Goal: Task Accomplishment & Management: Manage account settings

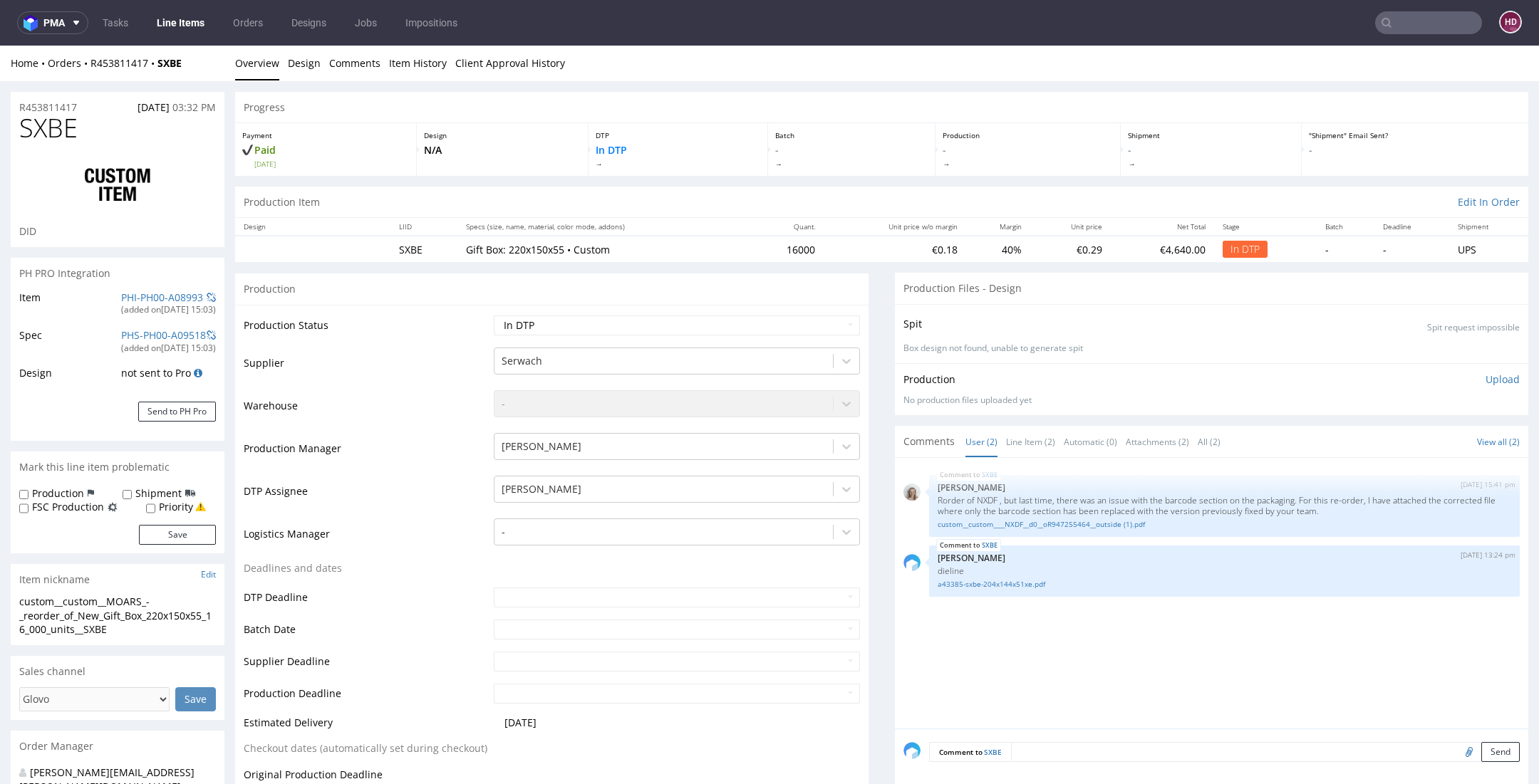
scroll to position [3, 0]
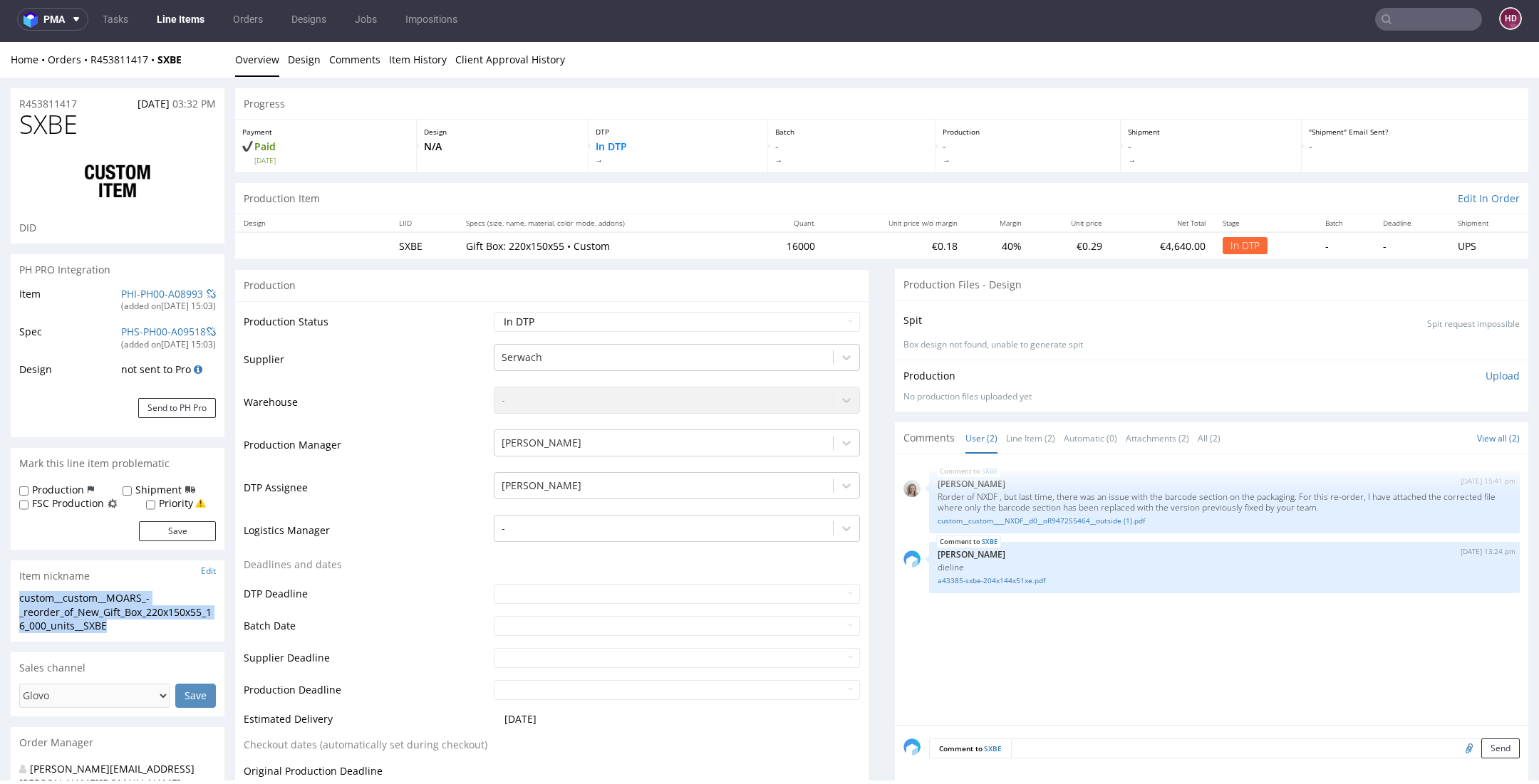
drag, startPoint x: 118, startPoint y: 625, endPoint x: -29, endPoint y: 591, distance: 150.9
copy section "custom__custom__MOARS_-_reorder_of_New_Gift_Box_220x150x55_16_000_units__SXBE"
click at [82, 121] on h1 "SXBE" at bounding box center [117, 124] width 197 height 29
drag, startPoint x: 82, startPoint y: 121, endPoint x: 9, endPoint y: 118, distance: 73.1
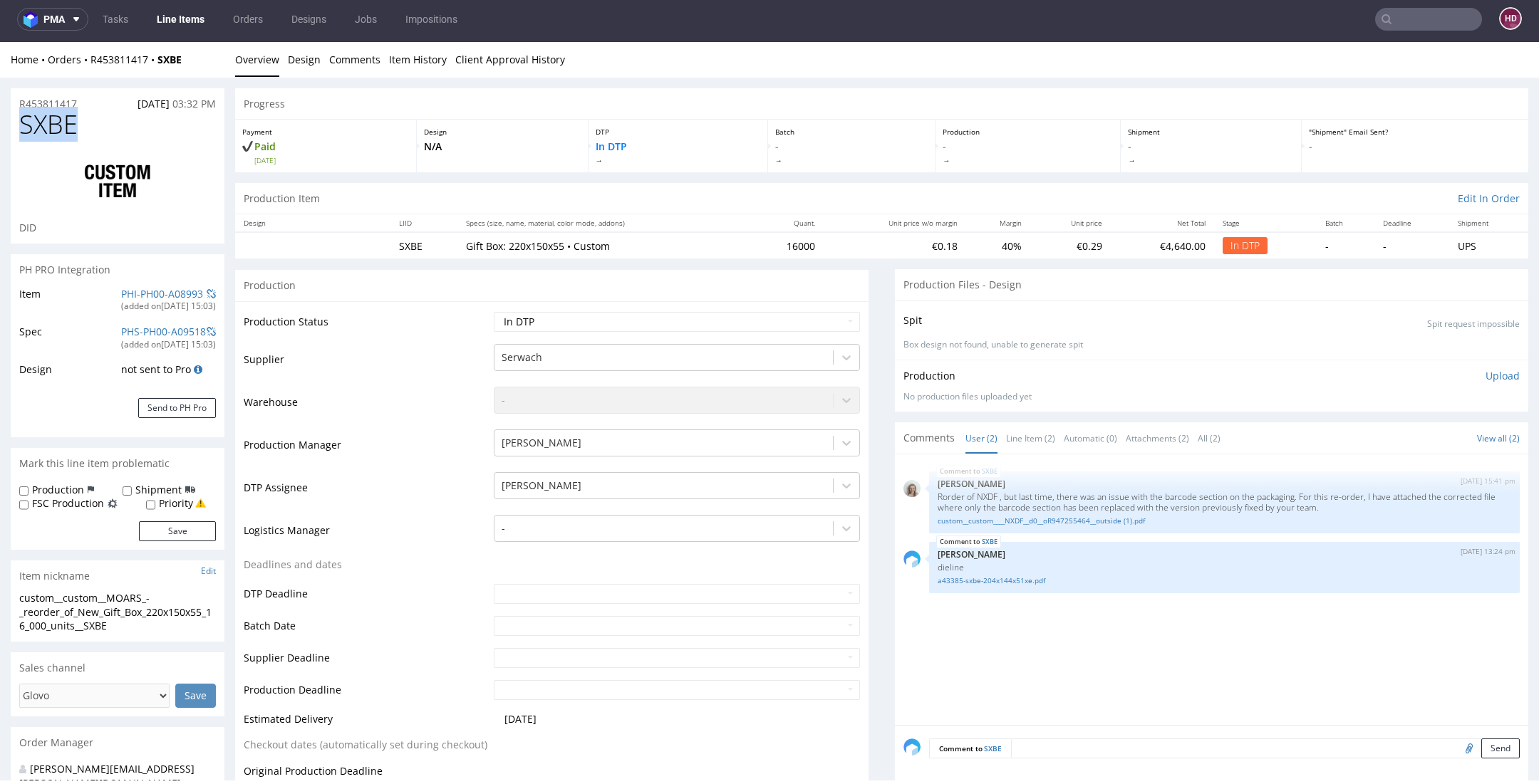
copy span "SXBE"
click at [78, 112] on span "SXBE" at bounding box center [48, 124] width 59 height 29
drag, startPoint x: 69, startPoint y: 99, endPoint x: -11, endPoint y: 98, distance: 80.0
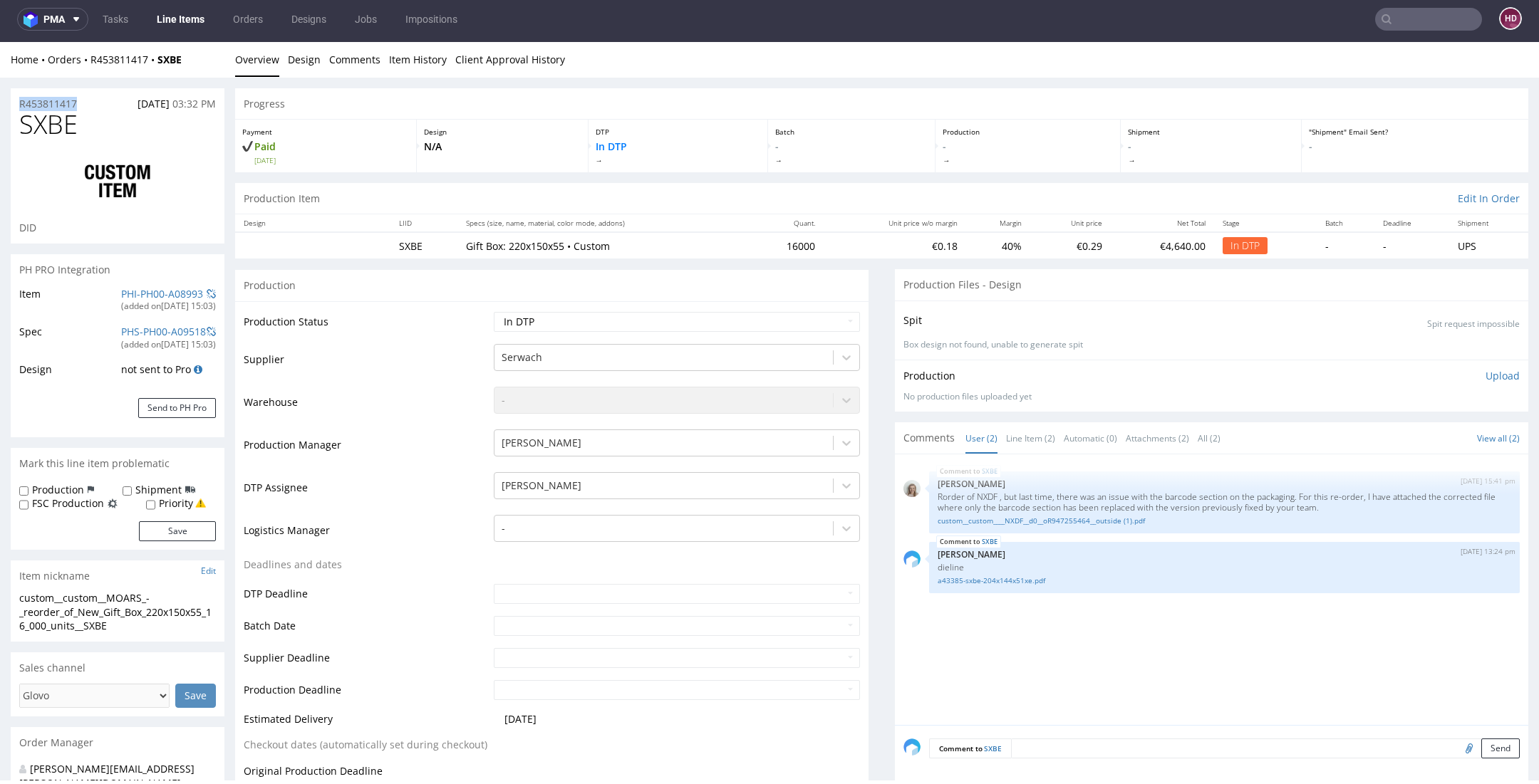
click at [1485, 374] on p "Upload" at bounding box center [1502, 376] width 34 height 14
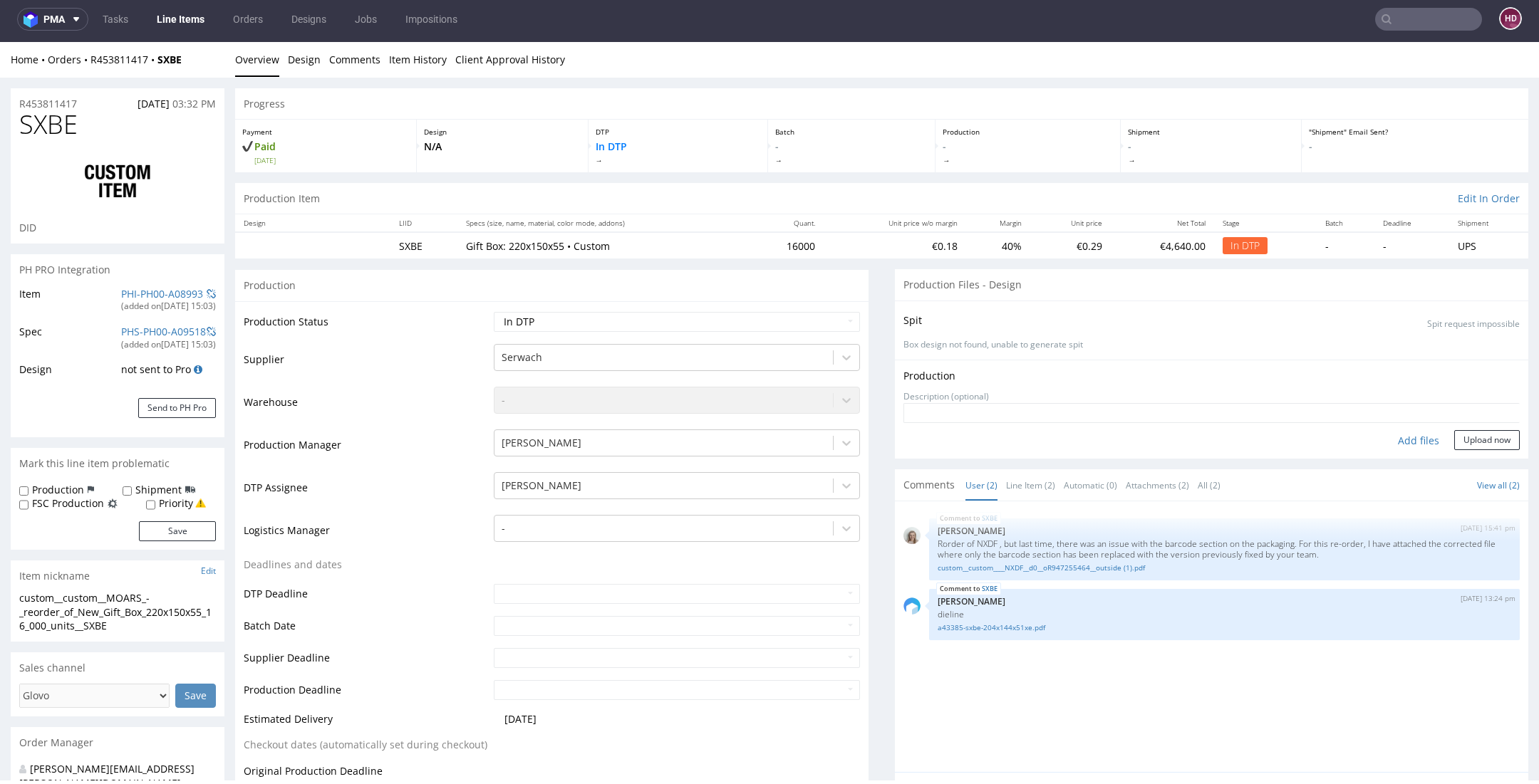
click at [1398, 438] on div "Add files" at bounding box center [1418, 441] width 71 height 21
type input "C:\fakepath\ custom__custom__MOARS_-_reorder_of_New_Gift_Box_220x150x55_16_000_…"
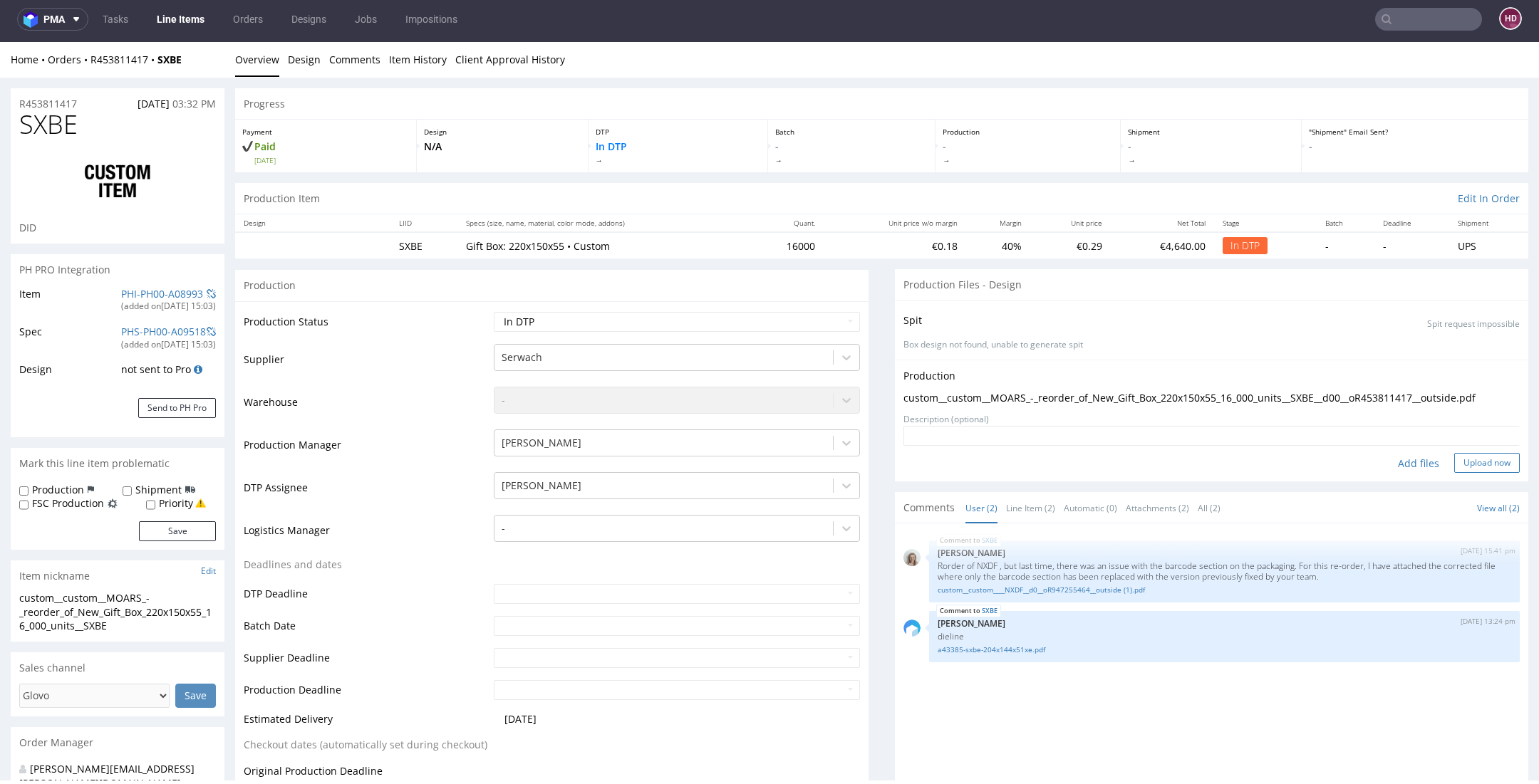
click at [1464, 463] on button "Upload now" at bounding box center [1487, 462] width 66 height 20
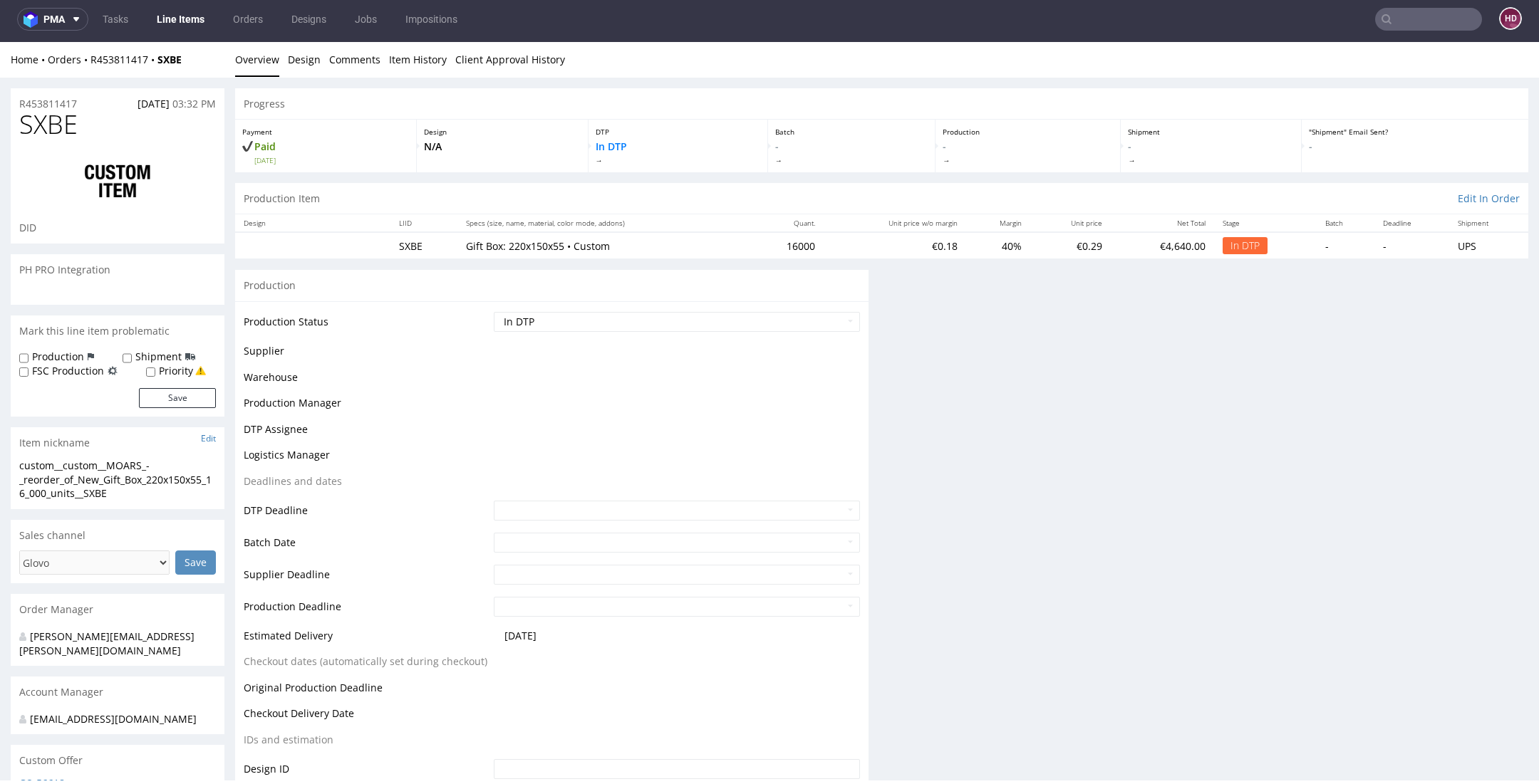
scroll to position [0, 0]
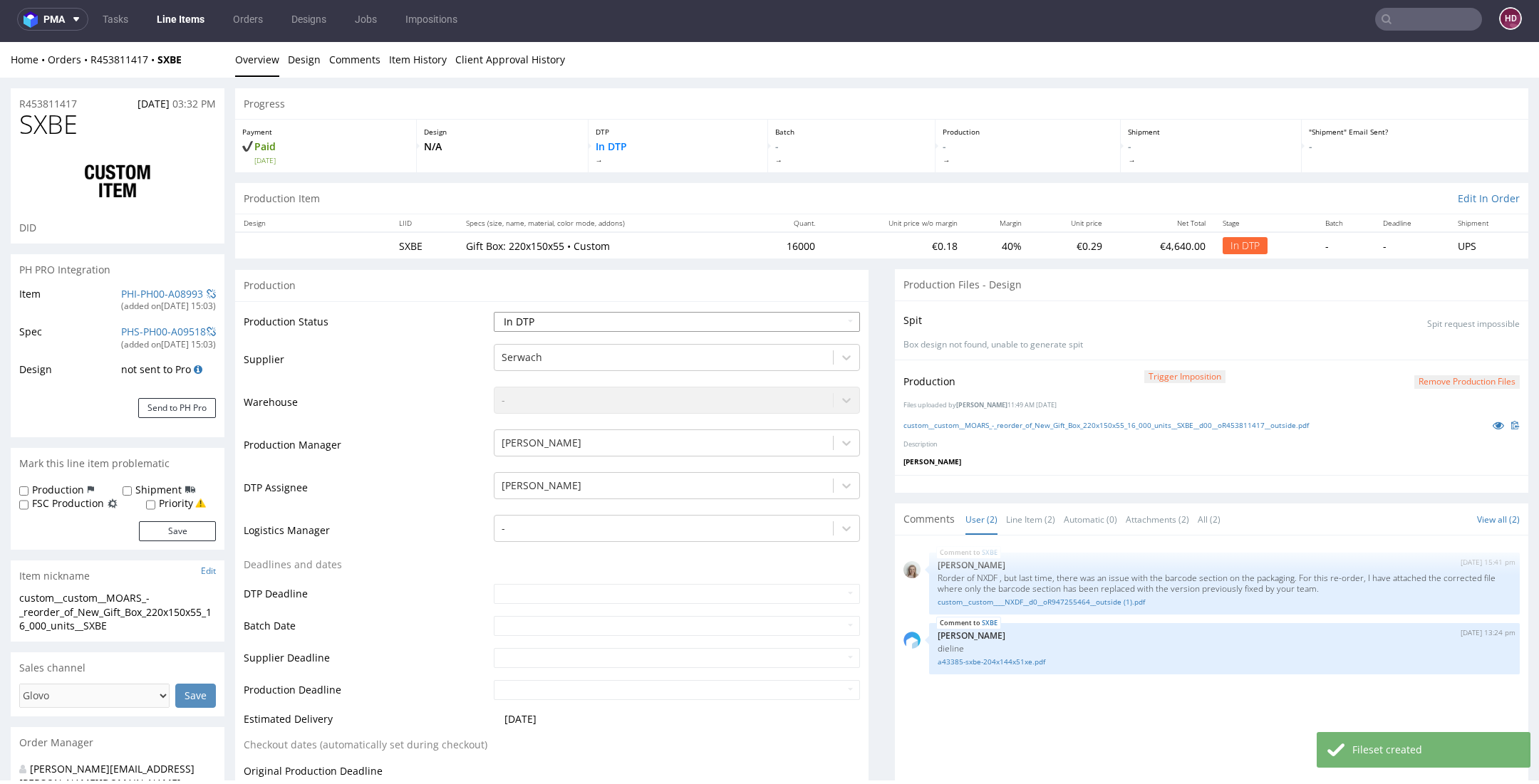
click at [618, 314] on select "Waiting for Artwork Waiting for Diecut Waiting for Mockup Waiting for DTP Waiti…" at bounding box center [677, 322] width 366 height 20
select select "dtp_waiting_for_double_check"
click at [494, 312] on select "Waiting for Artwork Waiting for Diecut Waiting for Mockup Waiting for DTP Waiti…" at bounding box center [677, 322] width 366 height 20
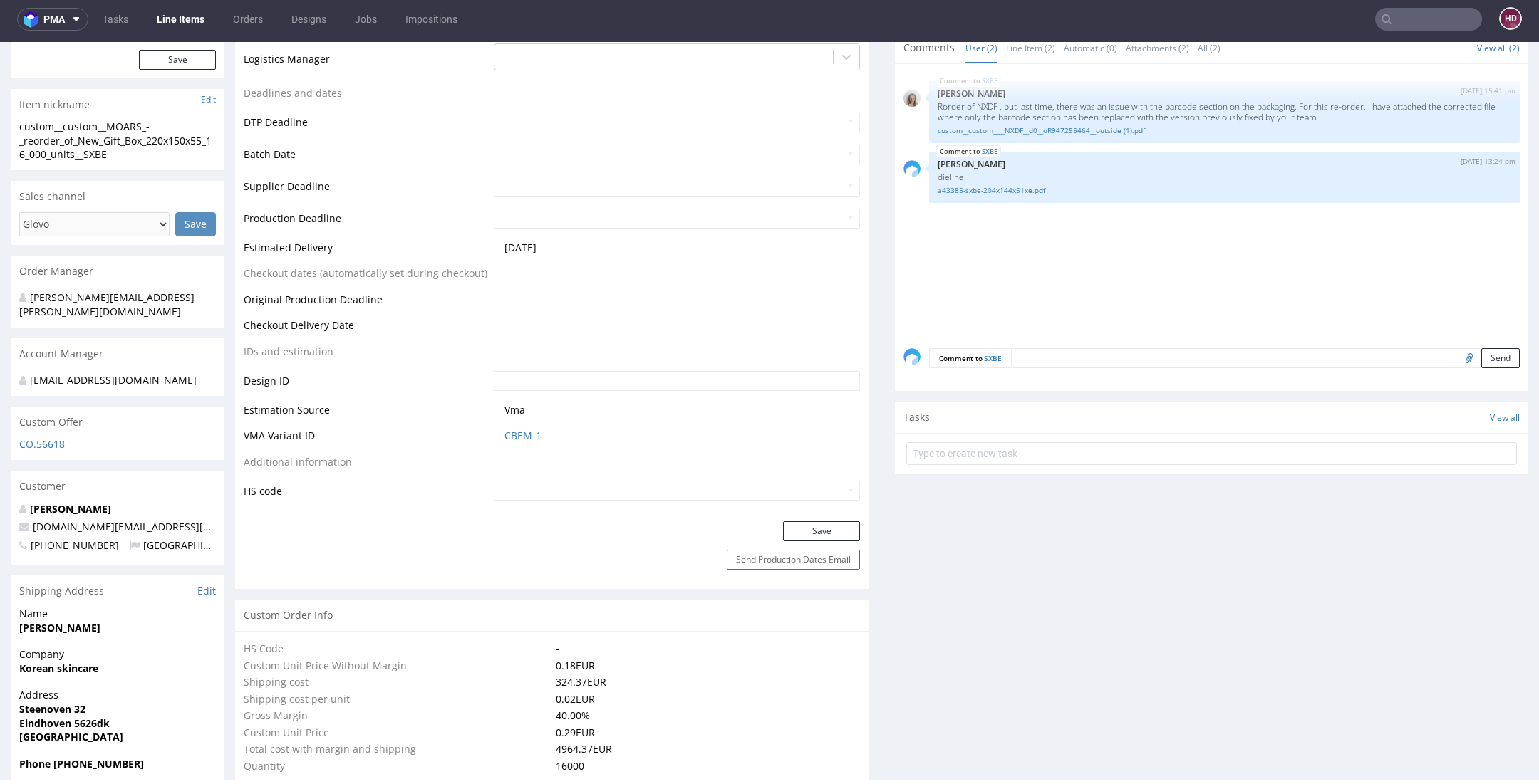
scroll to position [471, 0]
click at [801, 531] on button "Save" at bounding box center [821, 532] width 77 height 20
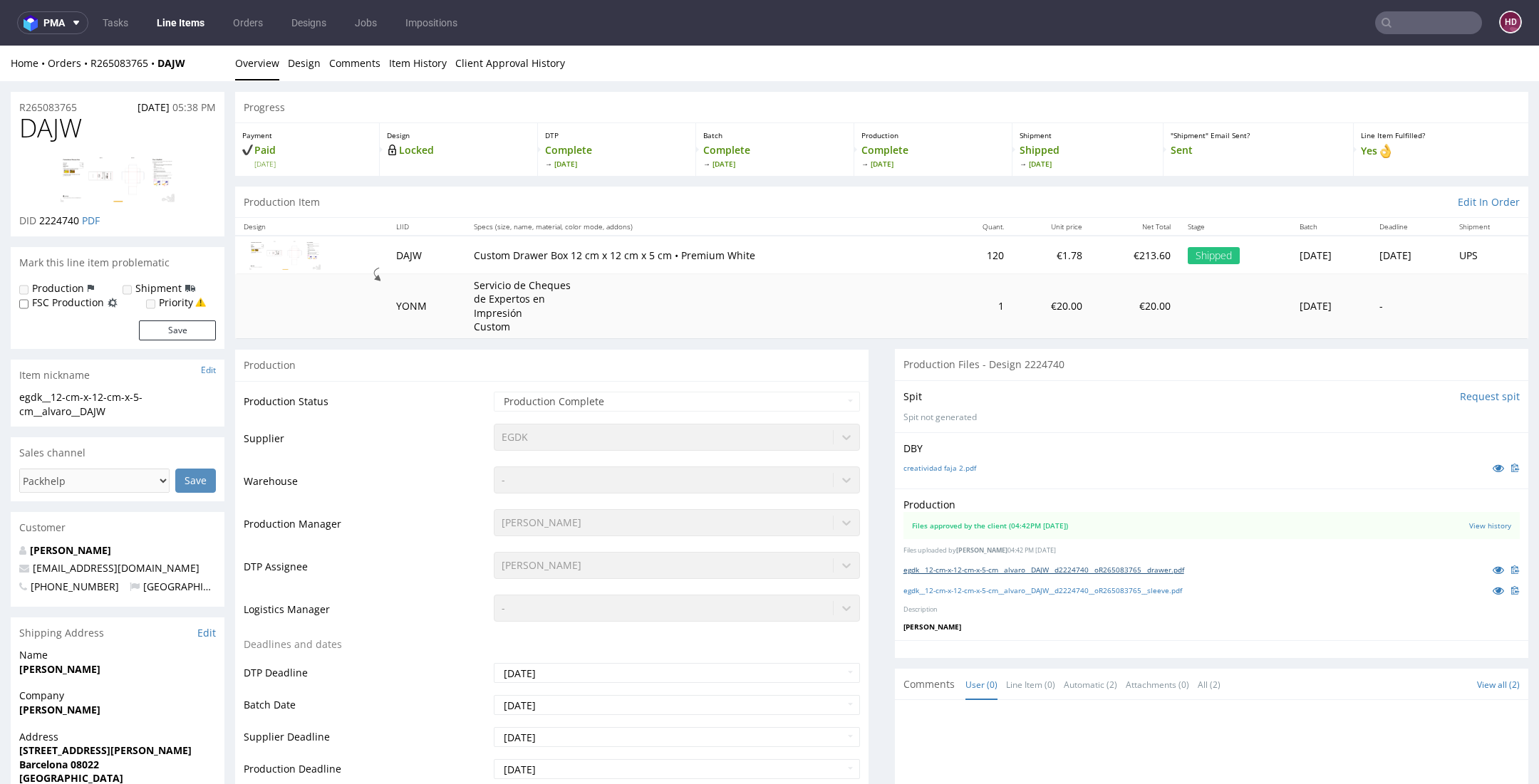
click at [1135, 564] on link "egdk__12-cm-x-12-cm-x-5-cm__alvaro__DAJW__d2224740__oR265083765__drawer.pdf" at bounding box center [1043, 569] width 281 height 10
click at [1004, 588] on link "egdk__12-cm-x-12-cm-x-5-cm__alvaro__DAJW__d2224740__oR265083765__sleeve.pdf" at bounding box center [1042, 591] width 278 height 10
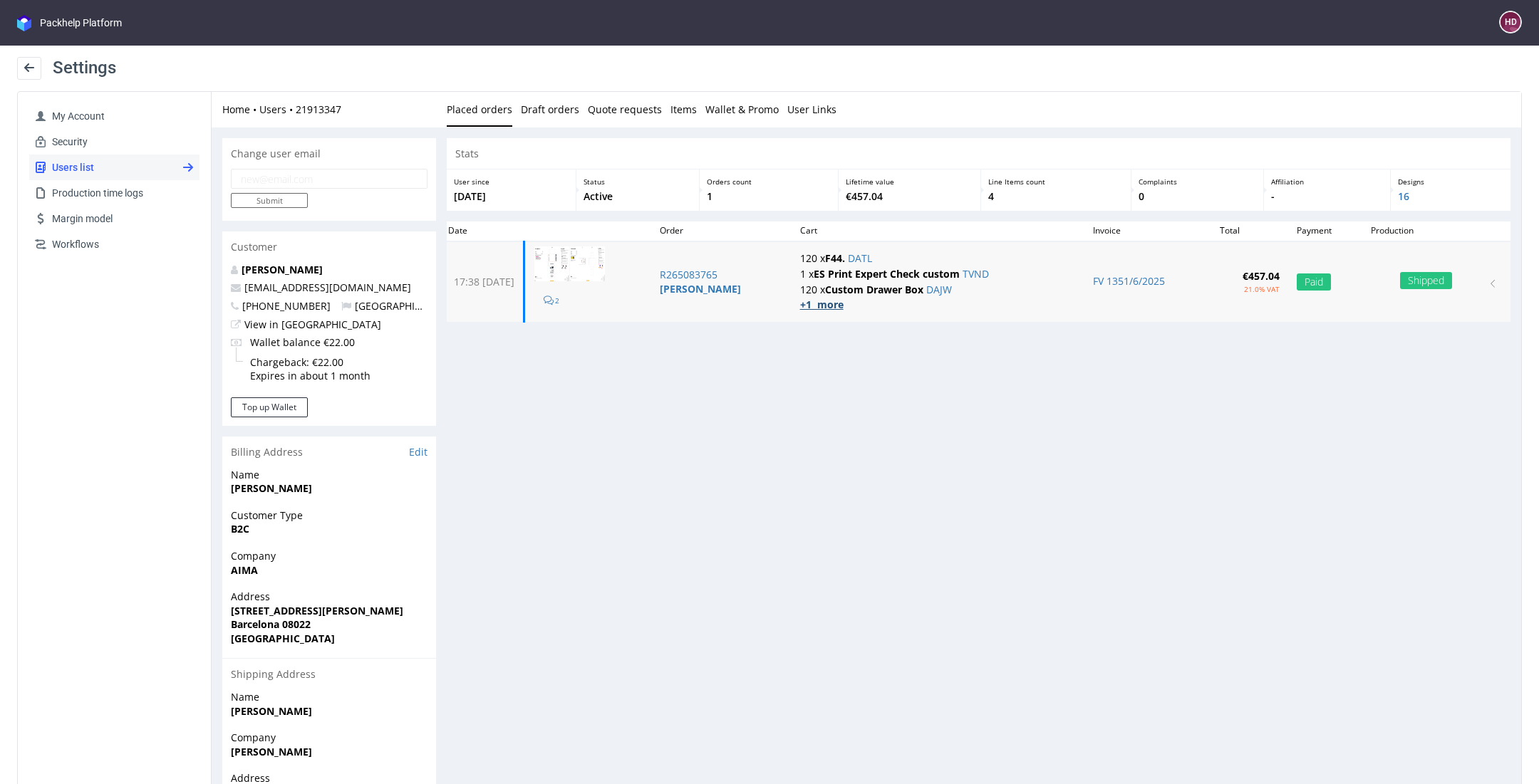
click at [813, 307] on strong "+1 more" at bounding box center [821, 304] width 44 height 13
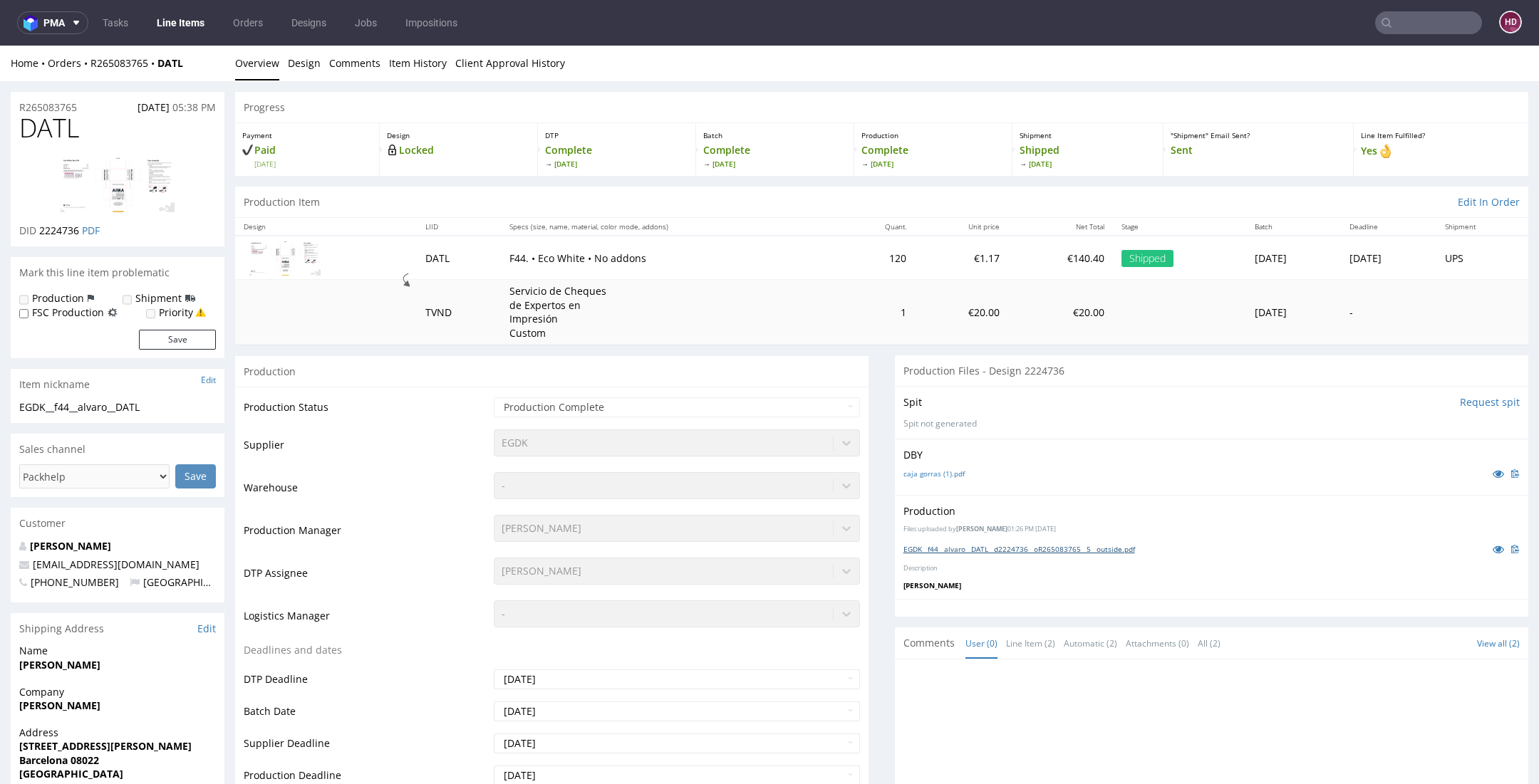
click at [936, 551] on link "EGDK__f44__alvaro__DATL__d2224736__oR265083765__5__outside.pdf" at bounding box center [1019, 549] width 232 height 10
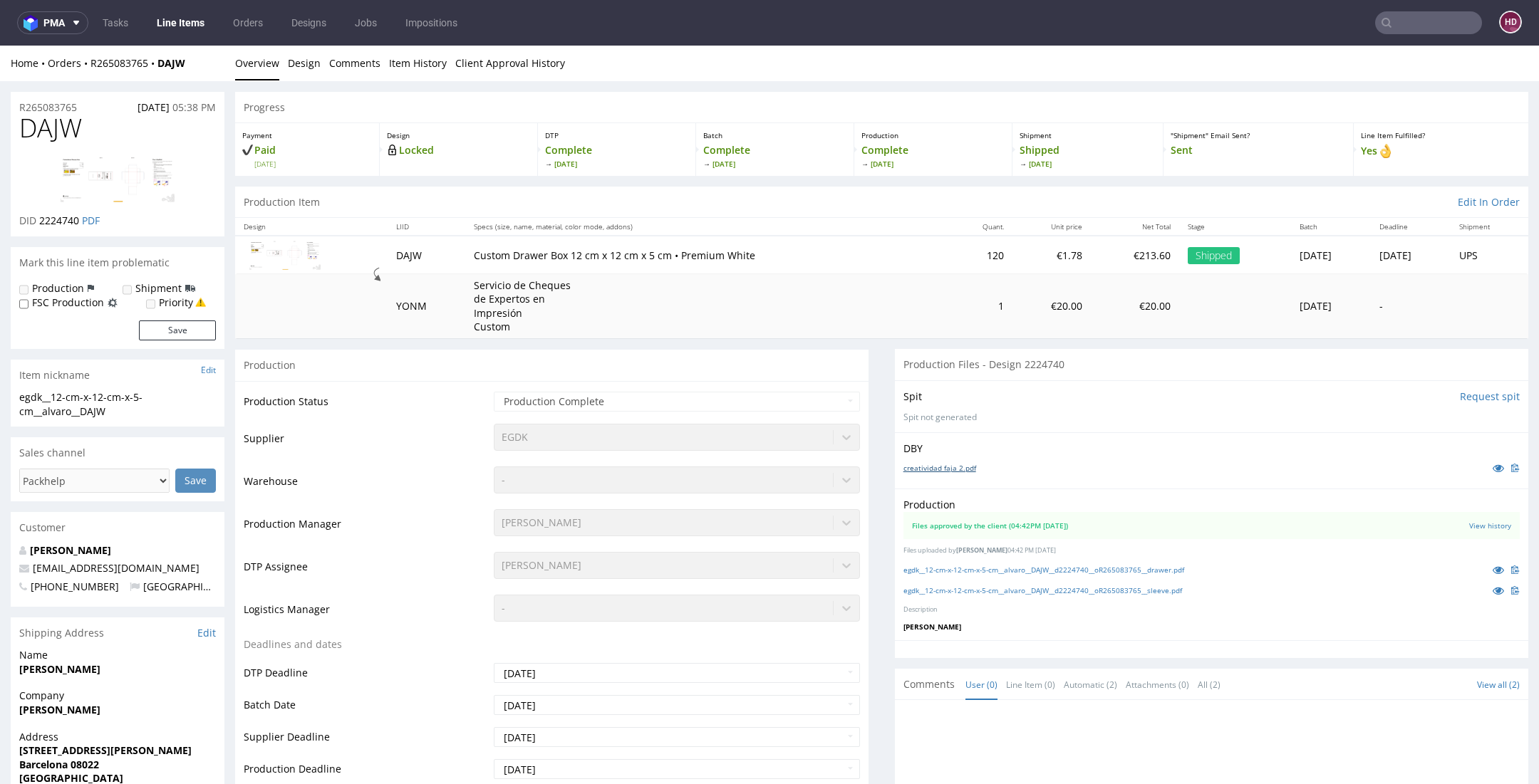
click at [909, 466] on link "creatividad faja 2.pdf" at bounding box center [940, 468] width 73 height 10
click at [1182, 586] on link "egdk__12-cm-x-12-cm-x-5-cm__alvaro__DAJW__d2224740__oR265083765__sleeve.pdf" at bounding box center [1042, 591] width 278 height 10
click at [193, 20] on link "Line Items" at bounding box center [181, 22] width 65 height 23
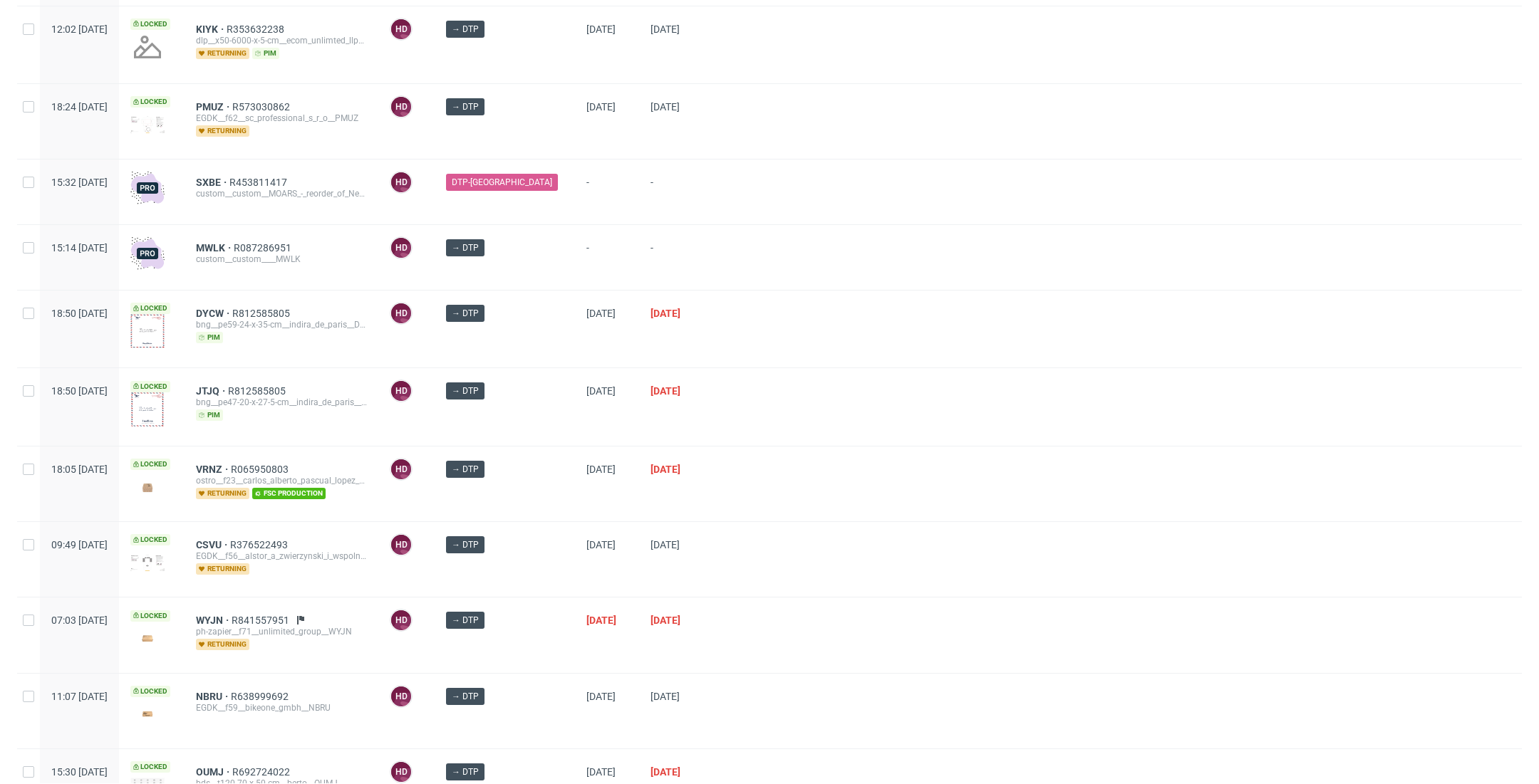
scroll to position [1111, 0]
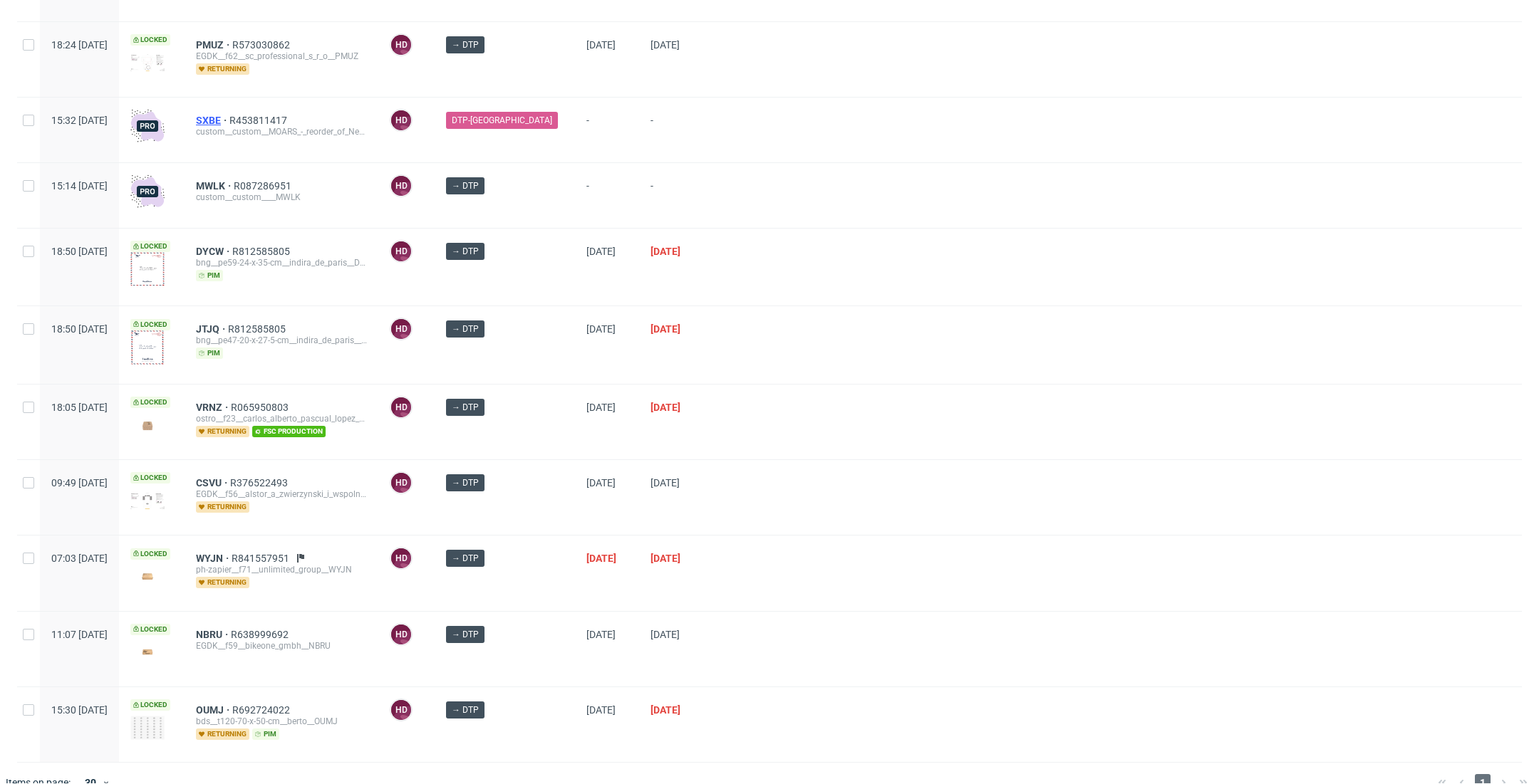
click at [229, 115] on span "SXBE" at bounding box center [212, 120] width 33 height 11
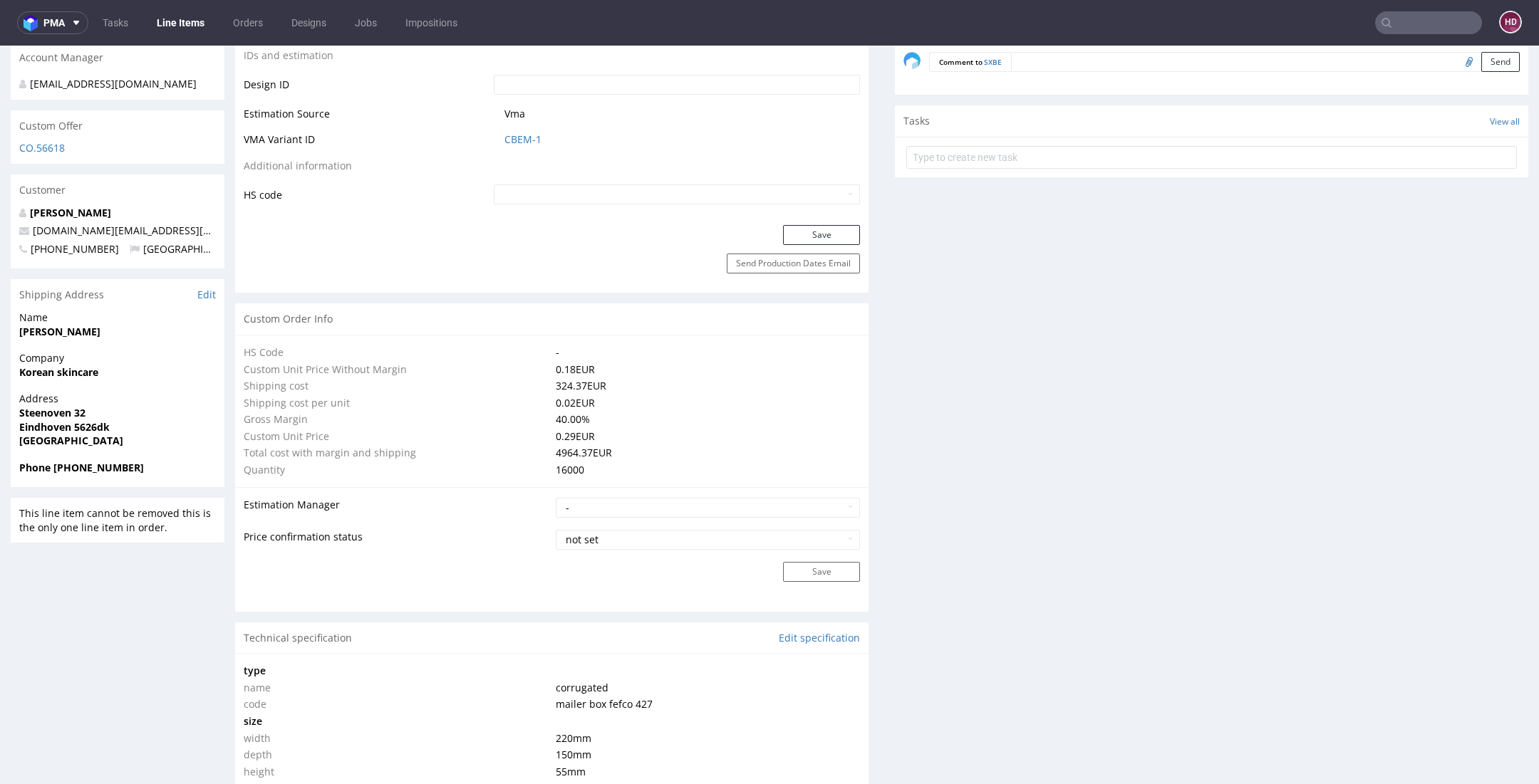
scroll to position [768, 0]
click at [1028, 169] on form at bounding box center [1212, 160] width 611 height 34
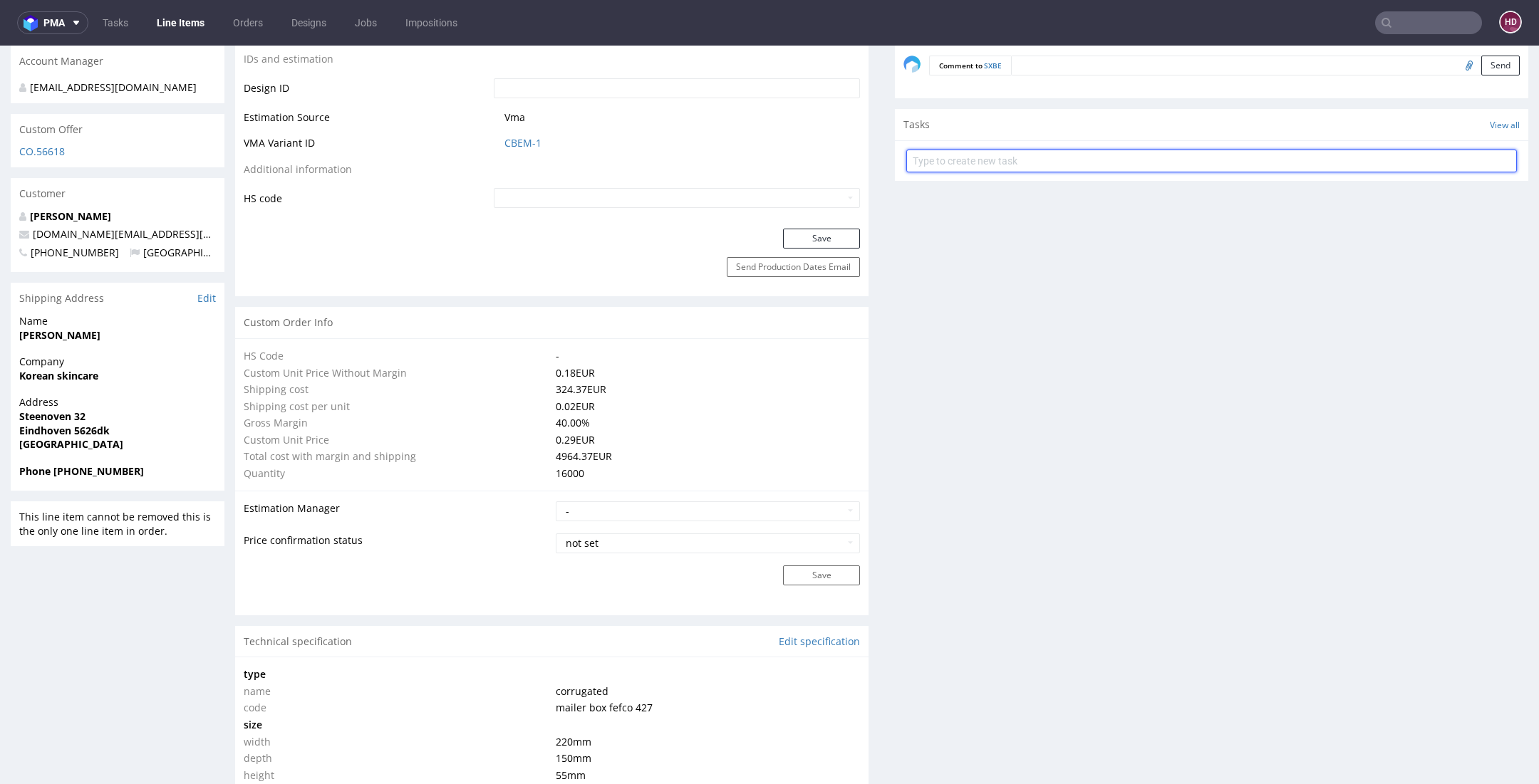
click at [1028, 165] on input "text" at bounding box center [1212, 161] width 611 height 23
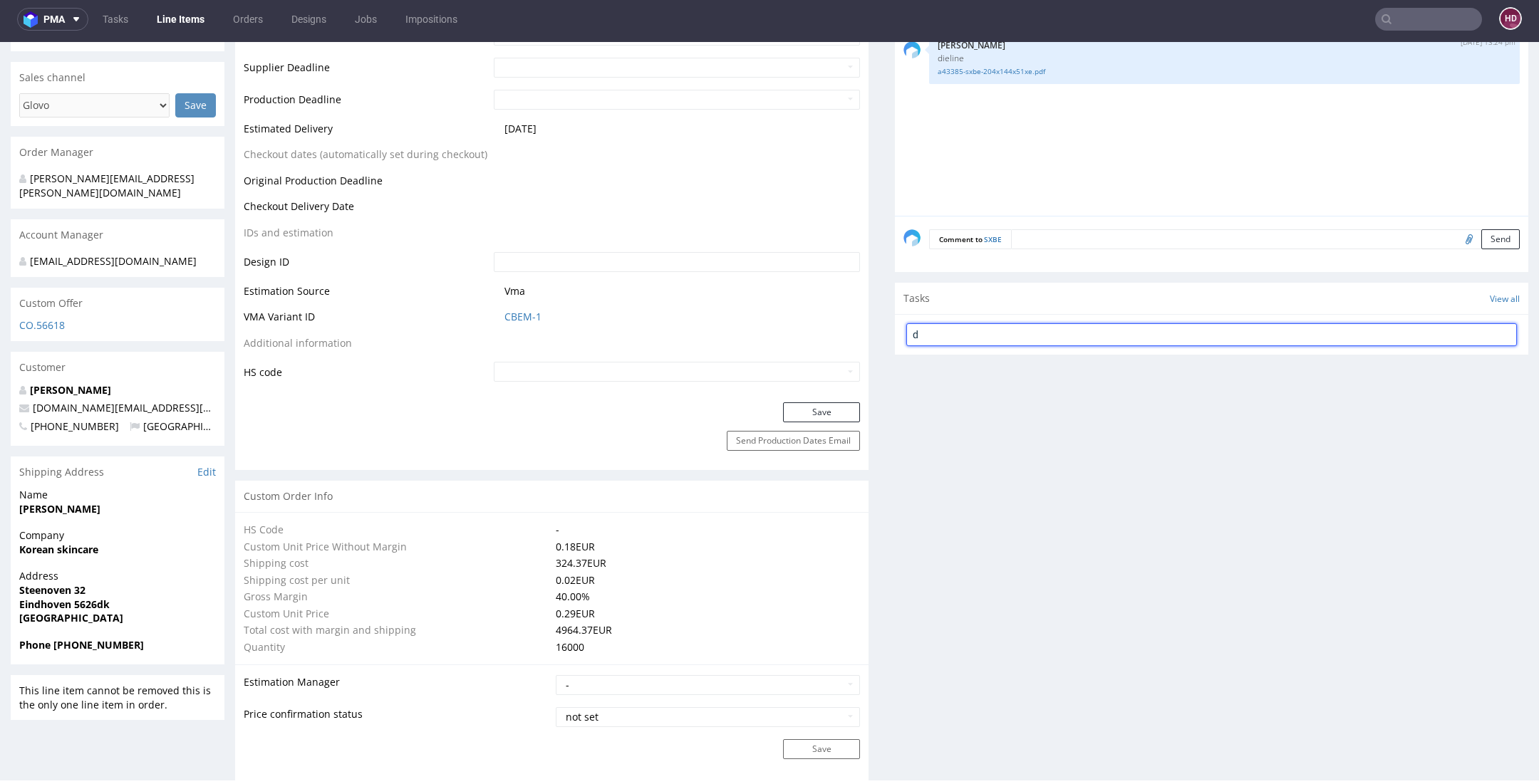
scroll to position [590, 0]
type input "dch"
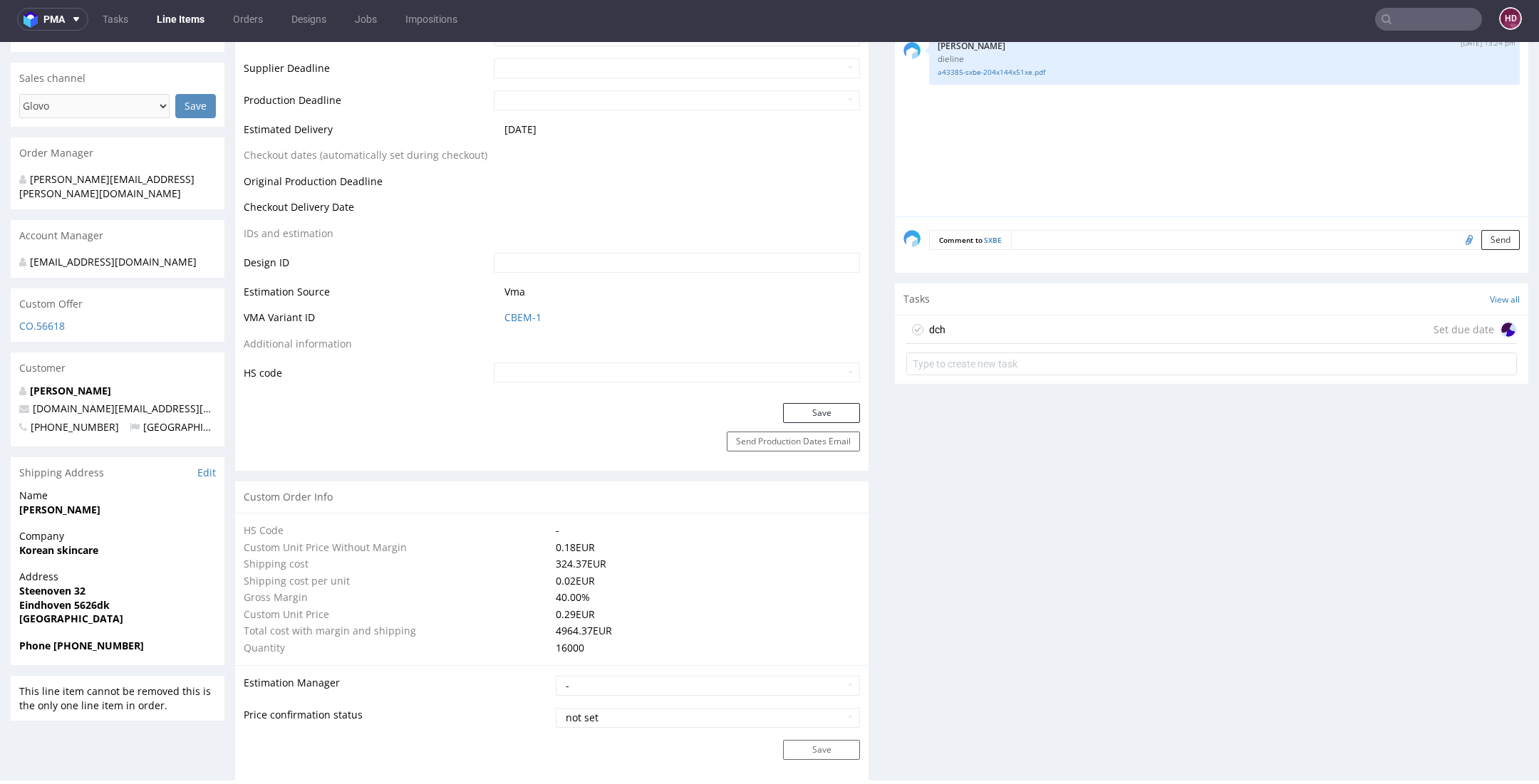
click at [970, 317] on div "dch Set due date" at bounding box center [1212, 330] width 611 height 29
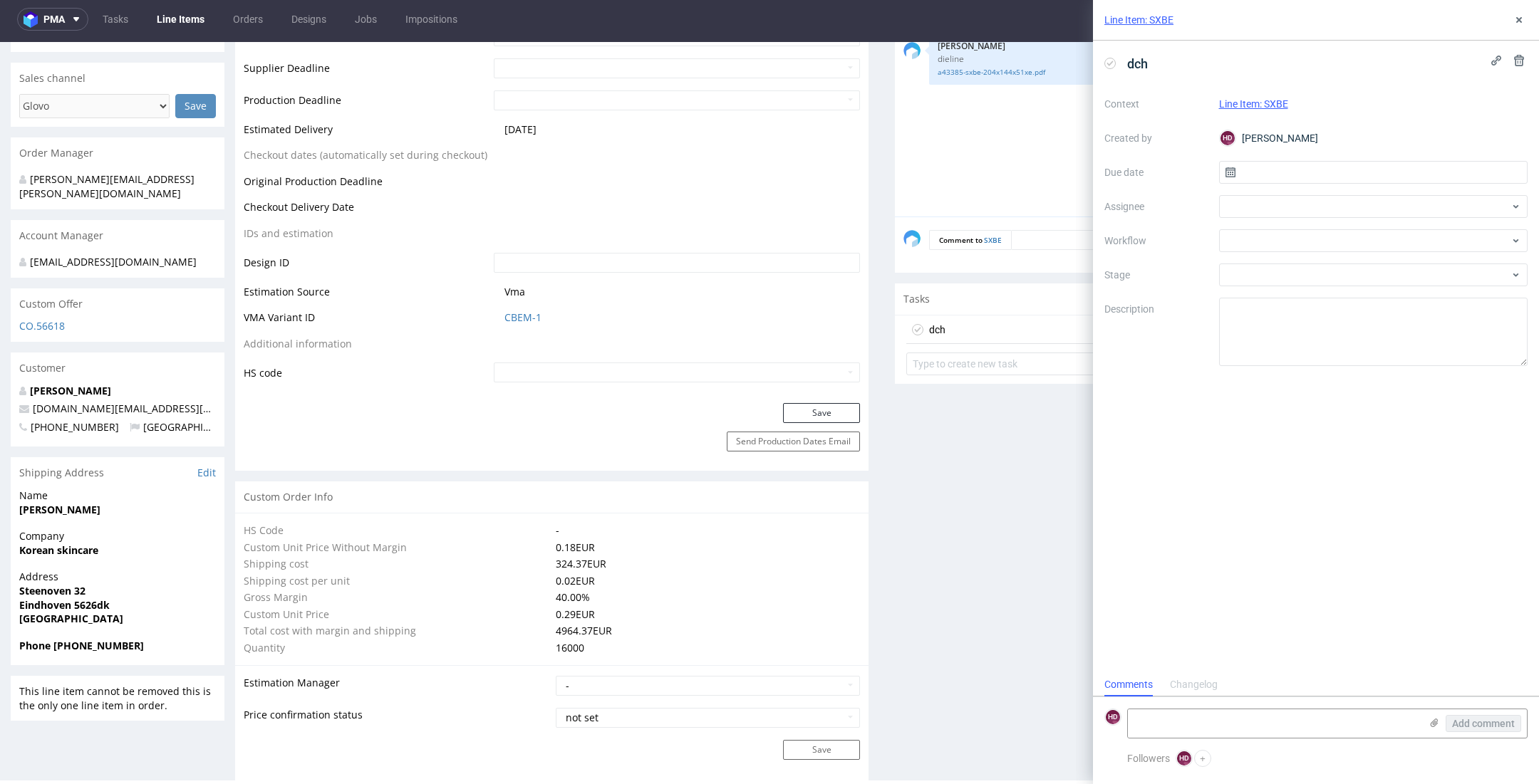
scroll to position [11, 0]
click at [1310, 168] on input "text" at bounding box center [1373, 172] width 309 height 23
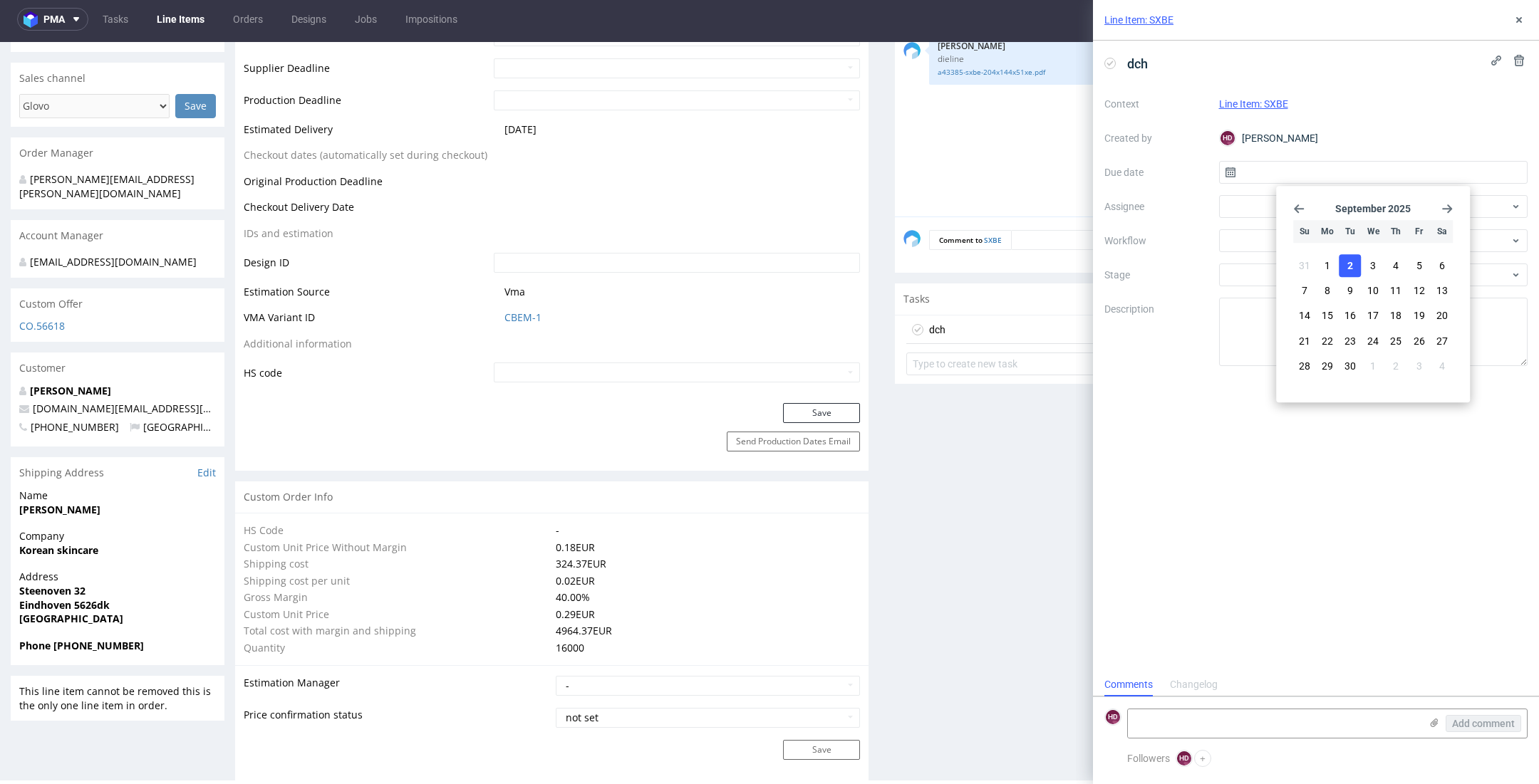
click at [1357, 270] on button "2" at bounding box center [1350, 266] width 22 height 23
type input "02/09/2025"
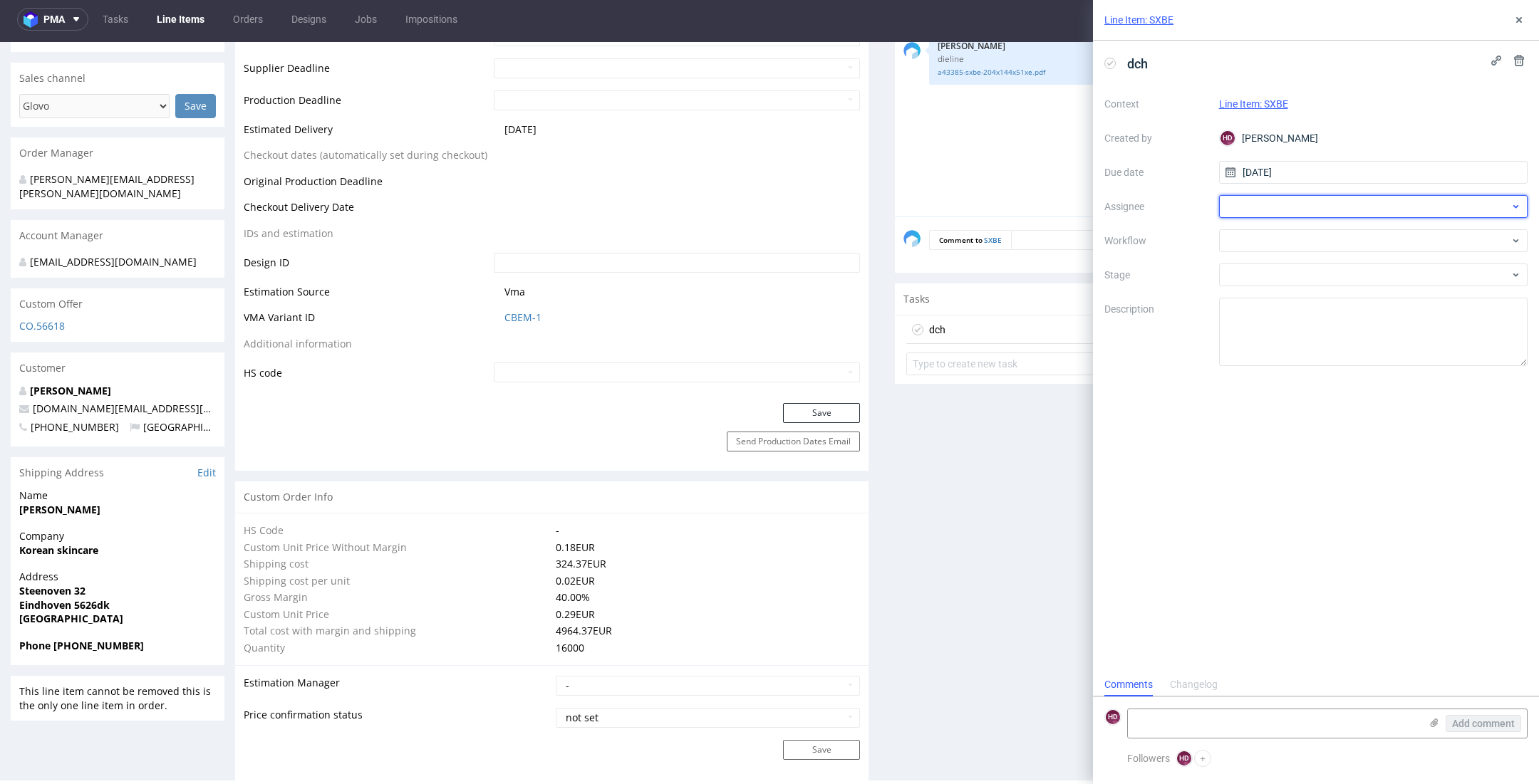
click at [1311, 212] on div at bounding box center [1373, 206] width 309 height 23
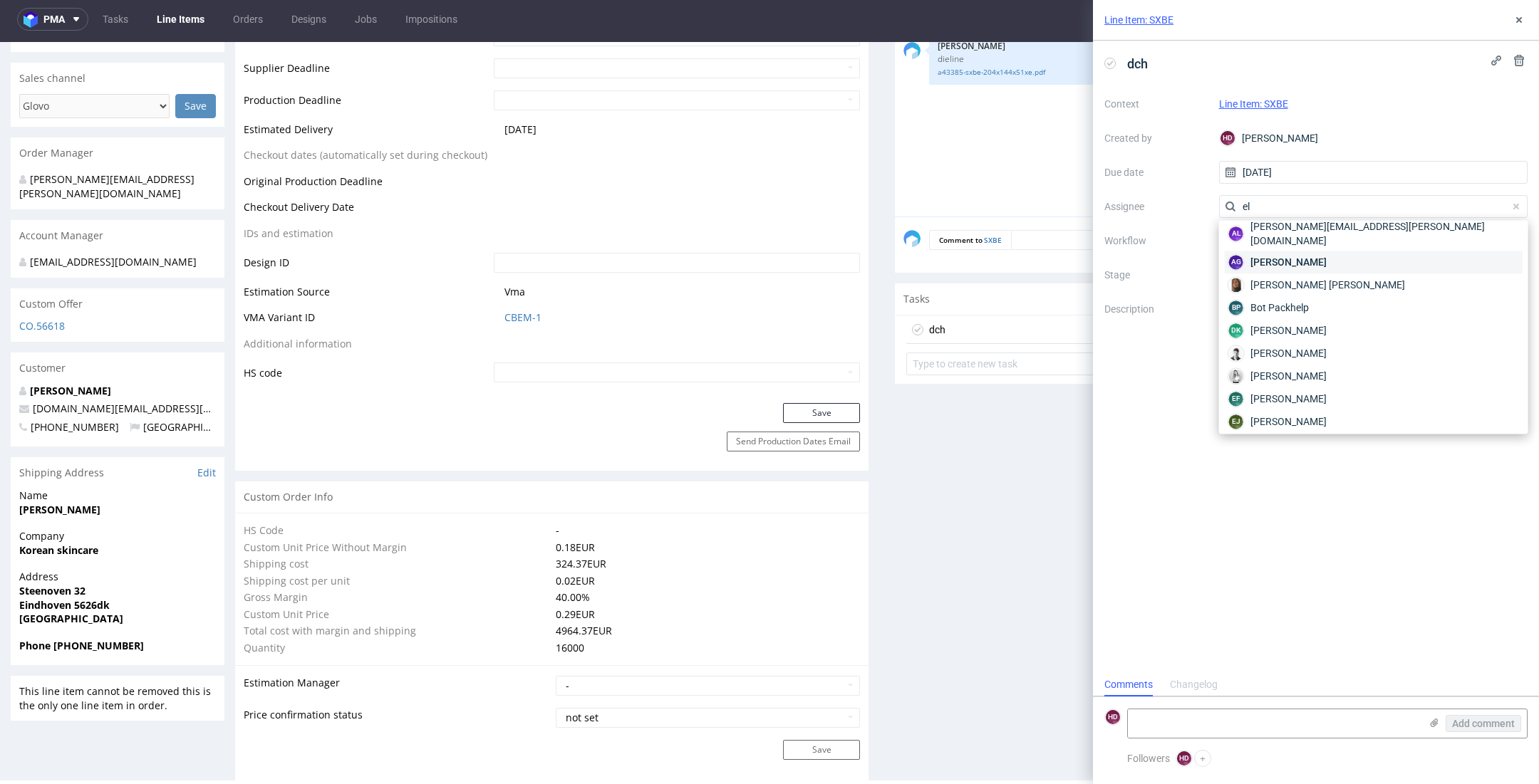
scroll to position [35, 0]
type input "el"
click at [1311, 411] on span "Elżbieta Jelińska" at bounding box center [1288, 419] width 76 height 14
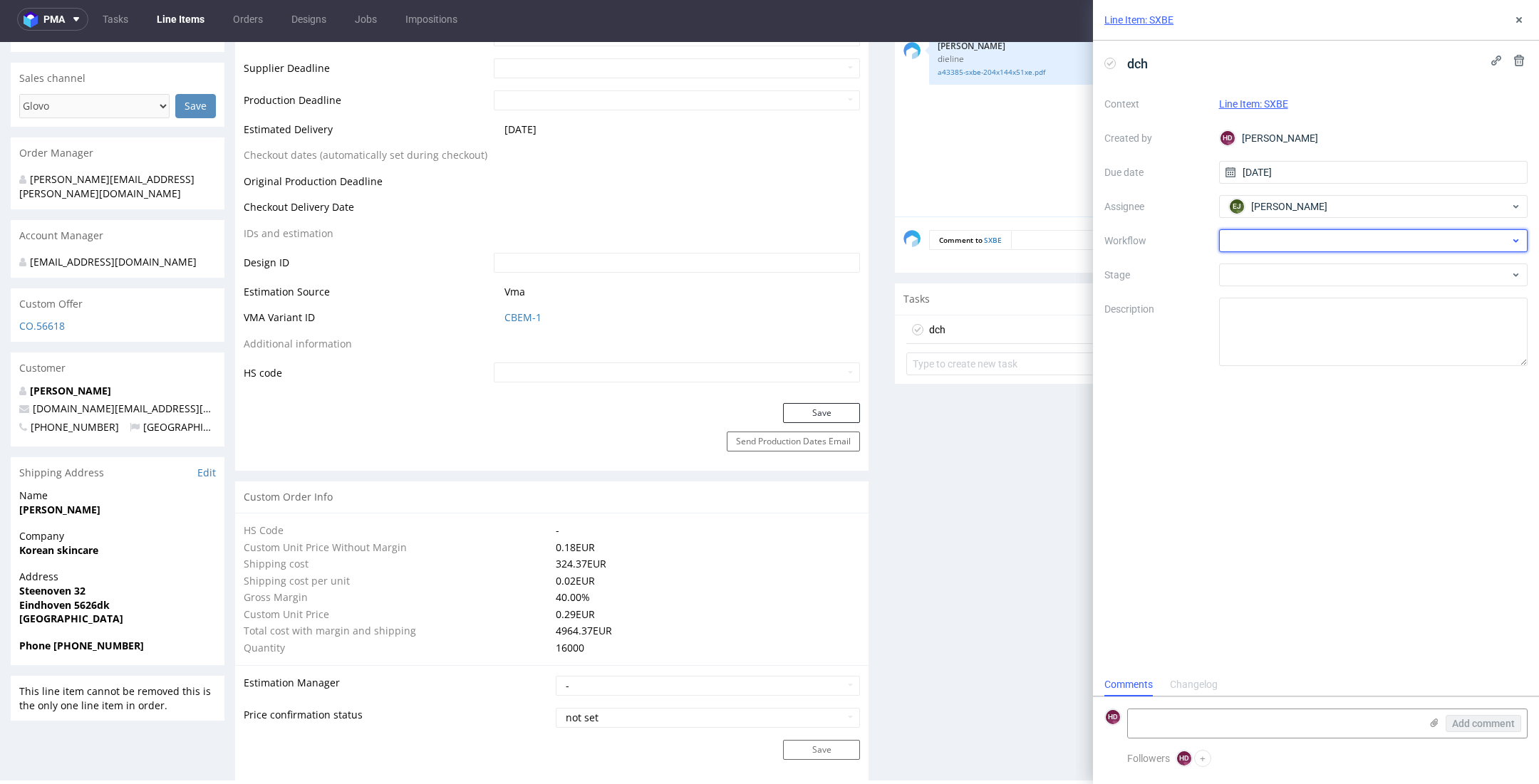
click at [1287, 246] on div at bounding box center [1373, 240] width 309 height 23
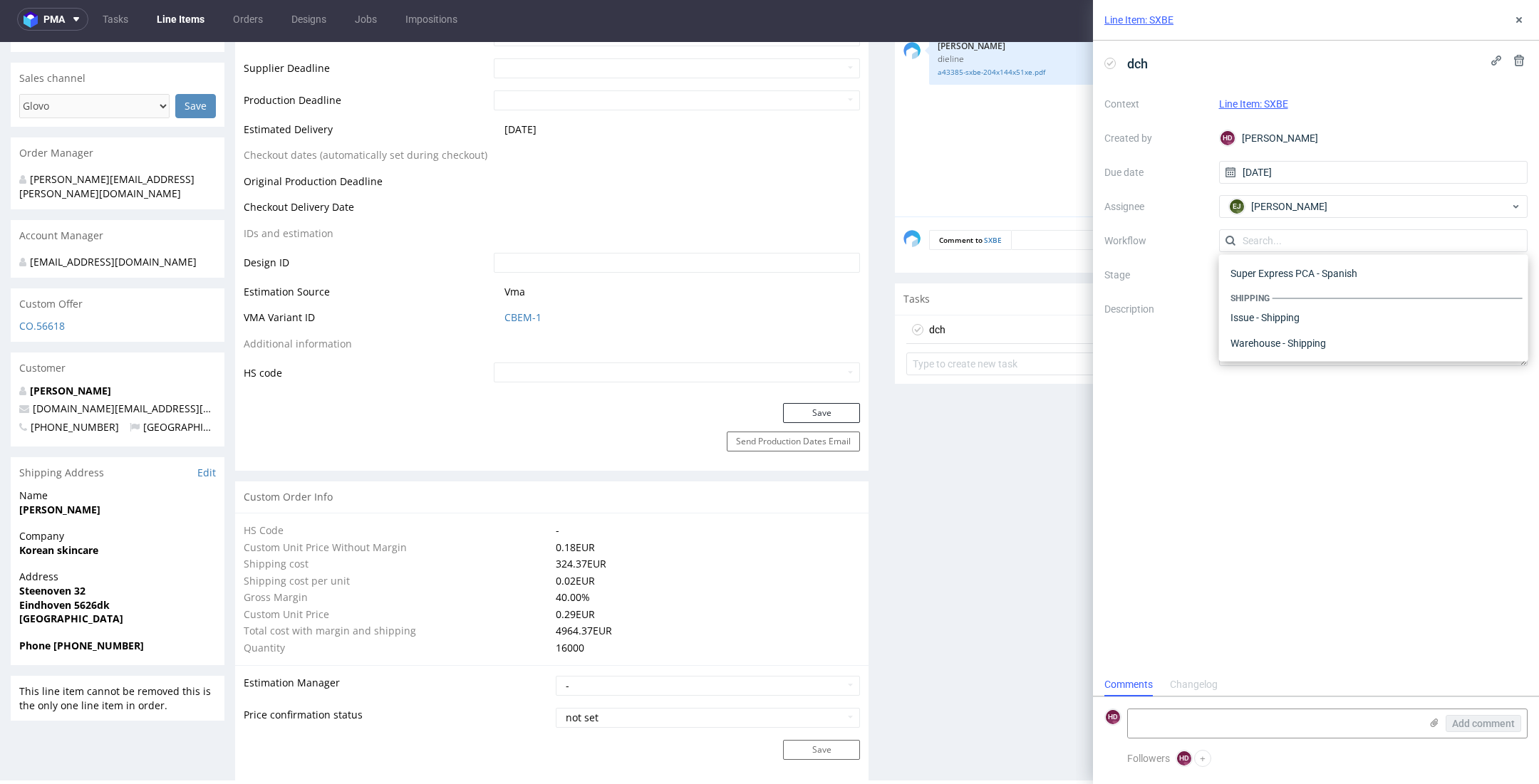
scroll to position [0, 0]
click at [1288, 293] on div "DTP - Double Check" at bounding box center [1373, 292] width 298 height 25
click at [1316, 727] on textarea at bounding box center [1273, 724] width 292 height 29
type textarea "i"
click at [1189, 740] on form "HD Add comment" at bounding box center [1315, 723] width 446 height 53
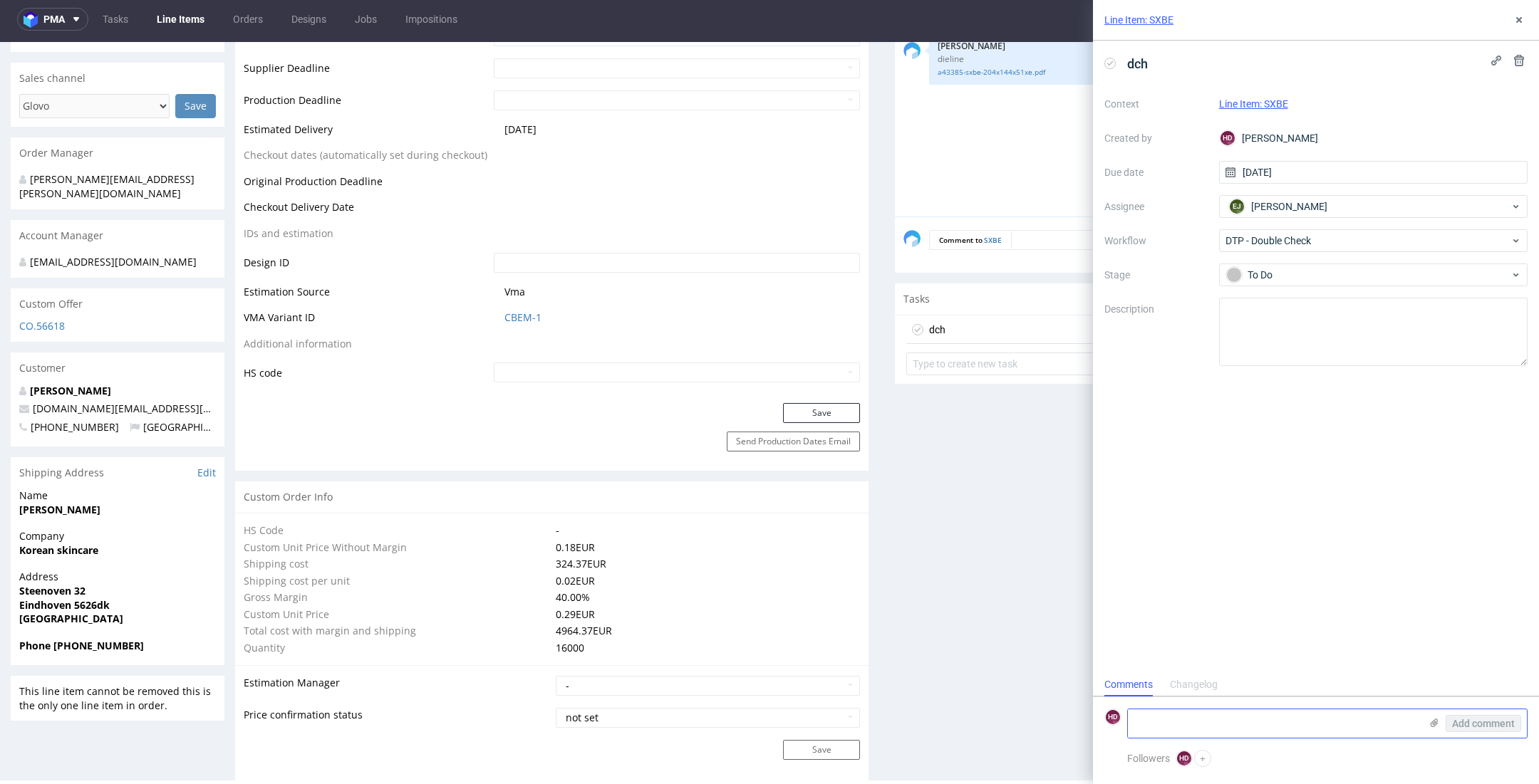
click at [1191, 726] on textarea at bounding box center [1273, 724] width 292 height 29
type textarea "Nowy wykrojnik, zerknij czy wszystko git."
drag, startPoint x: 1492, startPoint y: 716, endPoint x: 1485, endPoint y: 763, distance: 47.5
click at [1491, 717] on button "Add comment" at bounding box center [1483, 724] width 75 height 17
click at [1376, 666] on div "HD Hapka Dominika less than a minute ago 2nd Sep 2025, 11:57 Nowy wykrojnik, ze…" at bounding box center [1316, 665] width 423 height 63
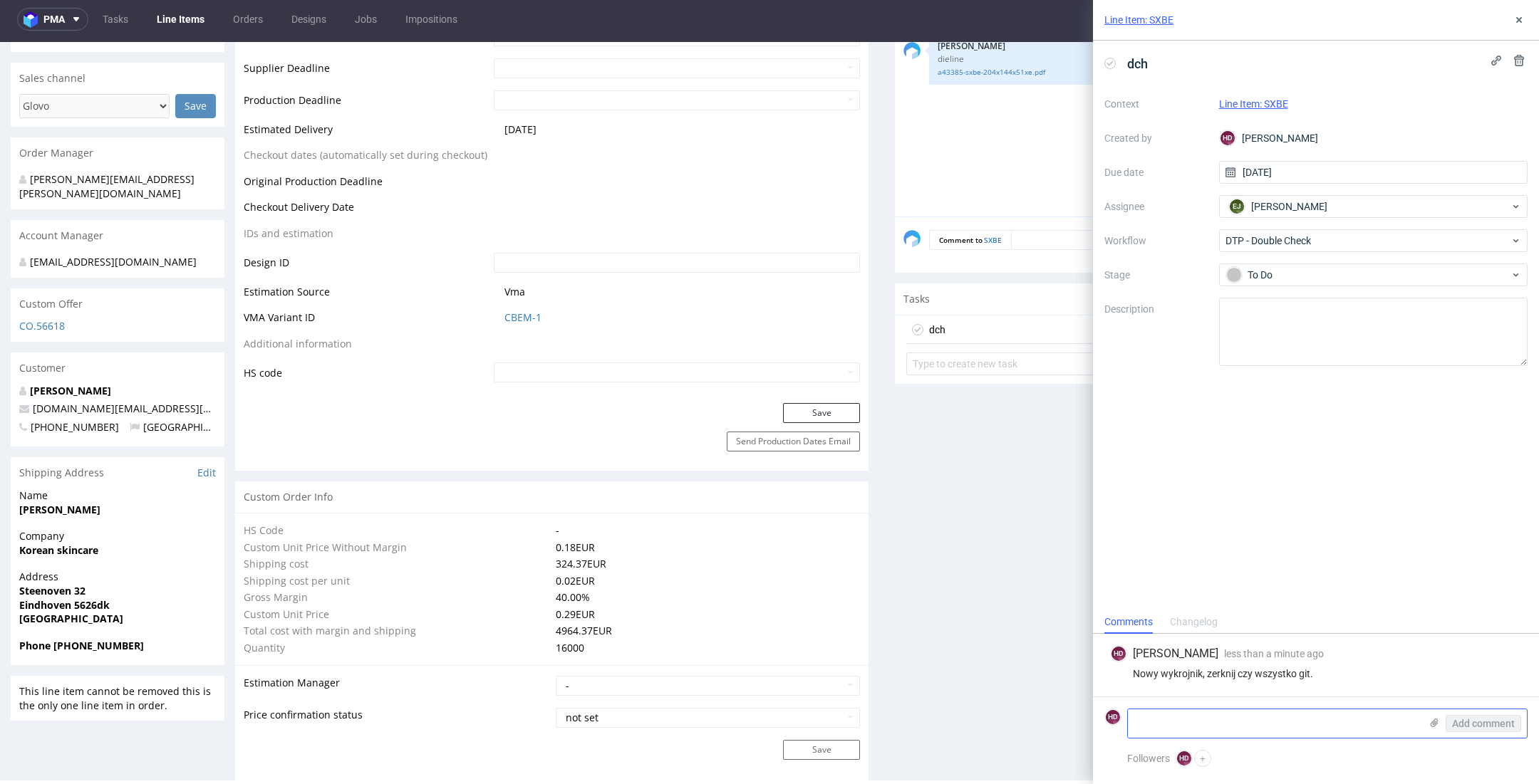
click at [1294, 723] on textarea at bounding box center [1273, 724] width 292 height 29
type textarea "p"
click at [1518, 14] on icon at bounding box center [1518, 20] width 11 height 11
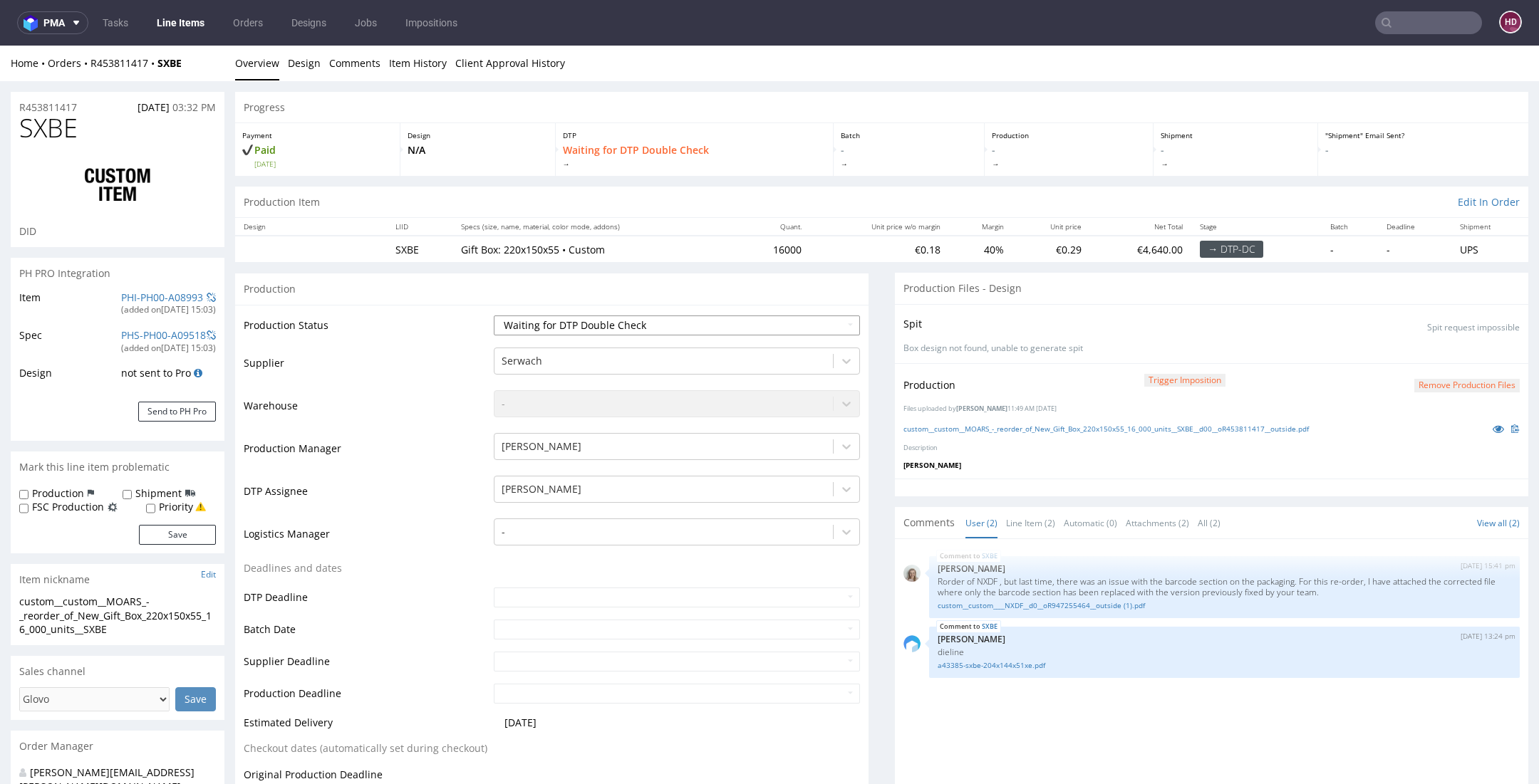
click at [569, 329] on select "Waiting for Artwork Waiting for Diecut Waiting for Mockup Waiting for DTP Waiti…" at bounding box center [677, 325] width 366 height 20
click at [164, 20] on link "Line Items" at bounding box center [181, 22] width 65 height 23
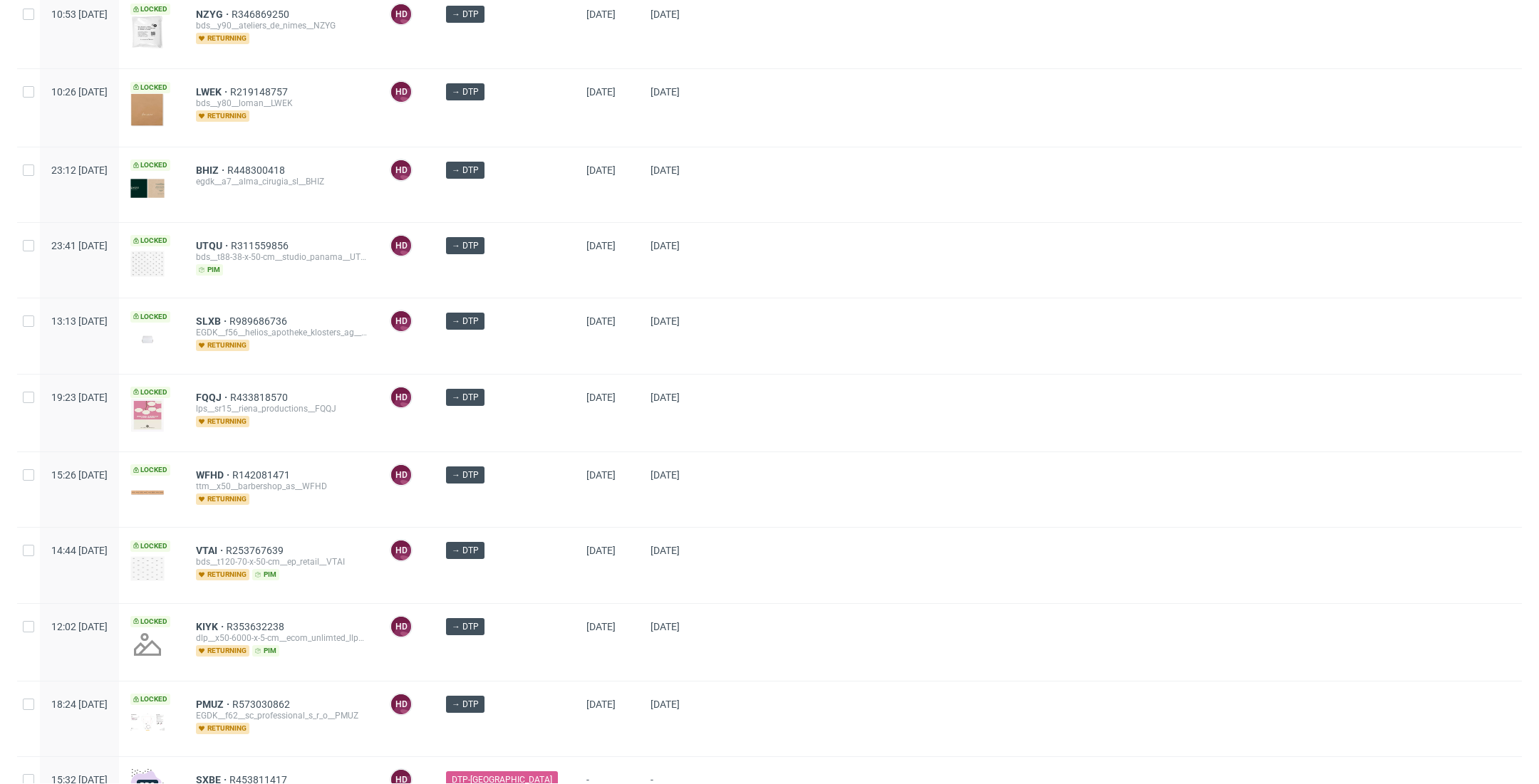
scroll to position [449, 0]
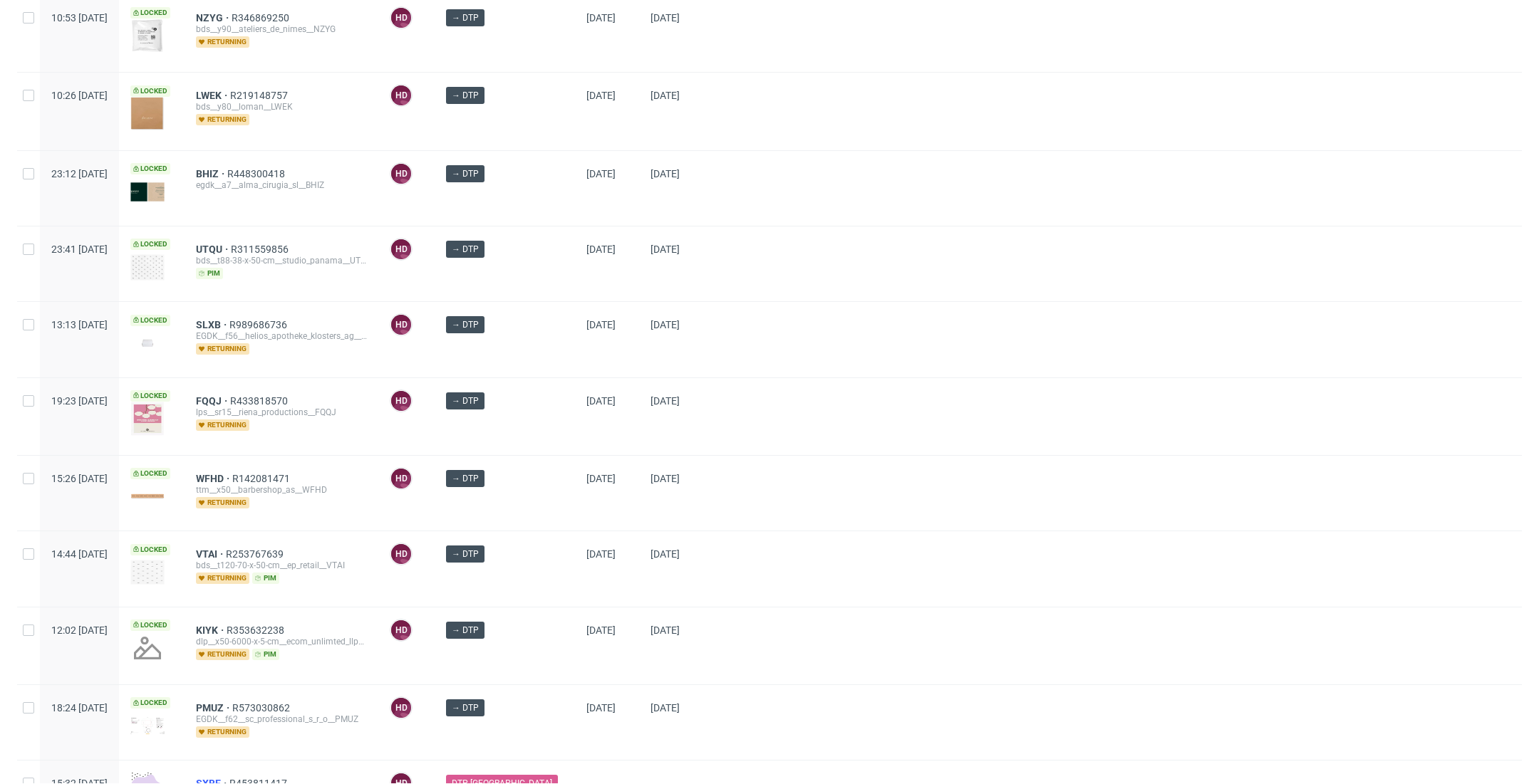
click at [229, 778] on span "SXBE" at bounding box center [212, 783] width 33 height 11
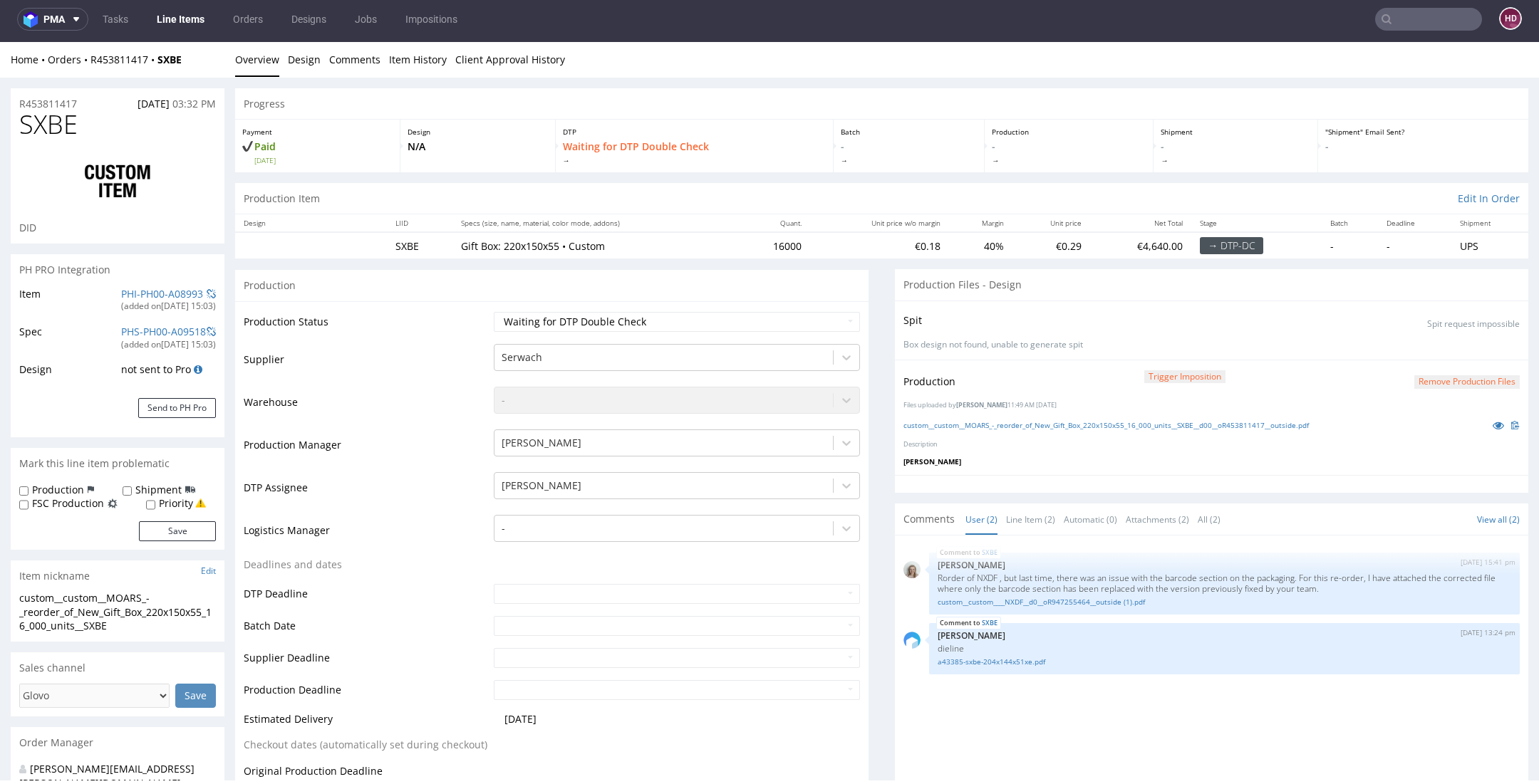
click at [174, 28] on link "Line Items" at bounding box center [181, 19] width 65 height 23
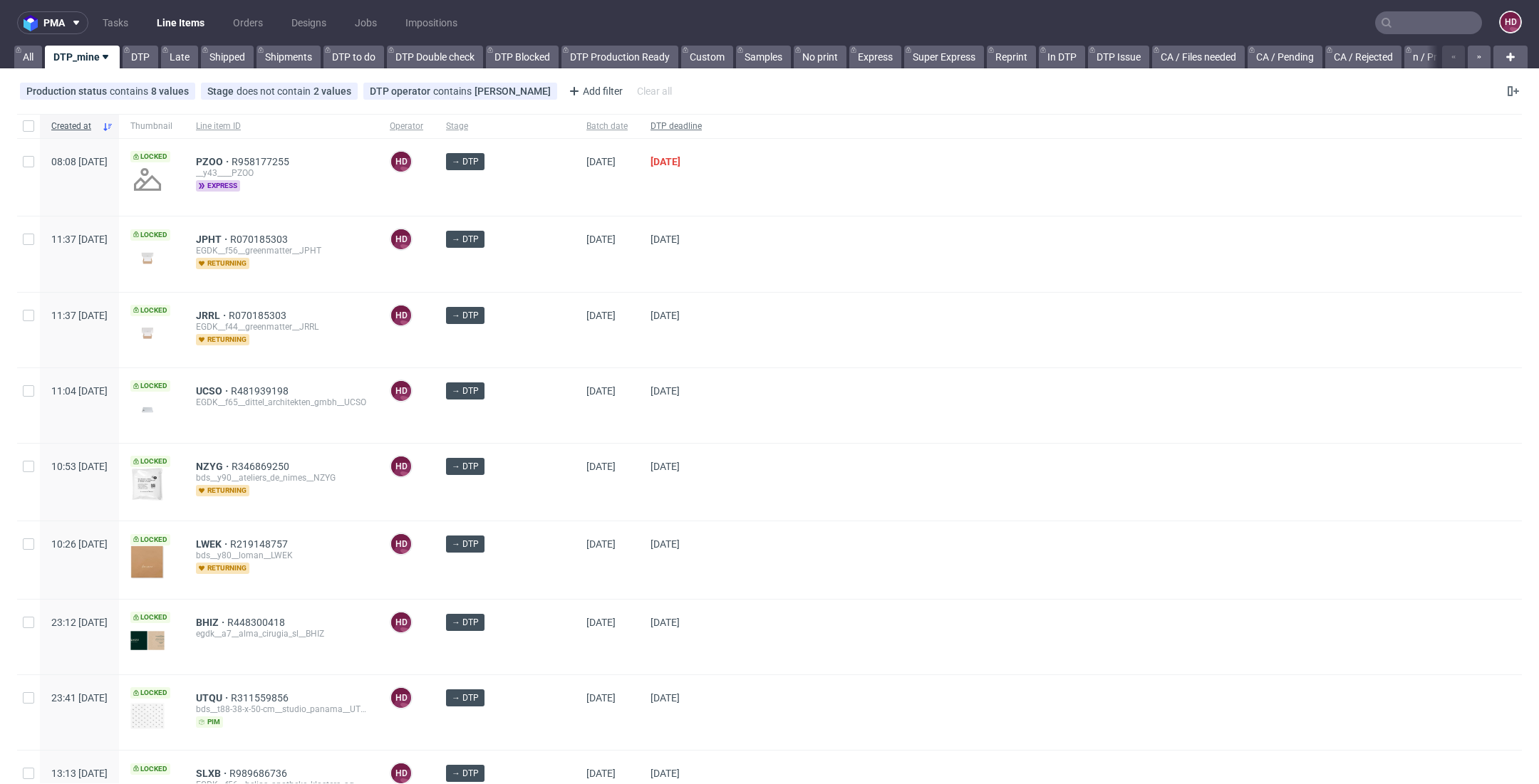
click at [675, 128] on span "DTP deadline" at bounding box center [676, 126] width 52 height 12
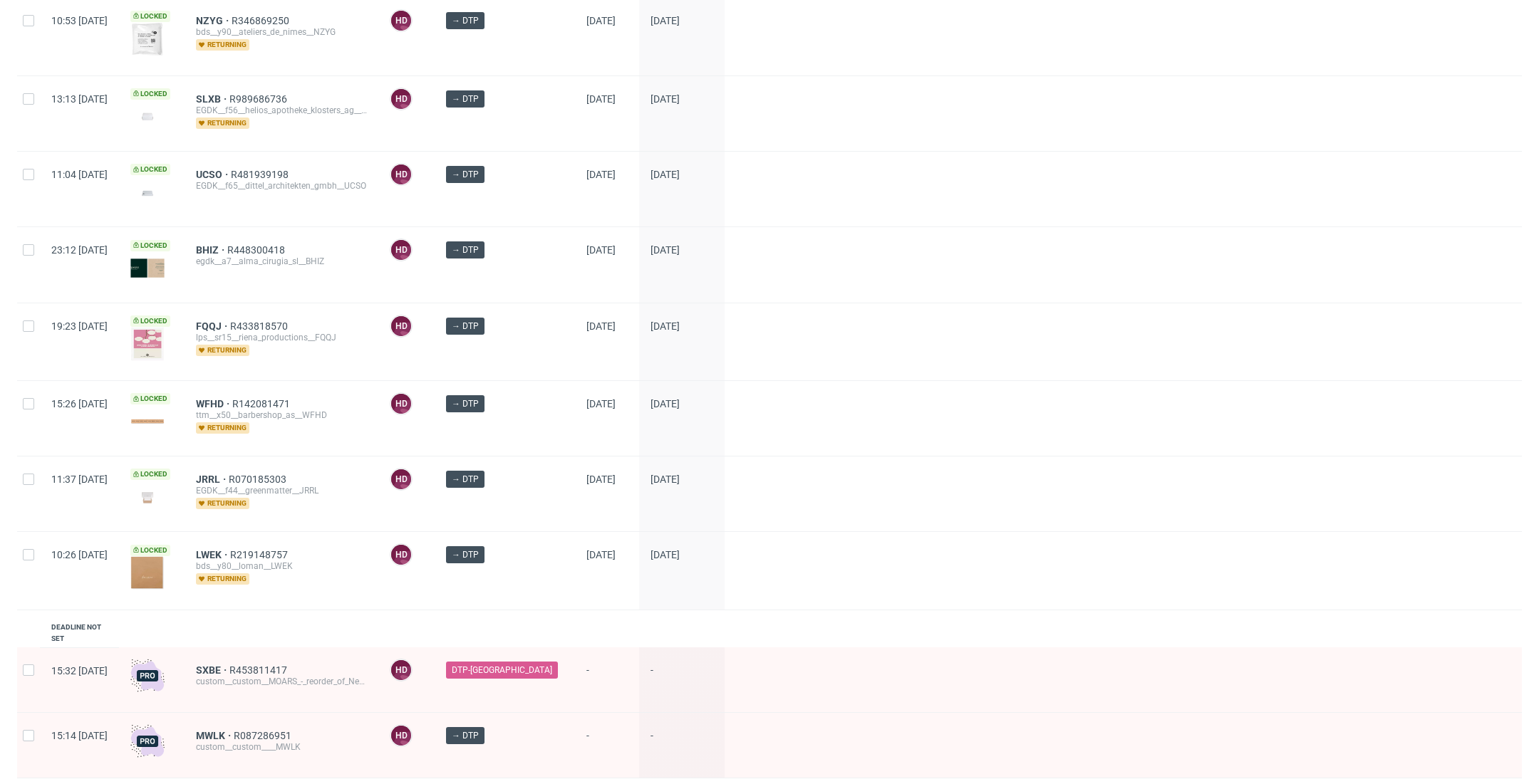
scroll to position [1269, 0]
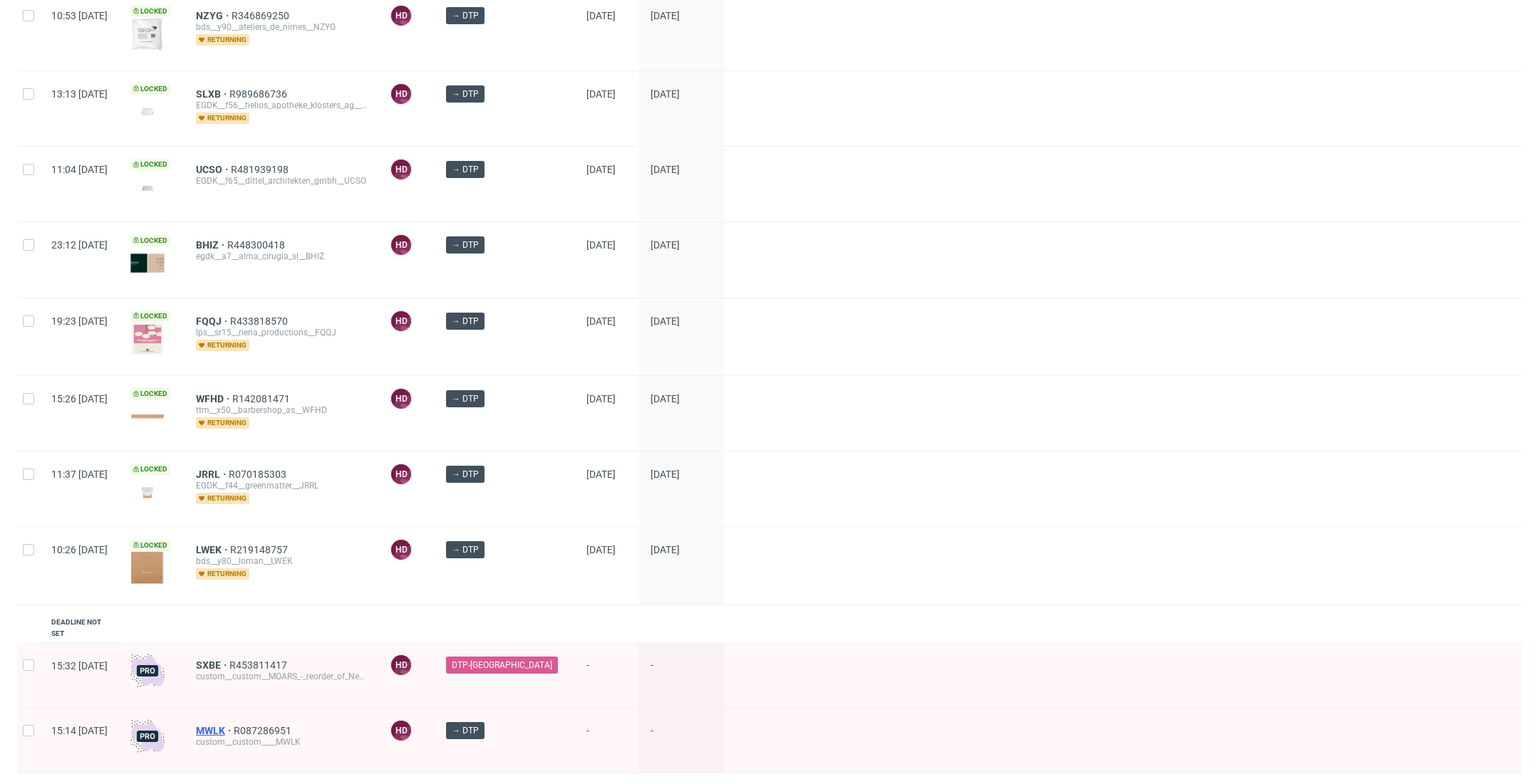
click at [234, 725] on span "MWLK" at bounding box center [215, 731] width 38 height 11
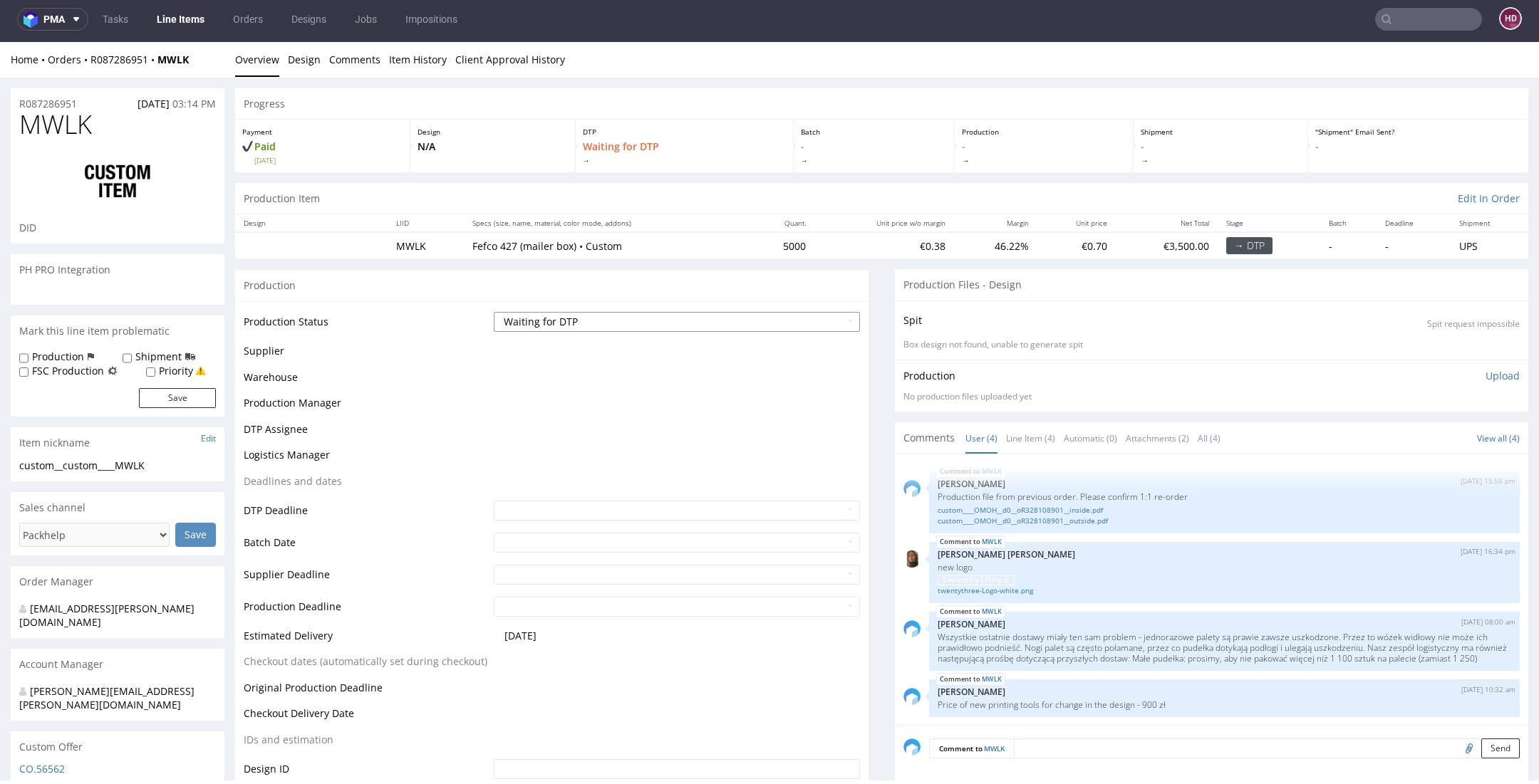
scroll to position [2, 0]
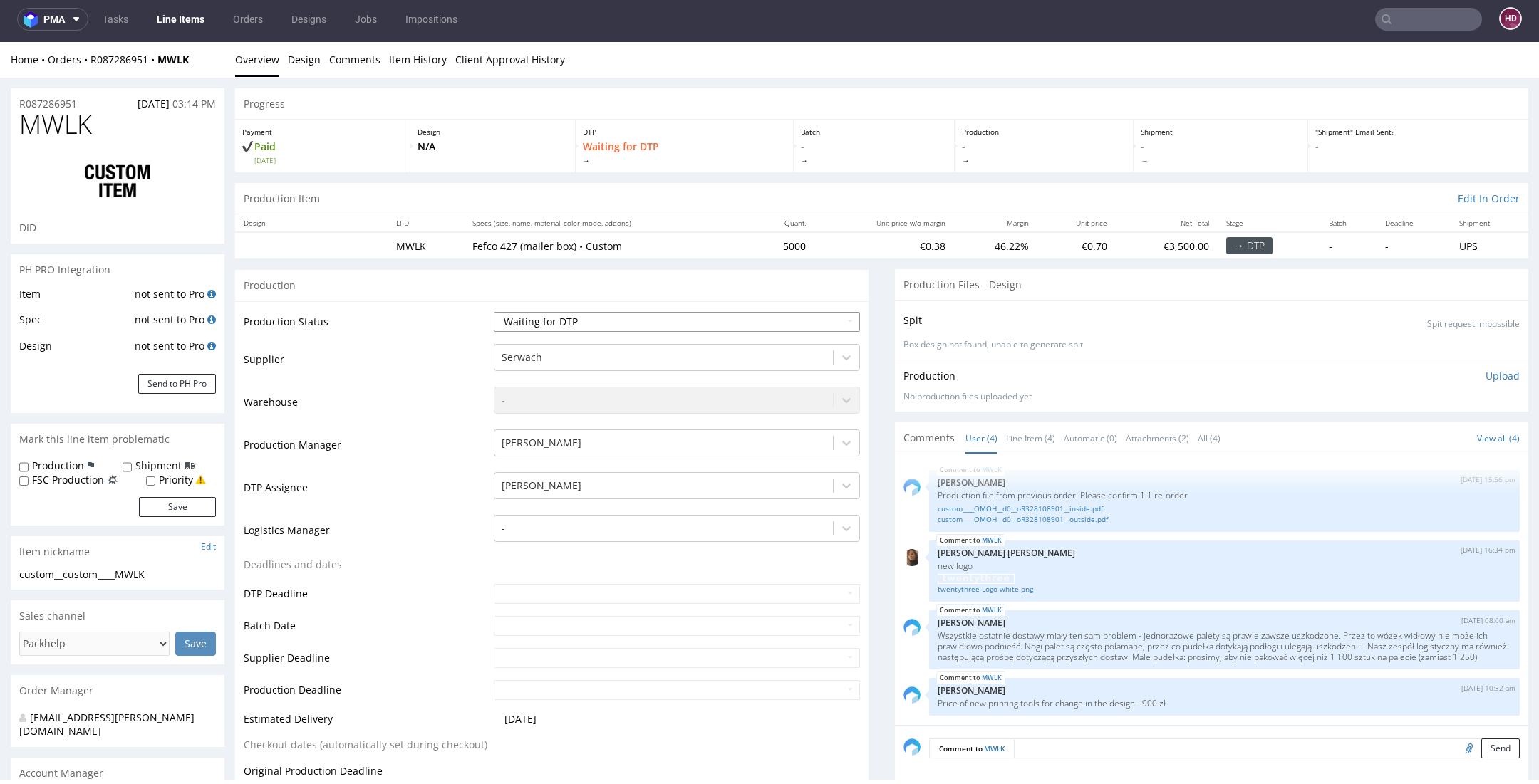
click at [613, 326] on select "Waiting for Artwork Waiting for Diecut Waiting for Mockup Waiting for DTP Waiti…" at bounding box center [677, 322] width 366 height 20
click at [494, 312] on select "Waiting for Artwork Waiting for Diecut Waiting for Mockup Waiting for DTP Waiti…" at bounding box center [677, 322] width 366 height 20
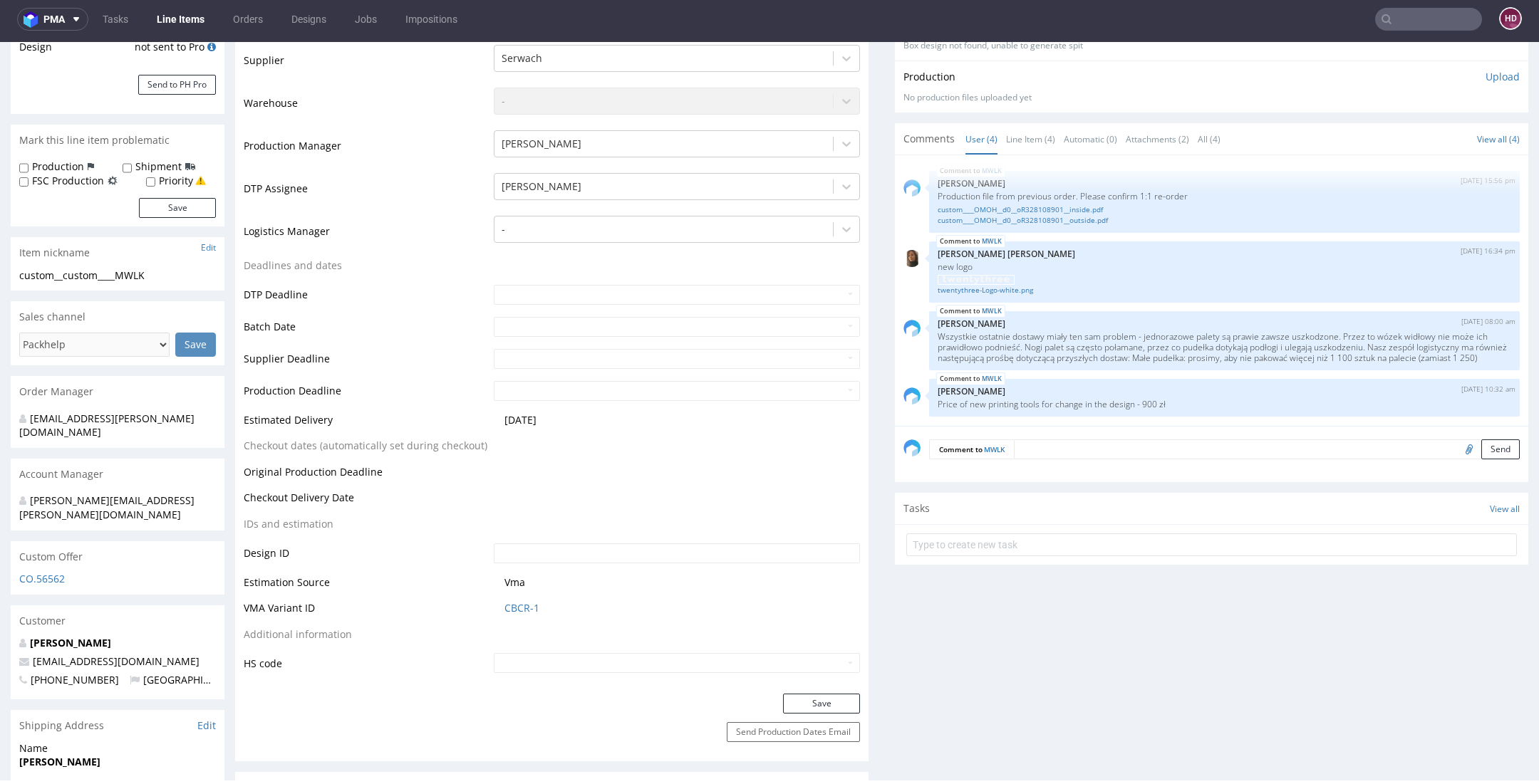
scroll to position [298, 0]
click at [817, 702] on button "Save" at bounding box center [821, 705] width 77 height 20
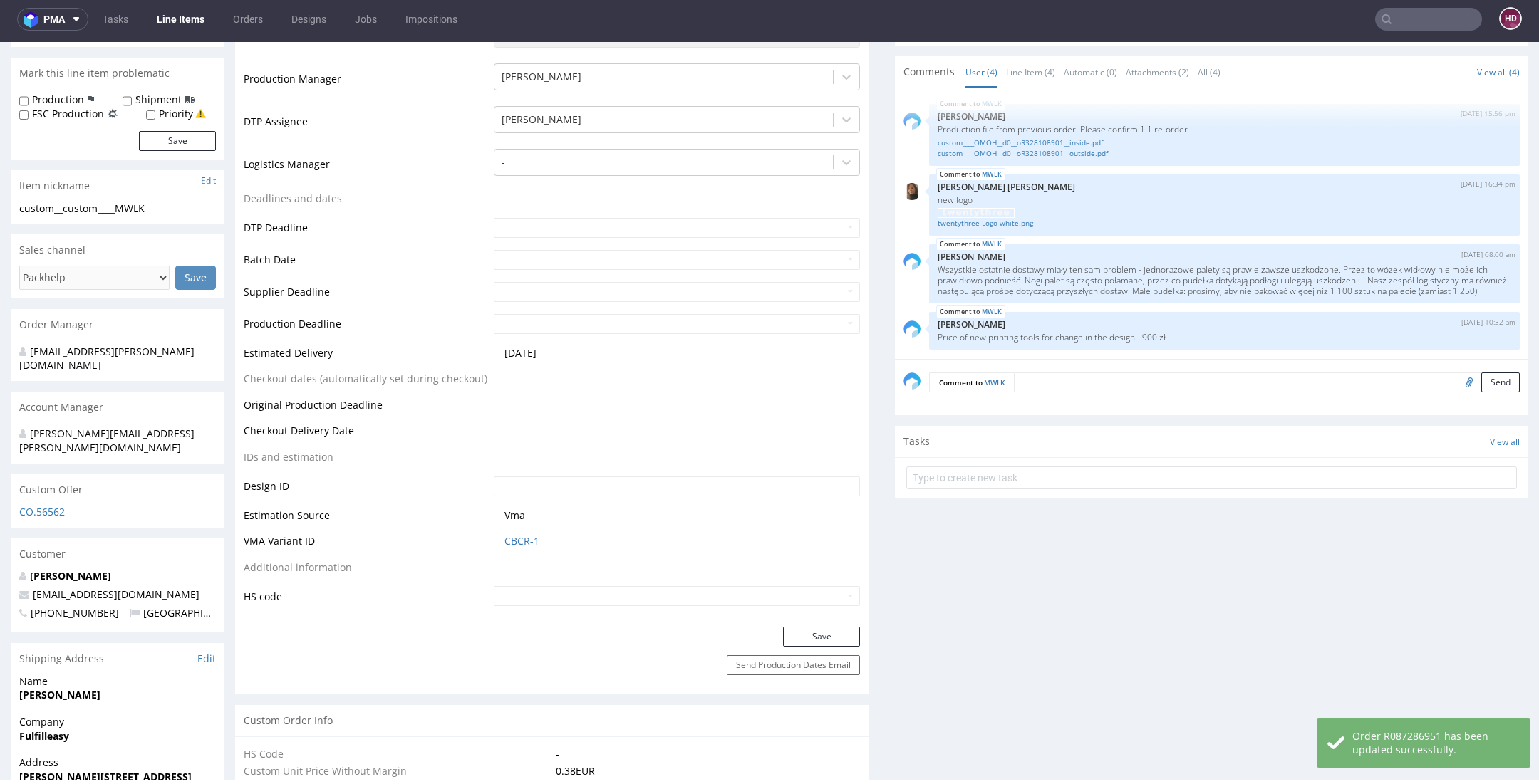
scroll to position [361, 0]
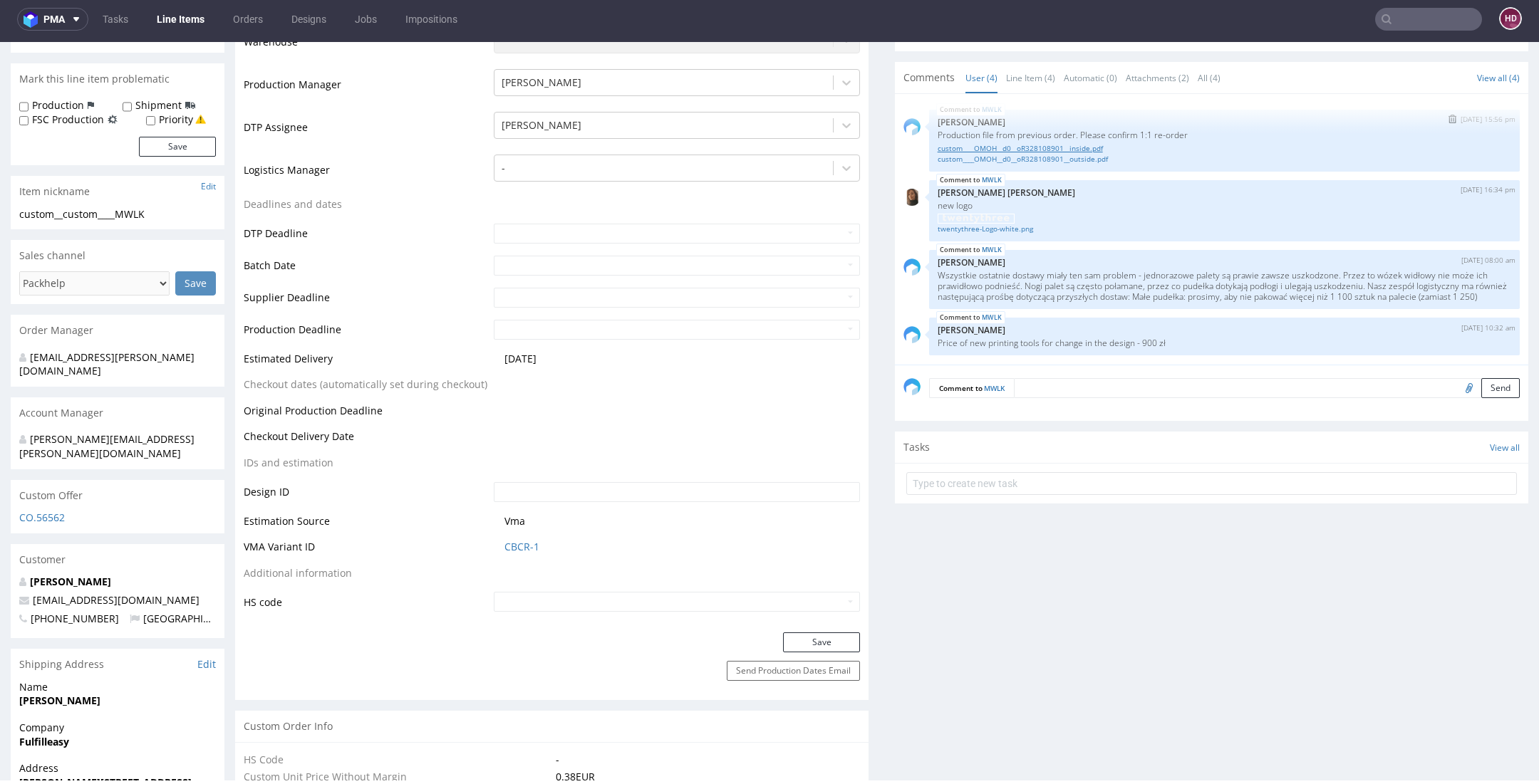
click at [964, 143] on link "custom____OMOH__d0__oR328108901__inside.pdf" at bounding box center [1223, 148] width 573 height 10
click at [1078, 154] on link "custom____OMOH__d0__oR328108901__outside.pdf" at bounding box center [1223, 159] width 573 height 10
click at [996, 228] on link "twentythree-Logo-white.png" at bounding box center [1223, 230] width 573 height 10
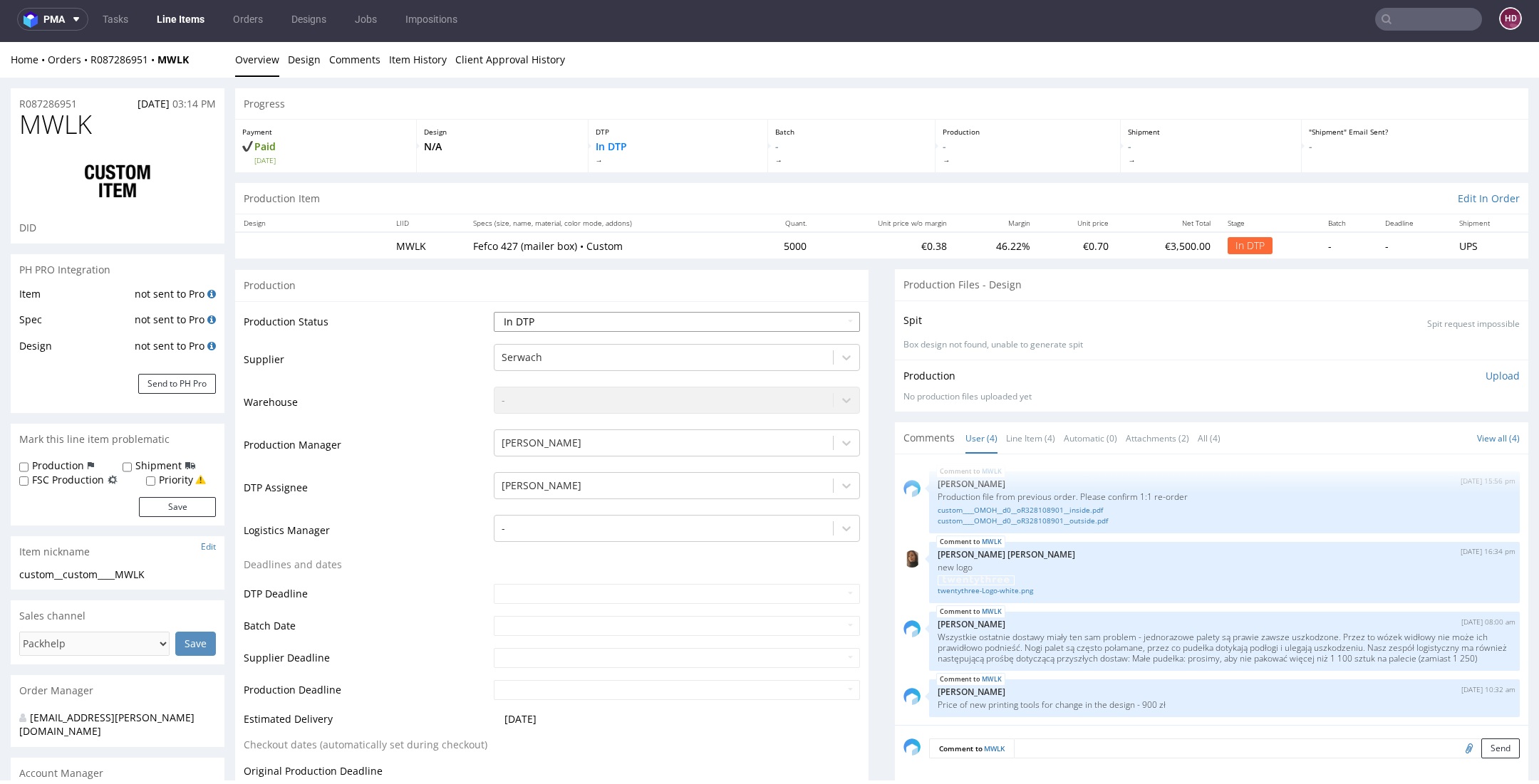
click at [547, 326] on select "Waiting for Artwork Waiting for Diecut Waiting for Mockup Waiting for DTP Waiti…" at bounding box center [677, 322] width 366 height 20
select select "dtp_waiting_for_double_check"
click at [494, 312] on select "Waiting for Artwork Waiting for Diecut Waiting for Mockup Waiting for DTP Waiti…" at bounding box center [677, 322] width 366 height 20
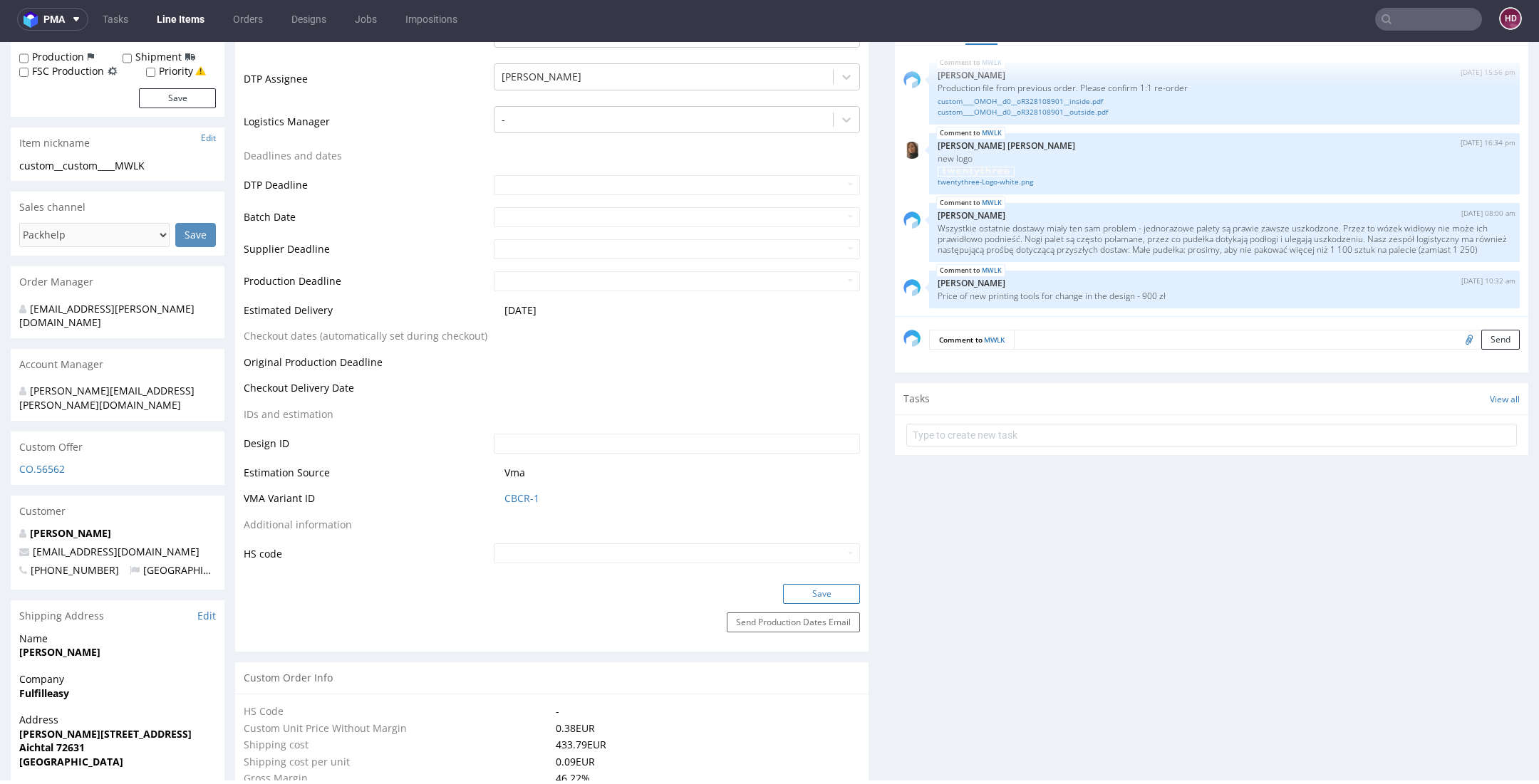
click at [794, 588] on button "Save" at bounding box center [821, 594] width 77 height 20
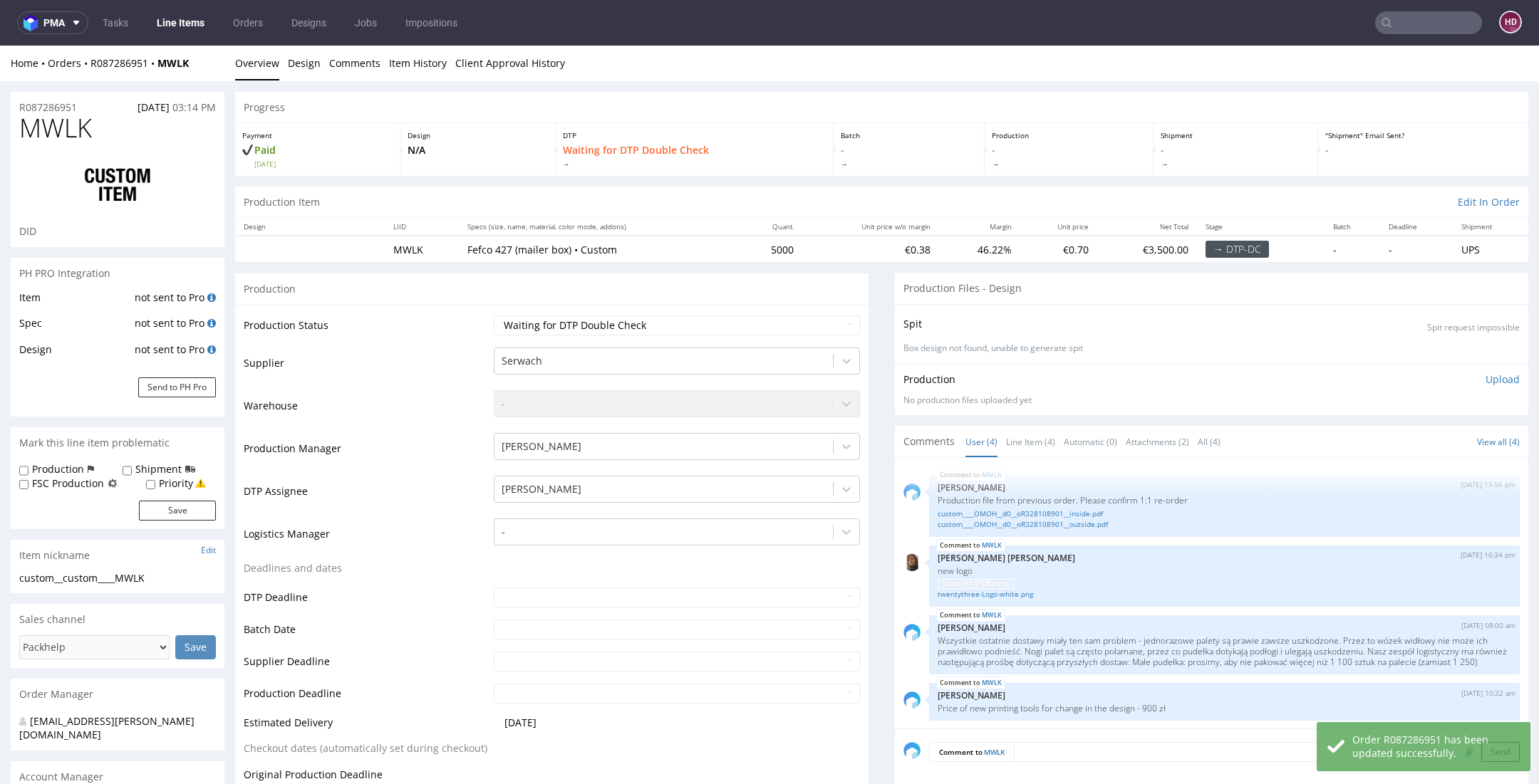
scroll to position [10, 0]
click at [151, 578] on div "custom__custom____MWLK" at bounding box center [117, 579] width 197 height 14
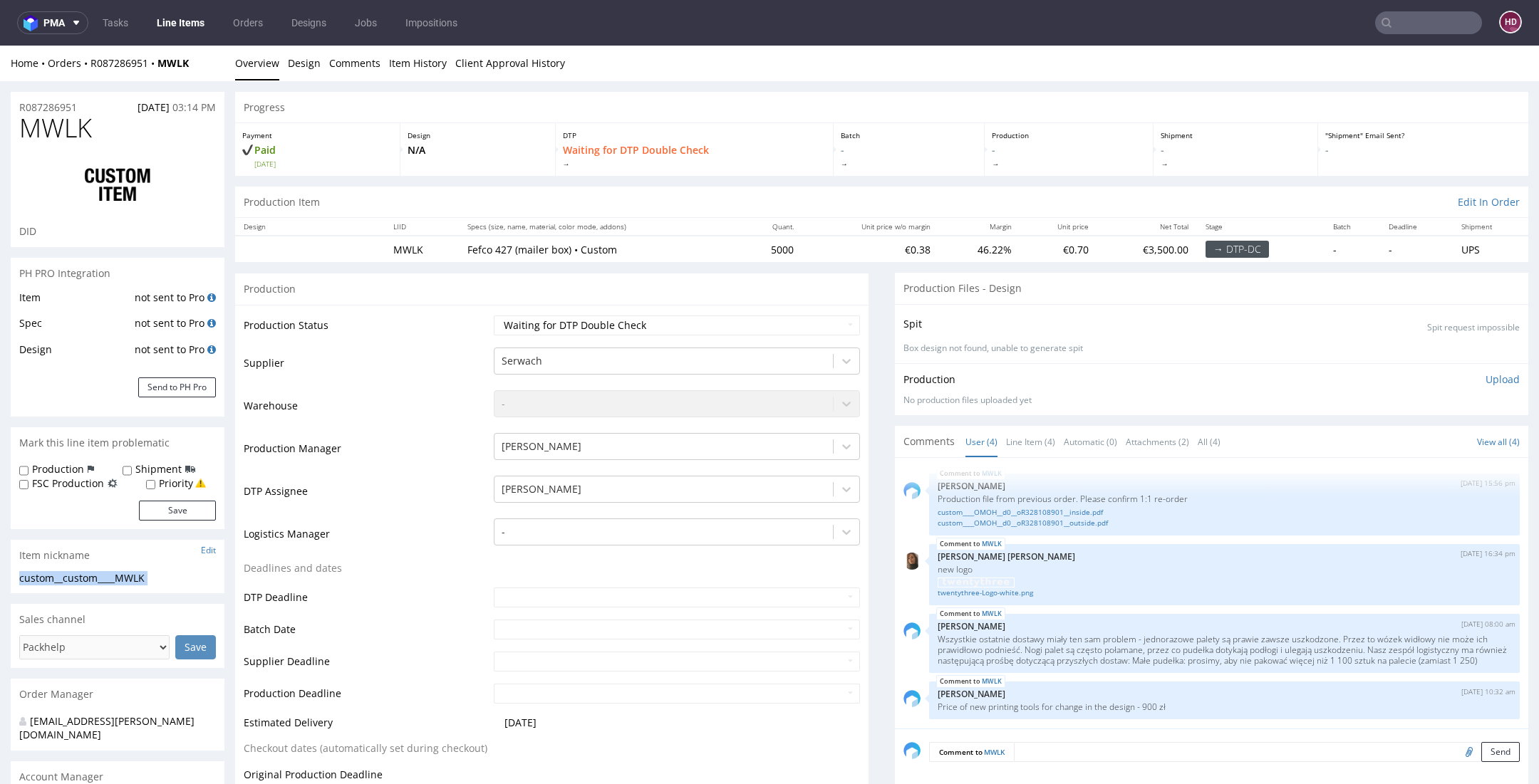
drag, startPoint x: 153, startPoint y: 579, endPoint x: -4, endPoint y: 583, distance: 157.1
copy div "custom__custom____MWLK Update"
click at [88, 106] on div "R087286951 28.08.2025 03:14 PM" at bounding box center [117, 103] width 214 height 23
drag, startPoint x: 88, startPoint y: 106, endPoint x: -62, endPoint y: 88, distance: 151.1
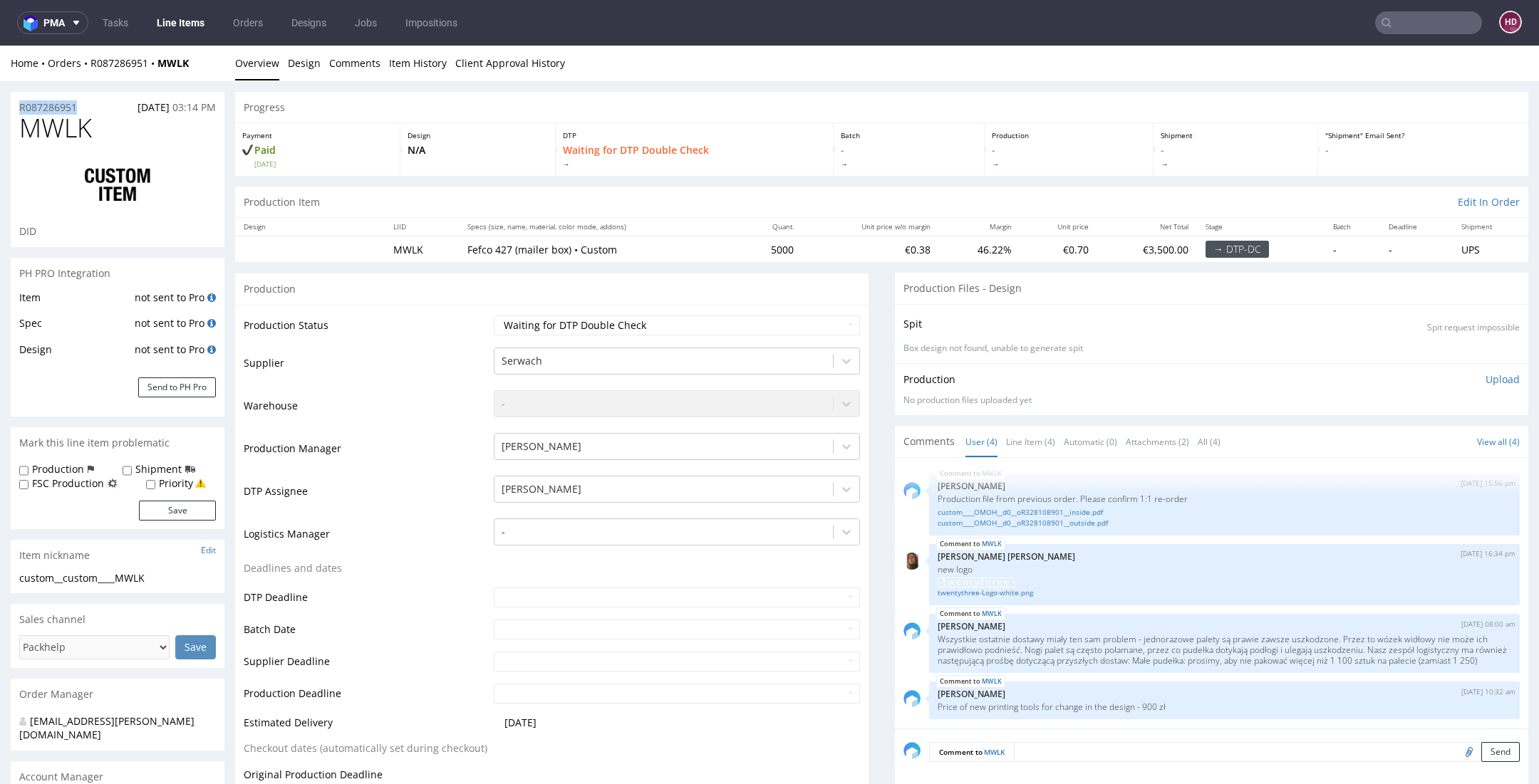
copy p "R087286951"
click at [1485, 380] on p "Upload" at bounding box center [1502, 380] width 34 height 14
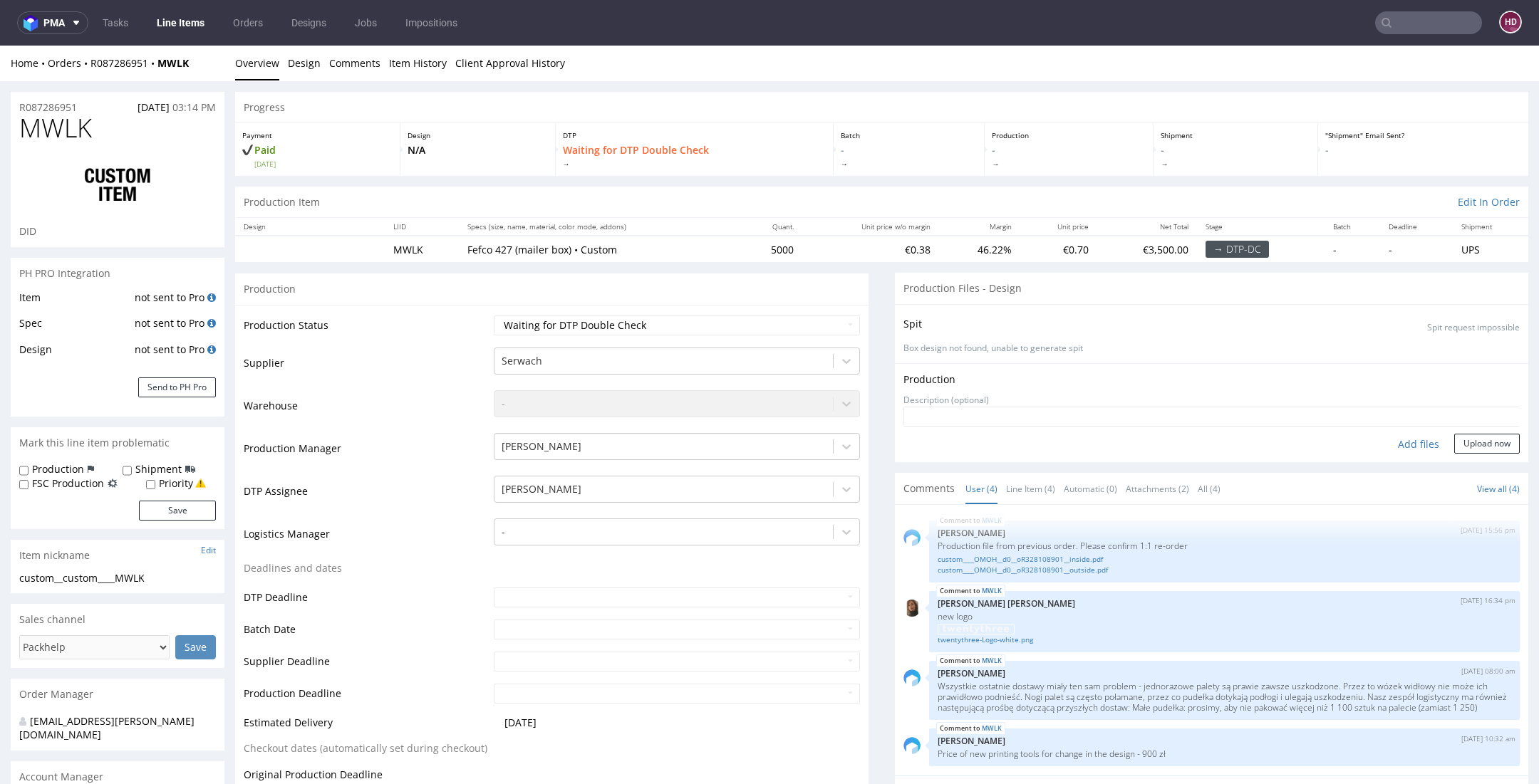
click at [1403, 445] on div "Add files" at bounding box center [1418, 444] width 71 height 21
type input "C:\fakepath\custom__custom____MWLK__d00__oR087286951__inside.pdf"
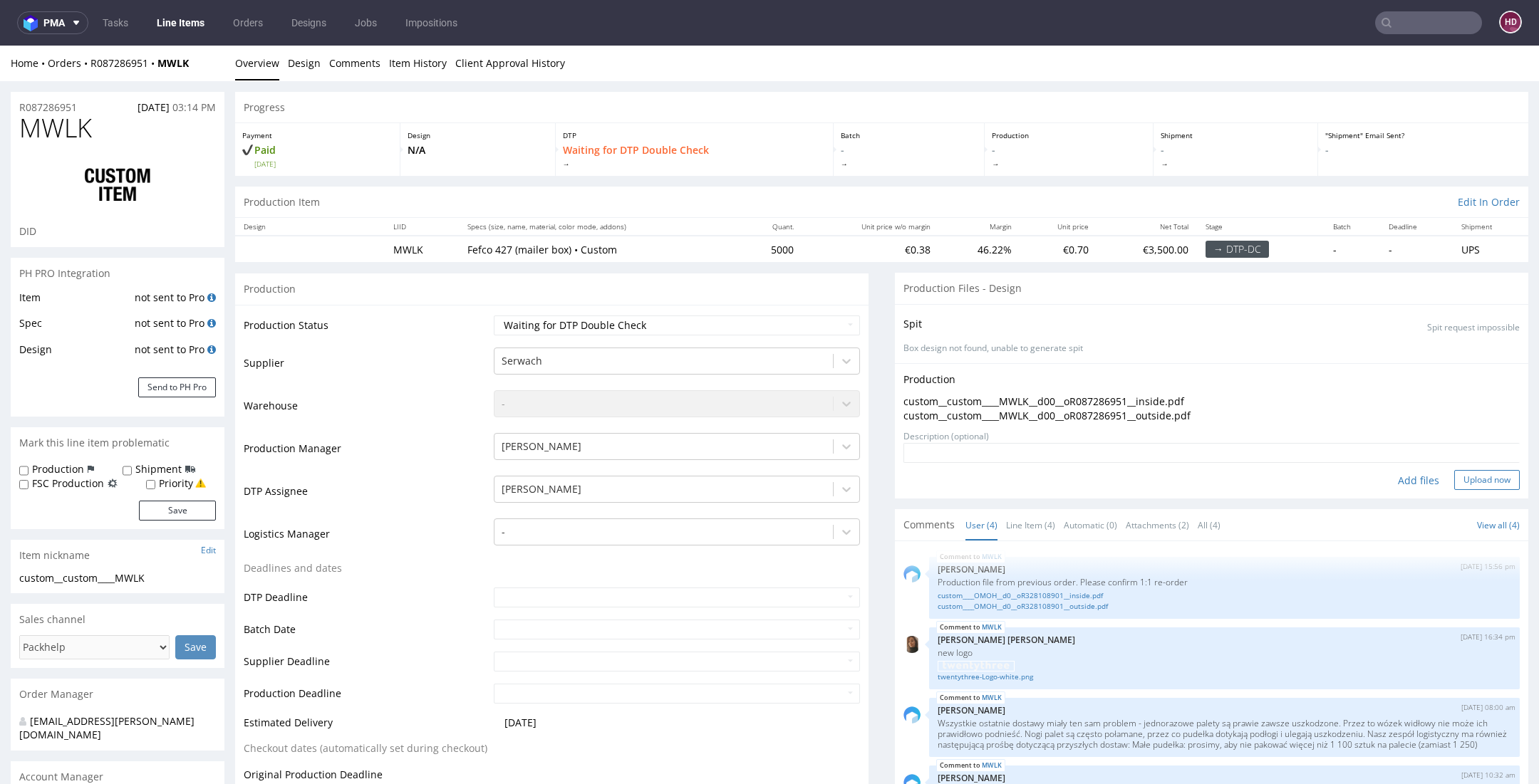
click at [1454, 481] on button "Upload now" at bounding box center [1487, 480] width 66 height 20
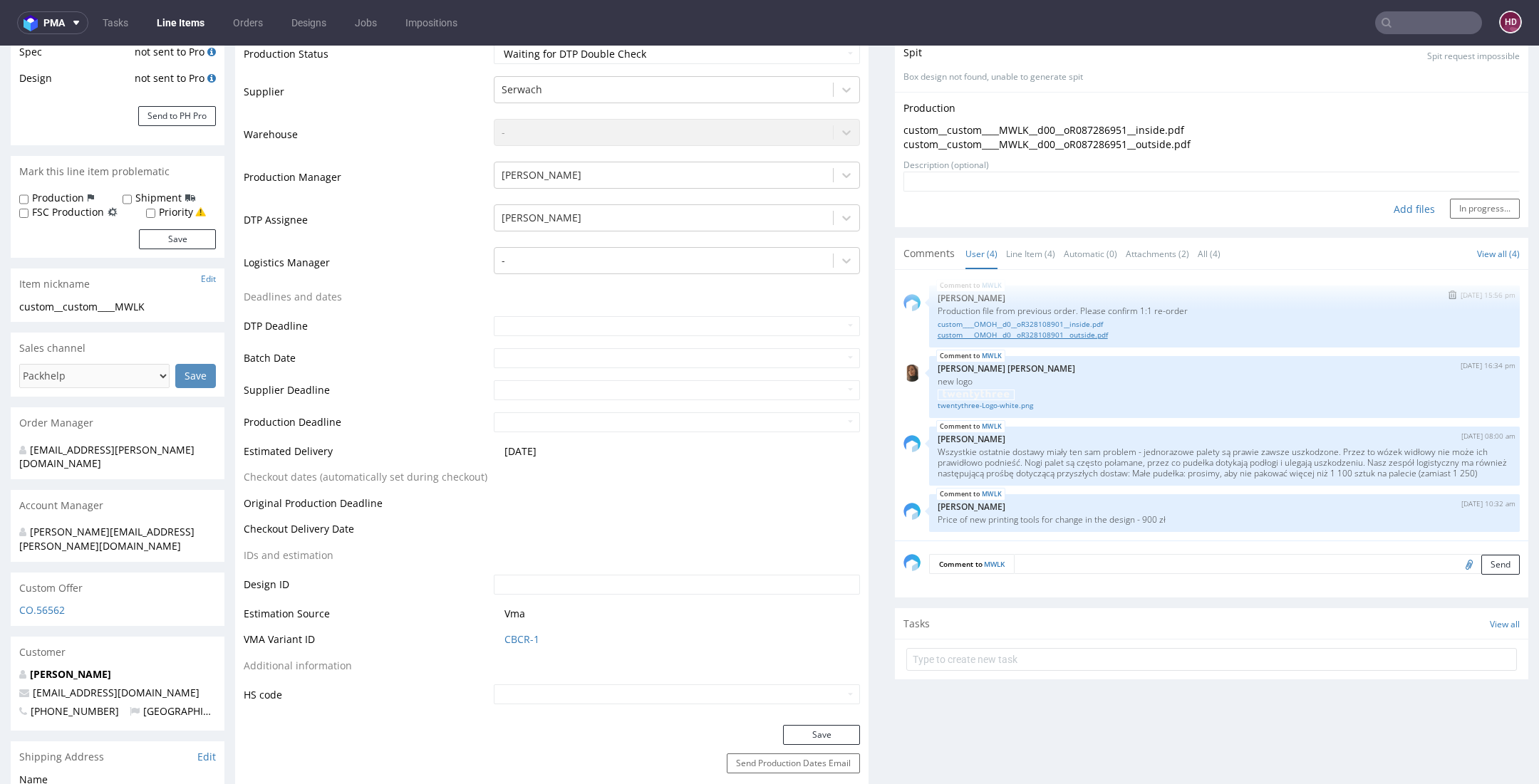
scroll to position [300, 0]
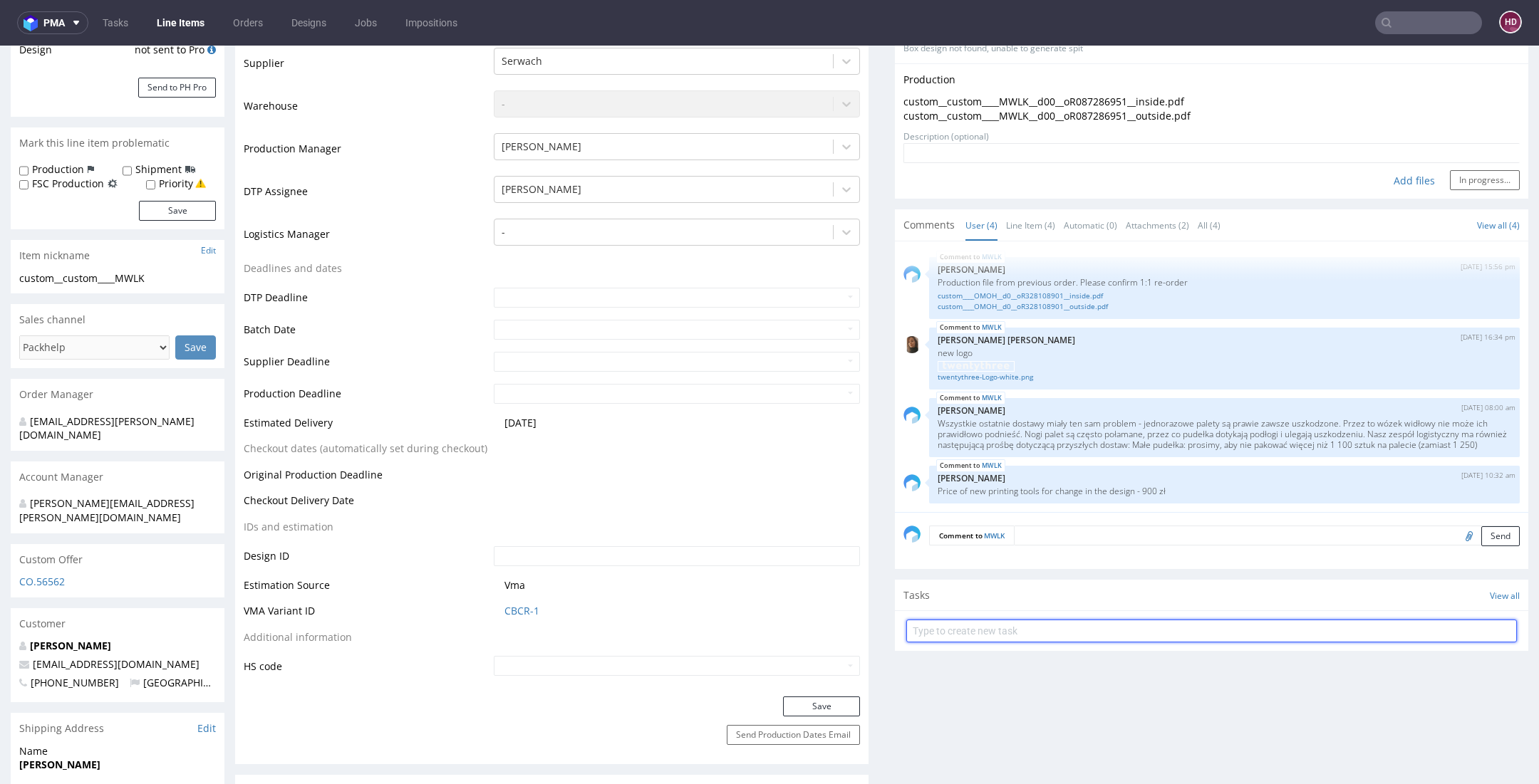
click at [1055, 637] on input "text" at bounding box center [1212, 631] width 611 height 23
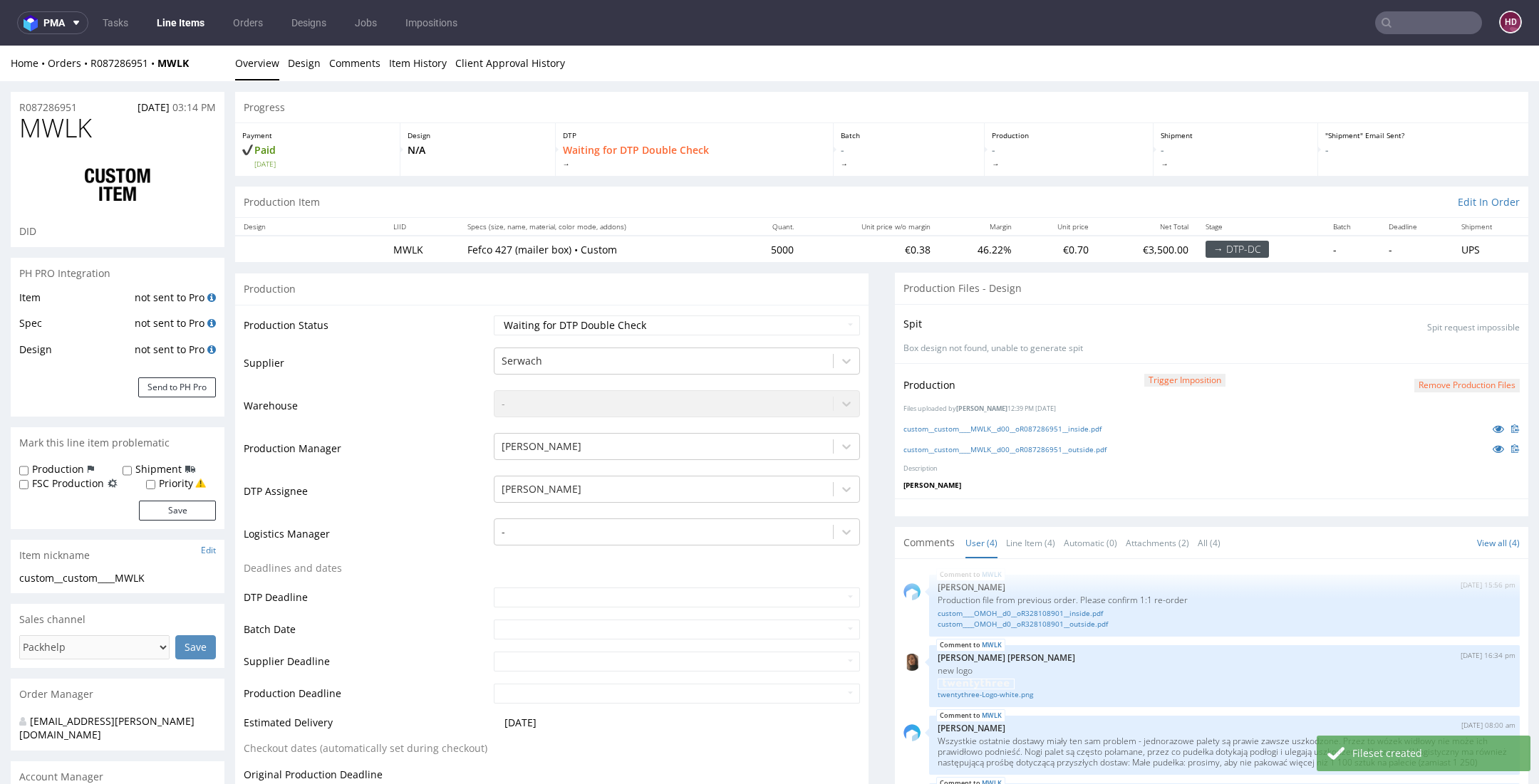
scroll to position [721, 0]
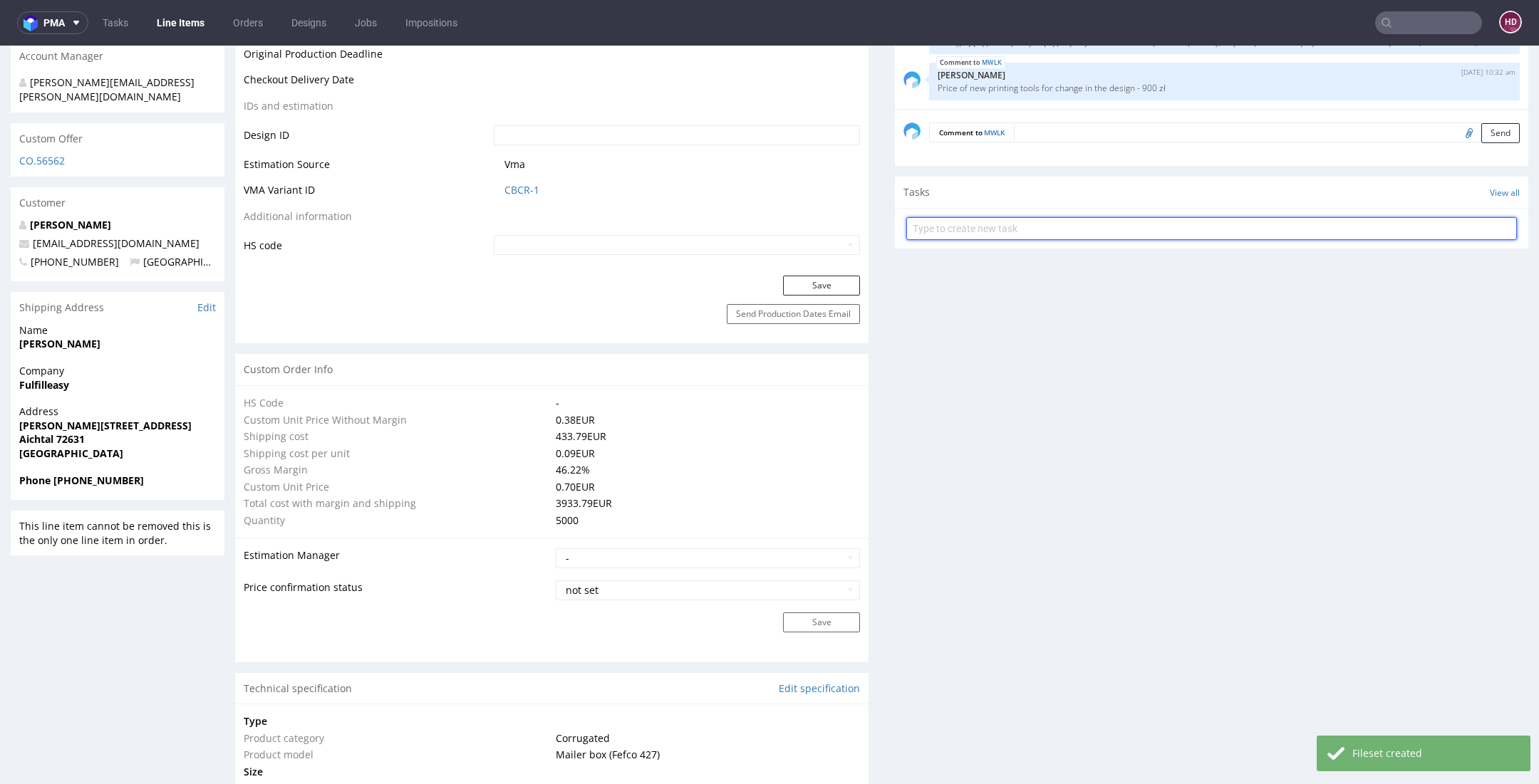
click at [1328, 226] on input "text" at bounding box center [1212, 228] width 611 height 23
type input "s"
type input "szybki dch"
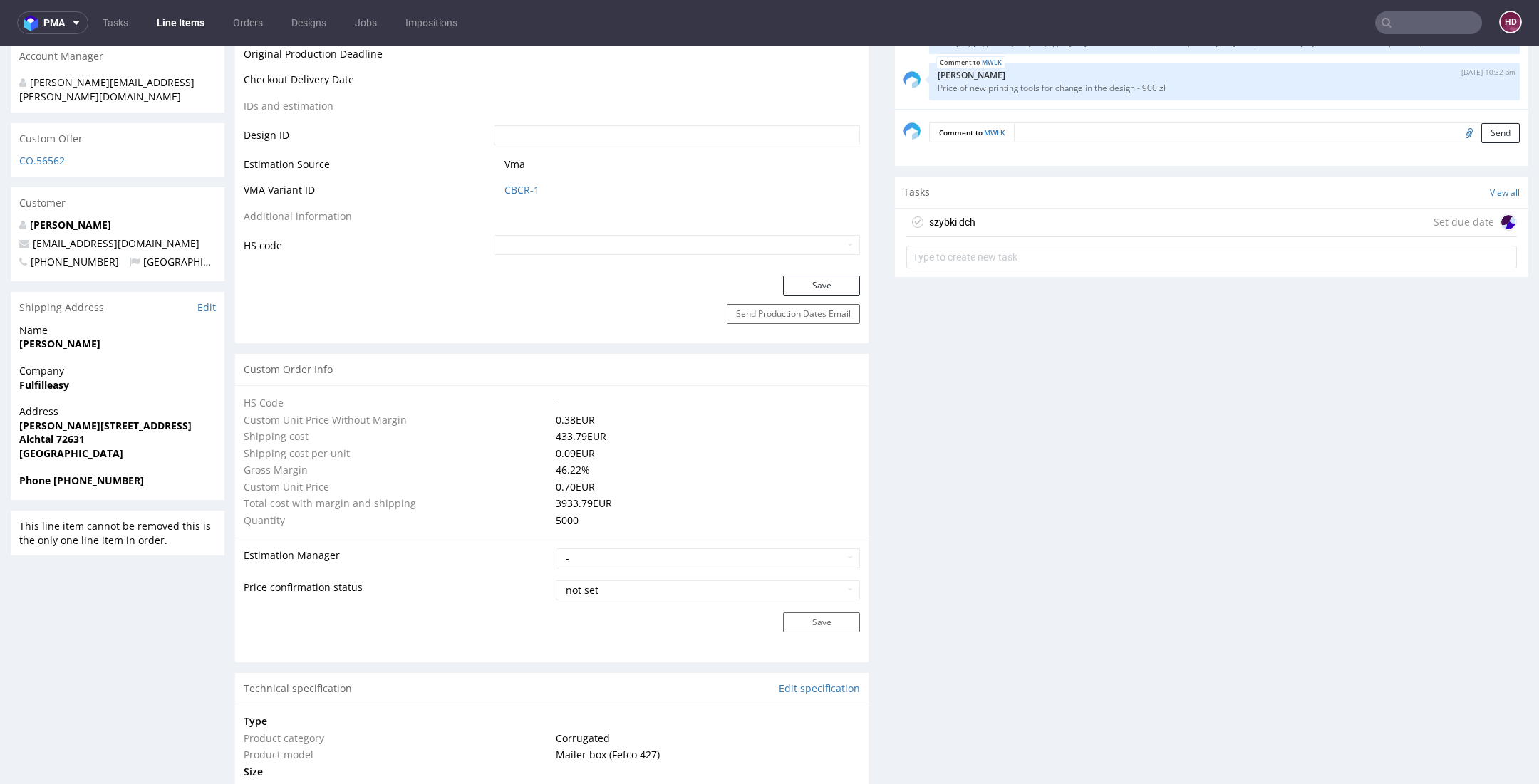
click at [1150, 212] on div "szybki dch Set due date" at bounding box center [1212, 223] width 611 height 29
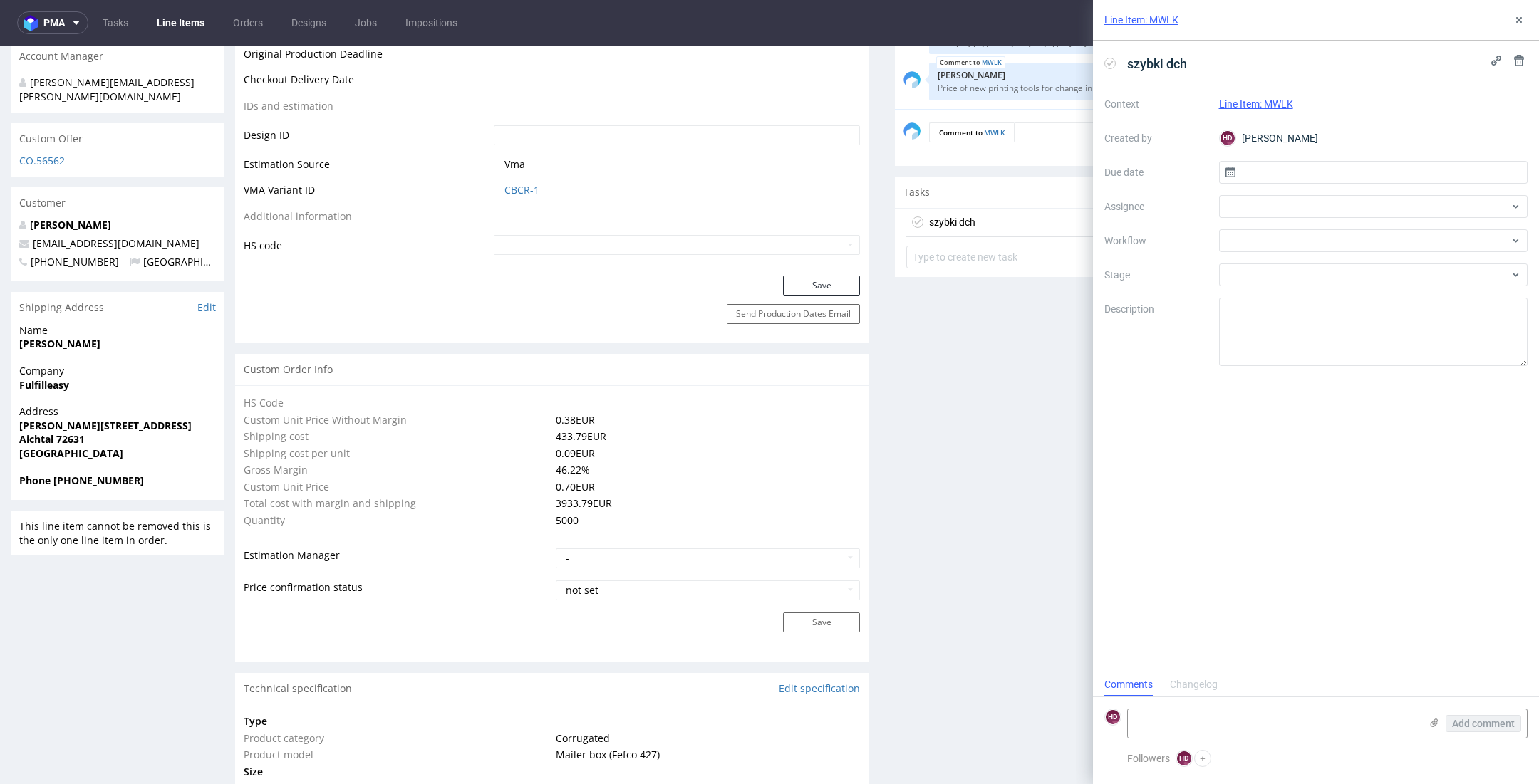
scroll to position [11, 0]
click at [1308, 175] on input "text" at bounding box center [1373, 172] width 309 height 23
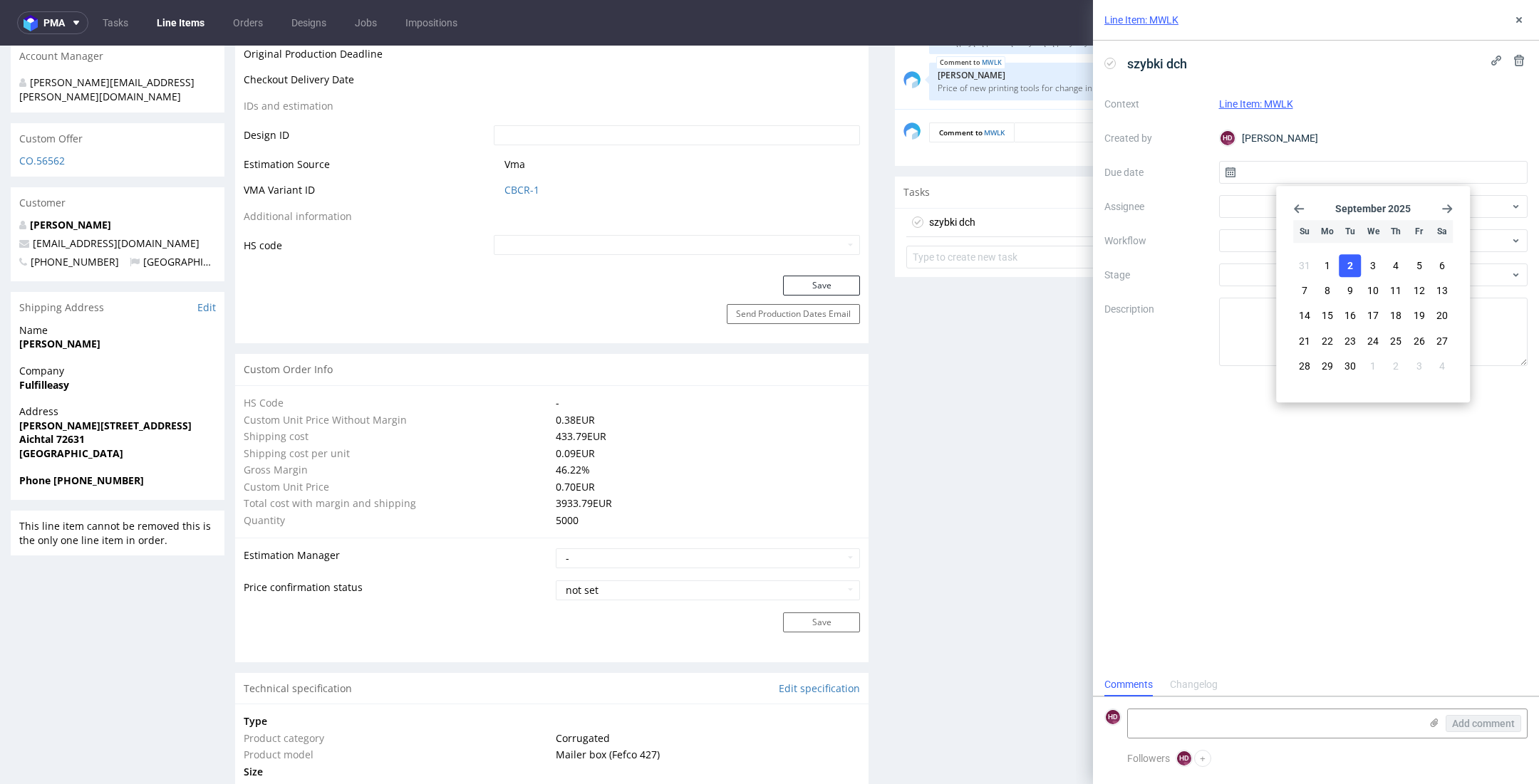
click at [1356, 266] on button "2" at bounding box center [1350, 266] width 22 height 23
type input "[DATE]"
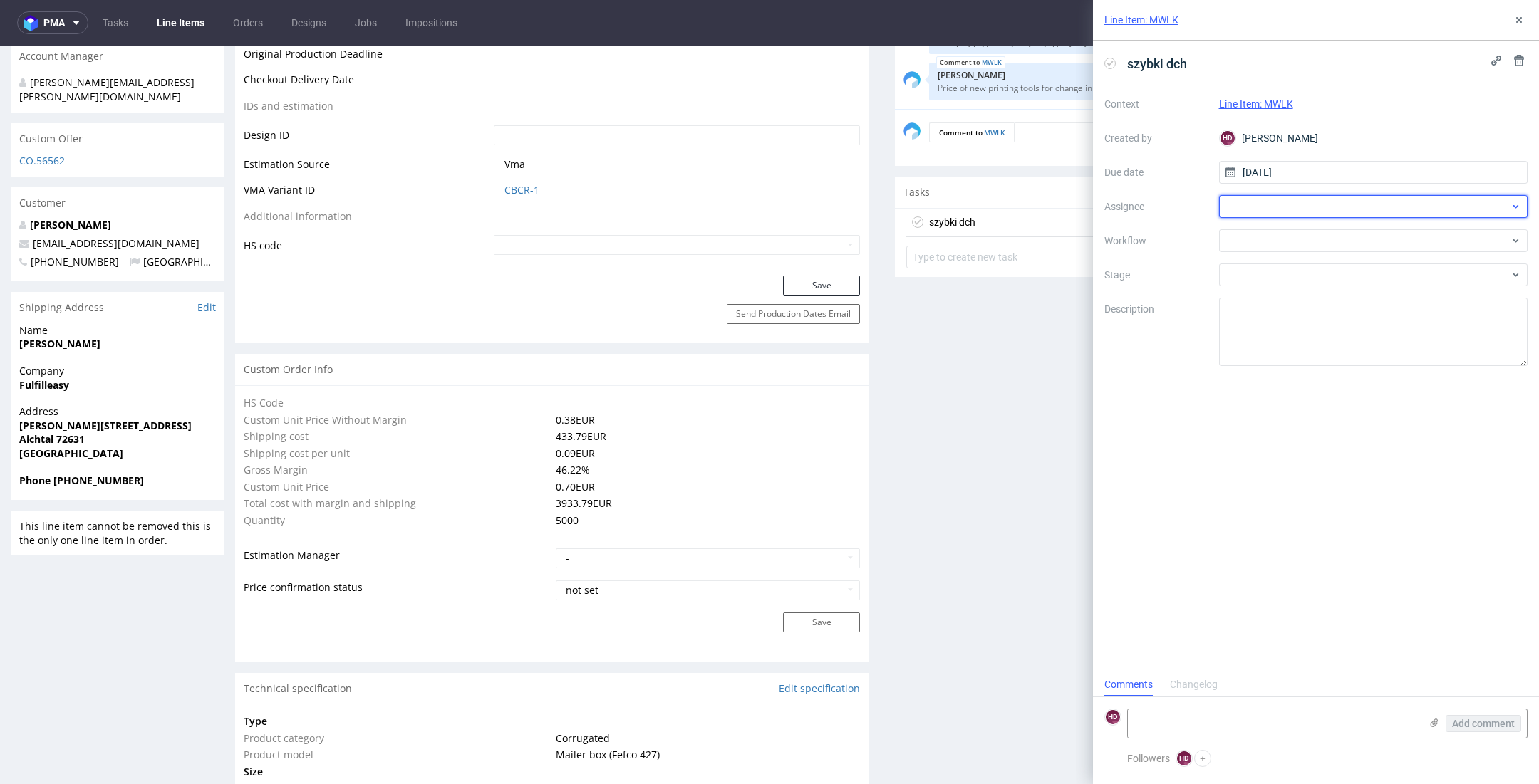
click at [1322, 209] on div at bounding box center [1373, 206] width 309 height 23
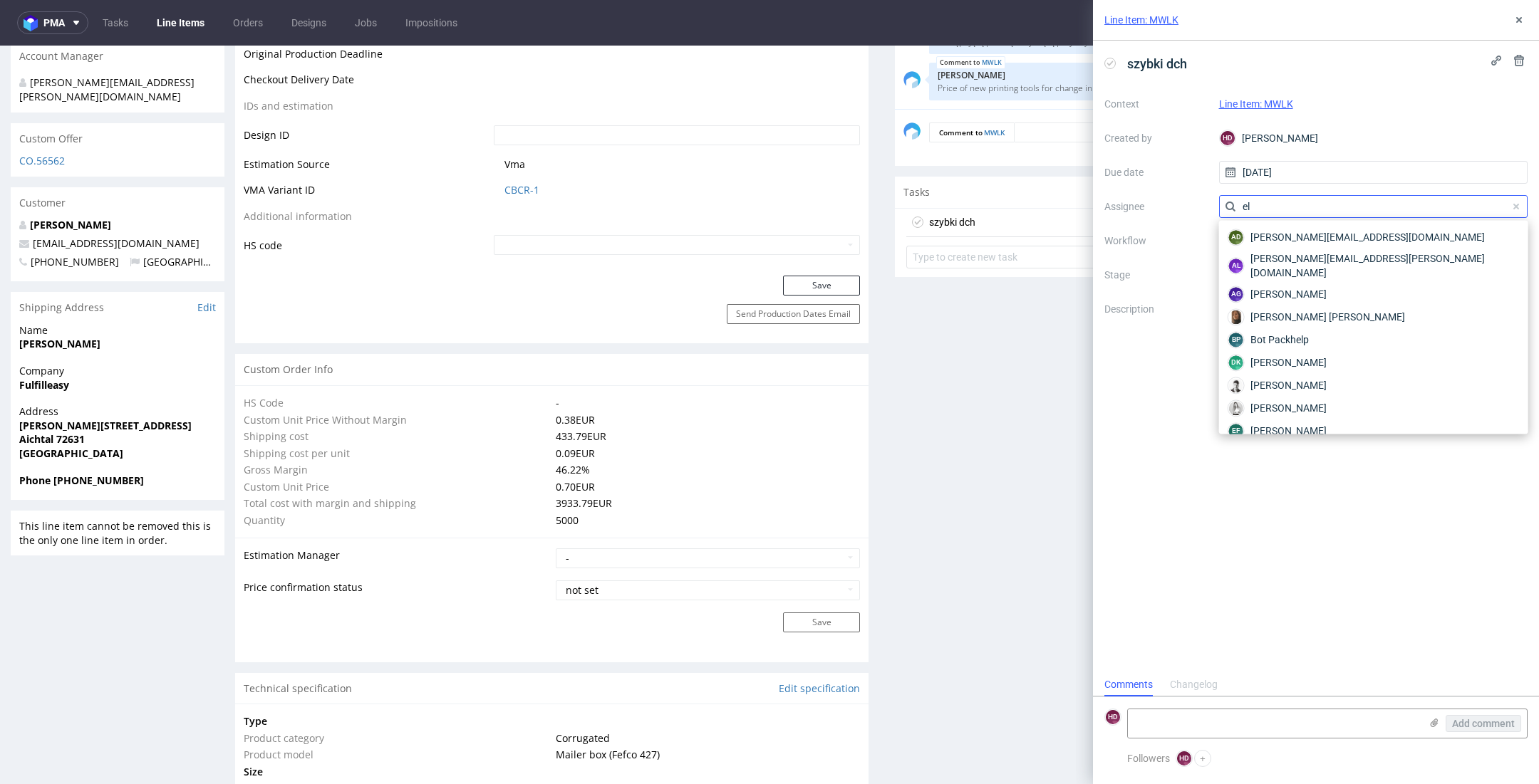
type input "elż"
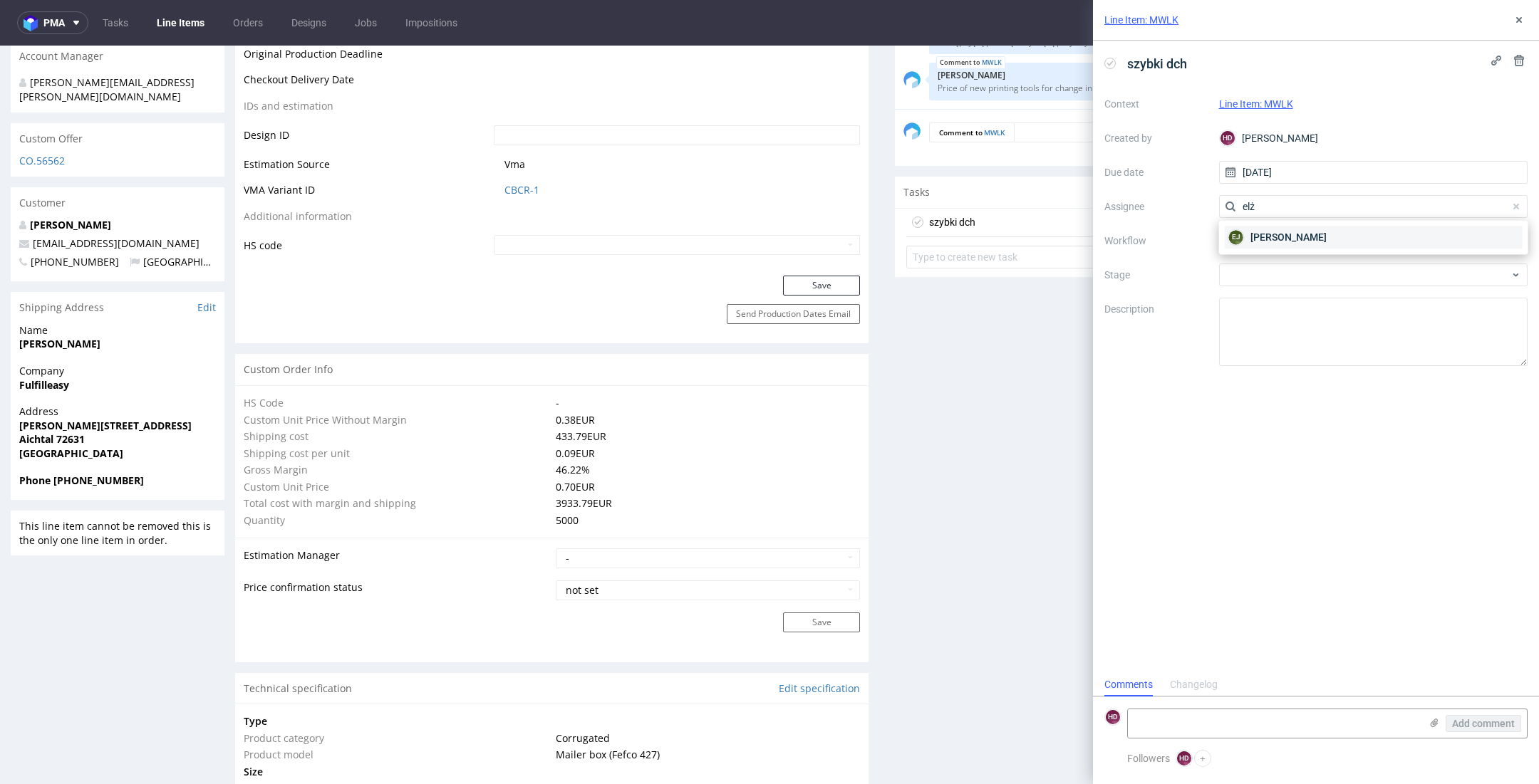
click at [1328, 244] on div "EJ Elżbieta Jelińska" at bounding box center [1373, 237] width 298 height 23
click at [1328, 244] on div at bounding box center [1373, 240] width 309 height 23
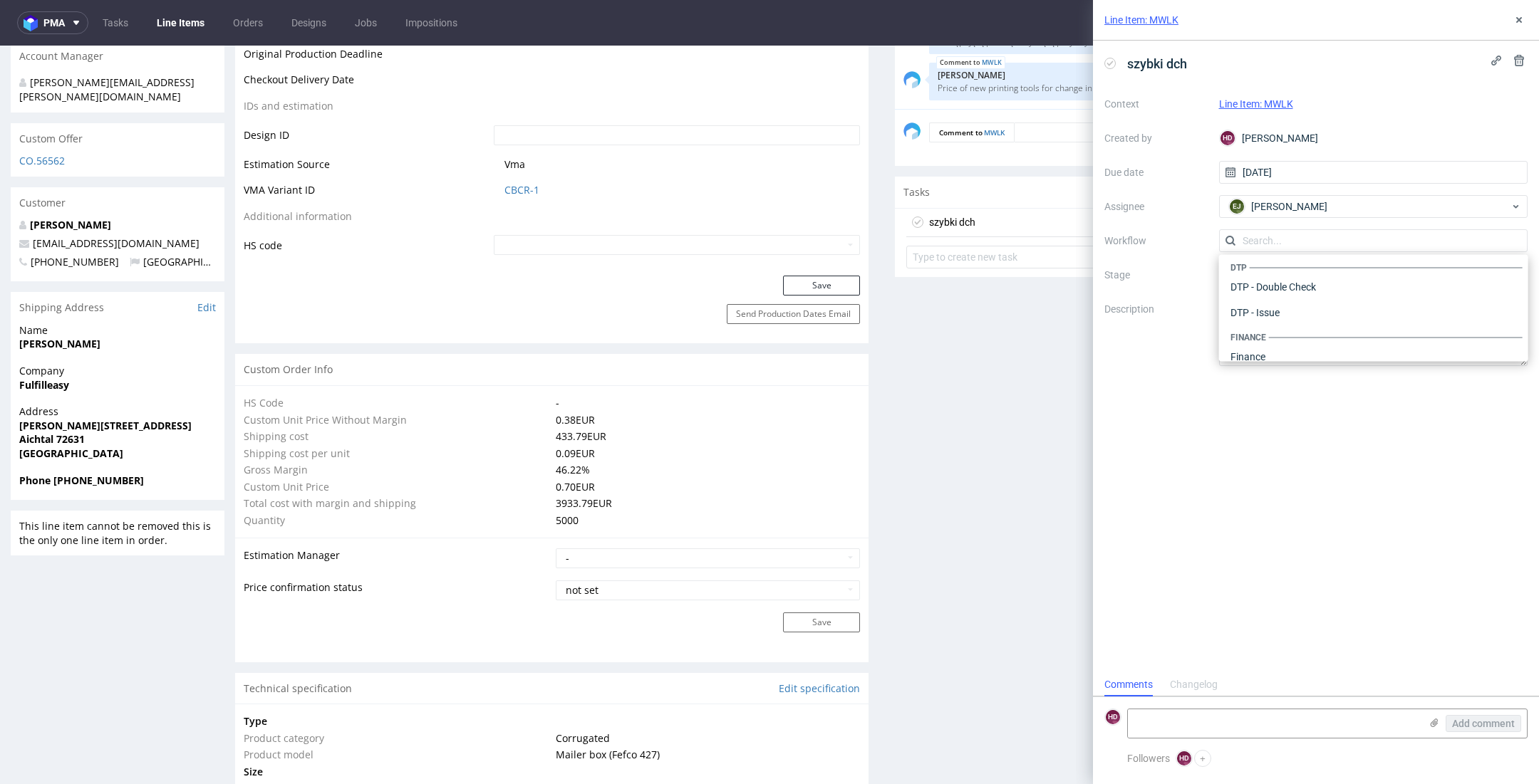
scroll to position [0, 0]
click at [1357, 295] on div "DTP - Double Check" at bounding box center [1373, 292] width 298 height 25
click at [1242, 729] on textarea at bounding box center [1273, 724] width 292 height 29
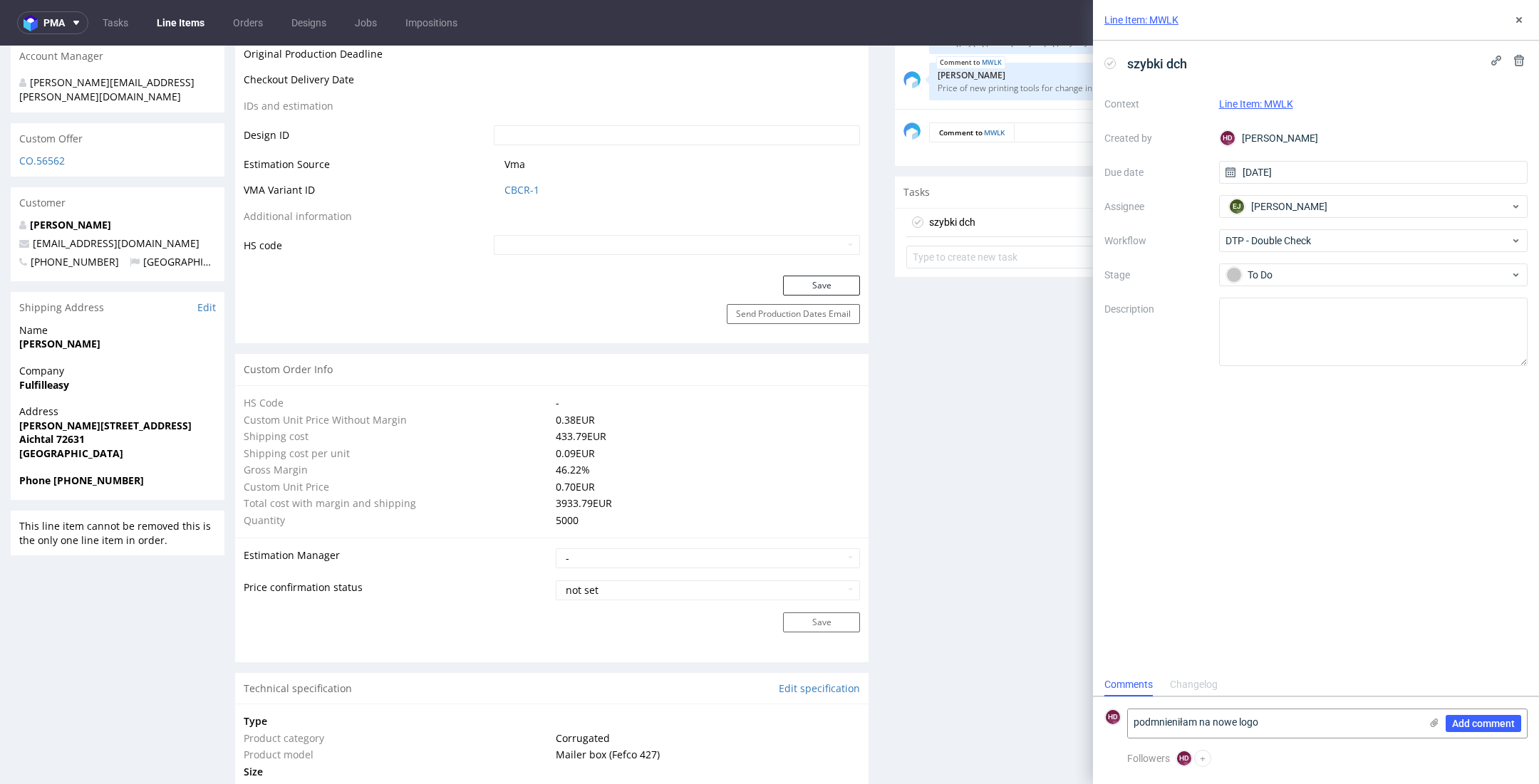
drag, startPoint x: 1148, startPoint y: 725, endPoint x: 1126, endPoint y: 720, distance: 22.6
click at [1126, 720] on div "HD podmnieniłam na nowe logo Add comment" at bounding box center [1316, 724] width 423 height 30
click at [1285, 719] on textarea "Podmieniłam jedynie mnieniłam na nowe logo" at bounding box center [1273, 724] width 292 height 29
drag, startPoint x: 1227, startPoint y: 722, endPoint x: 1290, endPoint y: 726, distance: 63.1
click at [1290, 726] on textarea "Podmieniłam jedynie mnieniłam na nowe logo" at bounding box center [1273, 724] width 292 height 29
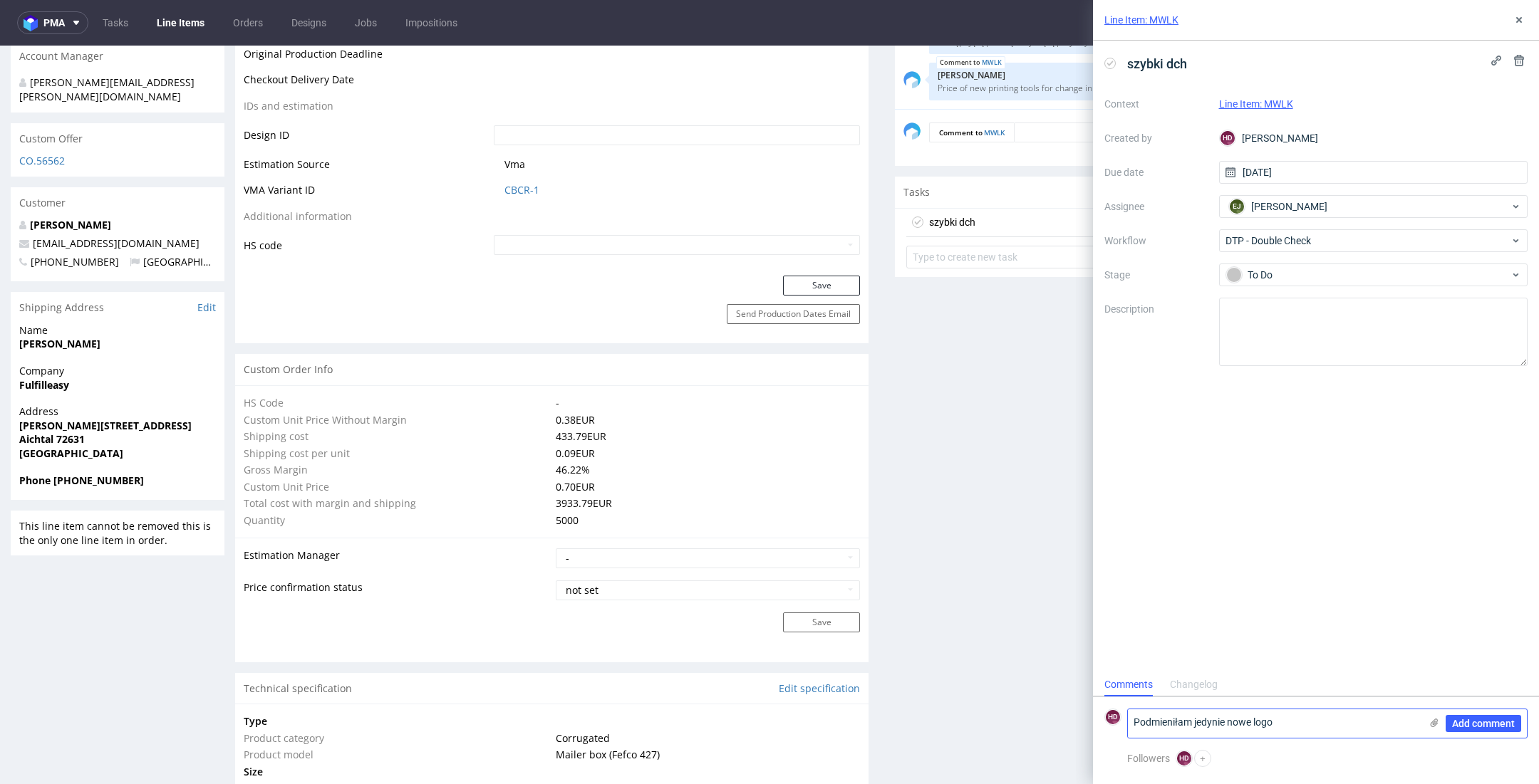
click at [1295, 722] on textarea "Podmieniłam jedynie nowe logo" at bounding box center [1273, 724] width 292 height 29
click at [1227, 721] on textarea "Podmieniłam jedynie nowe logo" at bounding box center [1273, 724] width 292 height 29
click at [1289, 726] on textarea "Podmieniłam jedynie nowe logo" at bounding box center [1273, 724] width 292 height 29
click at [1193, 723] on textarea "Podmieniłam jedynie nowe logo" at bounding box center [1273, 724] width 292 height 29
drag, startPoint x: 1254, startPoint y: 724, endPoint x: 1227, endPoint y: 721, distance: 27.2
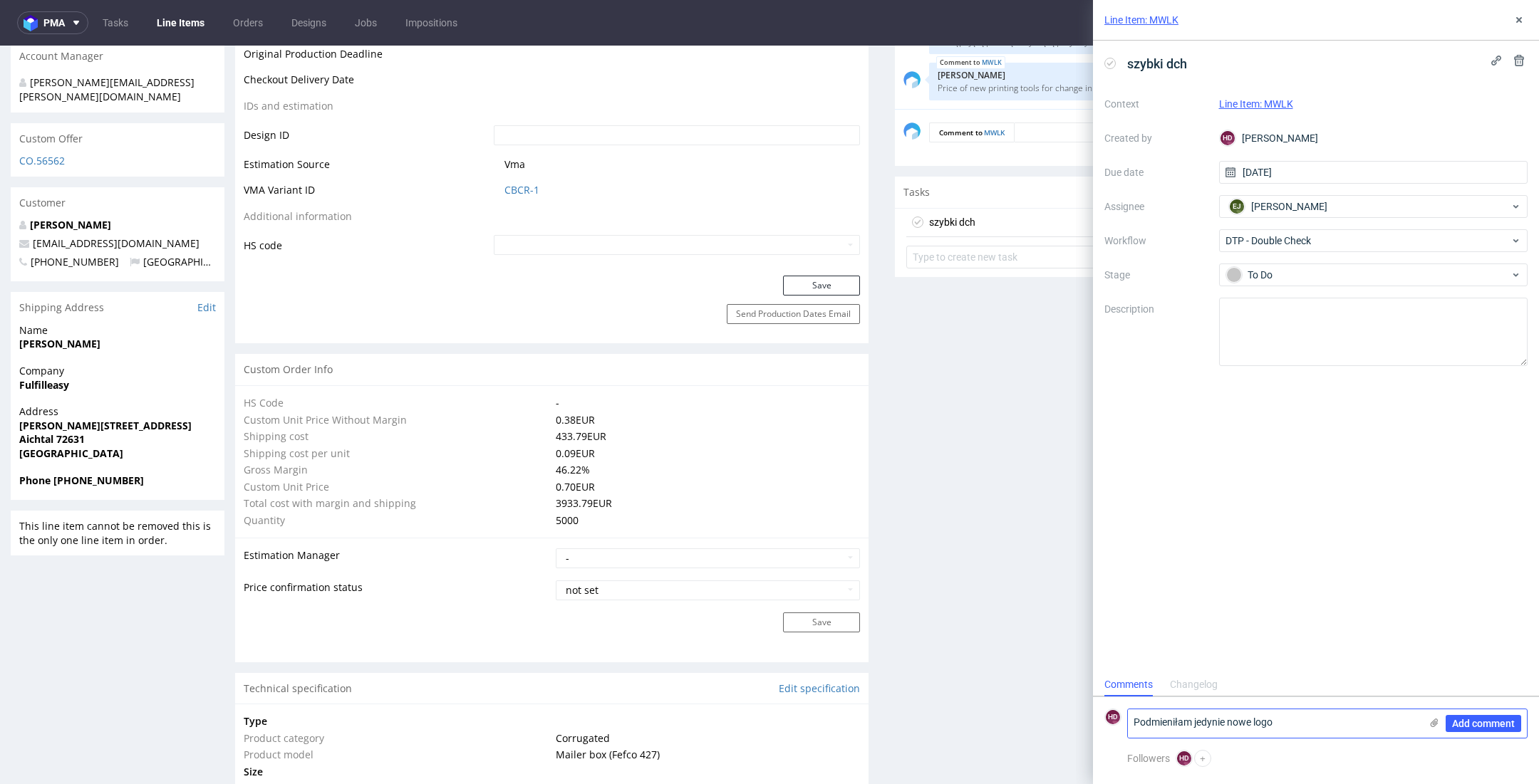
click at [1227, 721] on textarea "Podmieniłam jedynie nowe logo" at bounding box center [1273, 724] width 292 height 29
click at [1263, 726] on textarea "Podmieniłam jedynie logo" at bounding box center [1273, 724] width 292 height 29
type textarea "Podmieniłam jedynie logo na nowe."
click at [1509, 725] on span "Add comment" at bounding box center [1483, 724] width 63 height 10
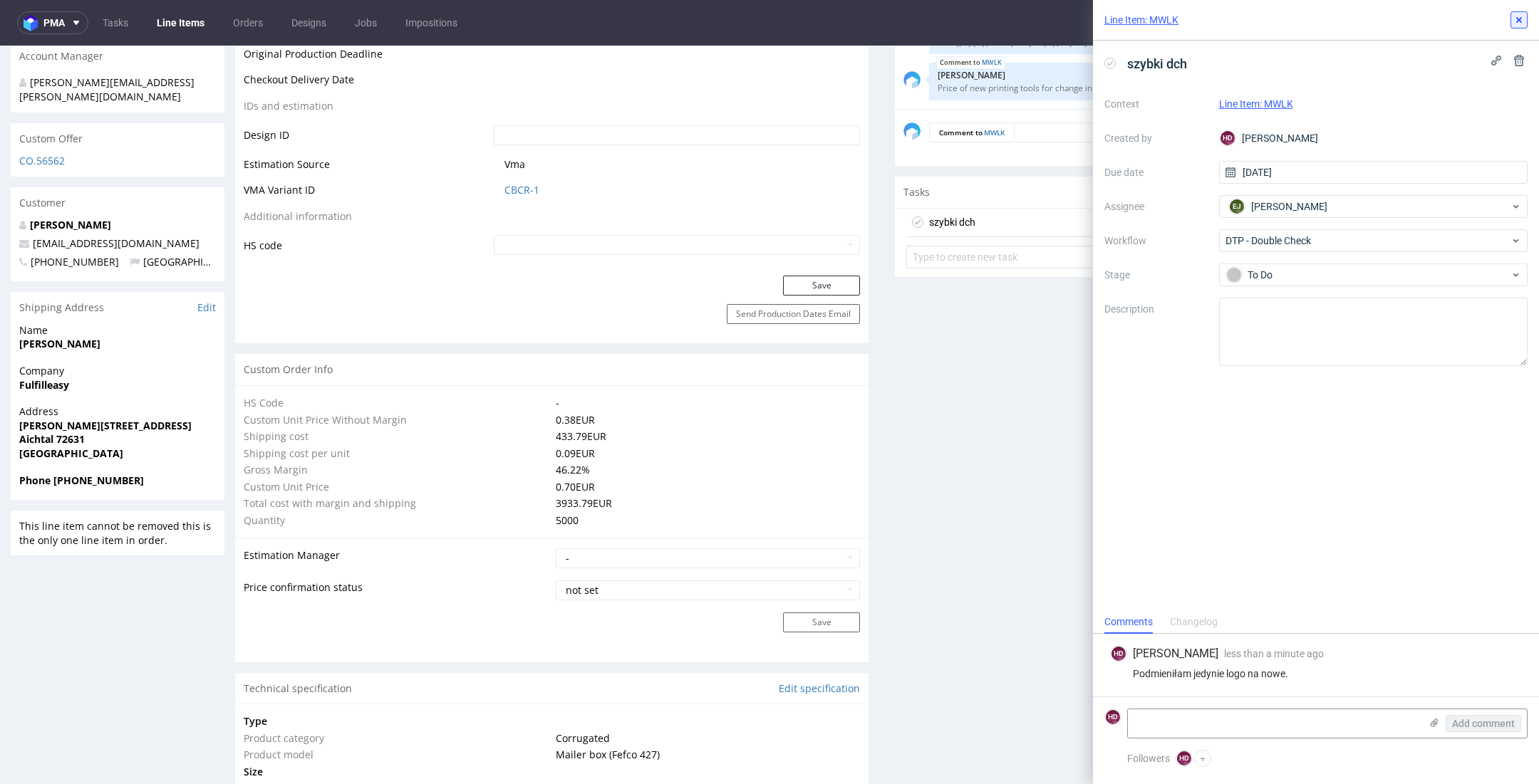
click at [1517, 19] on icon at bounding box center [1518, 20] width 11 height 11
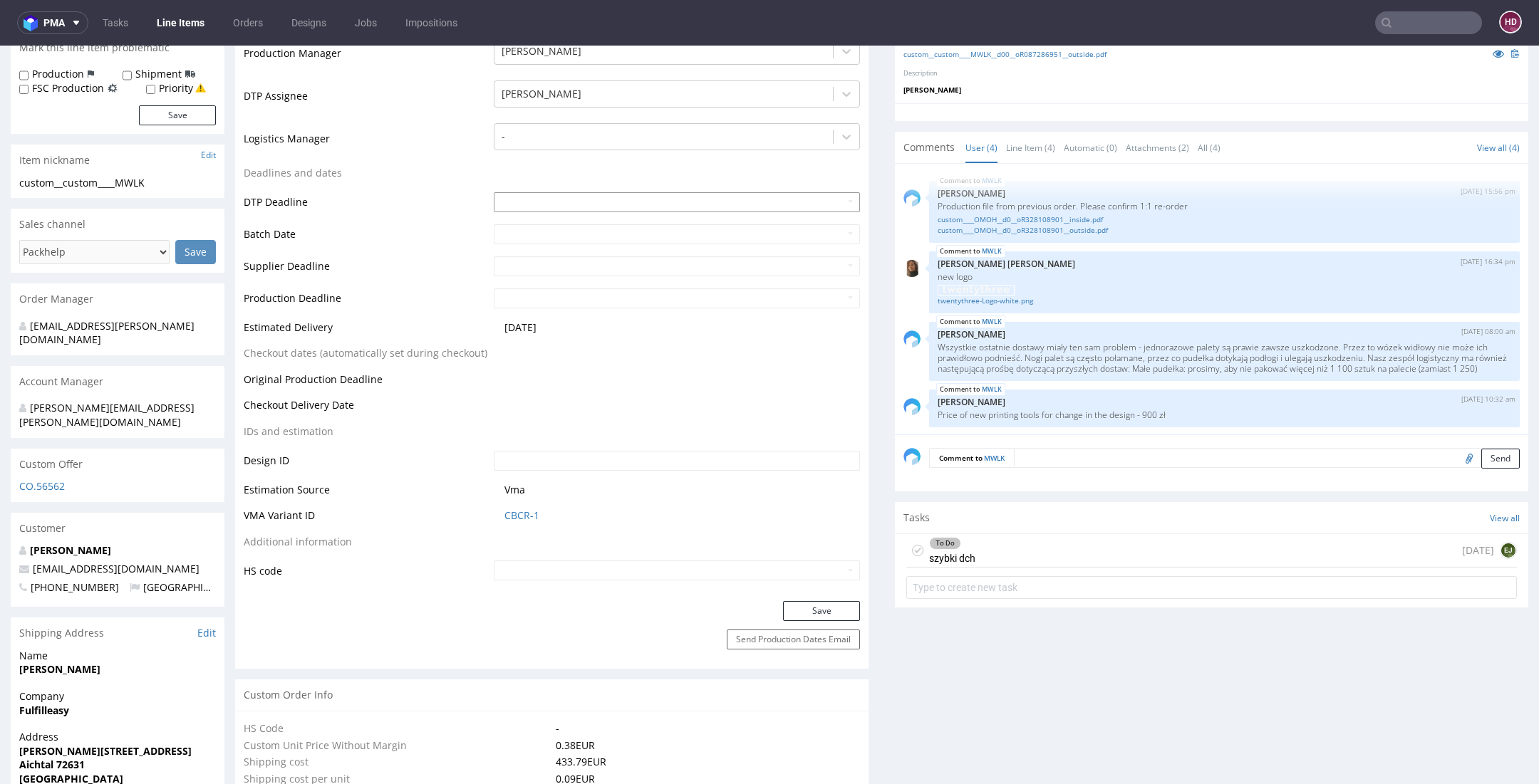
scroll to position [396, 0]
click at [787, 616] on button "Save" at bounding box center [821, 610] width 77 height 20
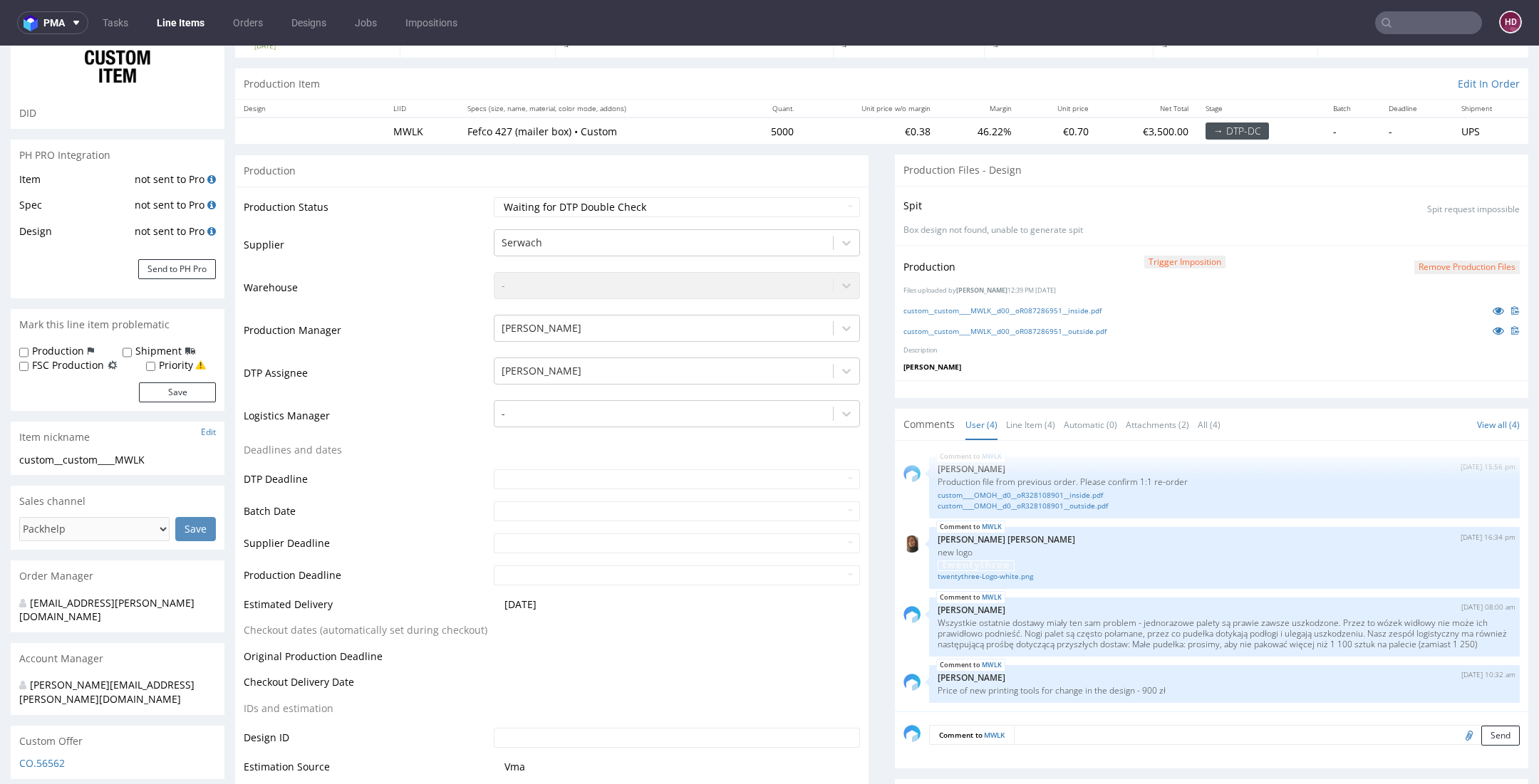
scroll to position [0, 0]
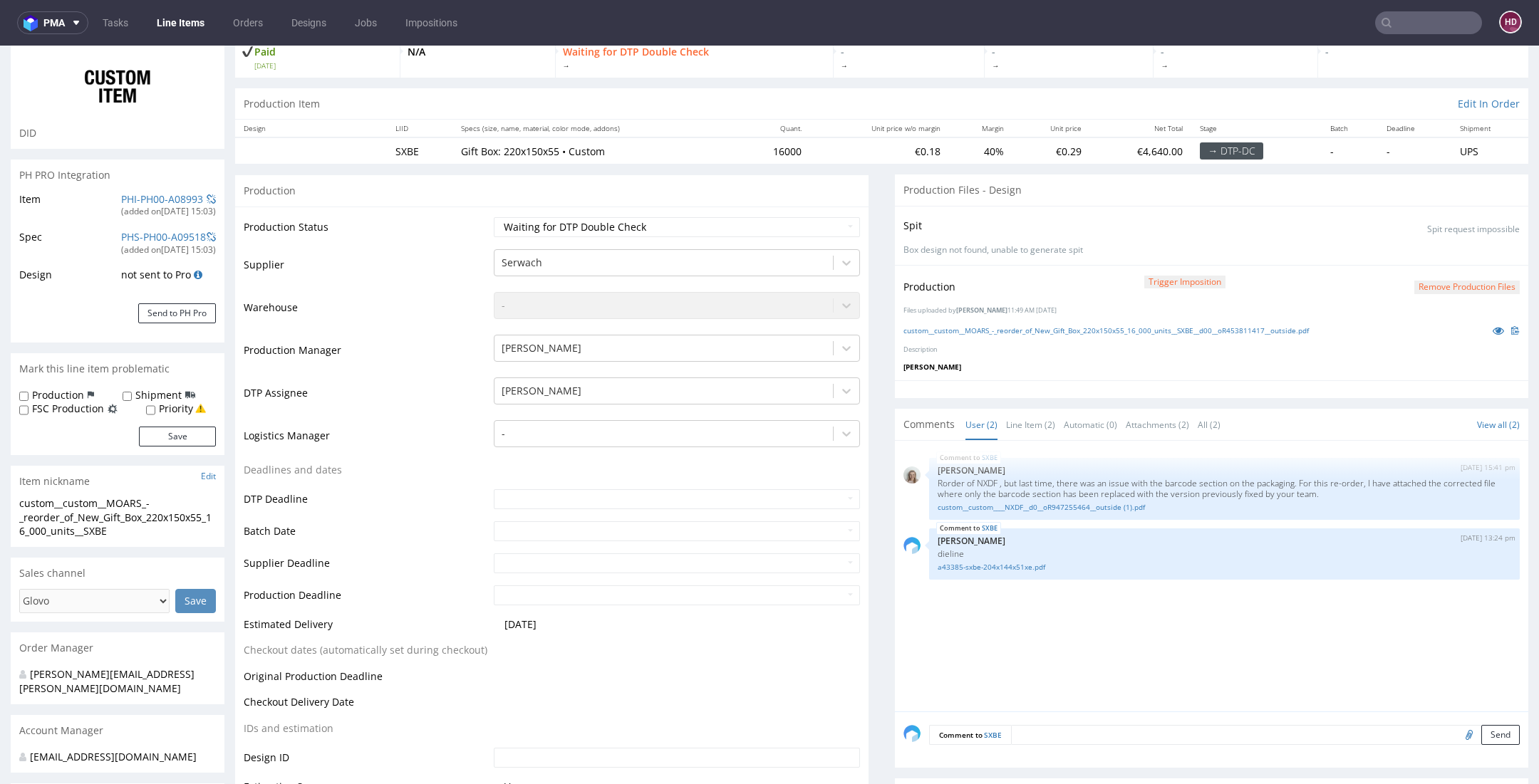
scroll to position [3, 0]
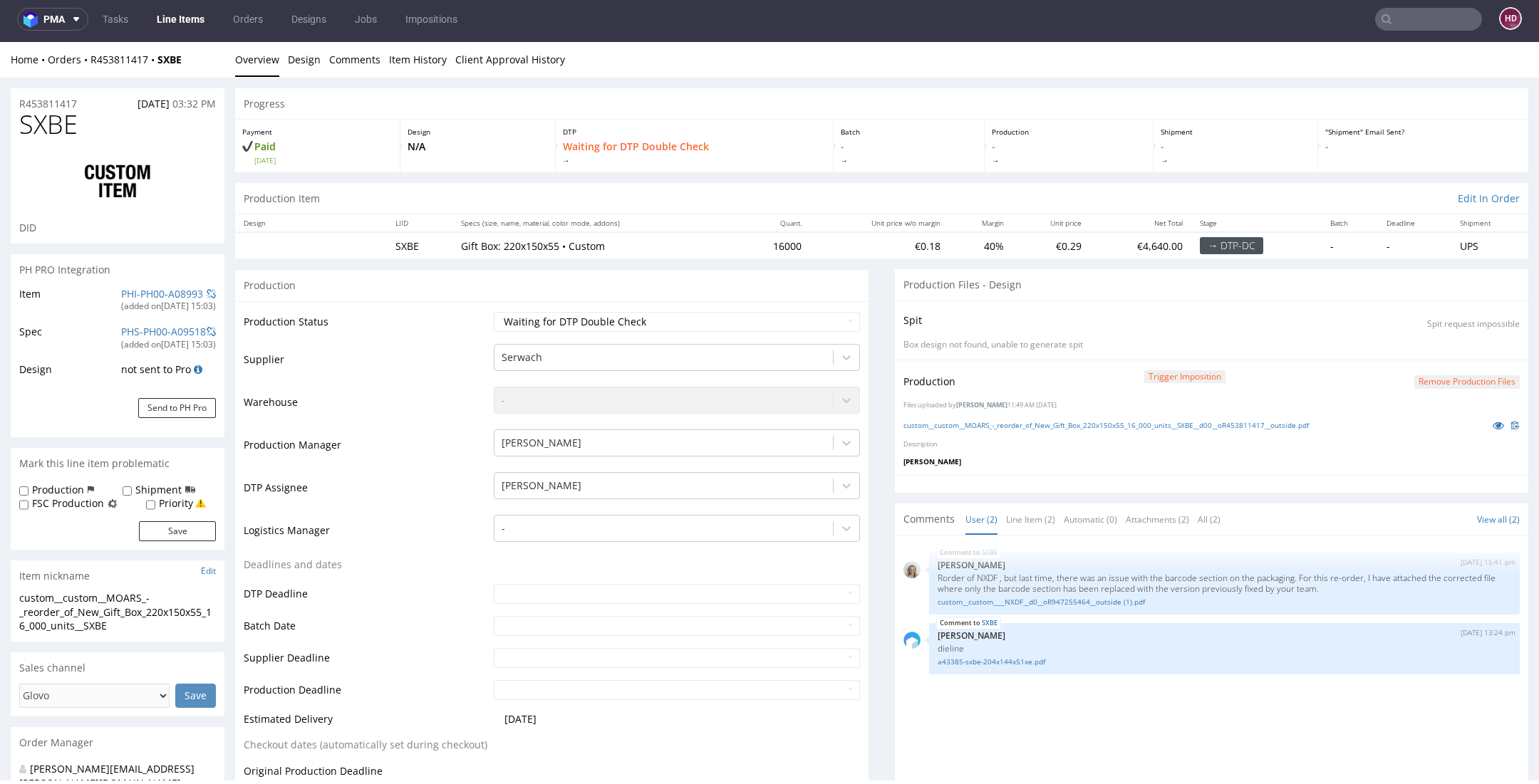
click at [199, 10] on link "Line Items" at bounding box center [181, 19] width 65 height 23
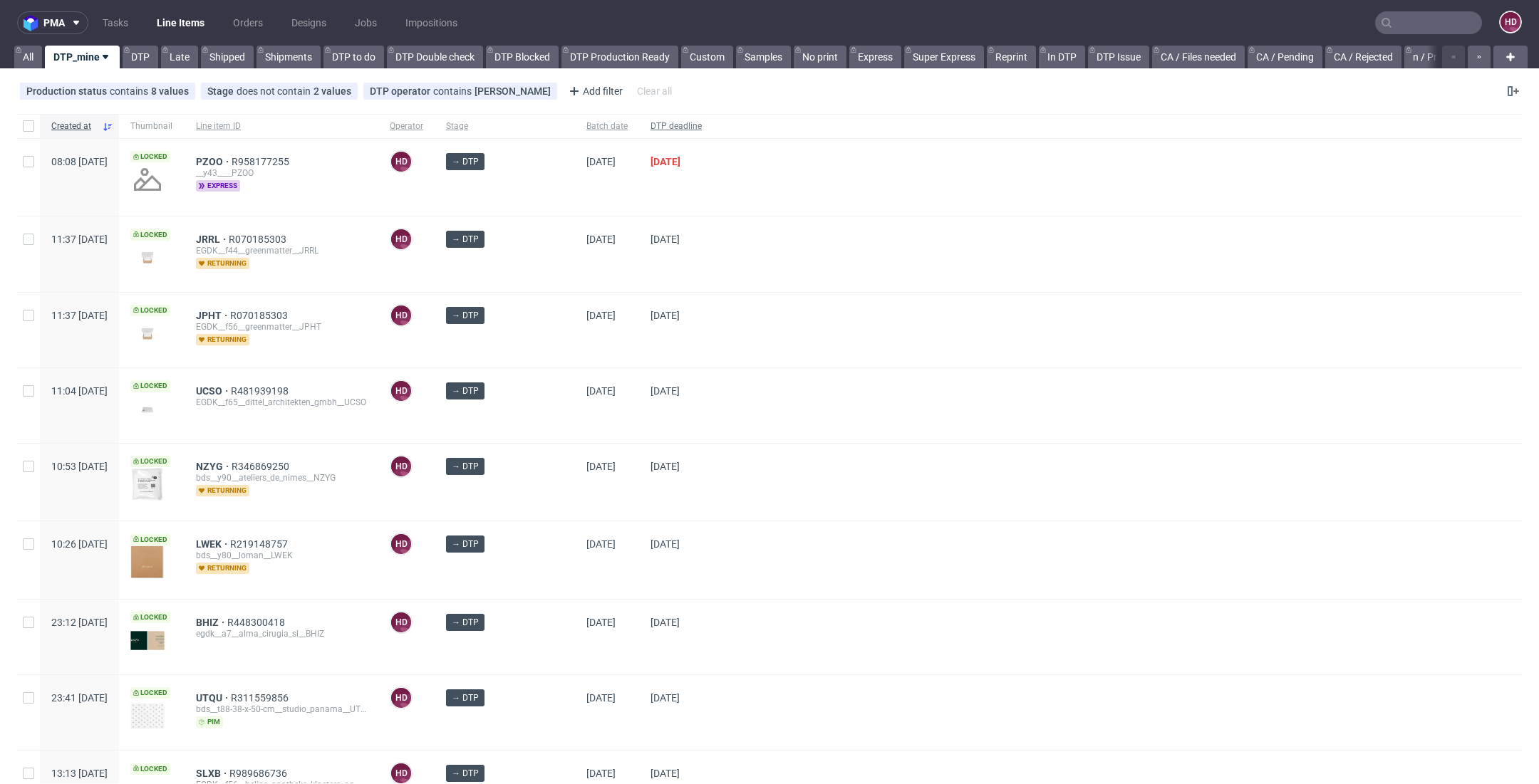
click at [676, 124] on span "DTP deadline" at bounding box center [676, 126] width 52 height 12
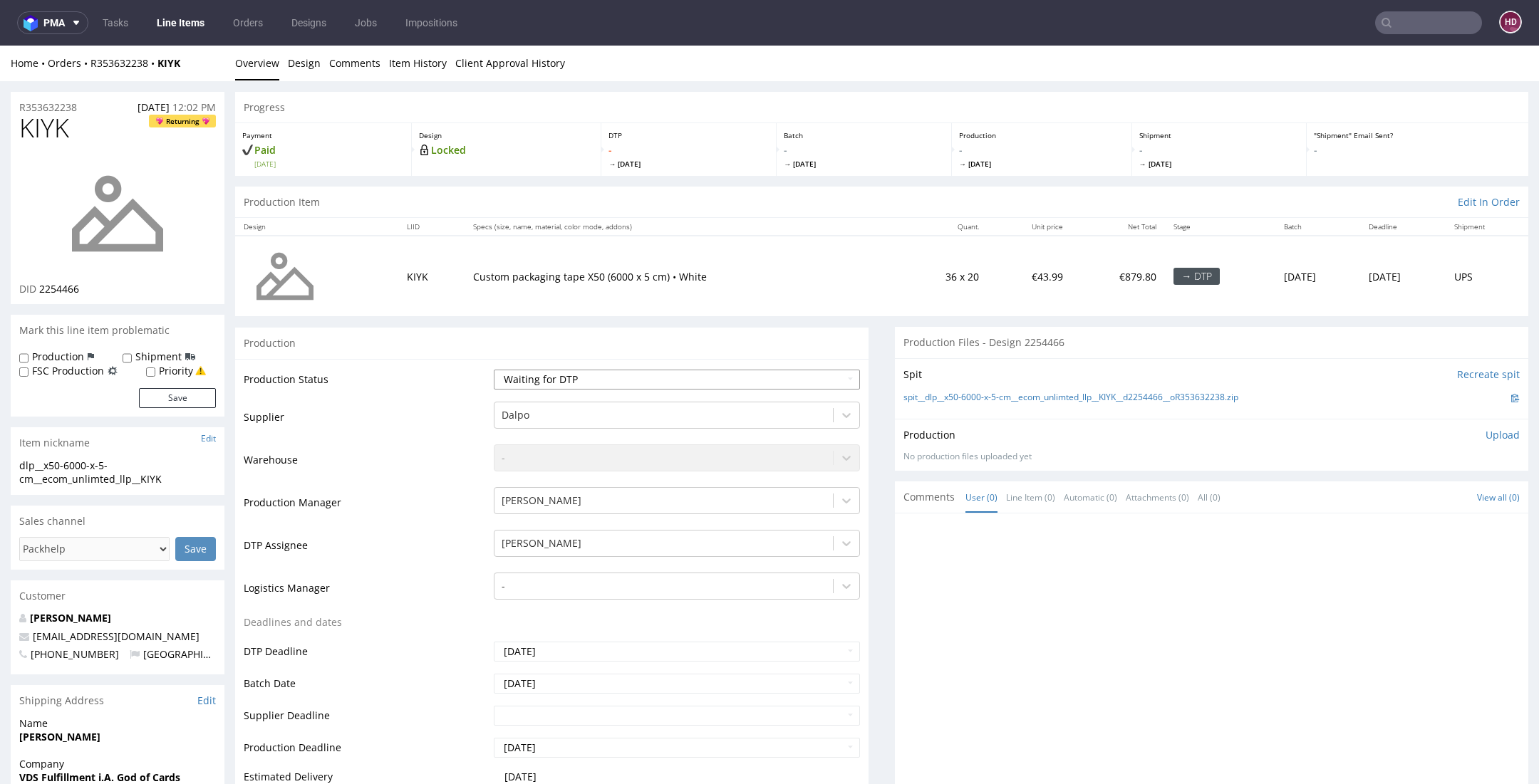
click at [750, 385] on select "Waiting for Artwork Waiting for Diecut Waiting for Mockup Waiting for DTP Waiti…" at bounding box center [677, 379] width 366 height 20
select select "dtp_in_process"
click at [494, 369] on select "Waiting for Artwork Waiting for Diecut Waiting for Mockup Waiting for DTP Waiti…" at bounding box center [677, 379] width 366 height 20
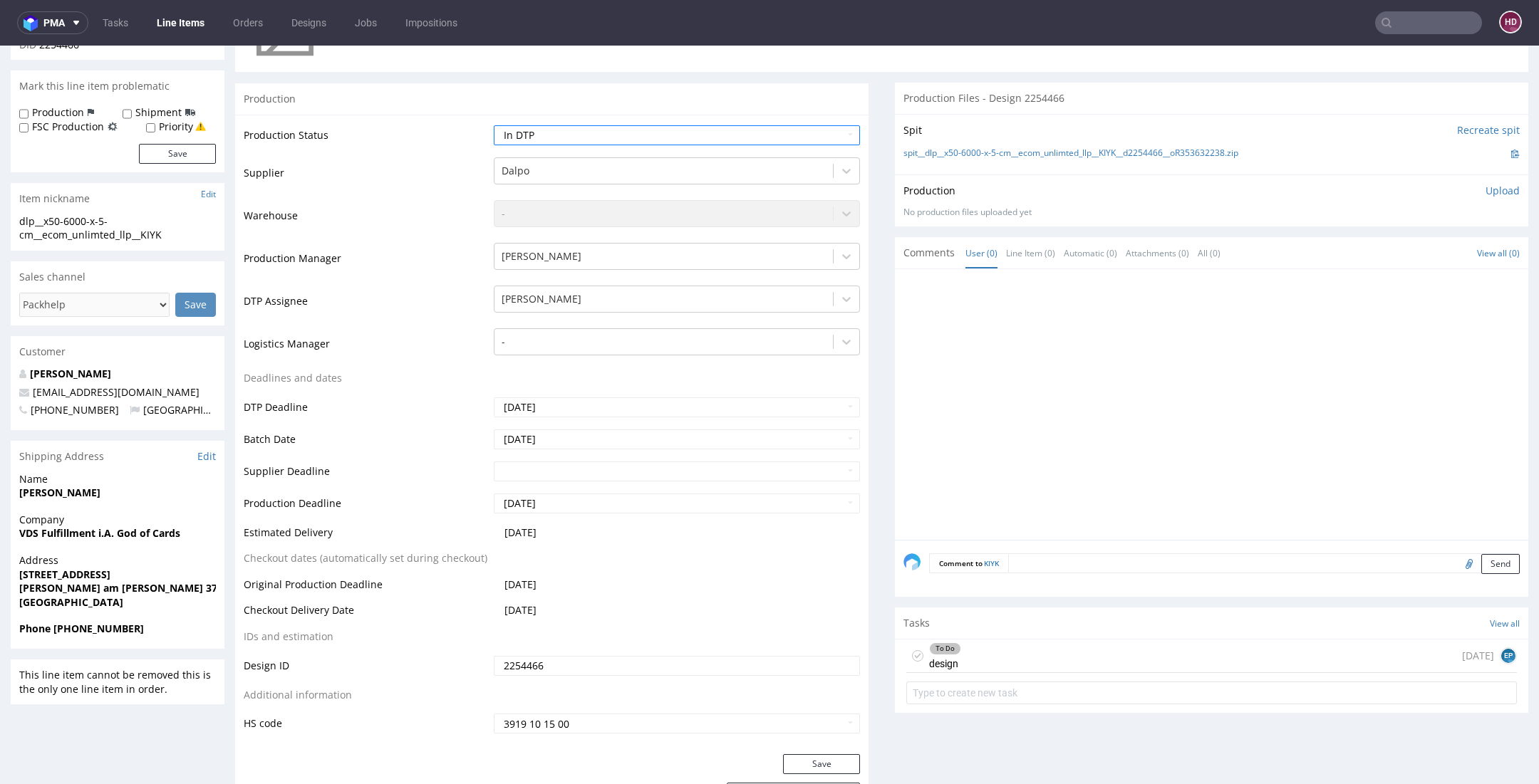
scroll to position [283, 0]
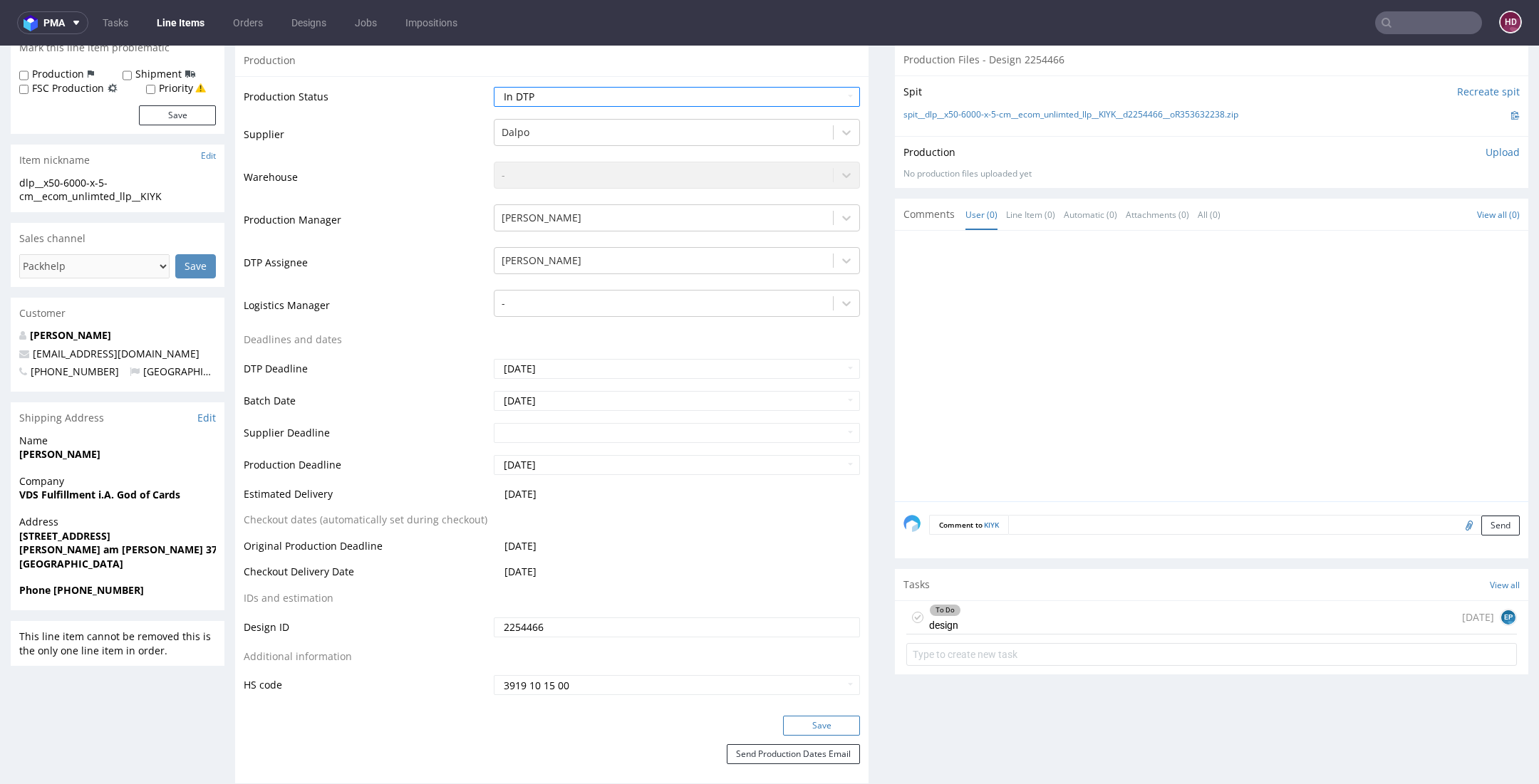
click at [783, 723] on button "Save" at bounding box center [821, 725] width 77 height 20
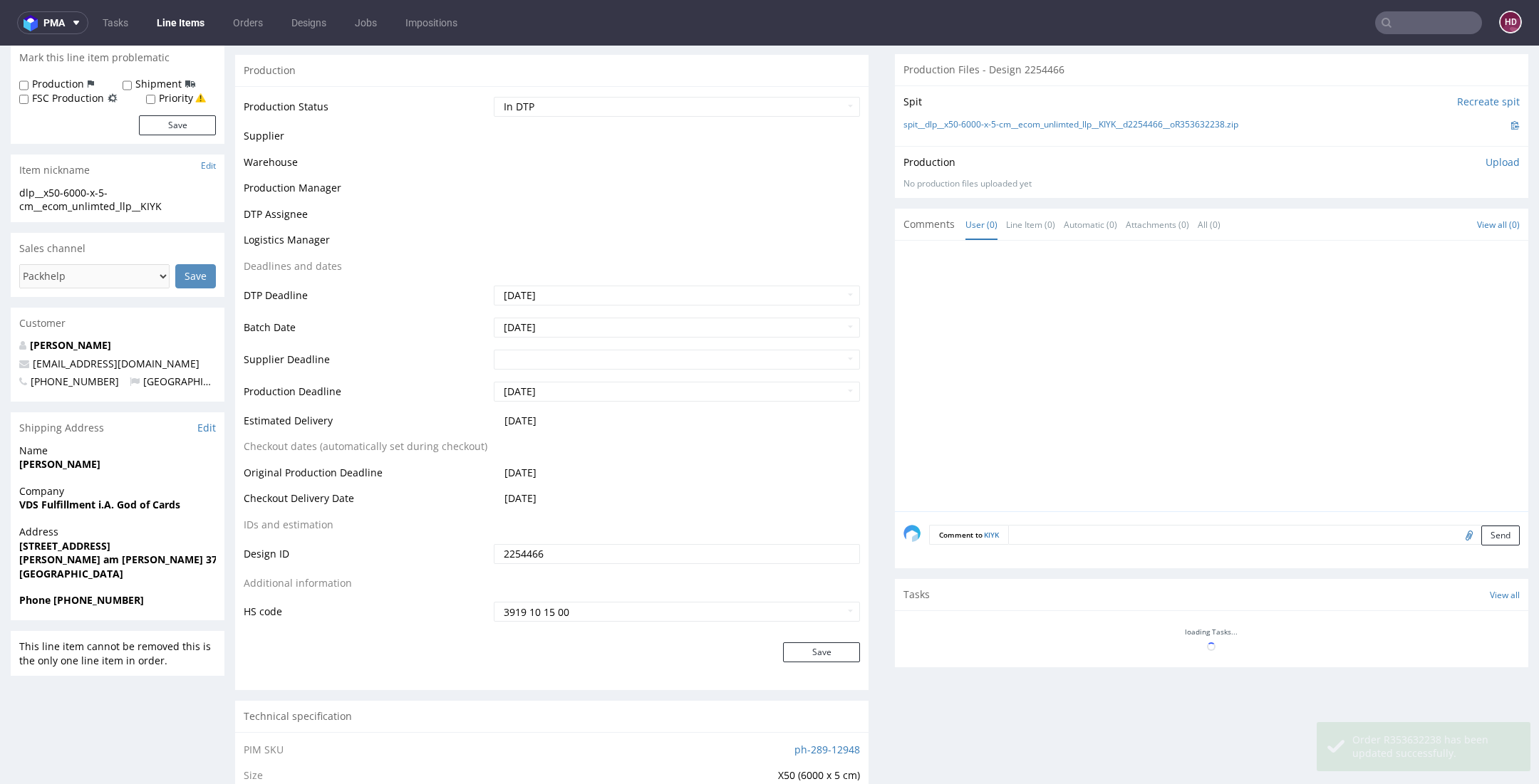
scroll to position [273, 0]
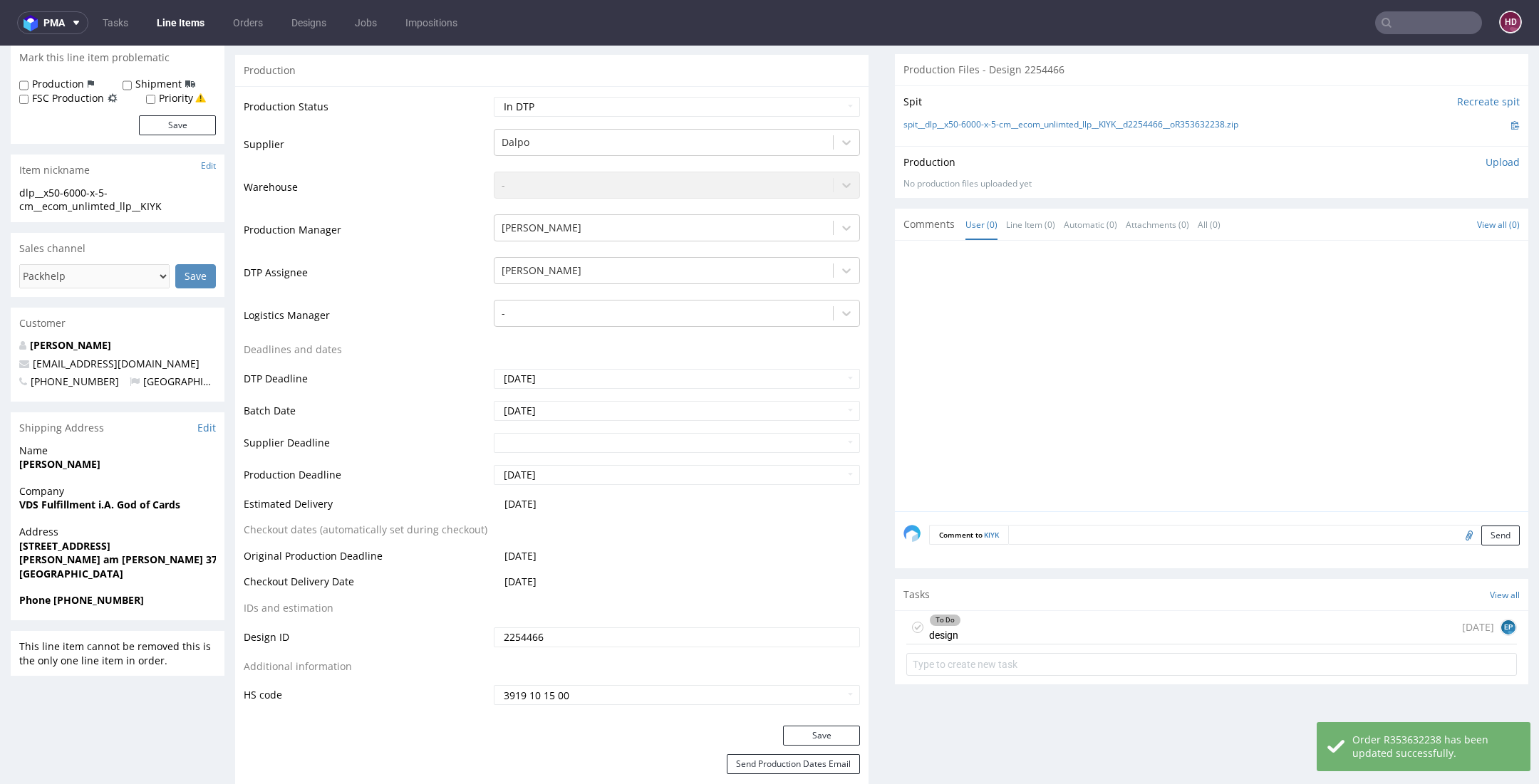
click at [952, 623] on div "To Do design 4 days ago EP" at bounding box center [1212, 628] width 611 height 33
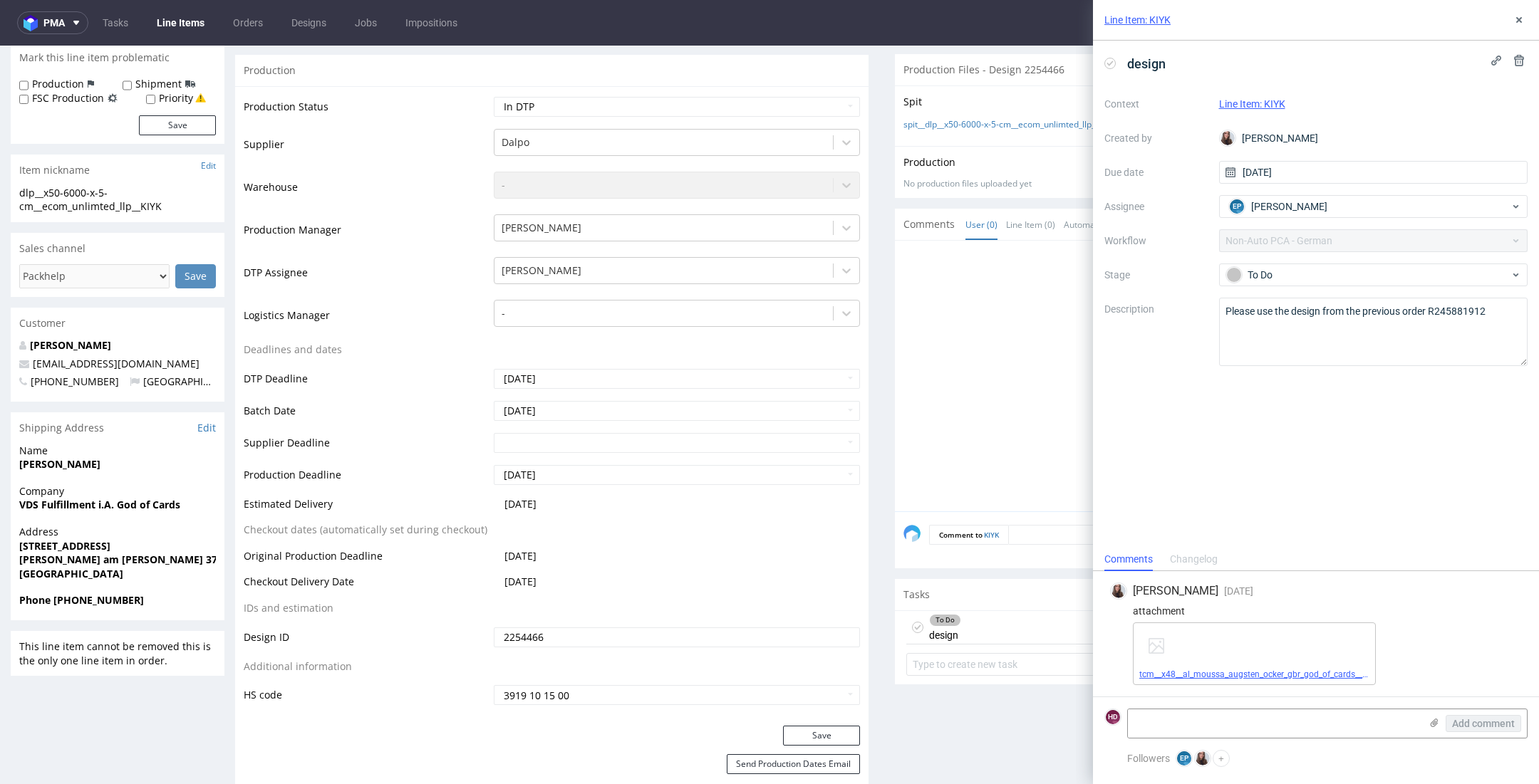
click at [1231, 679] on link "tcm__x48__al_moussa_augsten_ocker_gbr_god_of_cards__HKXD__d1520854__oR245881912…" at bounding box center [1357, 675] width 436 height 10
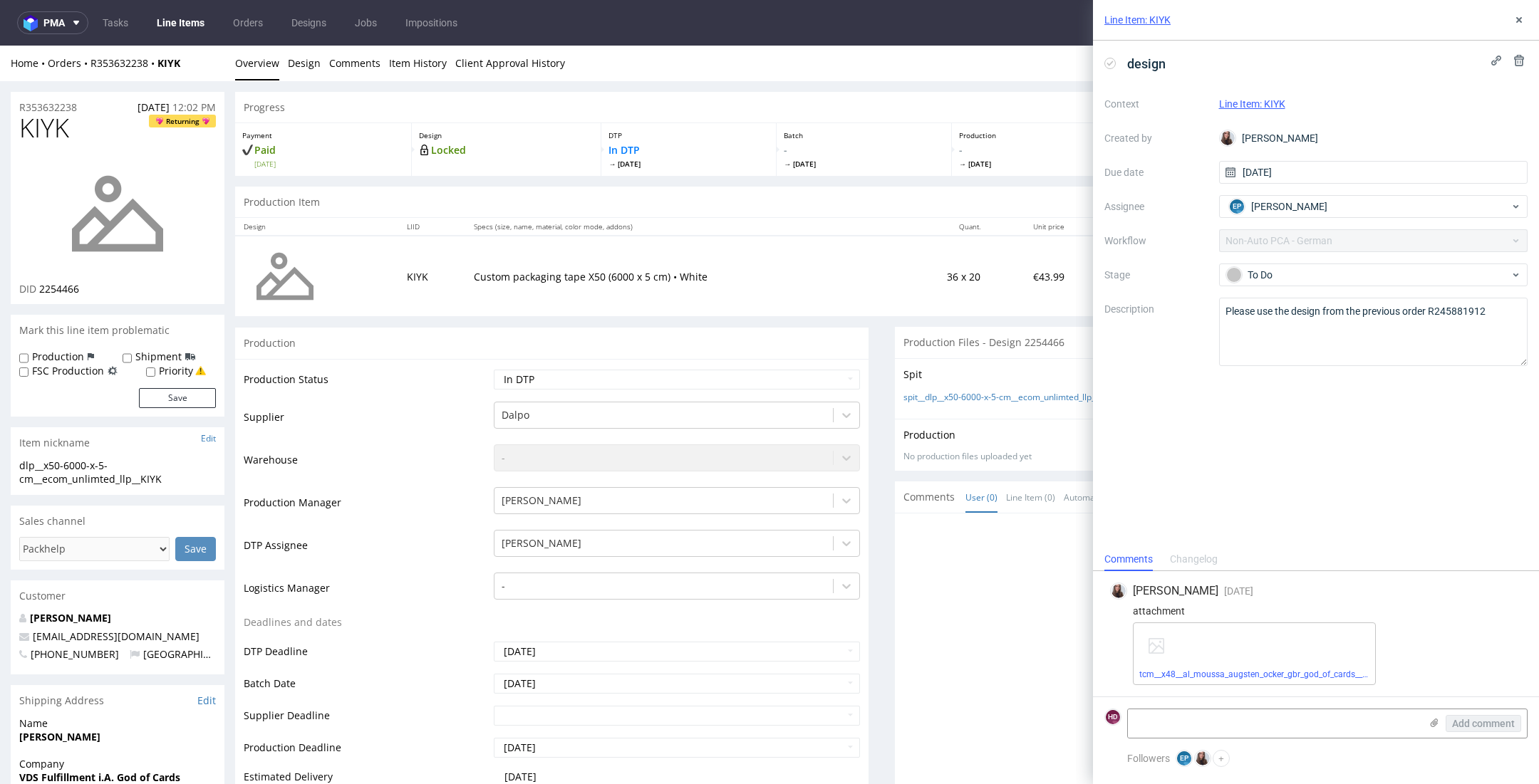
click at [59, 114] on span "KIYK" at bounding box center [44, 128] width 50 height 29
drag, startPoint x: 74, startPoint y: 124, endPoint x: -17, endPoint y: 113, distance: 91.7
click at [72, 116] on h1 "KIYK Returning" at bounding box center [117, 128] width 197 height 29
click at [17, 183] on div "KIYK Returning DID 2254466" at bounding box center [117, 209] width 214 height 190
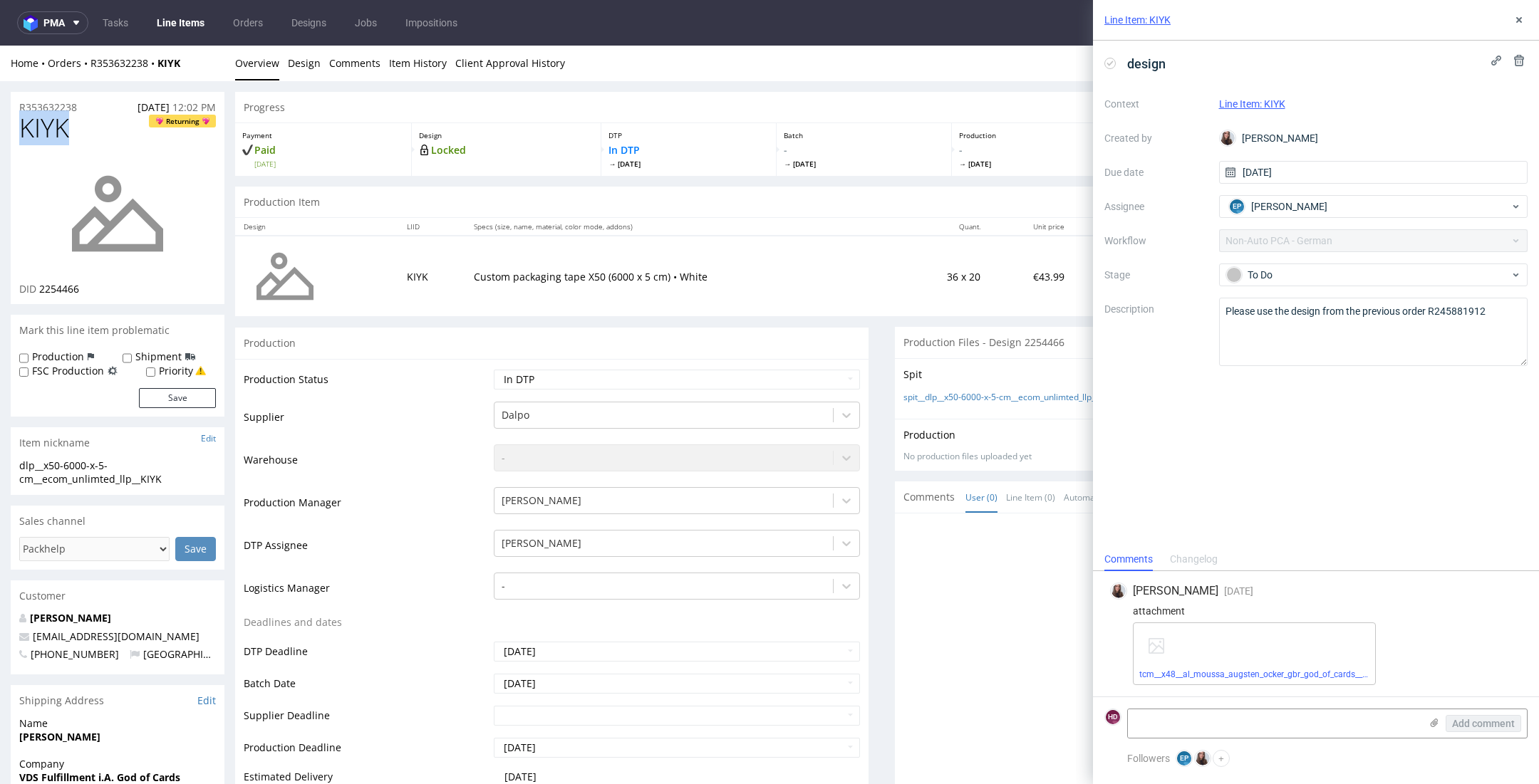
drag, startPoint x: 67, startPoint y: 125, endPoint x: -40, endPoint y: 128, distance: 107.0
copy span "KIYK"
drag, startPoint x: 1430, startPoint y: 312, endPoint x: 1522, endPoint y: 327, distance: 93.2
click at [1522, 327] on textarea "Please use the design from the previous order R245881912" at bounding box center [1373, 332] width 309 height 68
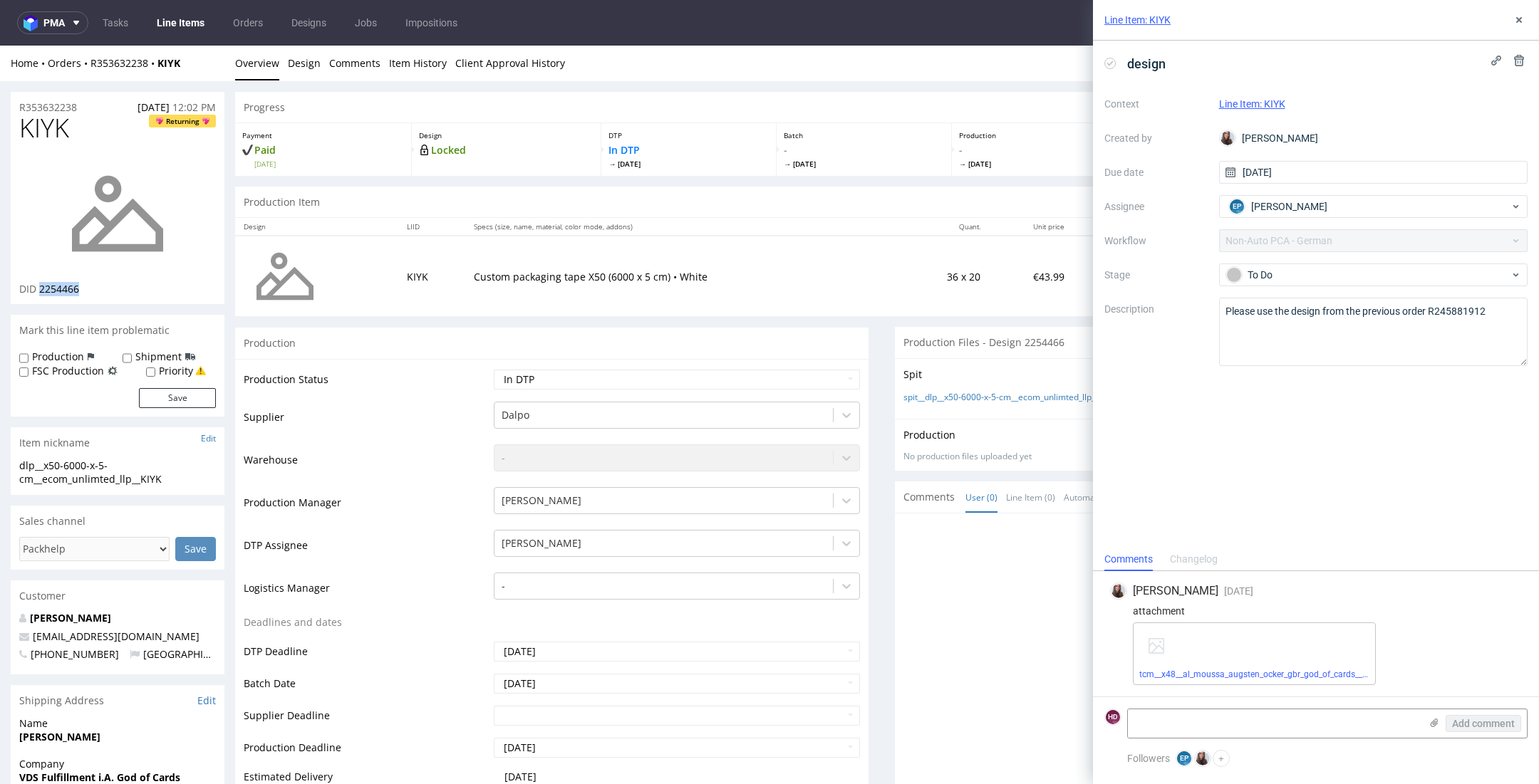
drag, startPoint x: 90, startPoint y: 288, endPoint x: 40, endPoint y: 291, distance: 50.1
click at [40, 291] on div "DID 2254466" at bounding box center [117, 289] width 197 height 14
copy span "2254466"
drag, startPoint x: 170, startPoint y: 480, endPoint x: -32, endPoint y: 466, distance: 202.5
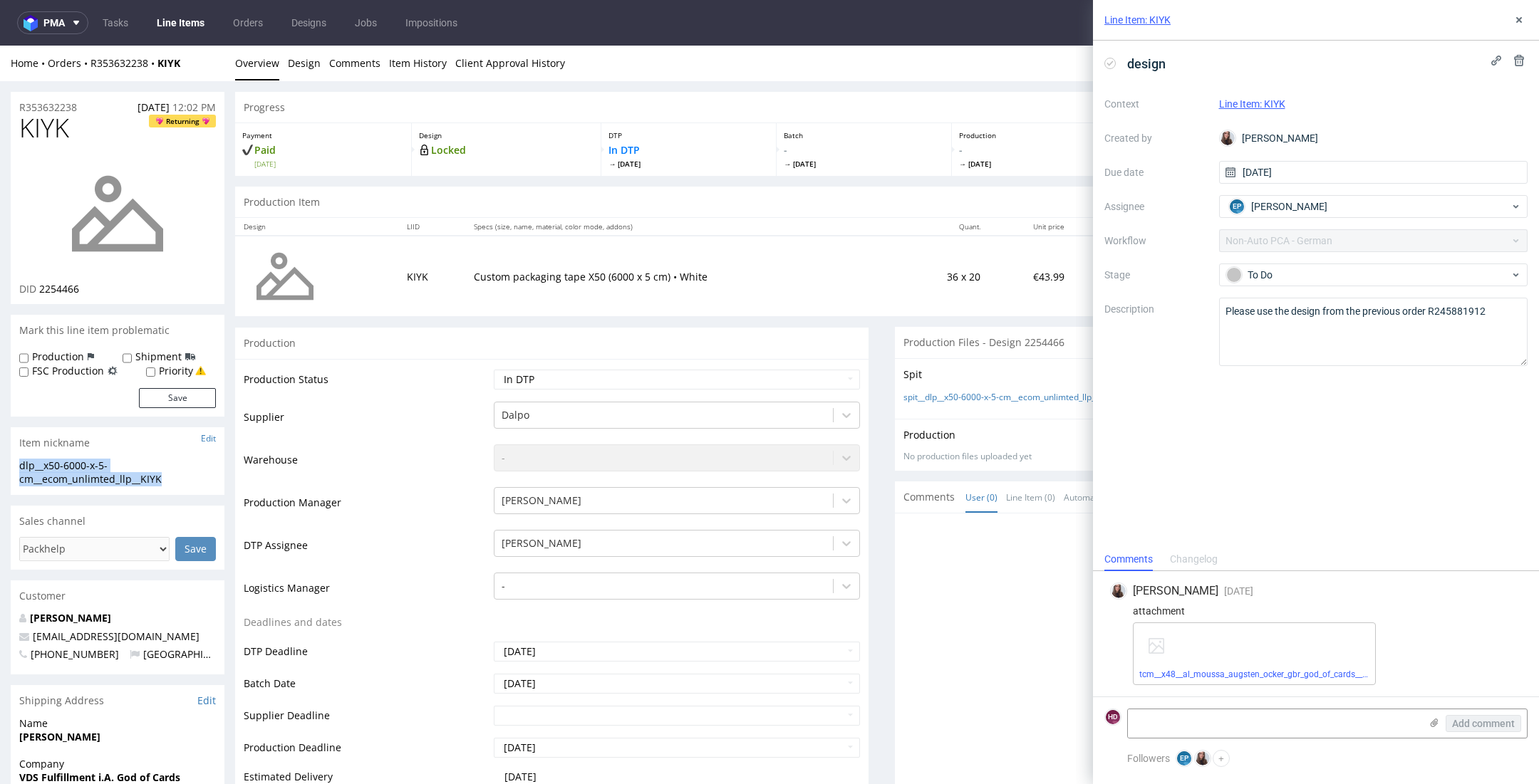
copy div "dlp__x50-6000-x-5-cm__ecom_unlimted_llp__KIYK"
drag, startPoint x: 85, startPoint y: 286, endPoint x: 39, endPoint y: 289, distance: 46.1
click at [39, 289] on div "DID 2254466" at bounding box center [117, 289] width 197 height 14
copy span "2254466"
click at [83, 105] on div "R353632238 29.08.2025 12:02 PM" at bounding box center [117, 103] width 214 height 23
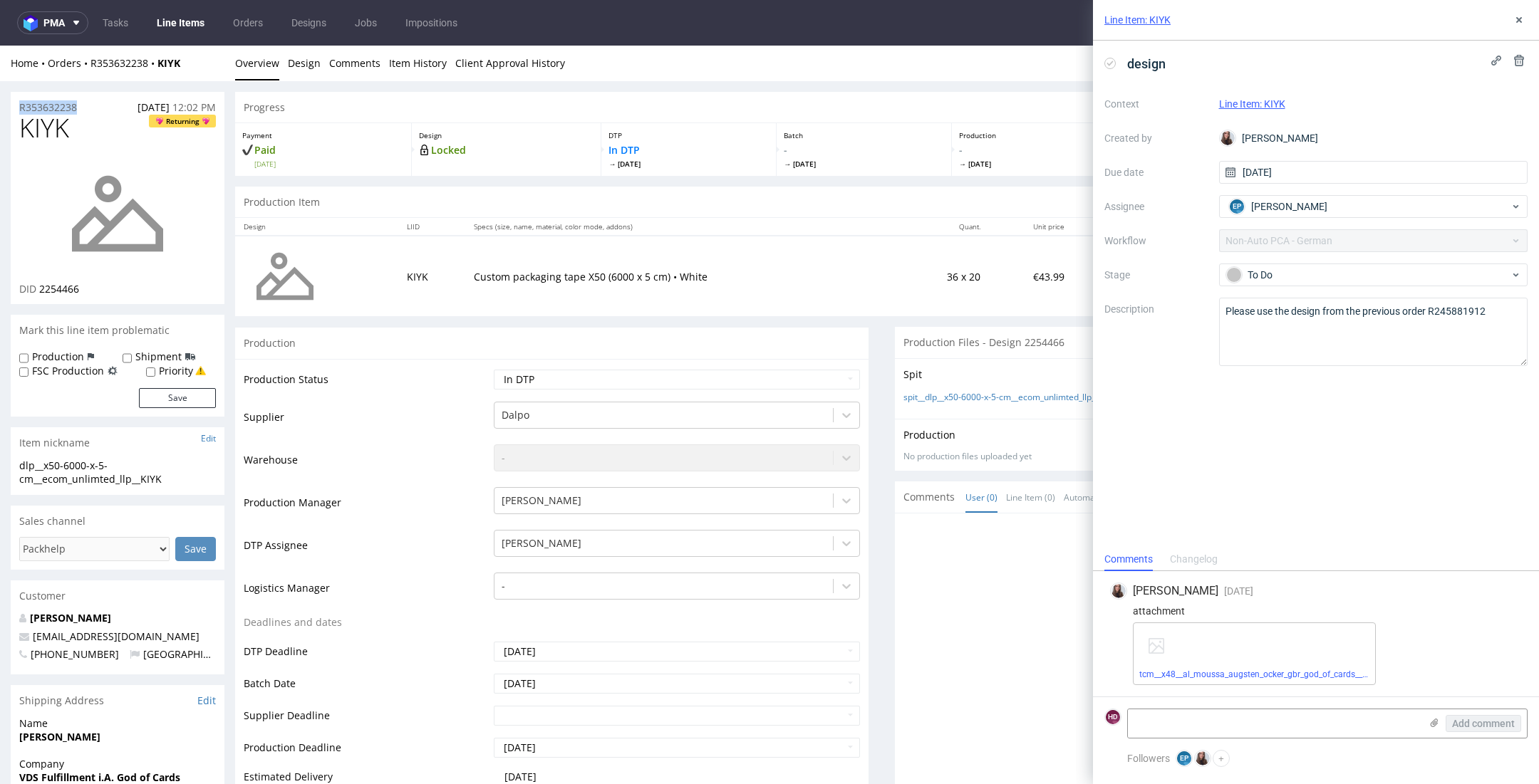
drag, startPoint x: 51, startPoint y: 109, endPoint x: -19, endPoint y: 109, distance: 70.0
copy p "R353632238"
drag, startPoint x: 1503, startPoint y: 307, endPoint x: 1432, endPoint y: 308, distance: 71.0
click at [1432, 308] on textarea "Please use the design from the previous order R245881912" at bounding box center [1373, 332] width 309 height 68
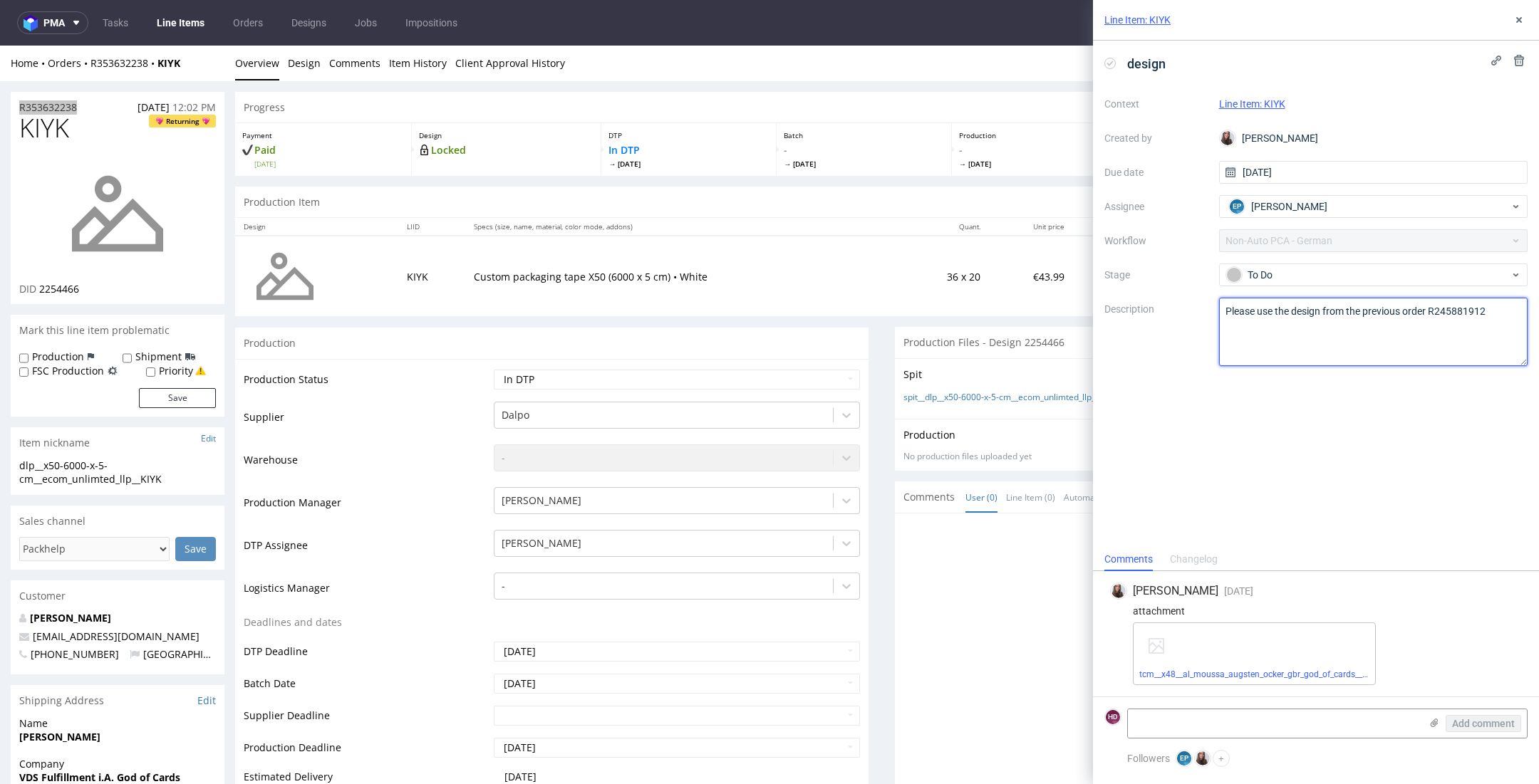
copy p "R353632238"
click at [1516, 20] on icon at bounding box center [1518, 20] width 11 height 11
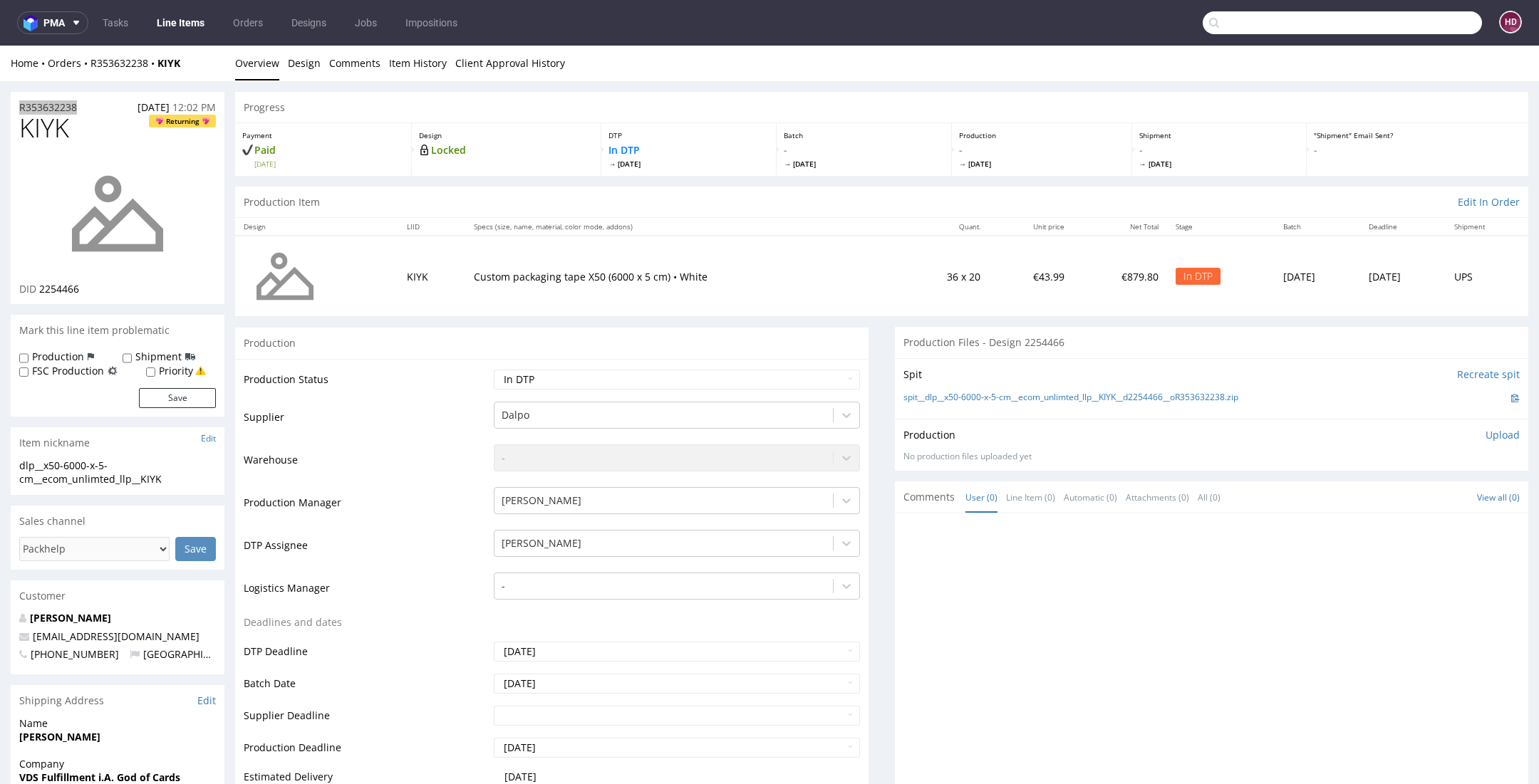
click at [1445, 25] on input "text" at bounding box center [1342, 22] width 279 height 23
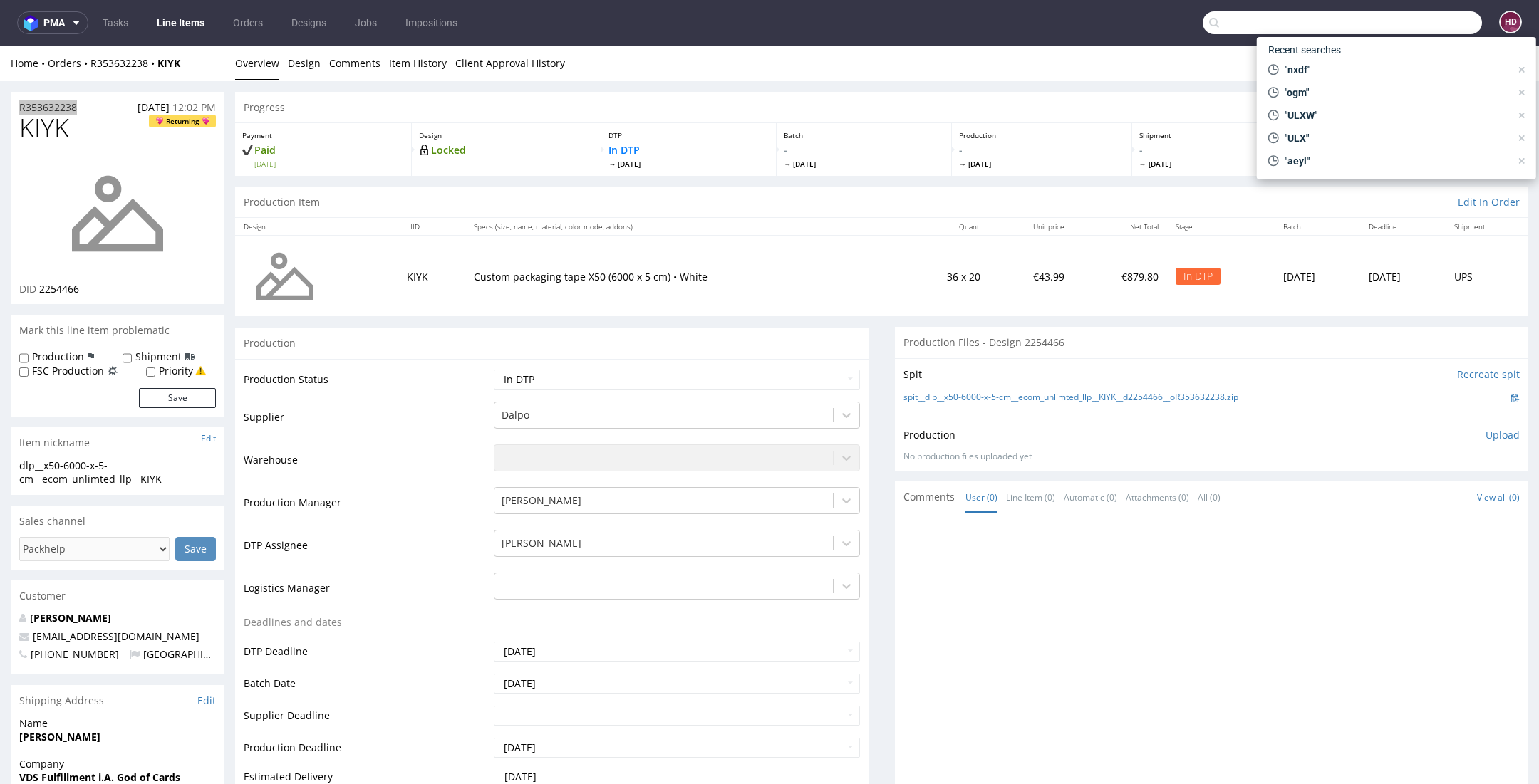
paste input "R245881912"
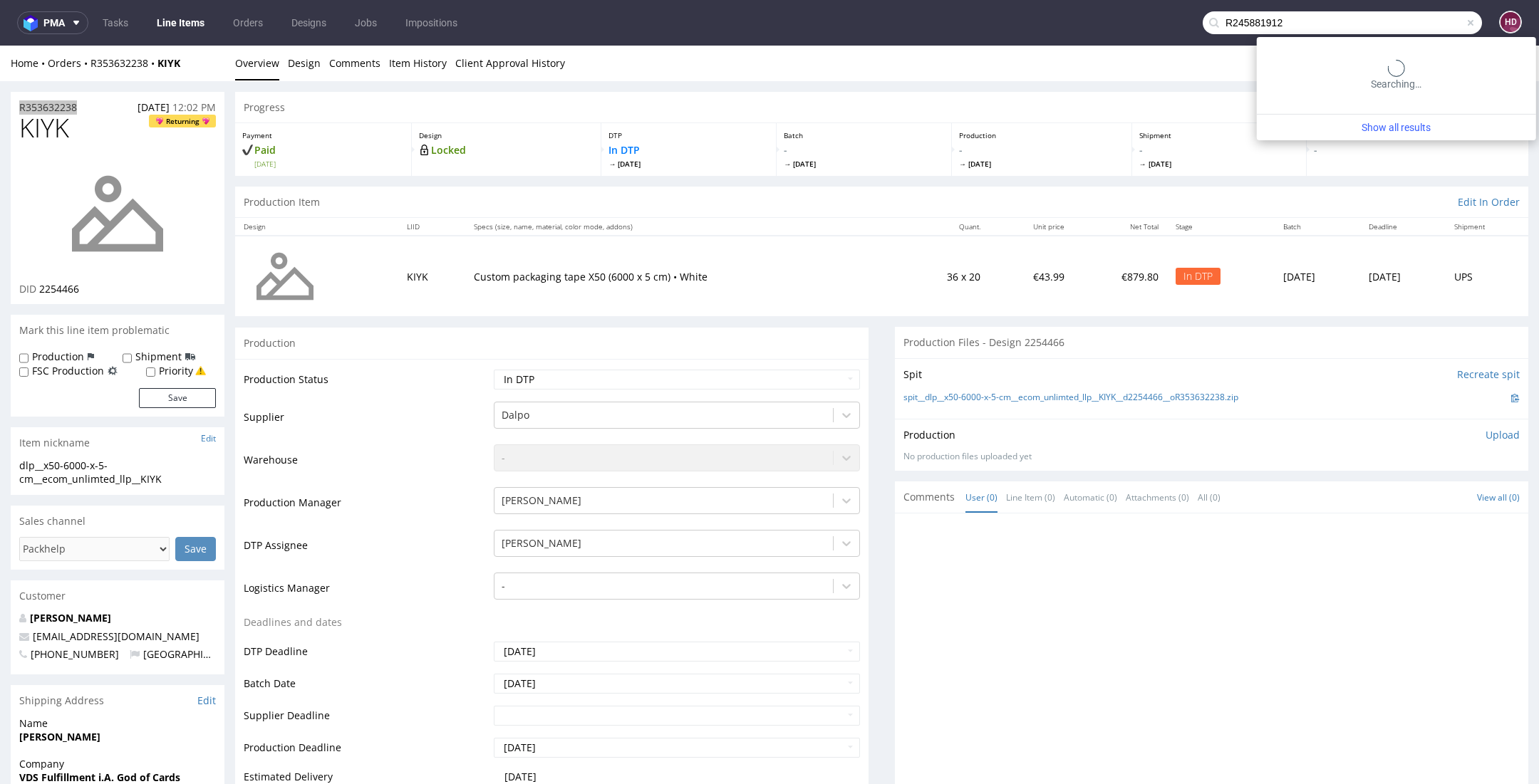
type input "R245881912"
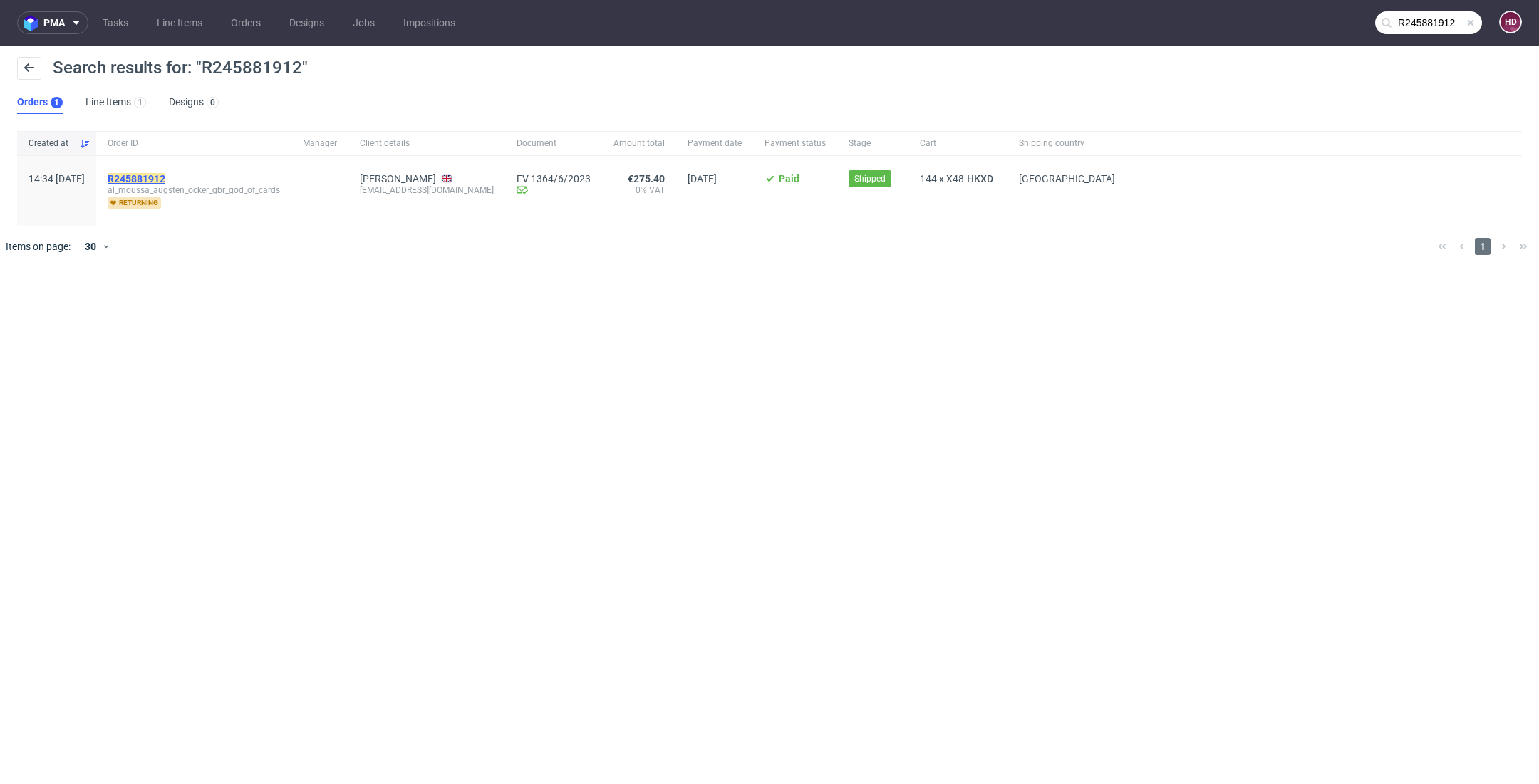
click at [165, 176] on mark "R245881912" at bounding box center [136, 178] width 58 height 11
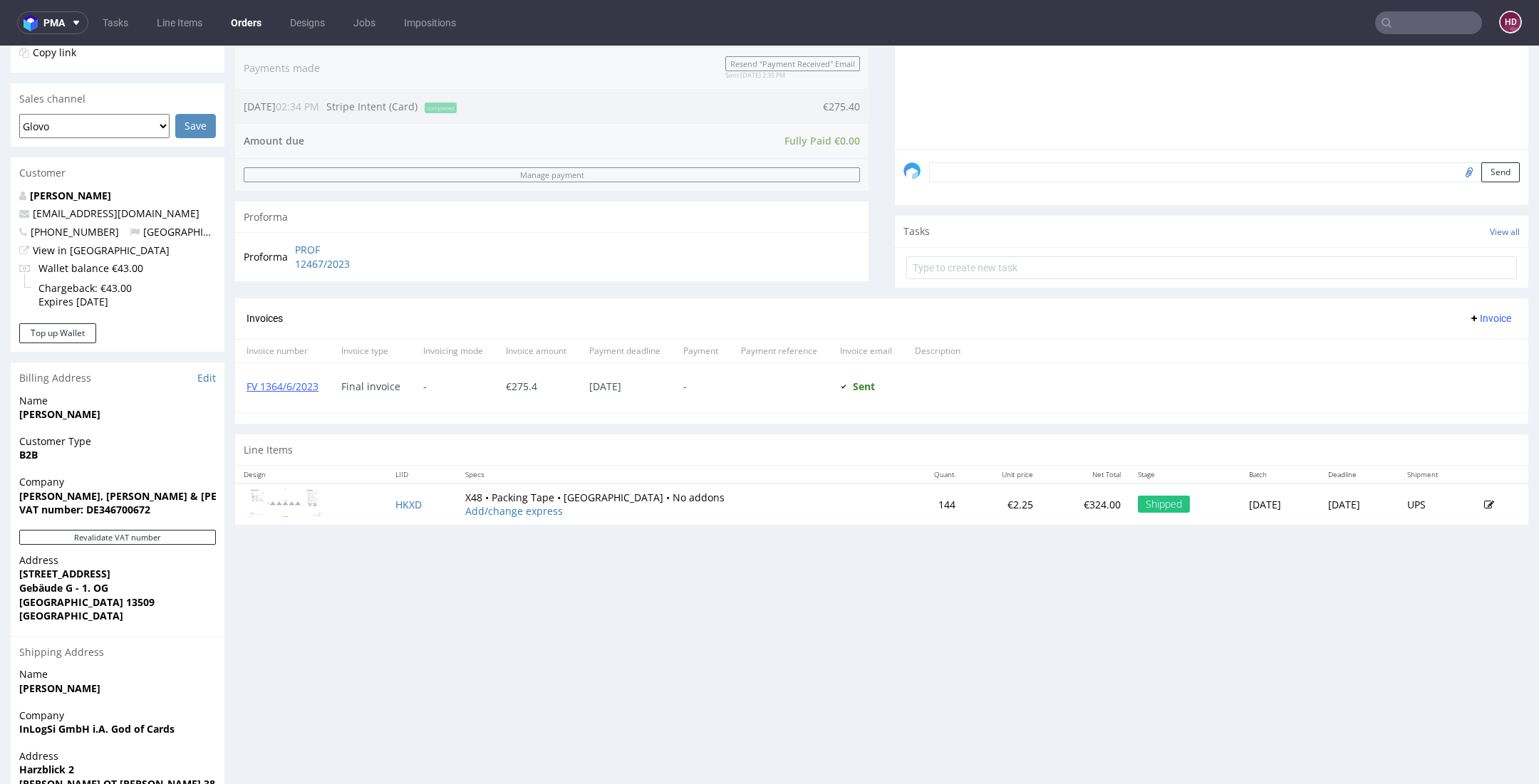
scroll to position [342, 0]
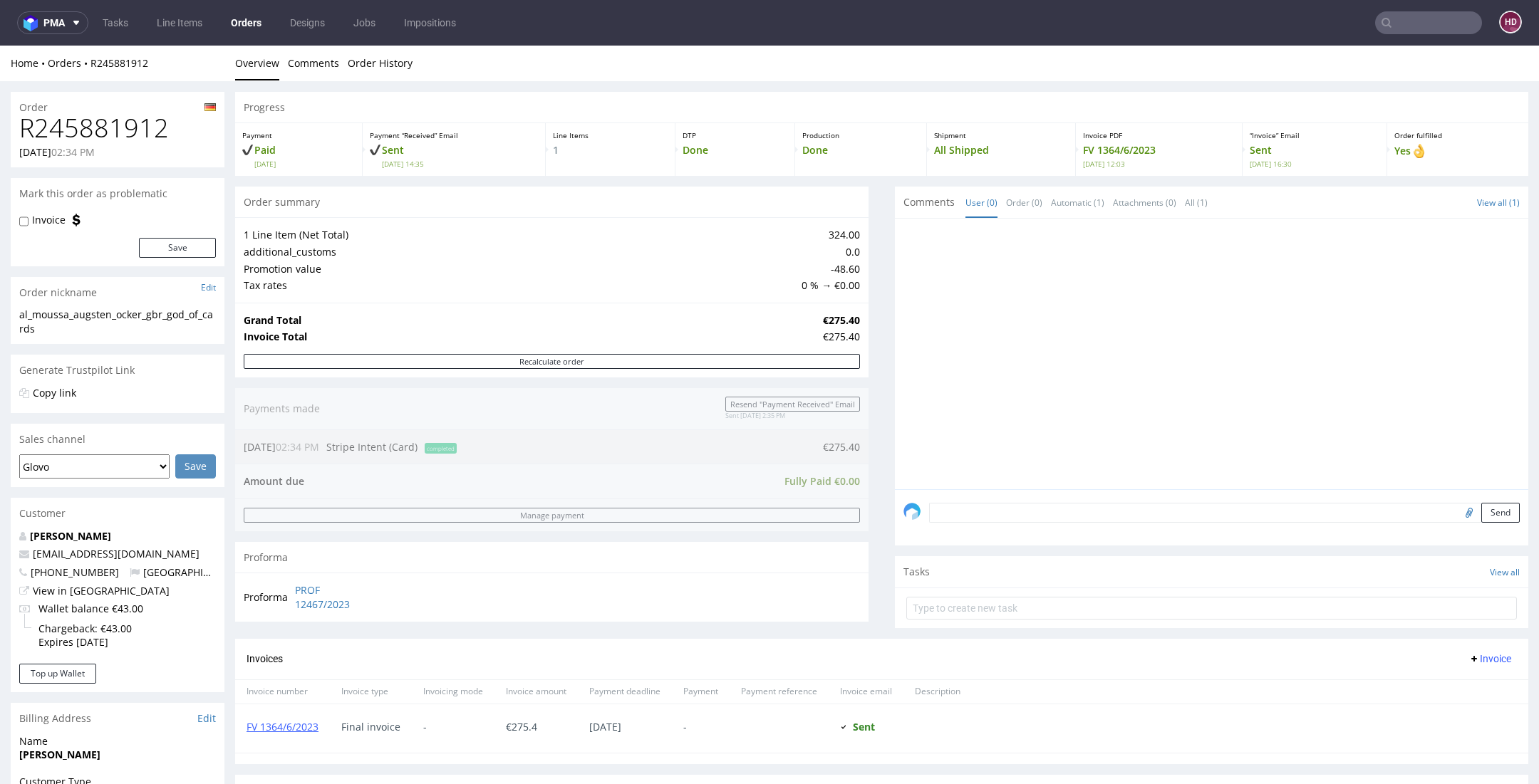
type input "R245881912"
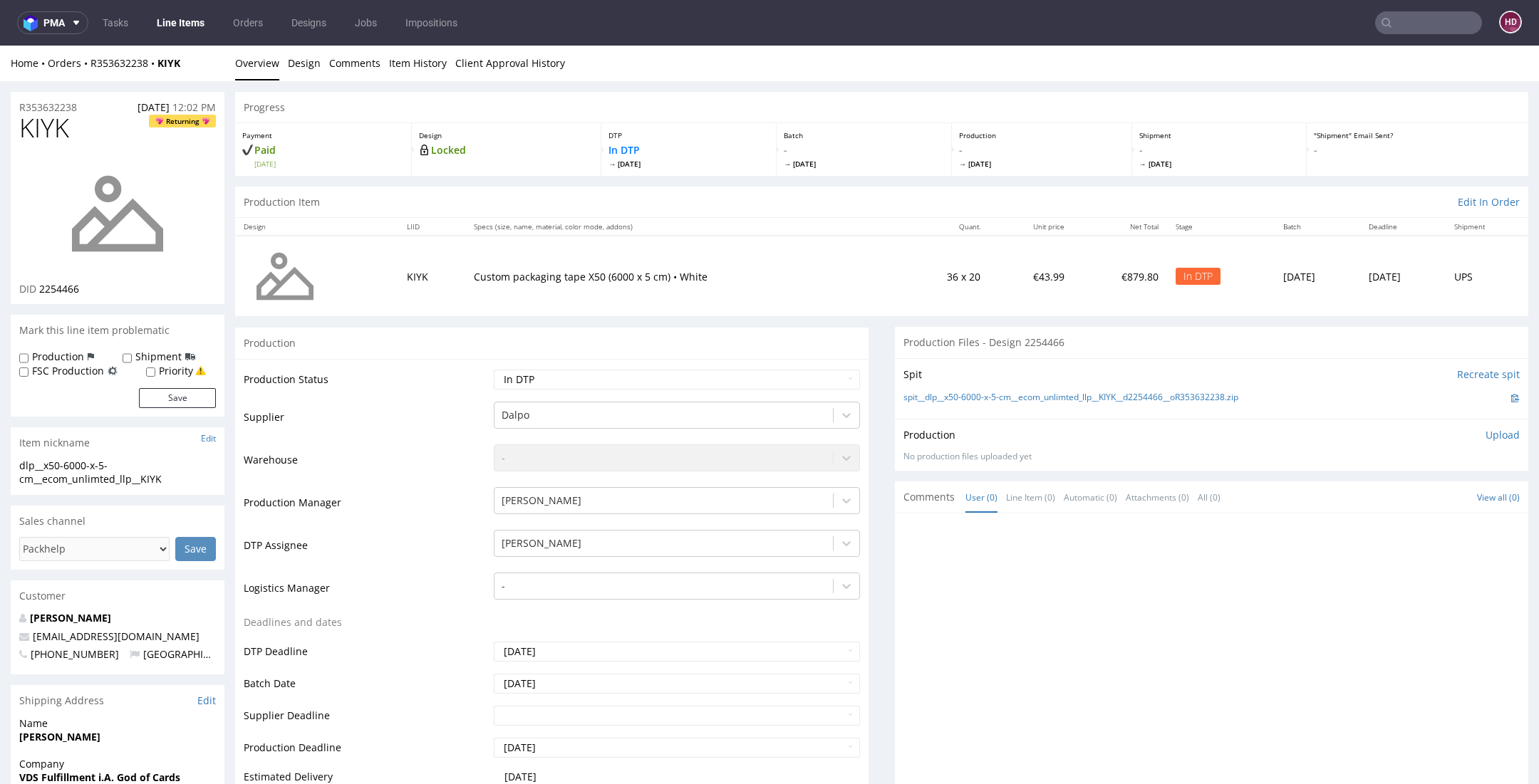
click at [1490, 434] on p "Upload" at bounding box center [1502, 435] width 34 height 14
click at [1410, 496] on div "Add files" at bounding box center [1418, 499] width 71 height 21
type input "C:\fakepath\dlp__x50-6000-x-5-cm__ecom_unlimted_llp__KIYK__d2254466__oR35363223…"
click at [1454, 515] on button "Upload now" at bounding box center [1487, 522] width 66 height 20
click at [636, 380] on select "Waiting for Artwork Waiting for Diecut Waiting for Mockup Waiting for DTP Waiti…" at bounding box center [677, 379] width 366 height 20
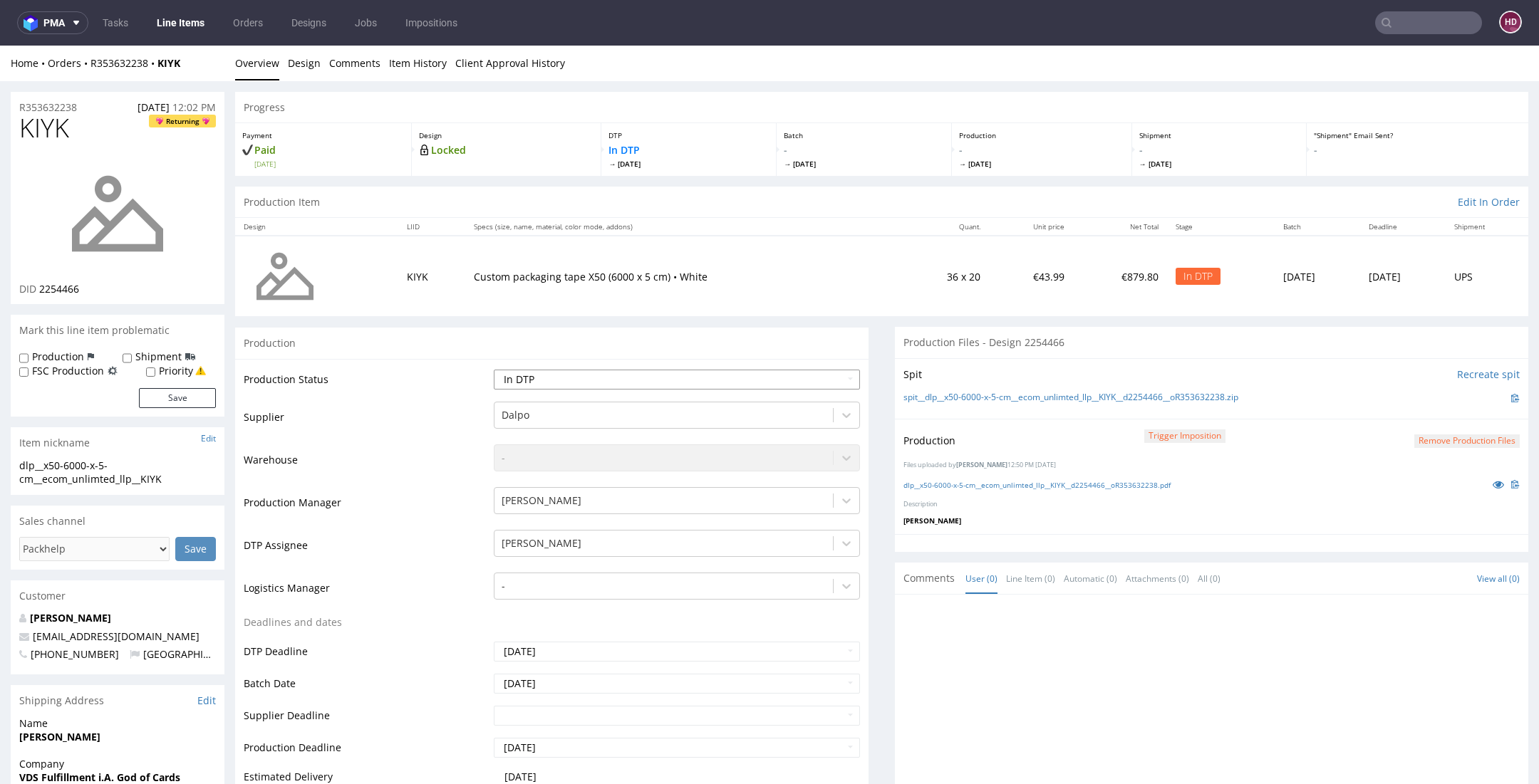
select select "dtp_production_ready"
click at [494, 369] on select "Waiting for Artwork Waiting for Diecut Waiting for Mockup Waiting for DTP Waiti…" at bounding box center [677, 379] width 366 height 20
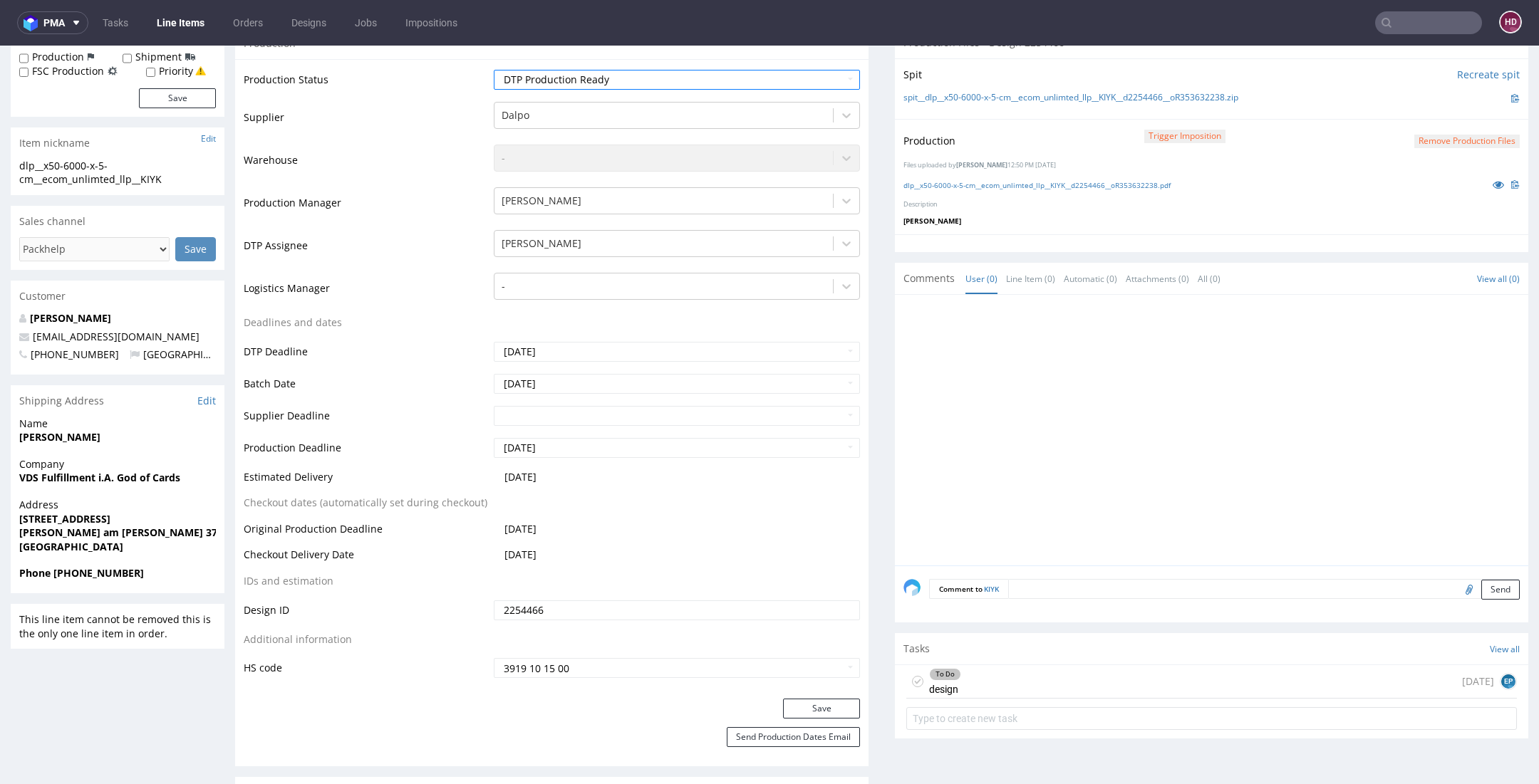
scroll to position [365, 0]
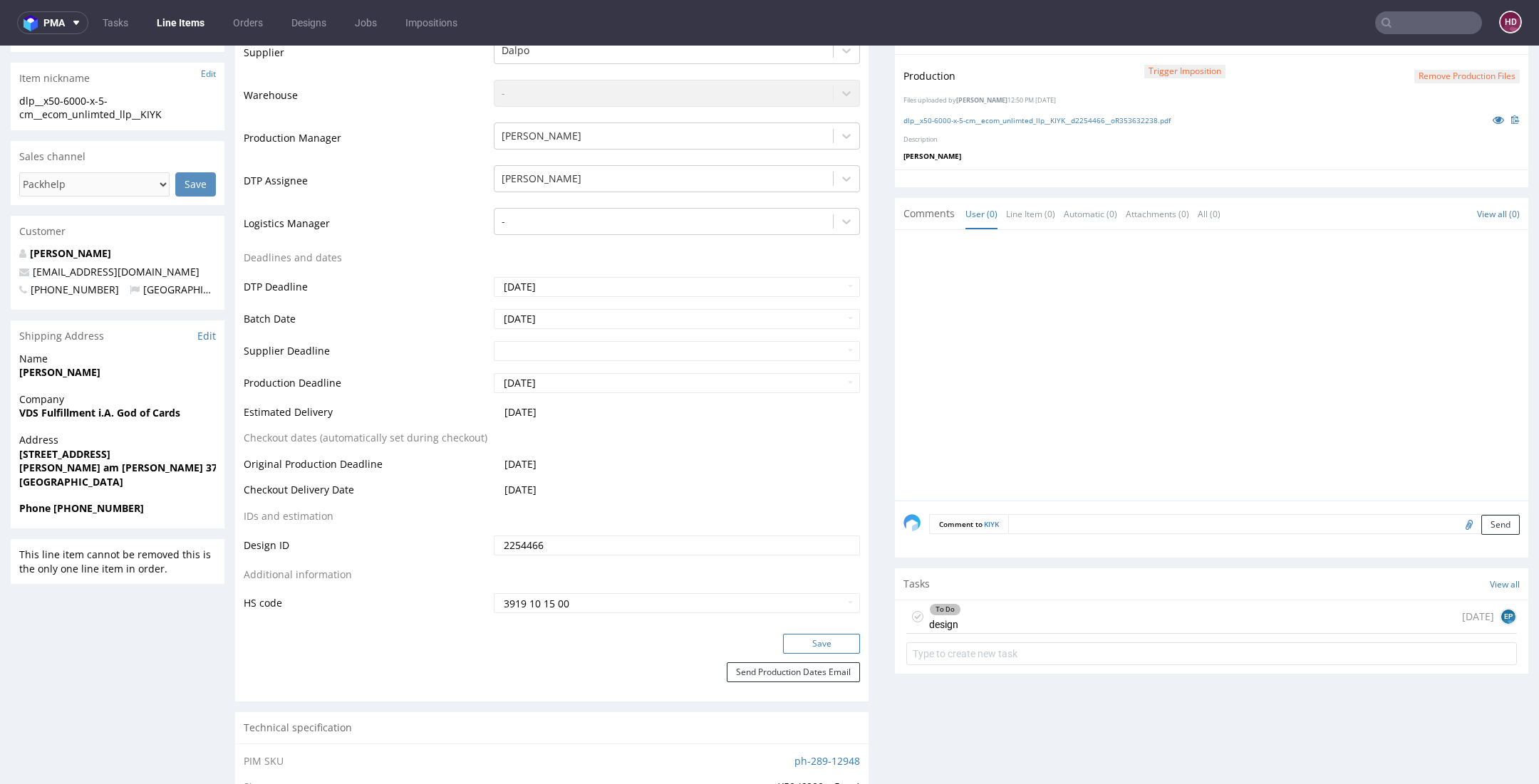
click at [833, 642] on button "Save" at bounding box center [821, 644] width 77 height 20
click at [986, 622] on div "To Do design 4 days ago EP" at bounding box center [1212, 617] width 611 height 33
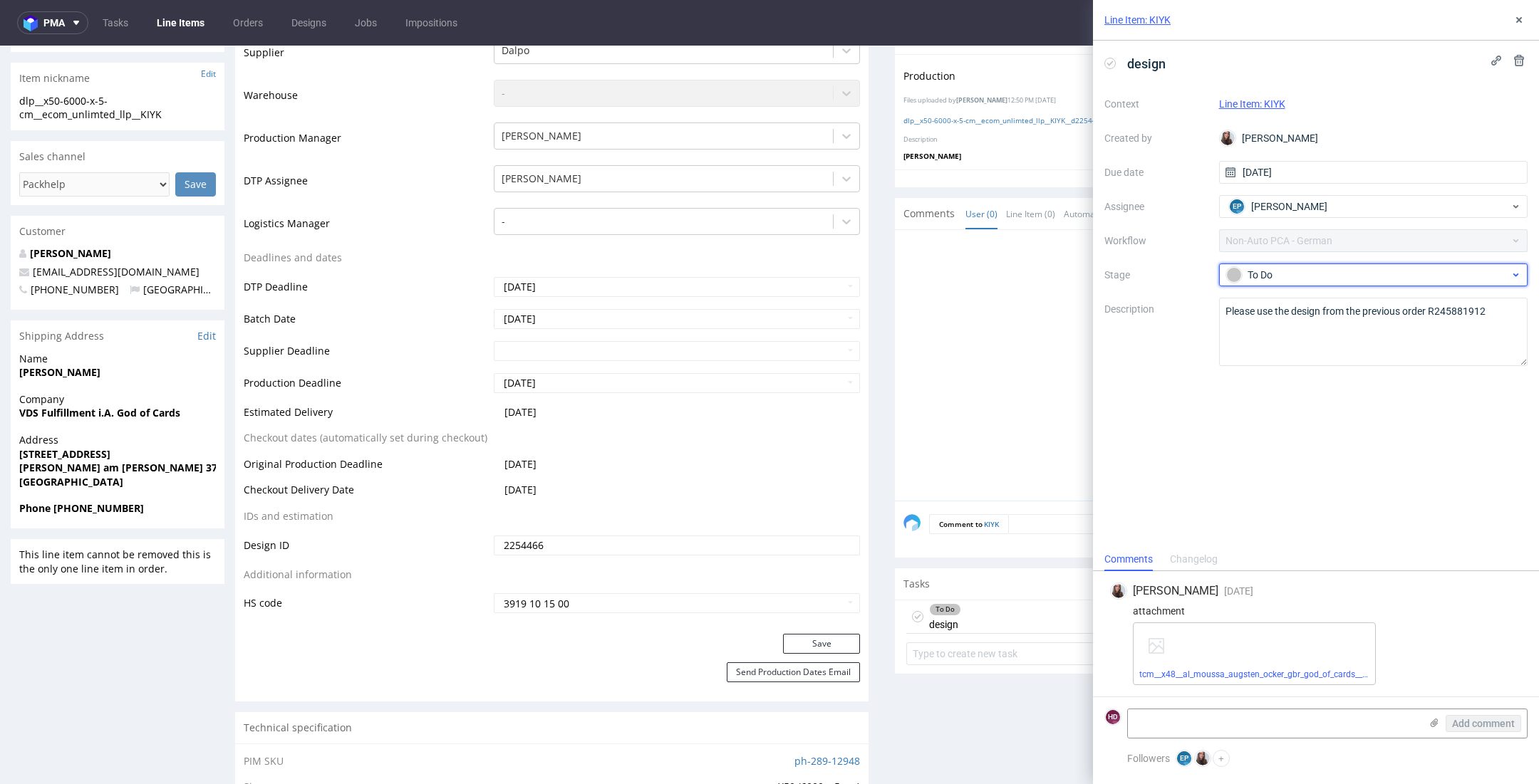
click at [1313, 274] on div "To Do" at bounding box center [1368, 275] width 284 height 16
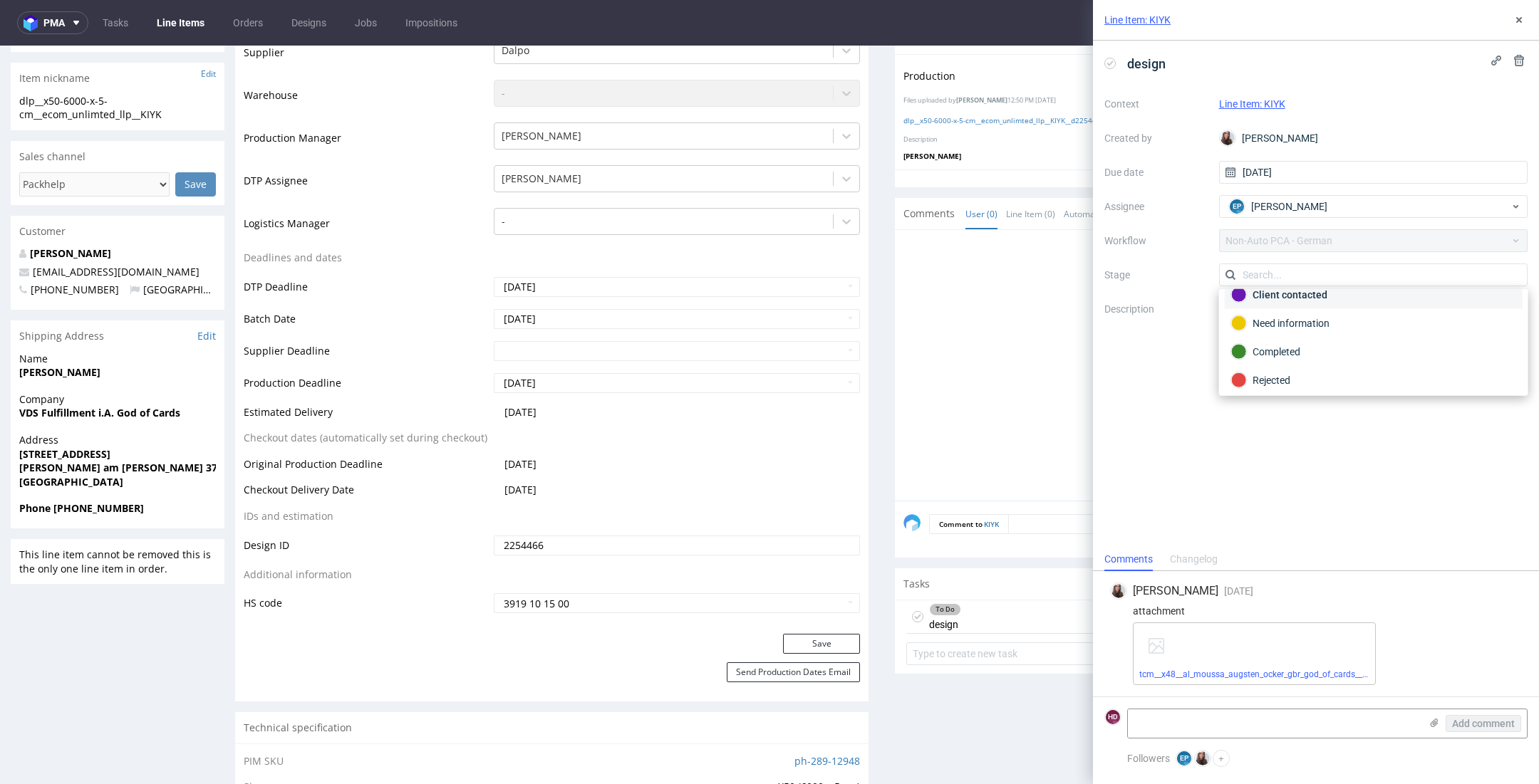
scroll to position [72, 0]
click at [1307, 353] on div "Completed" at bounding box center [1372, 351] width 285 height 16
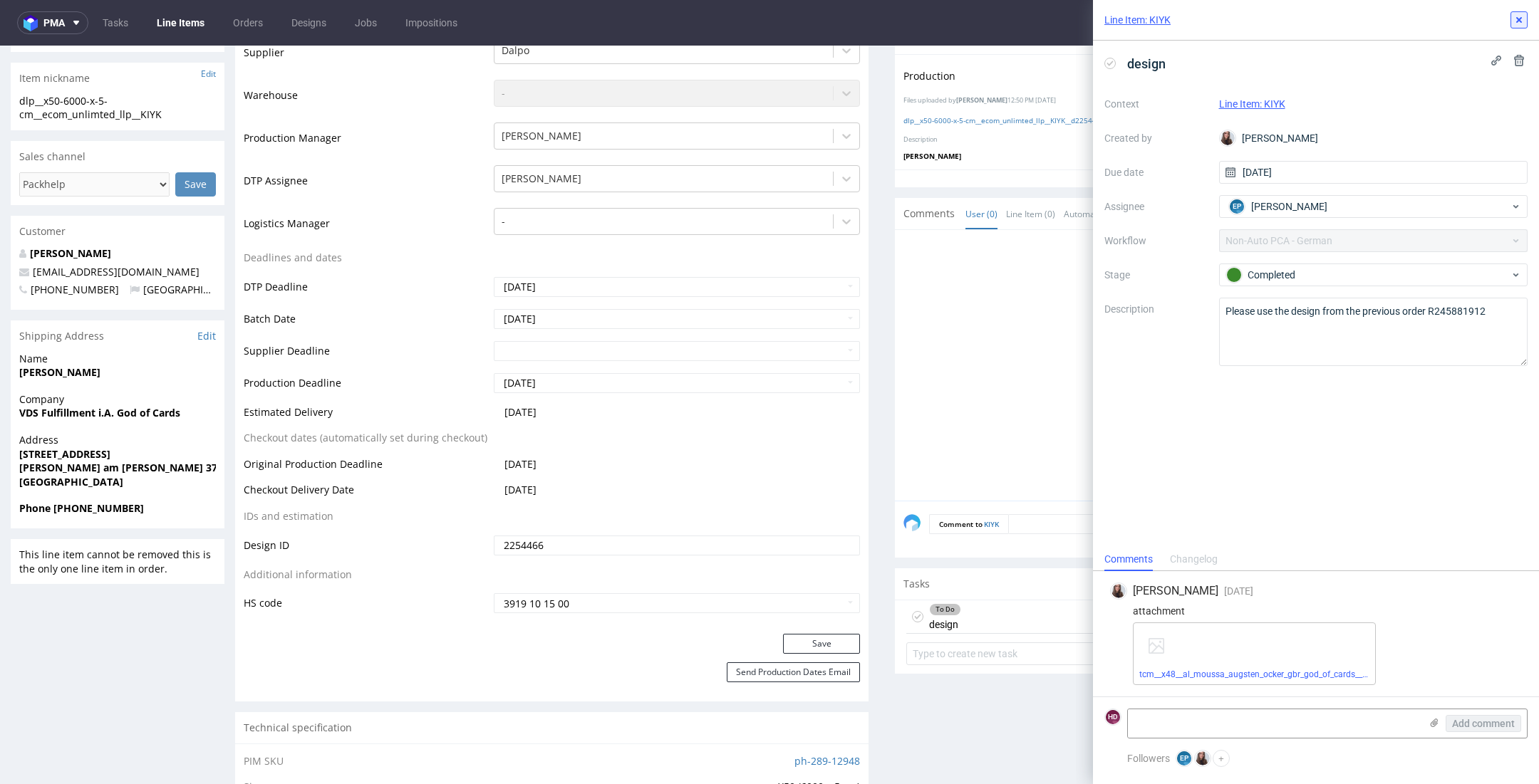
click at [1515, 25] on button at bounding box center [1519, 20] width 17 height 17
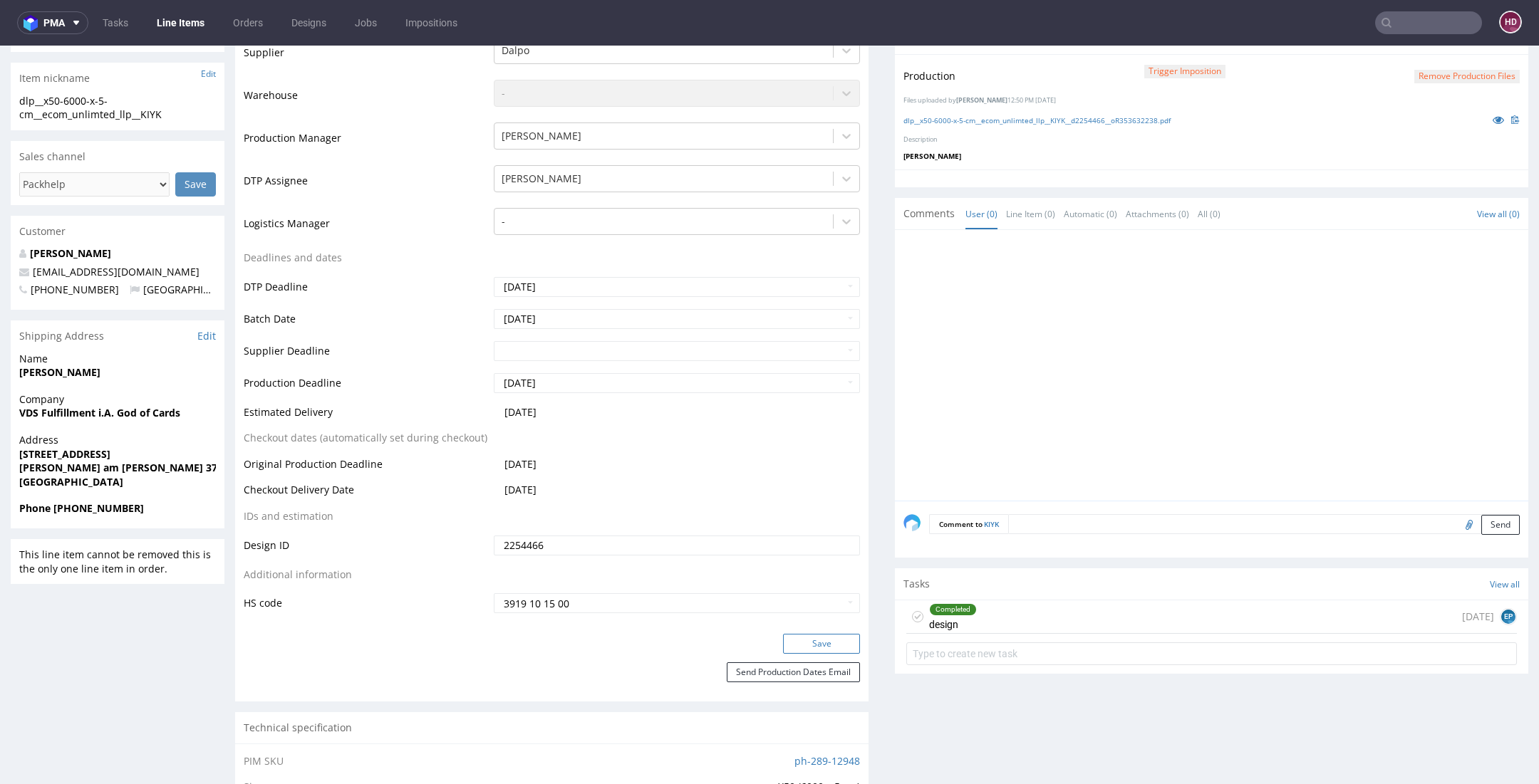
click at [836, 641] on button "Save" at bounding box center [821, 644] width 77 height 20
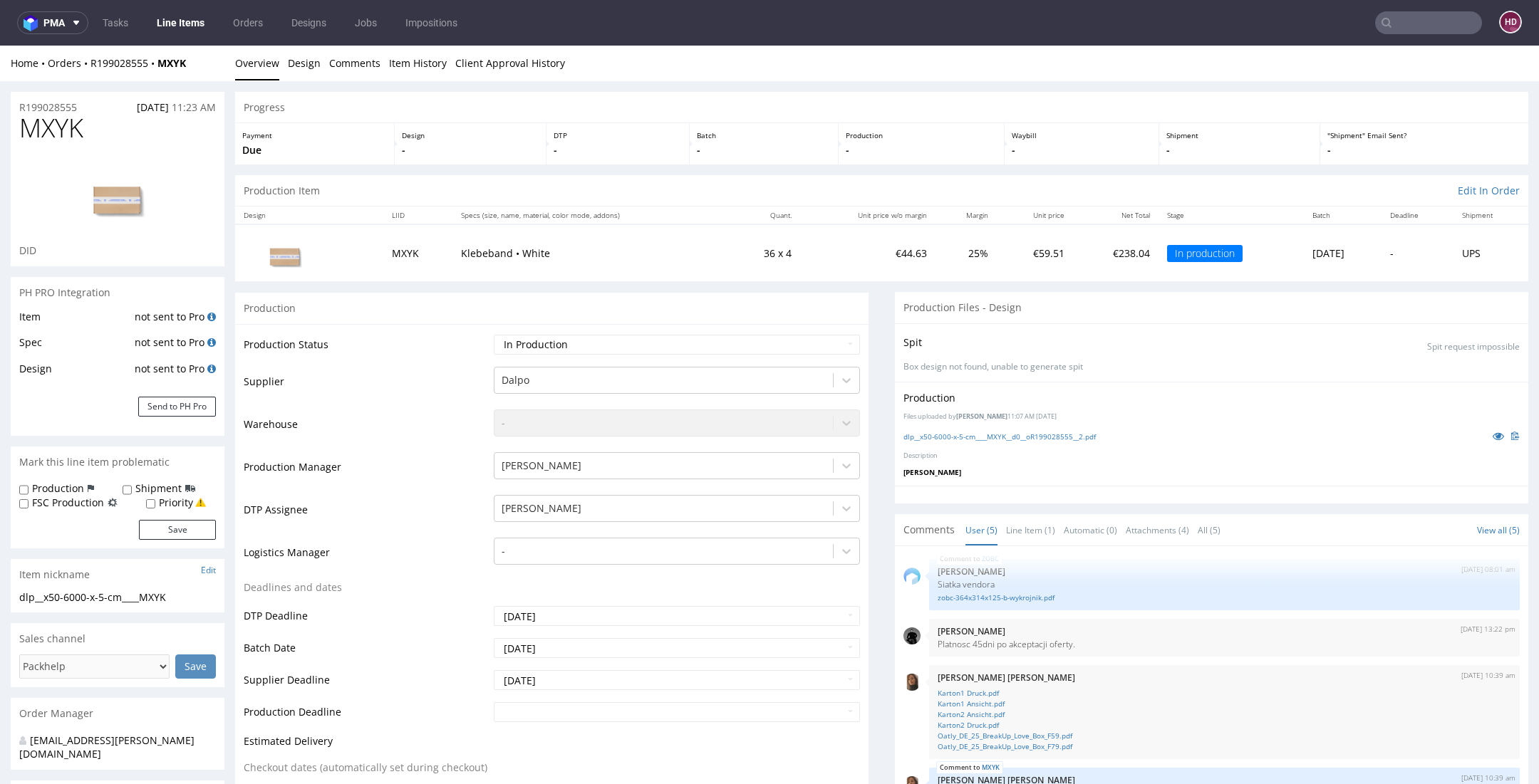
click at [179, 14] on link "Line Items" at bounding box center [181, 22] width 65 height 23
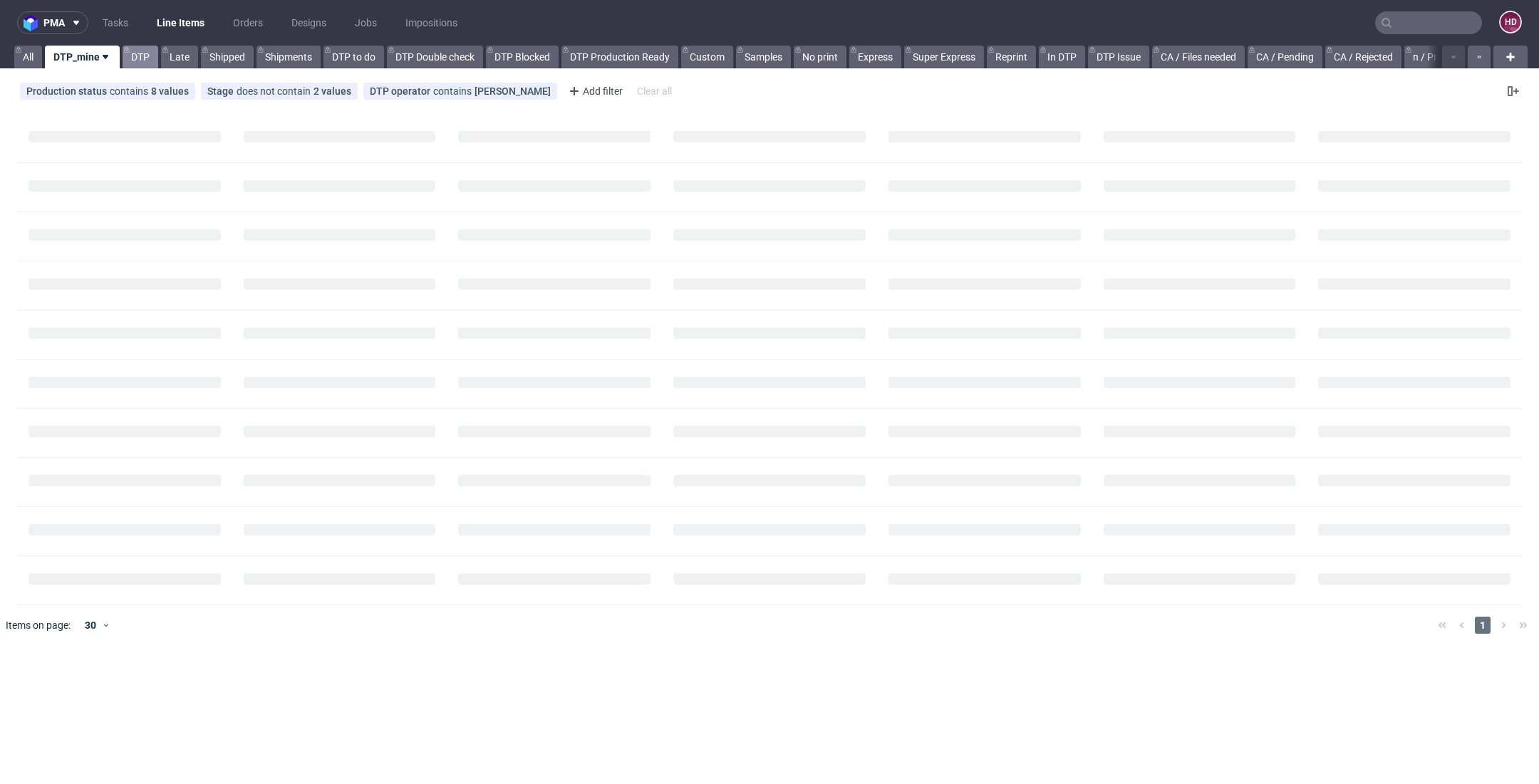
click at [140, 60] on link "DTP" at bounding box center [140, 56] width 36 height 23
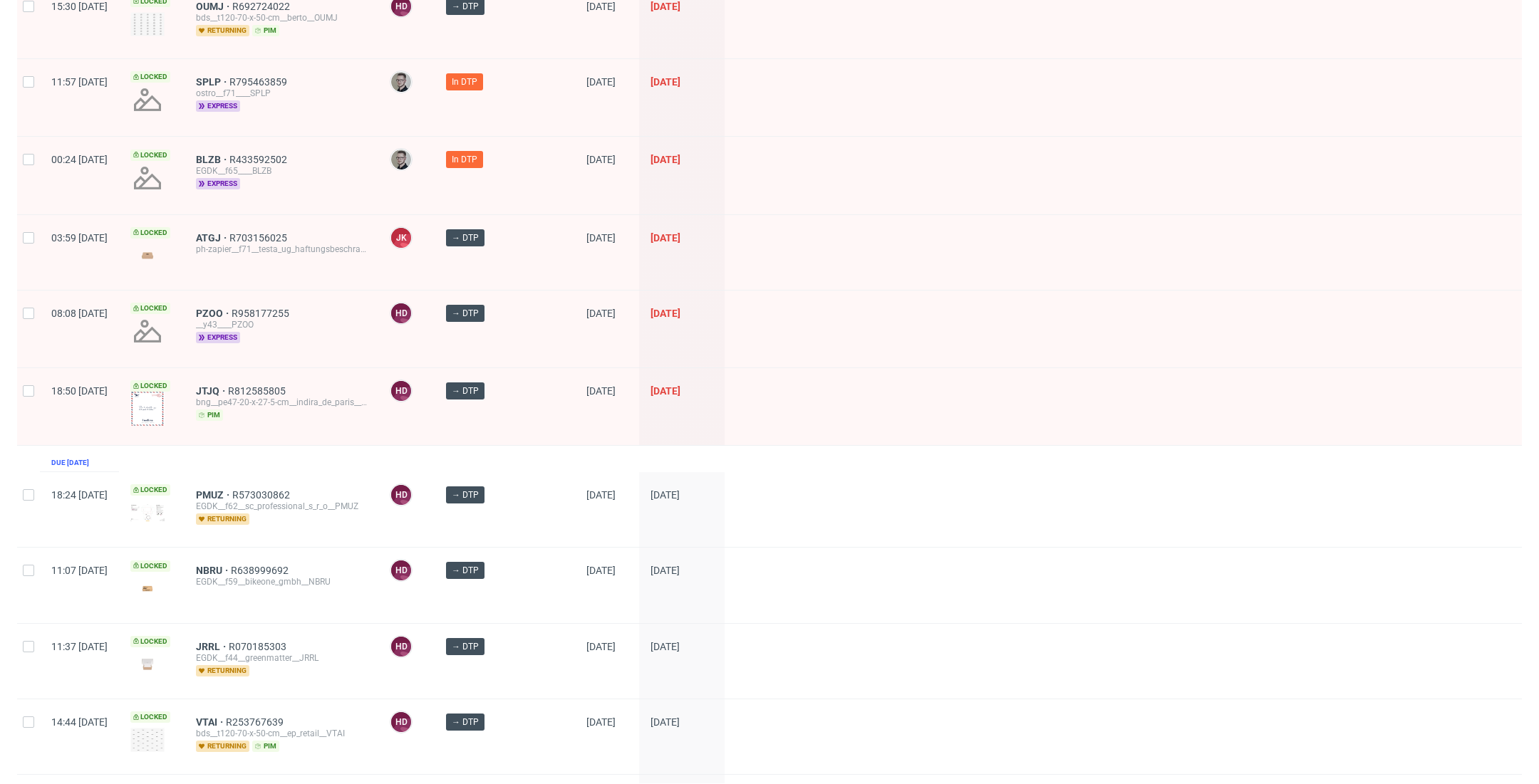
scroll to position [1853, 0]
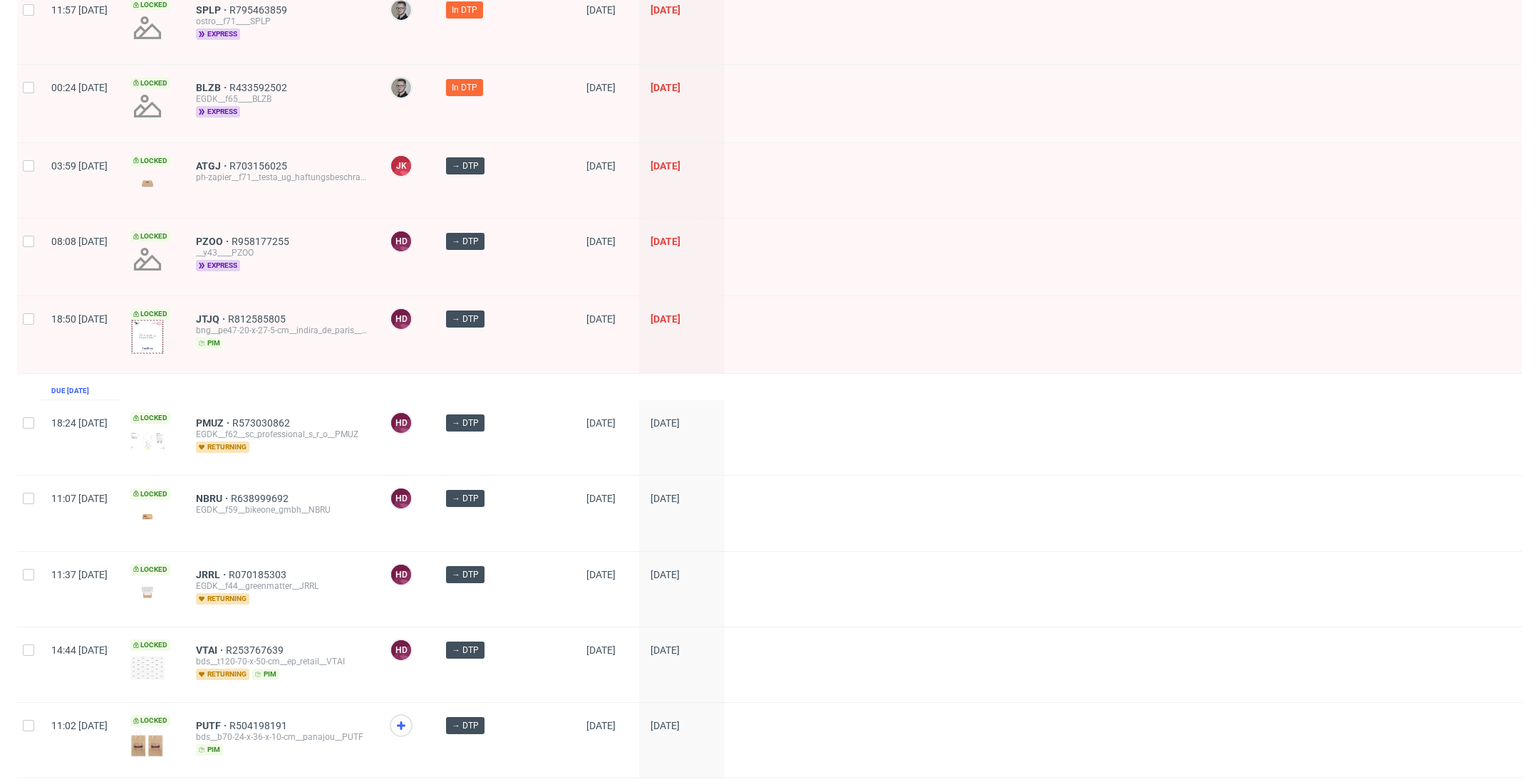
click at [1368, 783] on span "2" at bounding box center [1376, 798] width 16 height 17
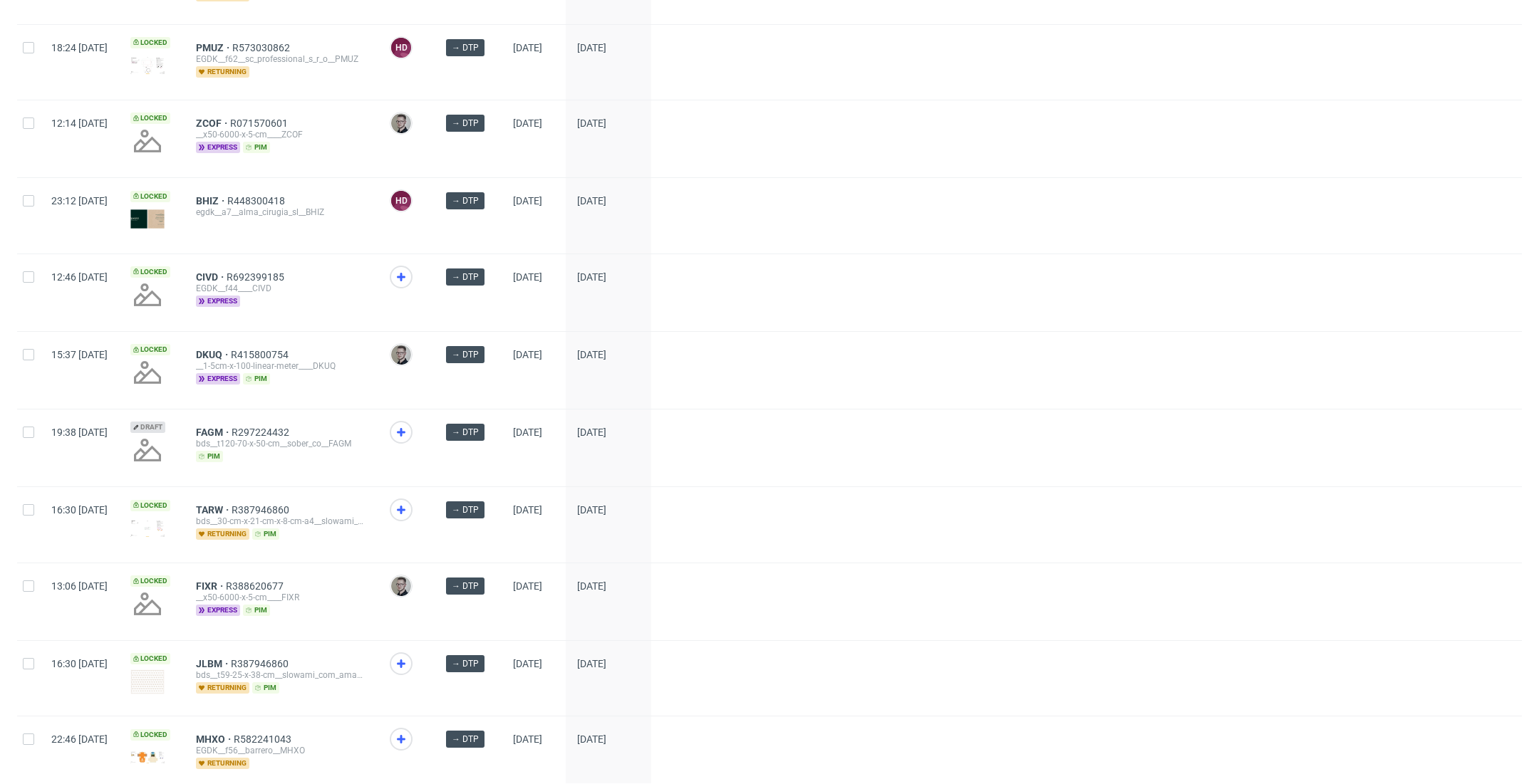
scroll to position [609, 0]
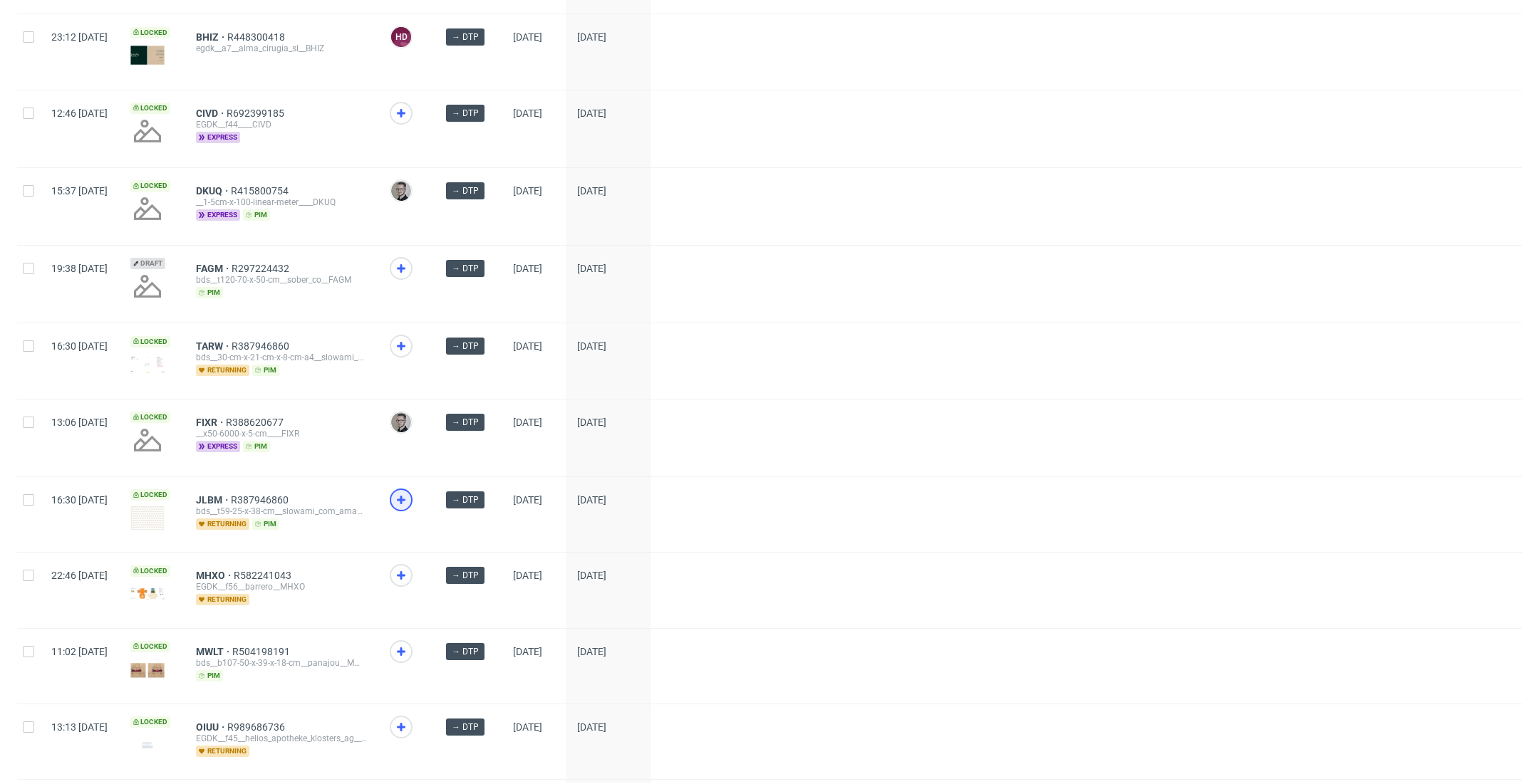
click at [410, 491] on icon at bounding box center [401, 500] width 17 height 17
click at [405, 723] on use at bounding box center [400, 727] width 9 height 9
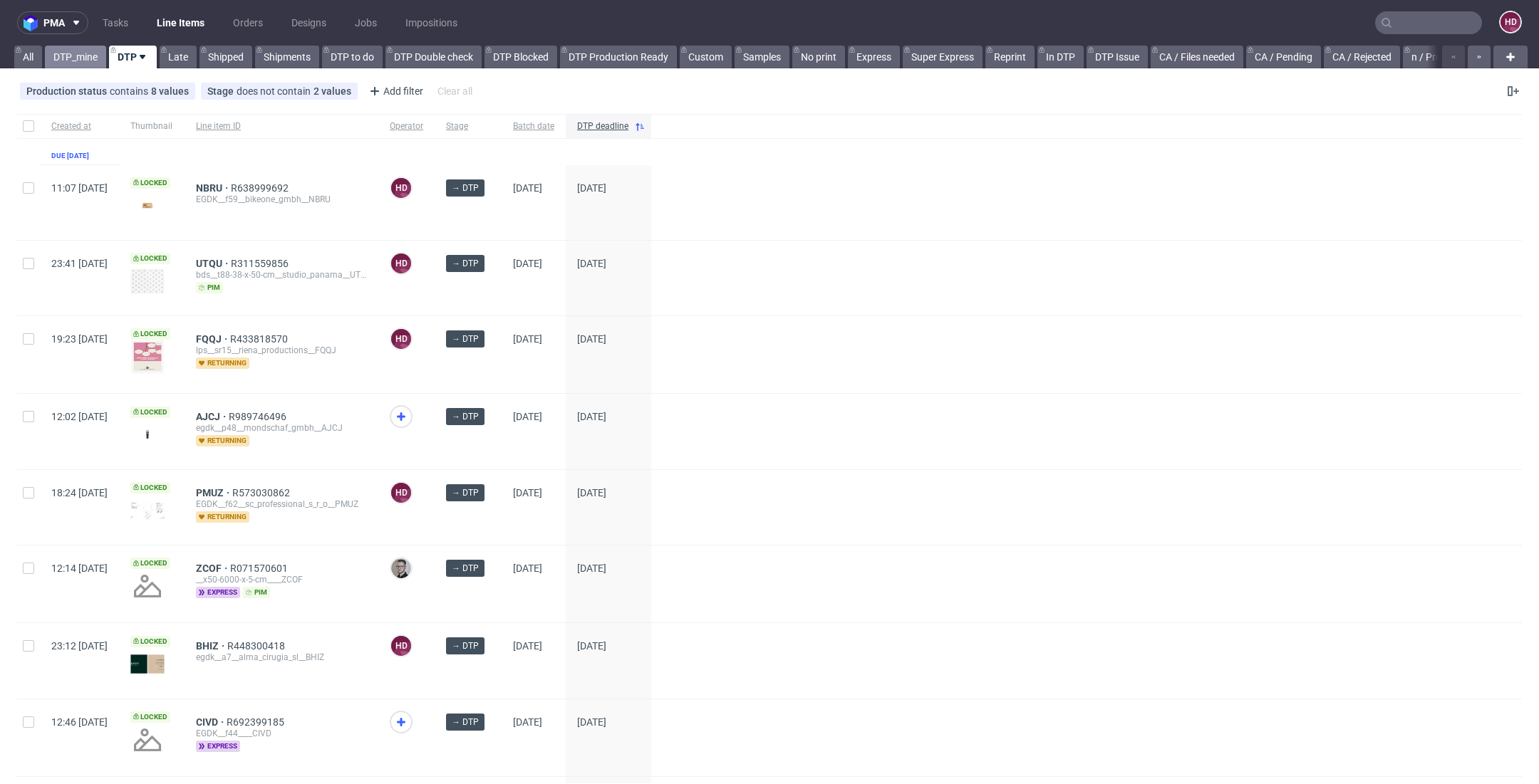
click at [87, 53] on link "DTP_mine" at bounding box center [75, 56] width 61 height 23
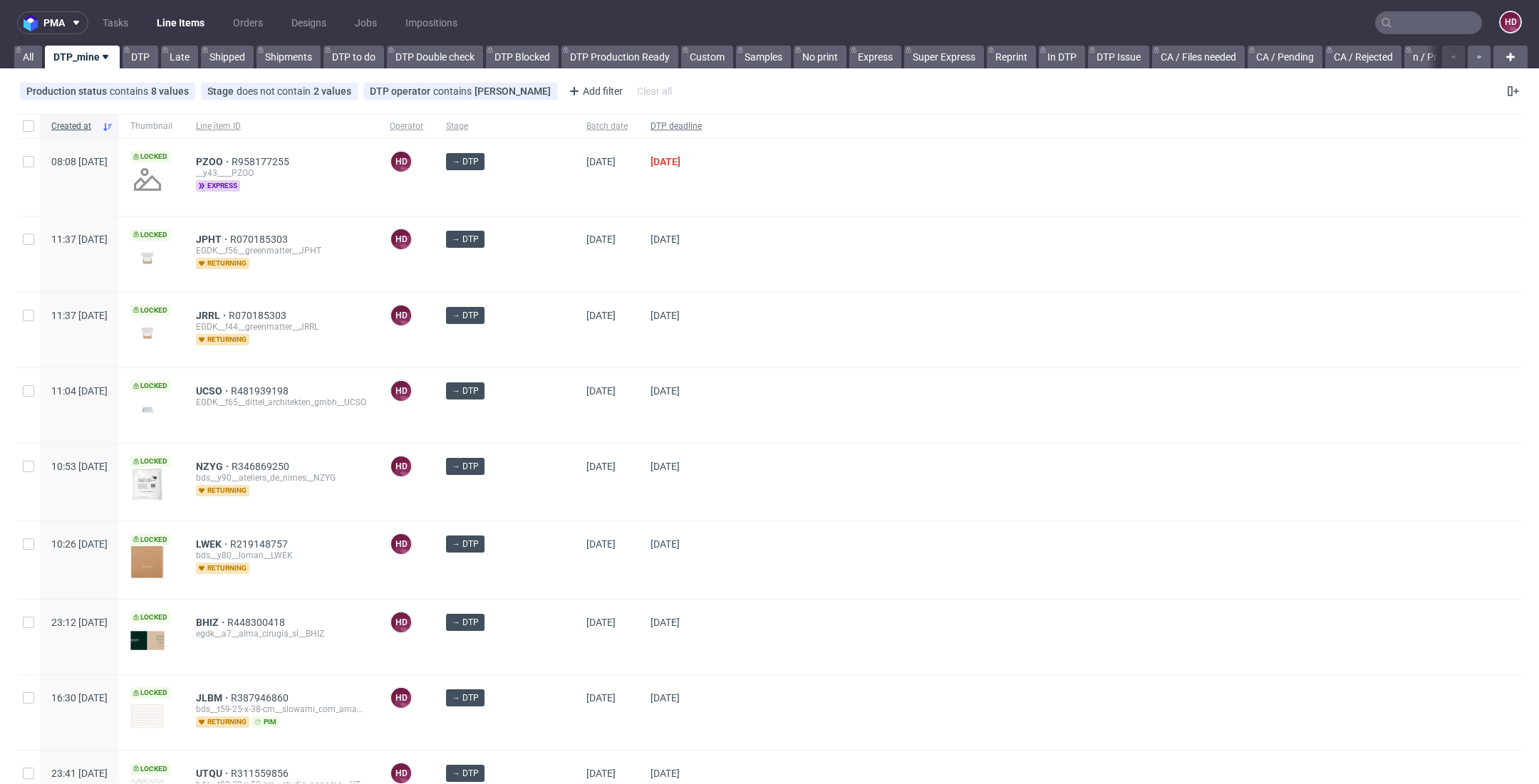
click at [645, 119] on div "DTP deadline" at bounding box center [676, 126] width 74 height 25
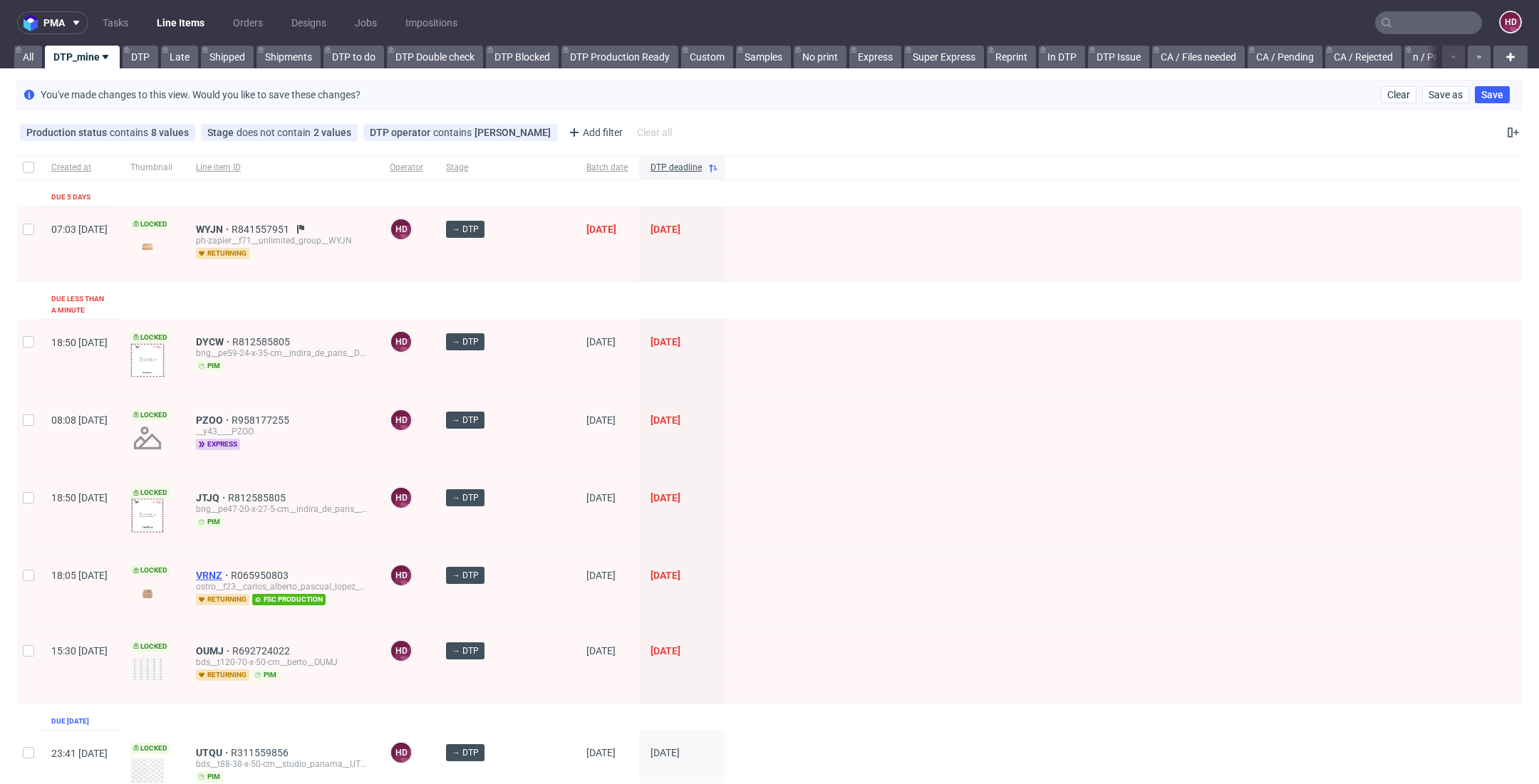
click at [231, 570] on span "VRNZ" at bounding box center [213, 576] width 35 height 11
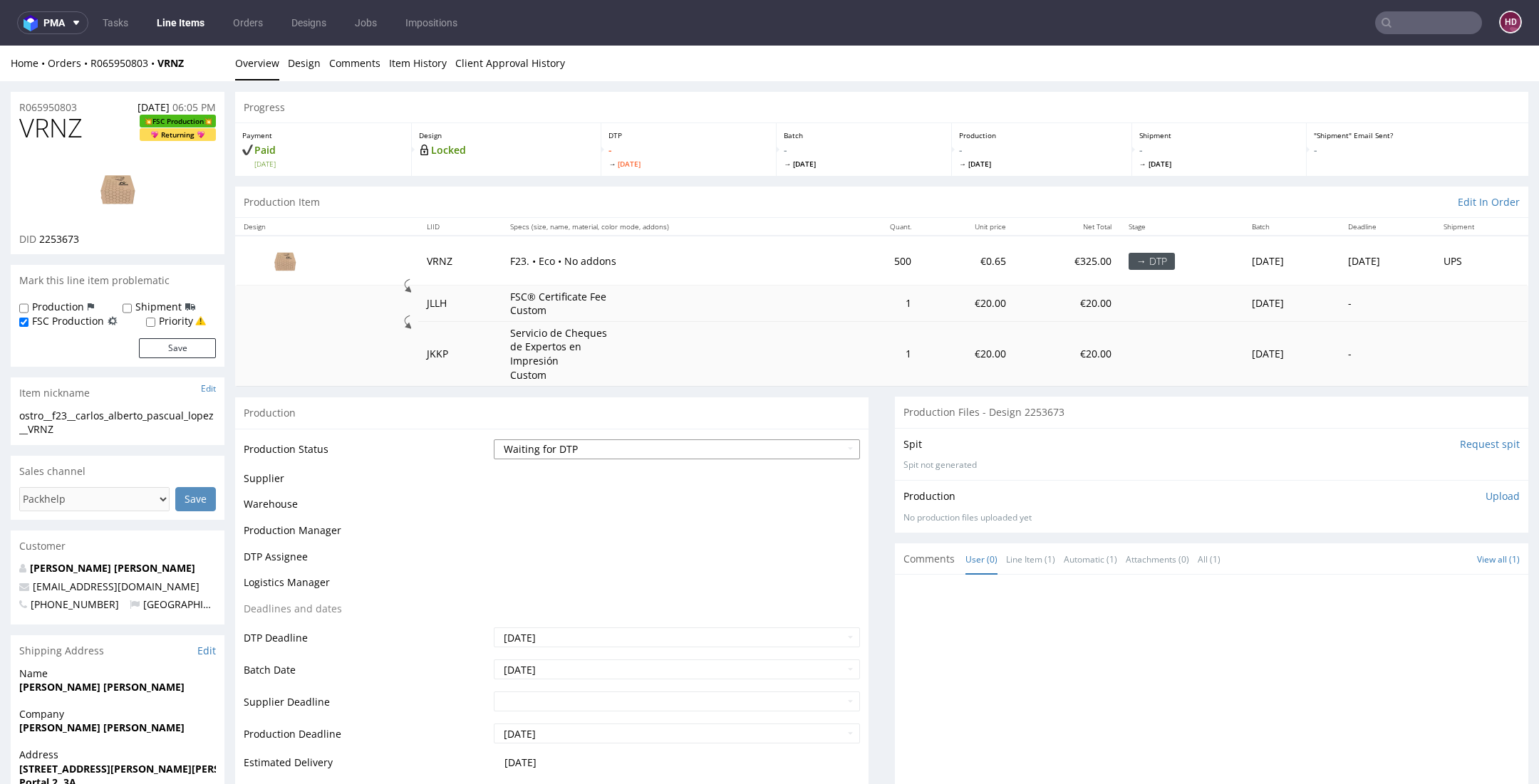
click at [642, 453] on select "Waiting for Artwork Waiting for Diecut Waiting for Mockup Waiting for DTP Waiti…" at bounding box center [677, 449] width 366 height 20
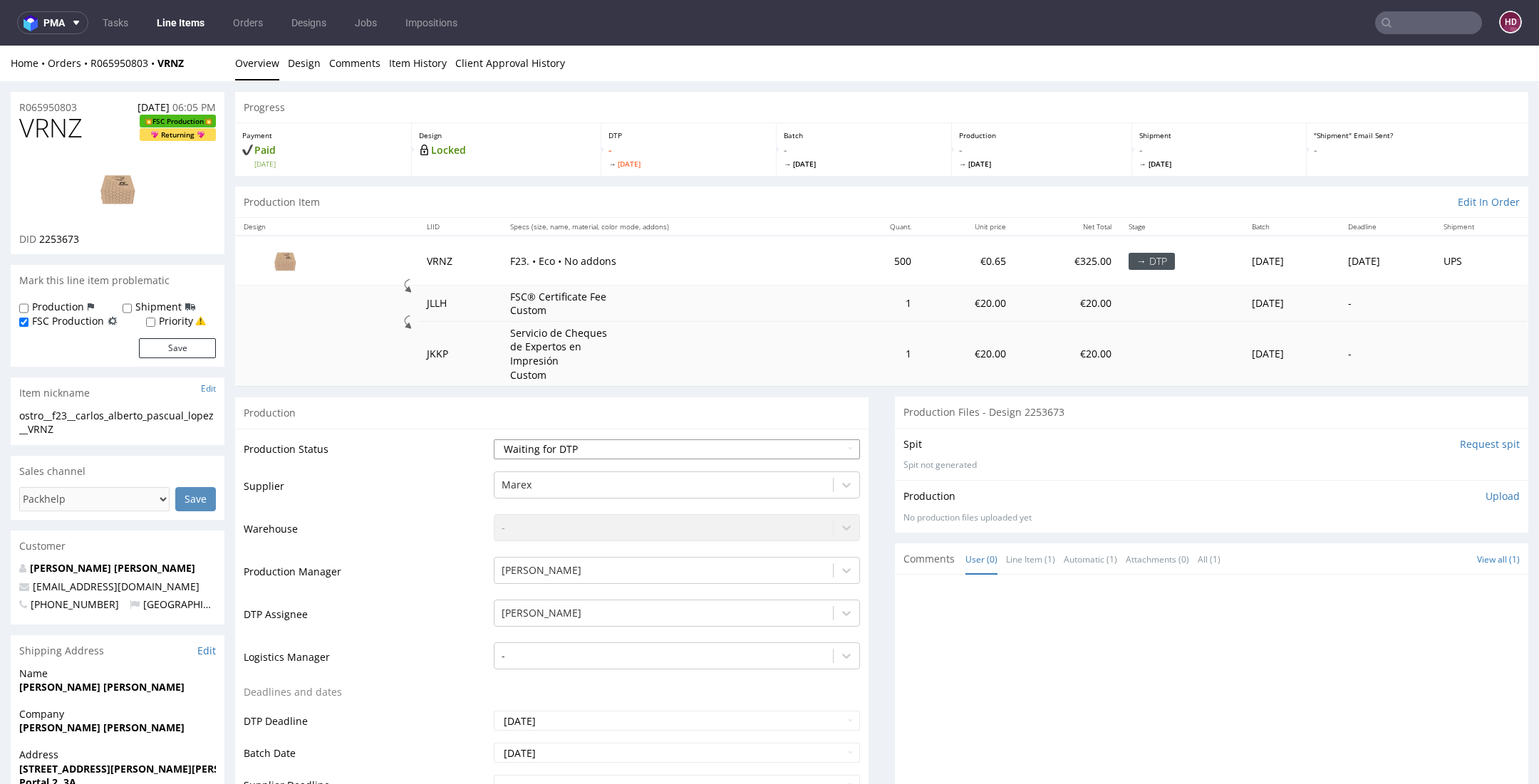
select select "dtp_in_process"
click at [494, 439] on select "Waiting for Artwork Waiting for Diecut Waiting for Mockup Waiting for DTP Waiti…" at bounding box center [677, 449] width 366 height 20
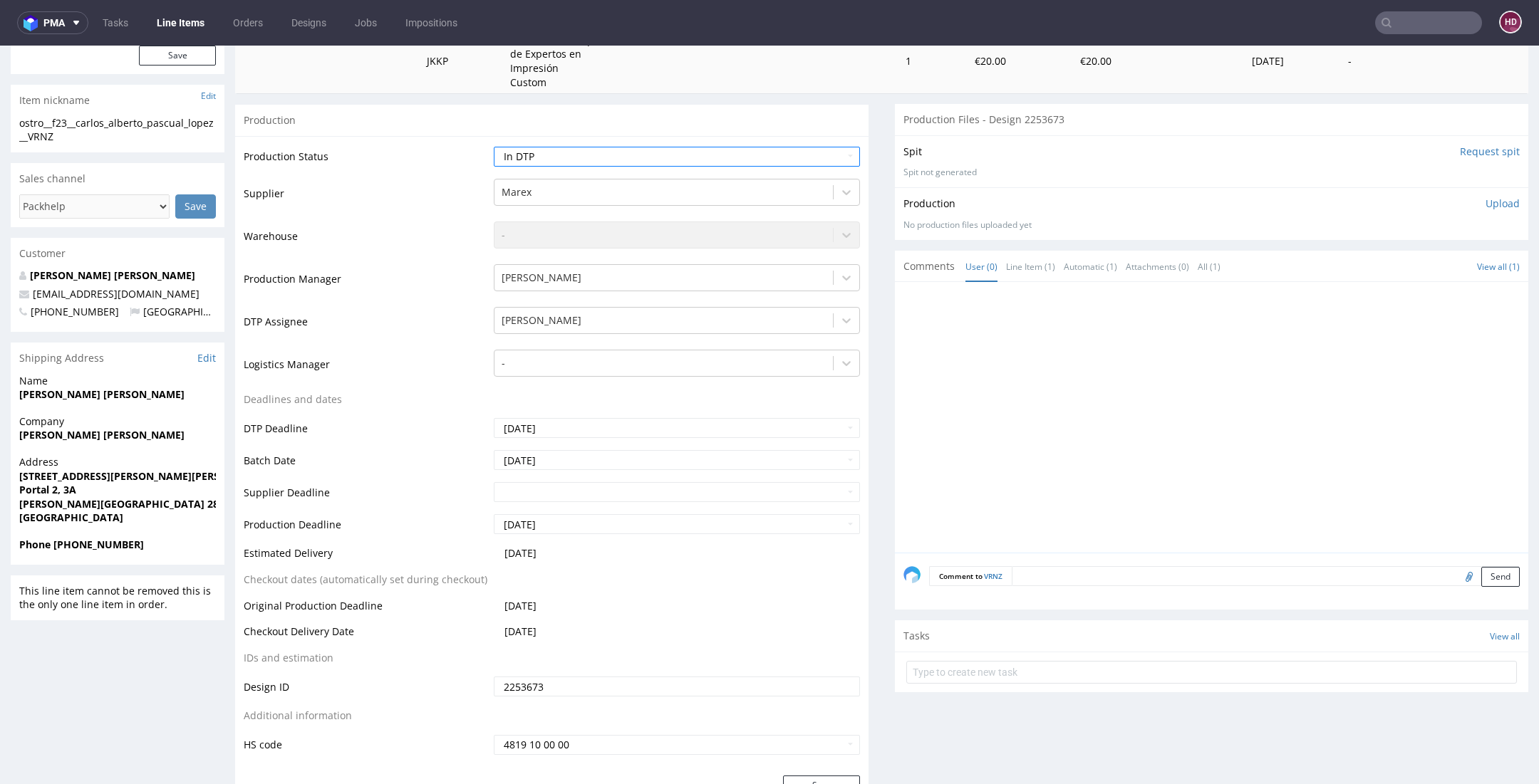
scroll to position [338, 0]
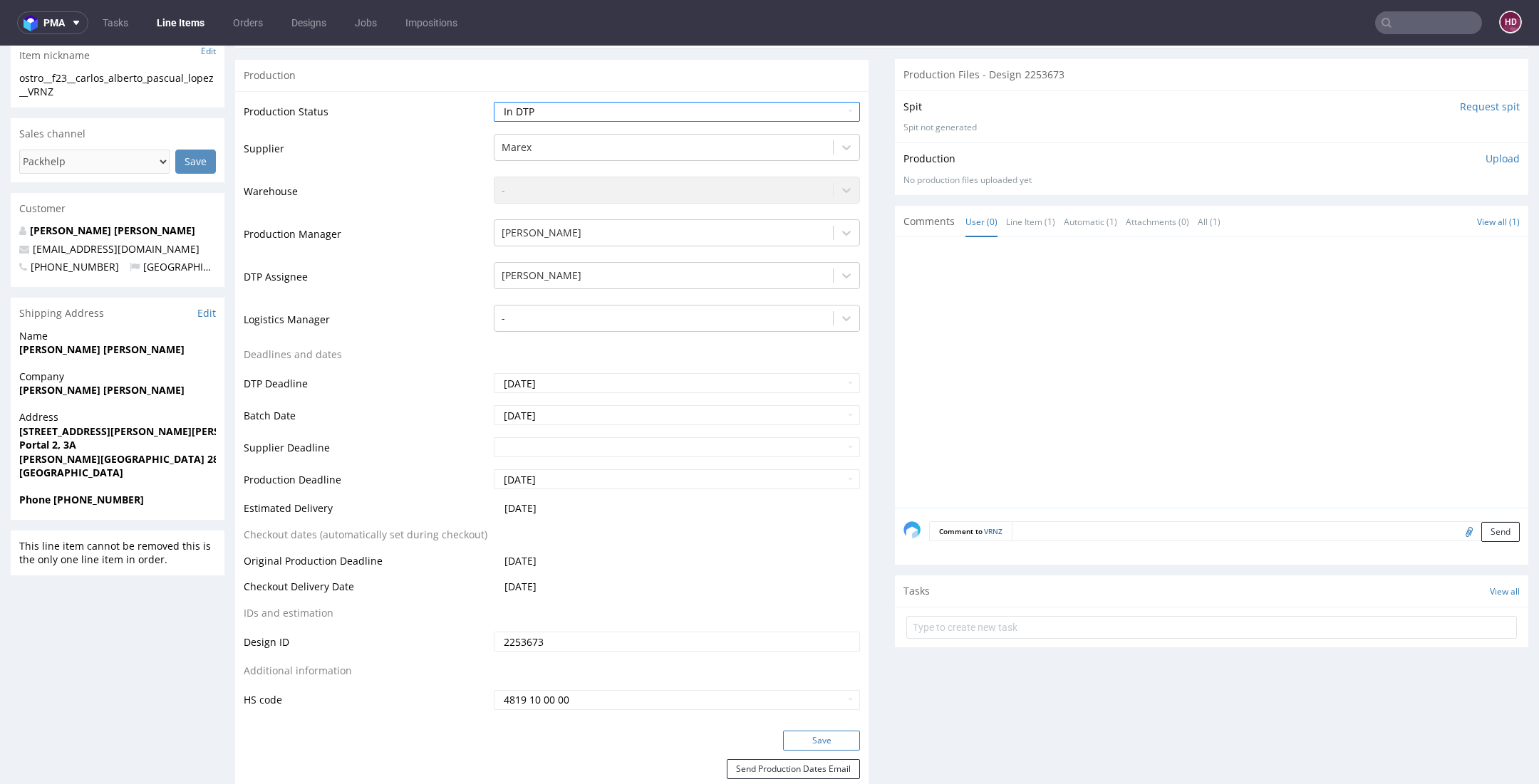
click at [812, 736] on button "Save" at bounding box center [821, 740] width 77 height 20
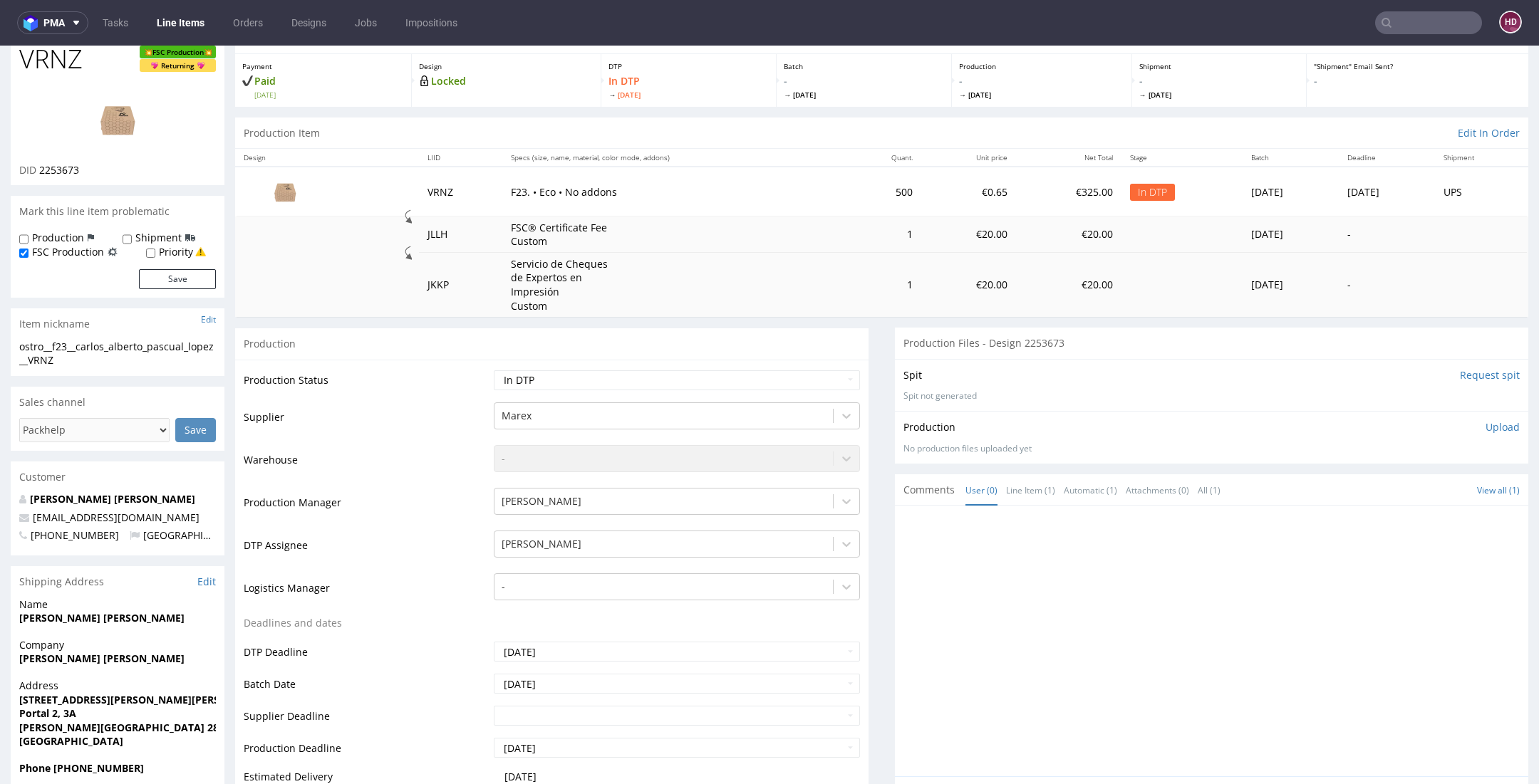
scroll to position [0, 0]
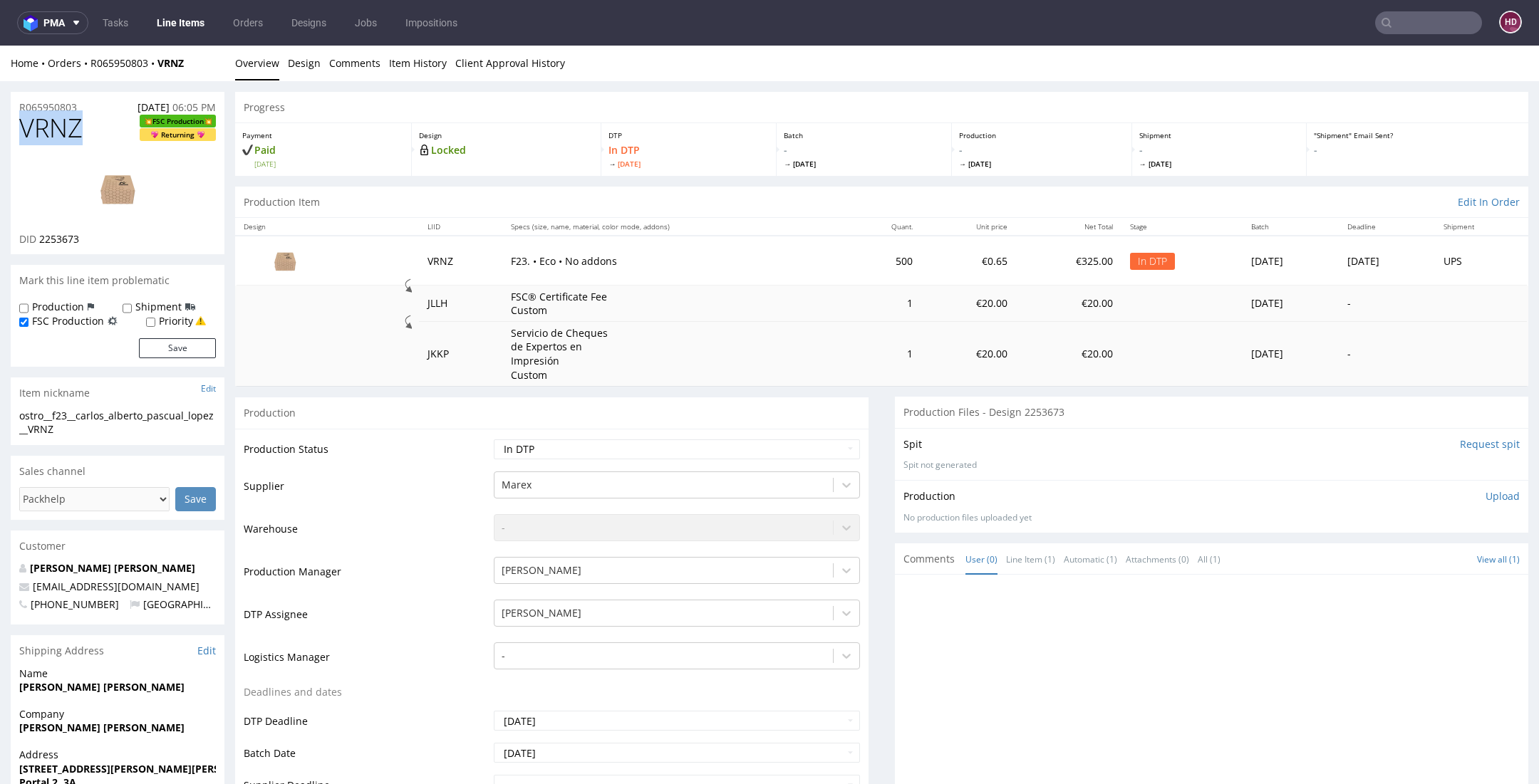
drag, startPoint x: 65, startPoint y: 140, endPoint x: -23, endPoint y: 129, distance: 88.7
click at [101, 190] on img at bounding box center [117, 189] width 114 height 64
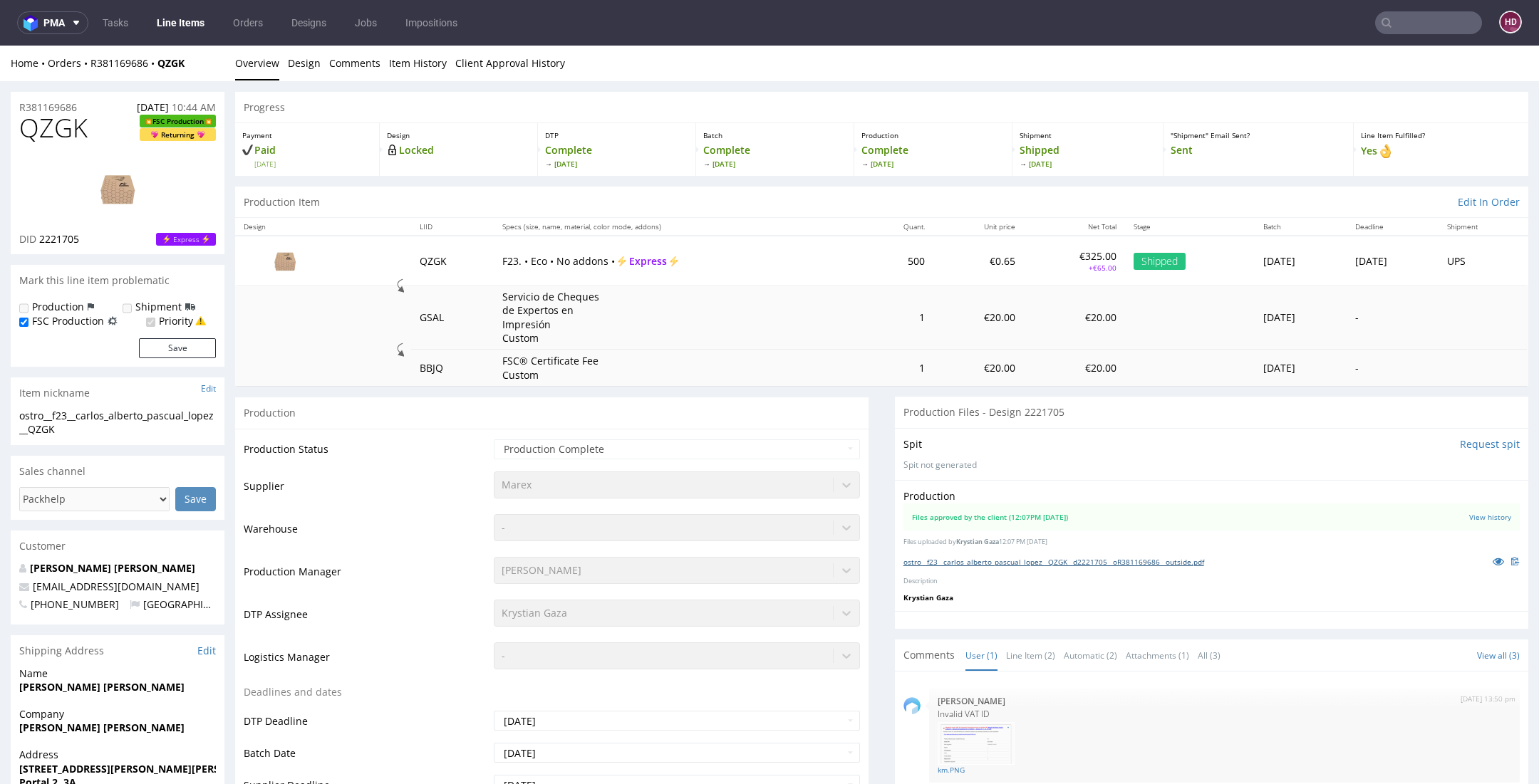
click at [997, 560] on link "ostro__f23__carlos_alberto_pascual_lopez__QZGK__d2221705__oR381169686__outside.…" at bounding box center [1053, 562] width 301 height 10
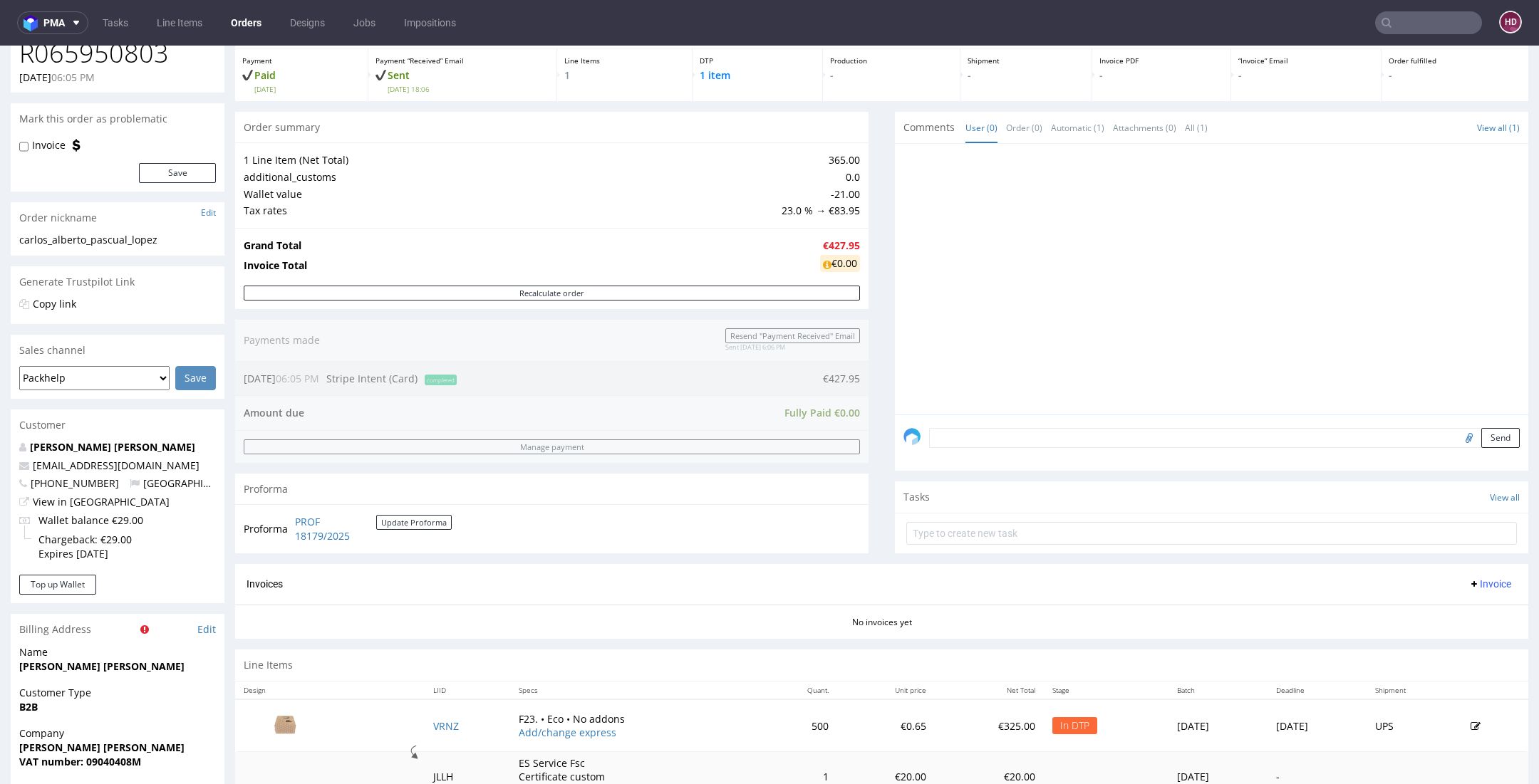
scroll to position [114, 0]
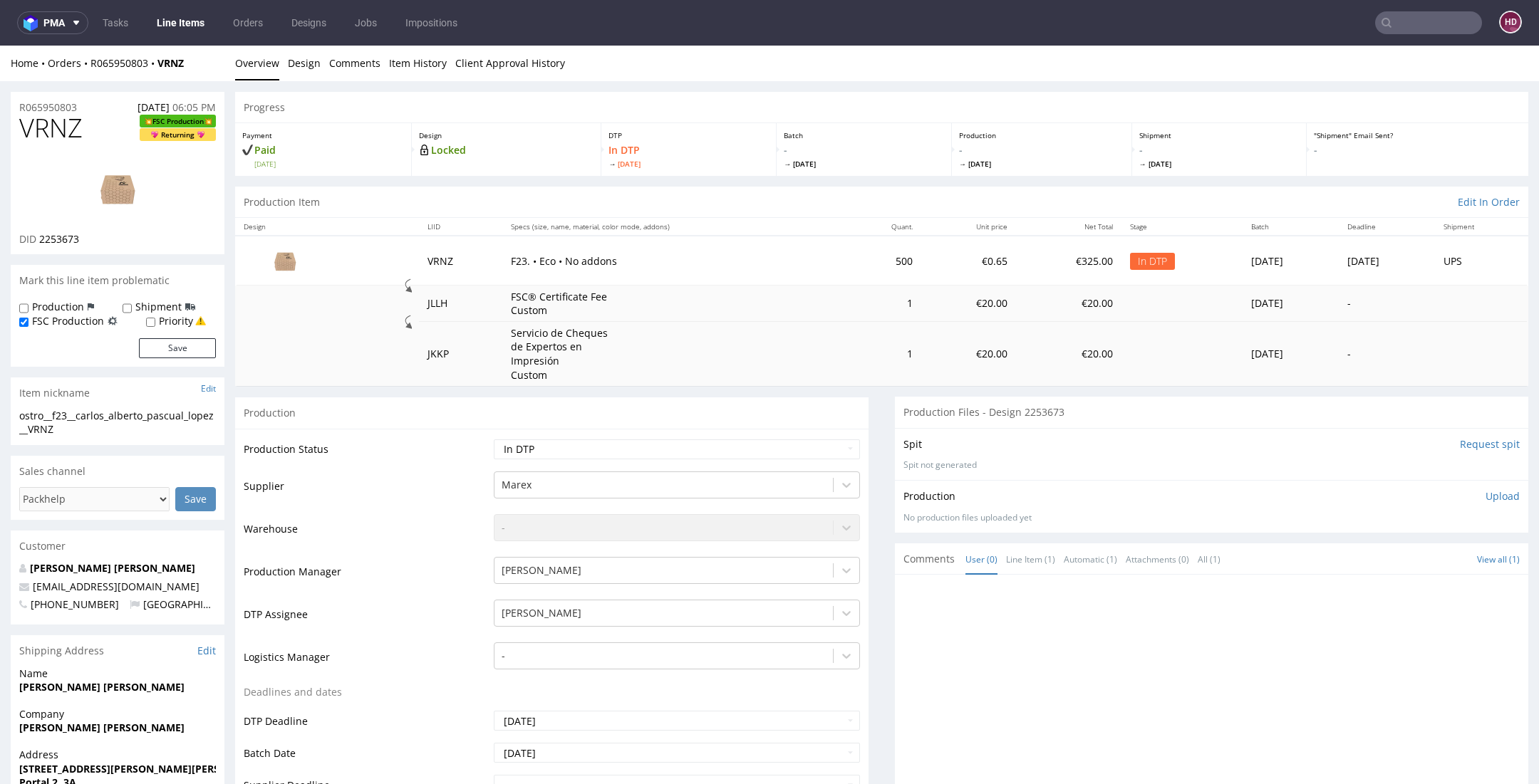
click at [129, 201] on img at bounding box center [117, 189] width 114 height 64
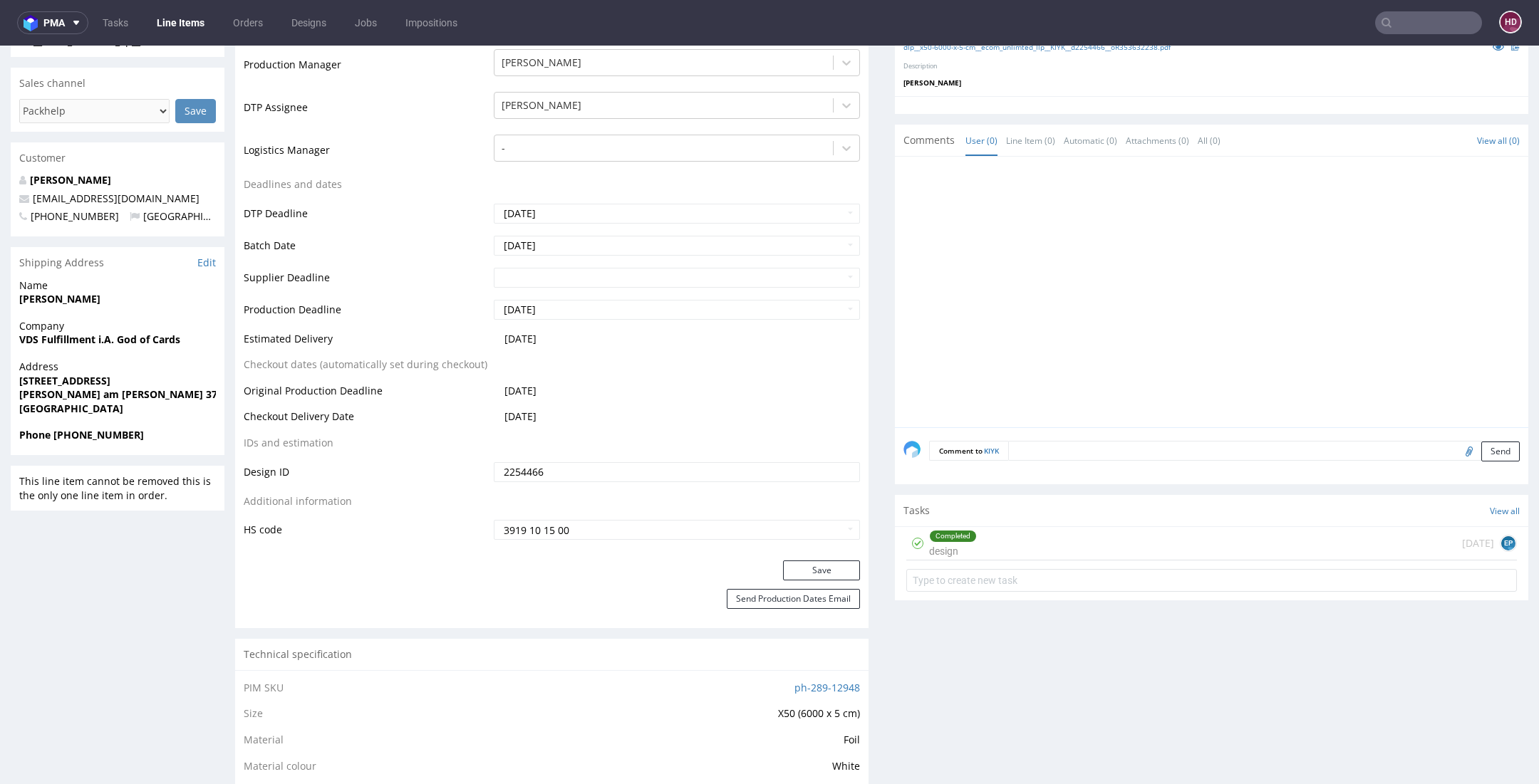
scroll to position [453, 0]
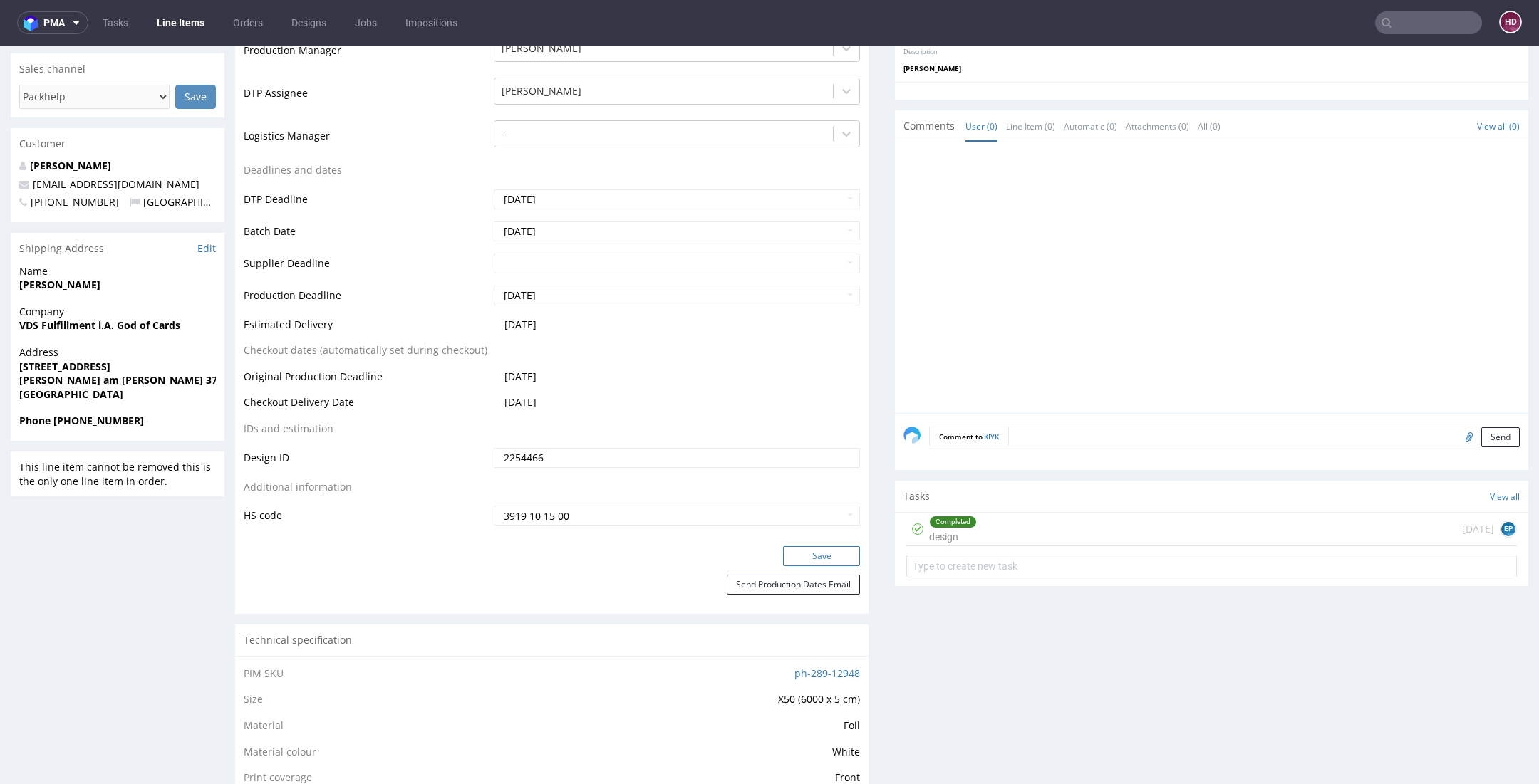
click at [786, 558] on button "Save" at bounding box center [821, 556] width 77 height 20
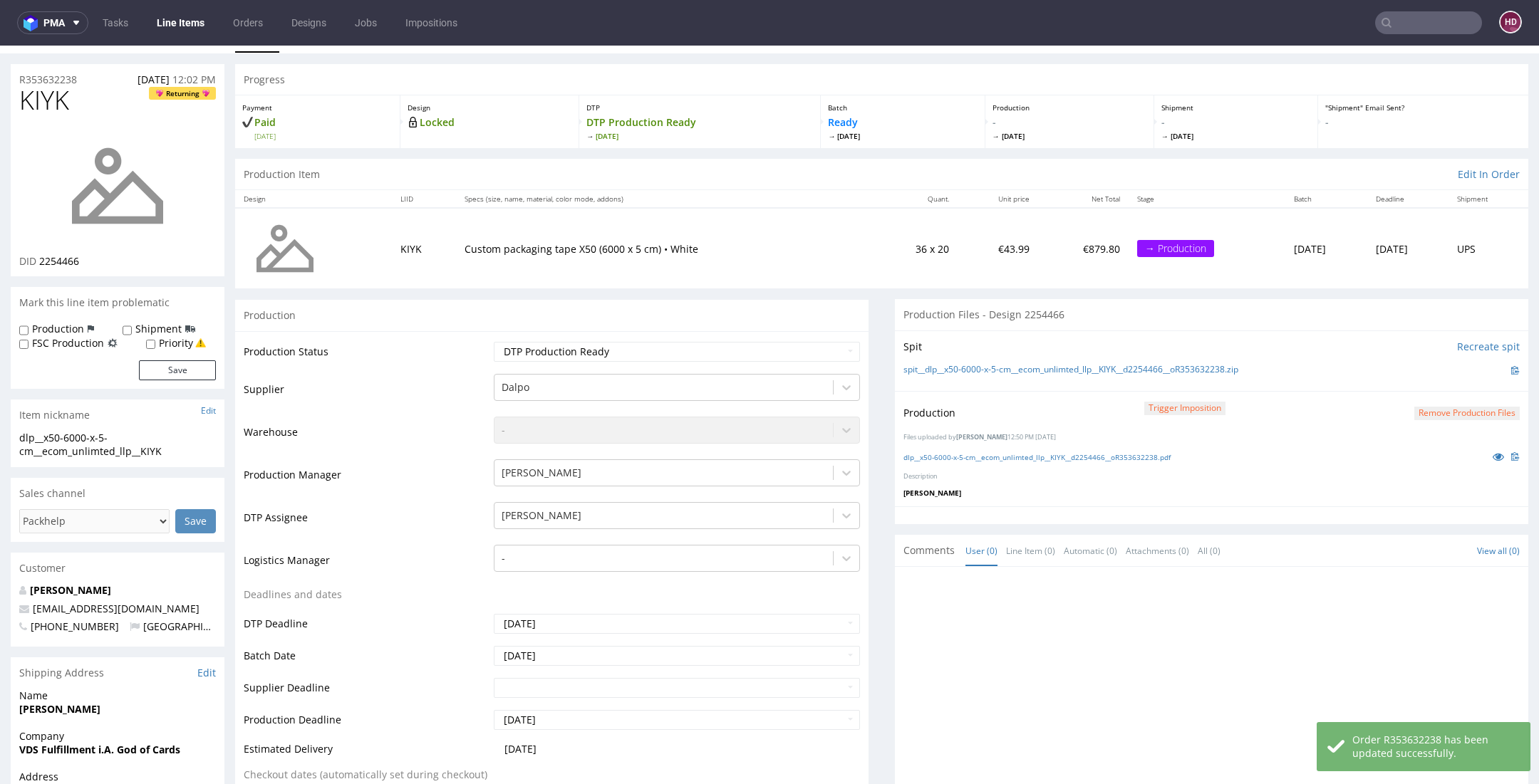
scroll to position [0, 0]
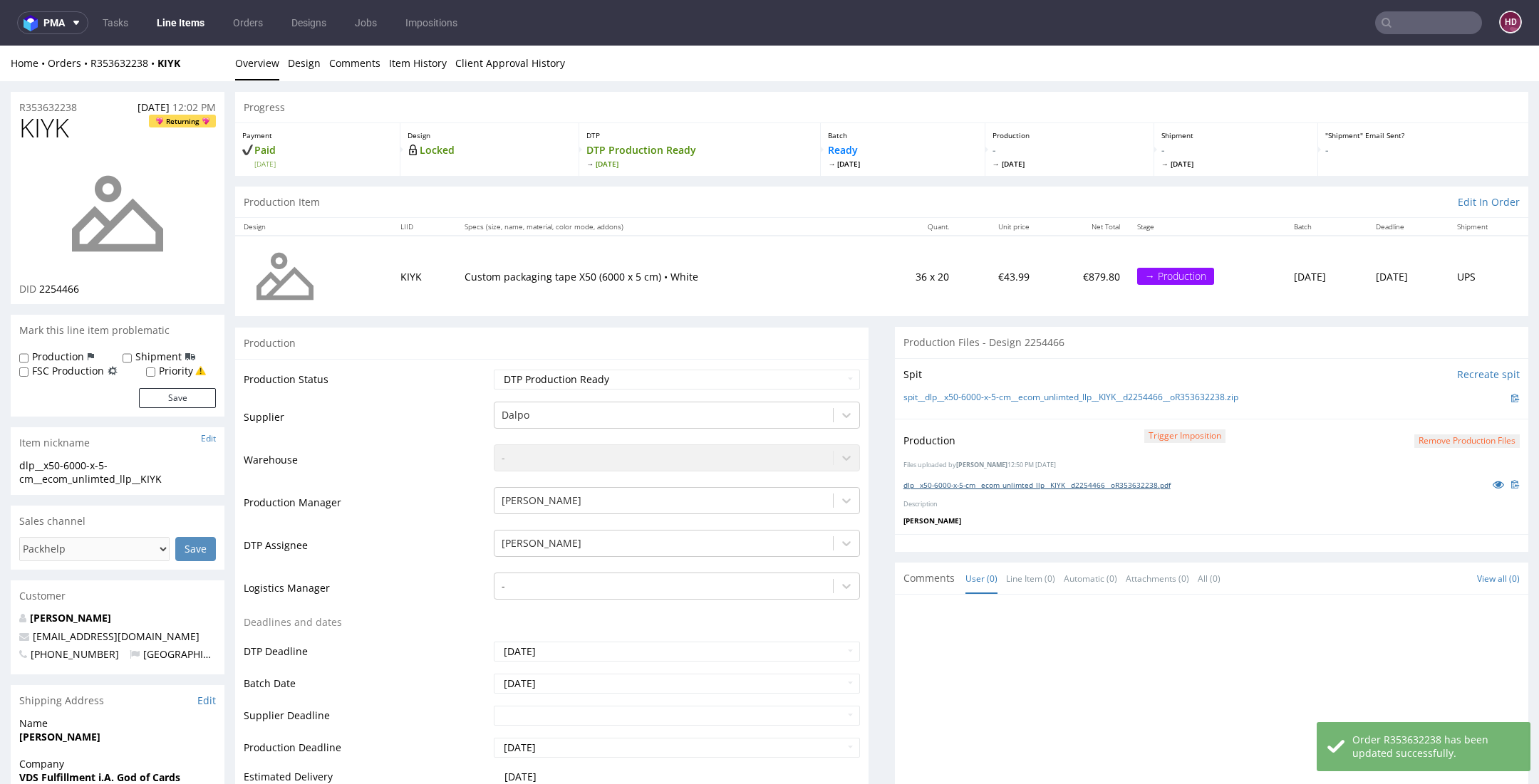
click at [997, 484] on link "dlp__x50-6000-x-5-cm__ecom_unlimted_llp__KIYK__d2254466__oR353632238.pdf" at bounding box center [1036, 485] width 267 height 10
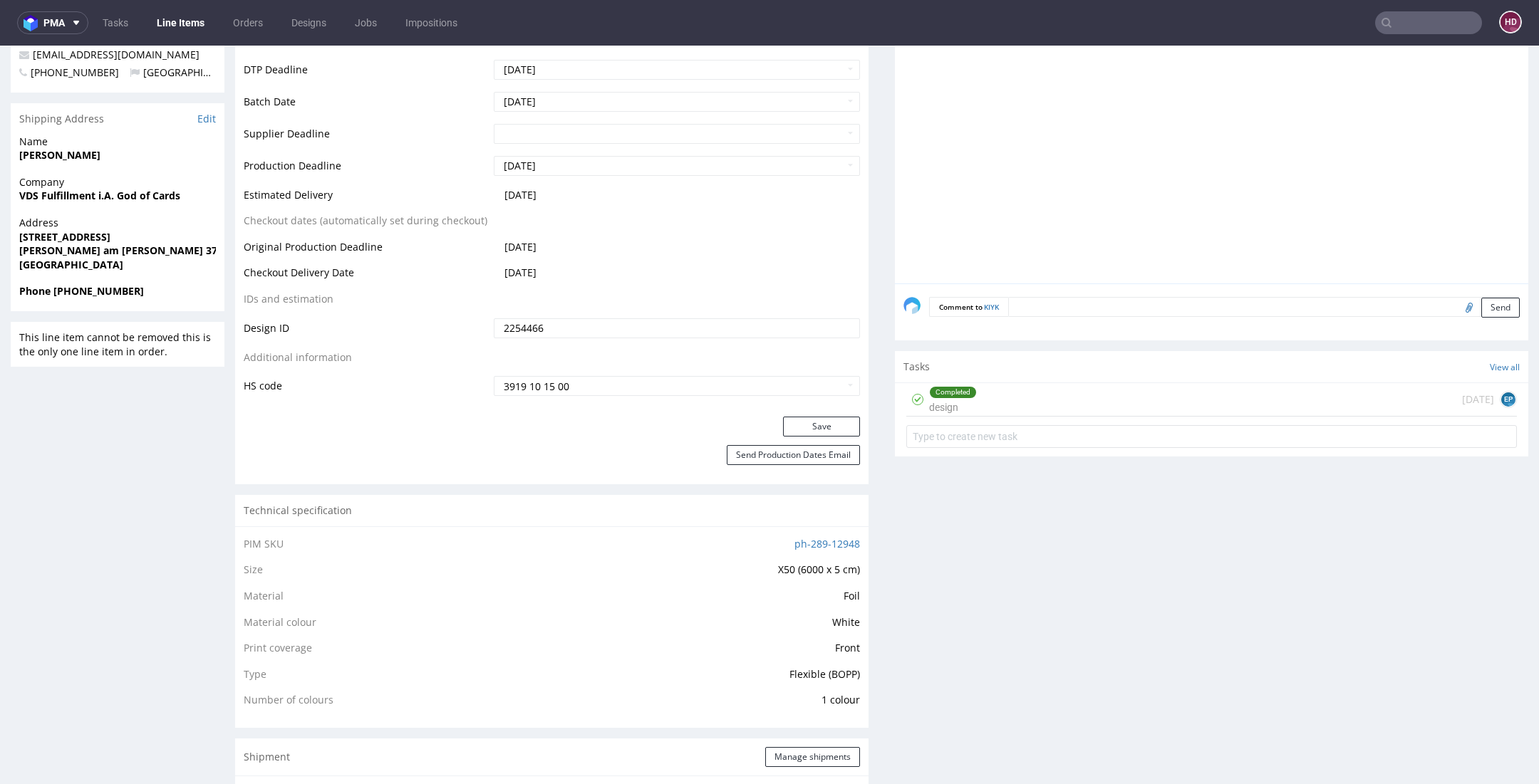
scroll to position [599, 0]
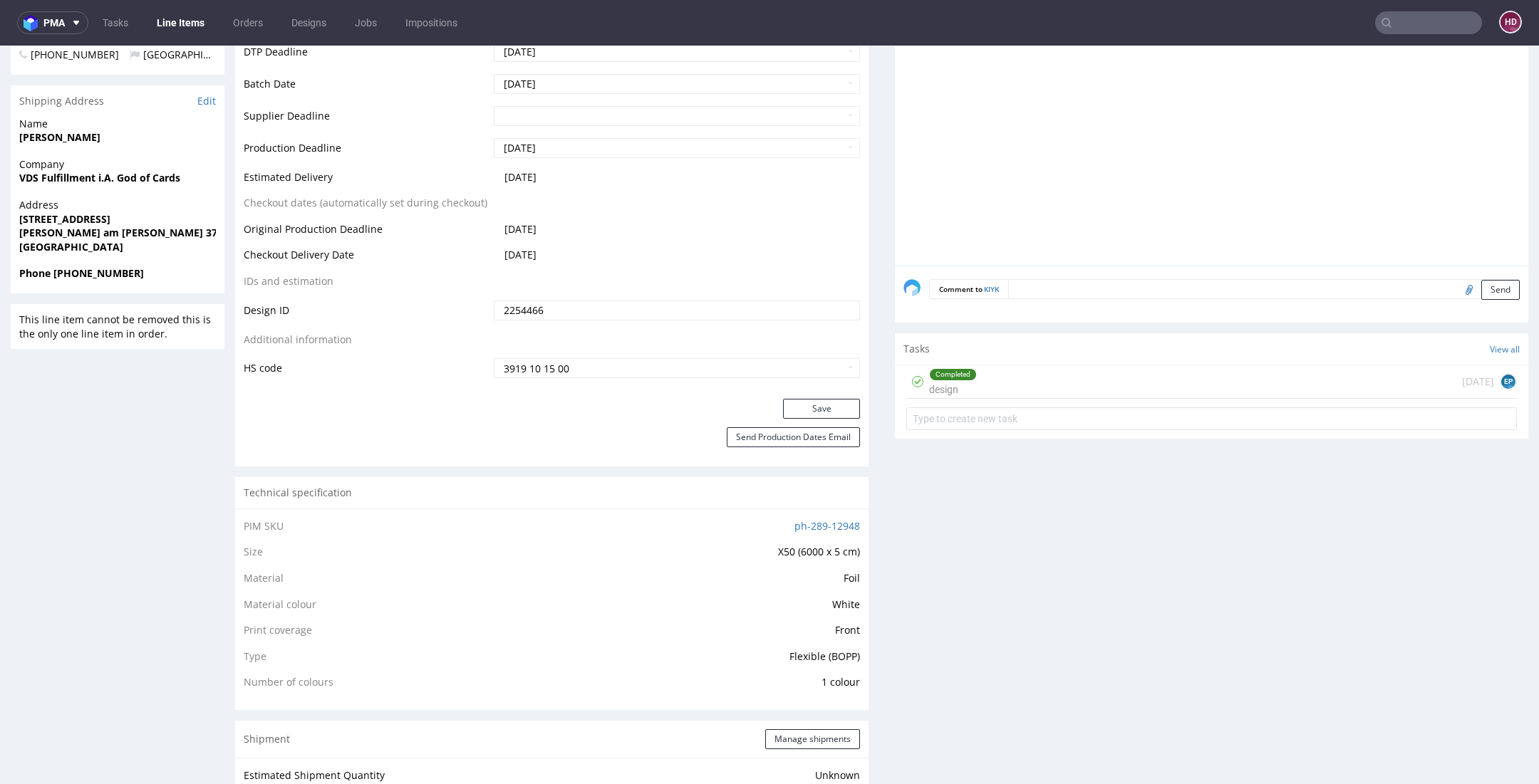
click at [997, 373] on div "Completed design [DATE] EP" at bounding box center [1212, 382] width 611 height 33
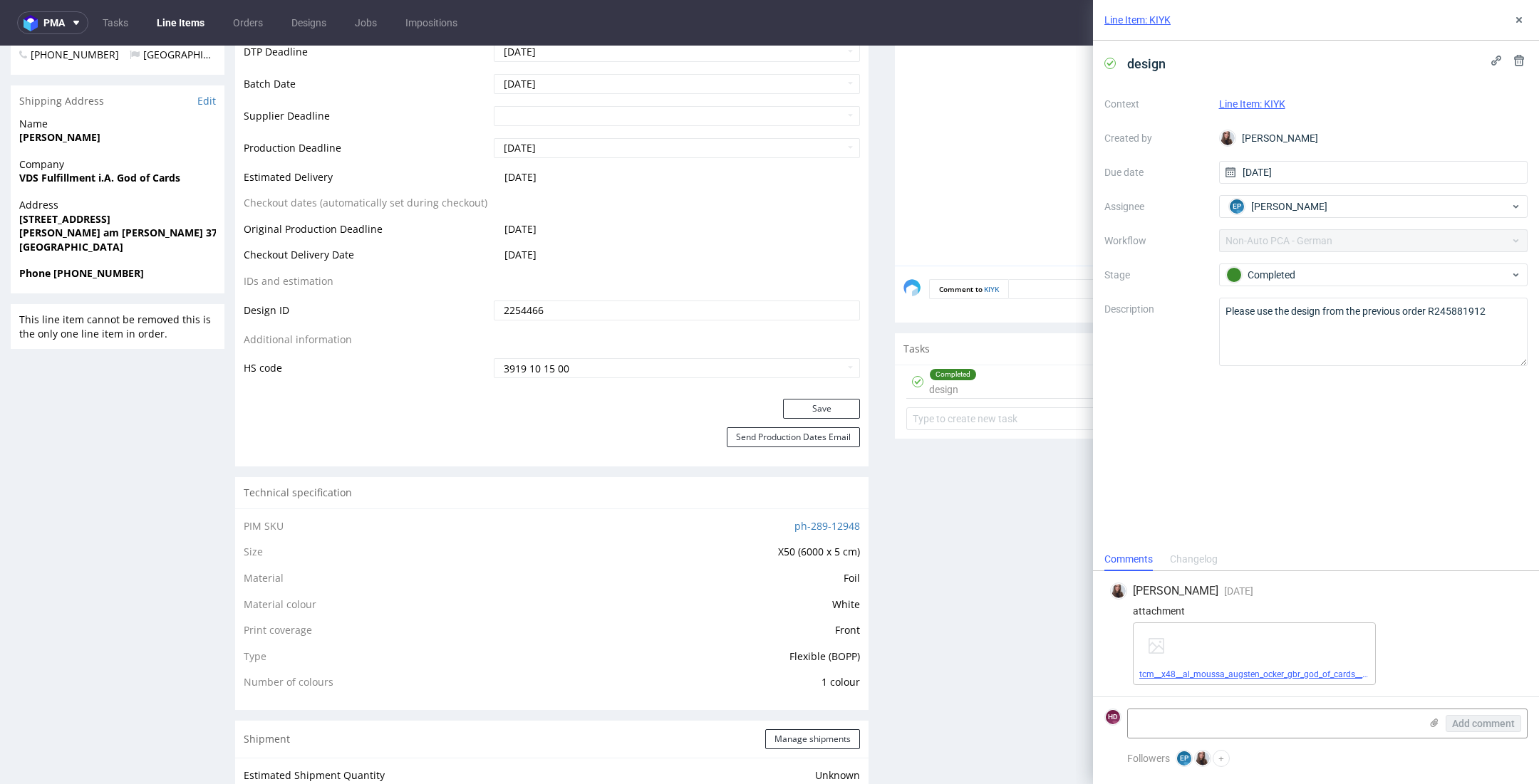
click at [1161, 679] on link "tcm__x48__al_moussa_augsten_ocker_gbr_god_of_cards__HKXD__d1520854__oR245881912…" at bounding box center [1357, 675] width 436 height 10
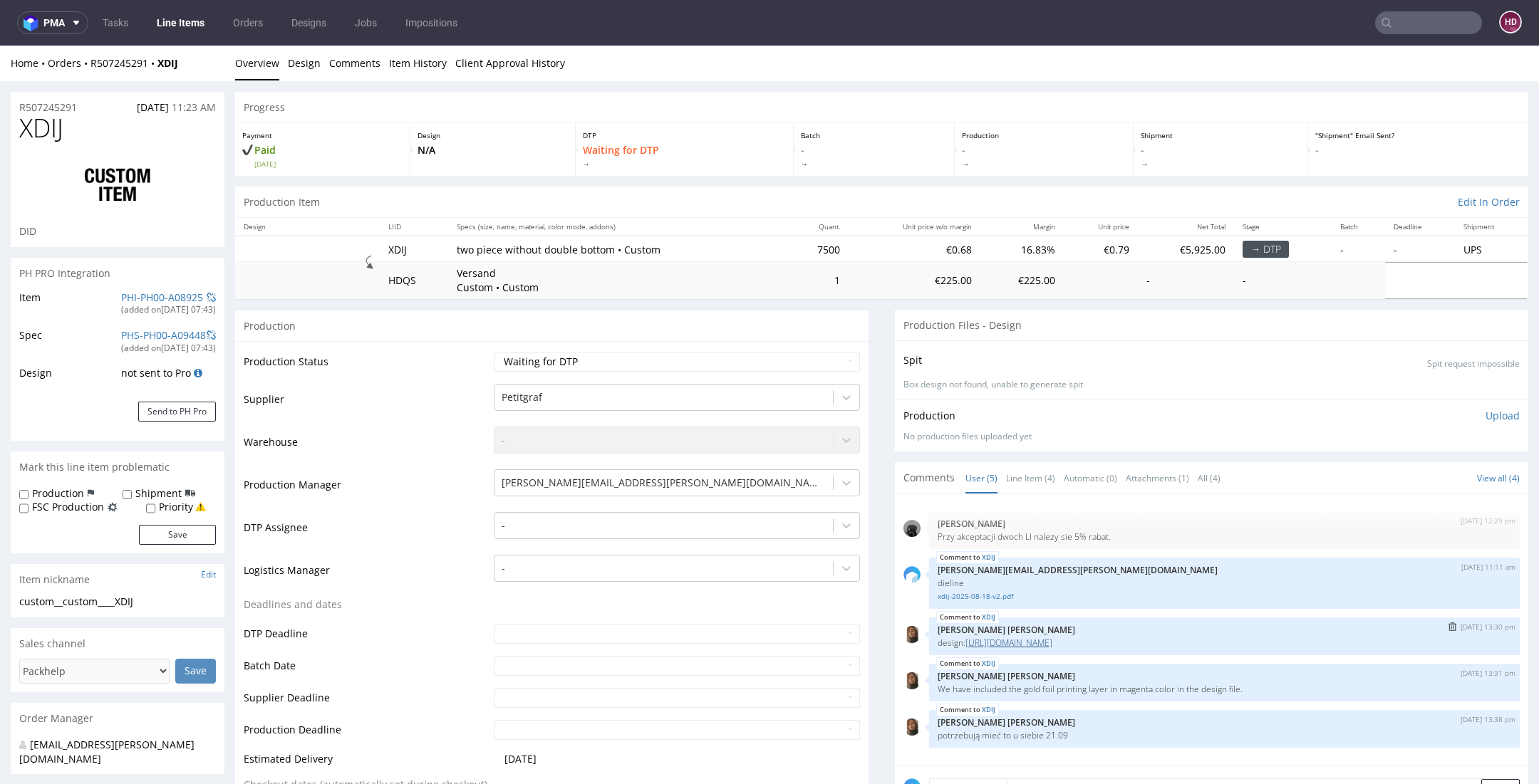
click at [1052, 641] on link "[URL][DOMAIN_NAME]" at bounding box center [1009, 642] width 87 height 12
click at [956, 599] on link "xdij-2025-08-18-v2.pdf" at bounding box center [1223, 596] width 573 height 10
click at [691, 361] on select "Waiting for Artwork Waiting for Diecut Waiting for Mockup Waiting for DTP Waiti…" at bounding box center [677, 361] width 366 height 20
click at [533, 522] on div at bounding box center [663, 526] width 324 height 17
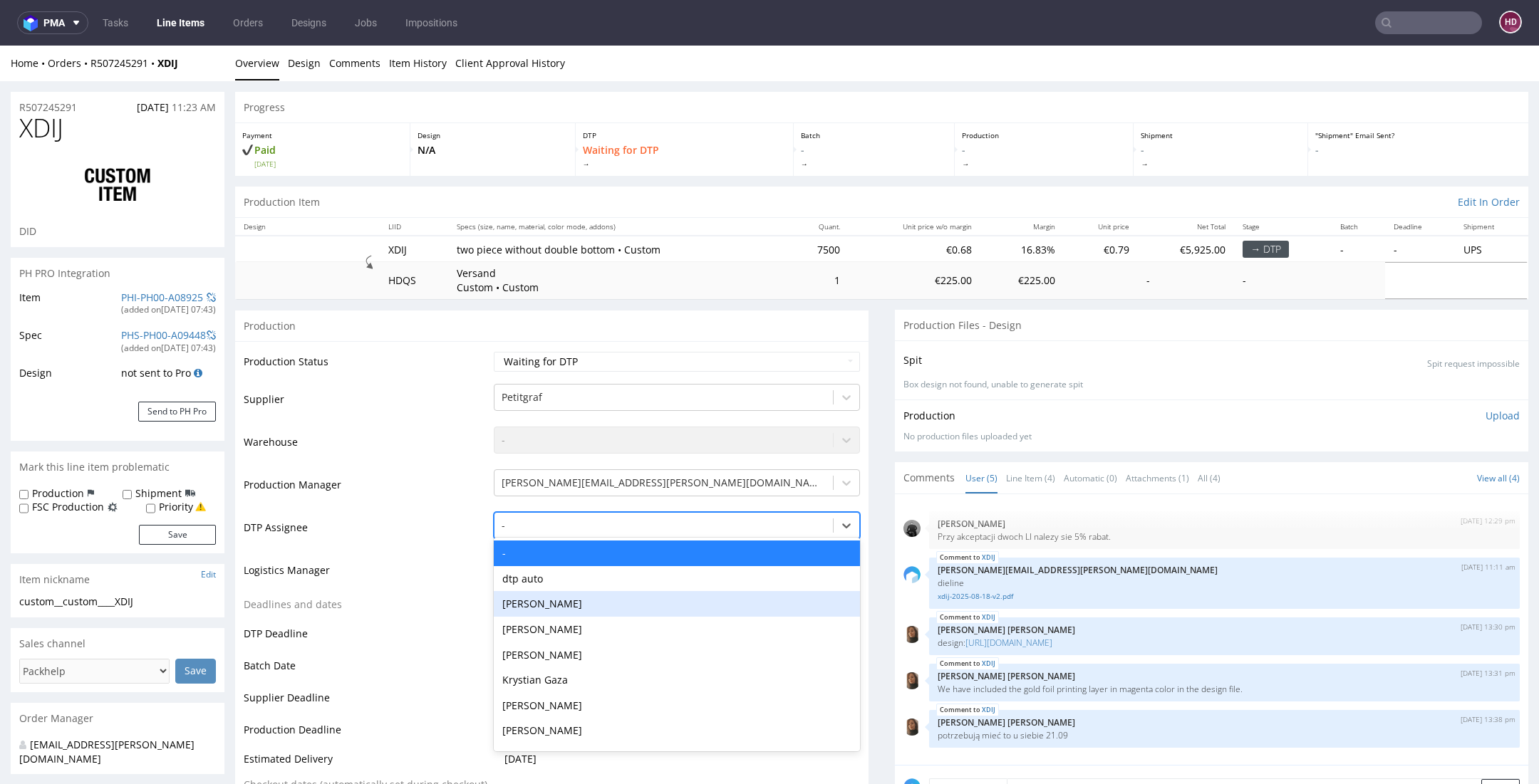
click at [543, 606] on div "[PERSON_NAME]" at bounding box center [677, 604] width 366 height 25
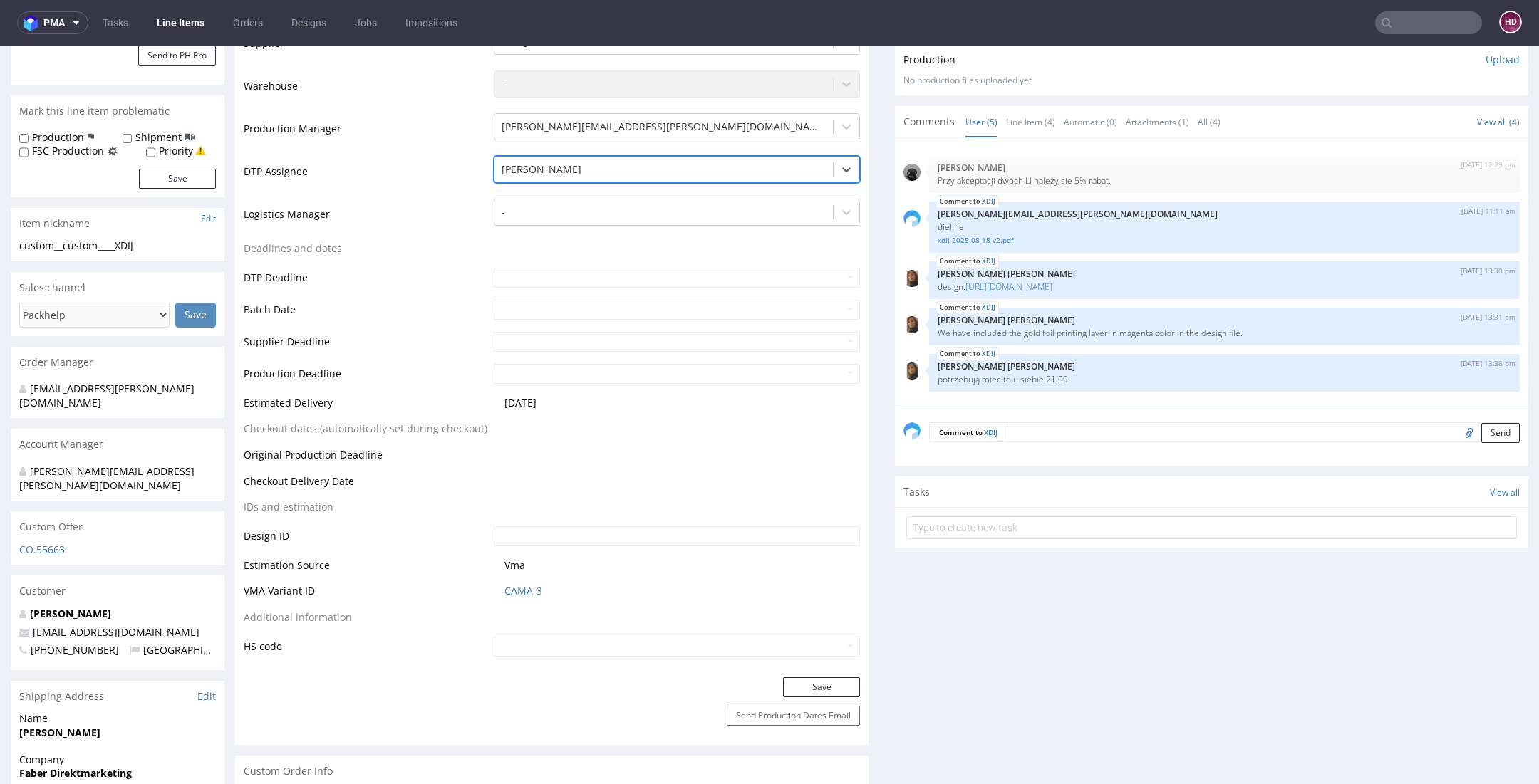
scroll to position [554, 0]
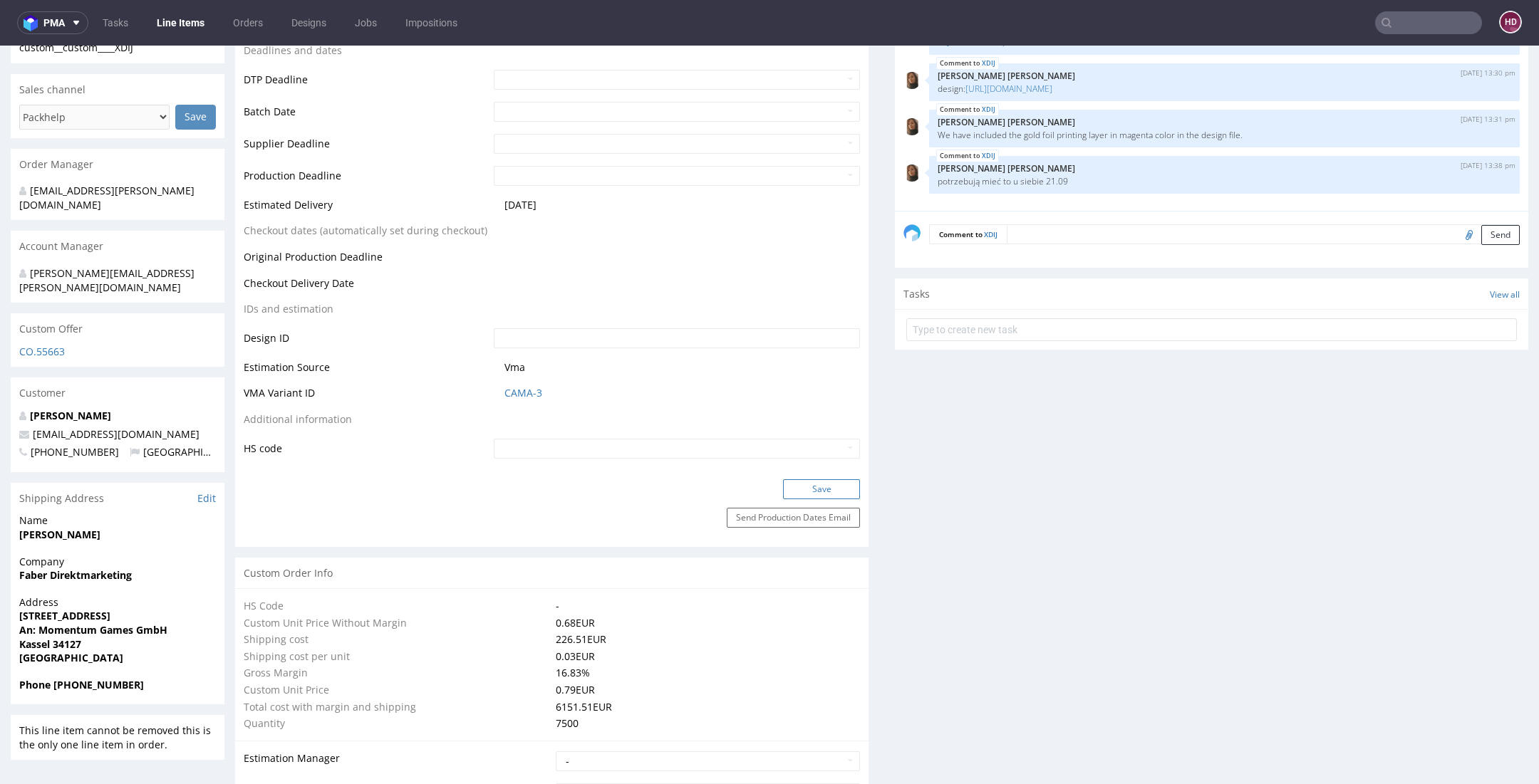
click at [815, 486] on button "Save" at bounding box center [821, 489] width 77 height 20
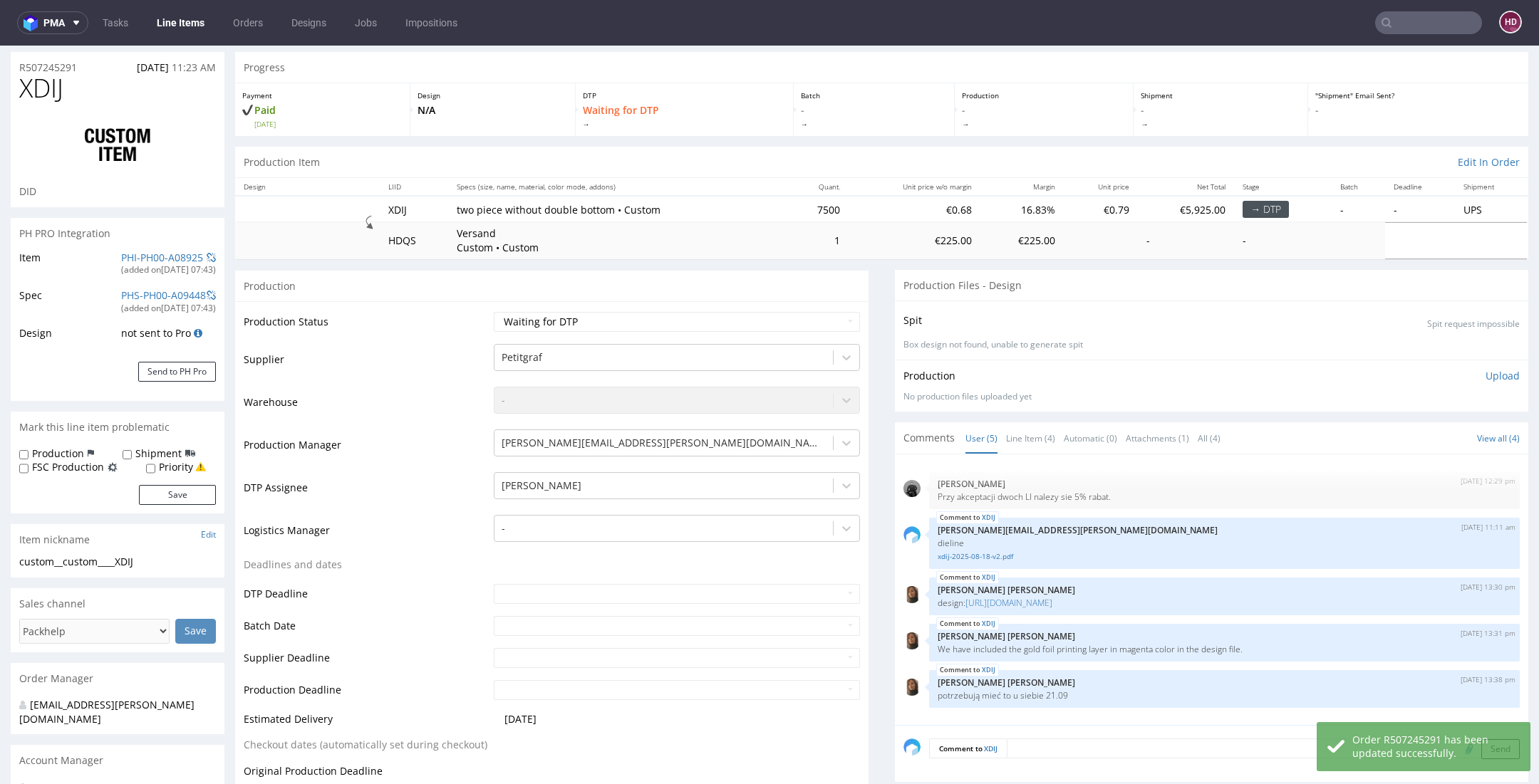
scroll to position [0, 0]
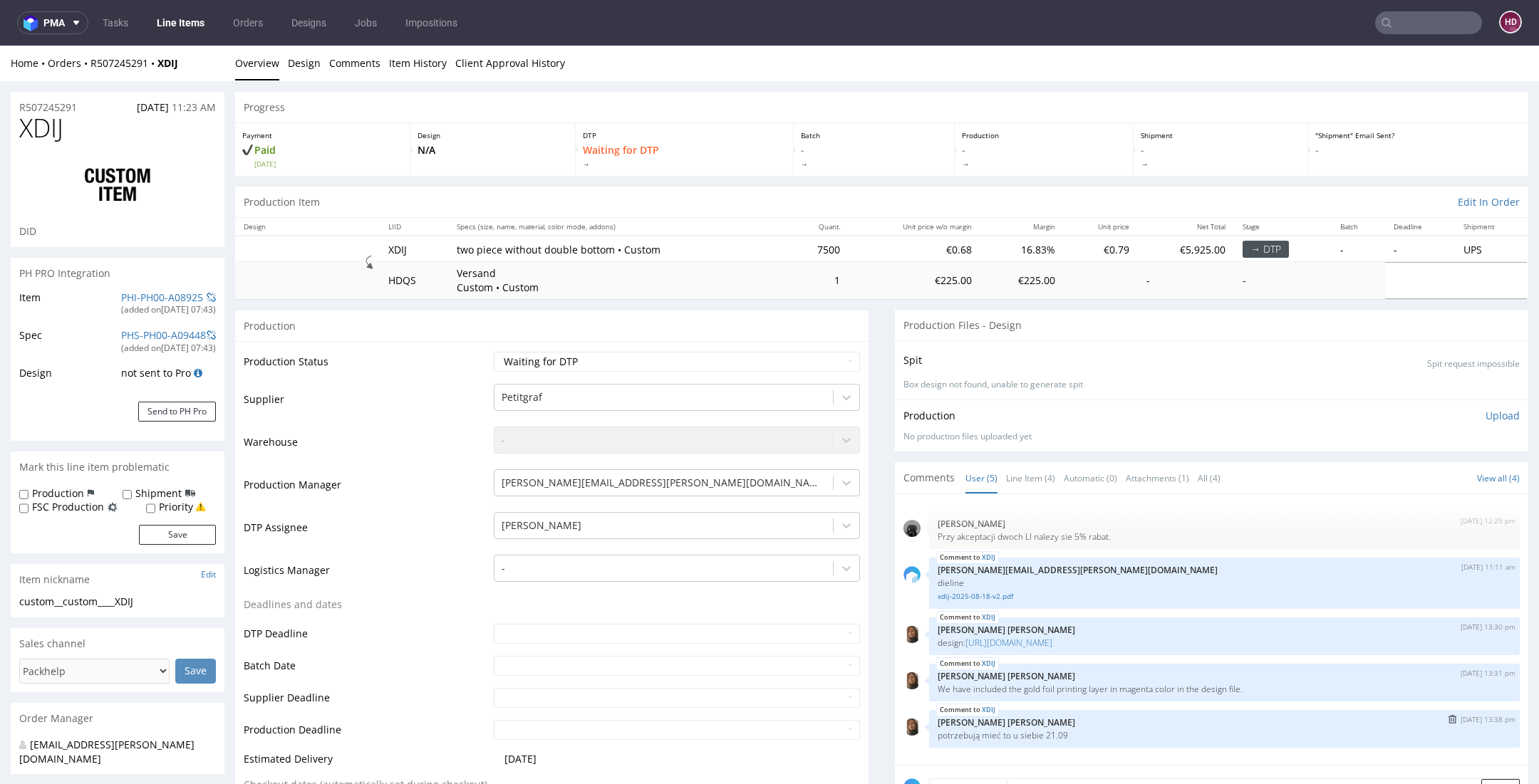
drag, startPoint x: 199, startPoint y: 18, endPoint x: 1009, endPoint y: 676, distance: 1043.6
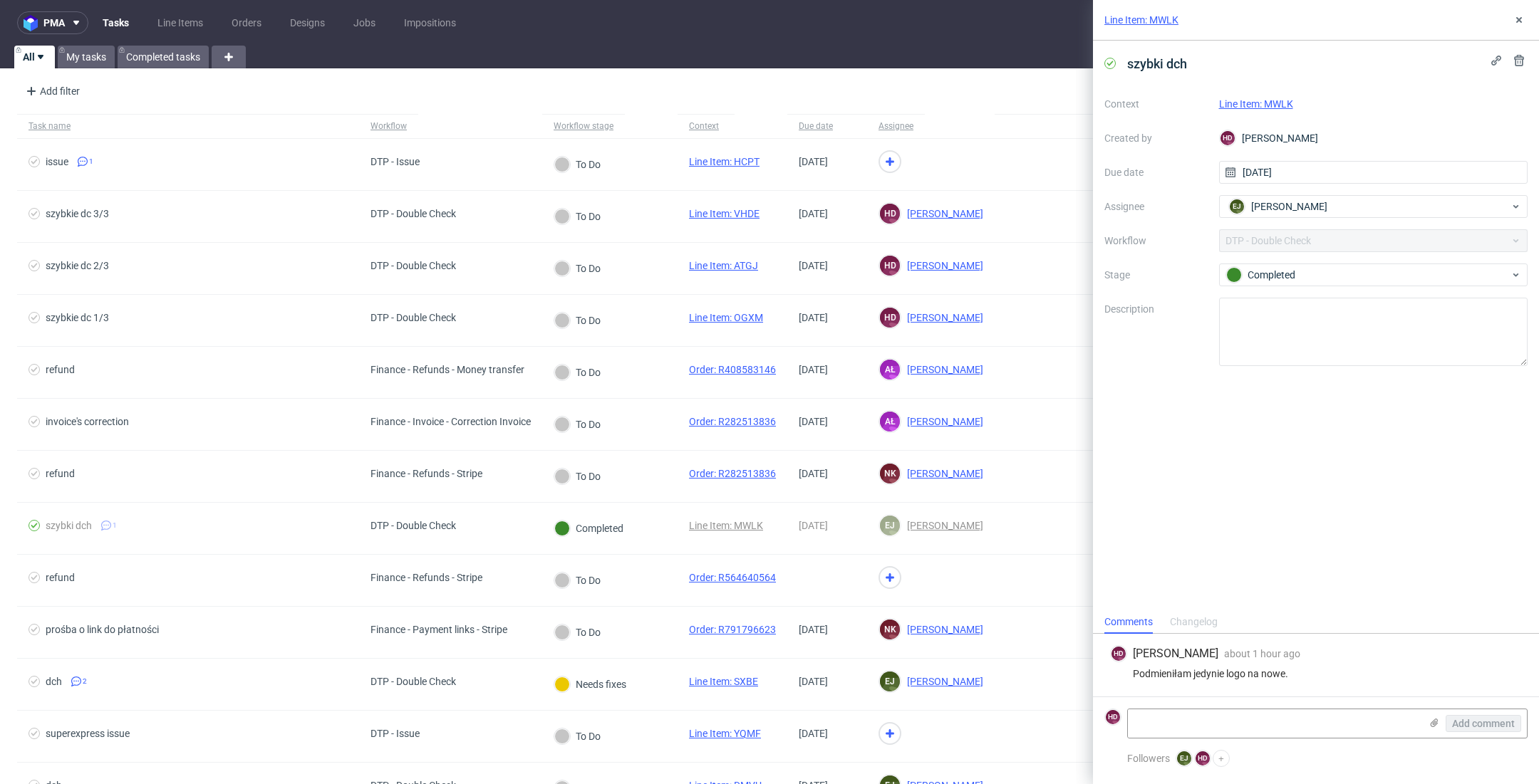
click at [1278, 99] on link "Line Item: MWLK" at bounding box center [1255, 104] width 74 height 11
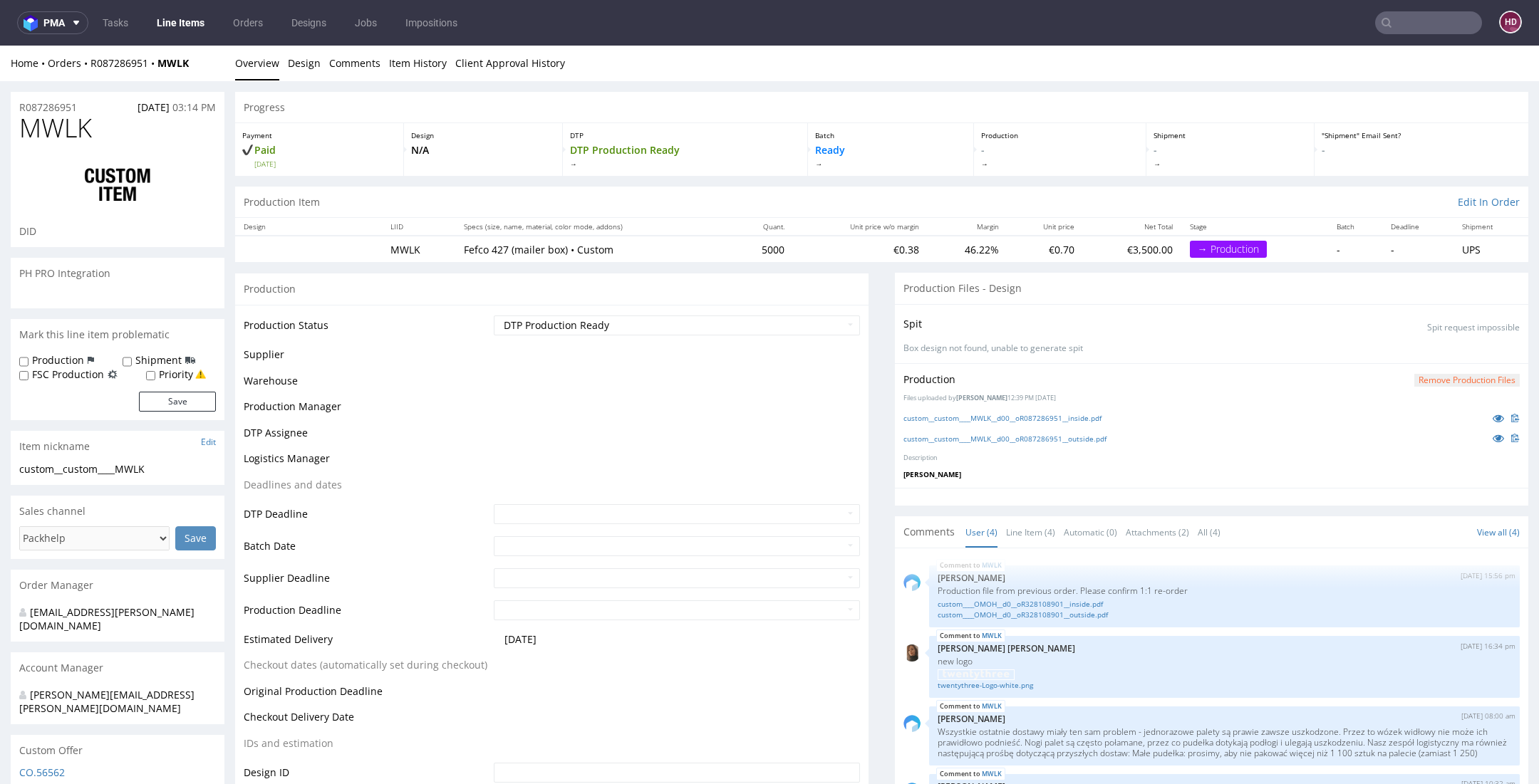
scroll to position [10, 0]
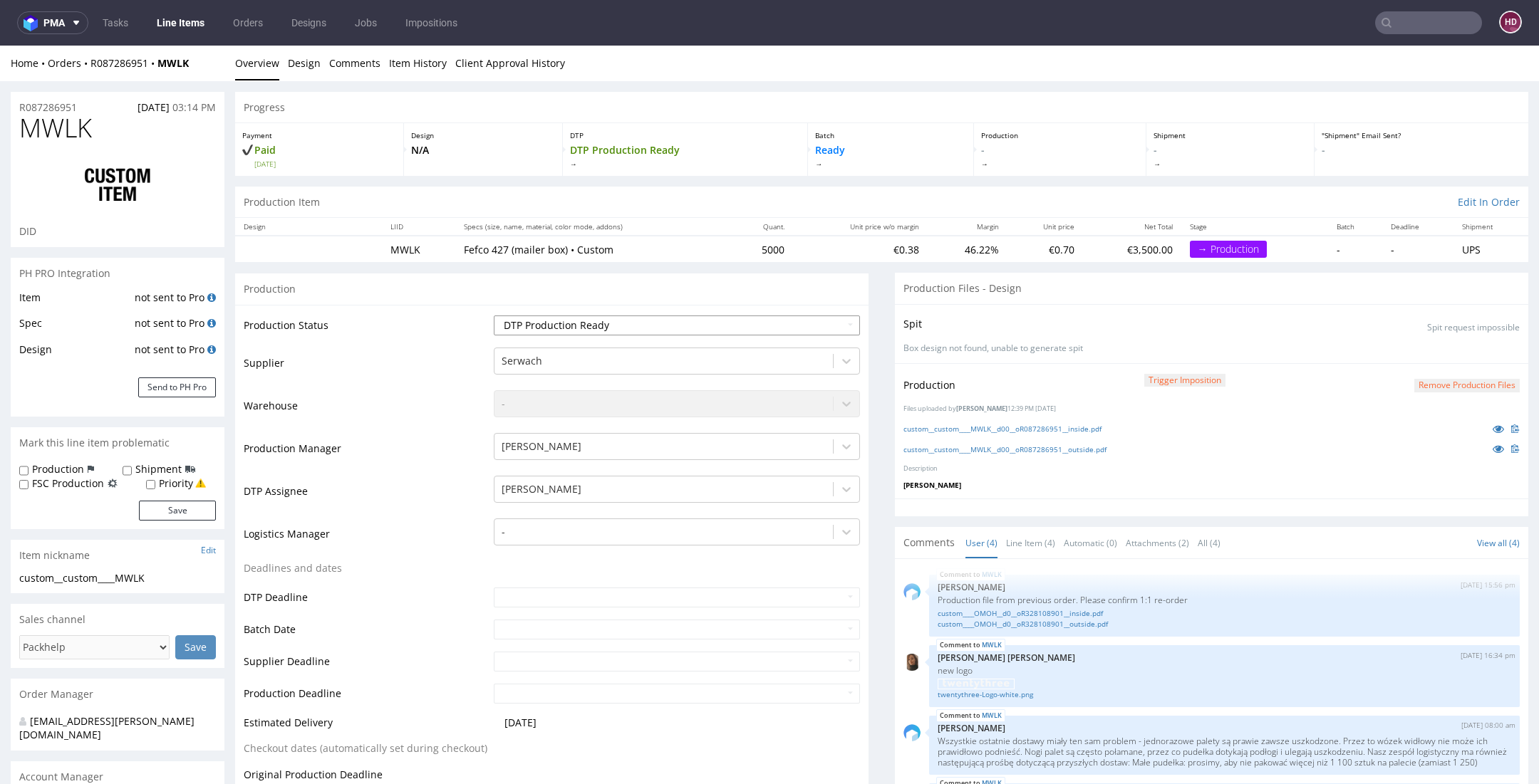
click at [673, 318] on select "Waiting for Artwork Waiting for Diecut Waiting for Mockup Waiting for DTP Waiti…" at bounding box center [677, 325] width 366 height 20
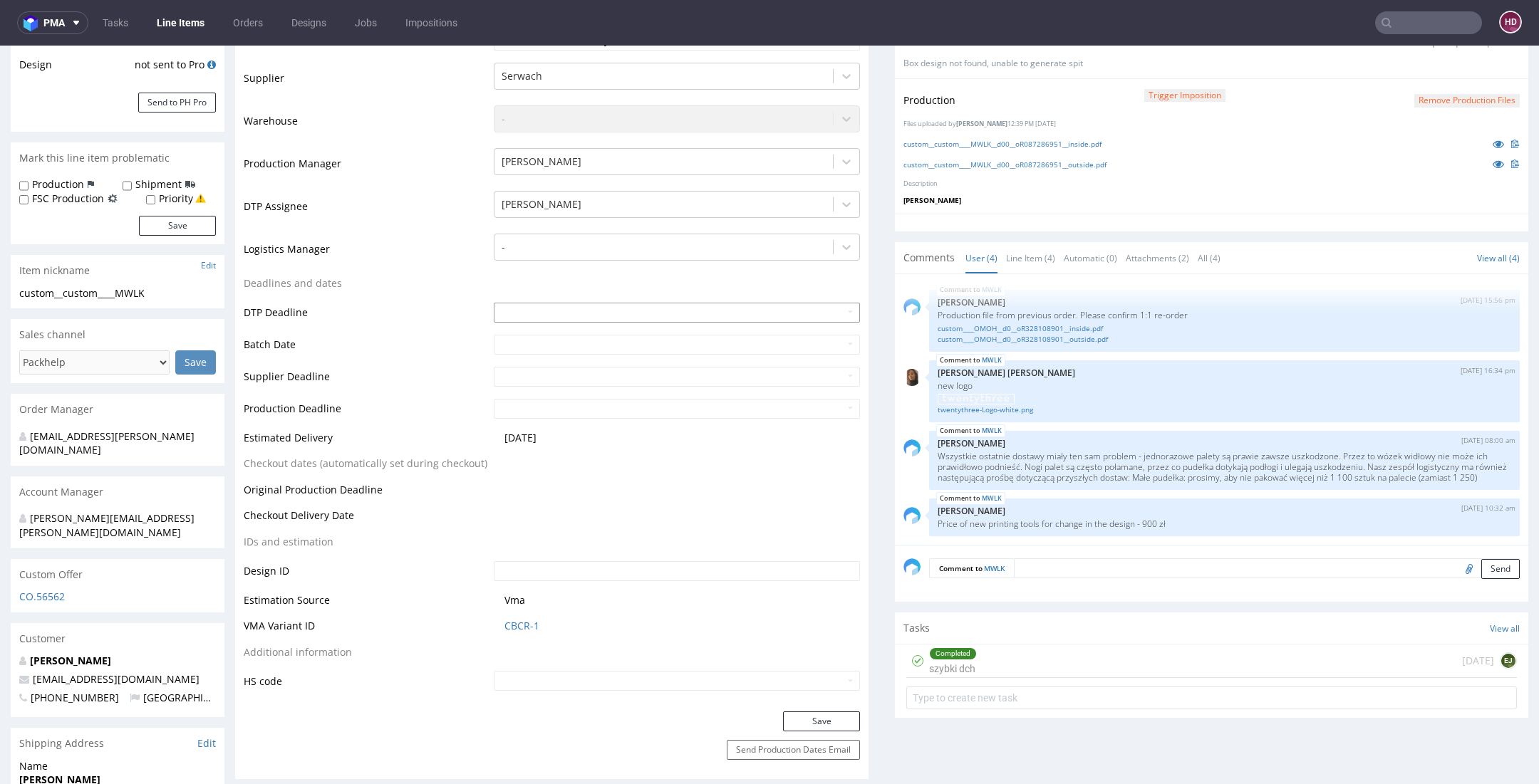
scroll to position [518, 0]
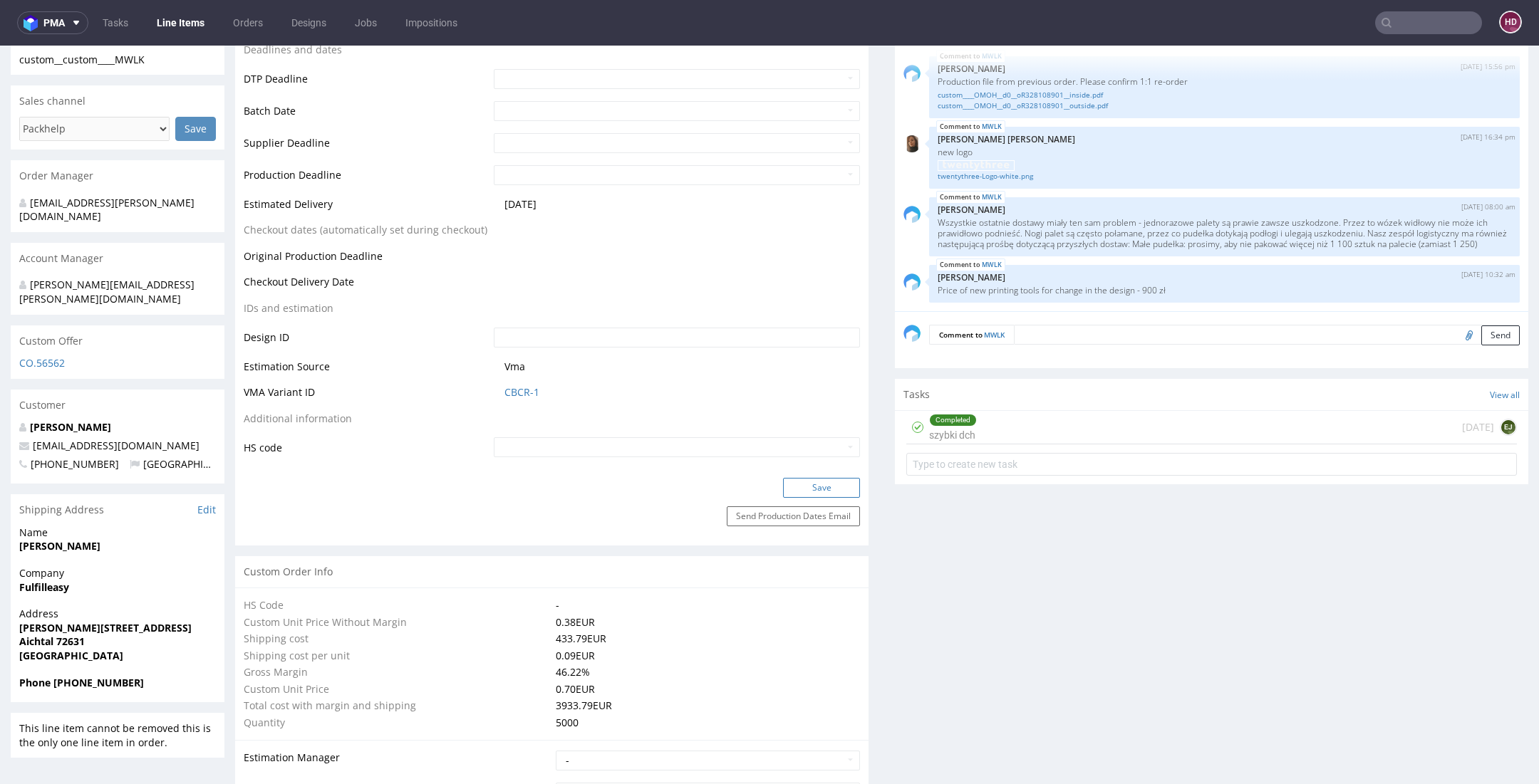
click at [812, 488] on button "Save" at bounding box center [821, 488] width 77 height 20
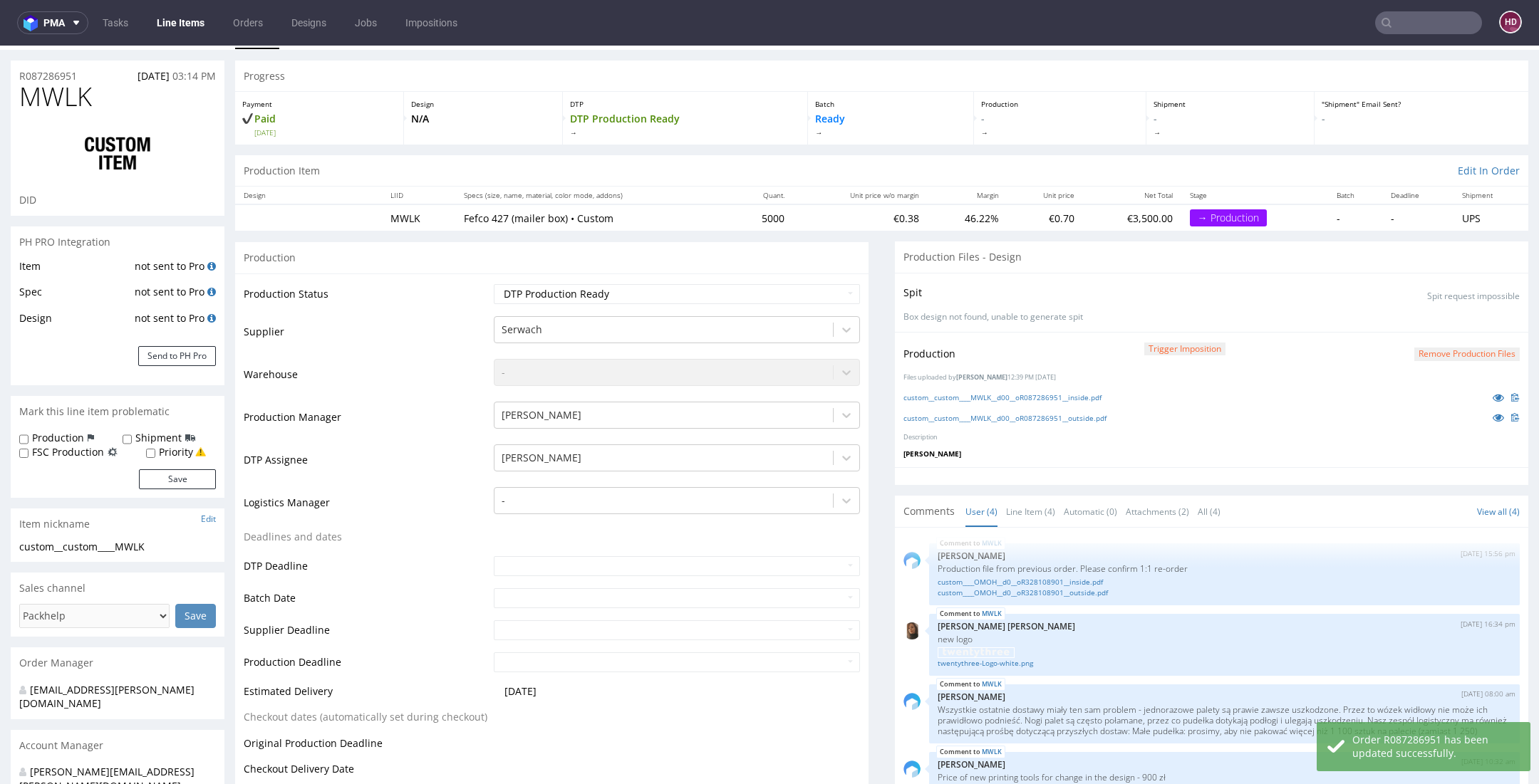
scroll to position [0, 0]
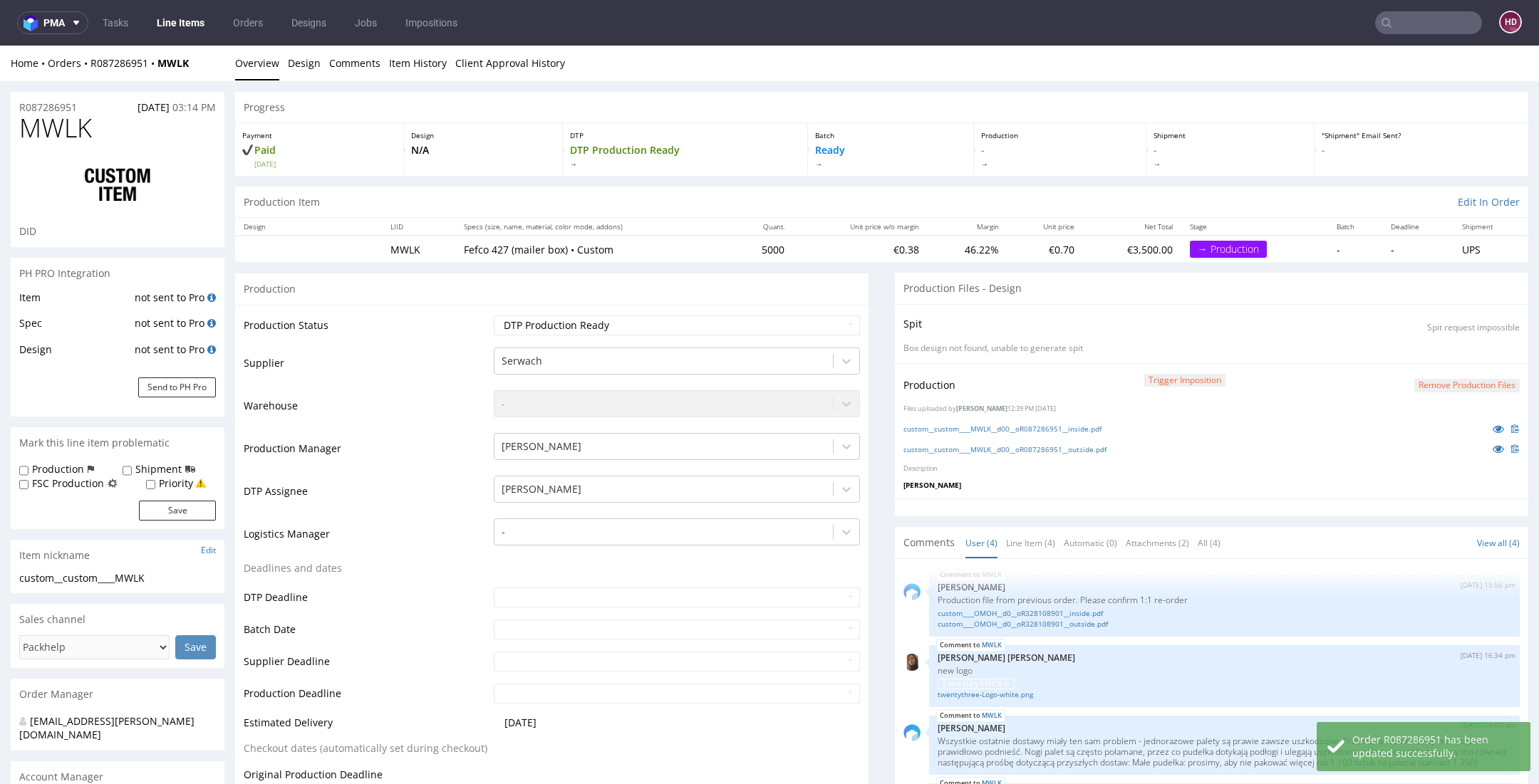
click at [161, 19] on link "Line Items" at bounding box center [181, 22] width 65 height 23
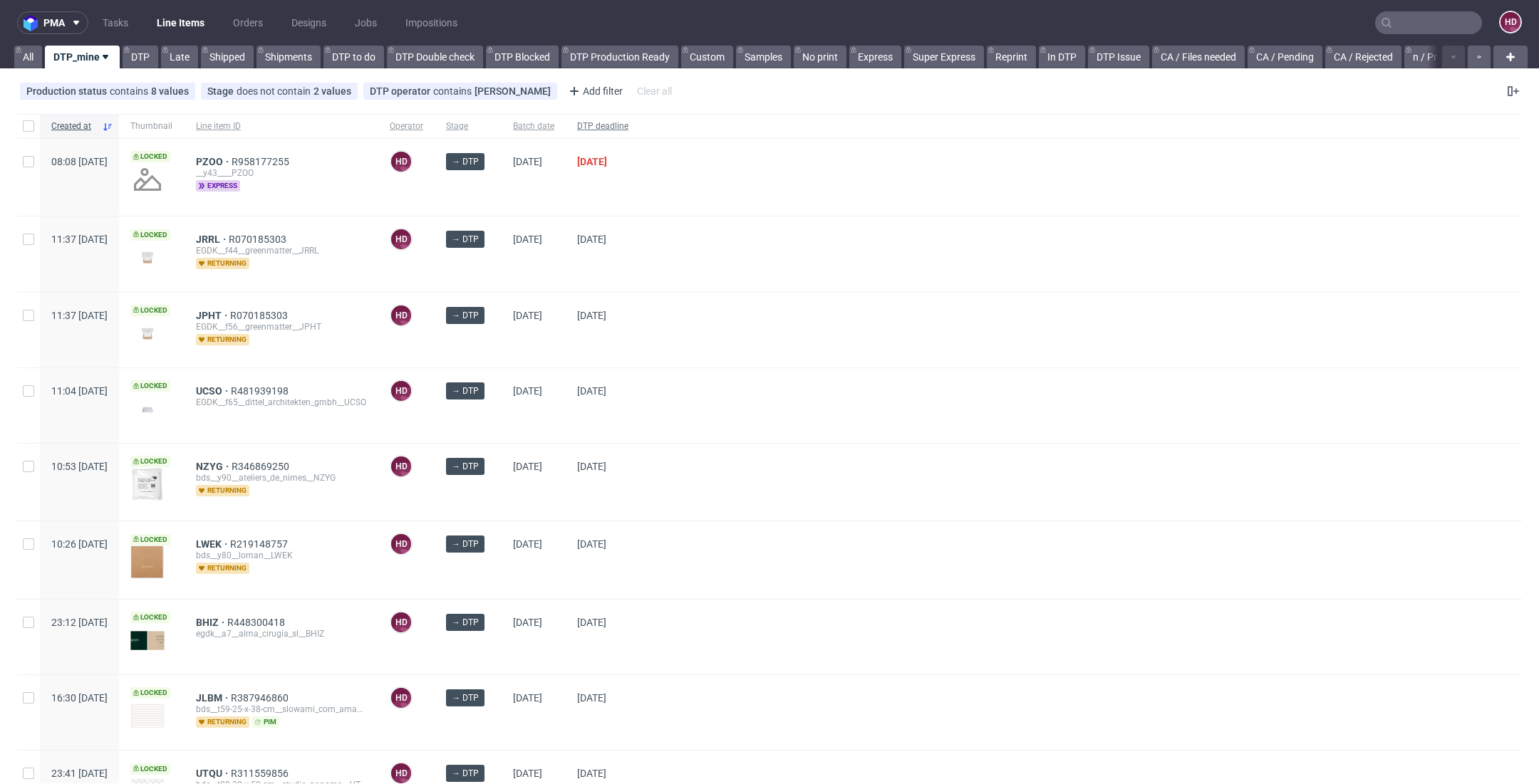
click at [640, 118] on div "DTP deadline" at bounding box center [602, 126] width 74 height 25
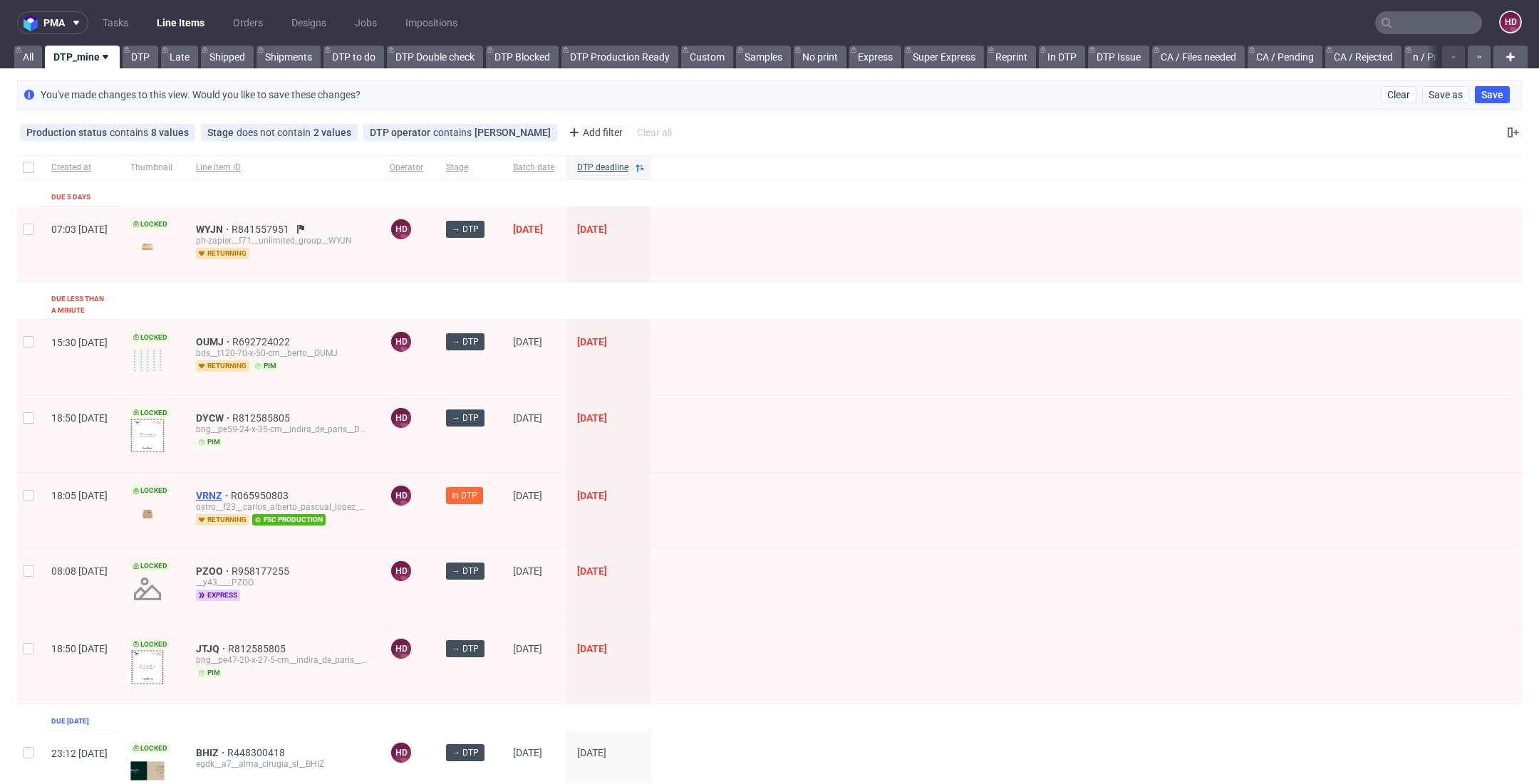
click at [231, 490] on span "VRNZ" at bounding box center [213, 495] width 35 height 11
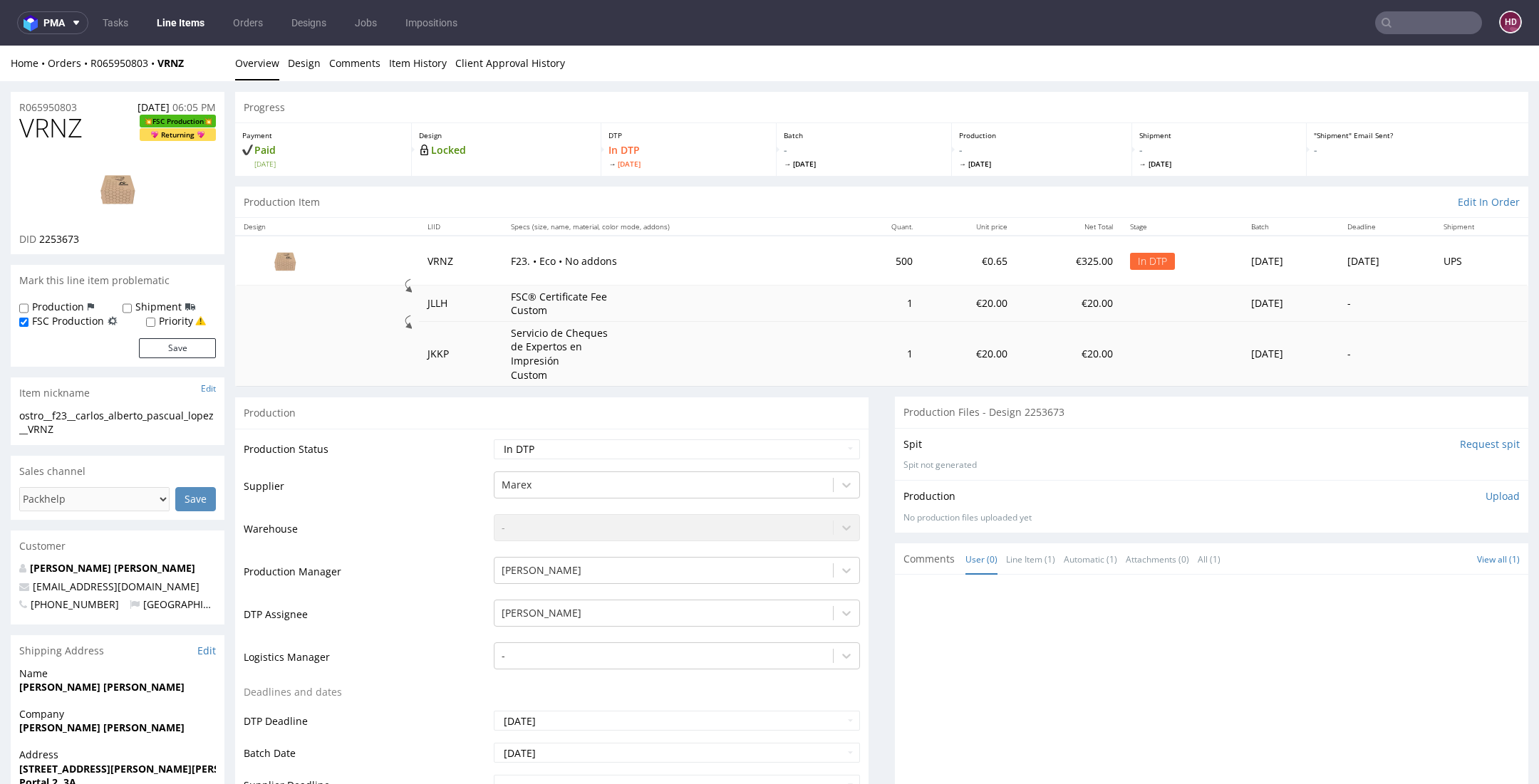
click at [76, 422] on div "ostro__f23__carlos_alberto_pascual_lopez__VRNZ" at bounding box center [117, 423] width 197 height 28
drag, startPoint x: 43, startPoint y: 434, endPoint x: 45, endPoint y: 424, distance: 10.2
click at [12, 415] on div "ostro__f23__carlos_alberto_pascual_lopez__VRNZ ostro__f23 __carlos_alberto_pasc…" at bounding box center [117, 427] width 214 height 36
drag, startPoint x: 66, startPoint y: 429, endPoint x: 14, endPoint y: 416, distance: 53.6
click at [14, 416] on div "ostro__f23__carlos_alberto_pascual_lopez__VRNZ ostro__f23 __carlos_alberto_pasc…" at bounding box center [117, 427] width 214 height 36
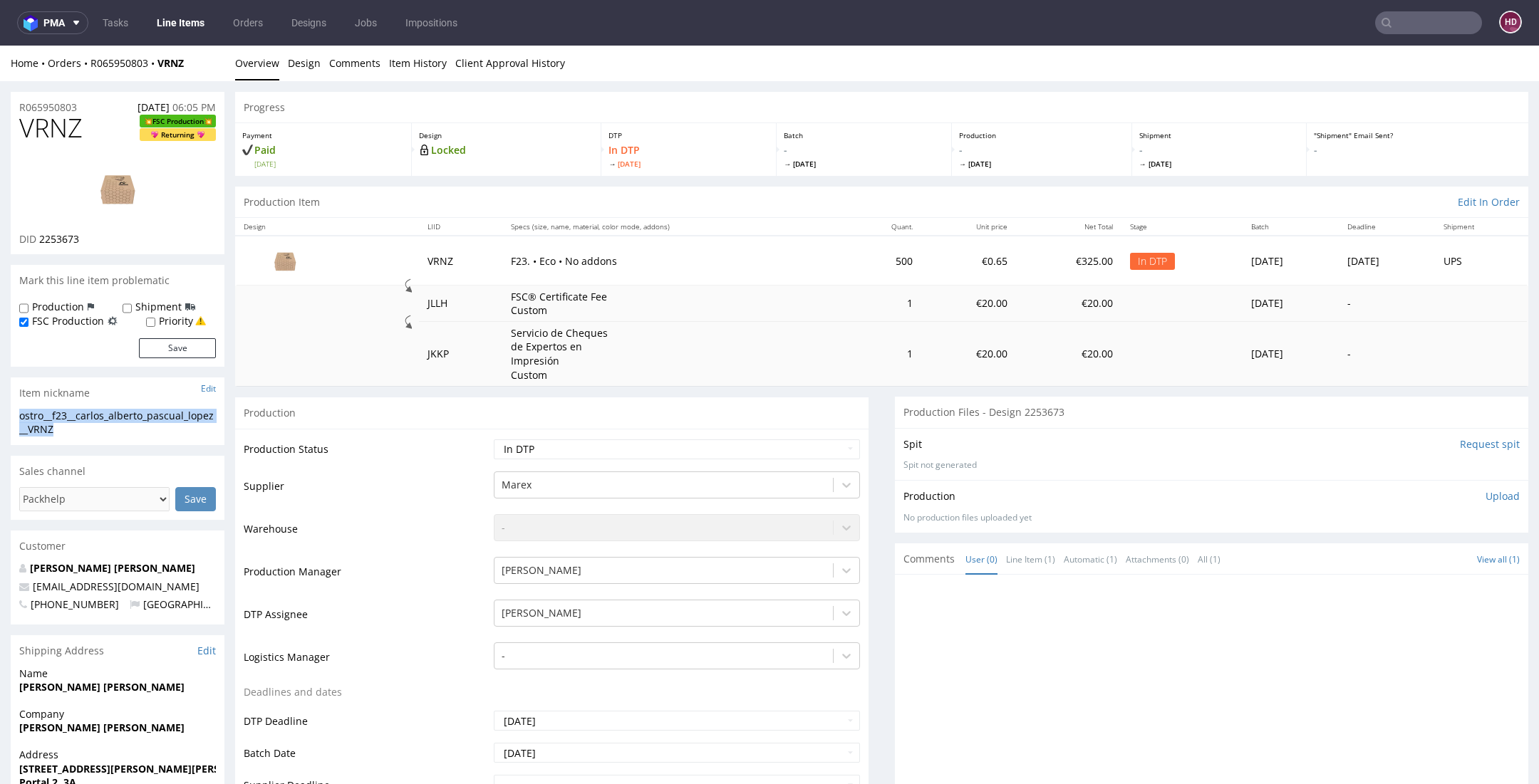
copy div "ostro__f23__carlos_alberto_pascual_lopez__VRNZ"
click at [88, 102] on div "R065950803 27.08.2025 06:05 PM" at bounding box center [117, 103] width 214 height 23
drag, startPoint x: 88, startPoint y: 102, endPoint x: -3, endPoint y: 101, distance: 91.0
copy p "R065950803"
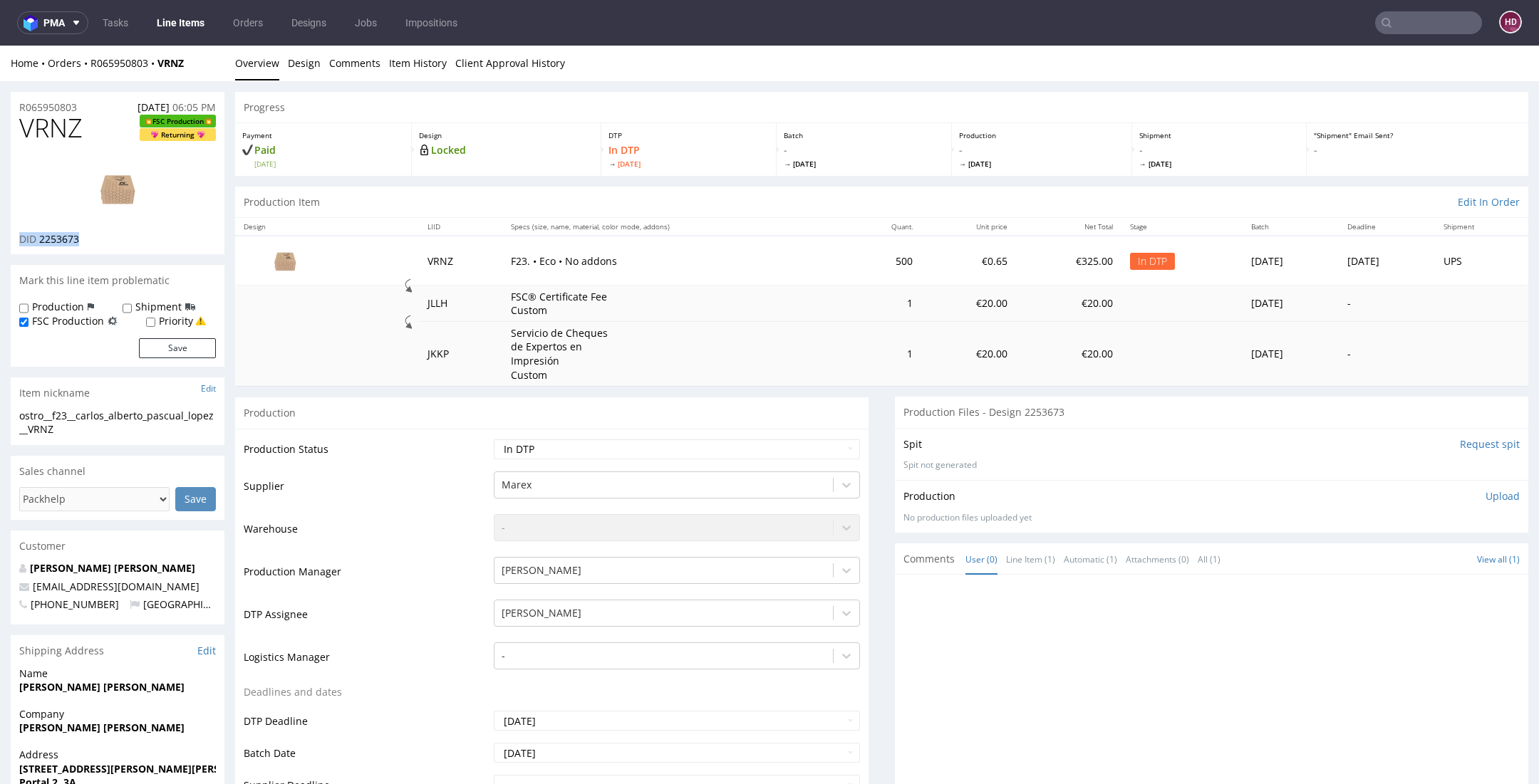
drag, startPoint x: 101, startPoint y: 236, endPoint x: 39, endPoint y: 231, distance: 62.2
click at [39, 232] on div "DID 2253673" at bounding box center [117, 239] width 197 height 14
click at [40, 239] on span "2253673" at bounding box center [59, 239] width 40 height 13
drag, startPoint x: 40, startPoint y: 239, endPoint x: 117, endPoint y: 243, distance: 77.1
click at [117, 243] on div "DID 2253673" at bounding box center [117, 239] width 197 height 14
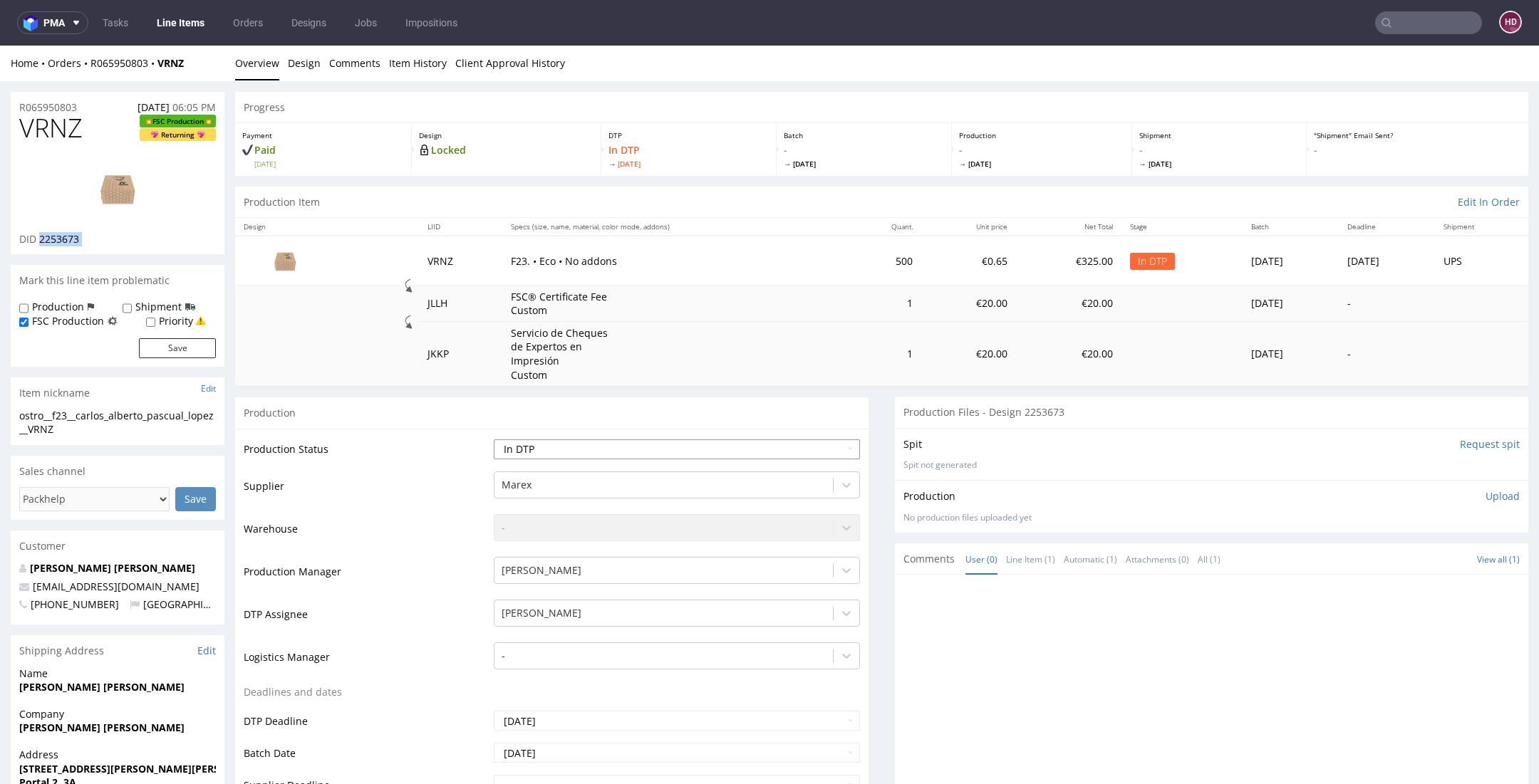
click at [636, 449] on select "Waiting for Artwork Waiting for Diecut Waiting for Mockup Waiting for DTP Waiti…" at bounding box center [677, 449] width 366 height 20
select select "dtp_ca_needed"
click at [494, 439] on select "Waiting for Artwork Waiting for Diecut Waiting for Mockup Waiting for DTP Waiti…" at bounding box center [677, 449] width 366 height 20
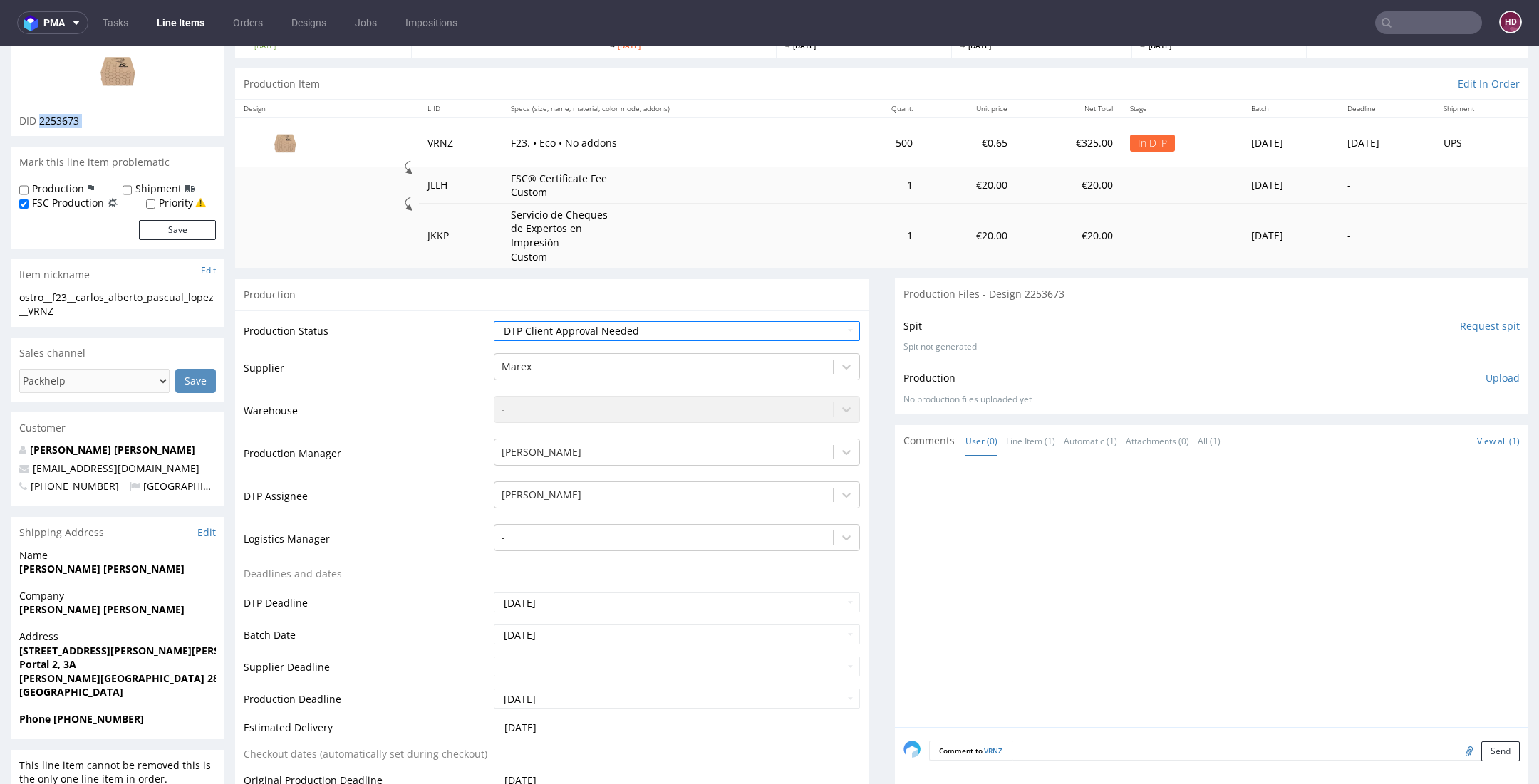
scroll to position [312, 0]
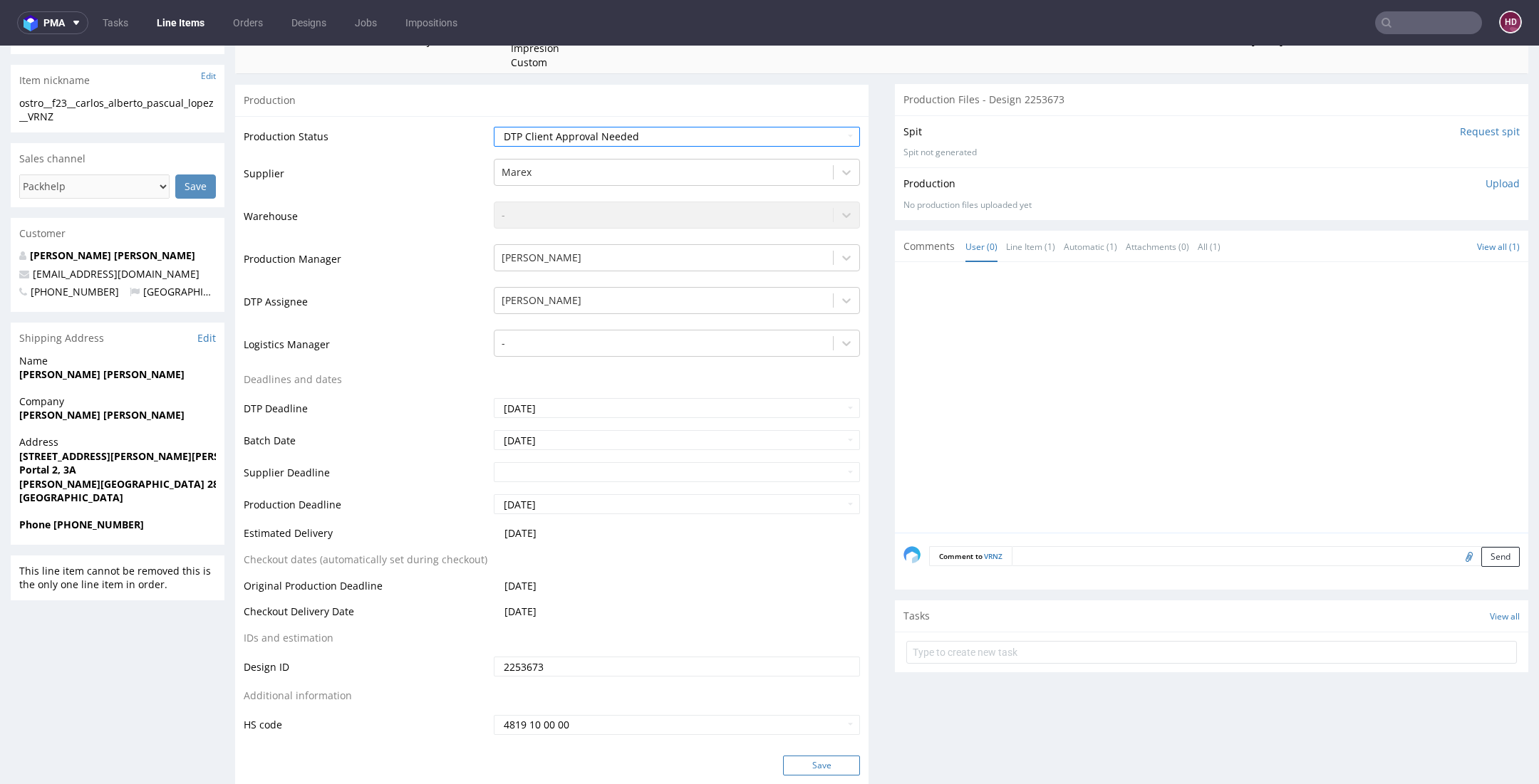
click at [830, 764] on button "Save" at bounding box center [821, 765] width 77 height 20
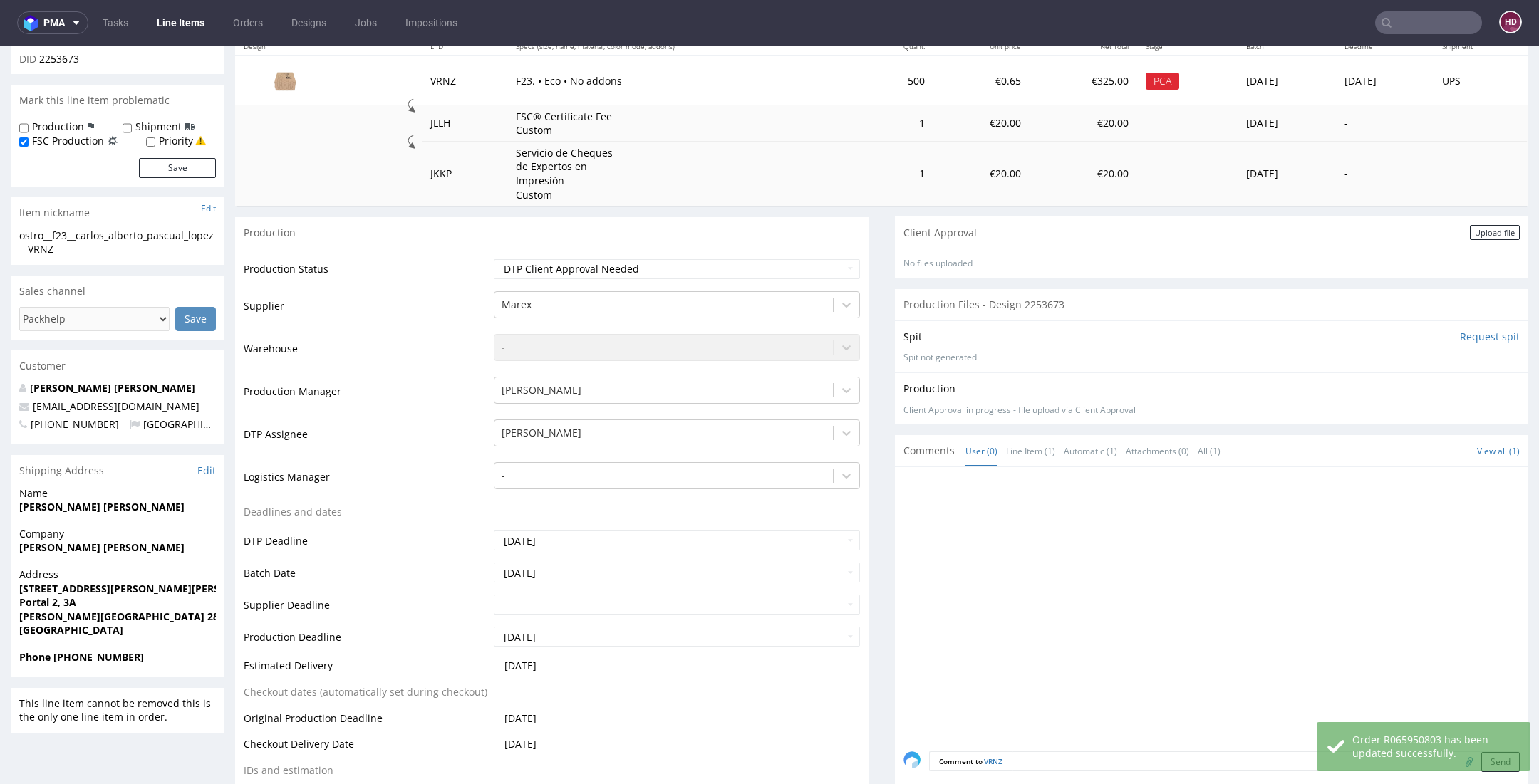
scroll to position [293, 0]
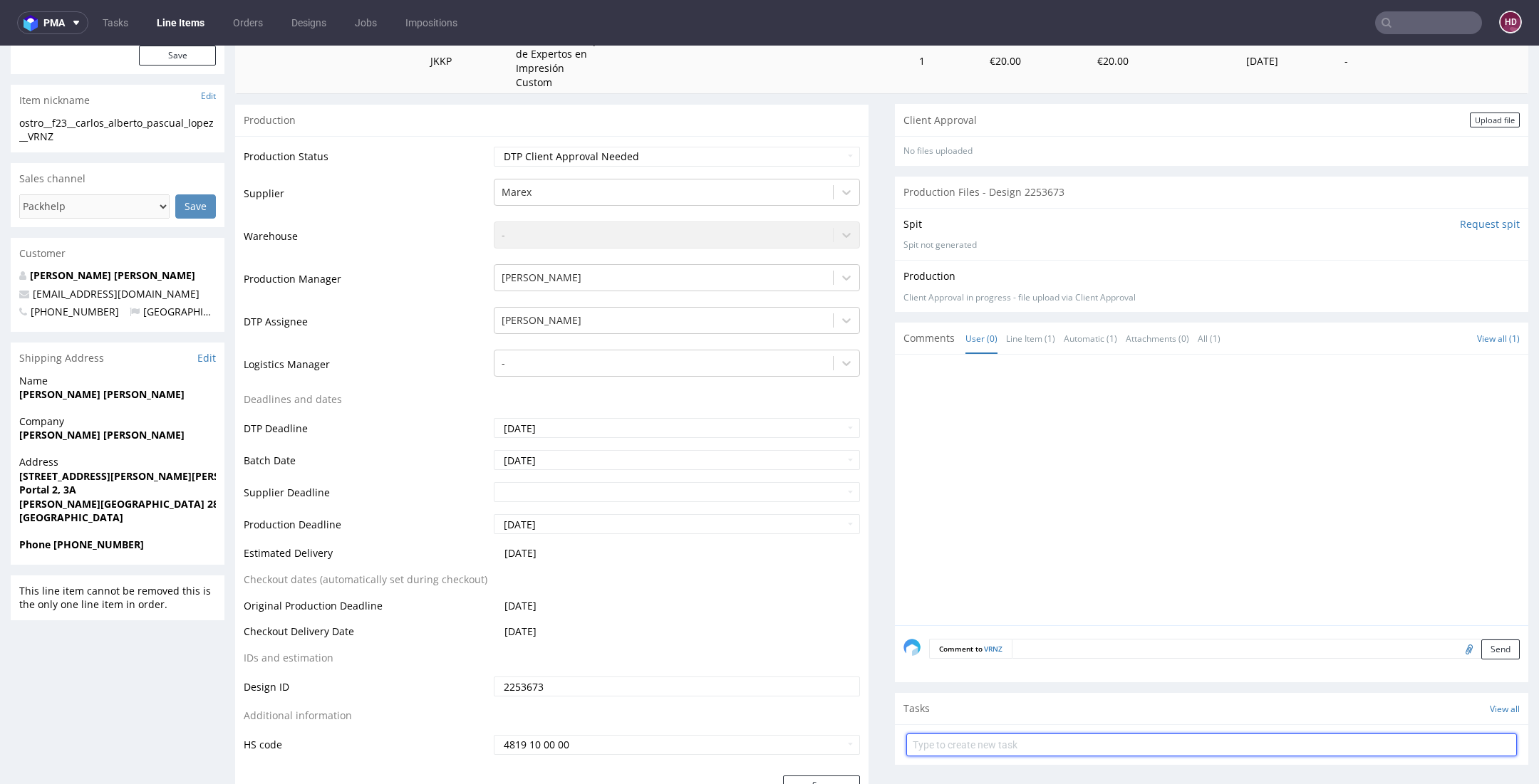
click at [941, 742] on input "text" at bounding box center [1212, 744] width 611 height 23
type input "fsc dch"
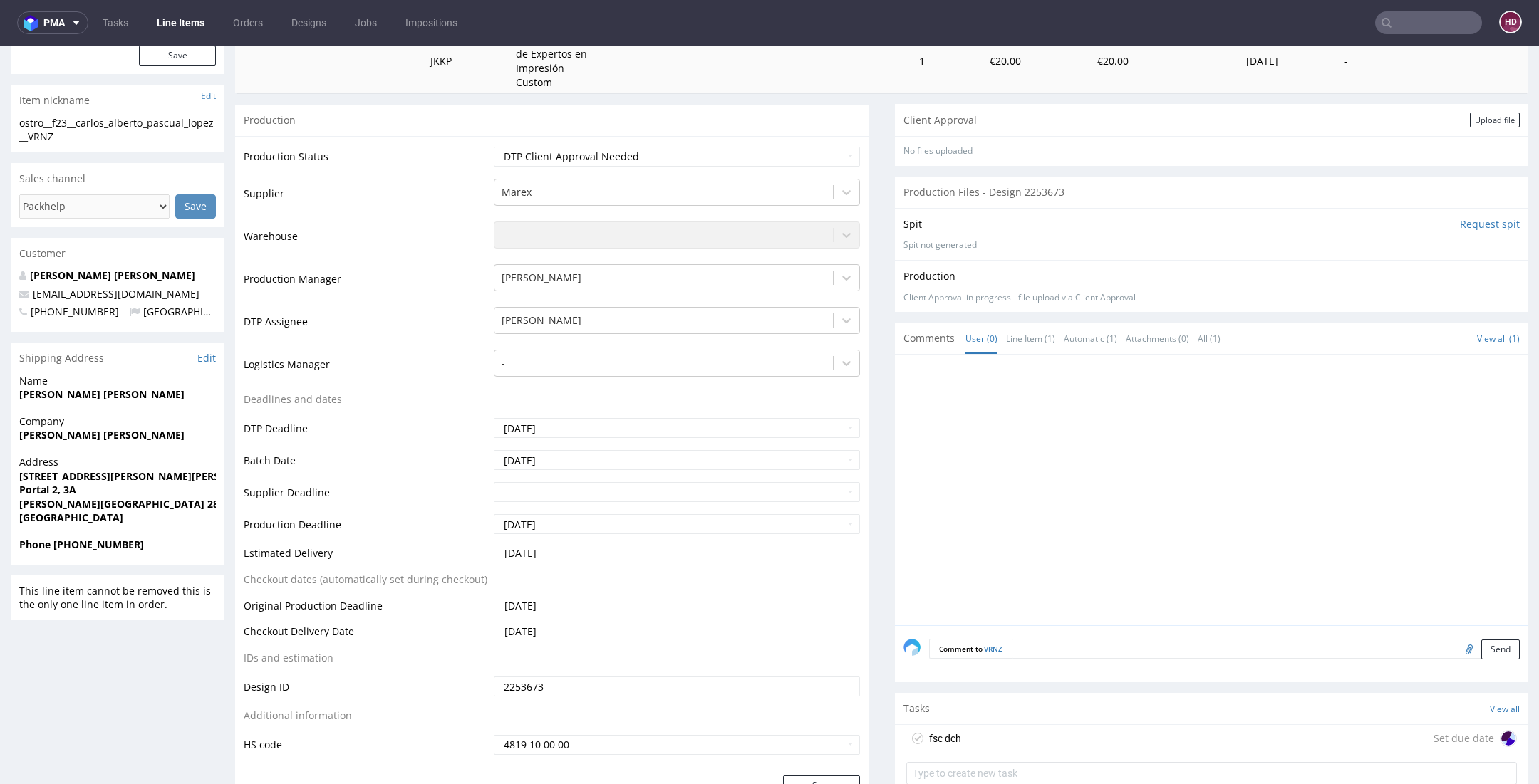
click at [1120, 720] on div "Tasks View all" at bounding box center [1211, 709] width 634 height 32
drag, startPoint x: 1118, startPoint y: 727, endPoint x: 1116, endPoint y: 773, distance: 46.0
click at [1118, 727] on div "fsc dch Set due date" at bounding box center [1212, 740] width 611 height 29
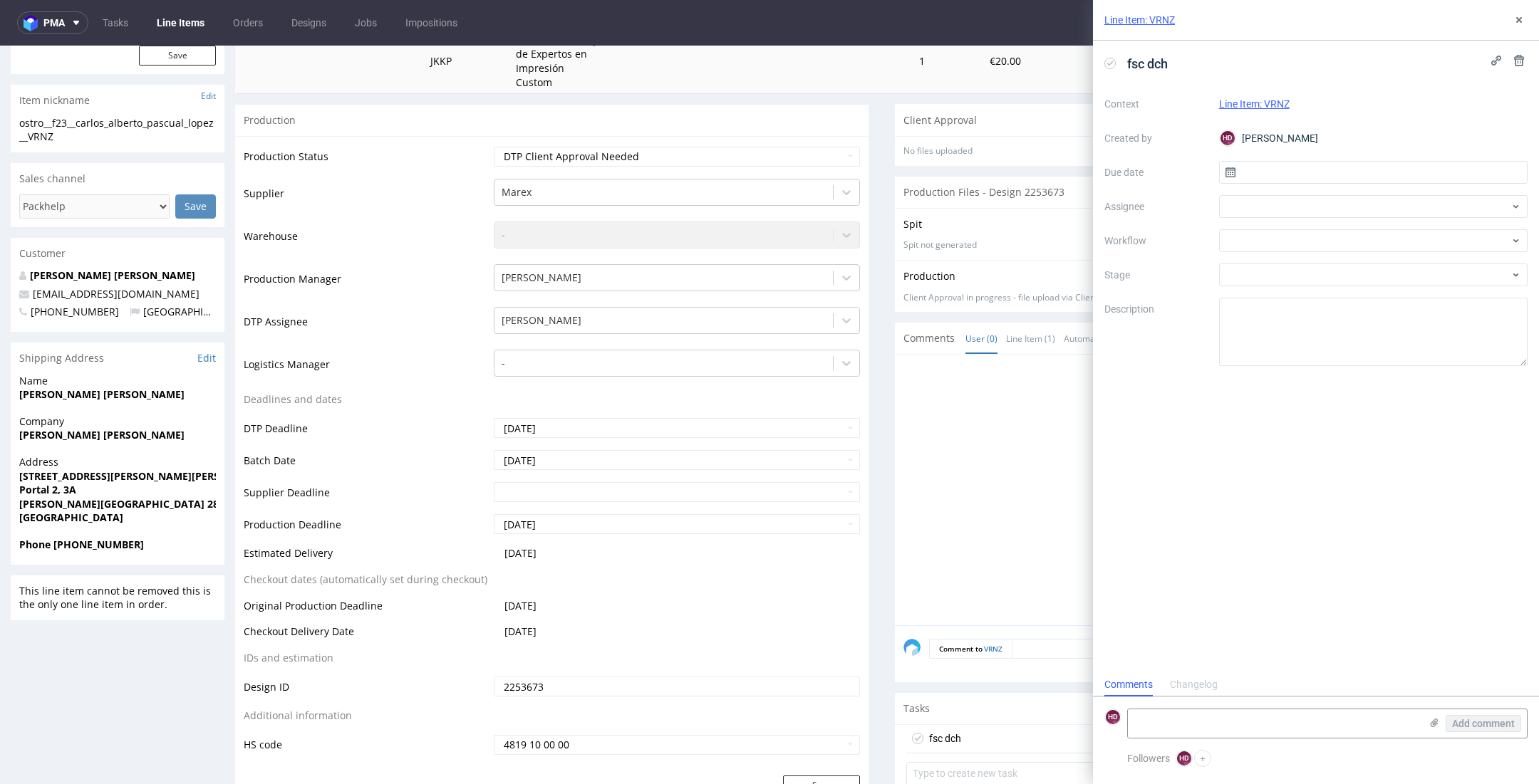
scroll to position [11, 0]
click at [1311, 173] on input "text" at bounding box center [1373, 172] width 309 height 23
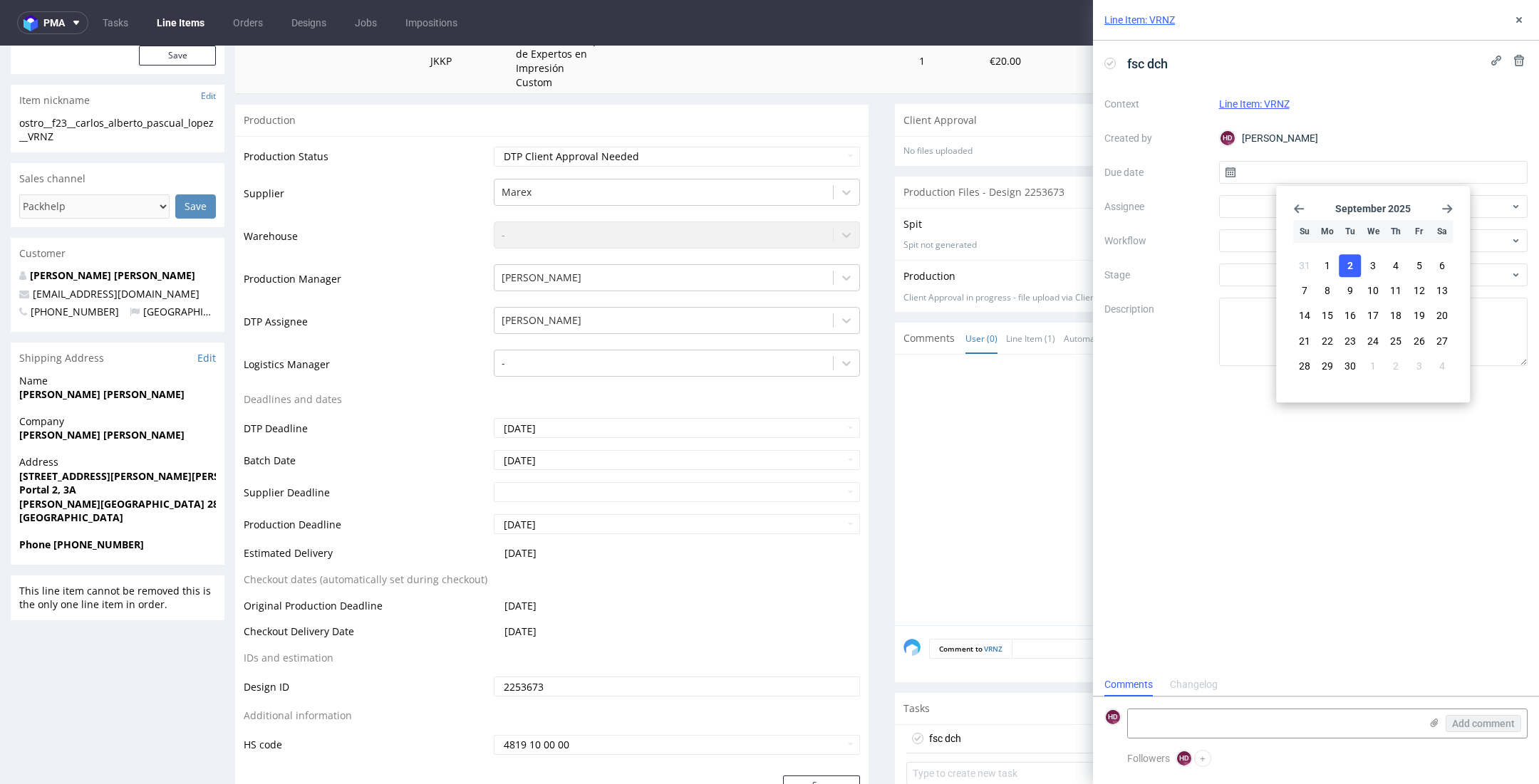
click at [1347, 266] on span "2" at bounding box center [1349, 266] width 6 height 14
type input "[DATE]"
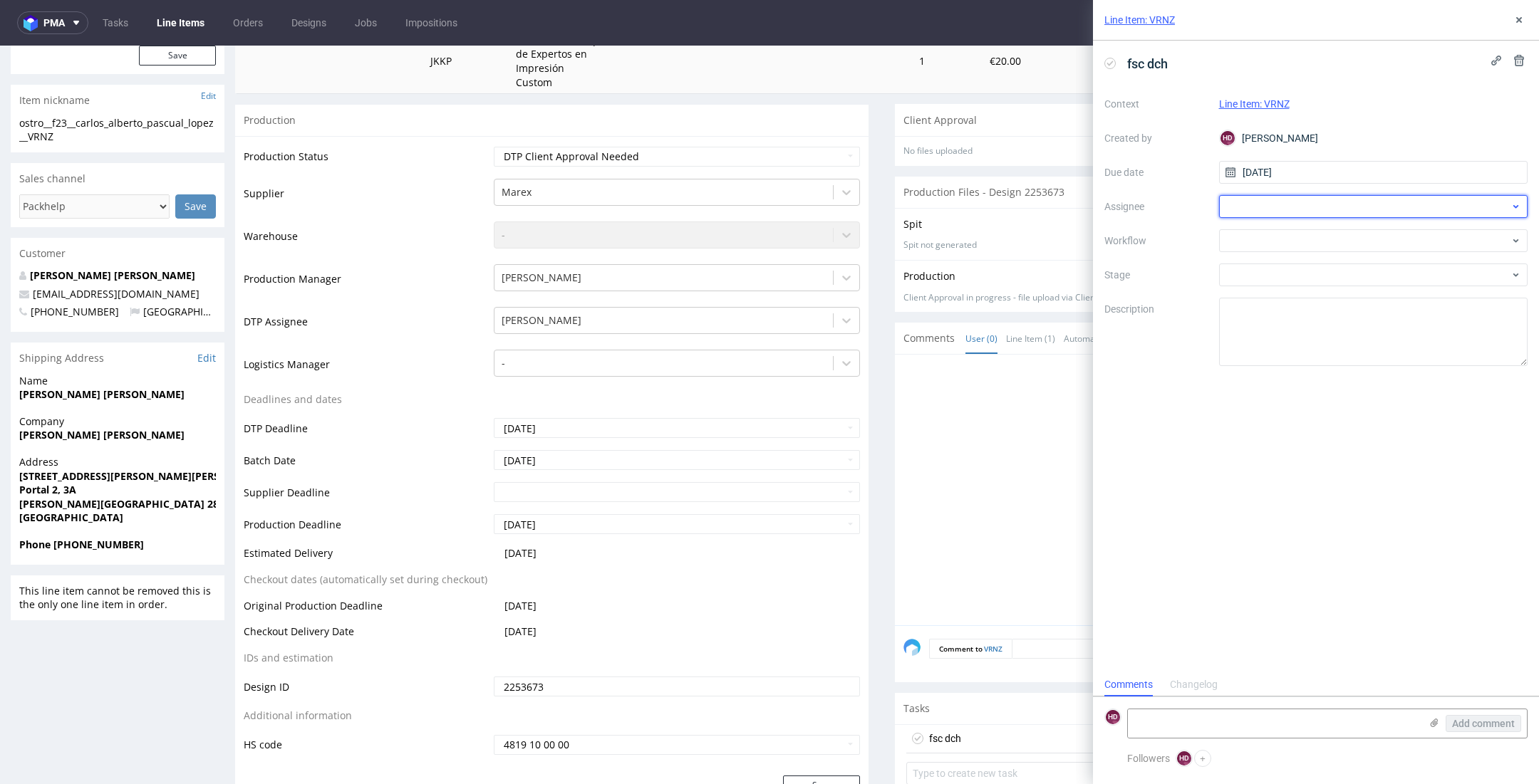
click at [1319, 204] on div at bounding box center [1373, 206] width 309 height 23
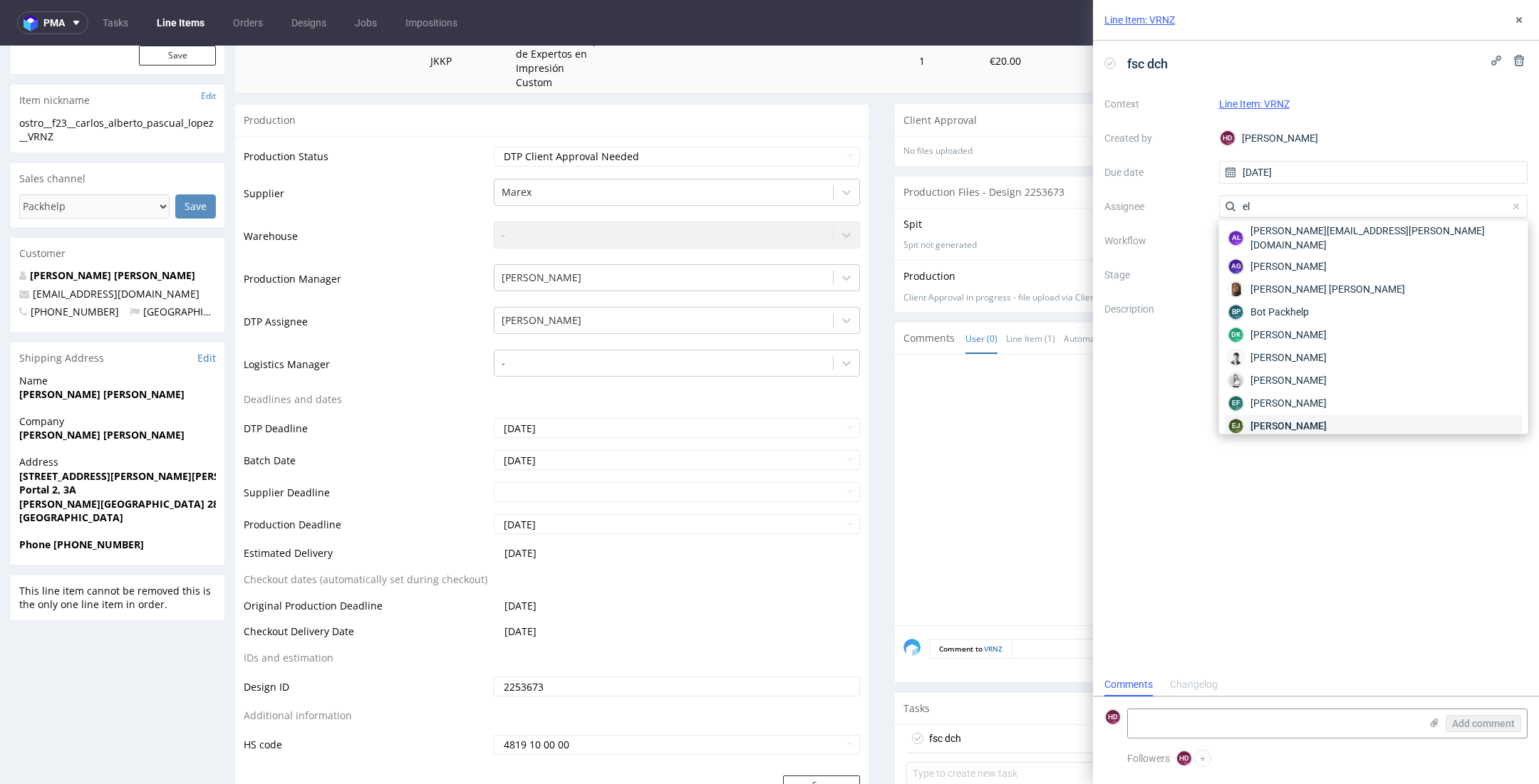
scroll to position [29, 0]
type input "el"
click at [1346, 413] on div "EJ Elżbieta Jelińska" at bounding box center [1373, 424] width 298 height 23
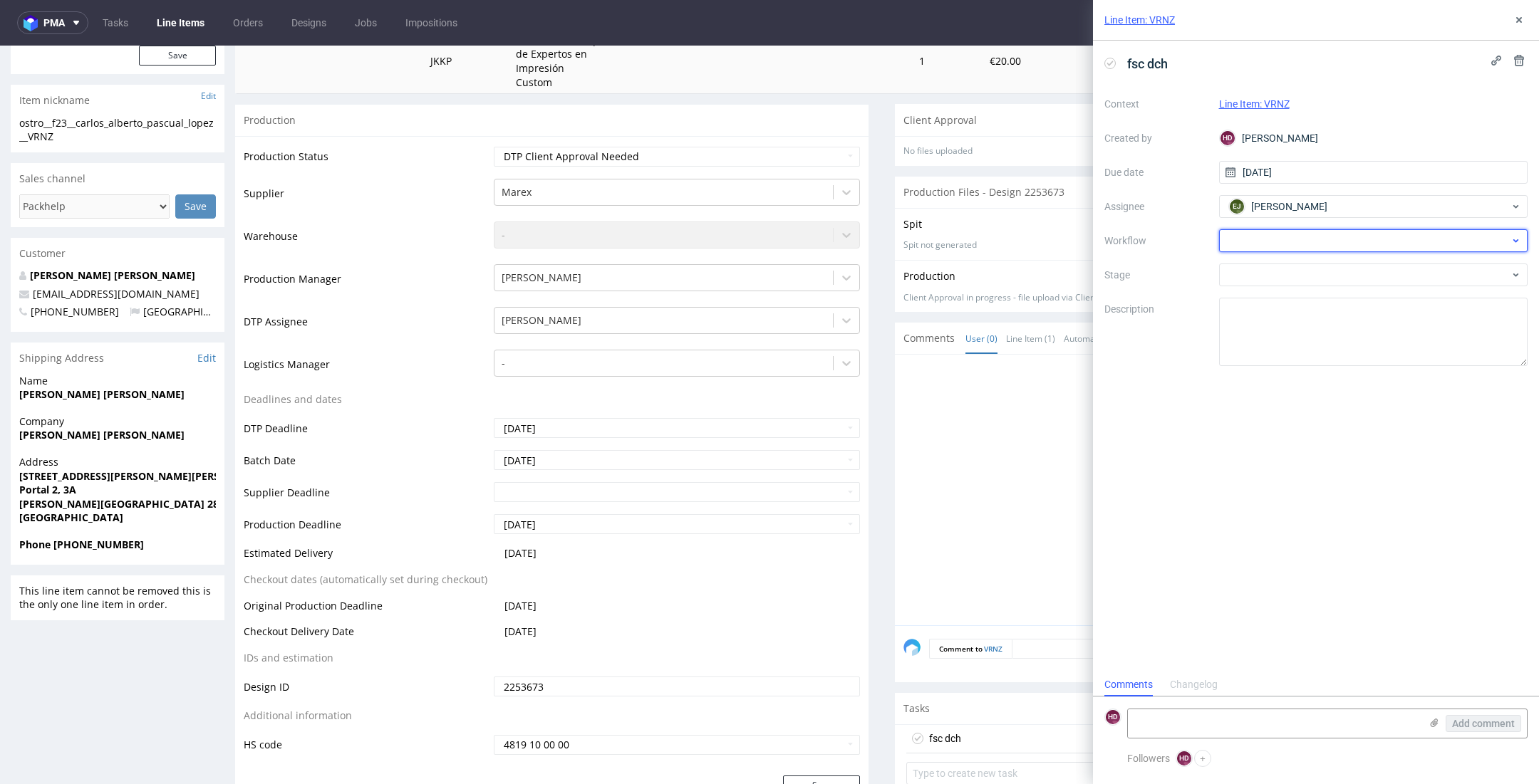
click at [1311, 239] on div at bounding box center [1373, 240] width 309 height 23
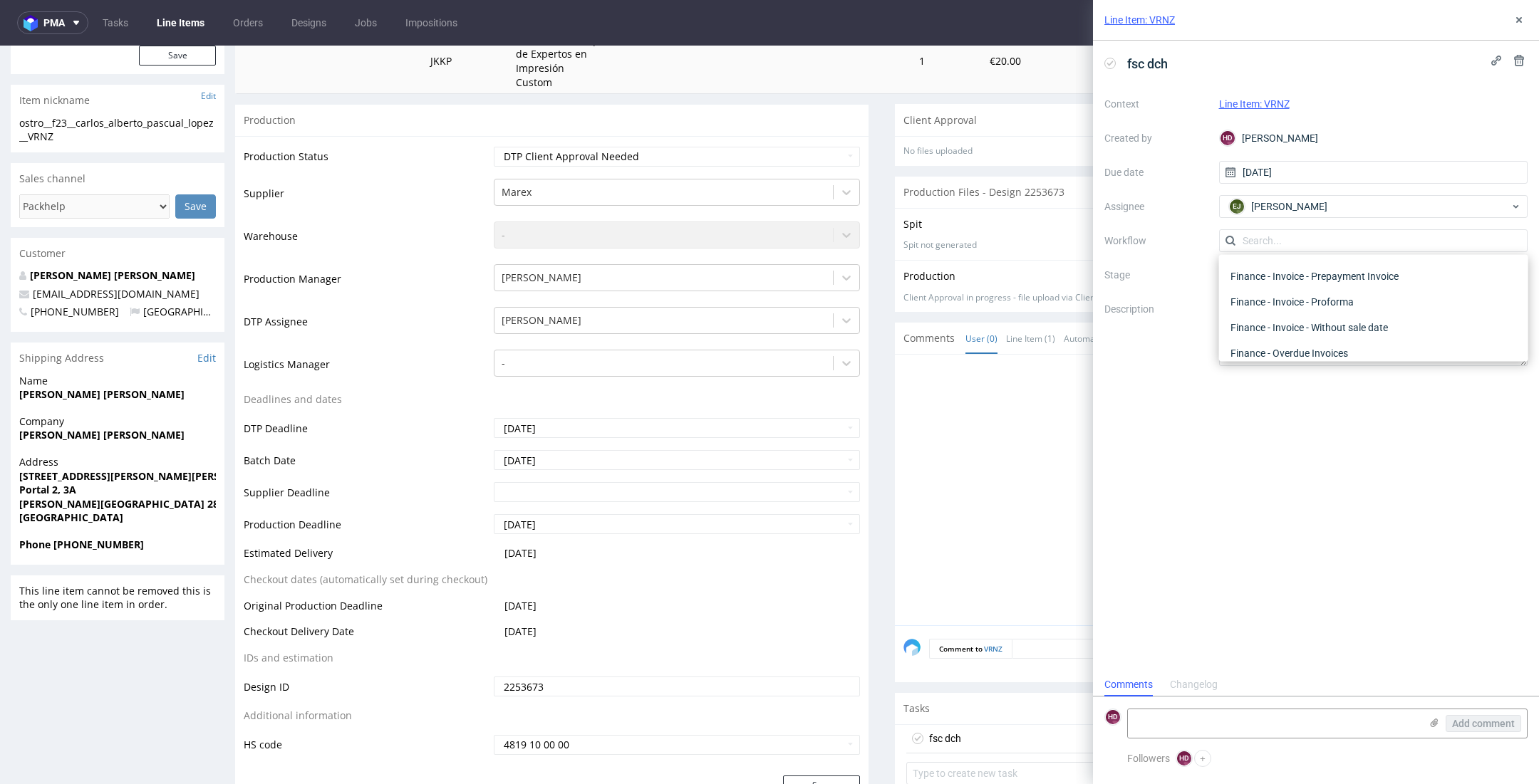
scroll to position [0, 0]
click at [1306, 286] on div "DTP - Double Check" at bounding box center [1373, 292] width 298 height 25
click at [1519, 17] on use at bounding box center [1518, 20] width 6 height 6
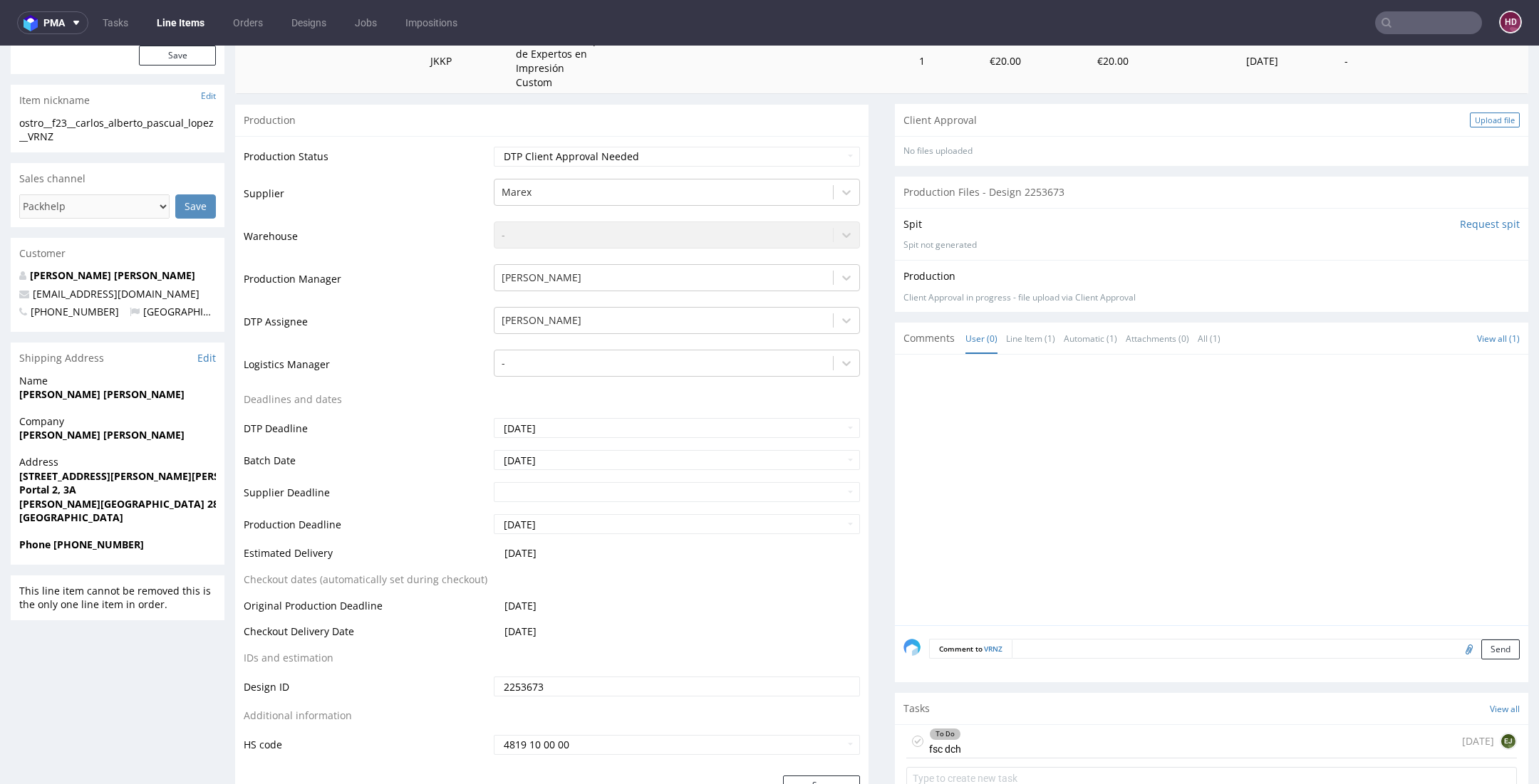
click at [1469, 121] on div "Upload file" at bounding box center [1494, 120] width 50 height 15
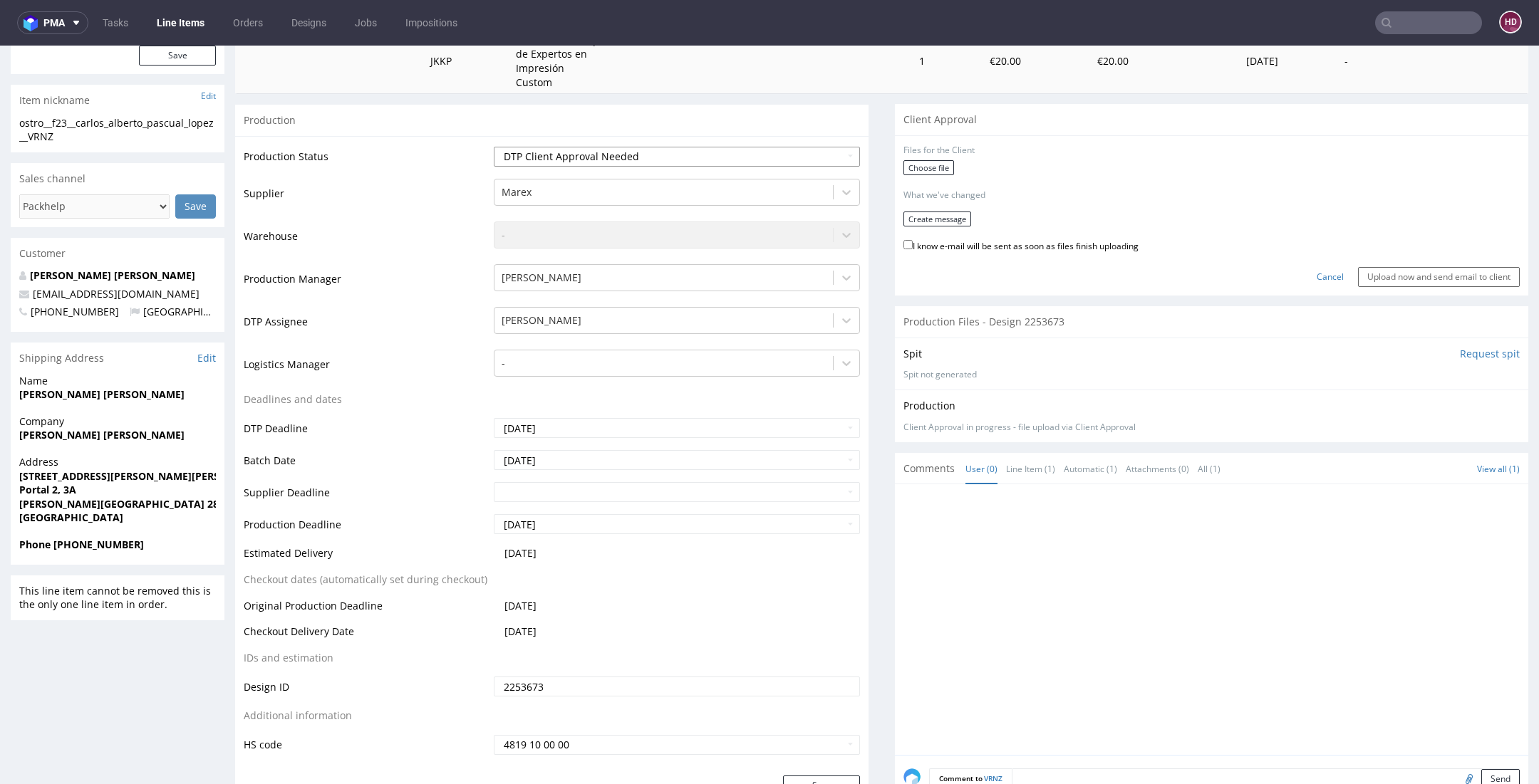
click at [719, 151] on select "Waiting for Artwork Waiting for Diecut Waiting for Mockup Waiting for DTP Waiti…" at bounding box center [677, 156] width 366 height 20
select select "dtp_waiting_for_double_check"
click at [494, 147] on select "Waiting for Artwork Waiting for Diecut Waiting for Mockup Waiting for DTP Waiti…" at bounding box center [677, 156] width 366 height 20
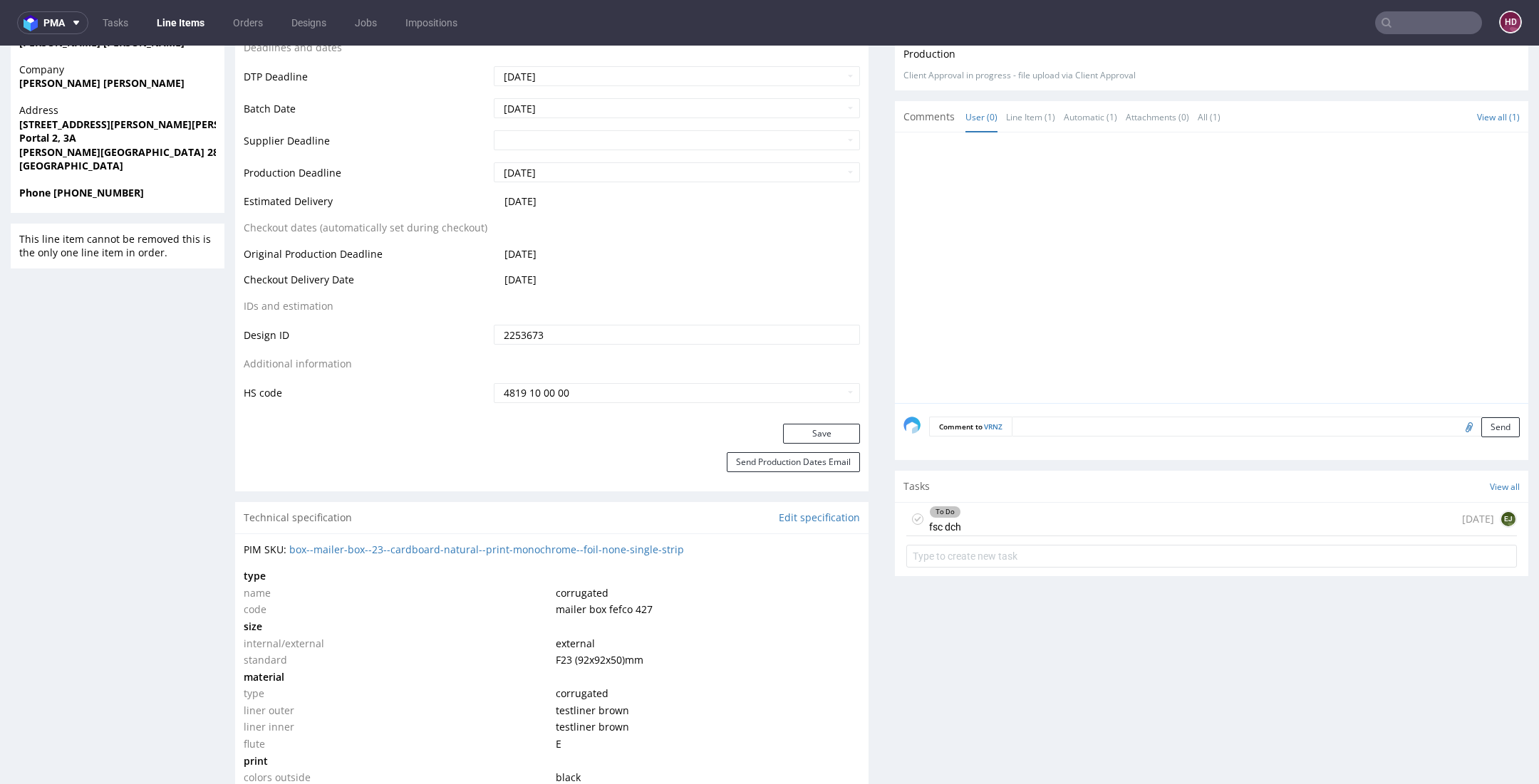
scroll to position [656, 0]
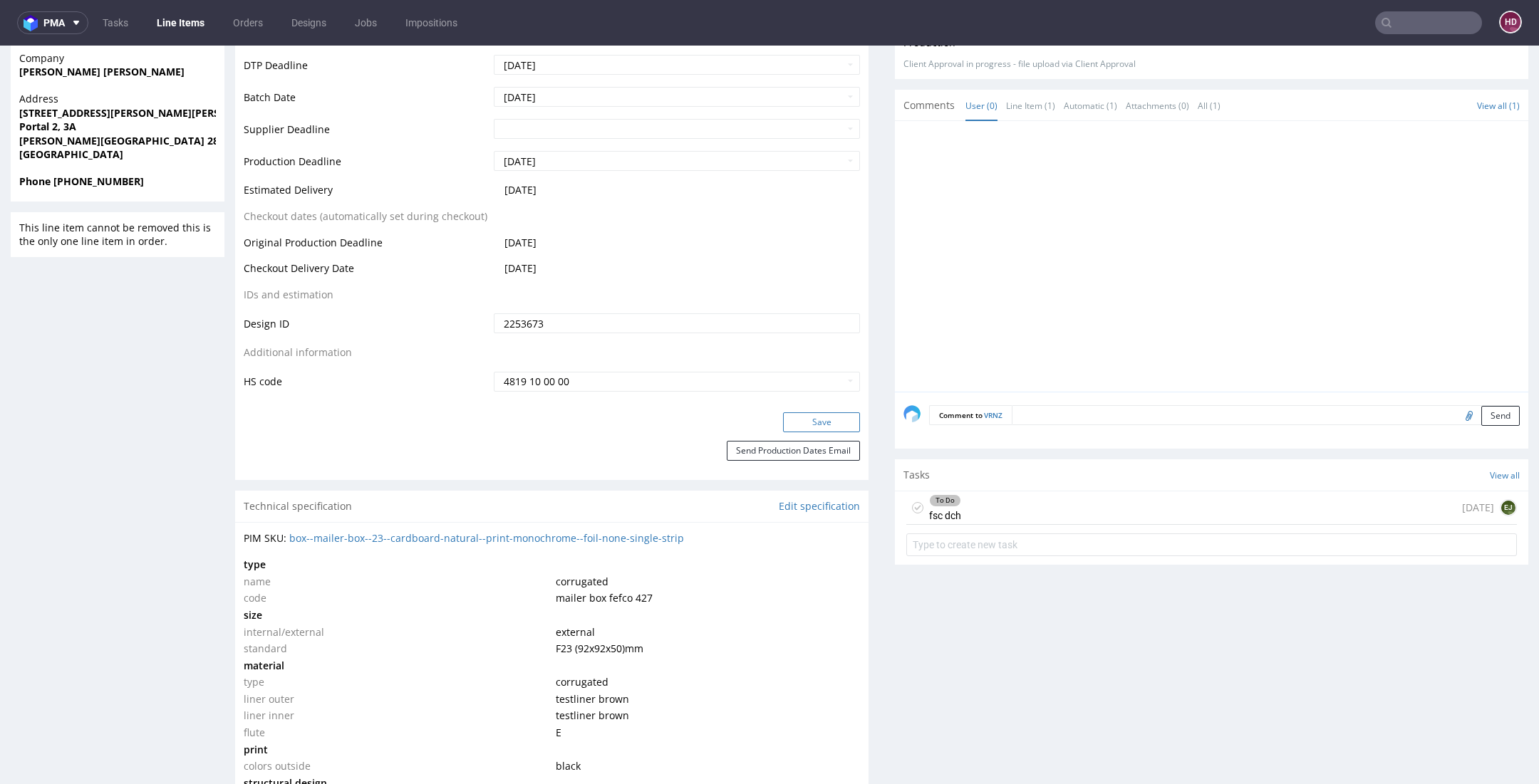
click at [804, 421] on button "Save" at bounding box center [821, 422] width 77 height 20
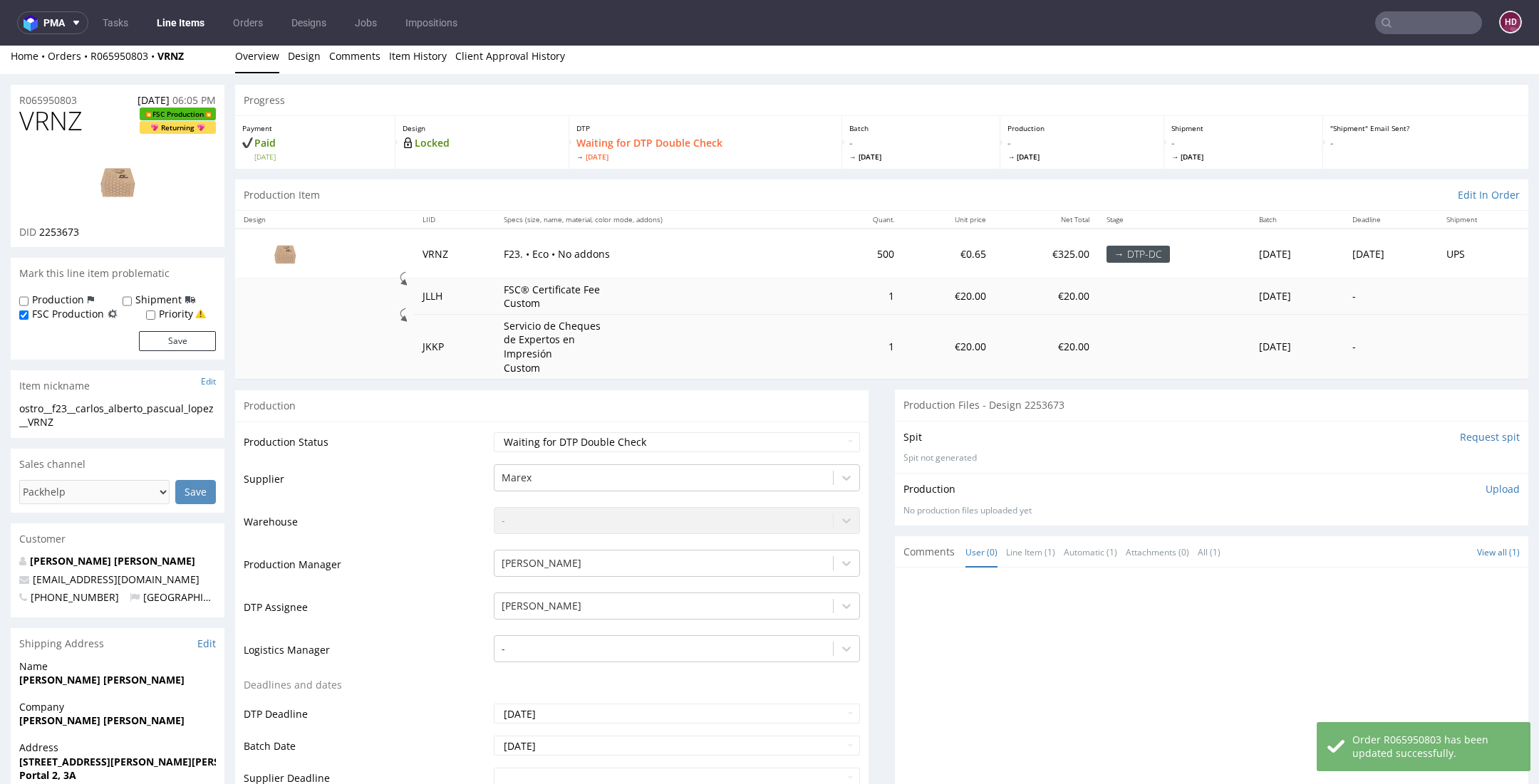
scroll to position [0, 0]
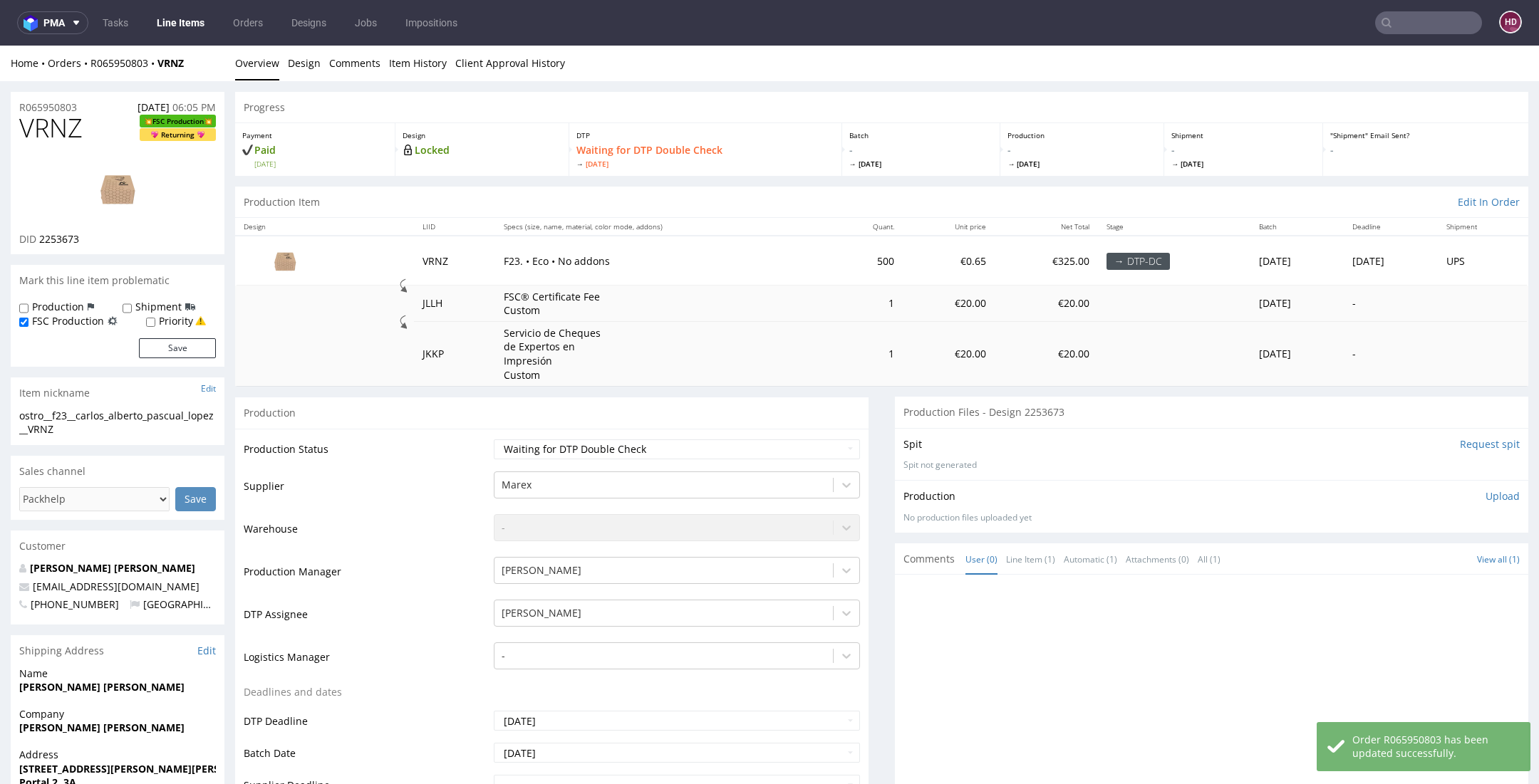
click at [1485, 497] on p "Upload" at bounding box center [1502, 496] width 34 height 14
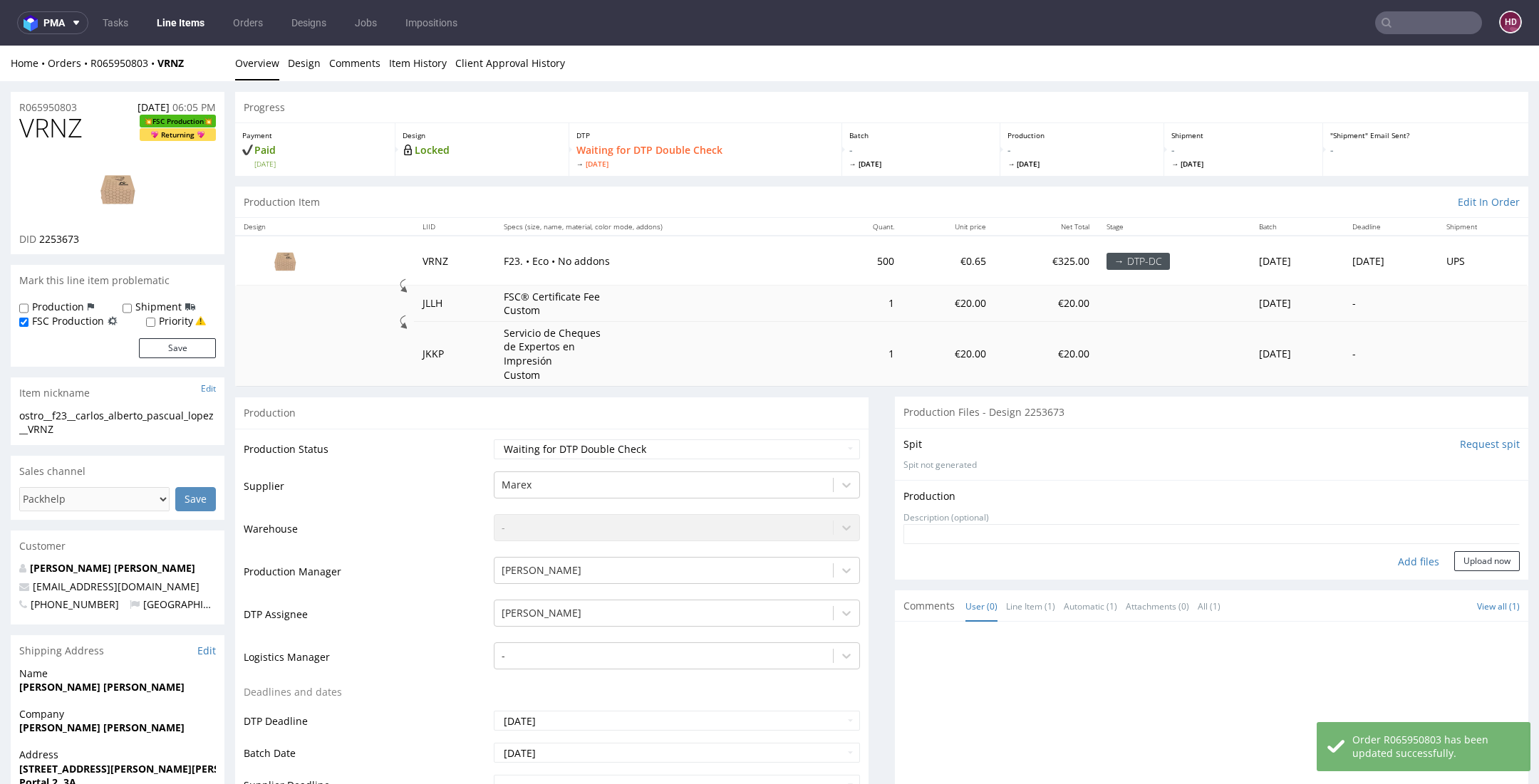
click at [1397, 558] on div "Add files" at bounding box center [1418, 561] width 71 height 21
type input "C:\fakepath\ostro__f23__carlos_alberto_pascual_lopez__VRNZ__d2253673__oR0659508…"
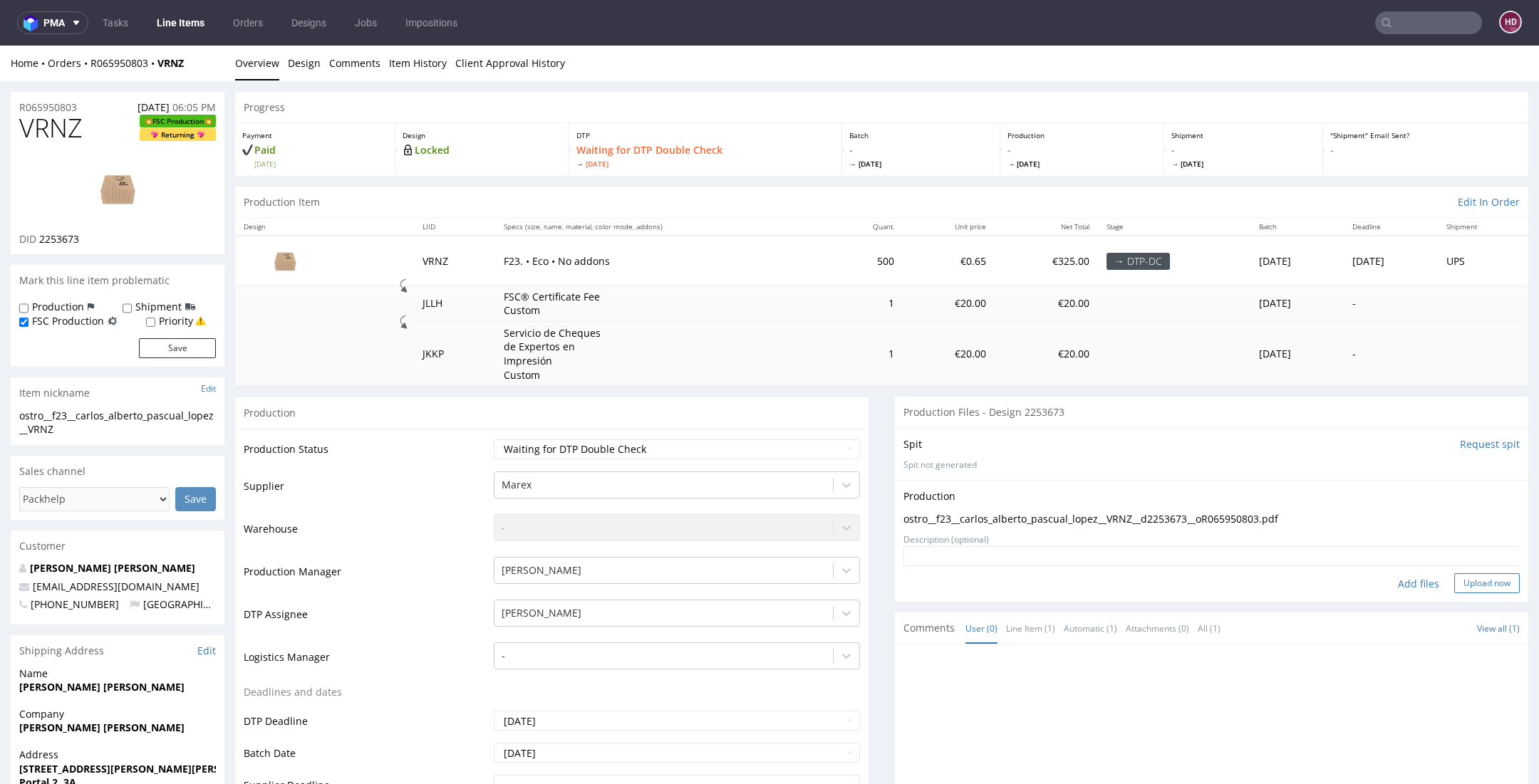
click at [1458, 579] on button "Upload now" at bounding box center [1487, 583] width 66 height 20
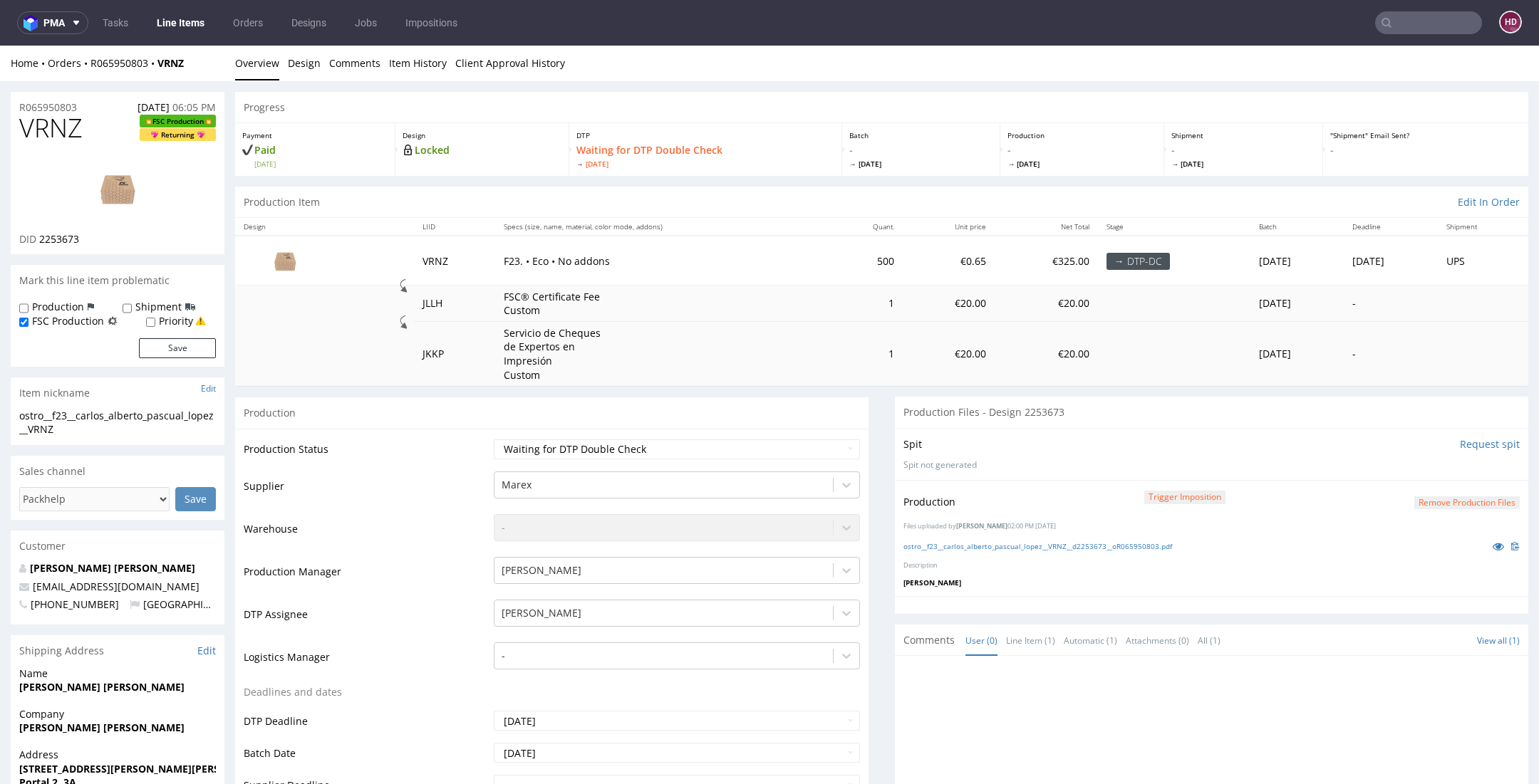
click at [169, 23] on link "Line Items" at bounding box center [181, 22] width 65 height 23
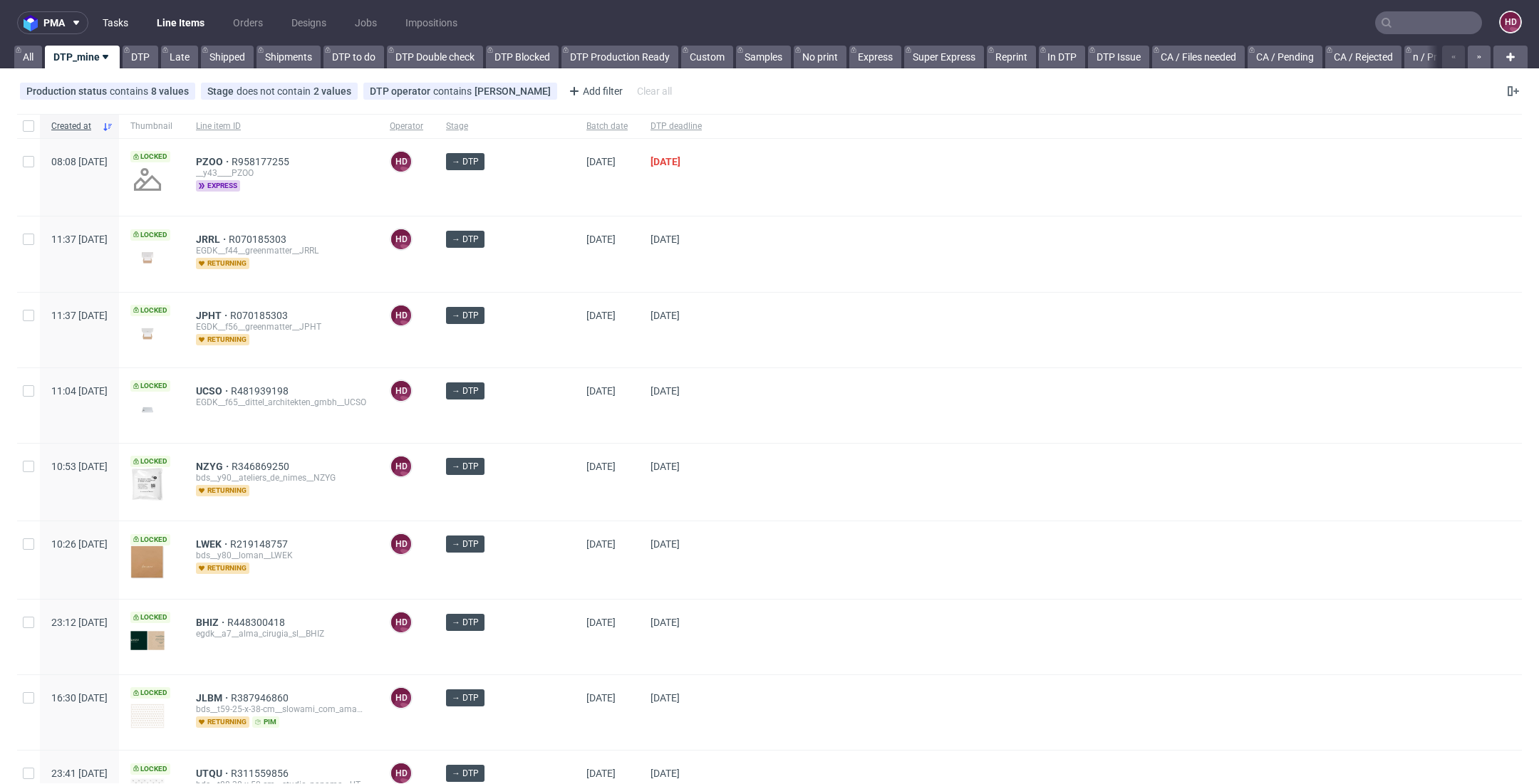
click at [109, 28] on link "Tasks" at bounding box center [116, 22] width 43 height 23
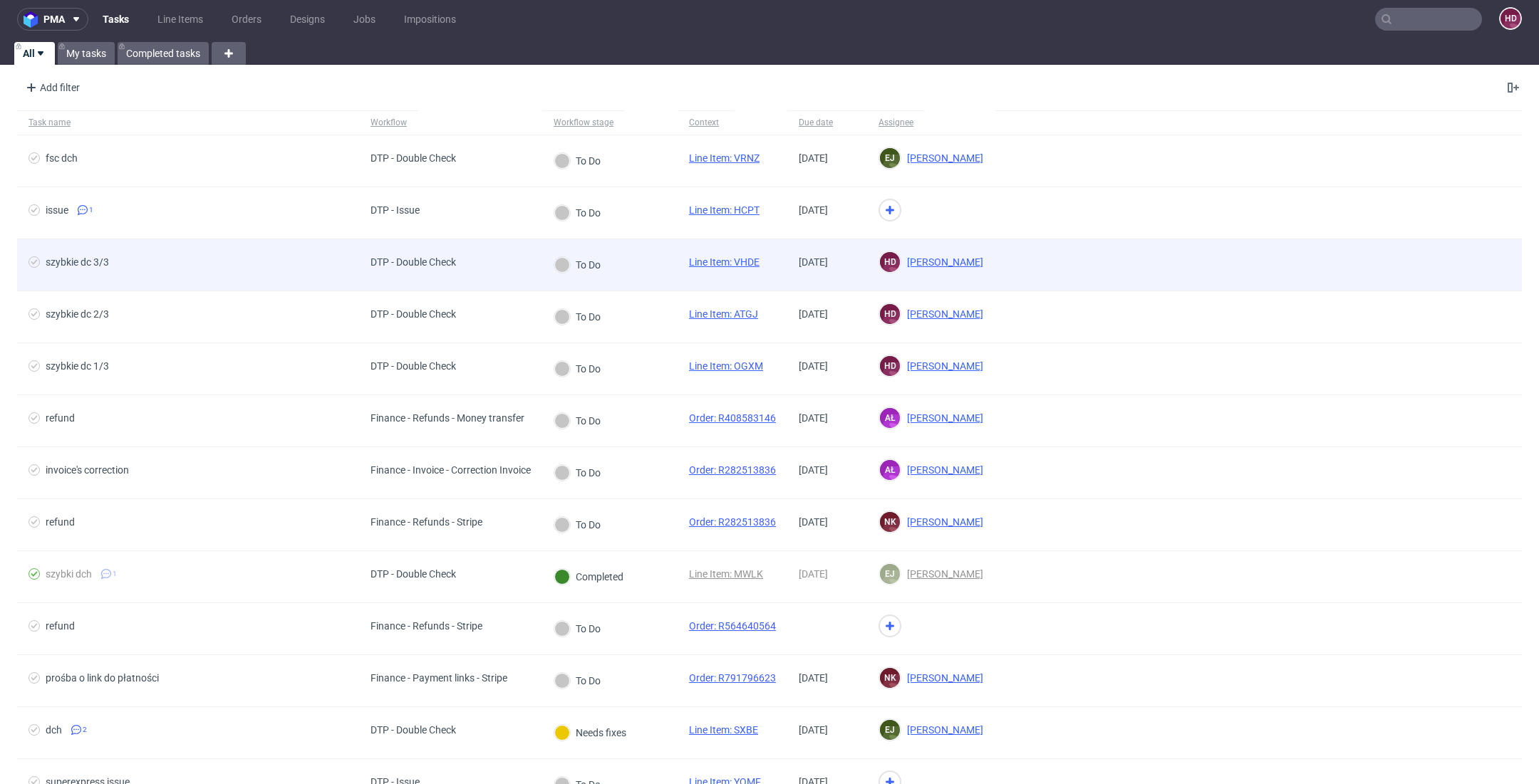
scroll to position [8, 0]
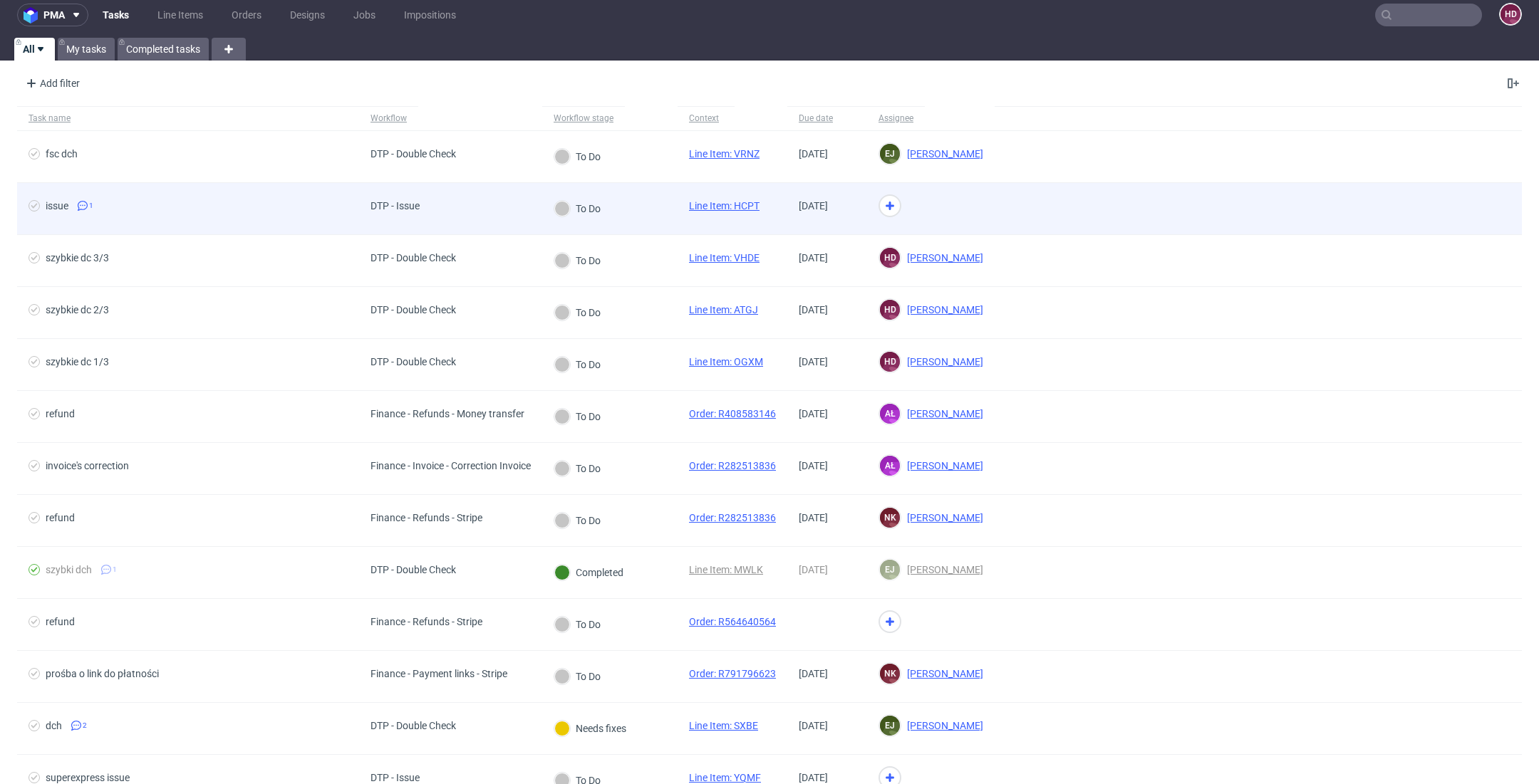
click at [157, 195] on div "issue 1" at bounding box center [188, 208] width 342 height 52
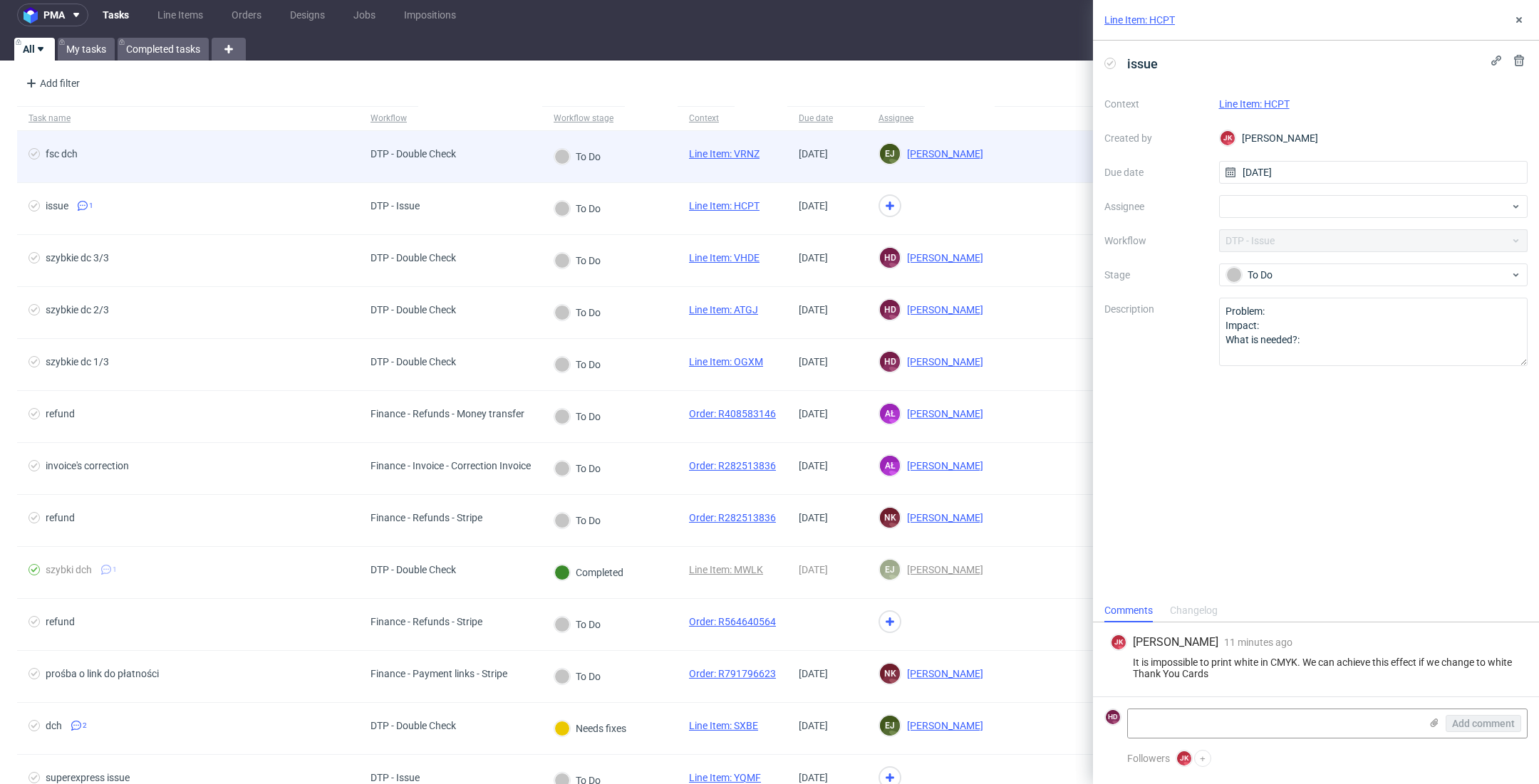
click at [180, 146] on div "fsc dch" at bounding box center [188, 156] width 342 height 52
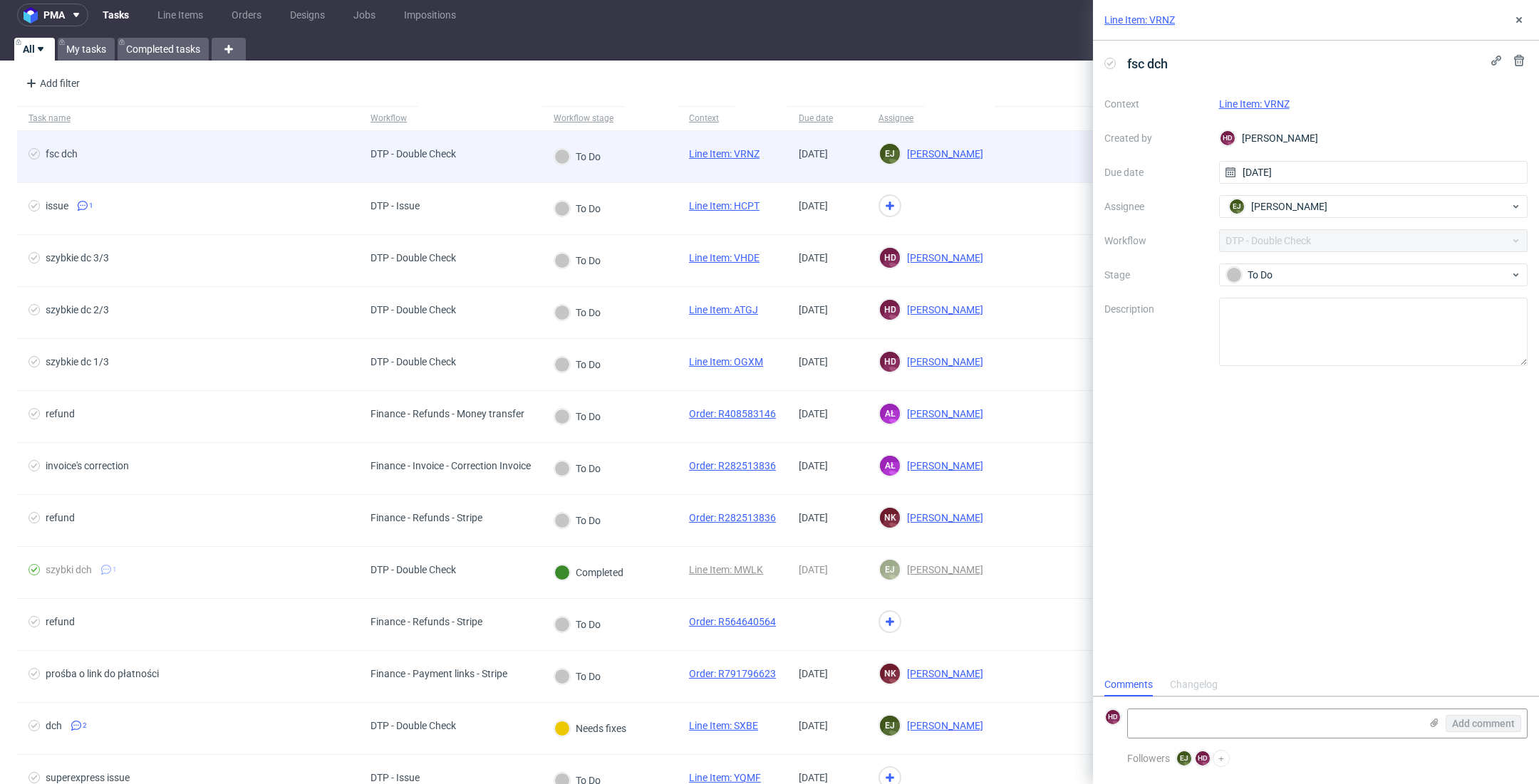
scroll to position [11, 0]
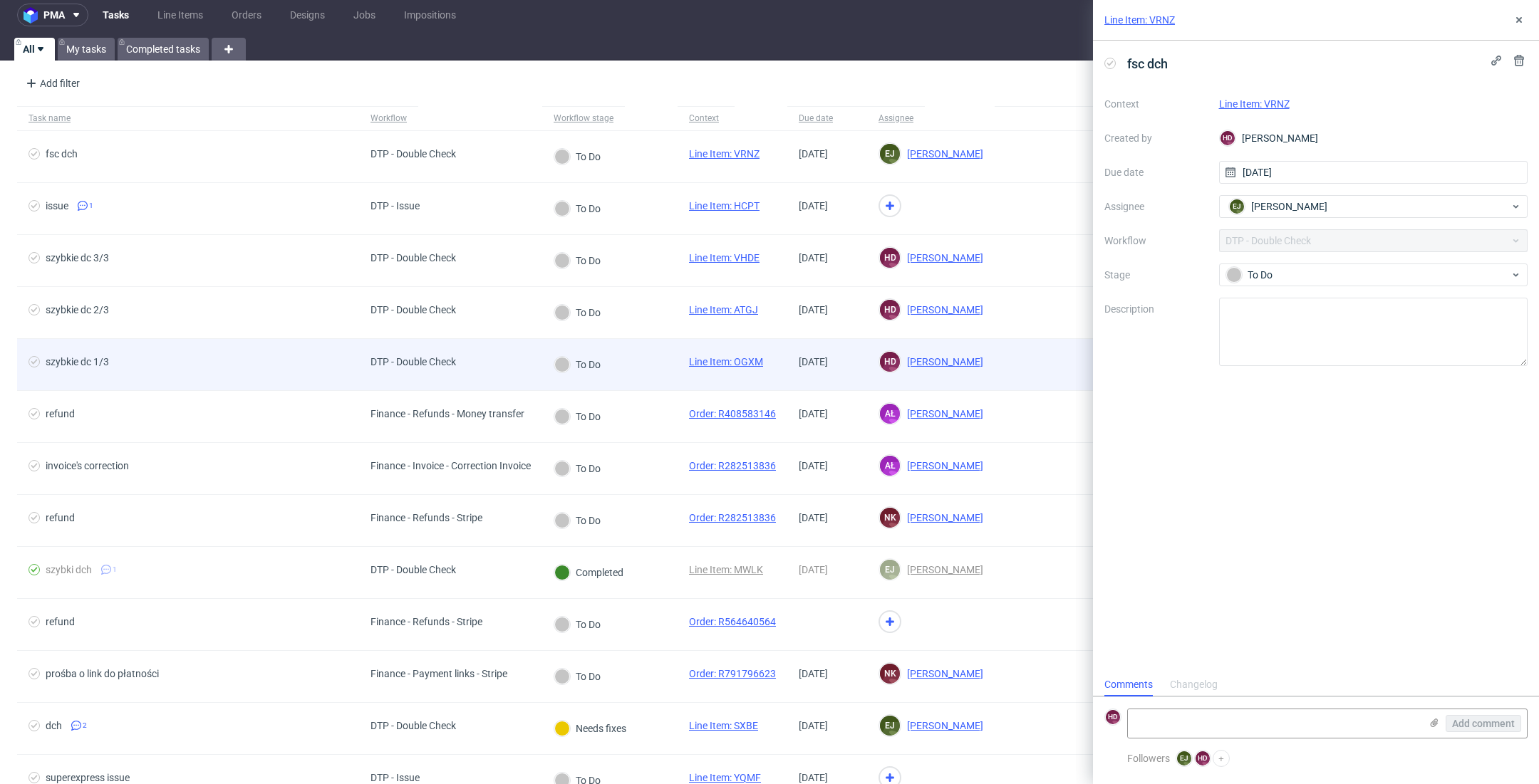
click at [256, 374] on div "szybkie dc 1/3" at bounding box center [188, 365] width 342 height 52
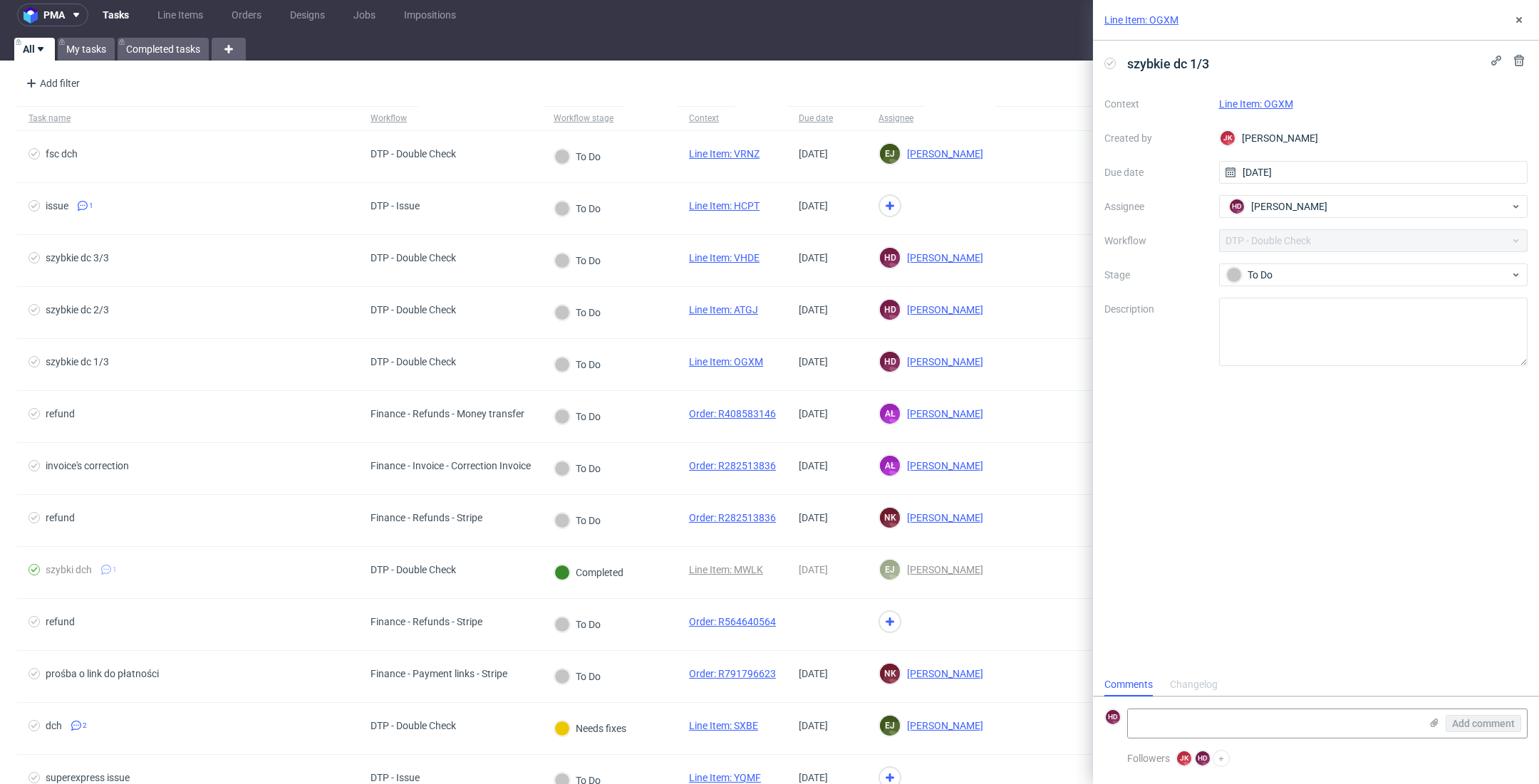
click at [1256, 105] on link "Line Item: OGXM" at bounding box center [1255, 104] width 74 height 11
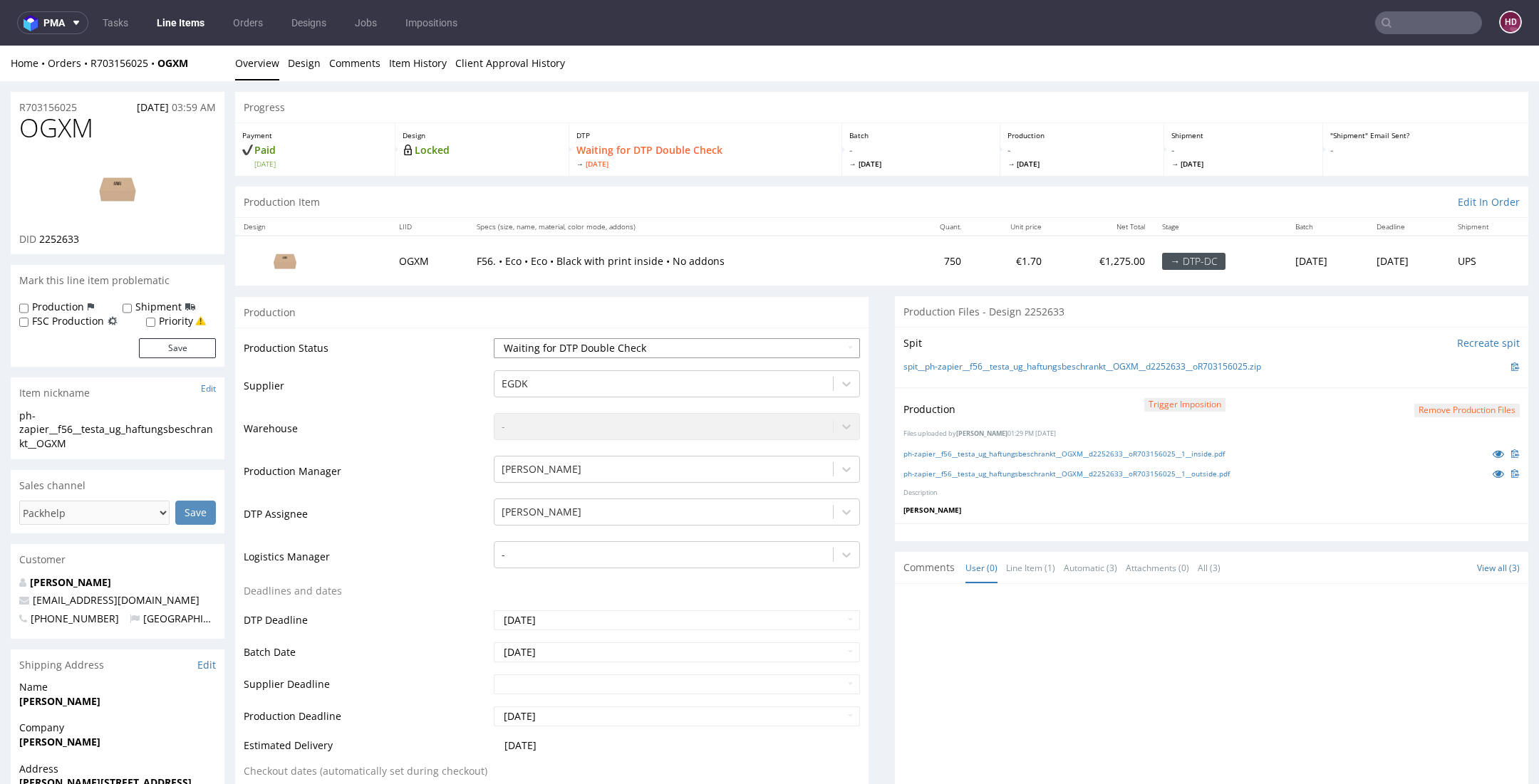
click at [587, 343] on select "Waiting for Artwork Waiting for Diecut Waiting for Mockup Waiting for DTP Waiti…" at bounding box center [677, 348] width 366 height 20
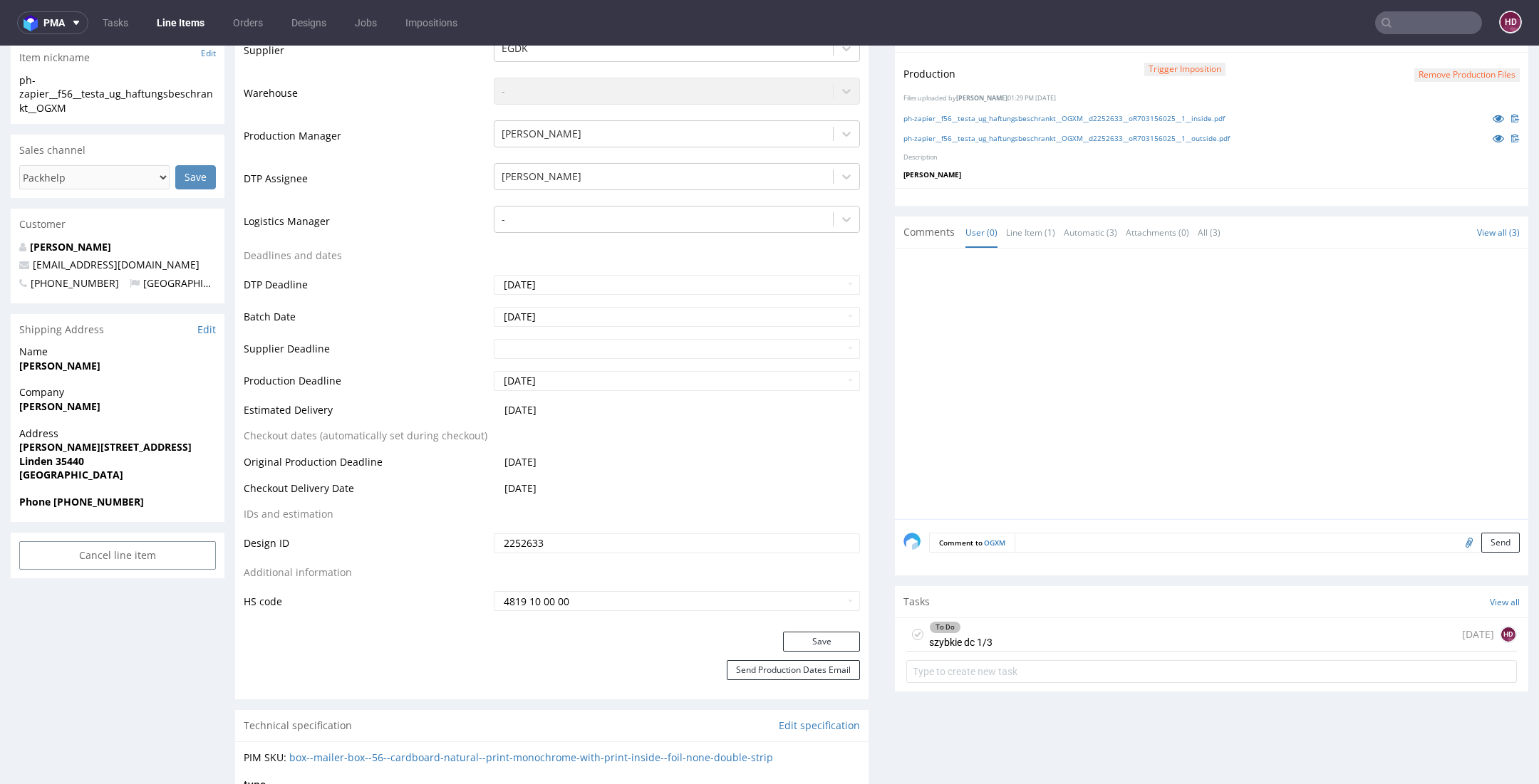
scroll to position [519, 0]
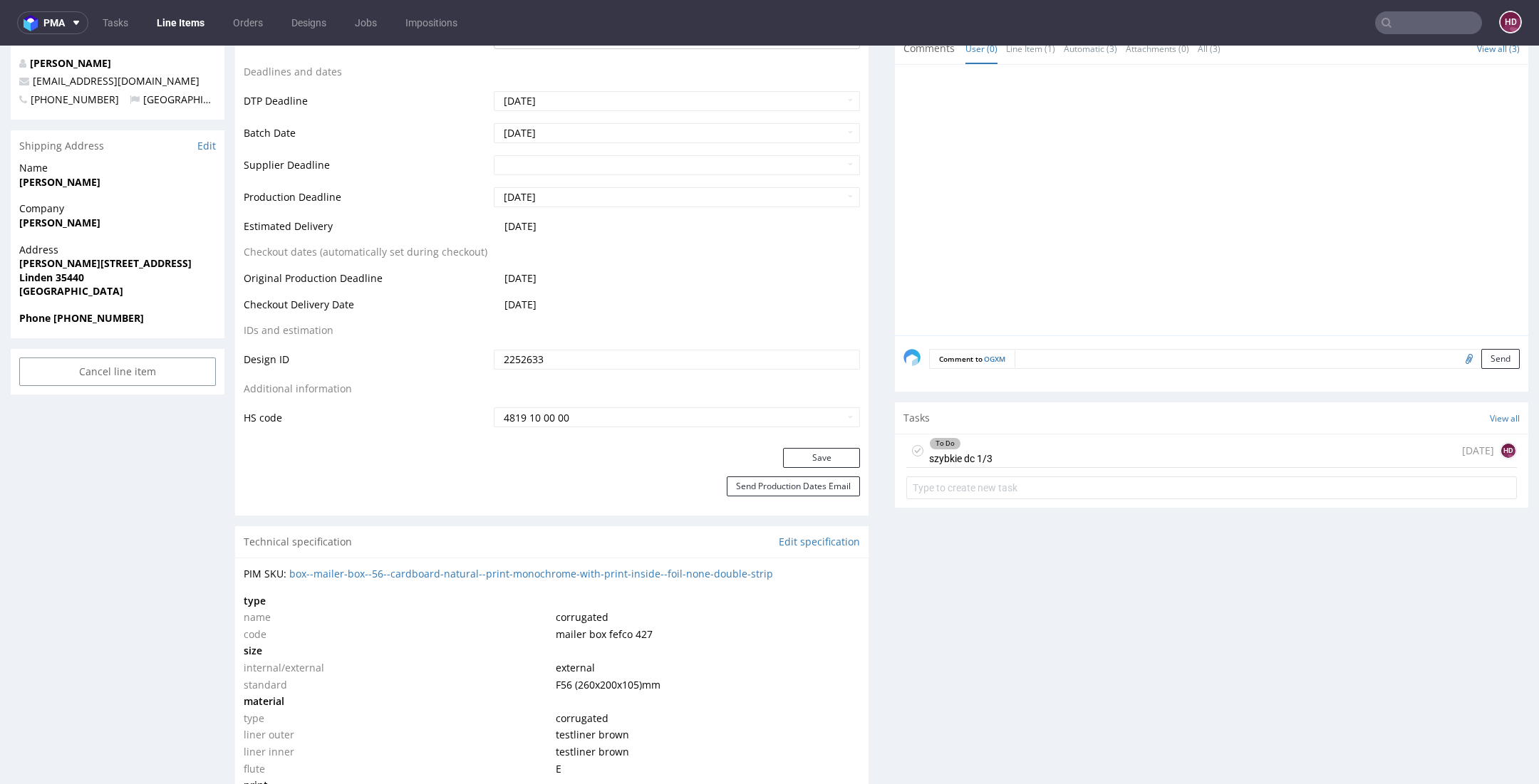
click at [964, 449] on div "To Do szybkie dc 1/3" at bounding box center [961, 450] width 63 height 33
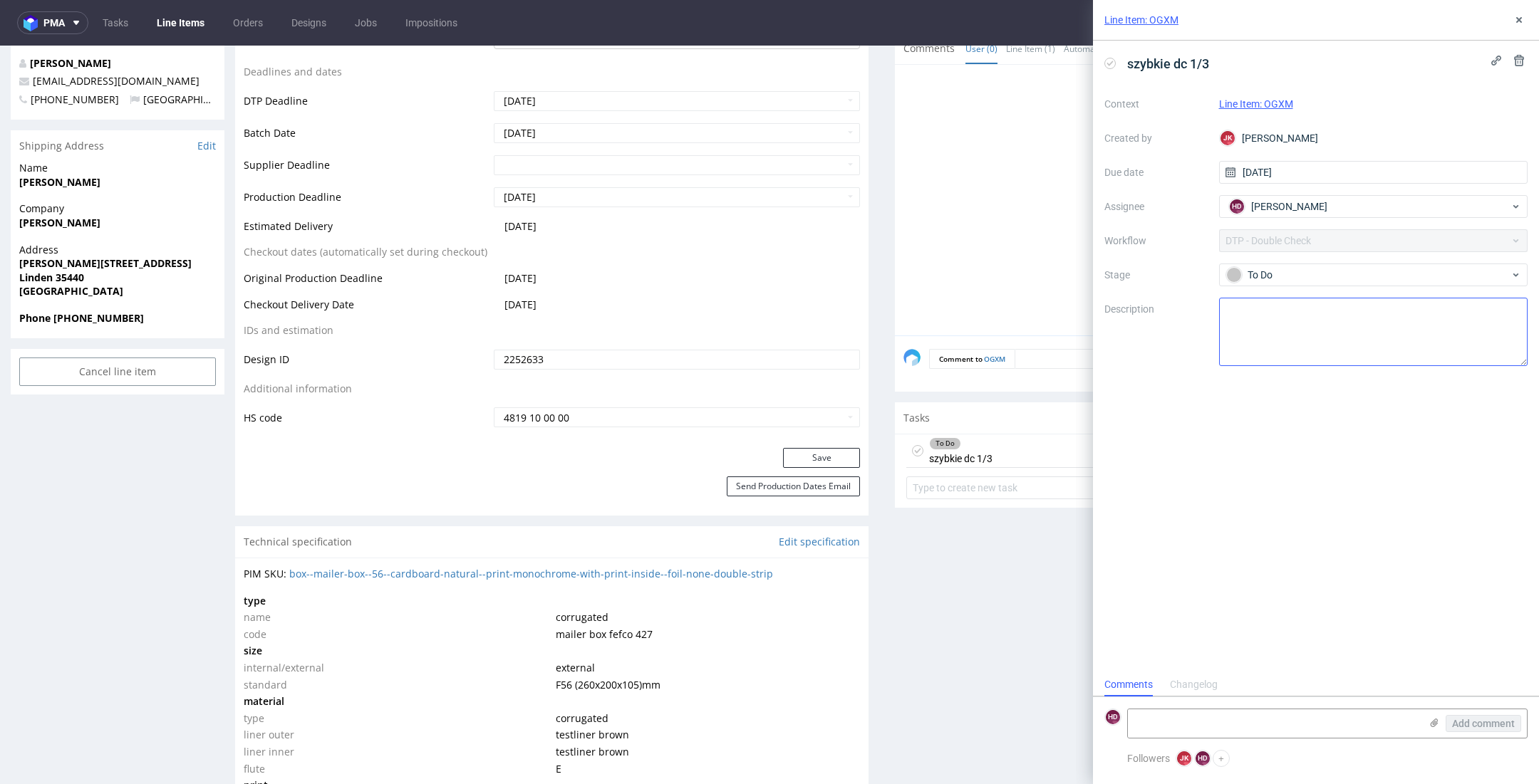
scroll to position [11, 0]
click at [1333, 277] on div "To Do" at bounding box center [1368, 275] width 284 height 16
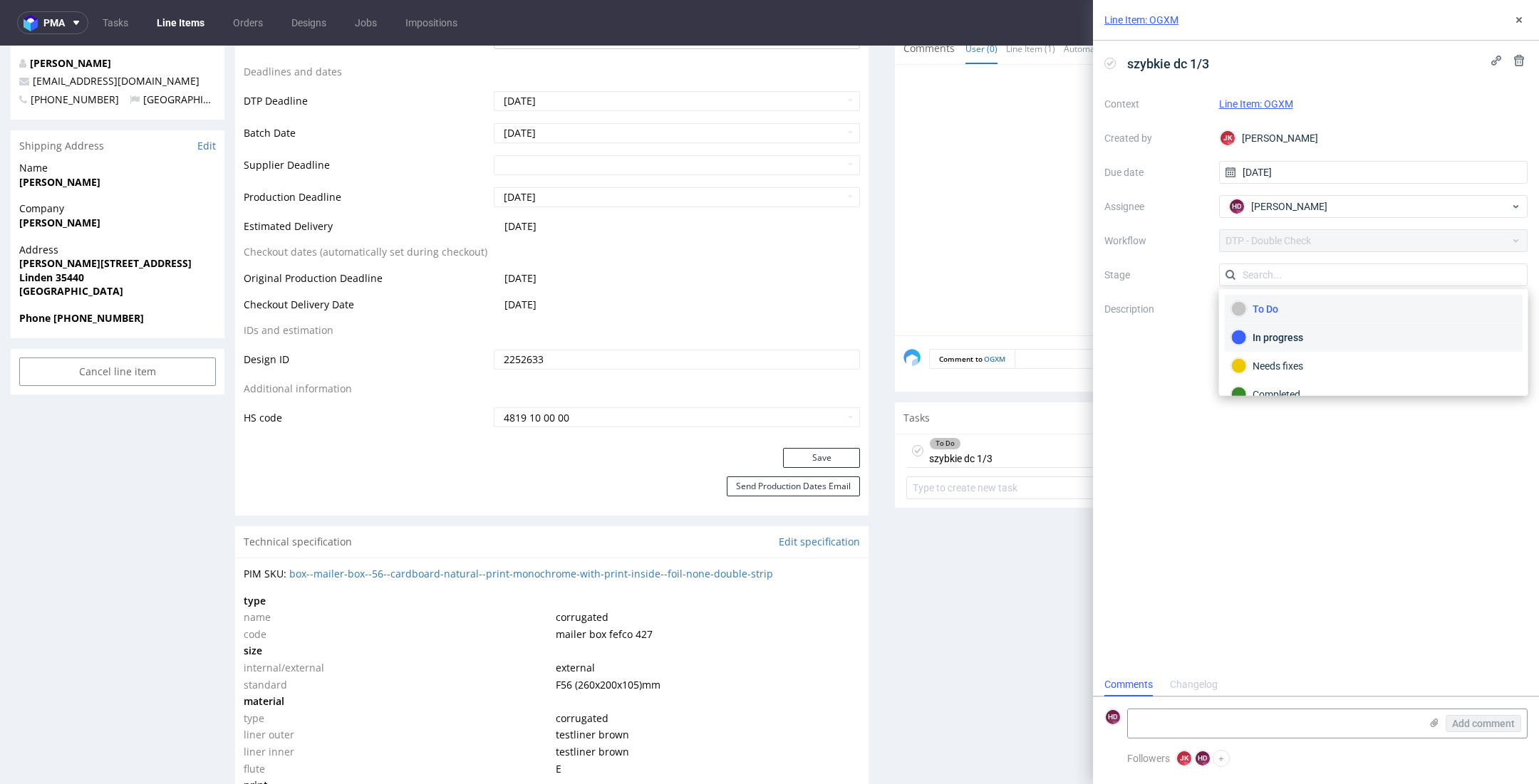
click at [1323, 334] on div "In progress" at bounding box center [1372, 338] width 285 height 16
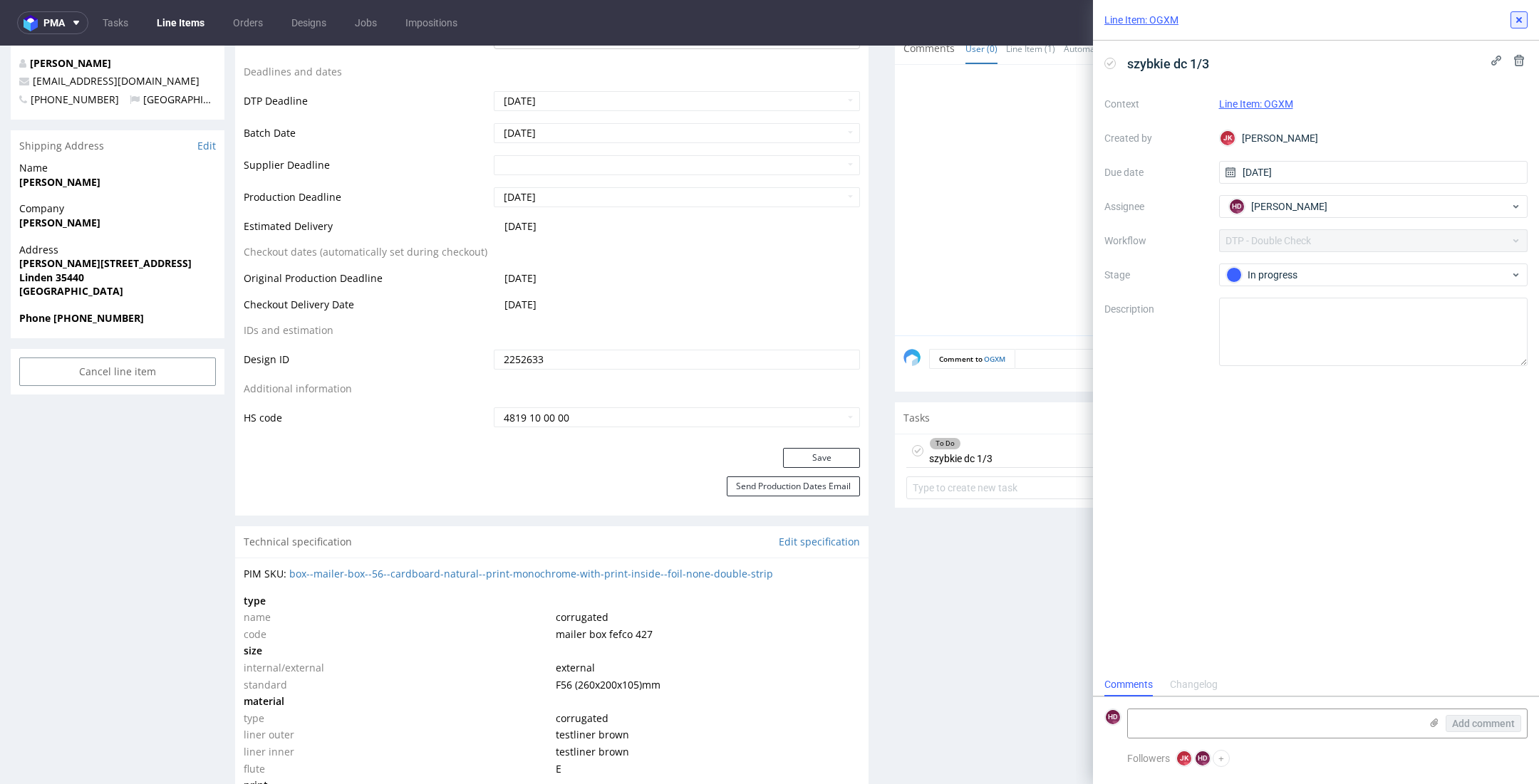
click at [1518, 17] on use at bounding box center [1518, 20] width 6 height 6
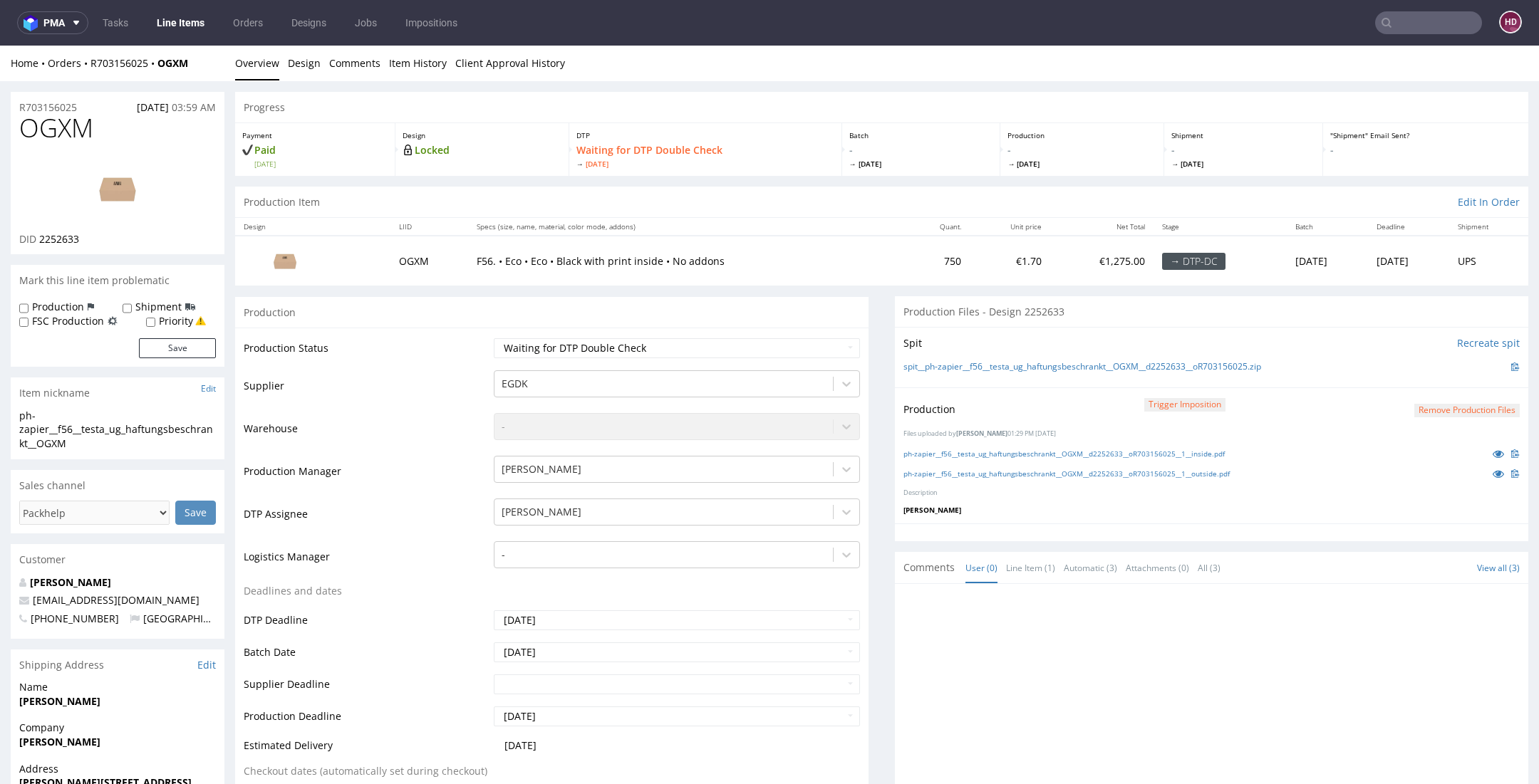
click at [141, 195] on img at bounding box center [117, 189] width 114 height 64
click at [1168, 452] on link "ph-zapier__f56__testa_ug_haftungsbeschrankt__OGXM__d2252633__oR703156025__1__in…" at bounding box center [1063, 453] width 321 height 10
click at [1154, 473] on link "ph-zapier__f56__testa_ug_haftungsbeschrankt__OGXM__d2252633__oR703156025__1__ou…" at bounding box center [1066, 473] width 326 height 10
click at [301, 67] on link "Design" at bounding box center [304, 63] width 33 height 35
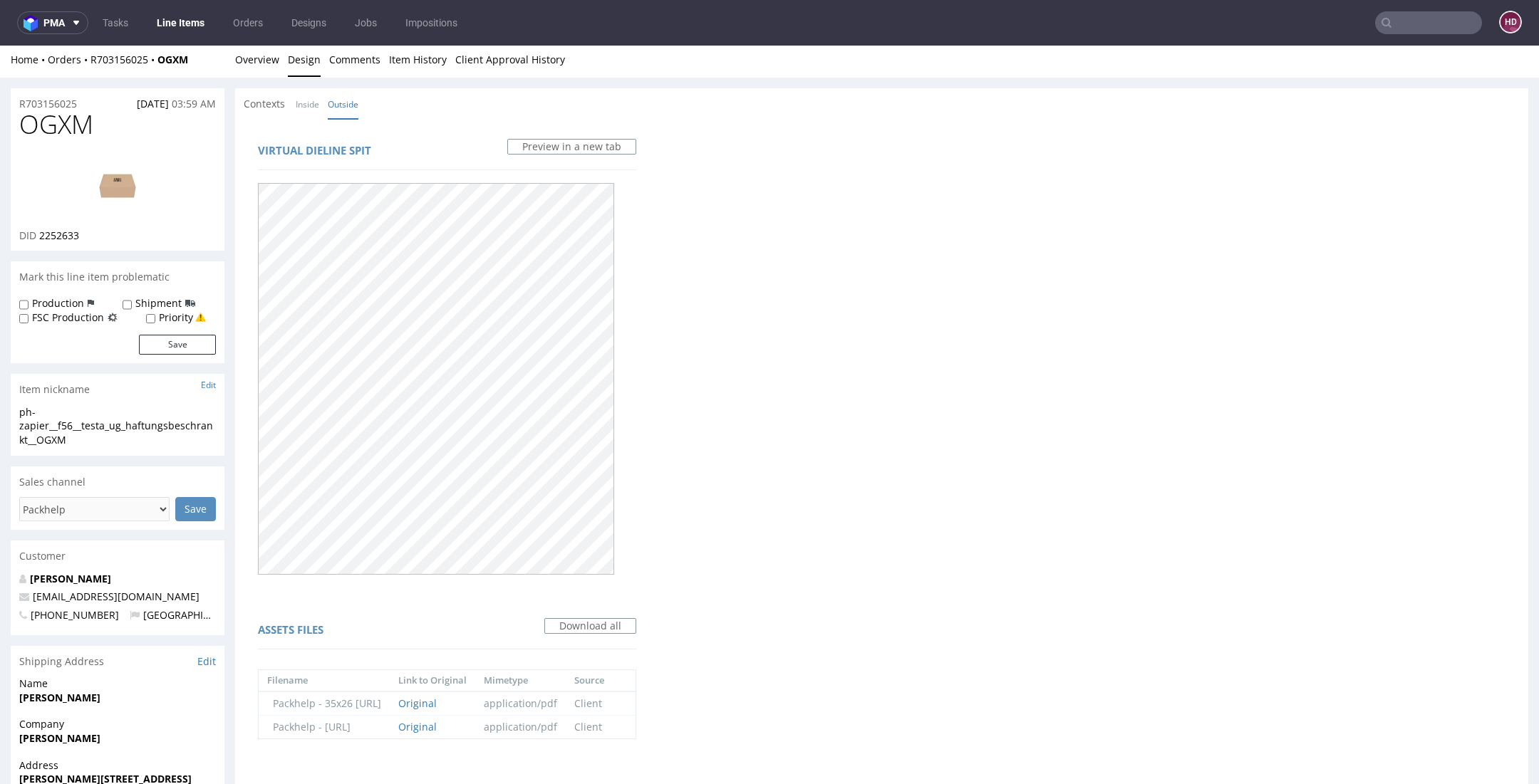
scroll to position [441, 0]
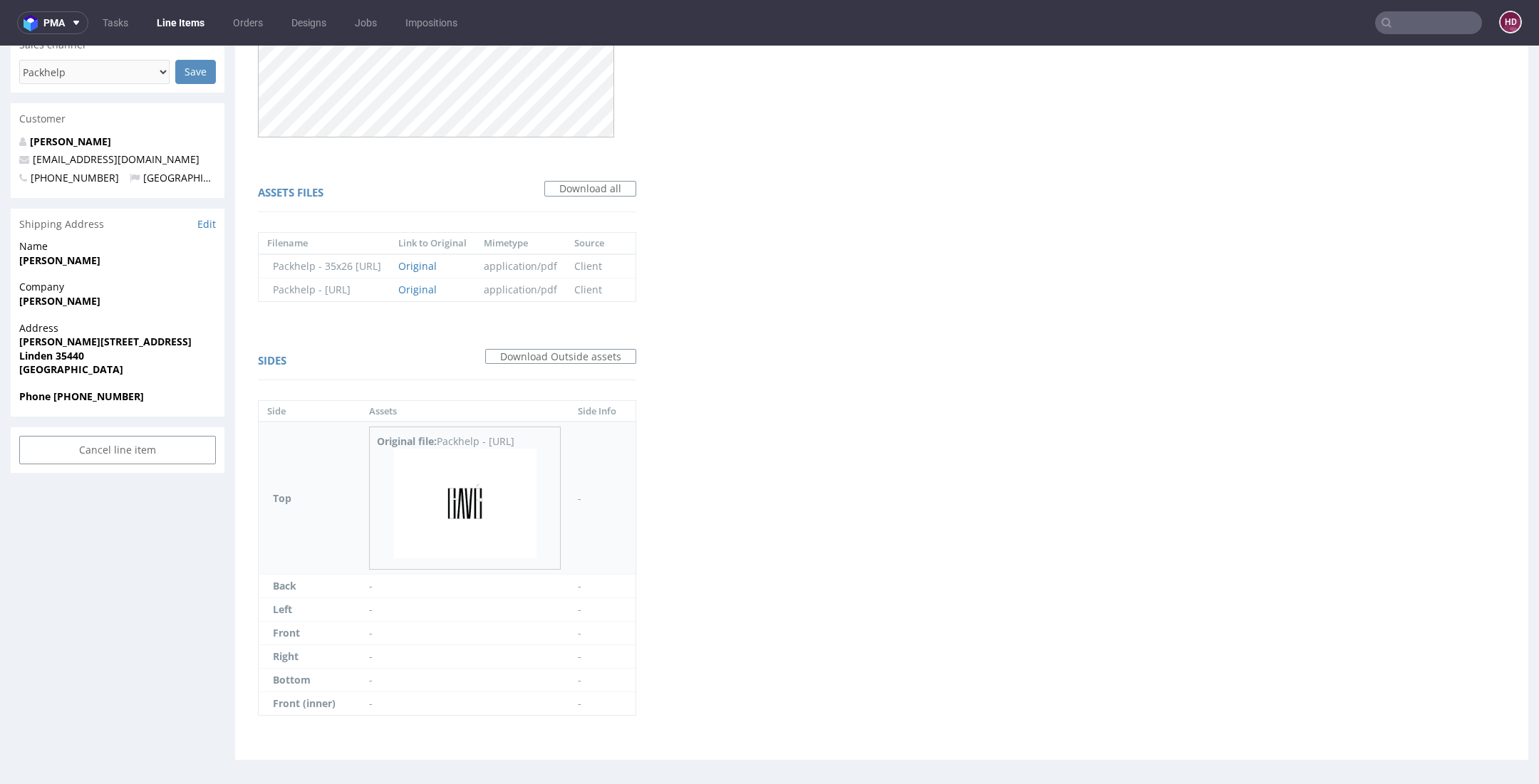
click at [514, 490] on img at bounding box center [465, 503] width 143 height 109
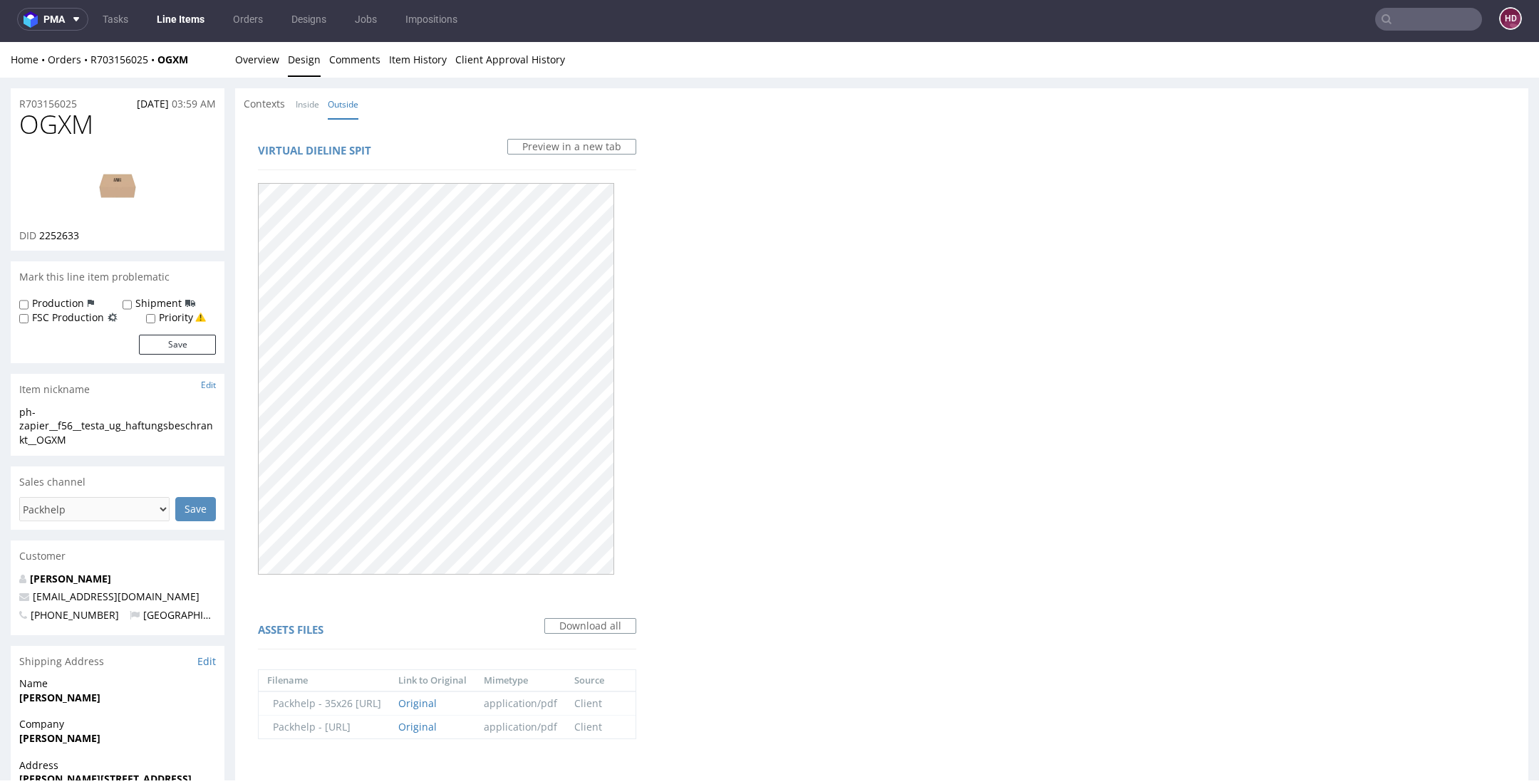
scroll to position [0, 0]
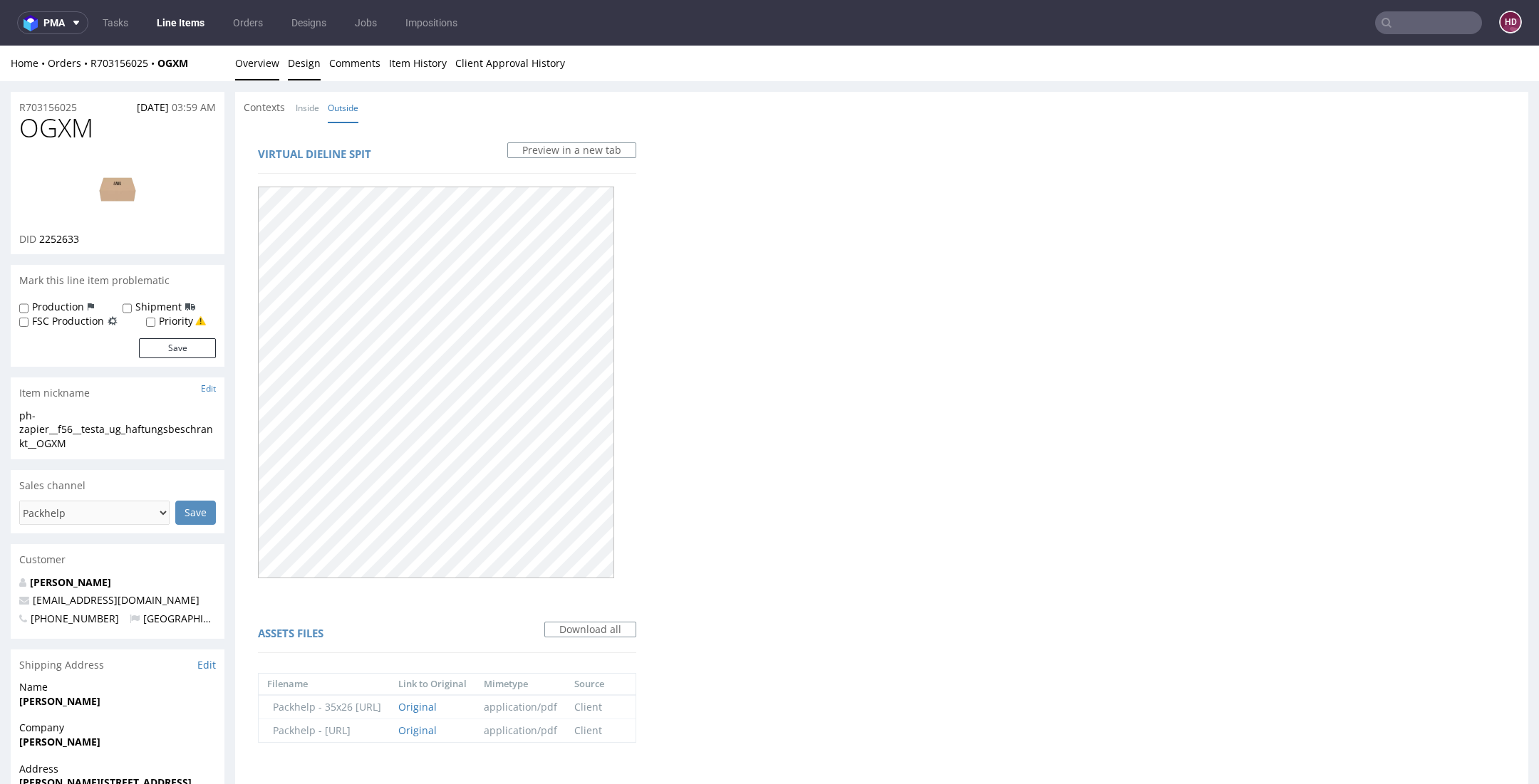
click at [255, 75] on link "Overview" at bounding box center [257, 63] width 44 height 35
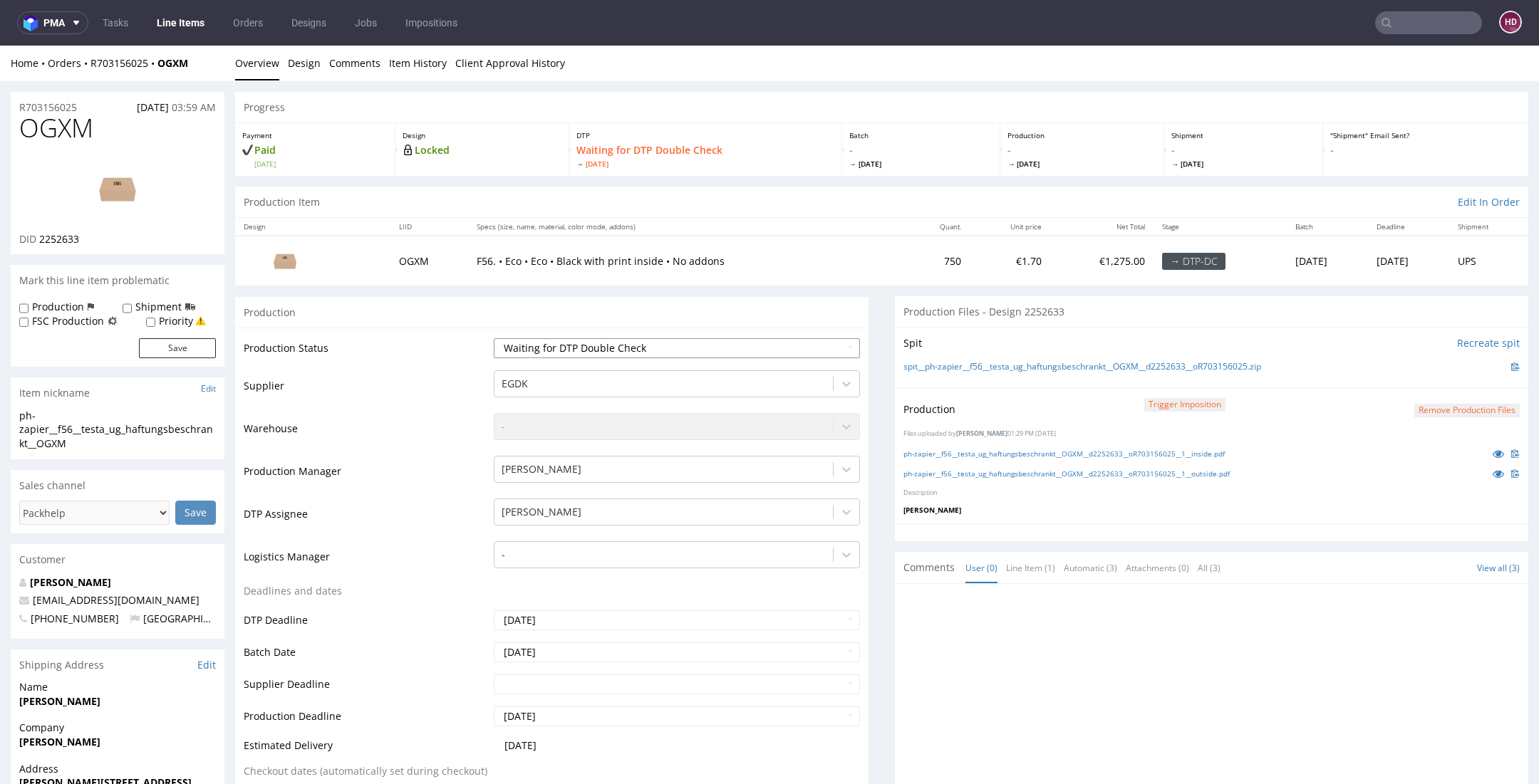
click at [539, 346] on select "Waiting for Artwork Waiting for Diecut Waiting for Mockup Waiting for DTP Waiti…" at bounding box center [677, 348] width 366 height 20
select select "dtp_dc_done"
click at [494, 338] on select "Waiting for Artwork Waiting for Diecut Waiting for Mockup Waiting for DTP Waiti…" at bounding box center [677, 348] width 366 height 20
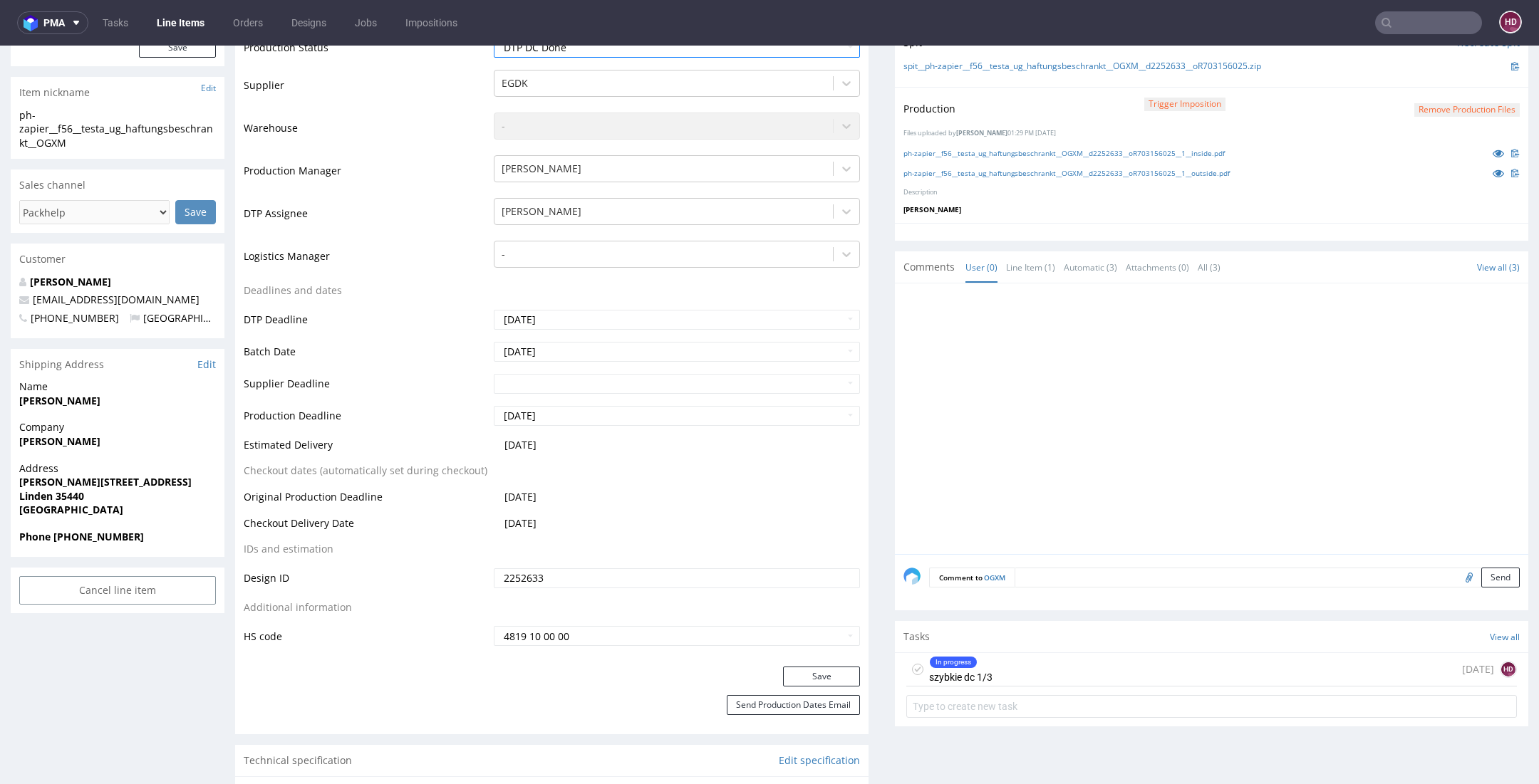
scroll to position [411, 0]
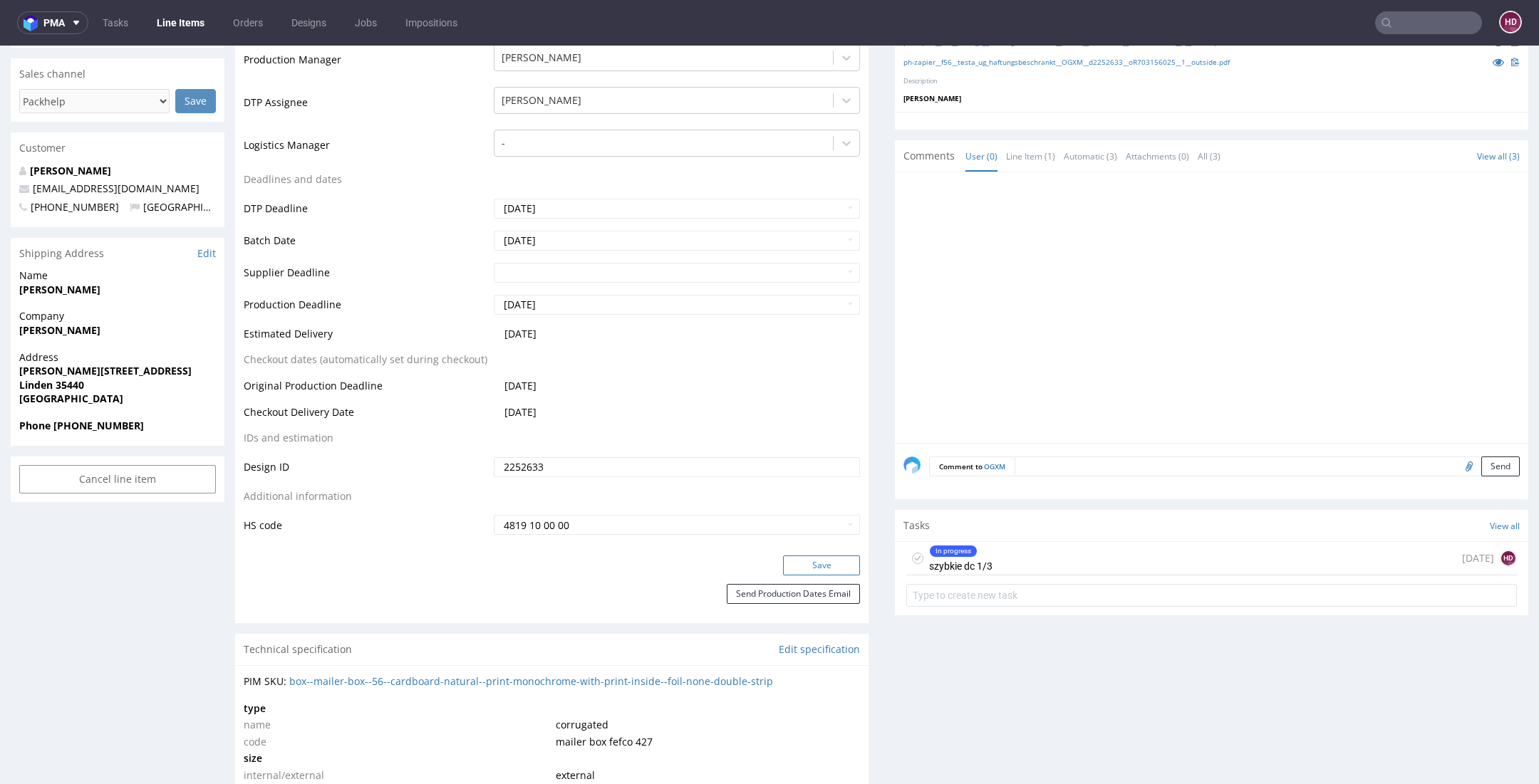
click at [802, 560] on button "Save" at bounding box center [821, 565] width 77 height 20
click at [983, 560] on div "In progress szybkie dc 1/3 today HD" at bounding box center [1212, 559] width 611 height 33
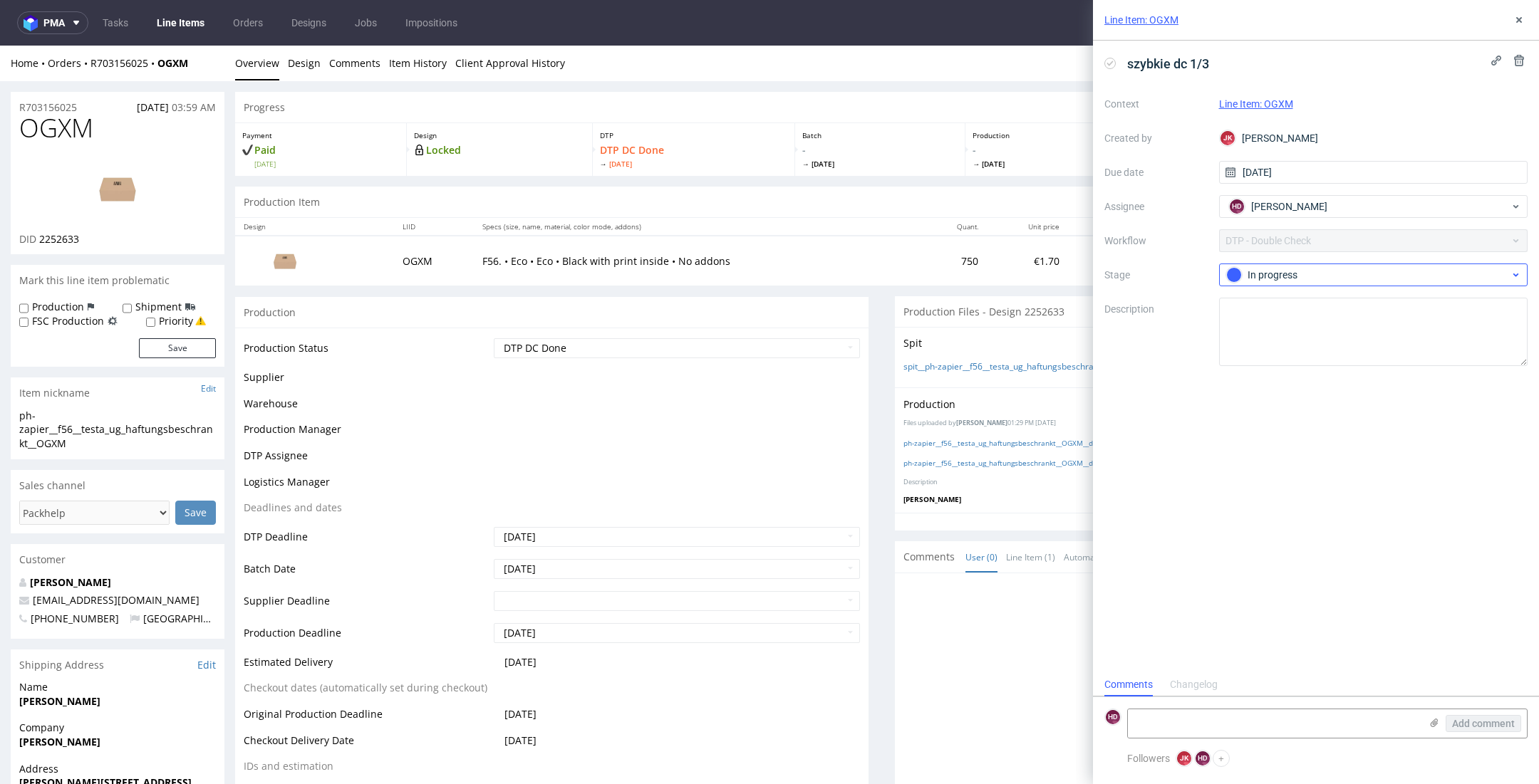
scroll to position [411, 0]
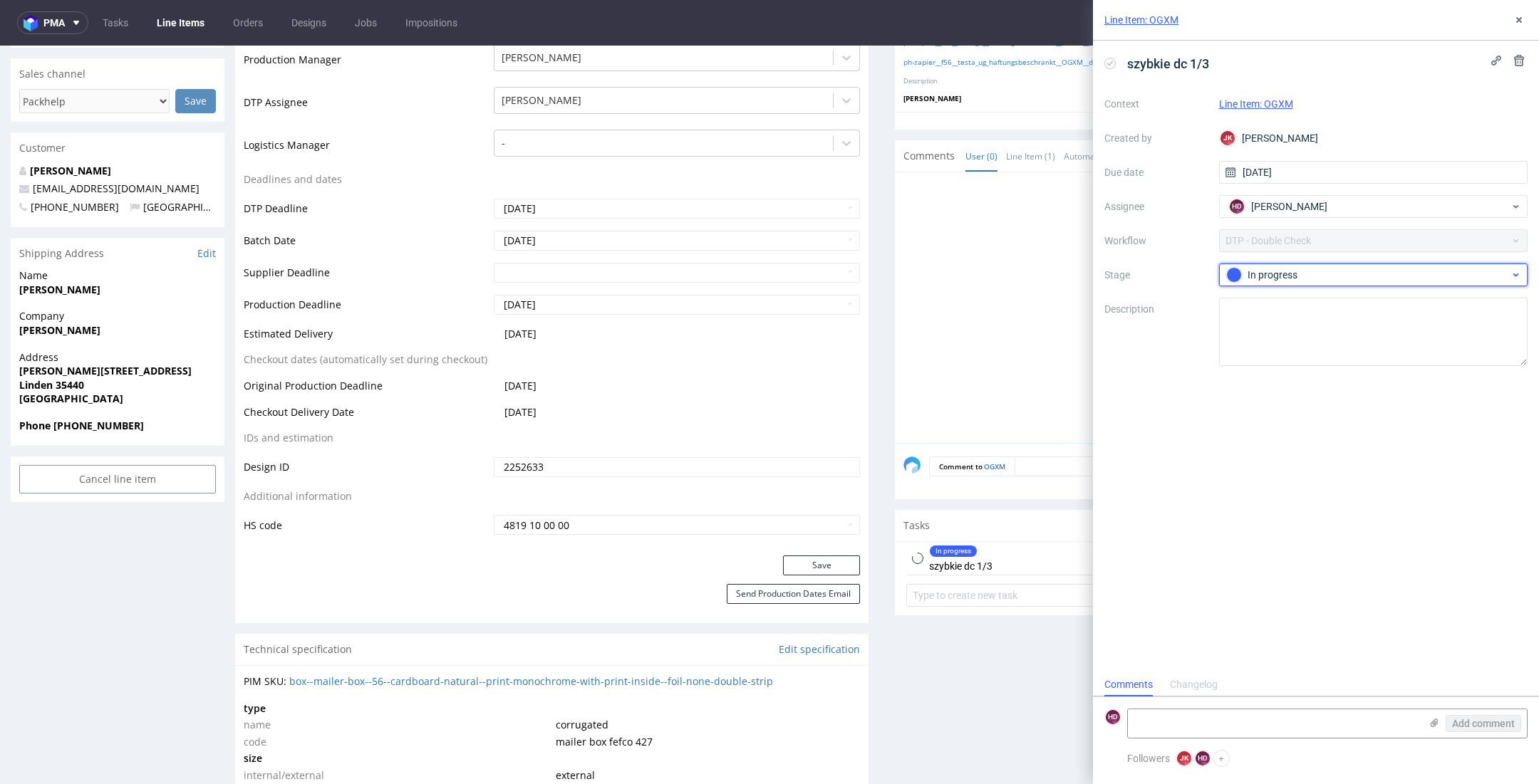
click at [1231, 270] on div at bounding box center [1234, 275] width 16 height 16
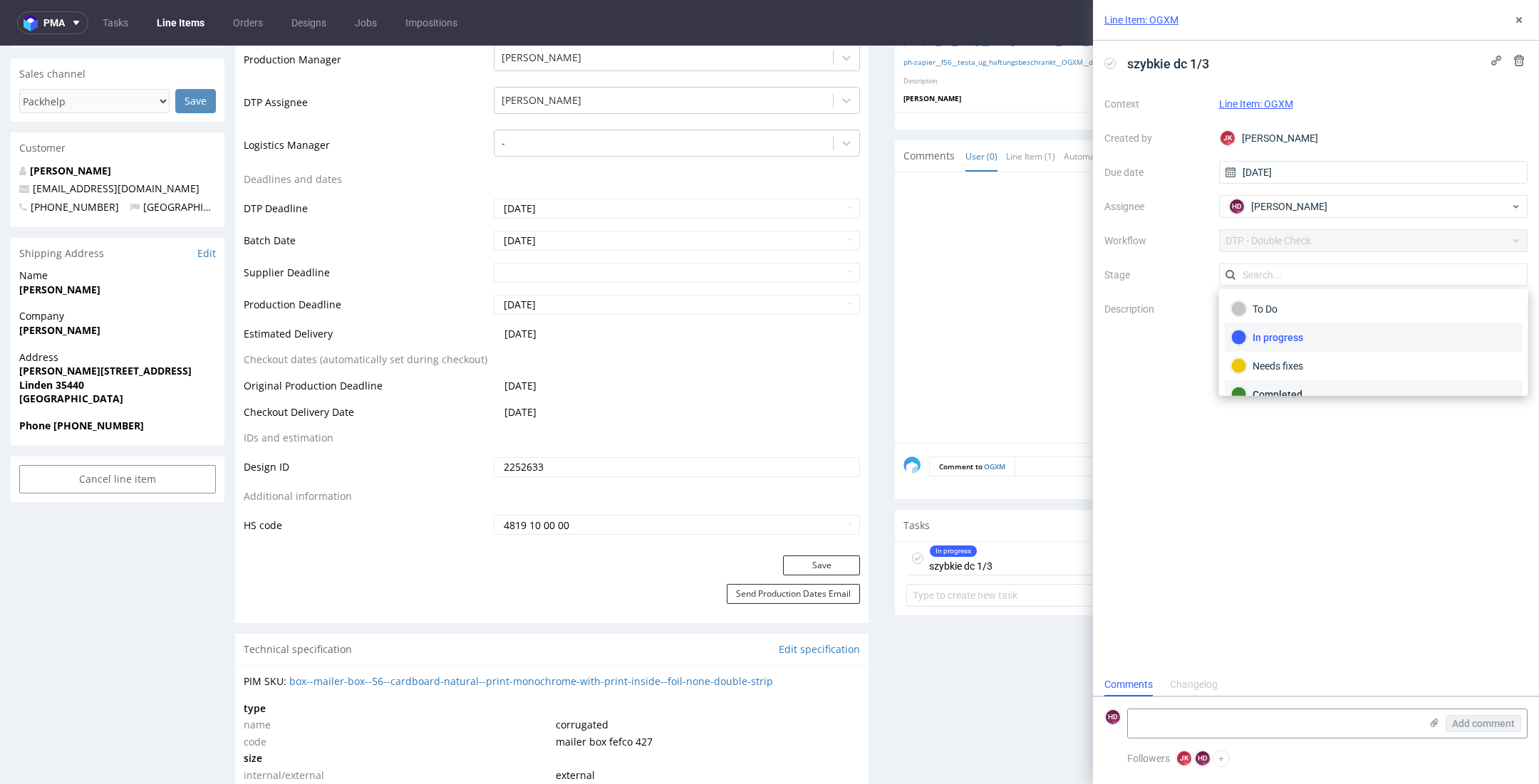
click at [1274, 395] on div "Completed" at bounding box center [1372, 395] width 285 height 16
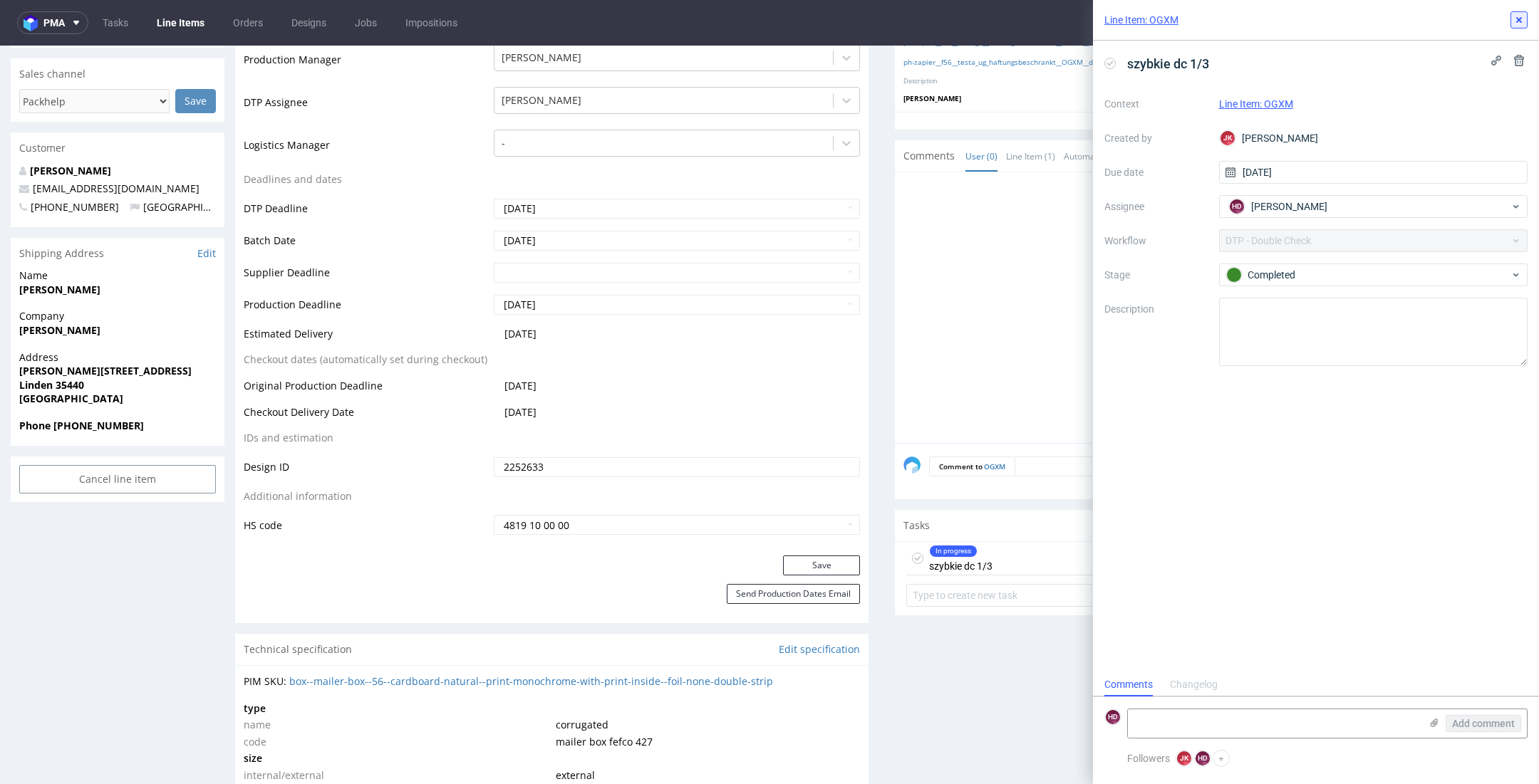
click at [1517, 21] on icon at bounding box center [1518, 20] width 11 height 11
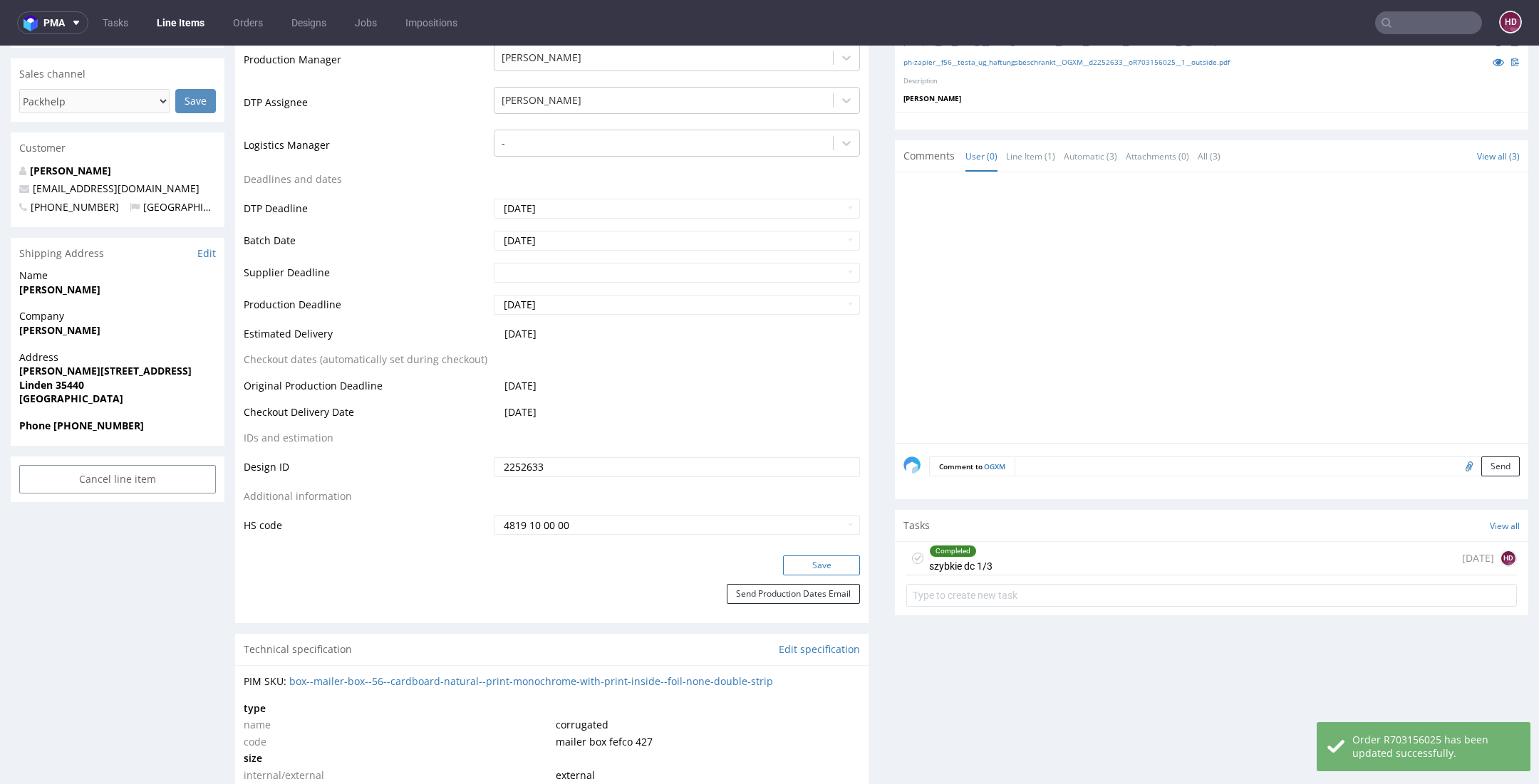
click at [843, 561] on button "Save" at bounding box center [821, 565] width 77 height 20
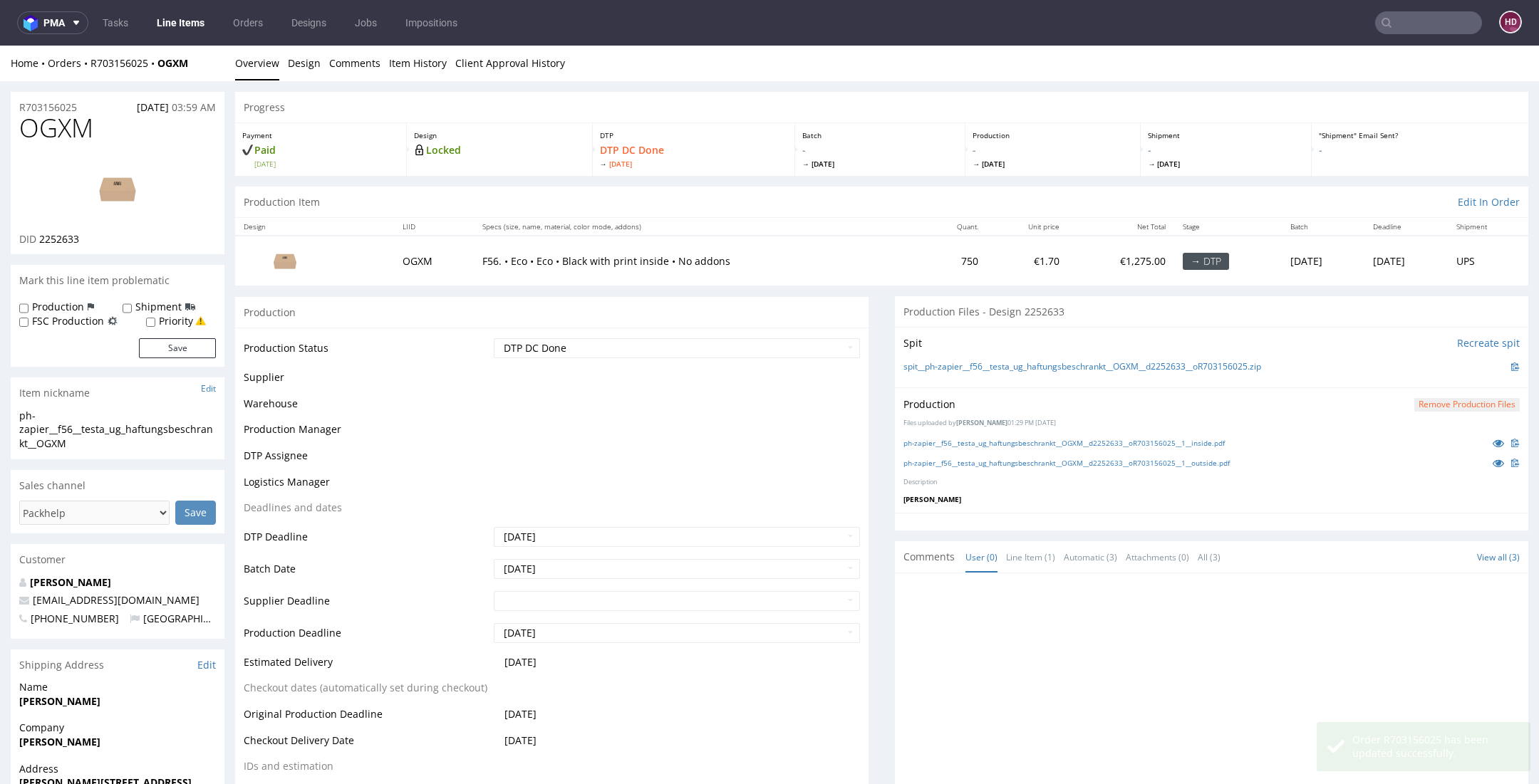
scroll to position [411, 0]
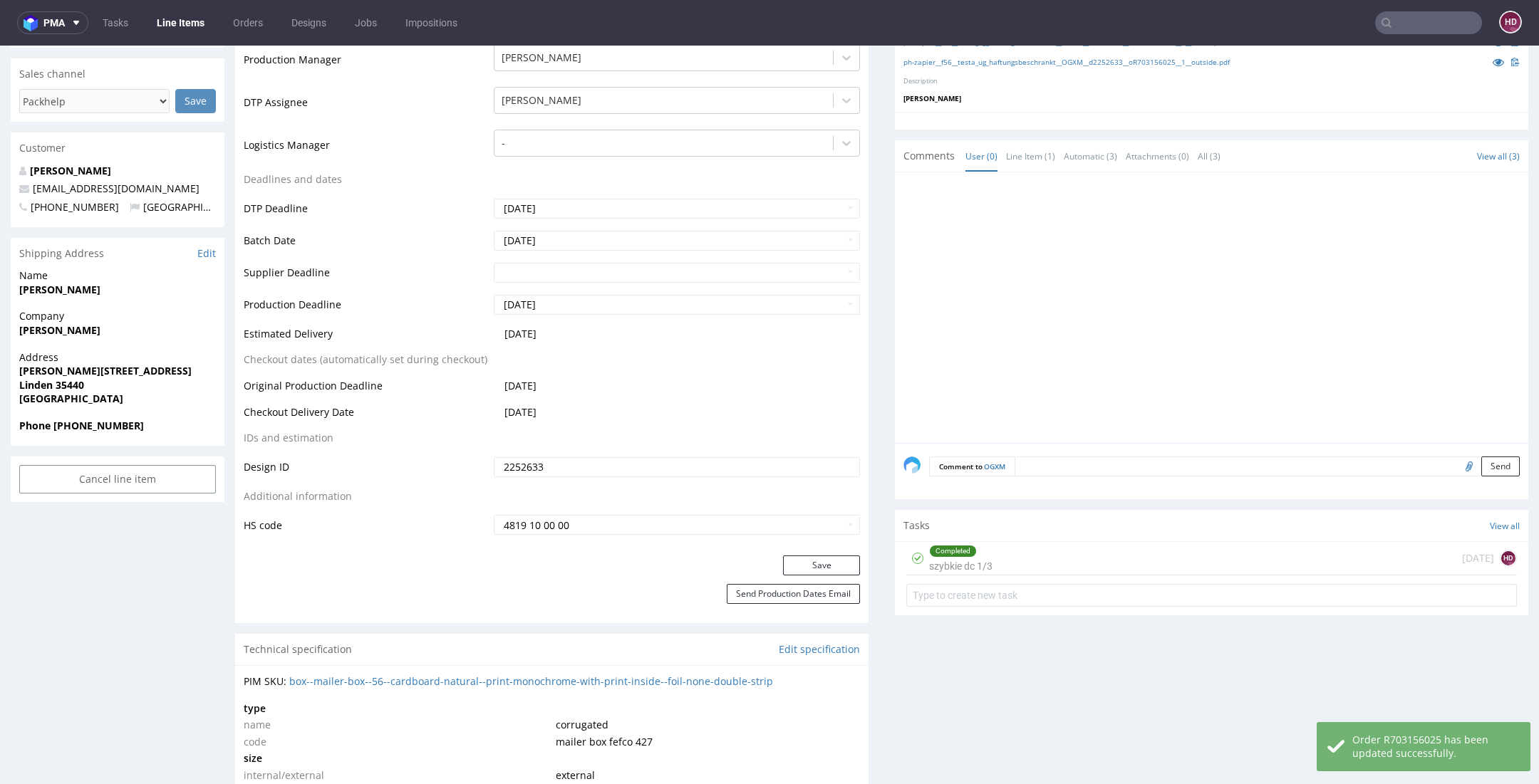
click at [173, 23] on link "Line Items" at bounding box center [181, 22] width 65 height 23
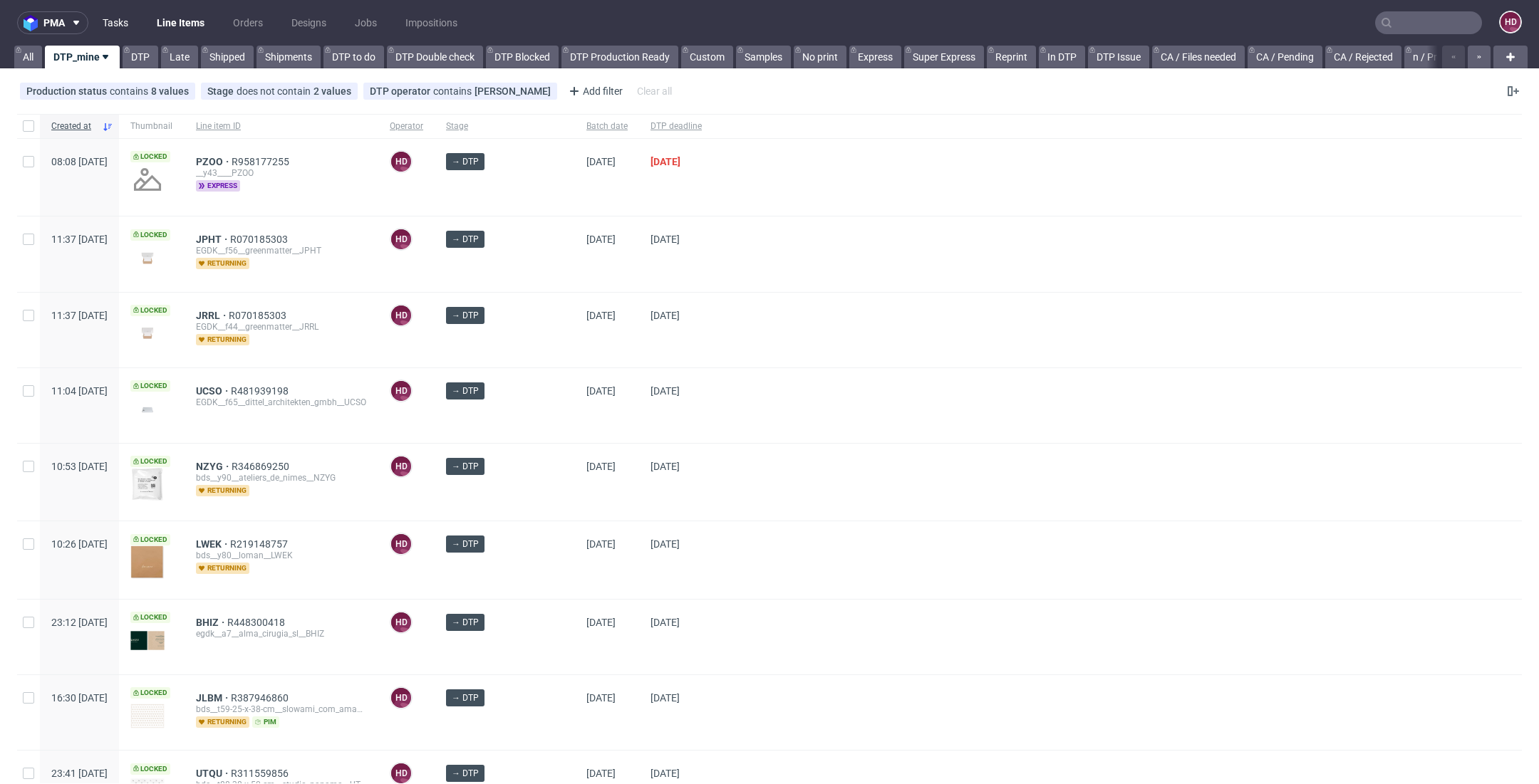
click at [118, 18] on link "Tasks" at bounding box center [116, 22] width 43 height 23
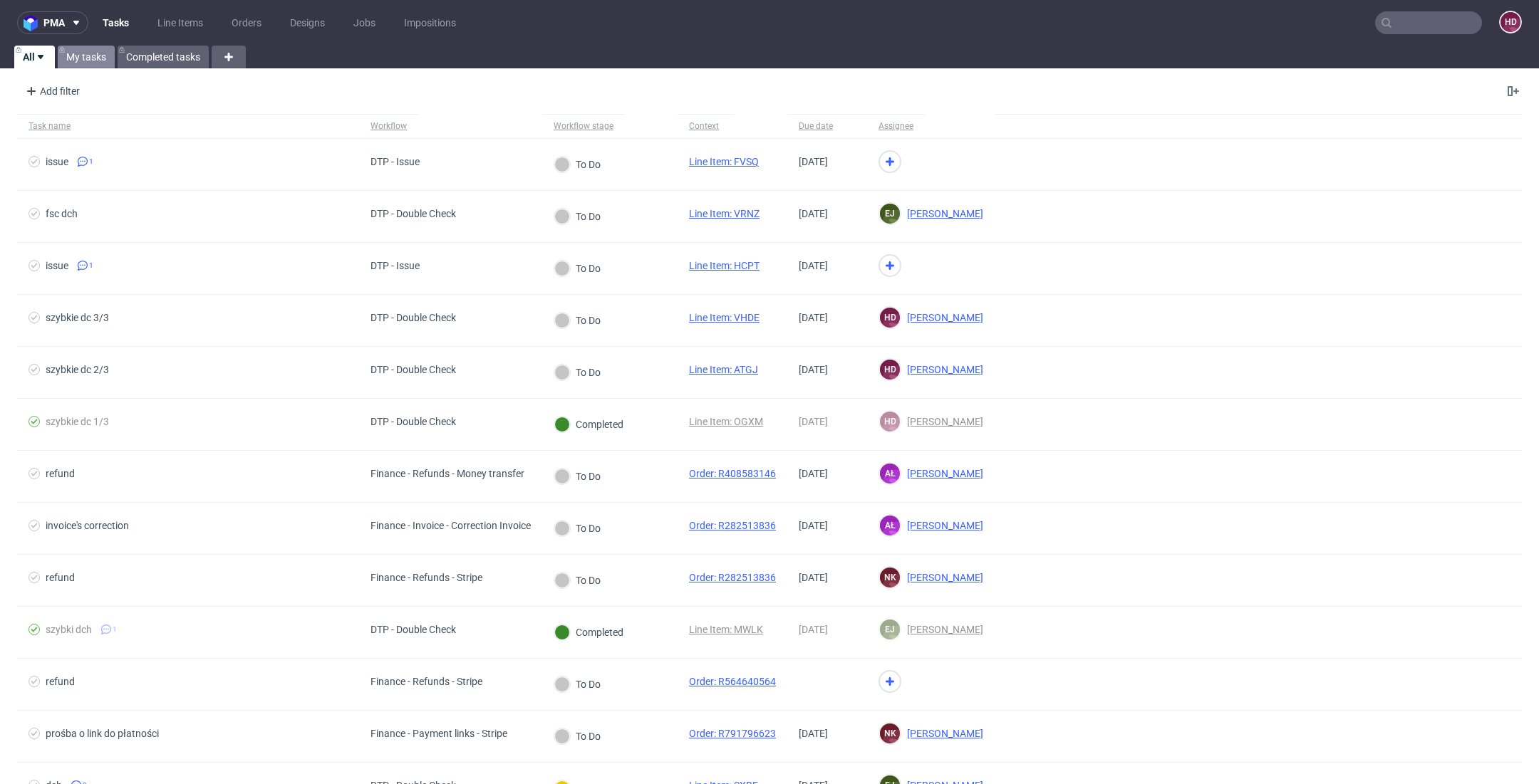
click at [69, 52] on link "My tasks" at bounding box center [86, 56] width 57 height 23
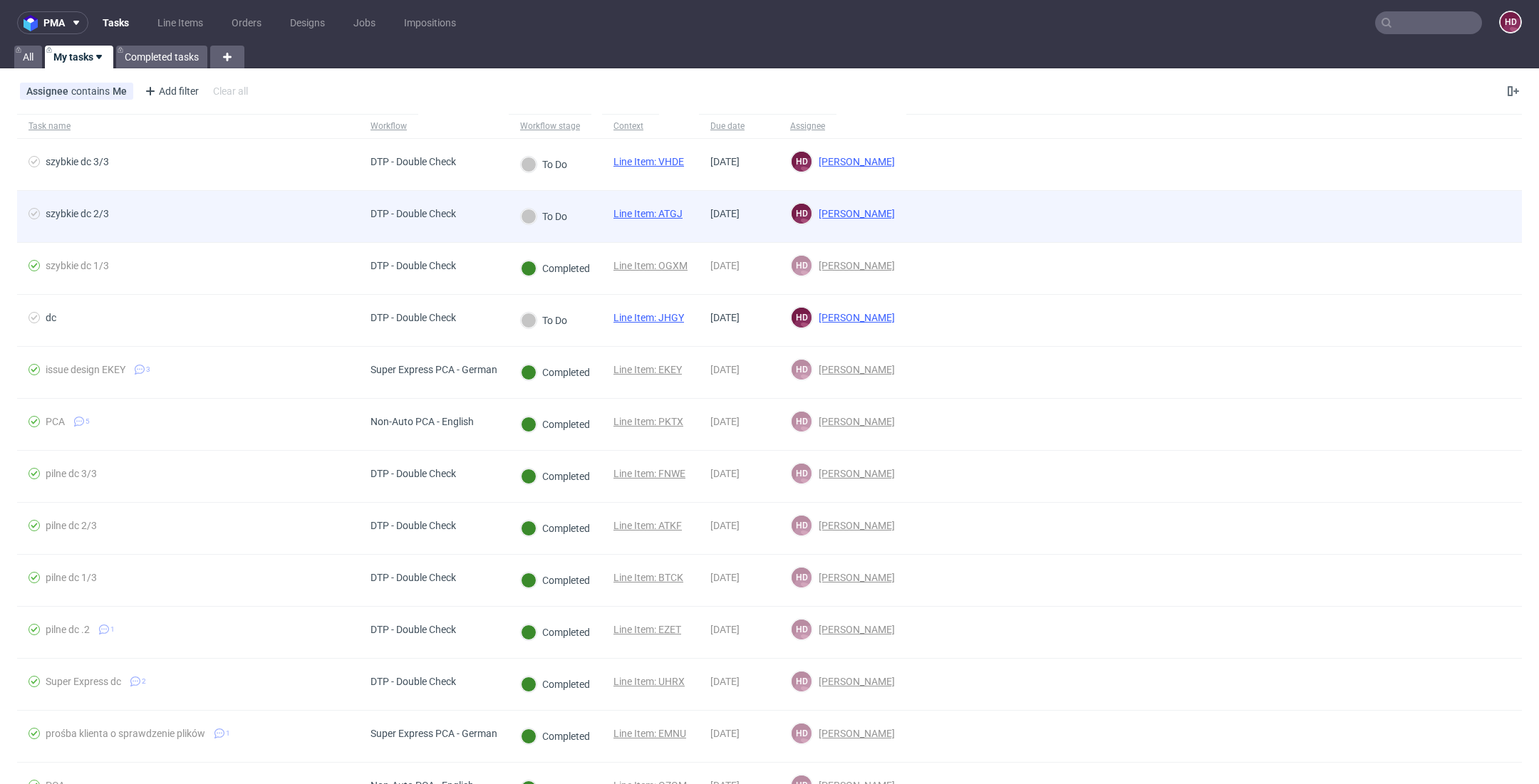
click at [408, 205] on div "DTP - Double Check" at bounding box center [413, 216] width 109 height 52
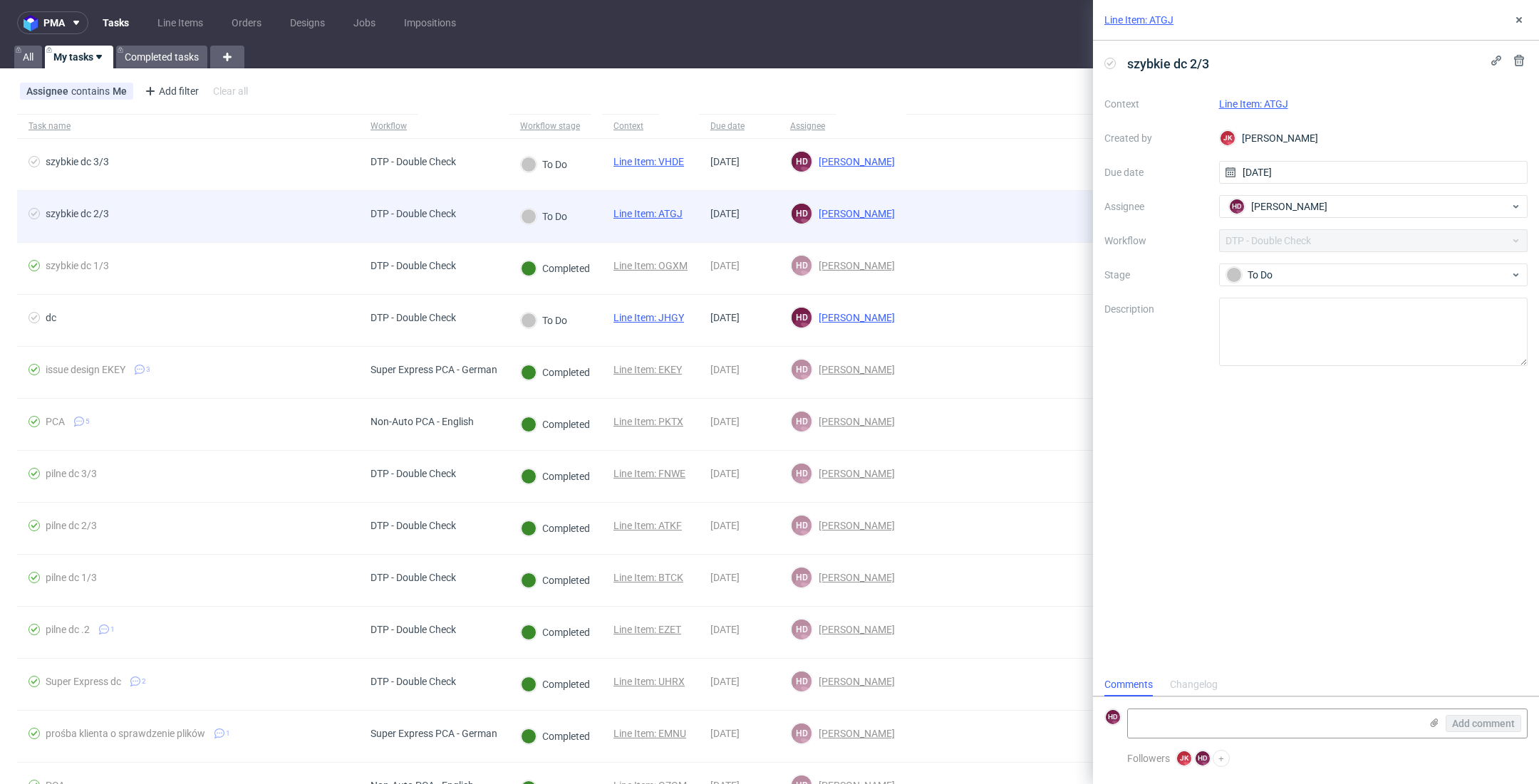
scroll to position [11, 0]
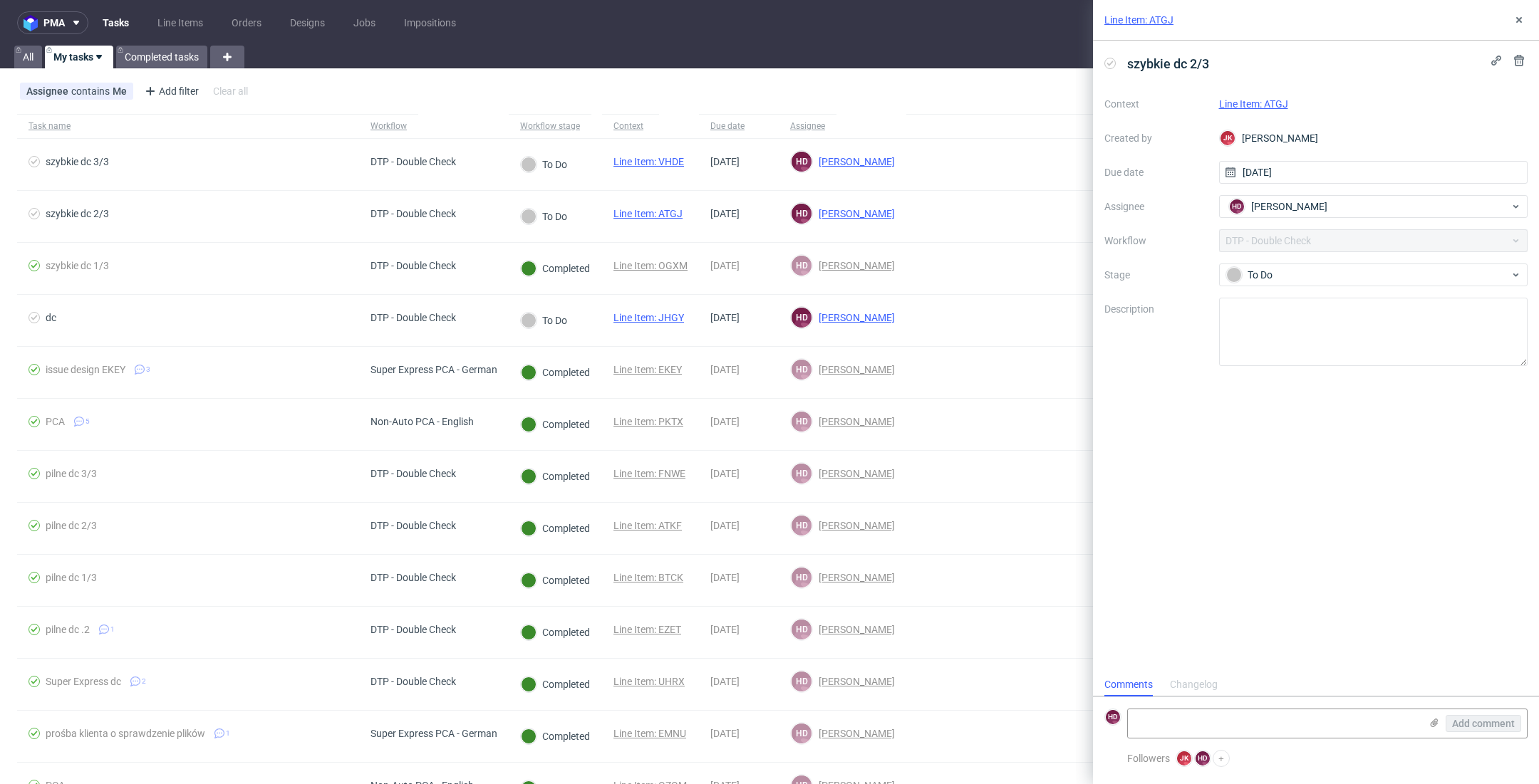
click at [1255, 107] on link "Line Item: ATGJ" at bounding box center [1253, 104] width 69 height 11
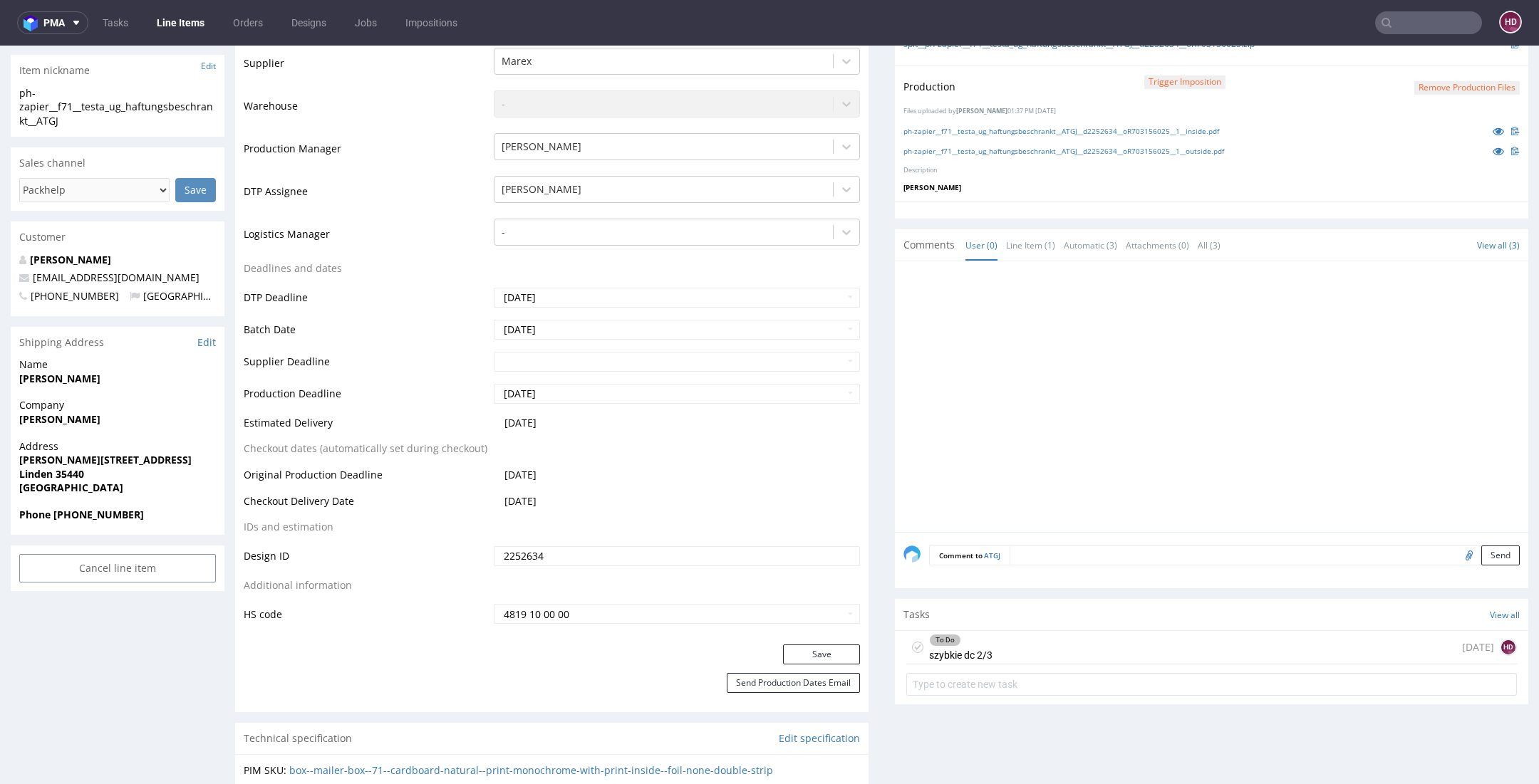
scroll to position [111, 0]
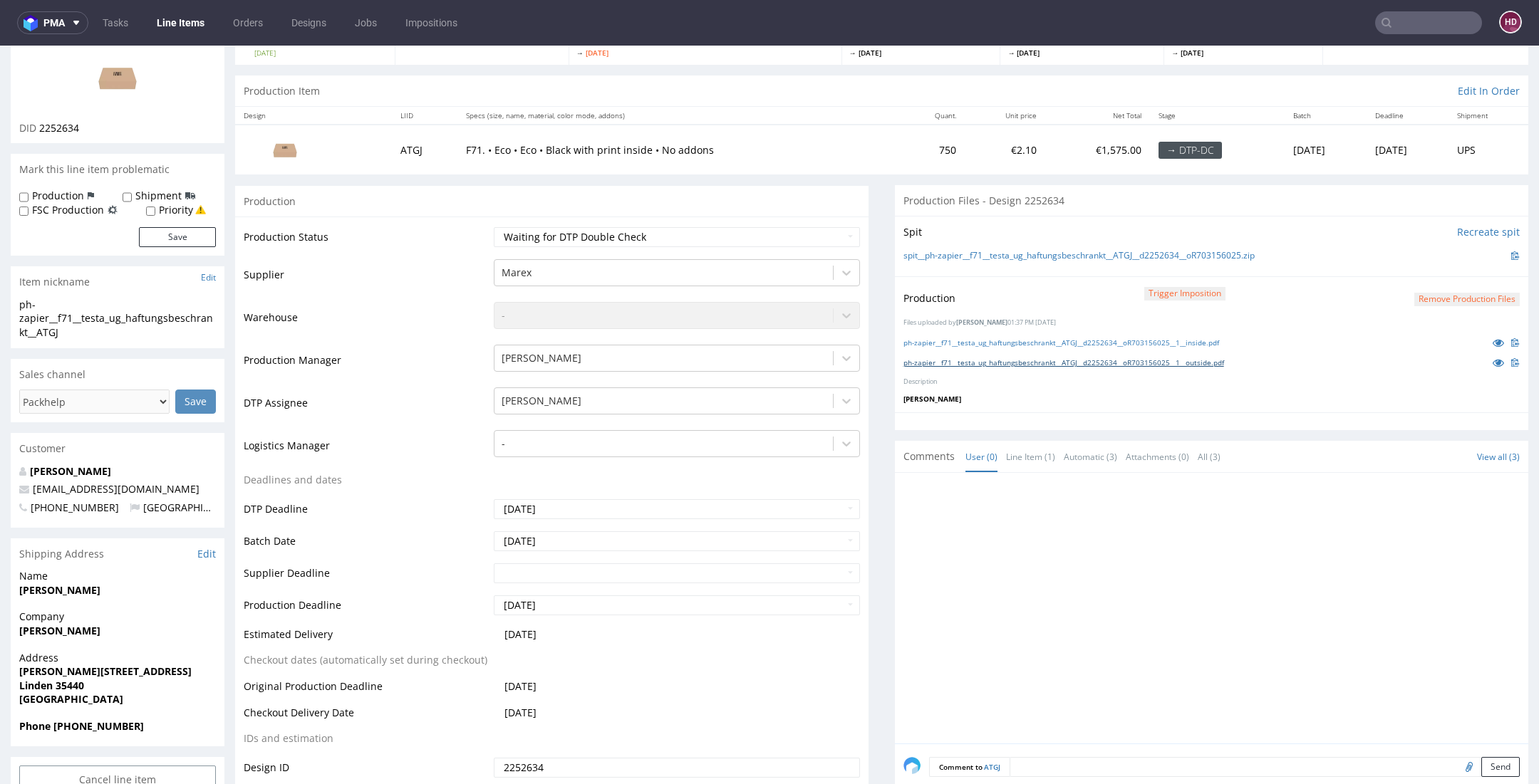
click at [1139, 362] on link "ph-zapier__f71__testa_ug_haftungsbeschrankt__ATGJ__d2252634__oR703156025__1__ou…" at bounding box center [1063, 362] width 320 height 10
click at [1082, 344] on link "ph-zapier__f71__testa_ug_haftungsbeschrankt__ATGJ__d2252634__oR703156025__1__in…" at bounding box center [1061, 342] width 316 height 10
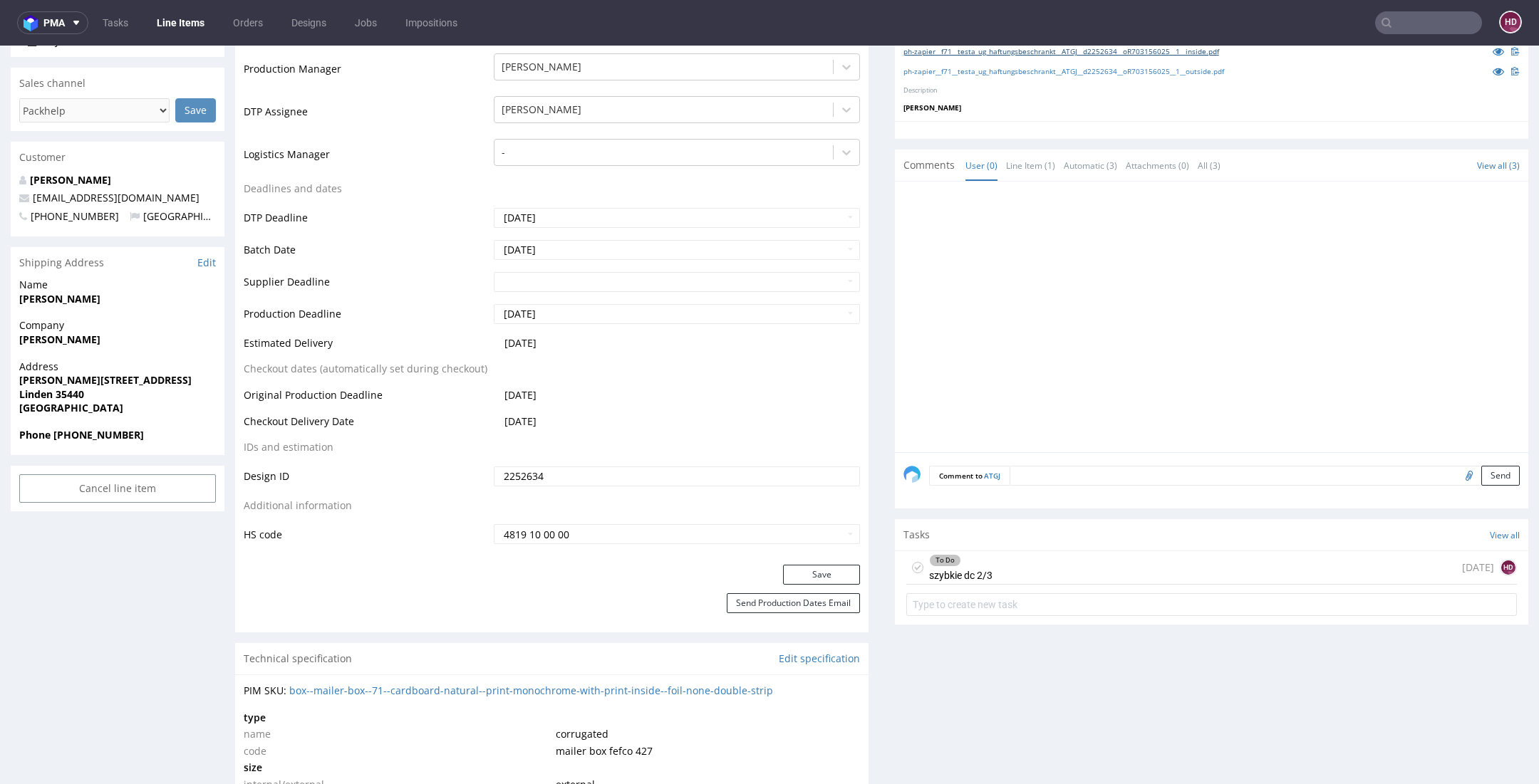
scroll to position [0, 0]
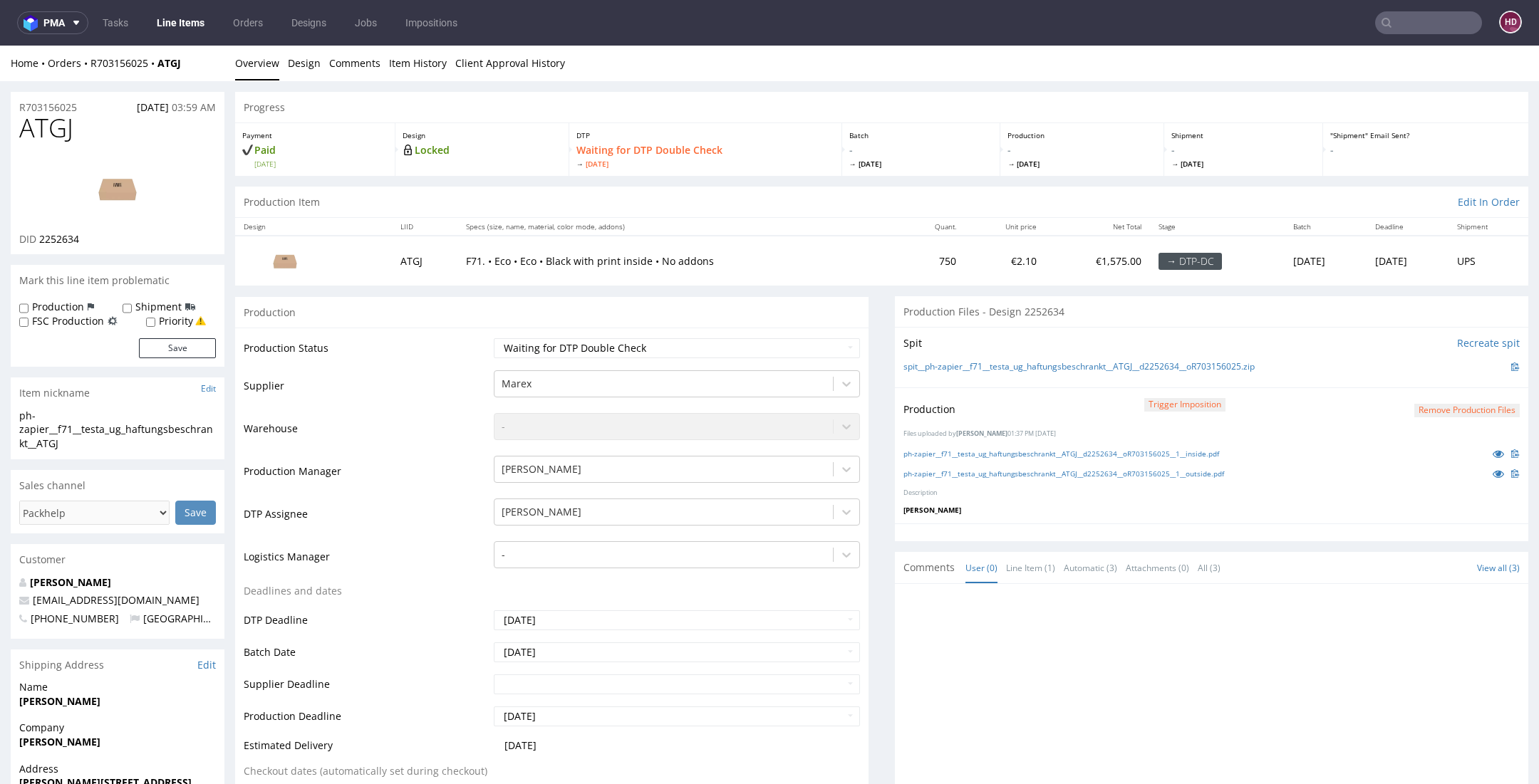
click at [90, 170] on img at bounding box center [117, 189] width 114 height 64
click at [601, 344] on select "Waiting for Artwork Waiting for Diecut Waiting for Mockup Waiting for DTP Waiti…" at bounding box center [677, 348] width 366 height 20
select select "dtp_dc_done"
click at [494, 338] on select "Waiting for Artwork Waiting for Diecut Waiting for Mockup Waiting for DTP Waiti…" at bounding box center [677, 348] width 366 height 20
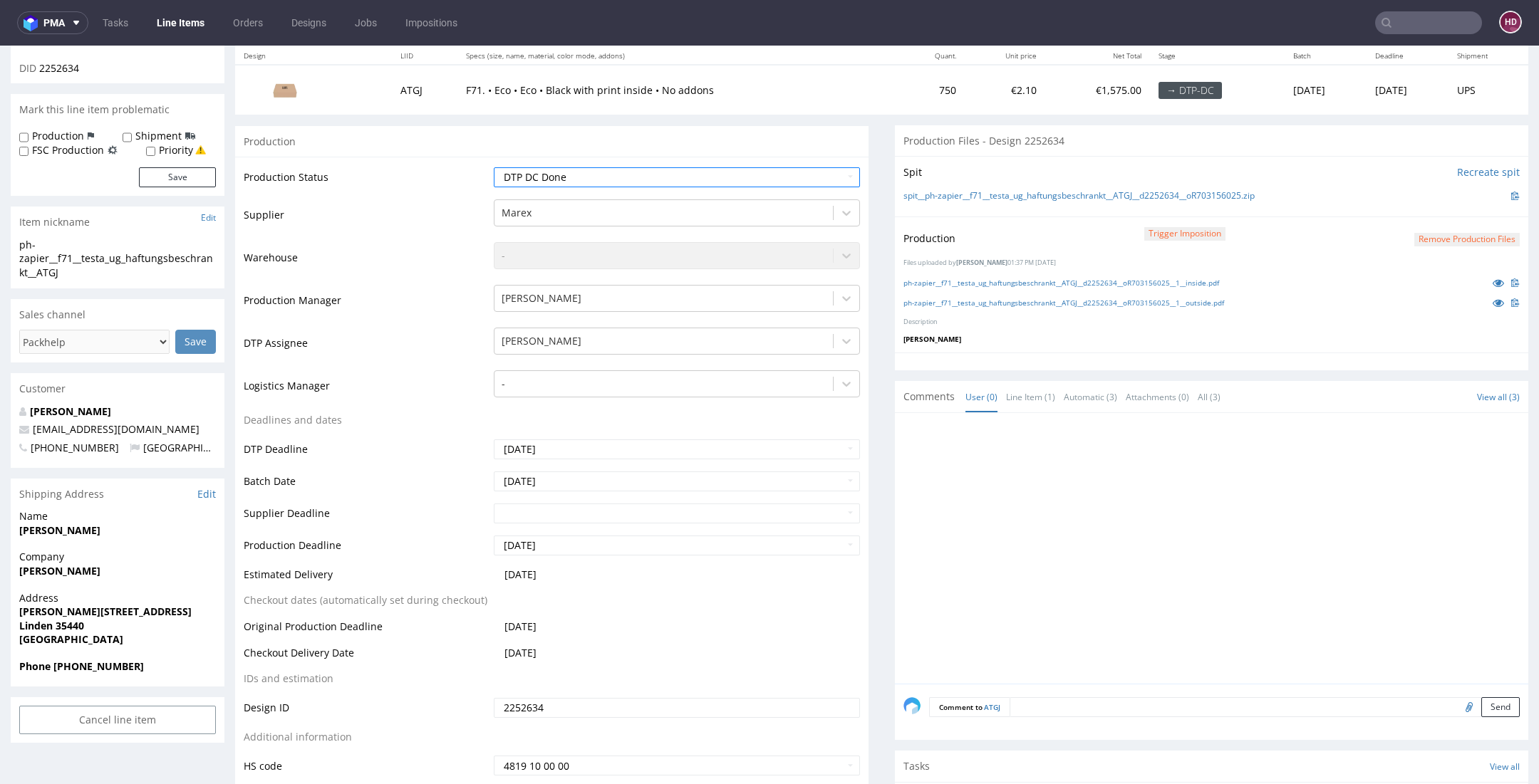
scroll to position [308, 0]
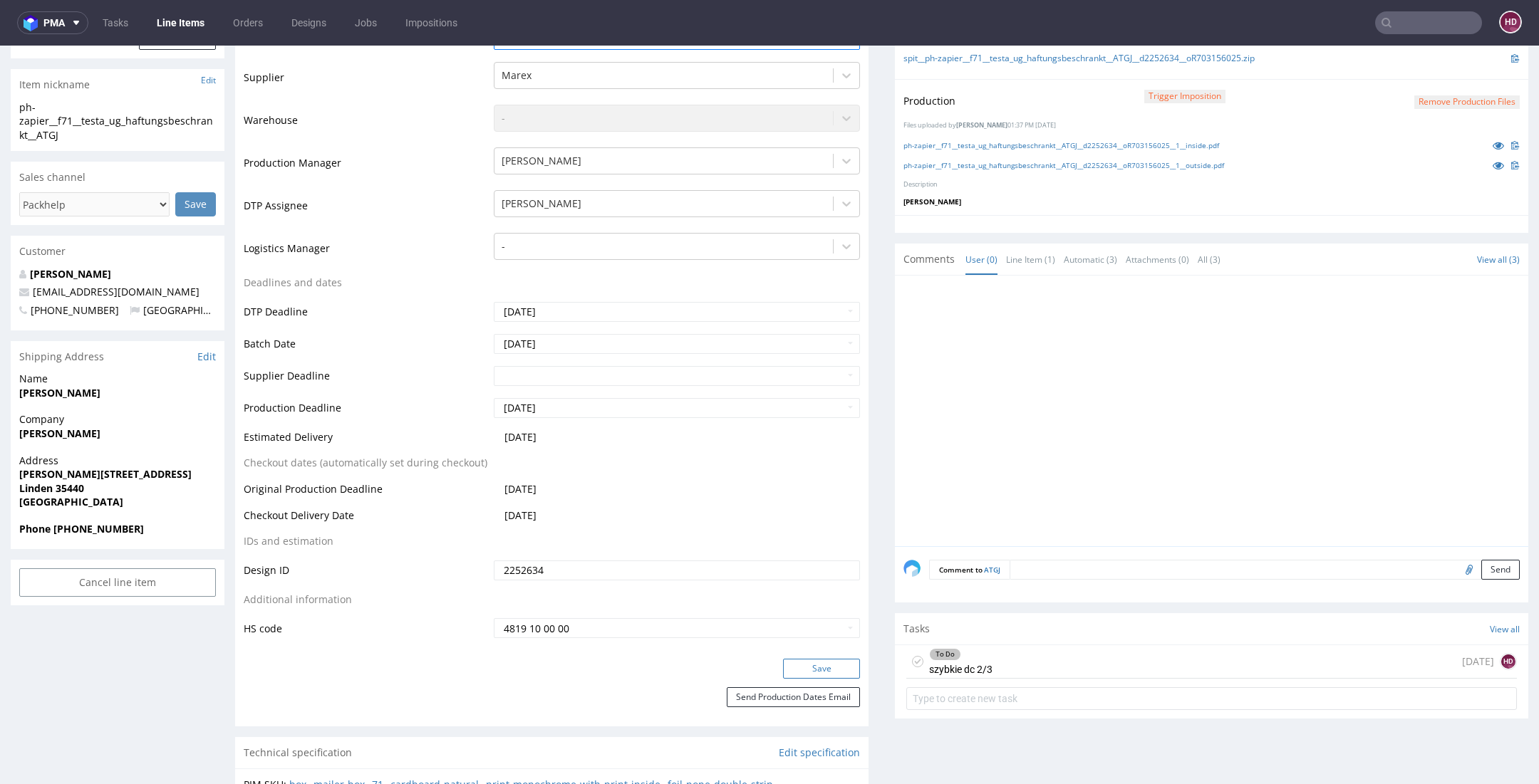
click at [810, 664] on button "Save" at bounding box center [821, 668] width 77 height 20
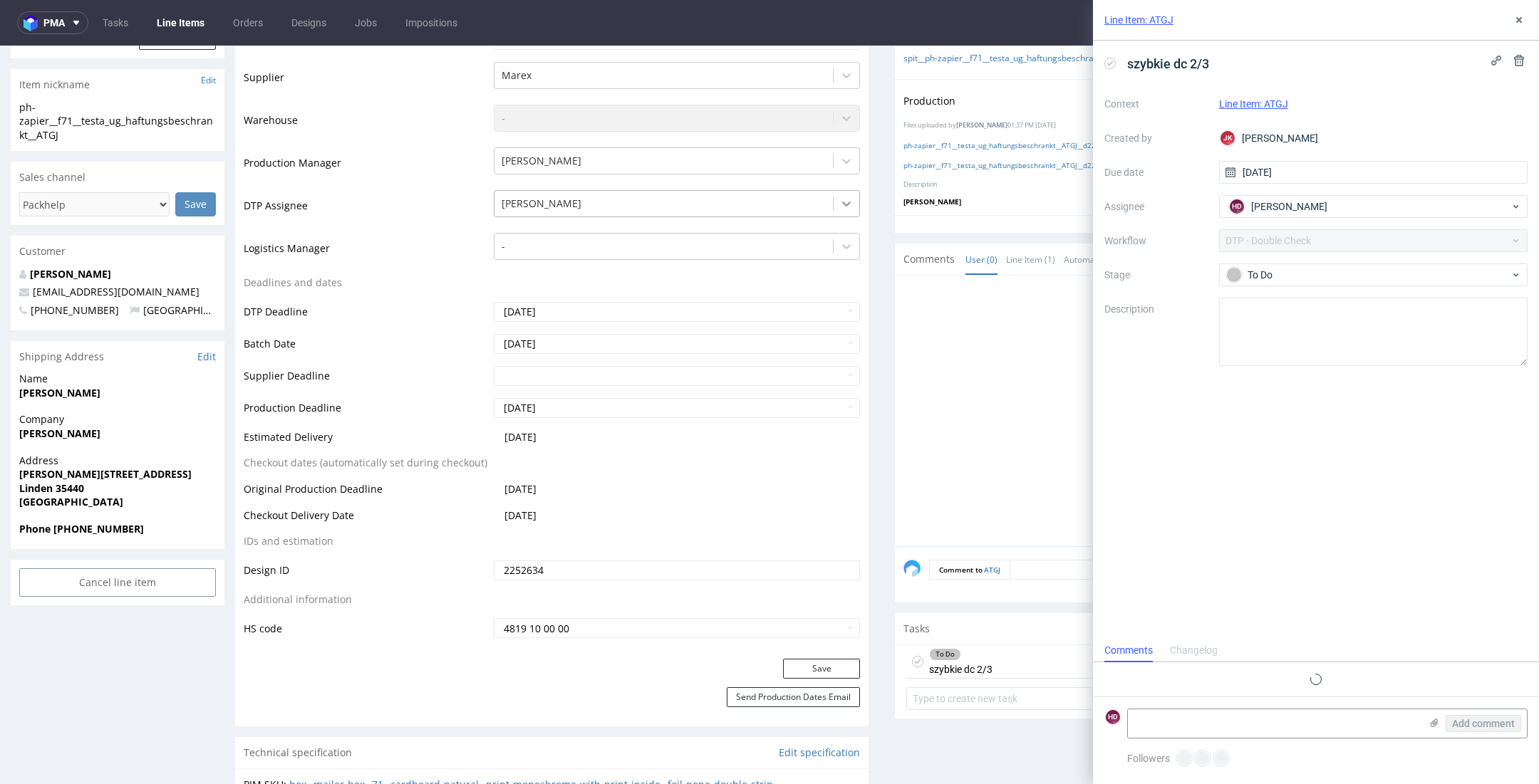
scroll to position [11, 0]
click at [1280, 201] on span "[PERSON_NAME]" at bounding box center [1289, 207] width 76 height 14
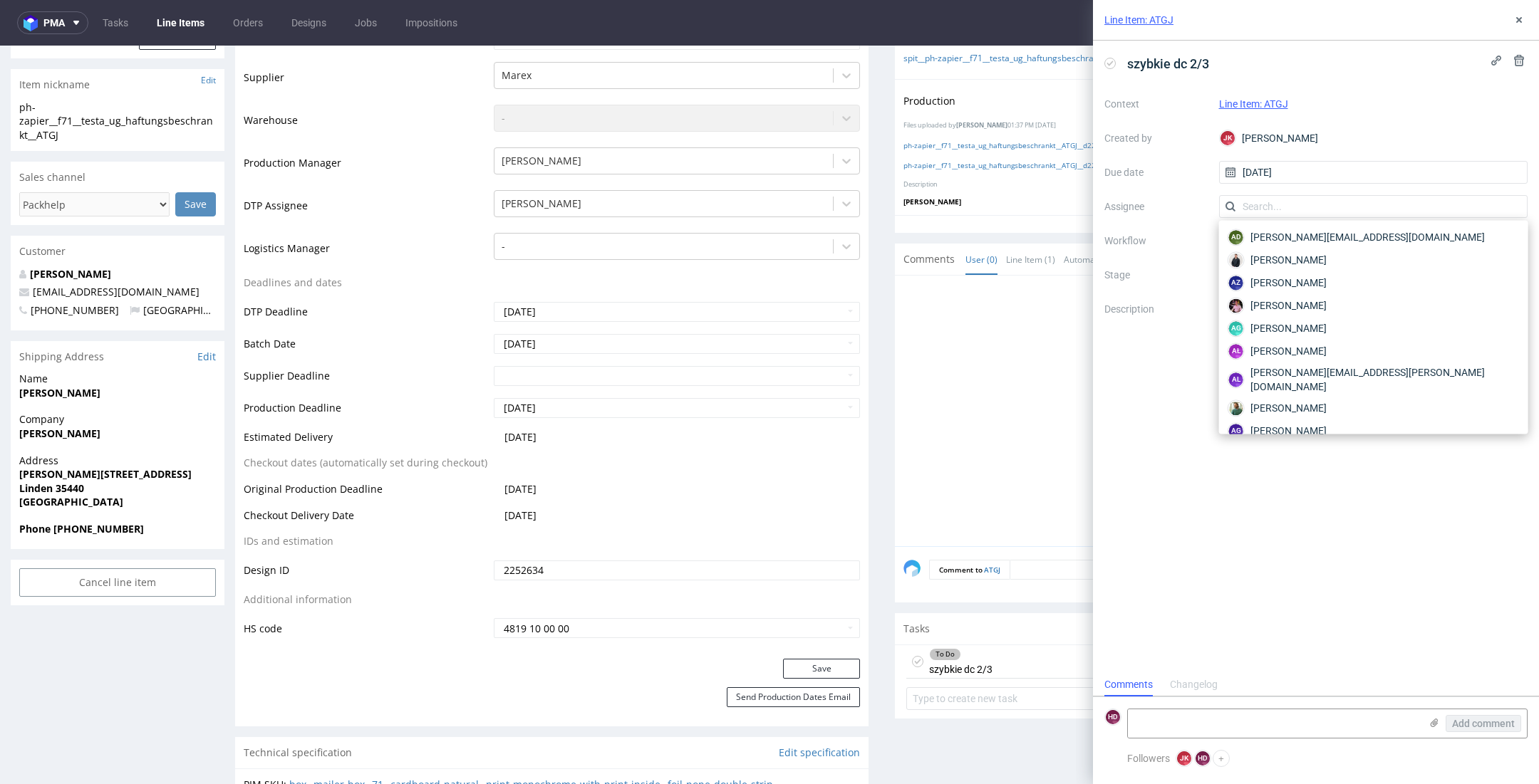
scroll to position [958, 0]
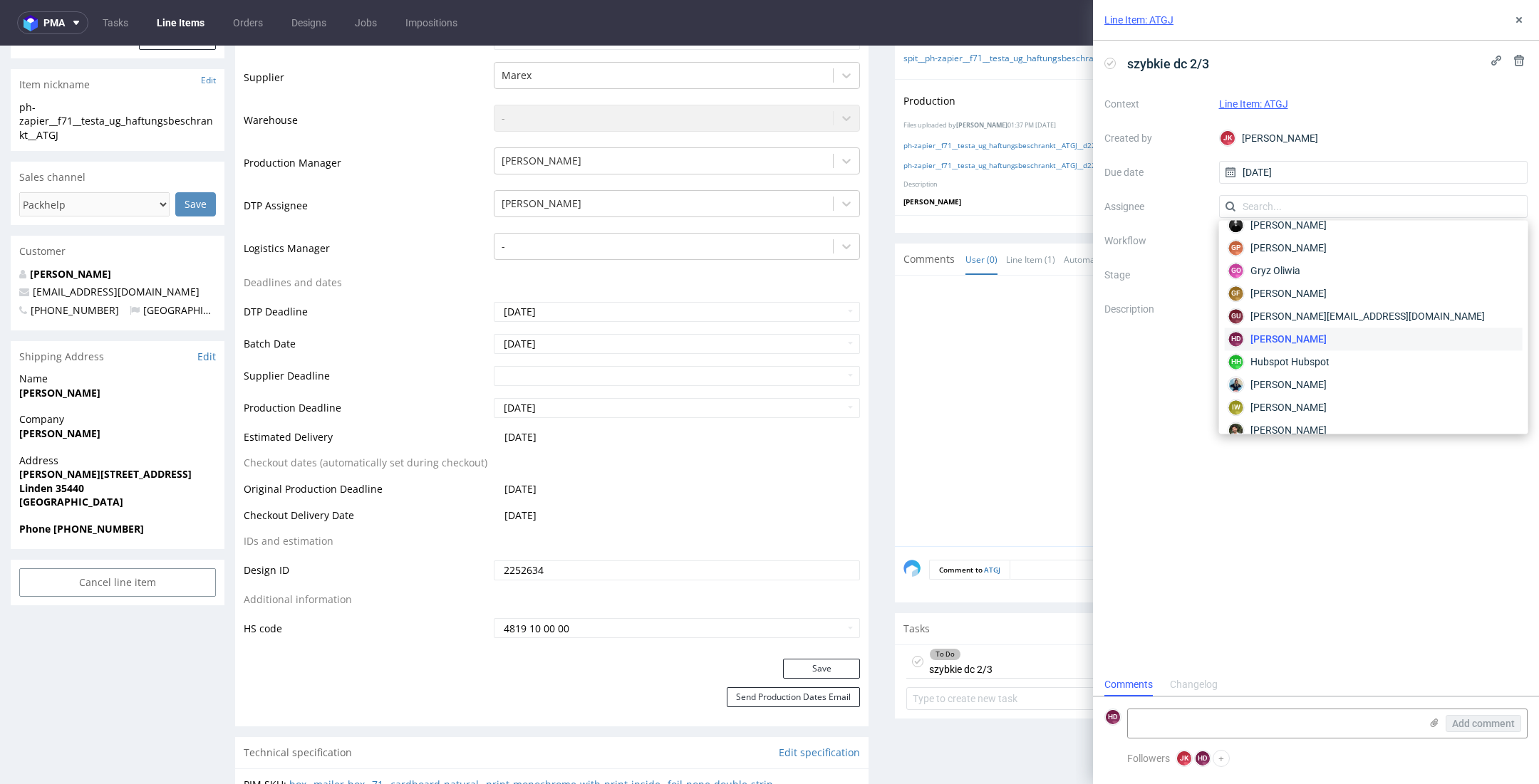
click at [1120, 216] on div "Context Line Item: ATGJ Created by [PERSON_NAME] [PERSON_NAME] Due date [DATE] …" at bounding box center [1316, 229] width 423 height 273
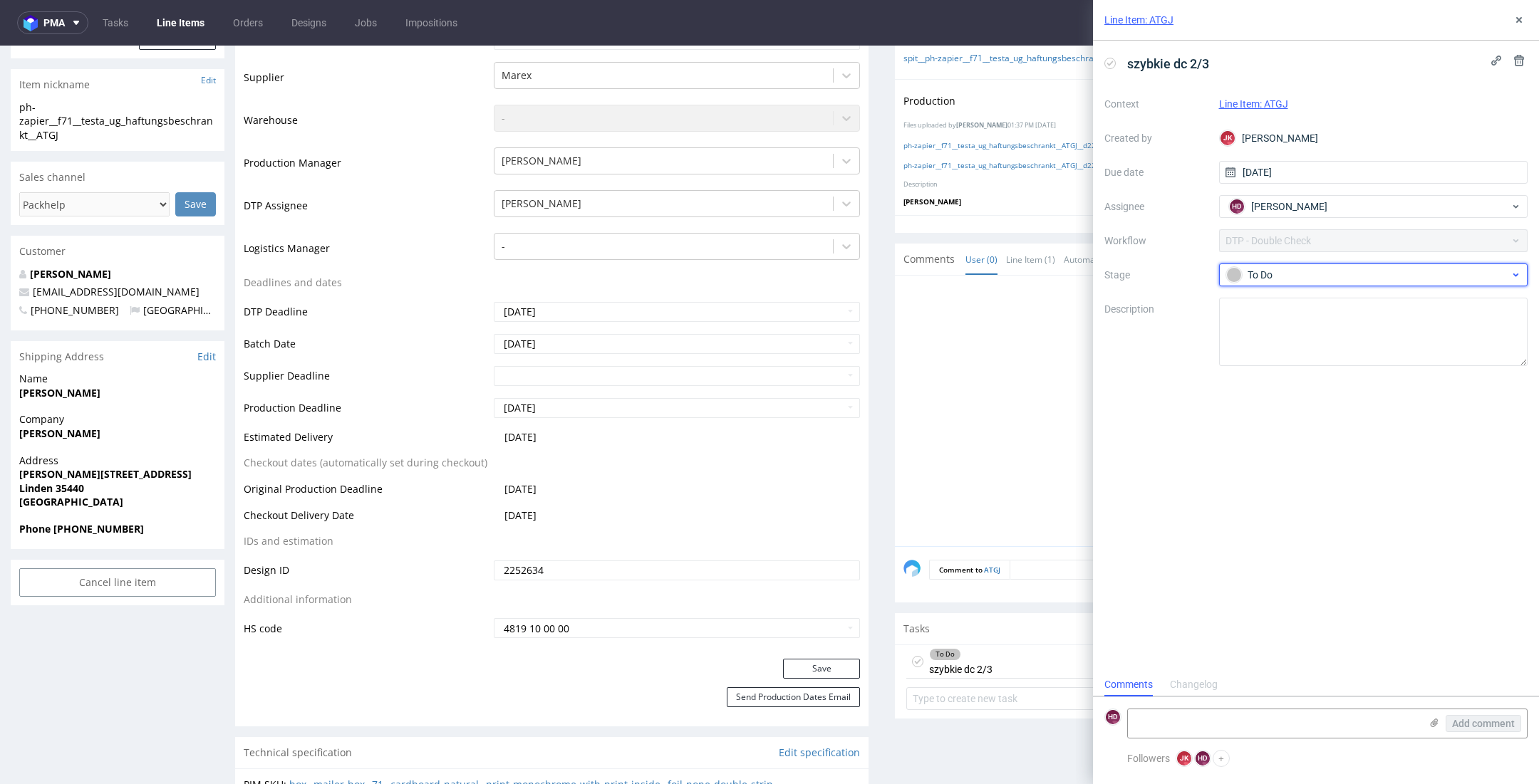
click at [1246, 278] on div "To Do" at bounding box center [1368, 275] width 284 height 16
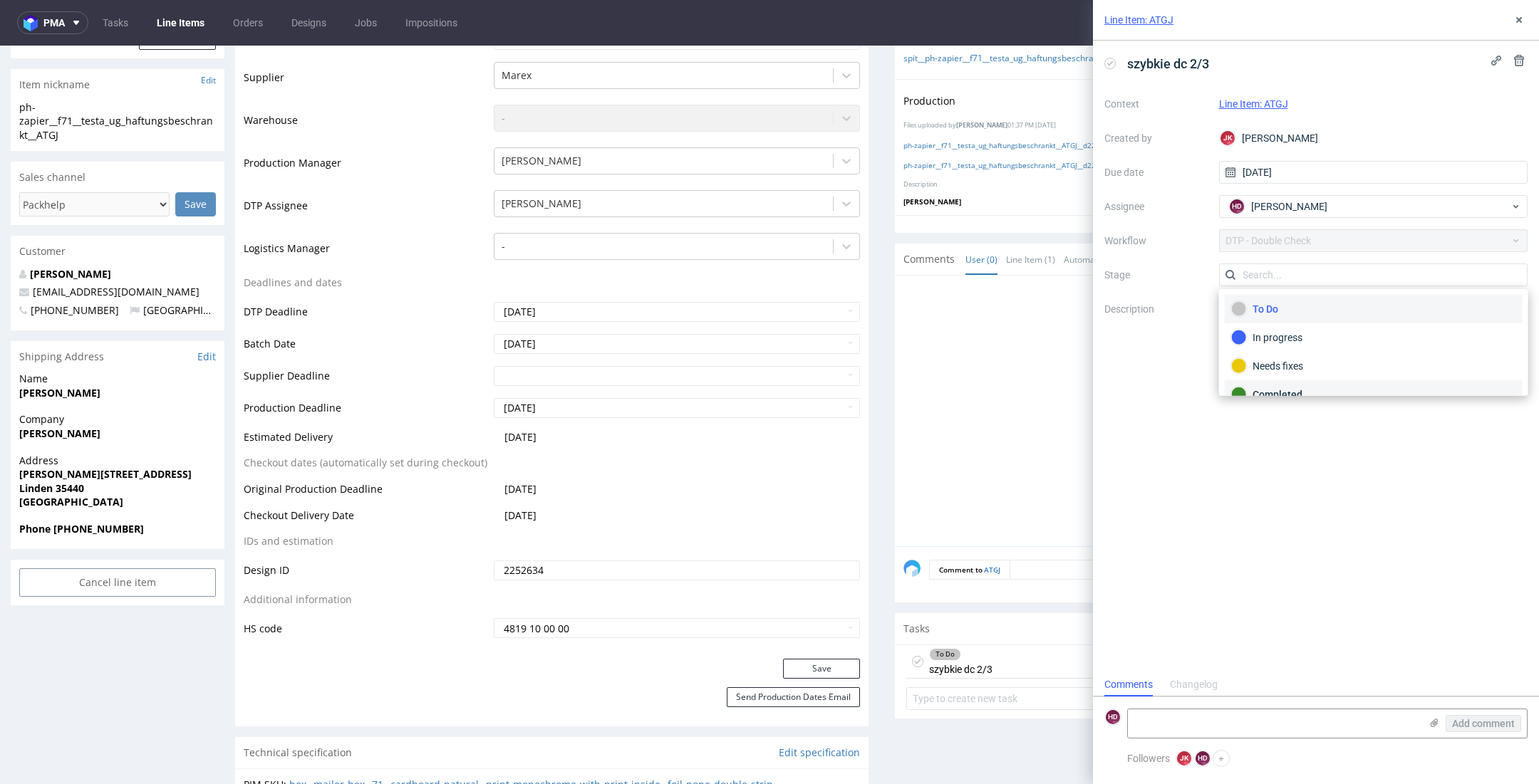
drag, startPoint x: 1260, startPoint y: 388, endPoint x: 1363, endPoint y: 254, distance: 169.0
click at [1260, 389] on div "Completed" at bounding box center [1372, 395] width 285 height 16
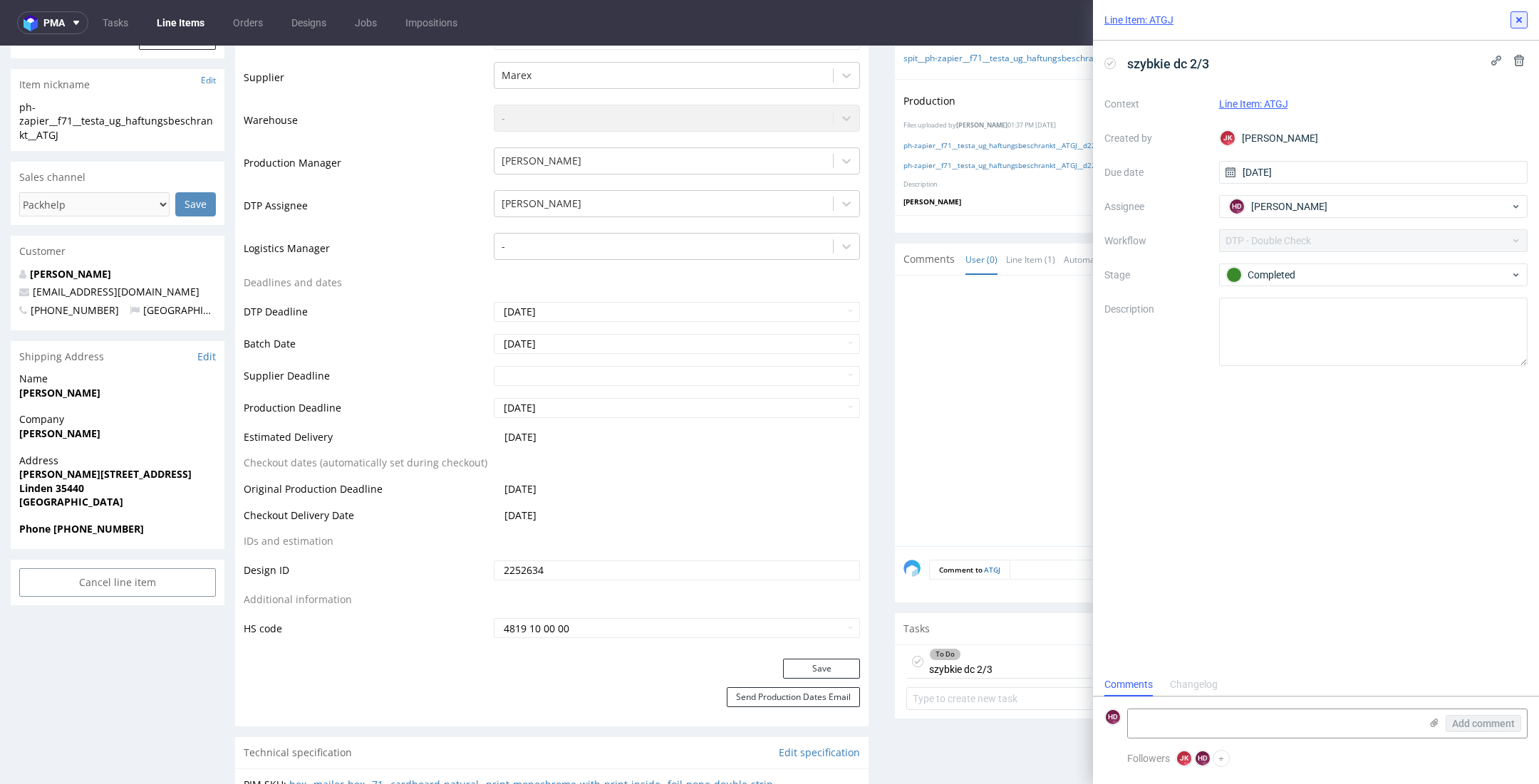
click at [1514, 17] on icon at bounding box center [1518, 20] width 11 height 11
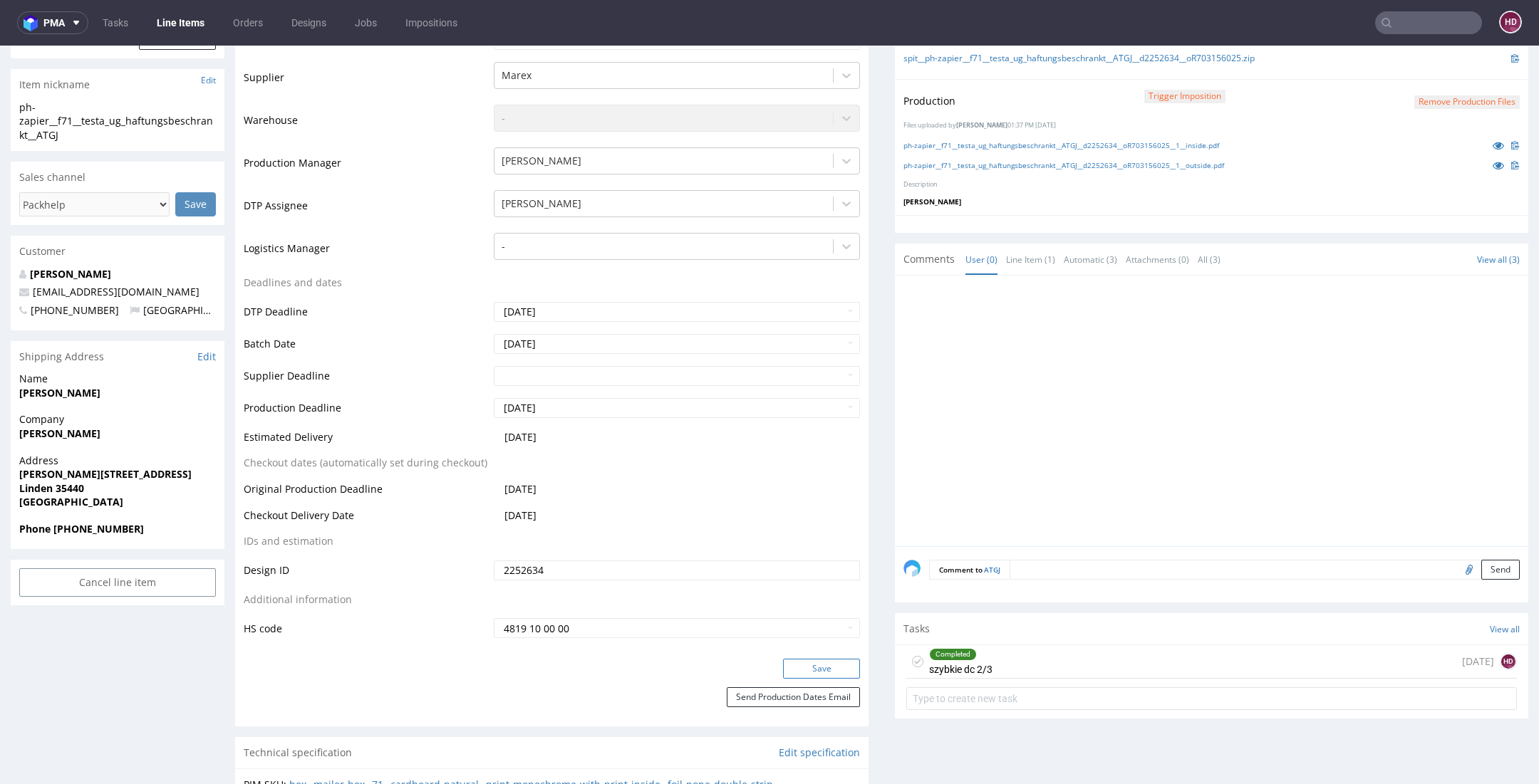
click at [802, 669] on button "Save" at bounding box center [821, 668] width 77 height 20
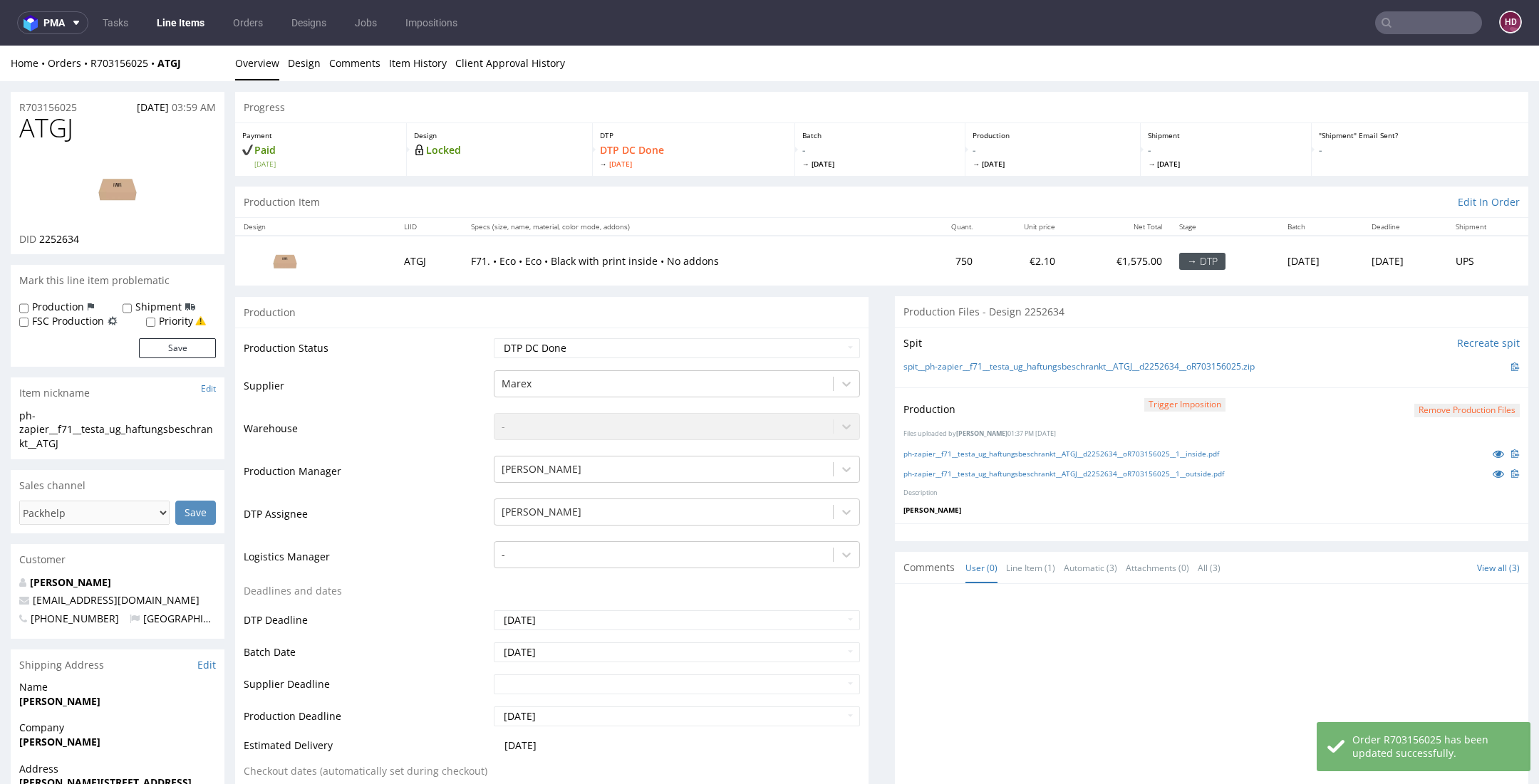
click at [193, 17] on link "Line Items" at bounding box center [181, 22] width 65 height 23
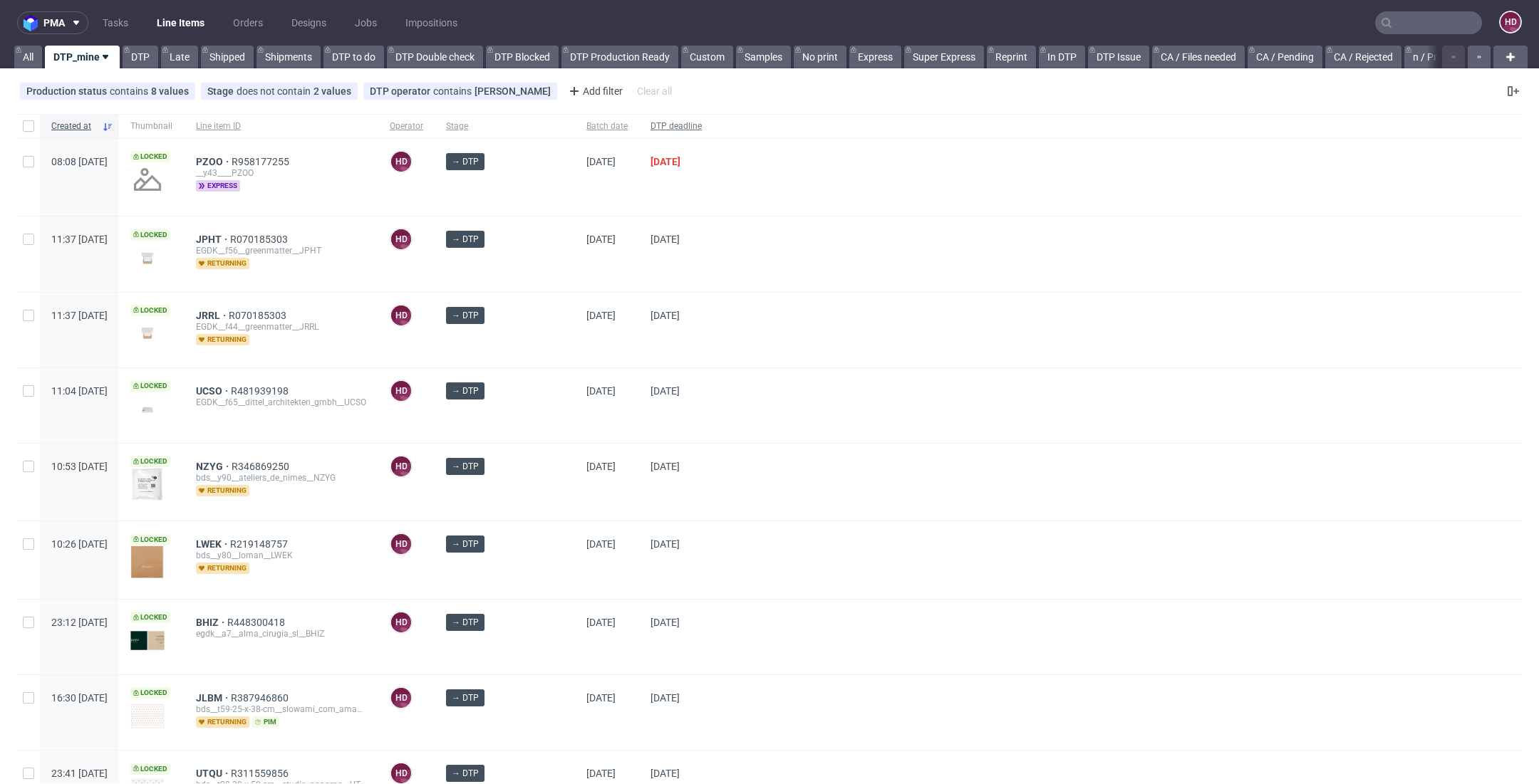
click at [664, 124] on span "DTP deadline" at bounding box center [676, 126] width 52 height 12
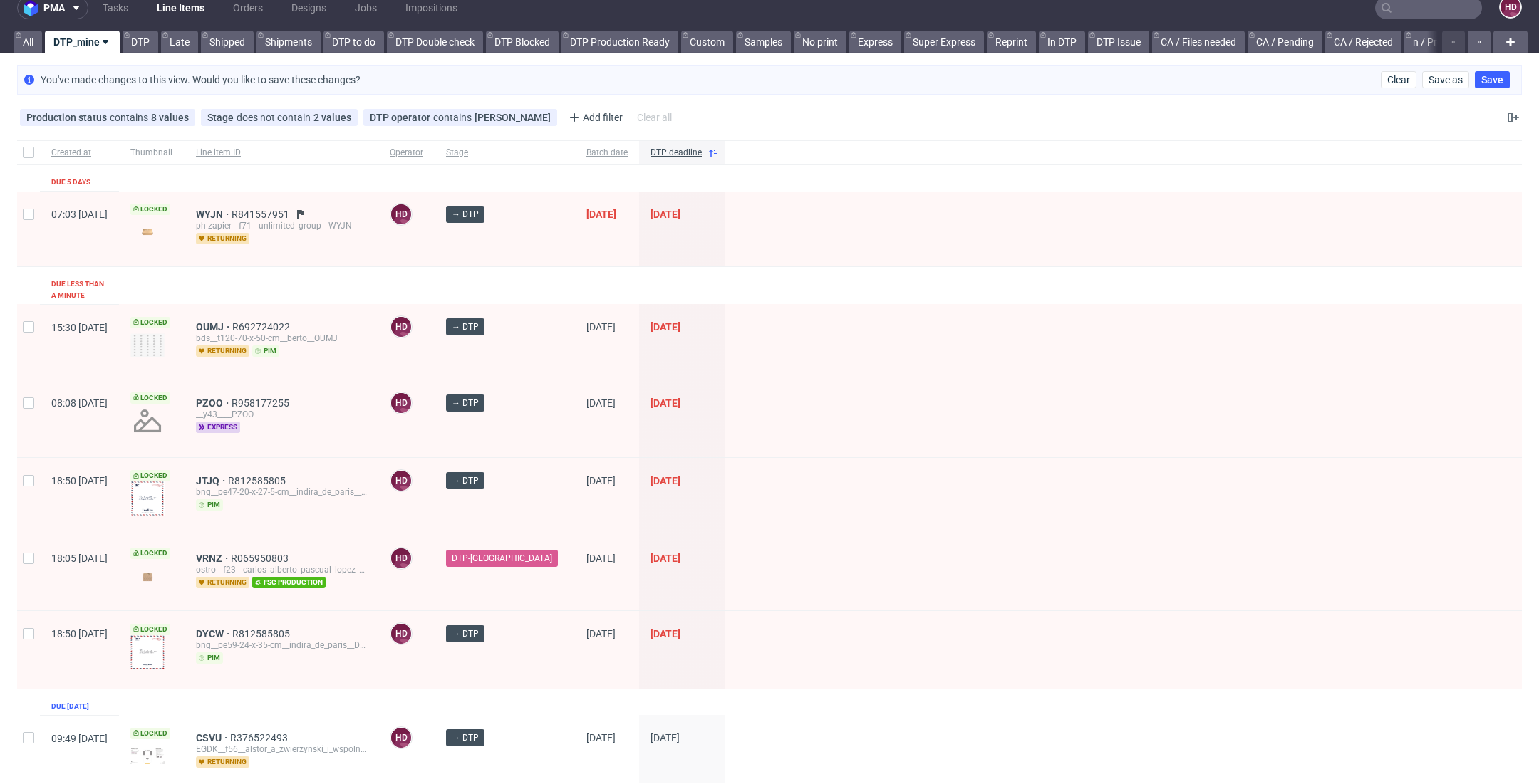
scroll to position [11, 0]
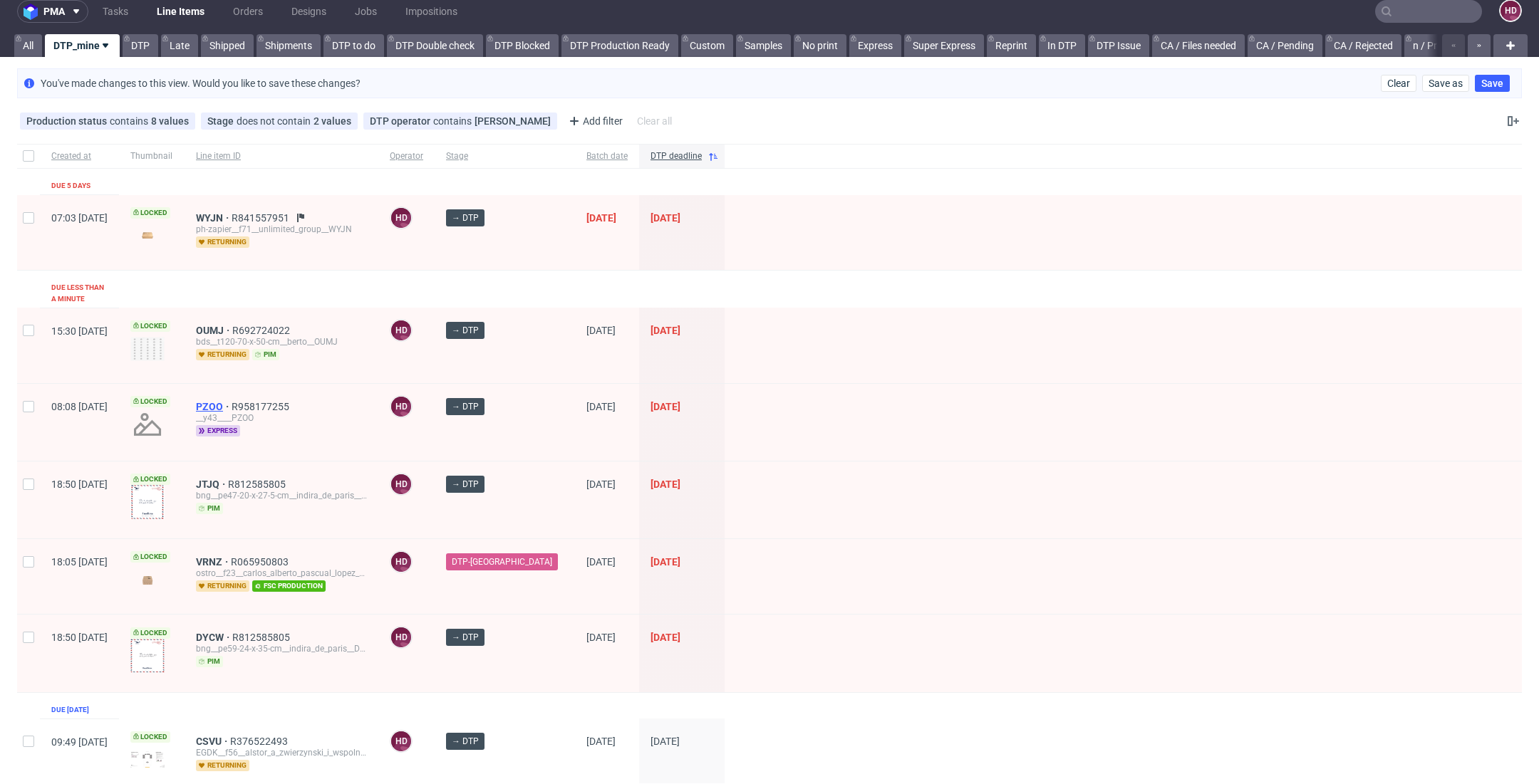
click at [232, 401] on span "PZOO" at bounding box center [213, 407] width 36 height 11
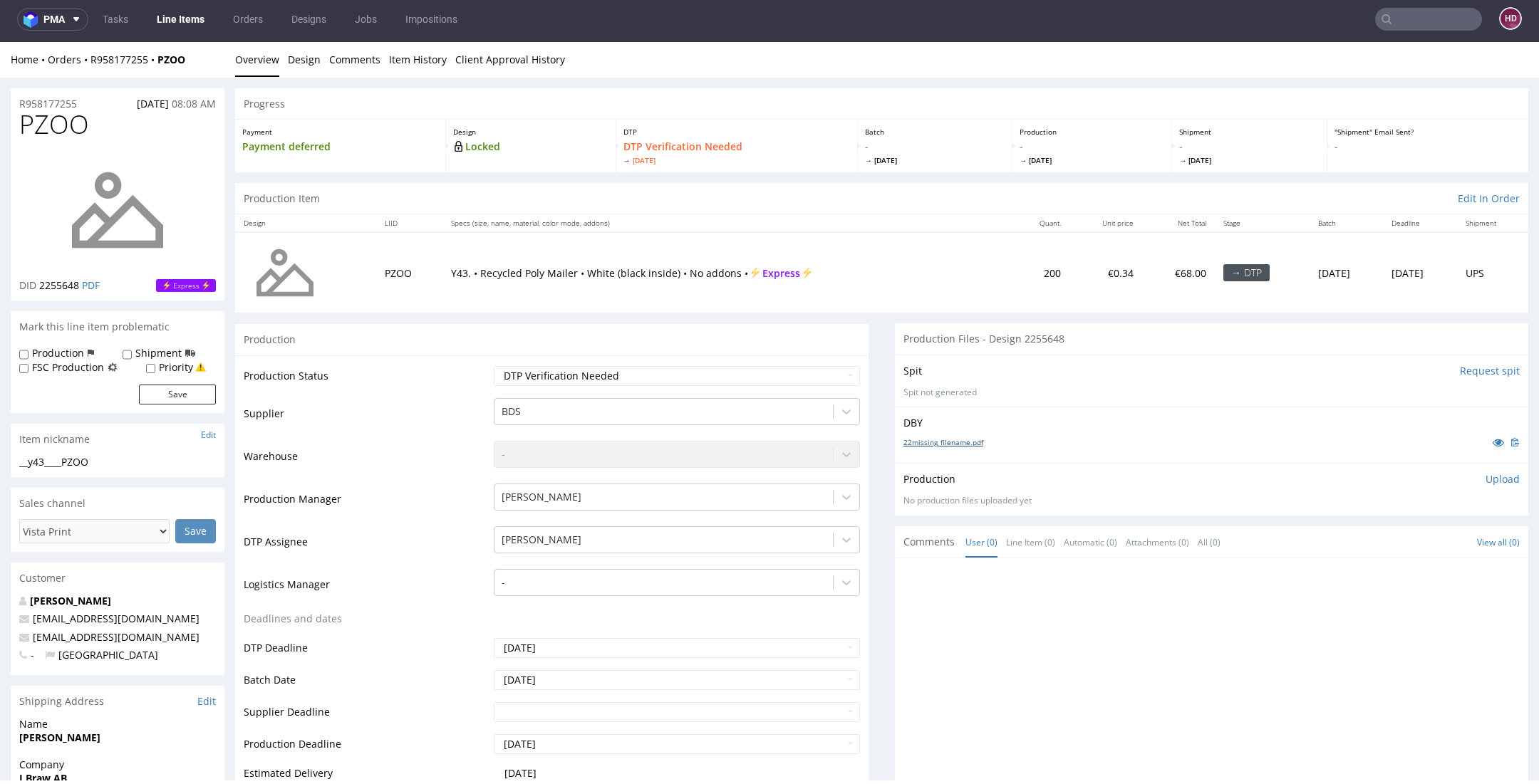
click at [928, 438] on link "22missing_filename.pdf" at bounding box center [943, 442] width 80 height 10
click at [579, 381] on select "Waiting for Artwork Waiting for Diecut Waiting for Mockup Waiting for DTP Waiti…" at bounding box center [677, 376] width 366 height 20
select select "dtp_in_process"
click at [494, 366] on select "Waiting for Artwork Waiting for Diecut Waiting for Mockup Waiting for DTP Waiti…" at bounding box center [677, 376] width 366 height 20
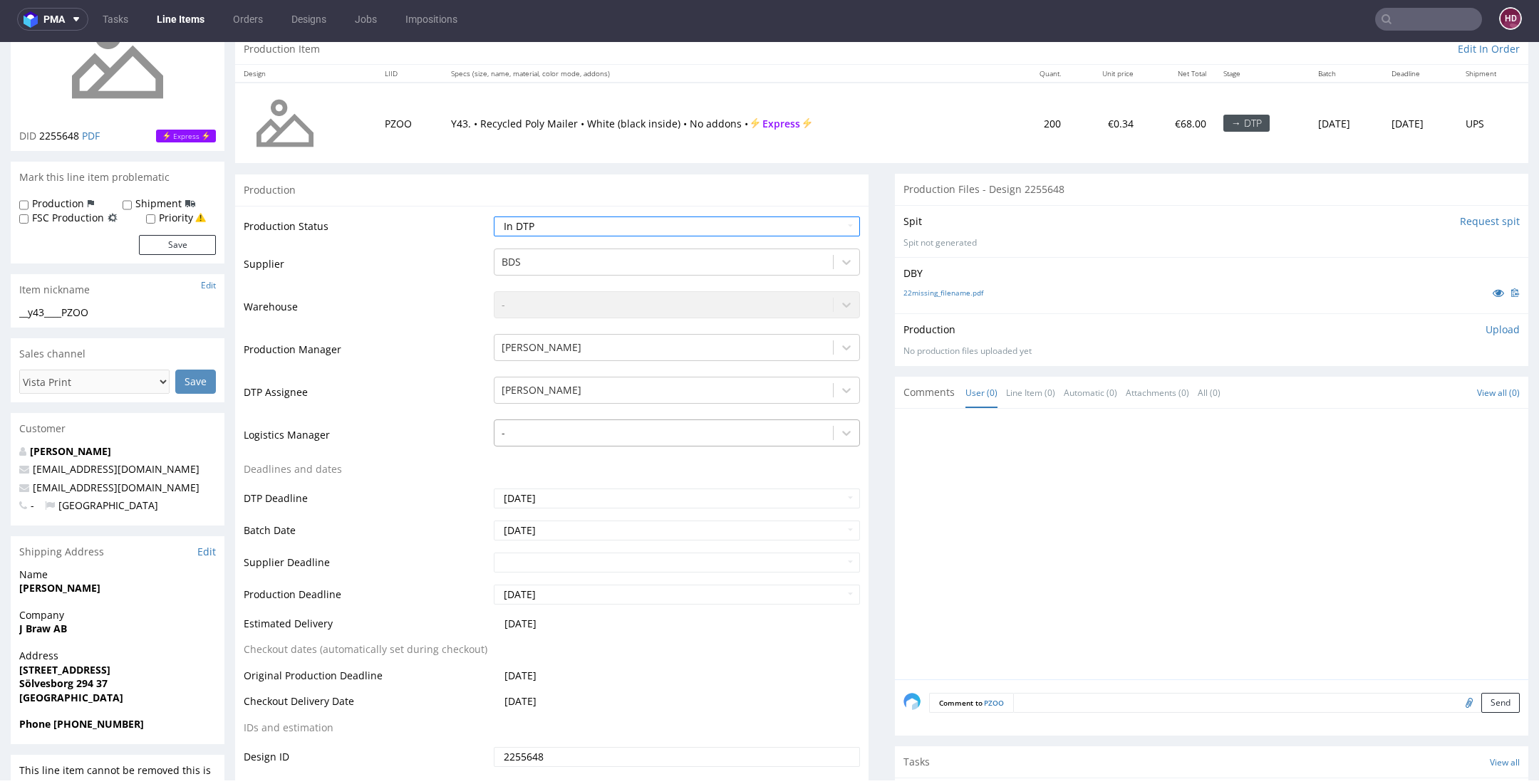
scroll to position [257, 0]
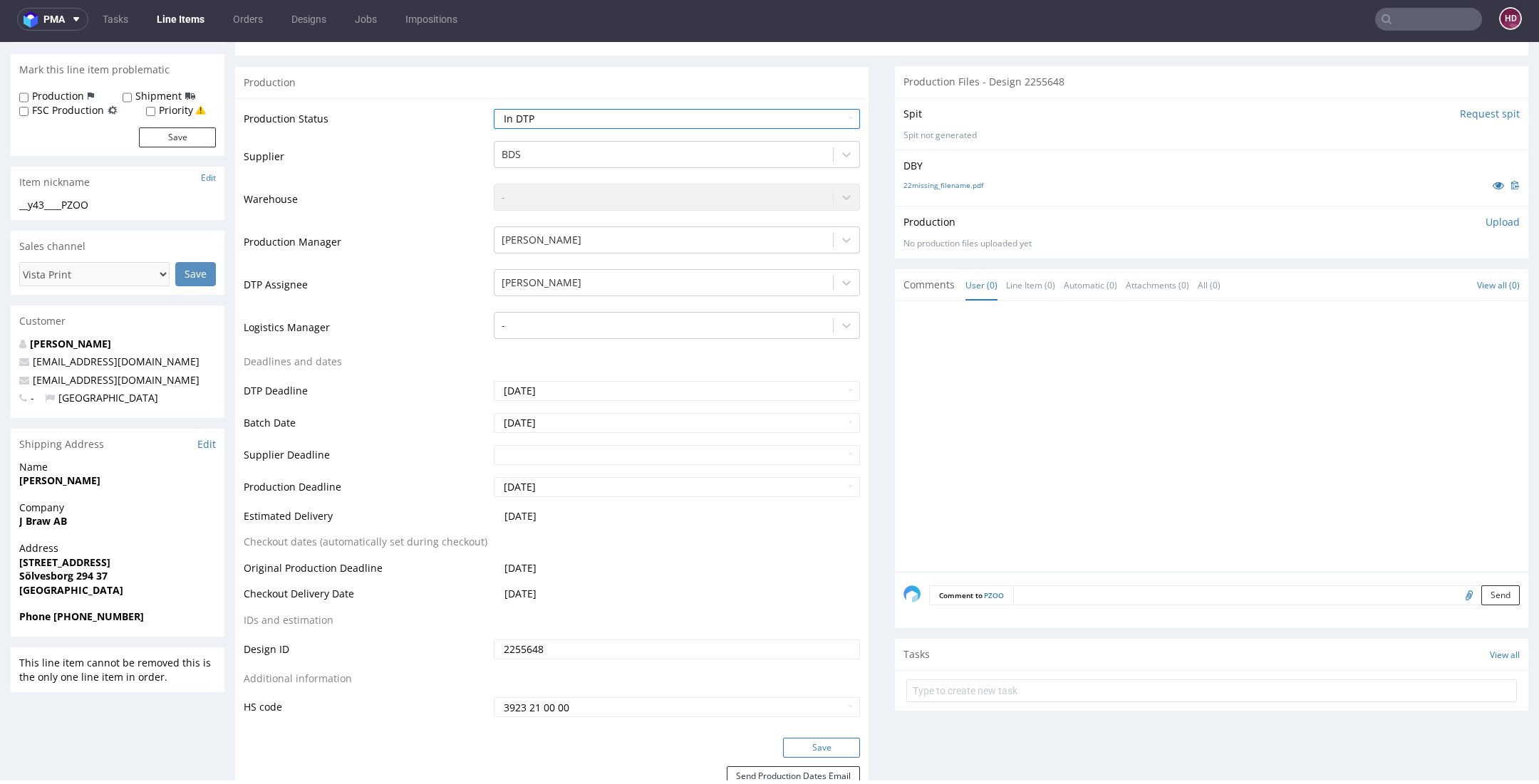
click at [783, 740] on button "Save" at bounding box center [821, 748] width 77 height 20
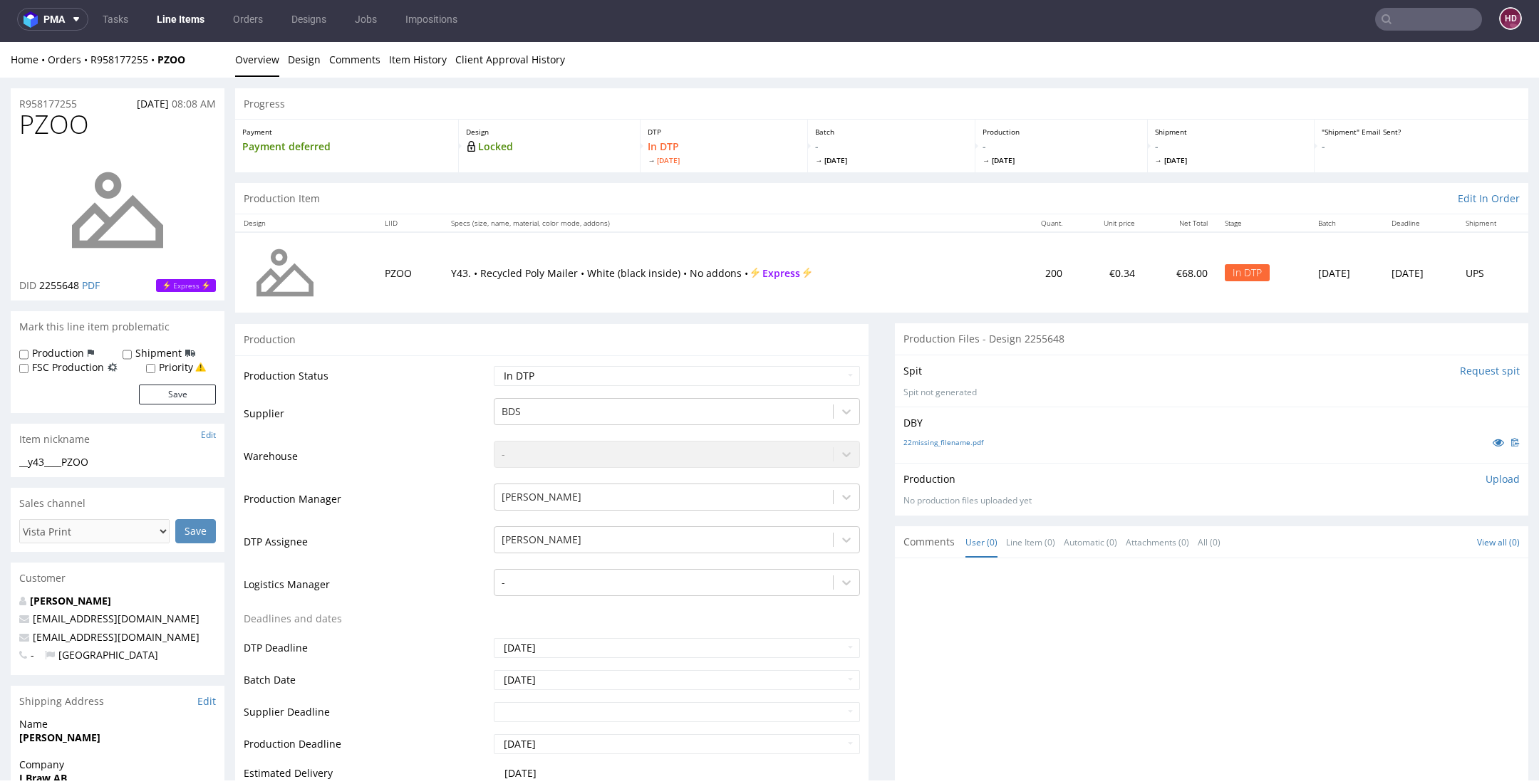
scroll to position [0, 0]
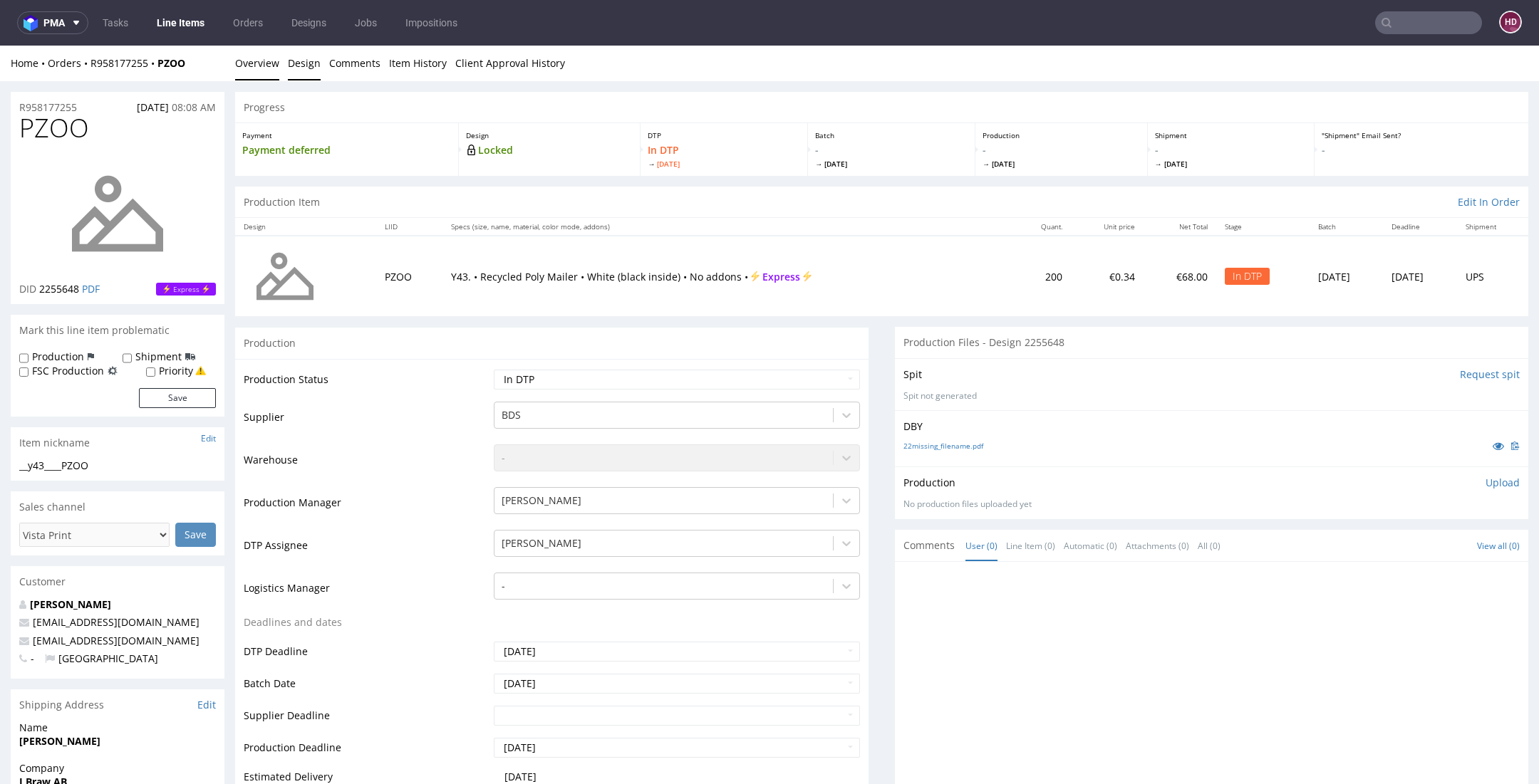
click at [304, 59] on link "Design" at bounding box center [304, 63] width 33 height 35
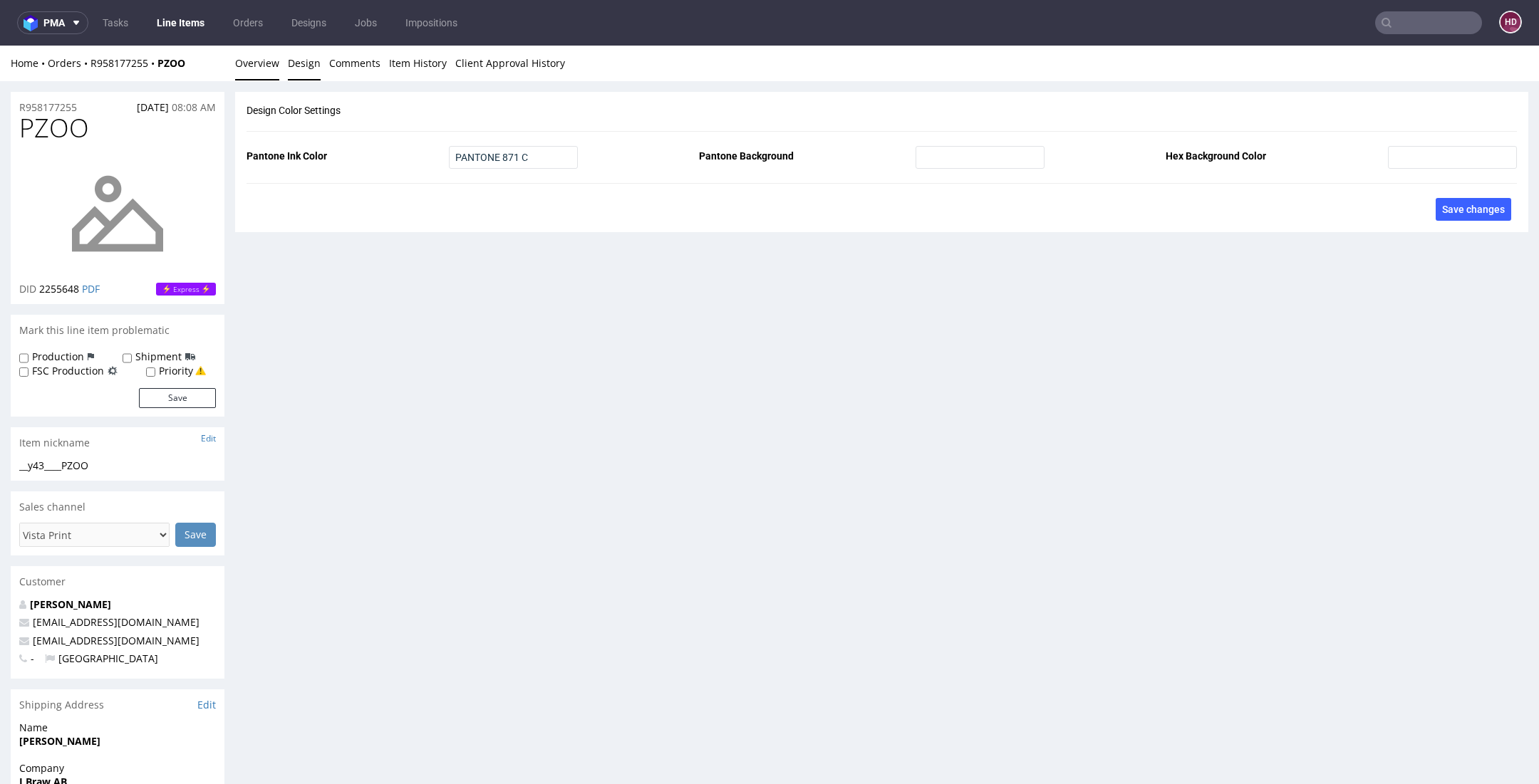
click at [239, 63] on link "Overview" at bounding box center [257, 63] width 44 height 35
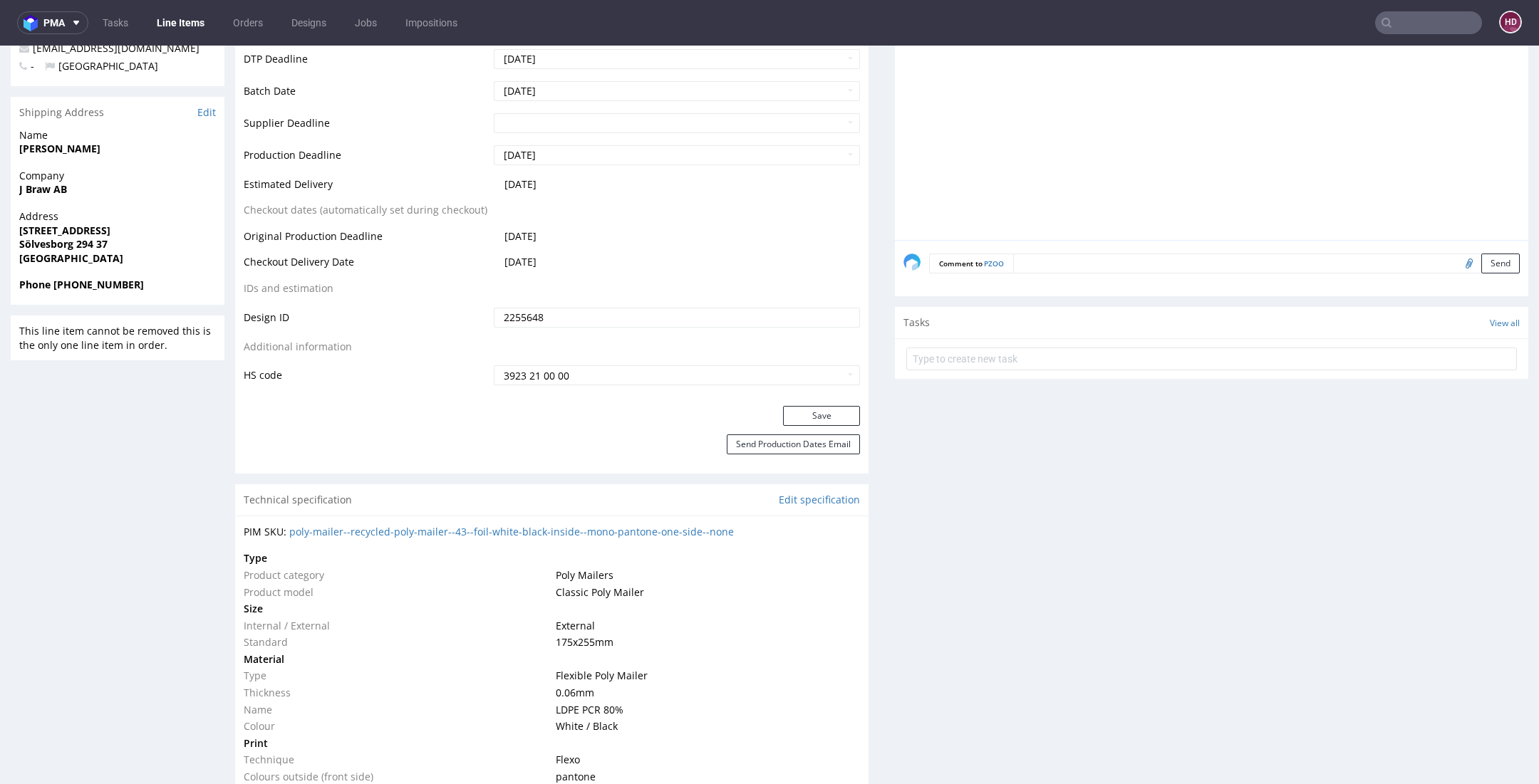
scroll to position [591, 0]
click at [339, 533] on link "poly-mailer--recycled-poly-mailer--43--foil-white-black-inside--mono-pantone-on…" at bounding box center [511, 533] width 445 height 13
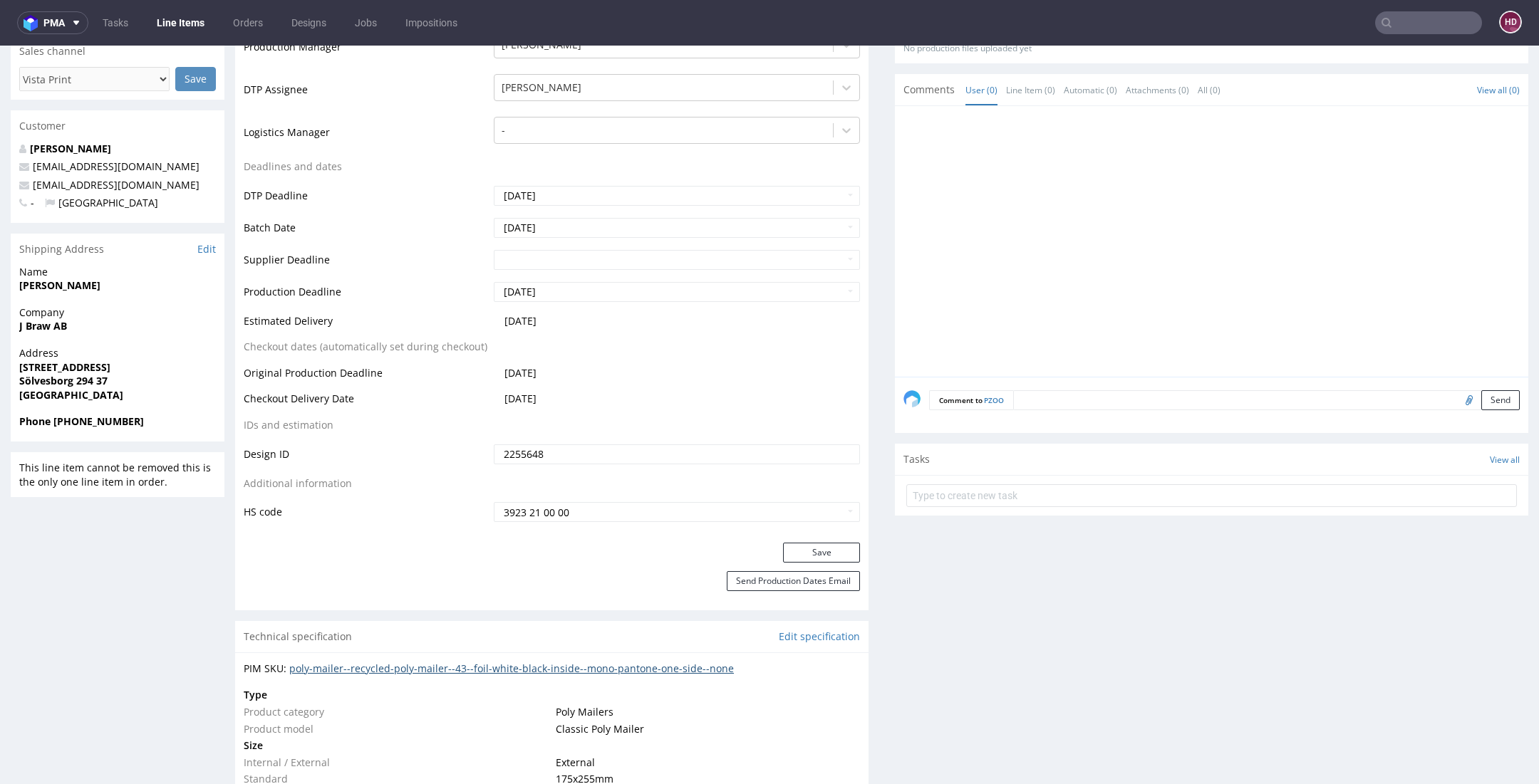
scroll to position [0, 0]
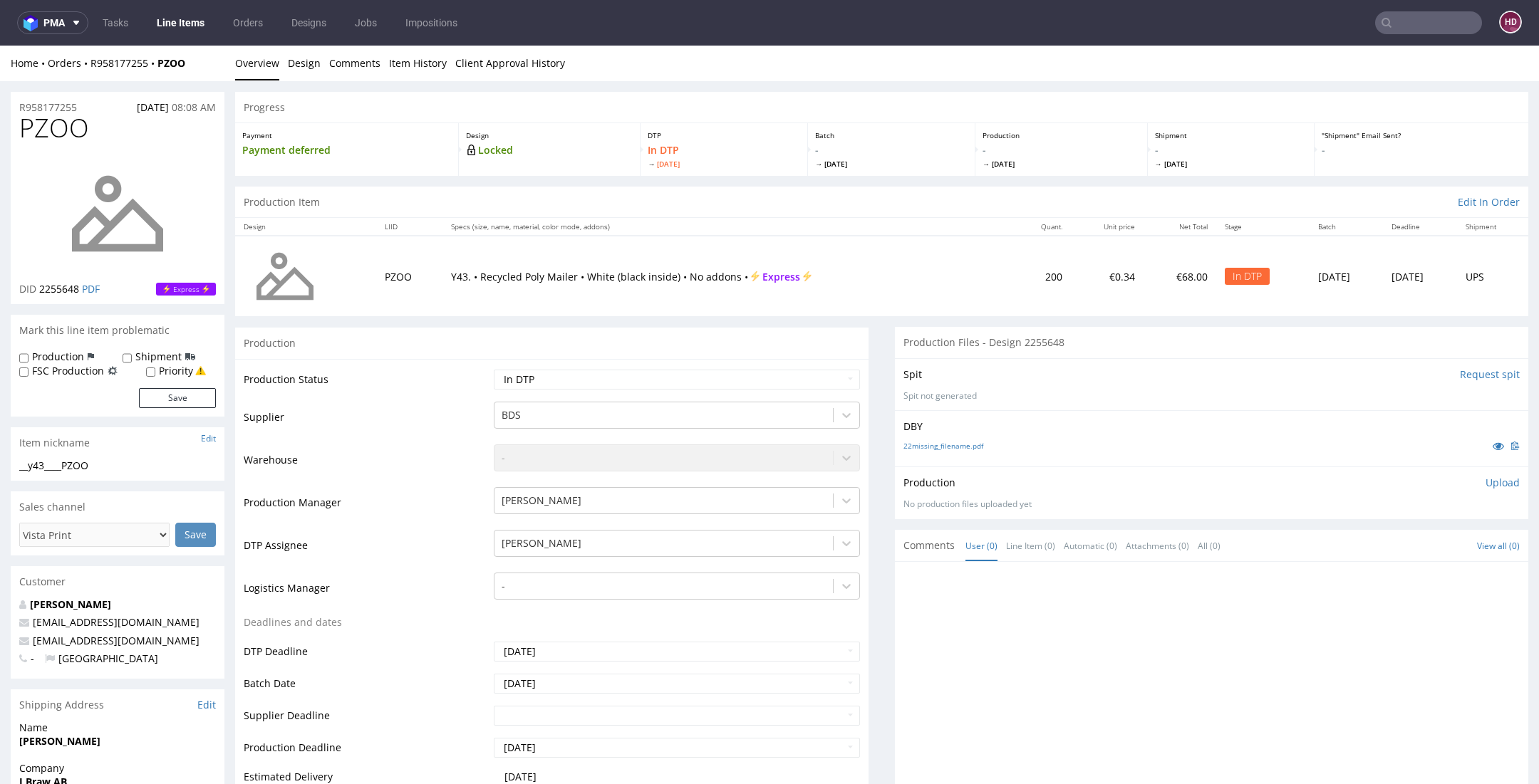
click at [109, 193] on img at bounding box center [117, 214] width 114 height 114
drag, startPoint x: 36, startPoint y: 461, endPoint x: -29, endPoint y: 457, distance: 65.1
drag, startPoint x: 81, startPoint y: 105, endPoint x: -43, endPoint y: 95, distance: 124.4
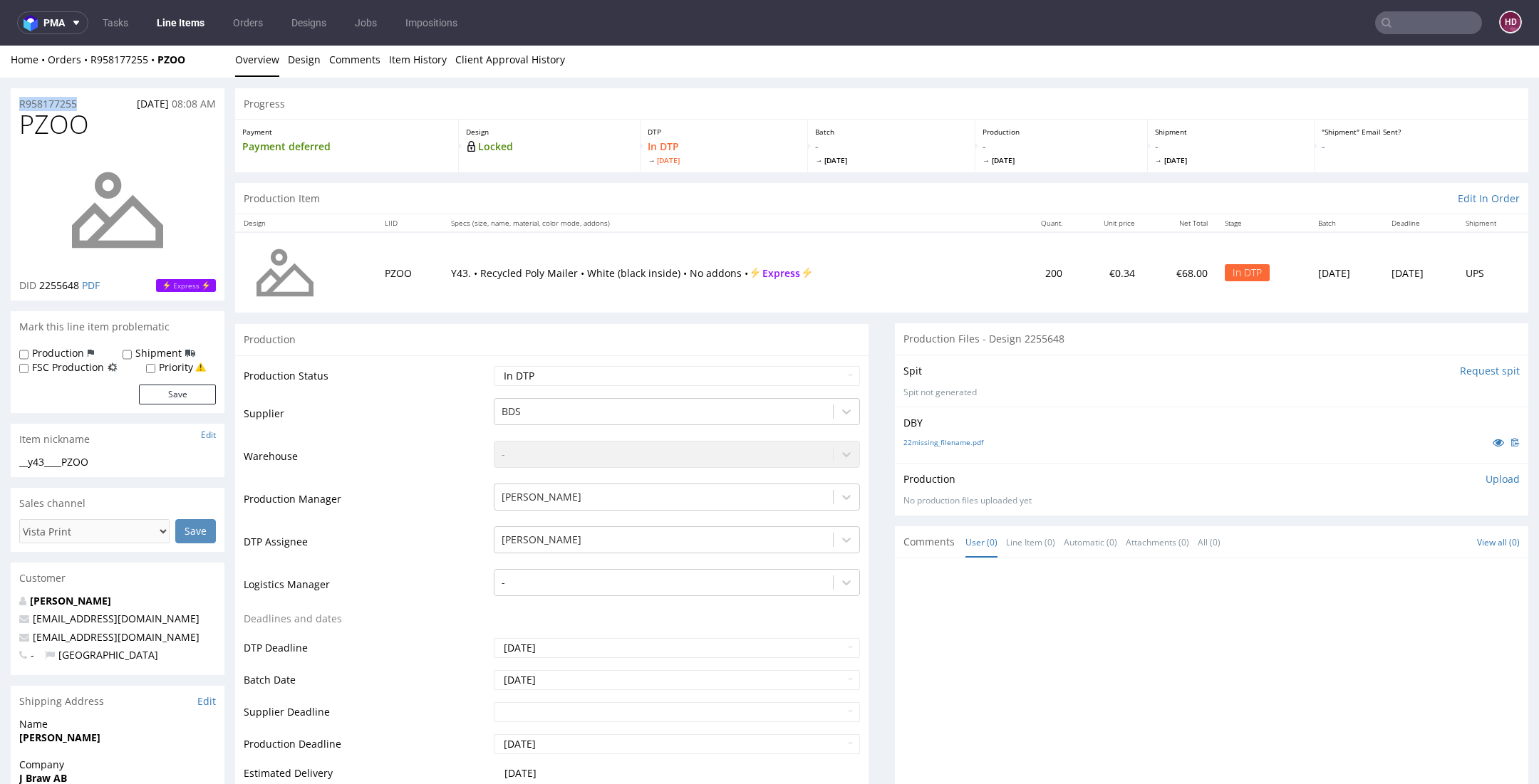
copy p "R958177255"
drag, startPoint x: 40, startPoint y: 284, endPoint x: 81, endPoint y: 285, distance: 41.0
click at [79, 285] on span "2255648" at bounding box center [59, 285] width 40 height 13
copy span "2255648"
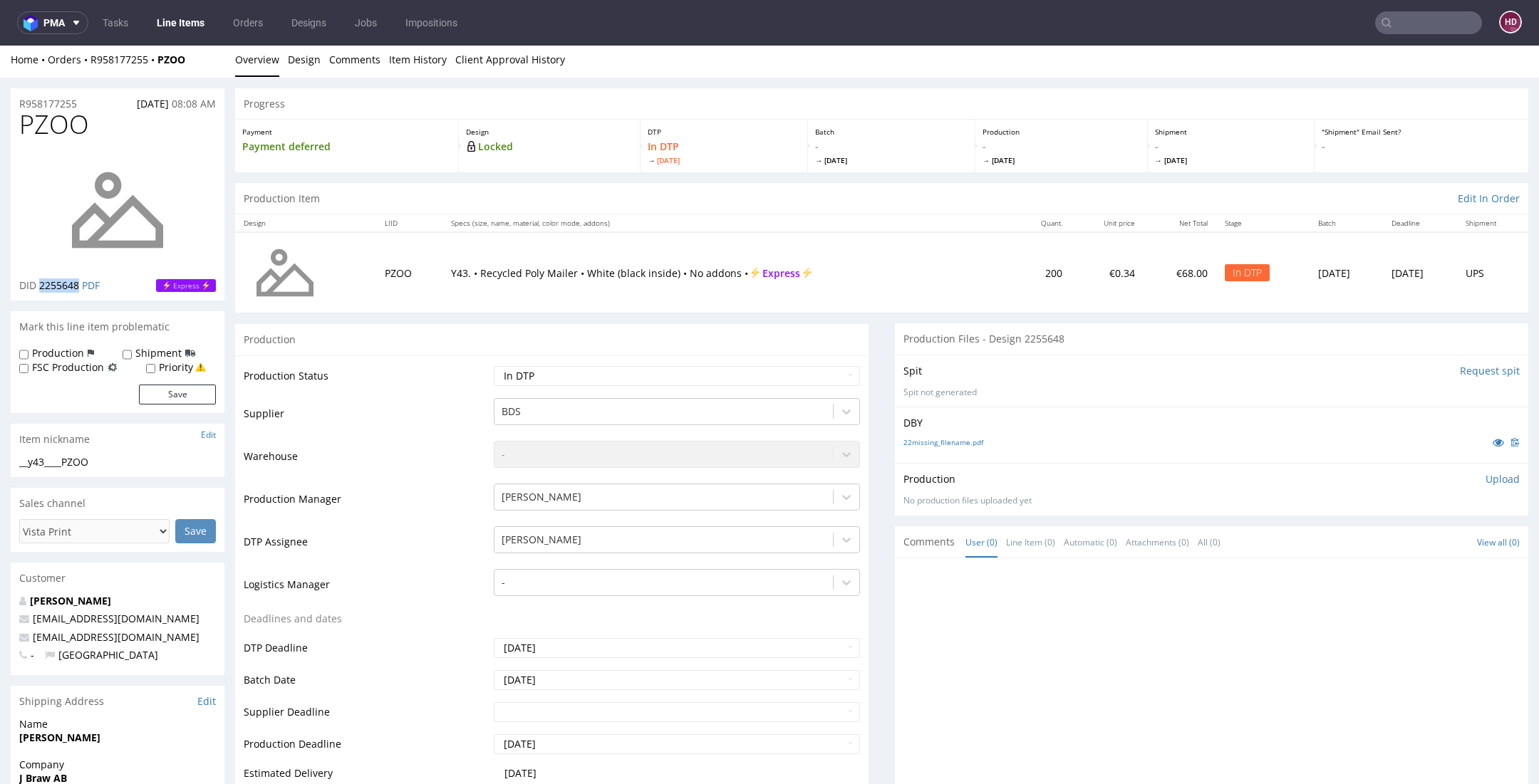
click at [1485, 473] on p "Upload" at bounding box center [1502, 480] width 34 height 14
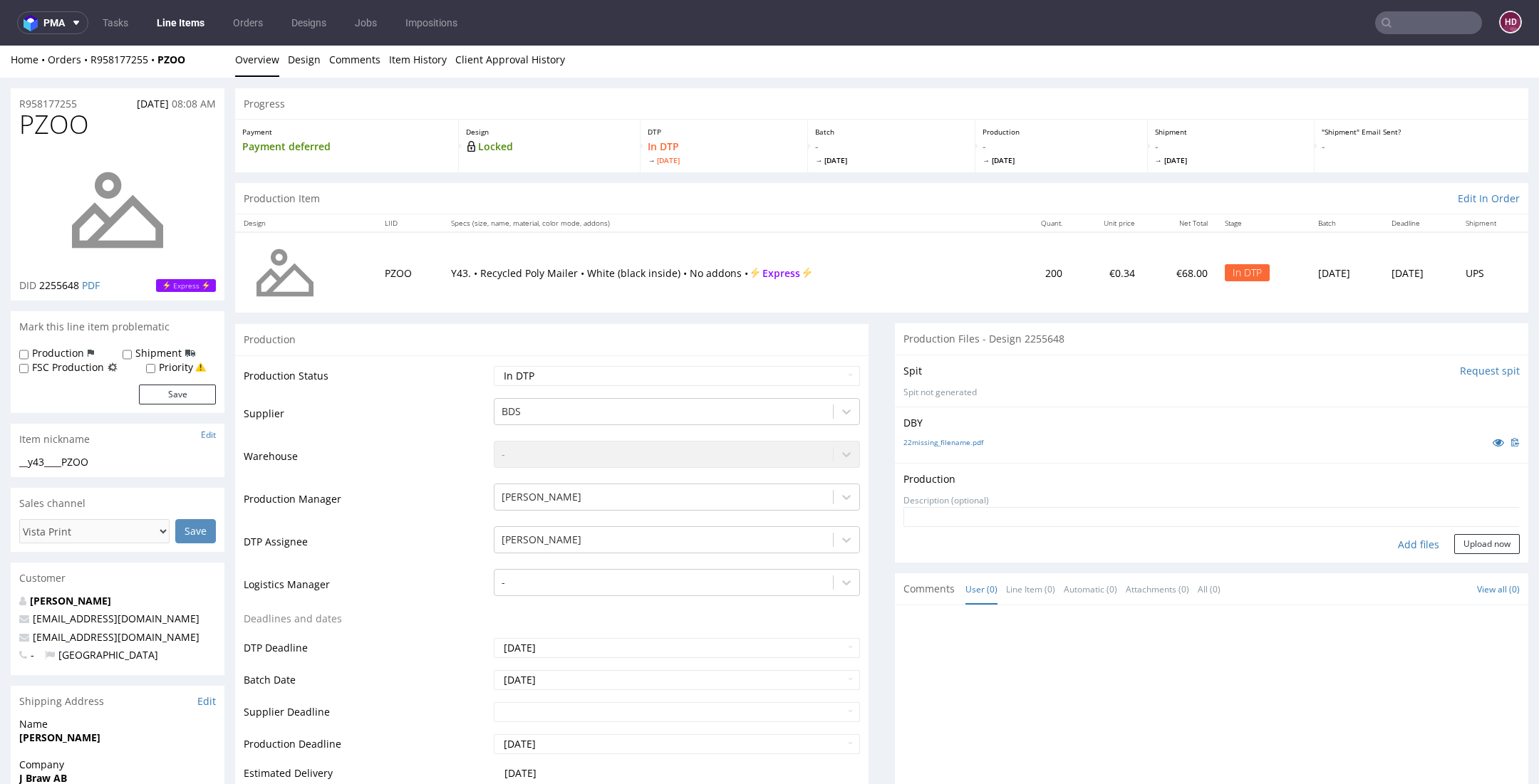
click at [1406, 543] on div "Add files" at bounding box center [1418, 545] width 71 height 21
type input "C:\fakepath\ __y43____PZOO__d2255648__oR958177255.pdf"
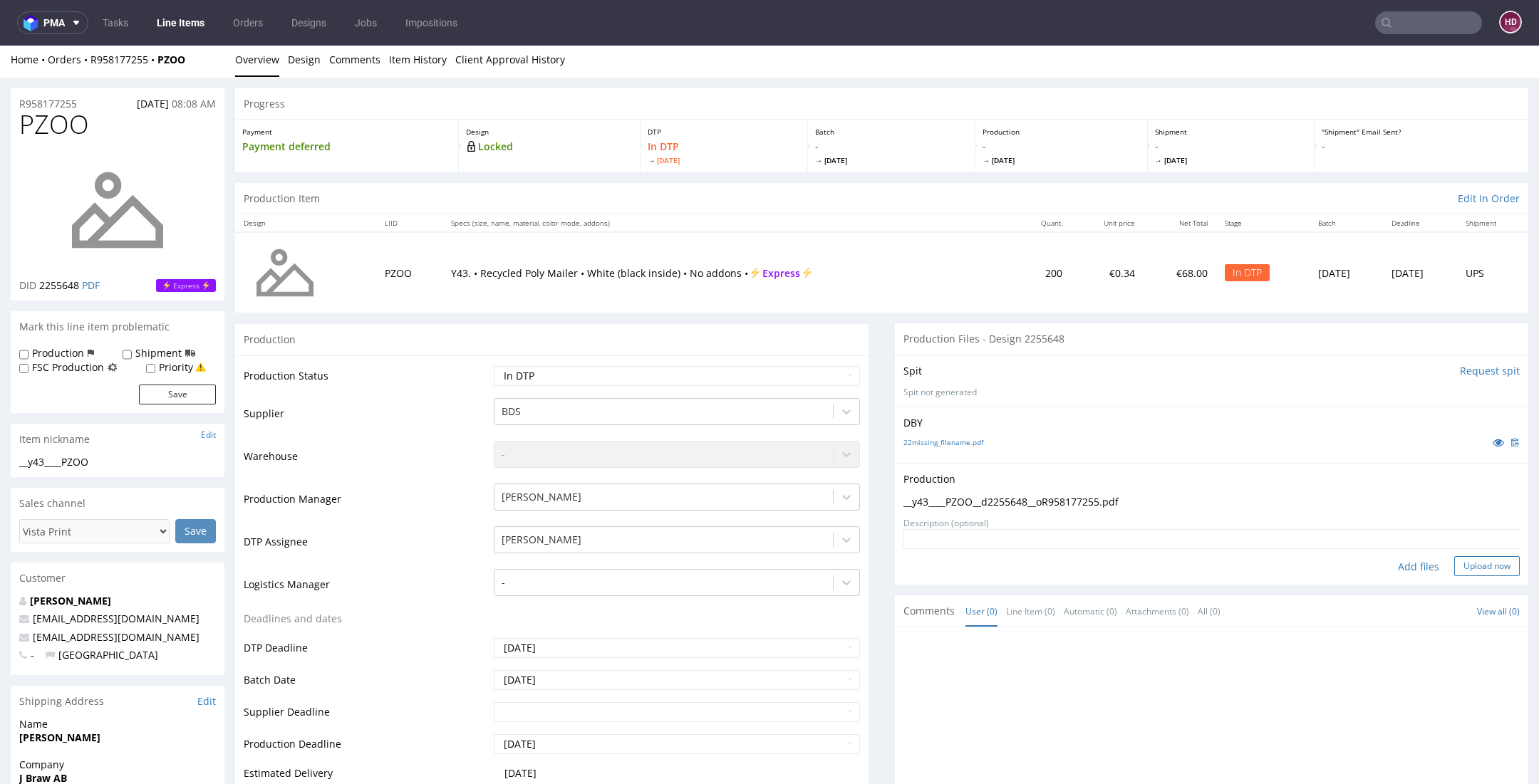
click at [1454, 562] on button "Upload now" at bounding box center [1487, 566] width 66 height 20
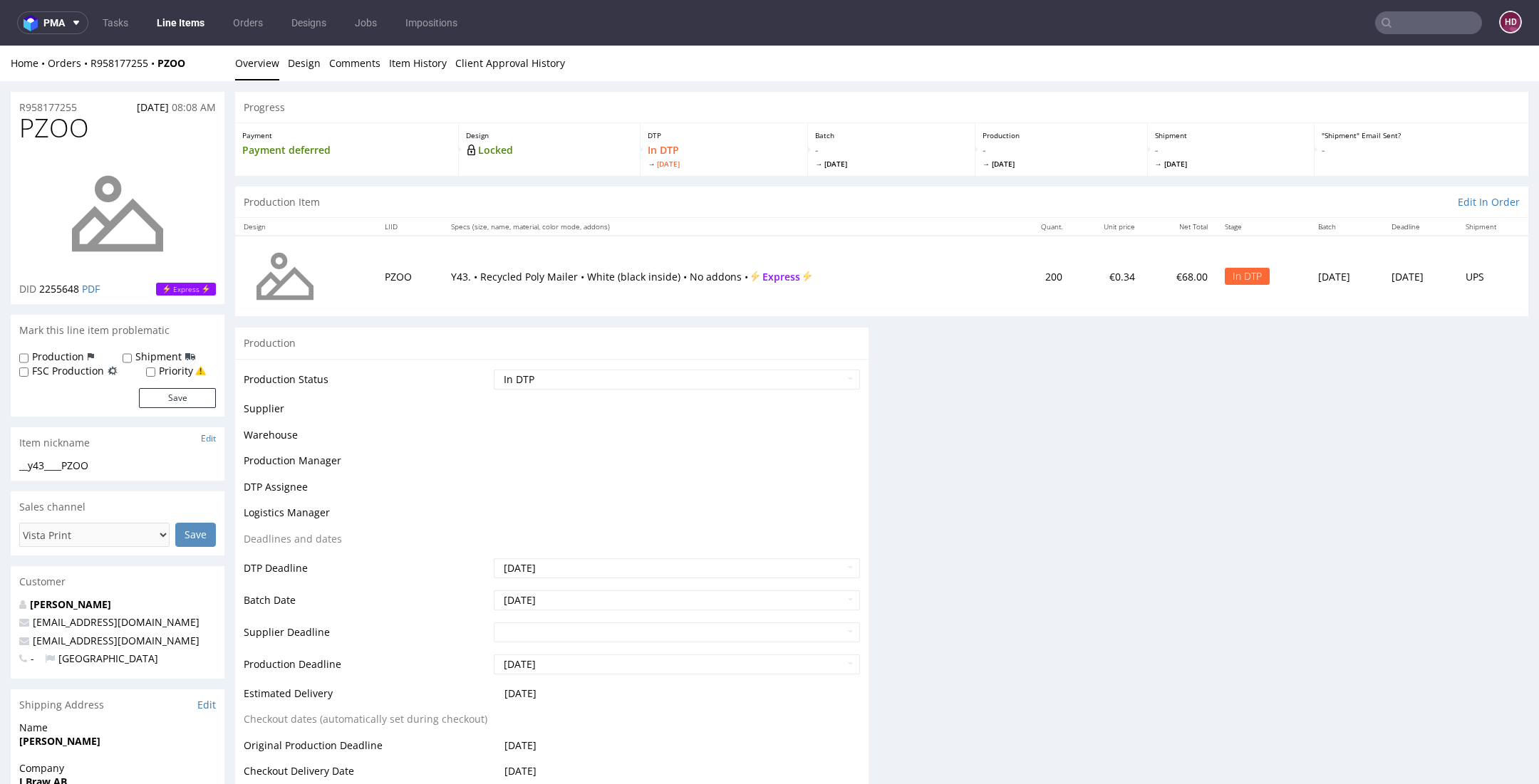
scroll to position [0, 0]
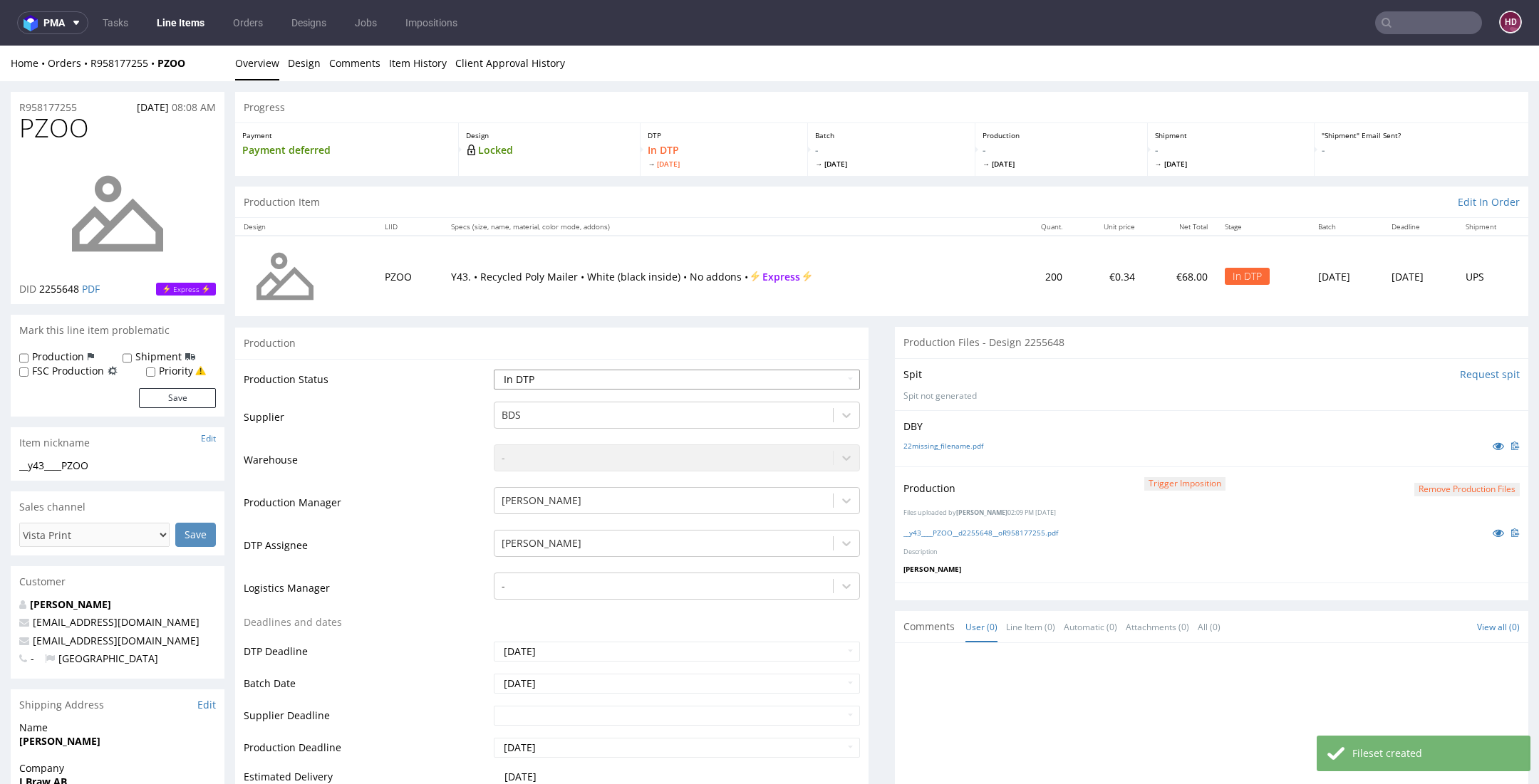
click at [553, 378] on select "Waiting for Artwork Waiting for Diecut Waiting for Mockup Waiting for DTP Waiti…" at bounding box center [677, 379] width 366 height 20
select select "dtp_production_ready"
click at [494, 369] on select "Waiting for Artwork Waiting for Diecut Waiting for Mockup Waiting for DTP Waiti…" at bounding box center [677, 379] width 366 height 20
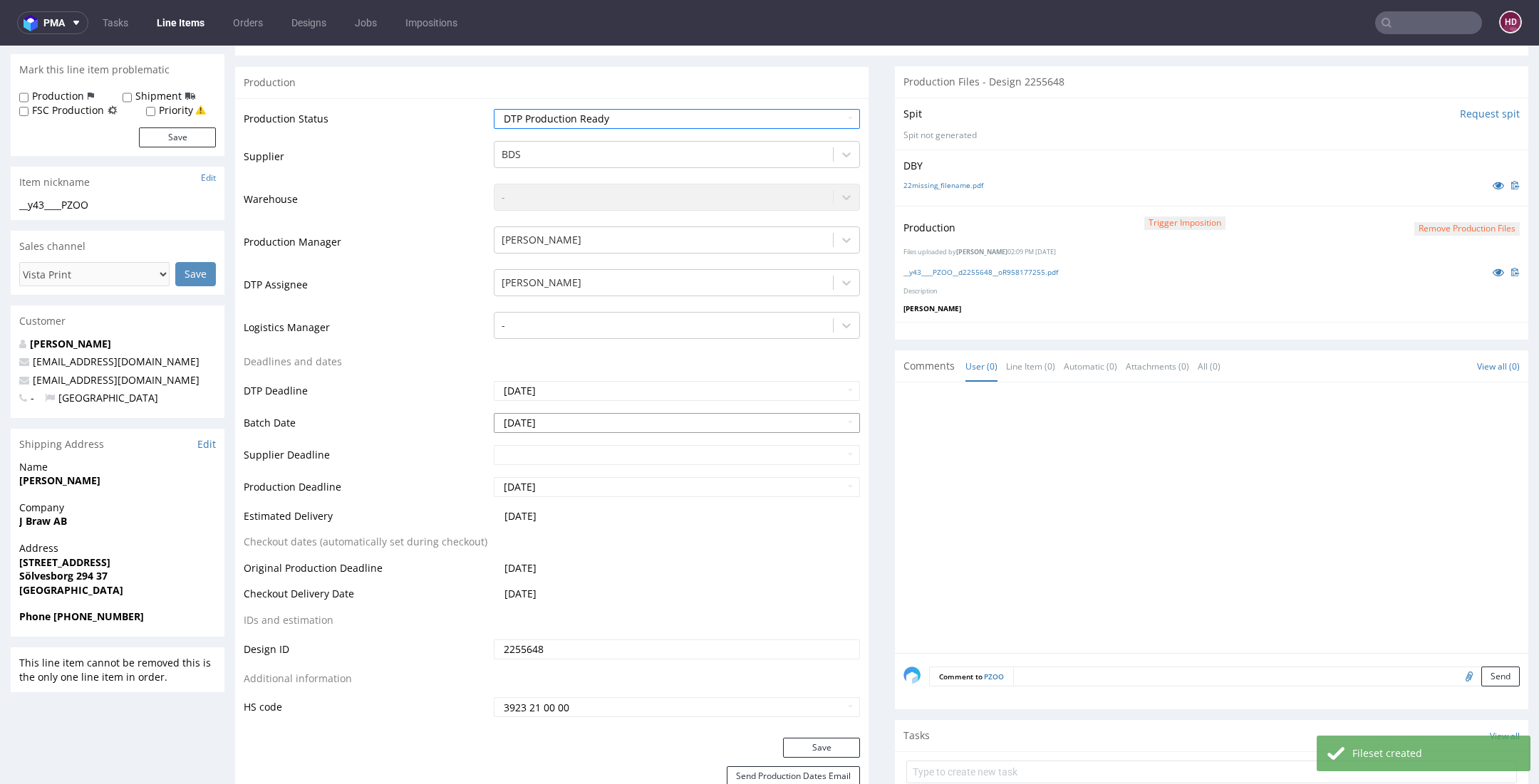
scroll to position [264, 0]
click at [790, 739] on button "Save" at bounding box center [821, 744] width 77 height 20
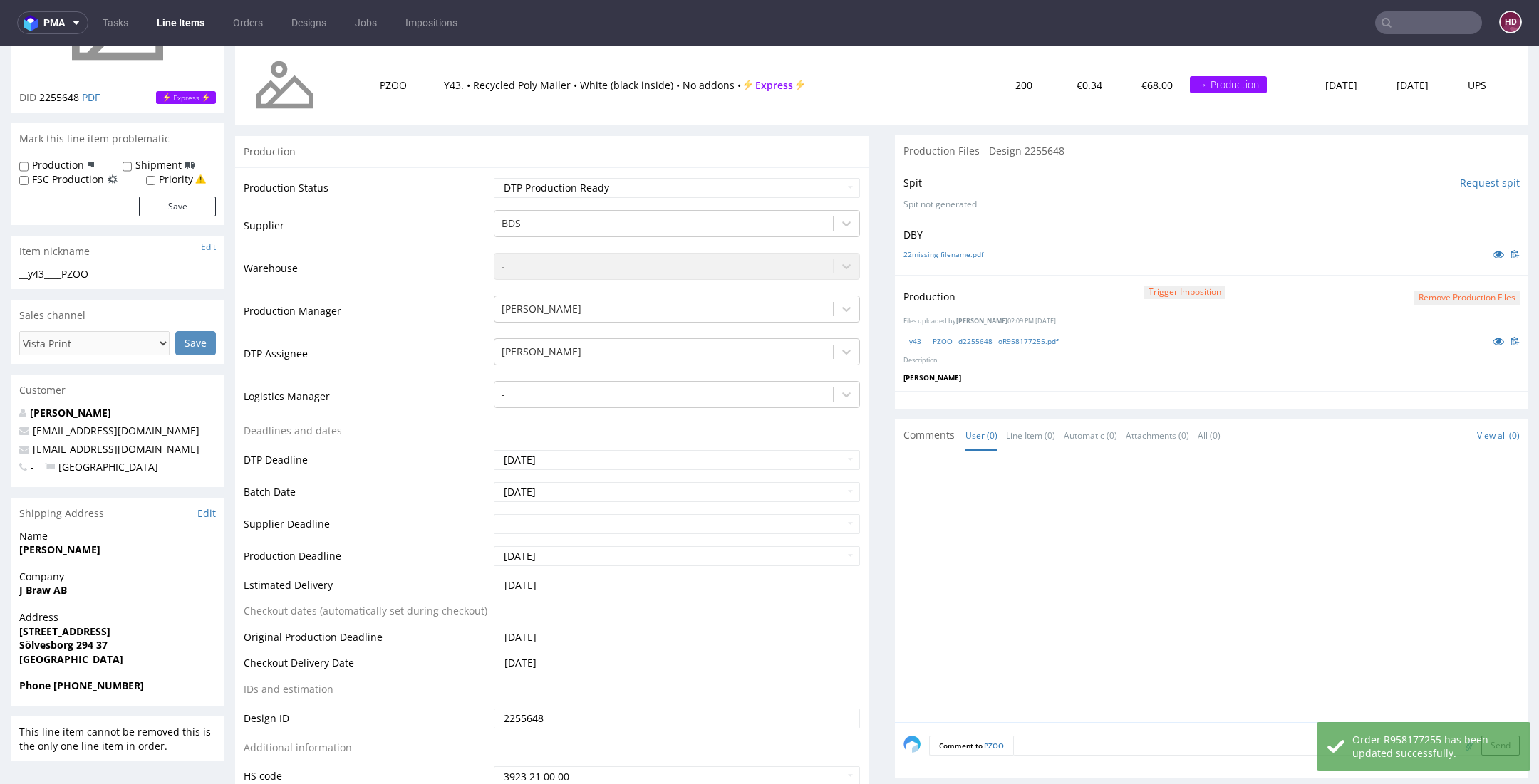
scroll to position [120, 0]
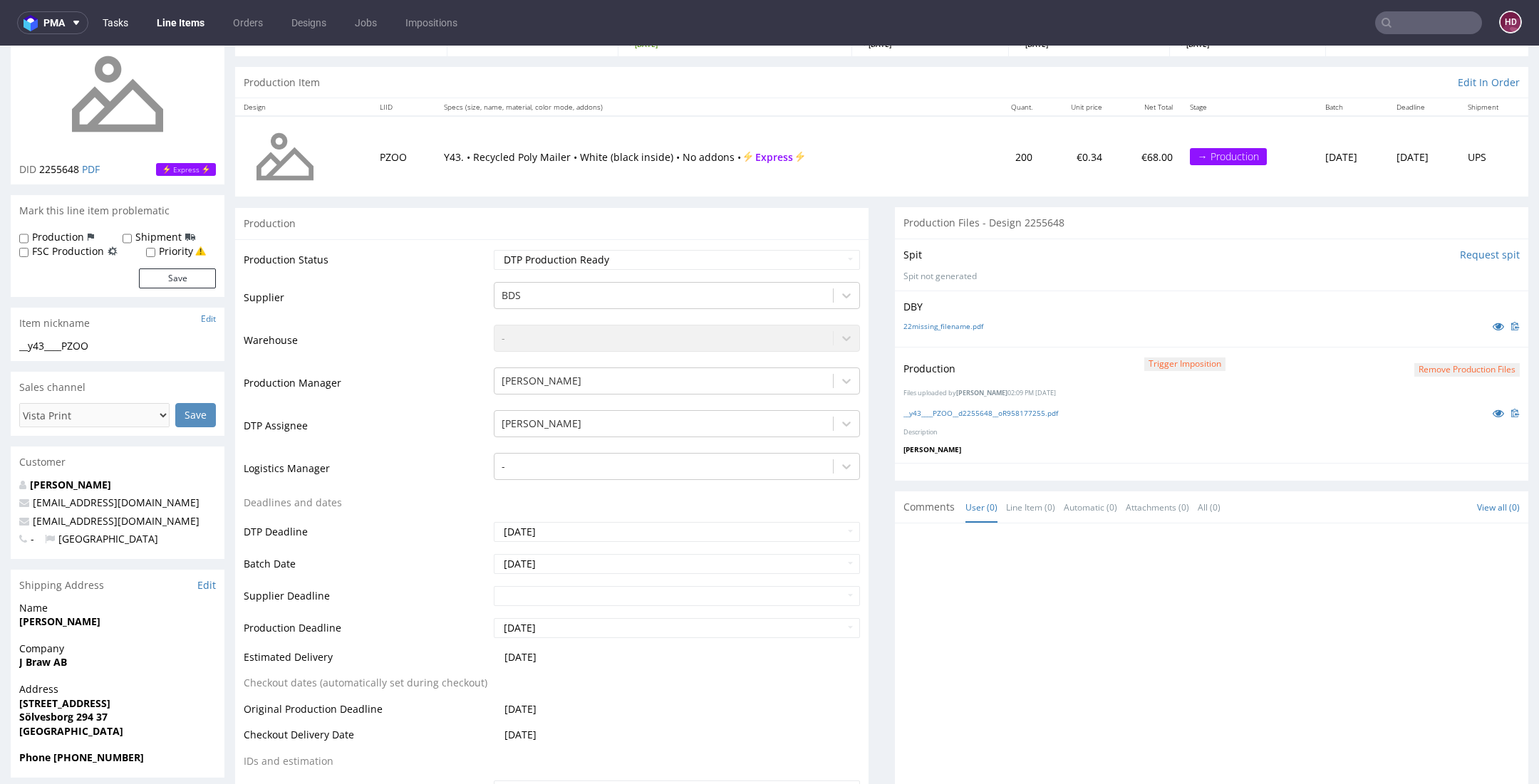
click at [113, 25] on link "Tasks" at bounding box center [116, 22] width 43 height 23
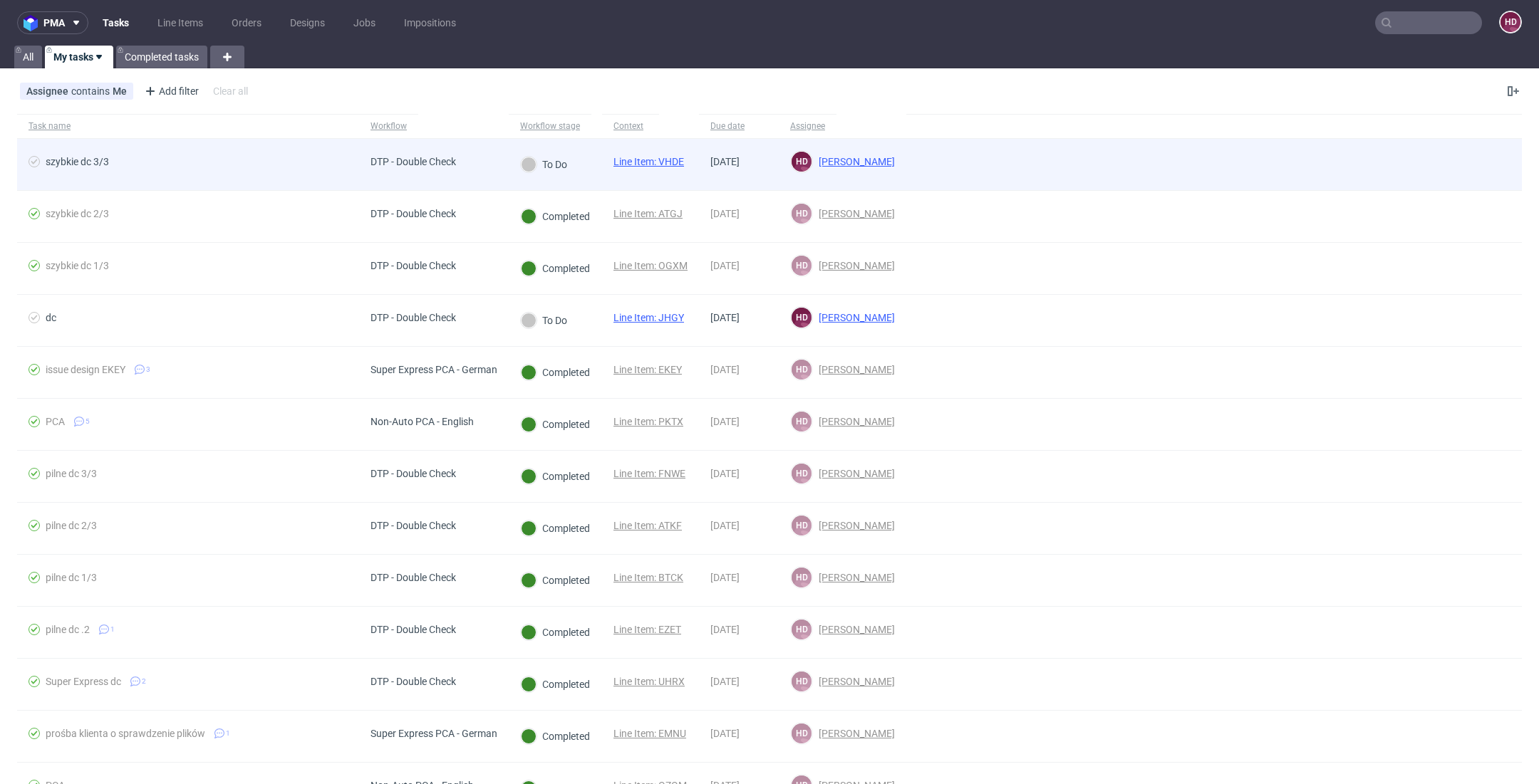
click at [664, 167] on span "Line Item: VHDE" at bounding box center [649, 165] width 71 height 17
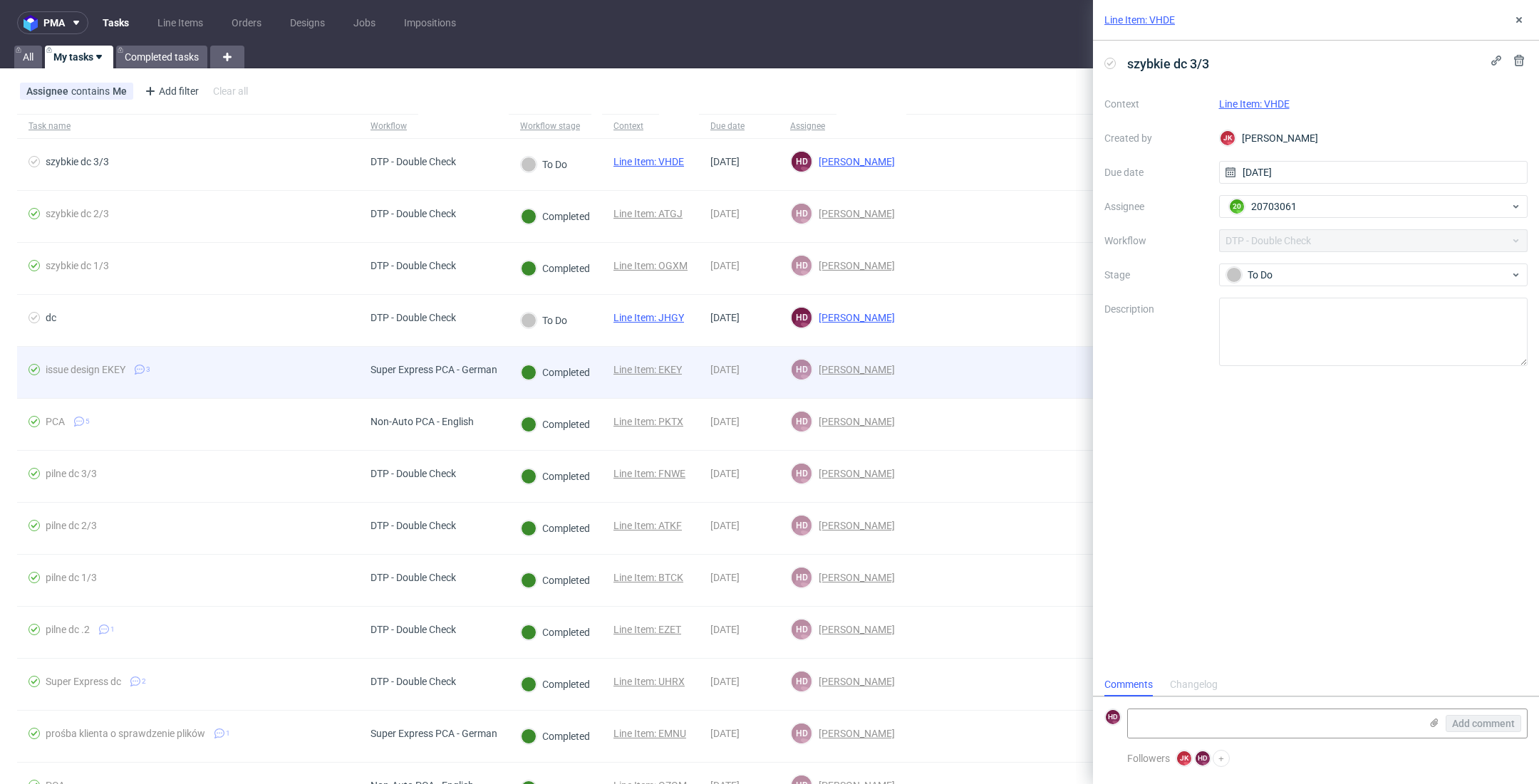
scroll to position [11, 0]
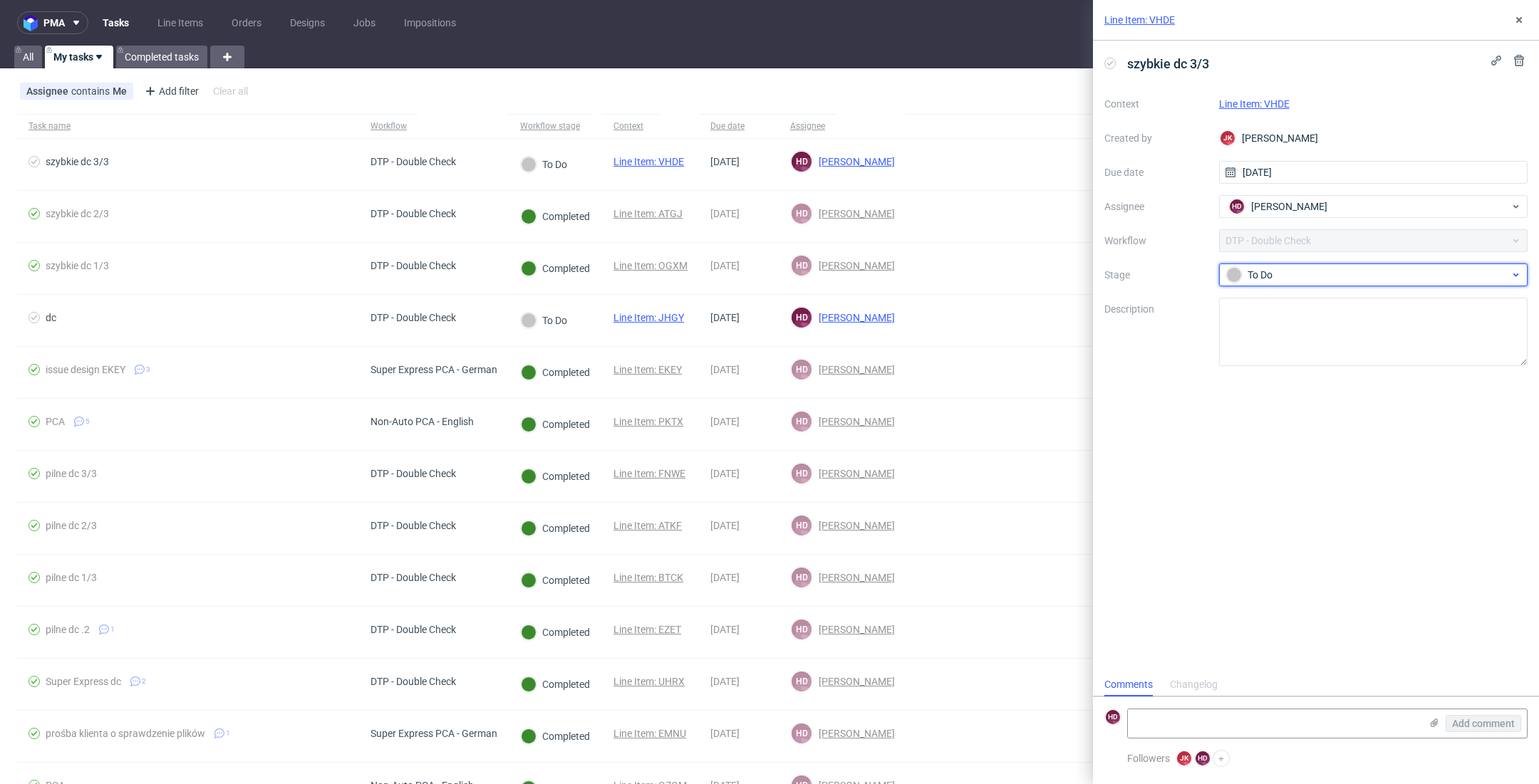
click at [1274, 279] on div "To Do" at bounding box center [1368, 275] width 284 height 16
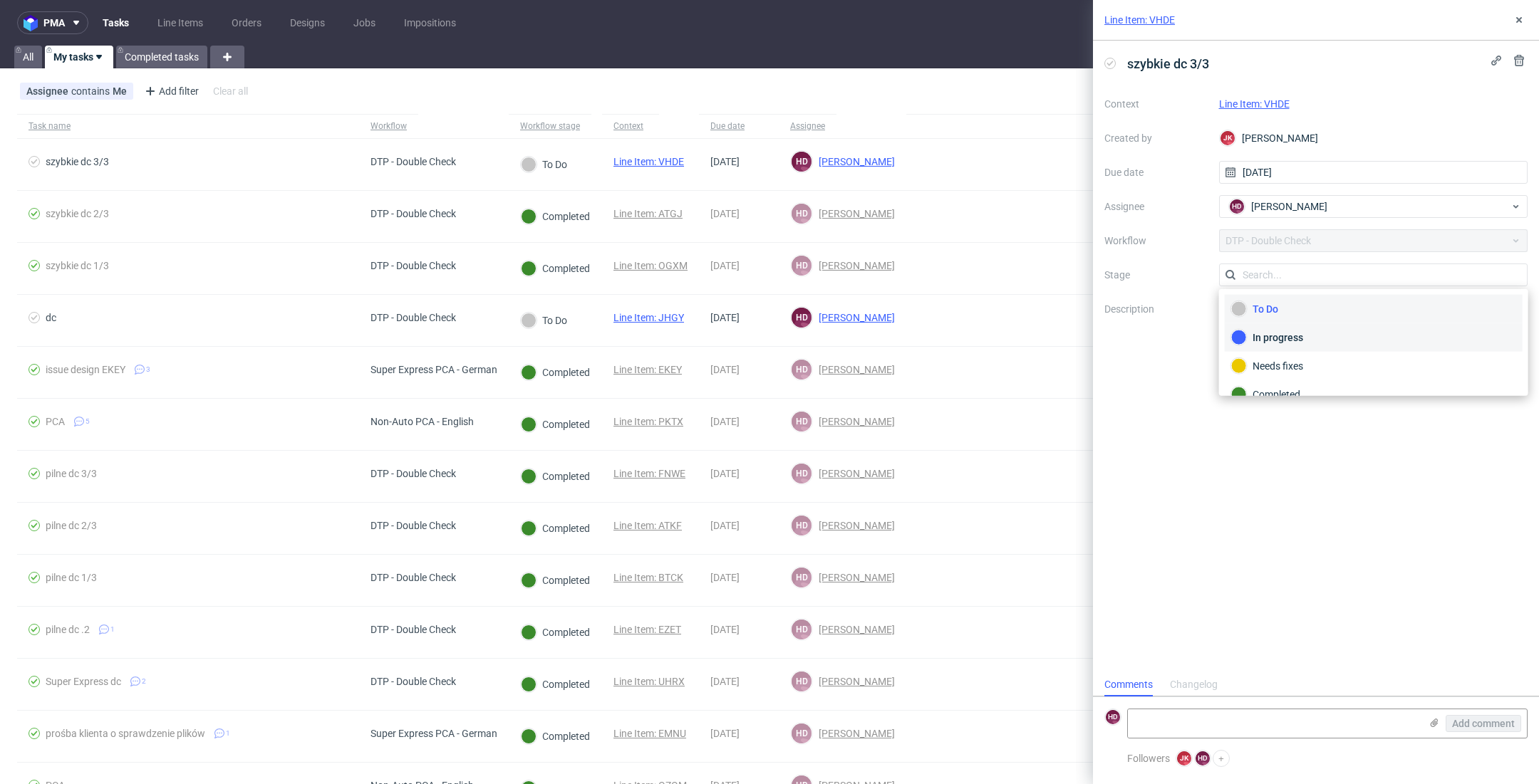
click at [1275, 337] on div "In progress" at bounding box center [1372, 338] width 285 height 16
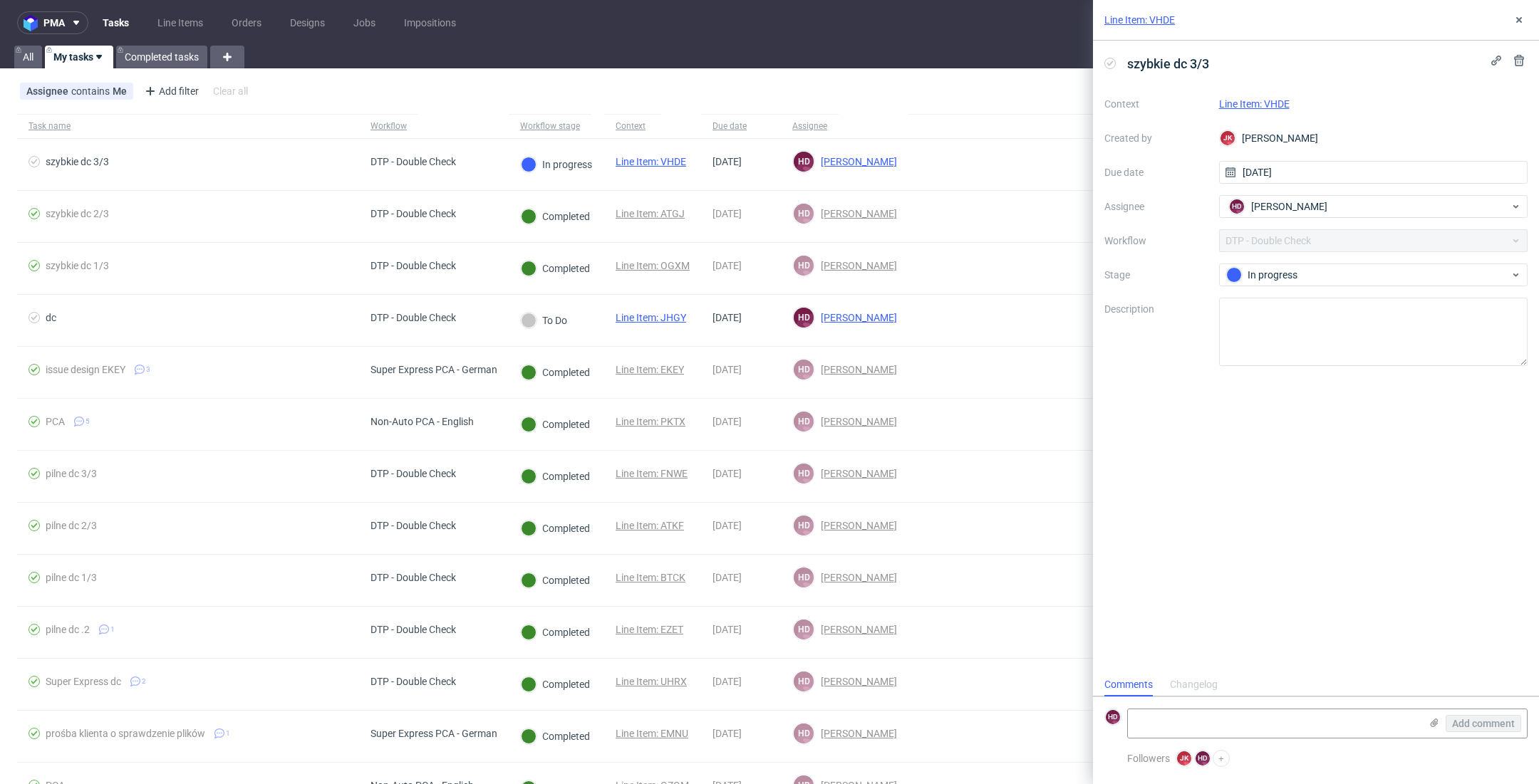
click at [1281, 98] on link "Line Item: VHDE" at bounding box center [1254, 104] width 71 height 11
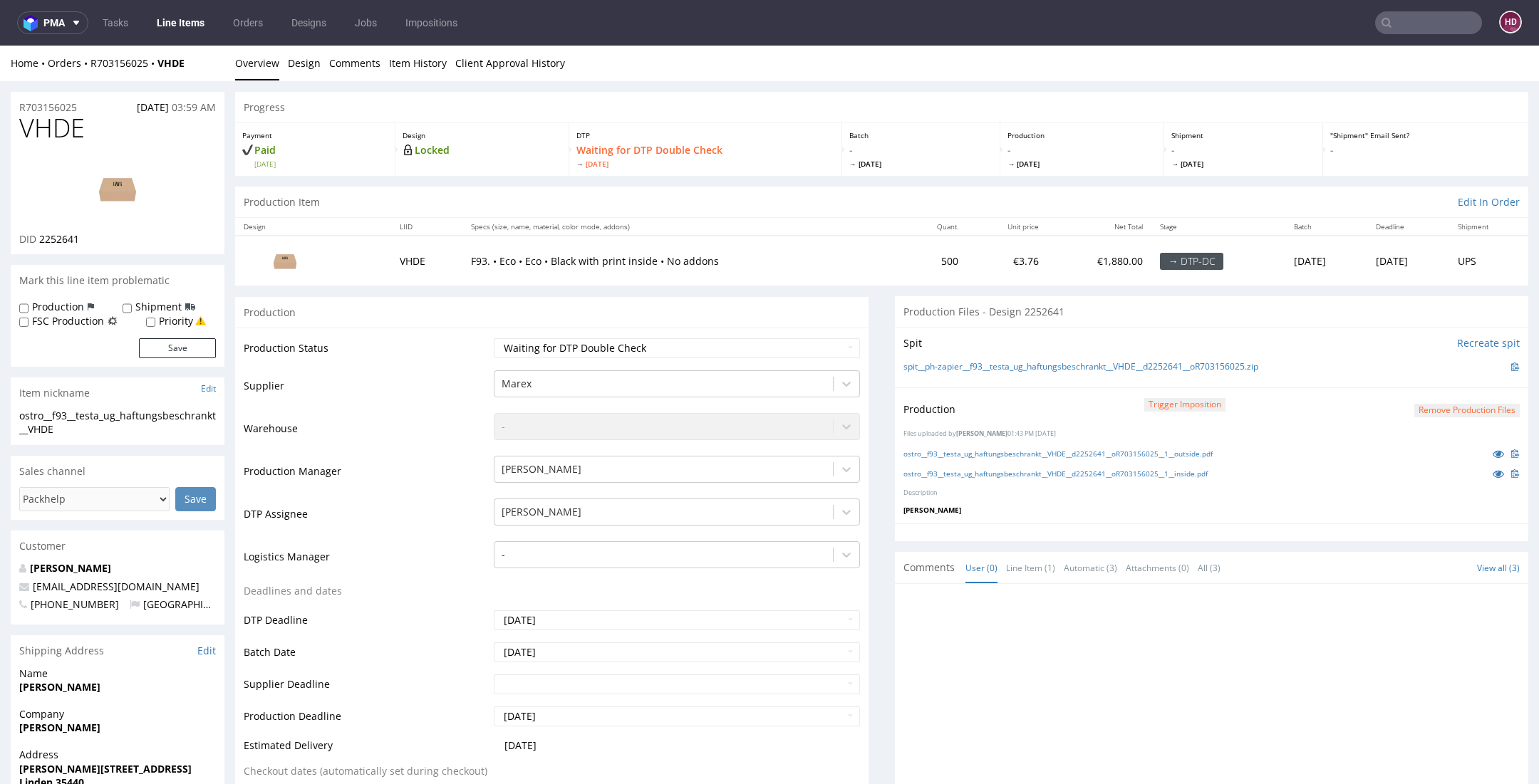
click at [508, 334] on div "Production Status Waiting for Artwork Waiting for Diecut Waiting for Mockup Wai…" at bounding box center [551, 647] width 634 height 640
click at [512, 347] on select "Waiting for Artwork Waiting for Diecut Waiting for Mockup Waiting for DTP Waiti…" at bounding box center [677, 348] width 366 height 20
click at [1151, 468] on link "ostro__f93__testa_ug_haftungsbeschrankt__VHDE__d2252641__oR703156025__1__inside…" at bounding box center [1055, 473] width 304 height 10
click at [1137, 451] on link "ostro__f93__testa_ug_haftungsbeschrankt__VHDE__d2252641__oR703156025__1__outsid…" at bounding box center [1058, 453] width 309 height 10
click at [128, 193] on img at bounding box center [117, 189] width 114 height 64
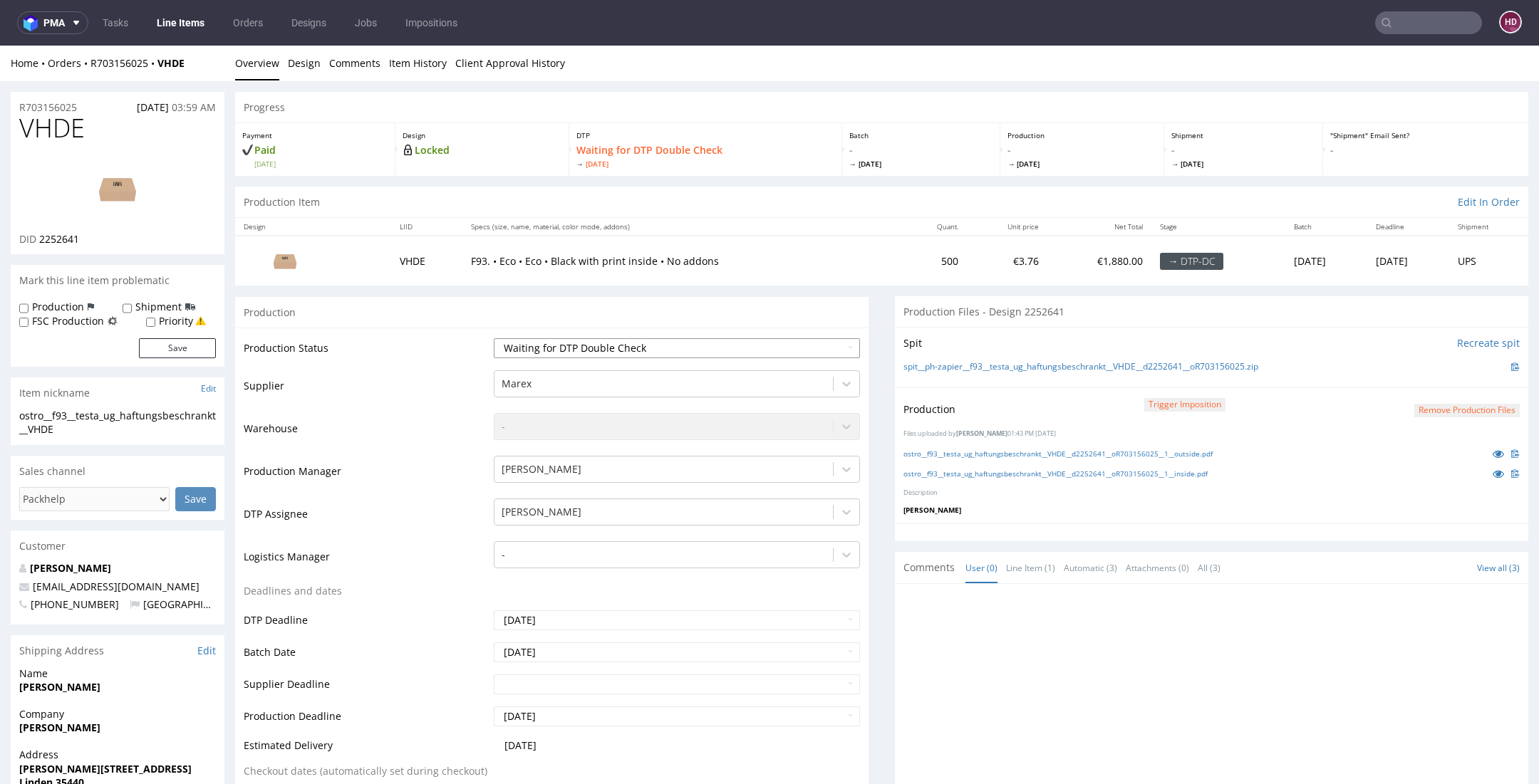
click at [723, 346] on select "Waiting for Artwork Waiting for Diecut Waiting for Mockup Waiting for DTP Waiti…" at bounding box center [677, 348] width 366 height 20
select select "dtp_dc_done"
click at [494, 338] on select "Waiting for Artwork Waiting for Diecut Waiting for Mockup Waiting for DTP Waiti…" at bounding box center [677, 348] width 366 height 20
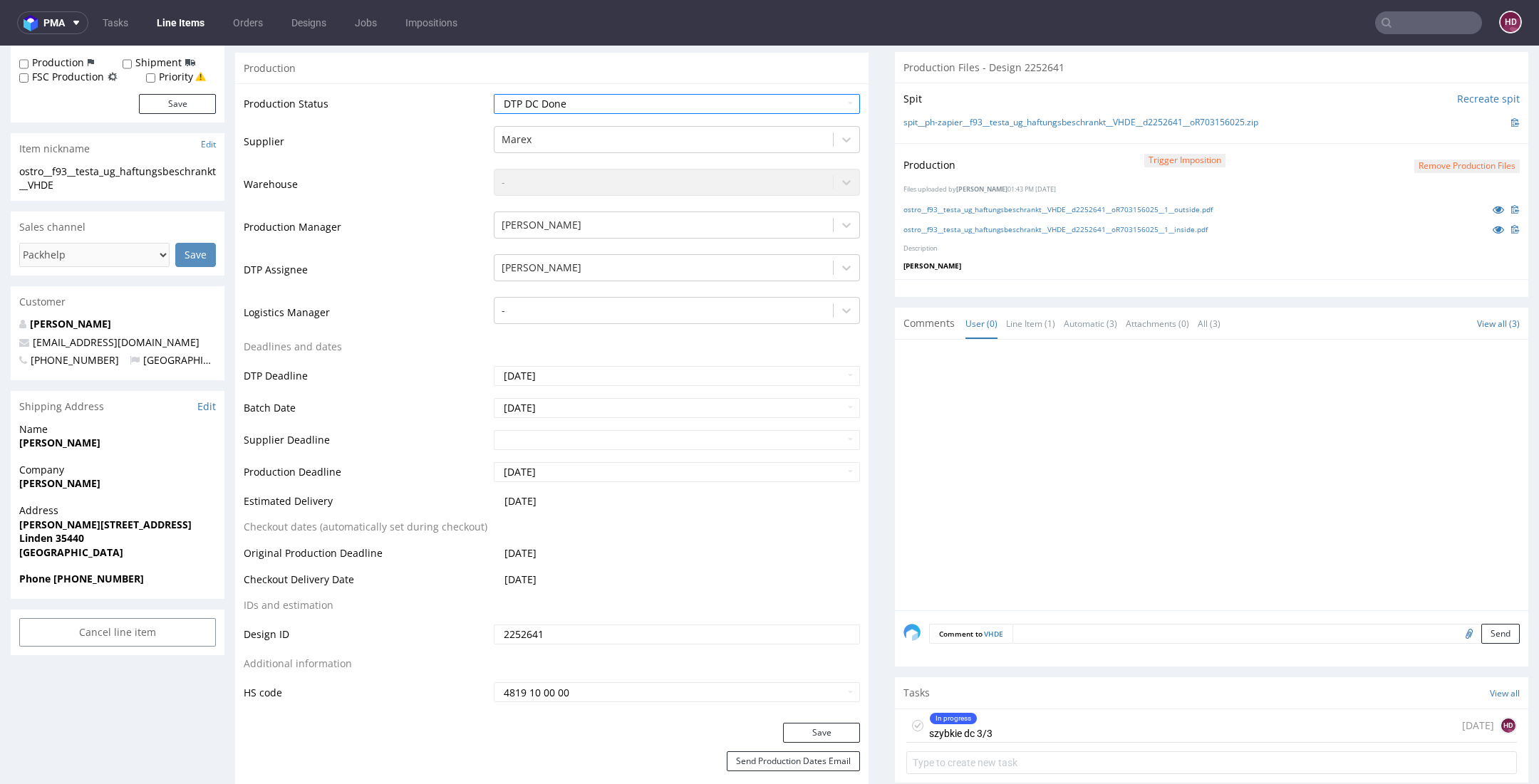
scroll to position [269, 0]
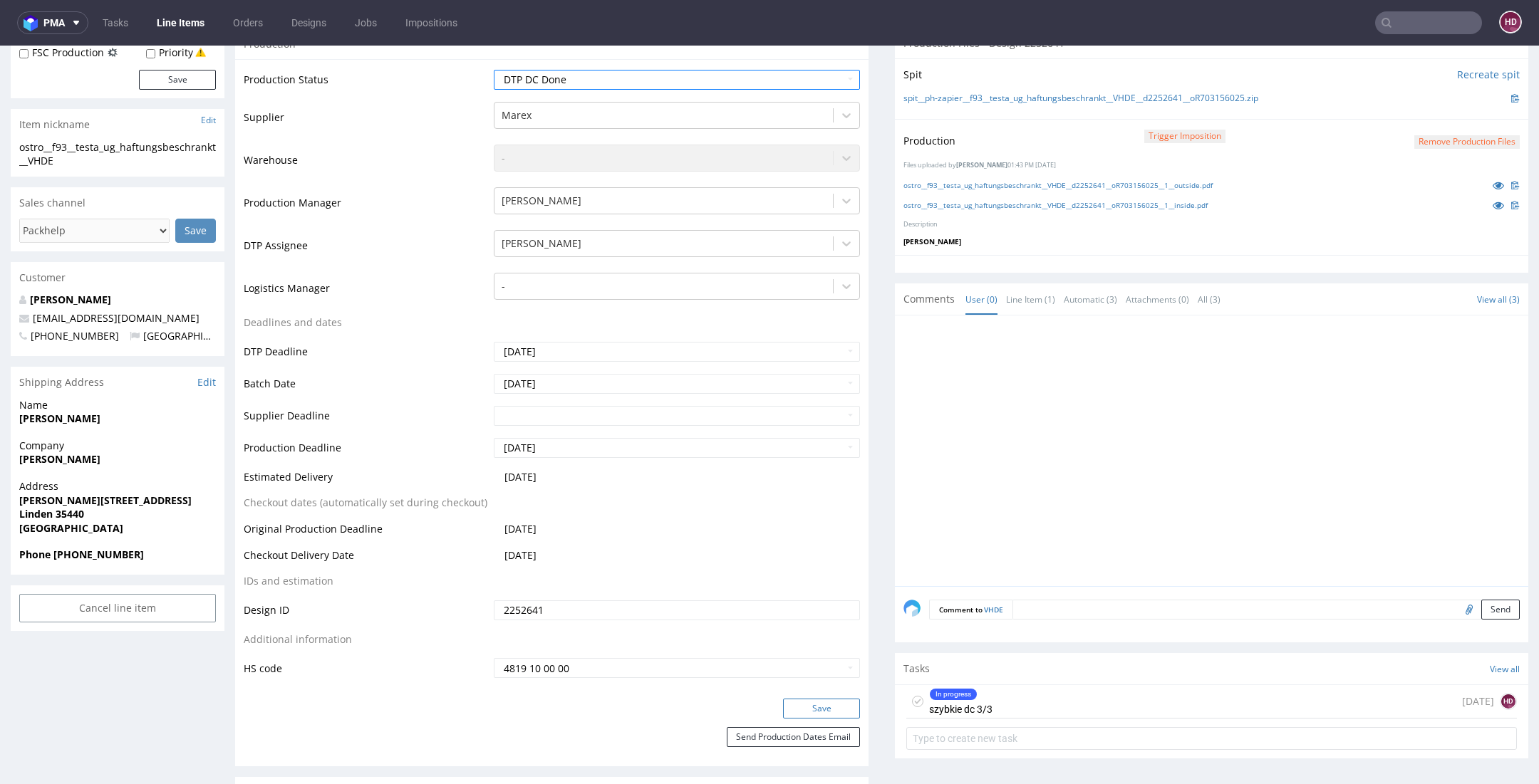
click at [825, 706] on button "Save" at bounding box center [821, 708] width 77 height 20
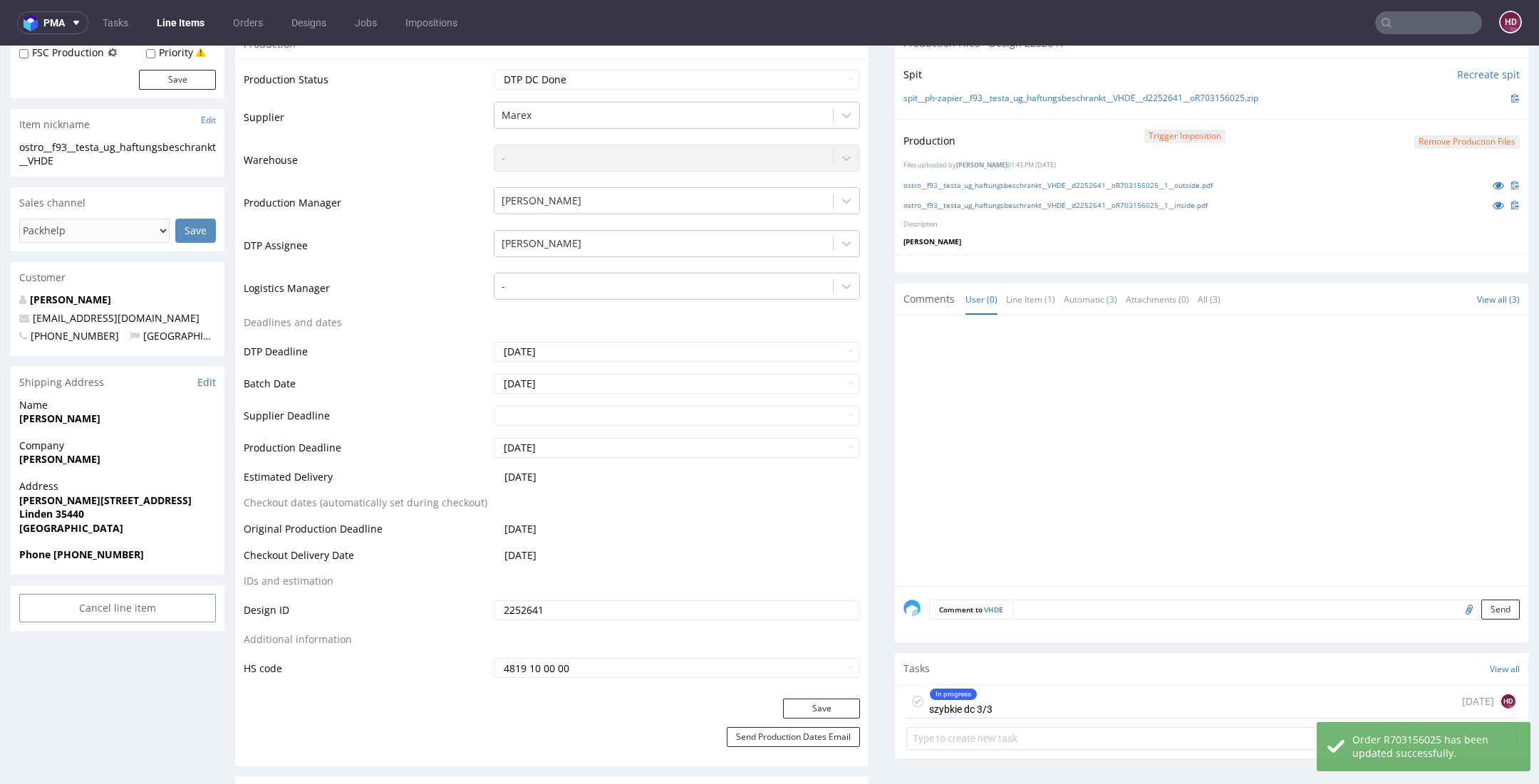
click at [953, 690] on div "In progress" at bounding box center [952, 694] width 47 height 11
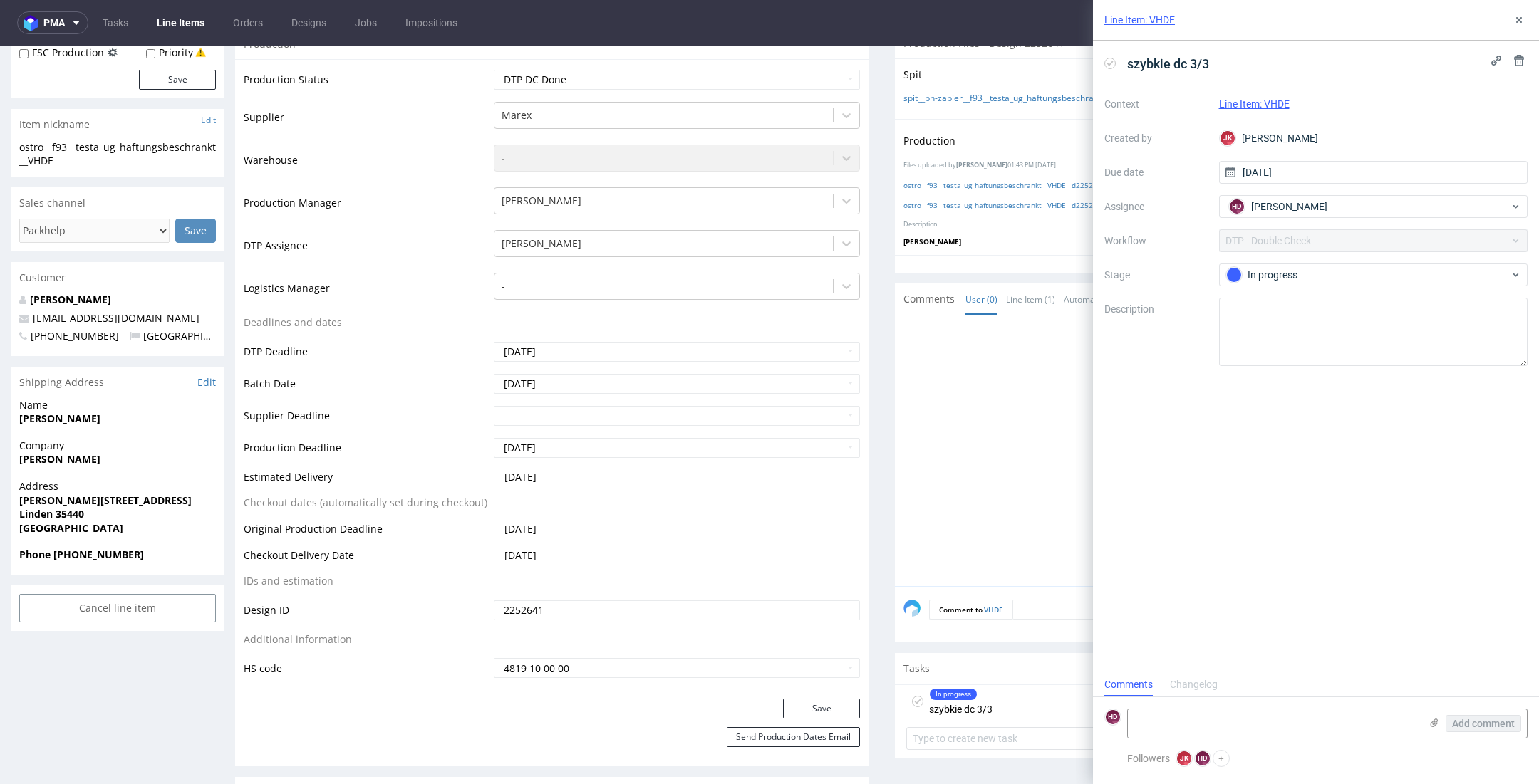
scroll to position [11, 0]
click at [1254, 274] on div "In progress" at bounding box center [1368, 275] width 284 height 16
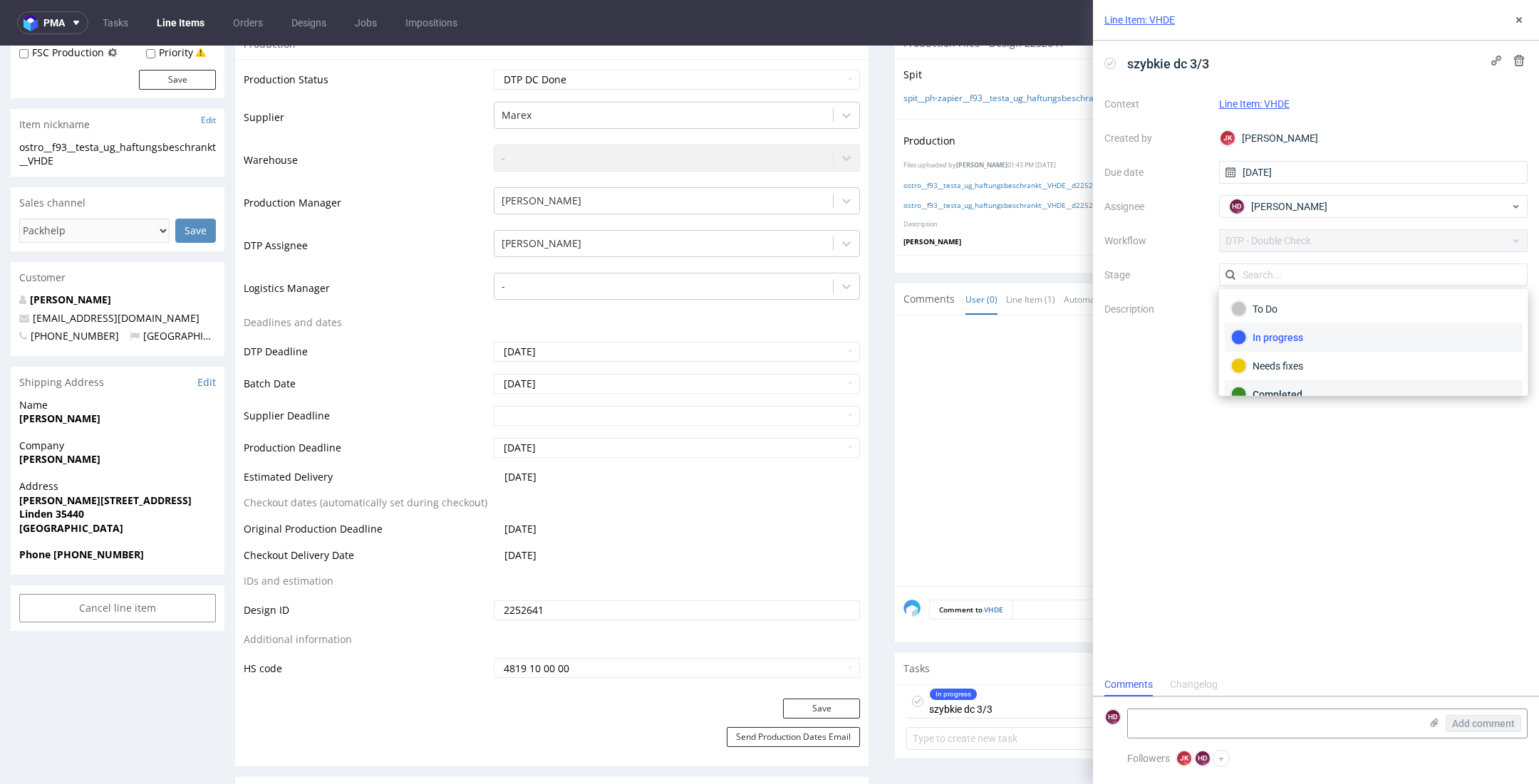
click at [1253, 387] on div "Completed" at bounding box center [1372, 395] width 285 height 16
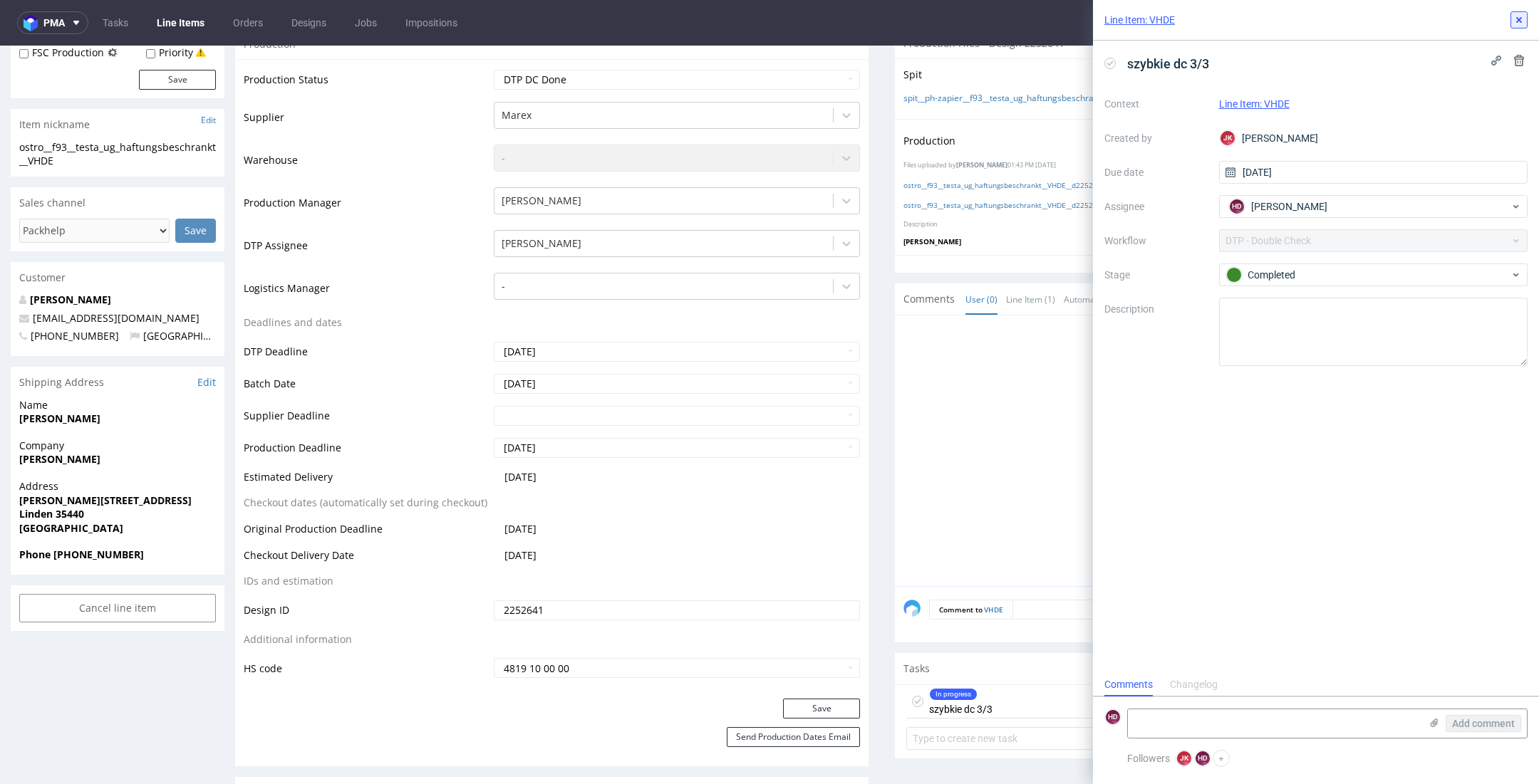
click at [1514, 17] on icon at bounding box center [1518, 20] width 11 height 11
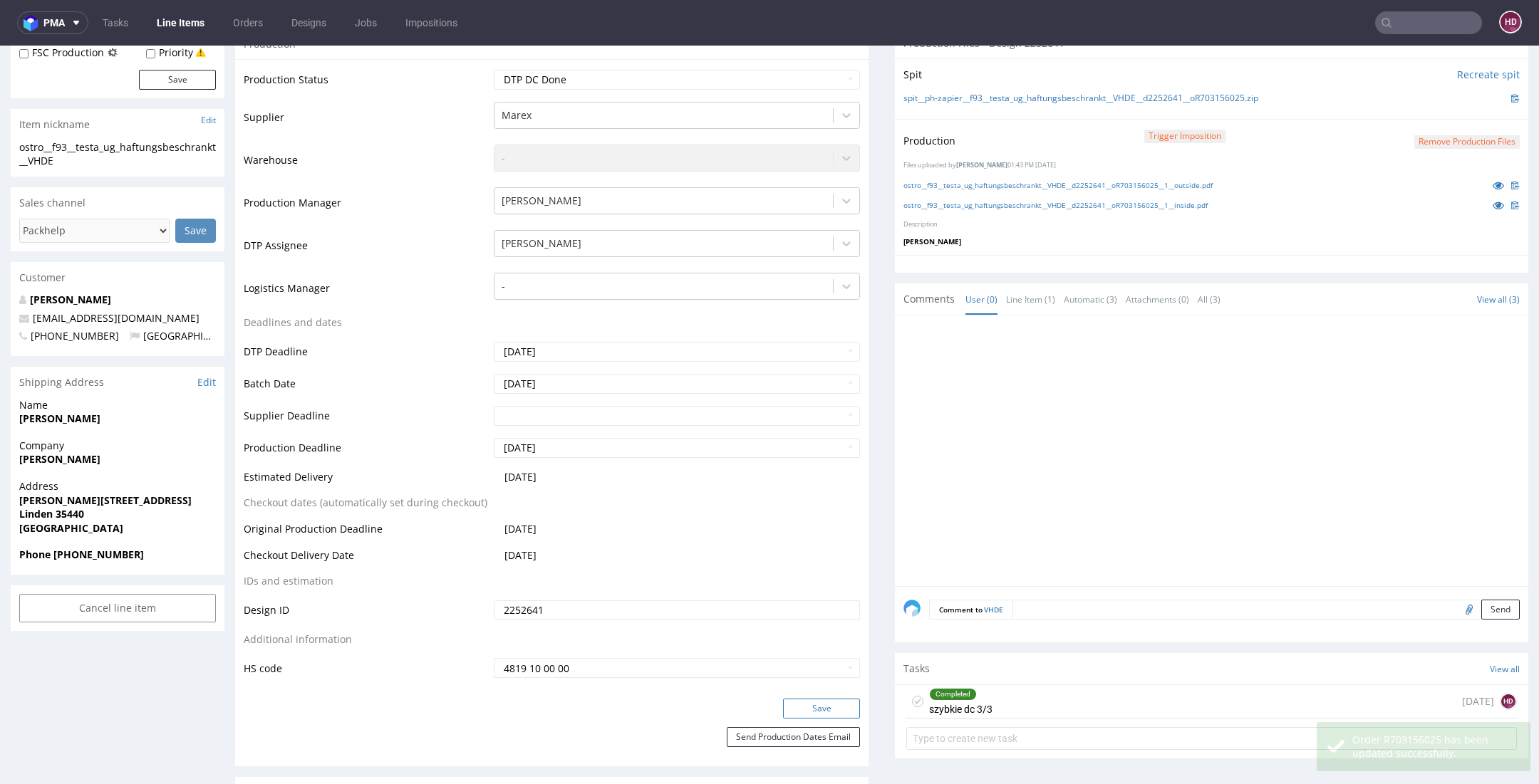
click at [789, 712] on button "Save" at bounding box center [821, 708] width 77 height 20
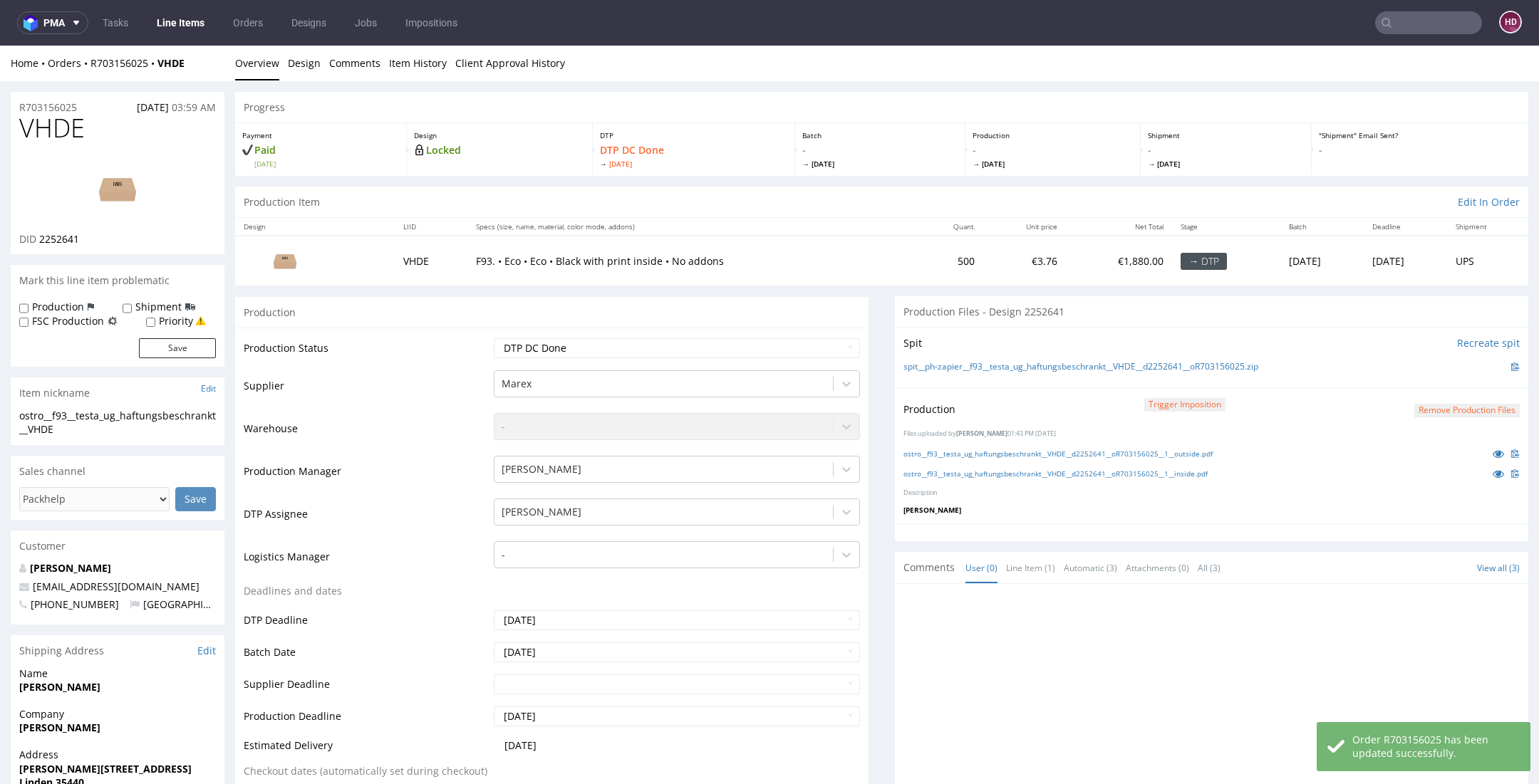
click at [175, 17] on link "Line Items" at bounding box center [181, 22] width 65 height 23
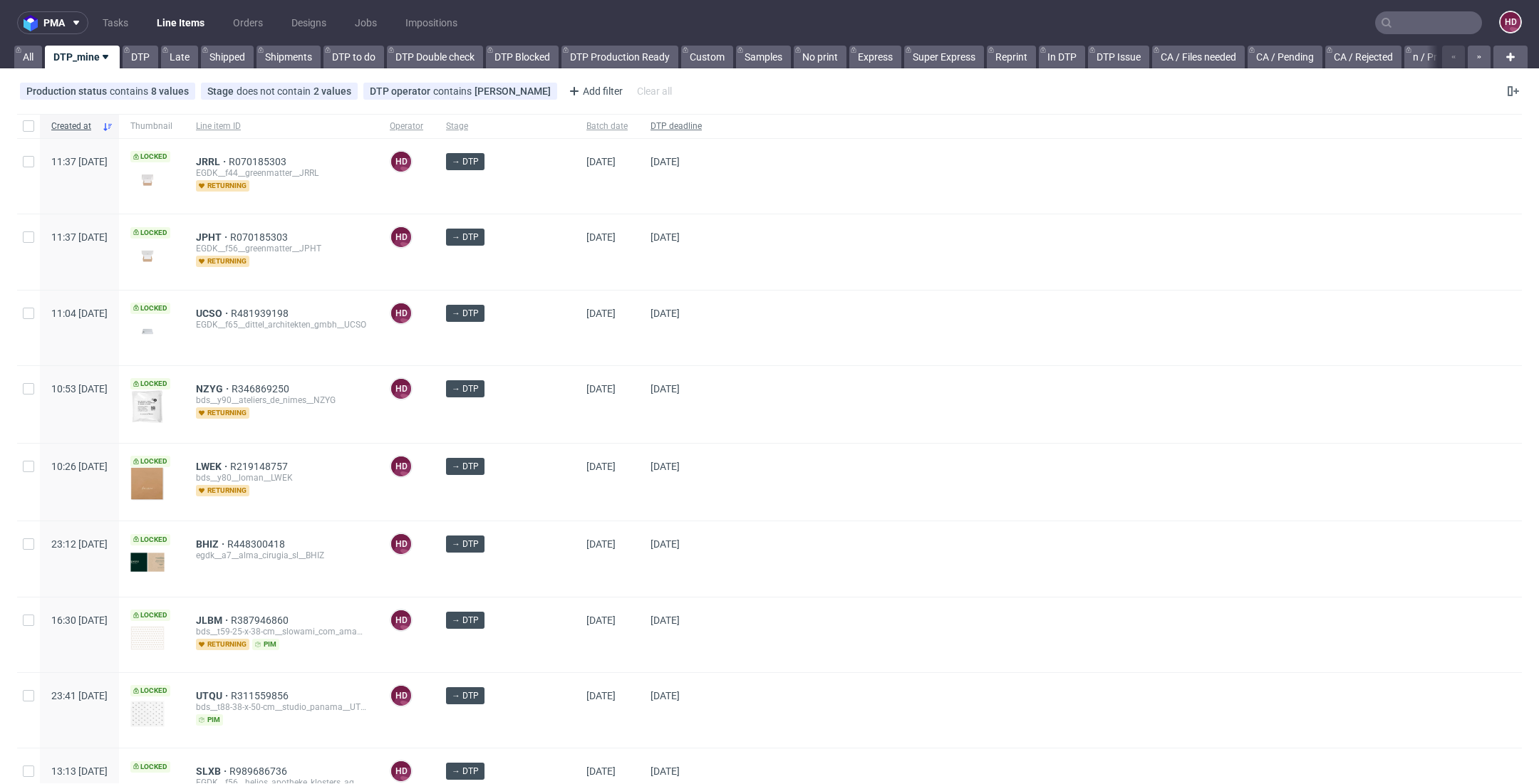
click at [660, 126] on span "DTP deadline" at bounding box center [676, 126] width 52 height 12
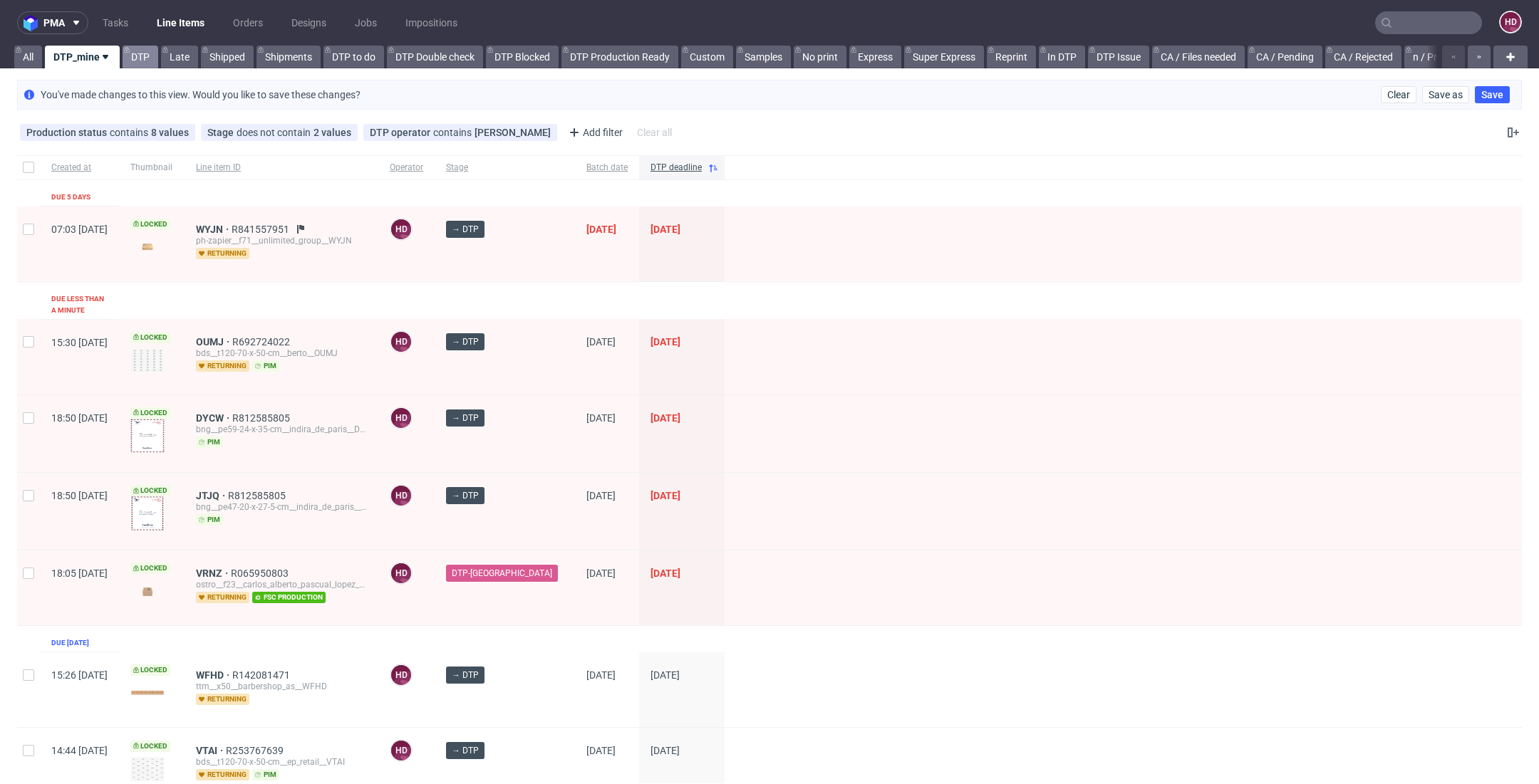
click at [140, 48] on link "DTP" at bounding box center [140, 56] width 36 height 23
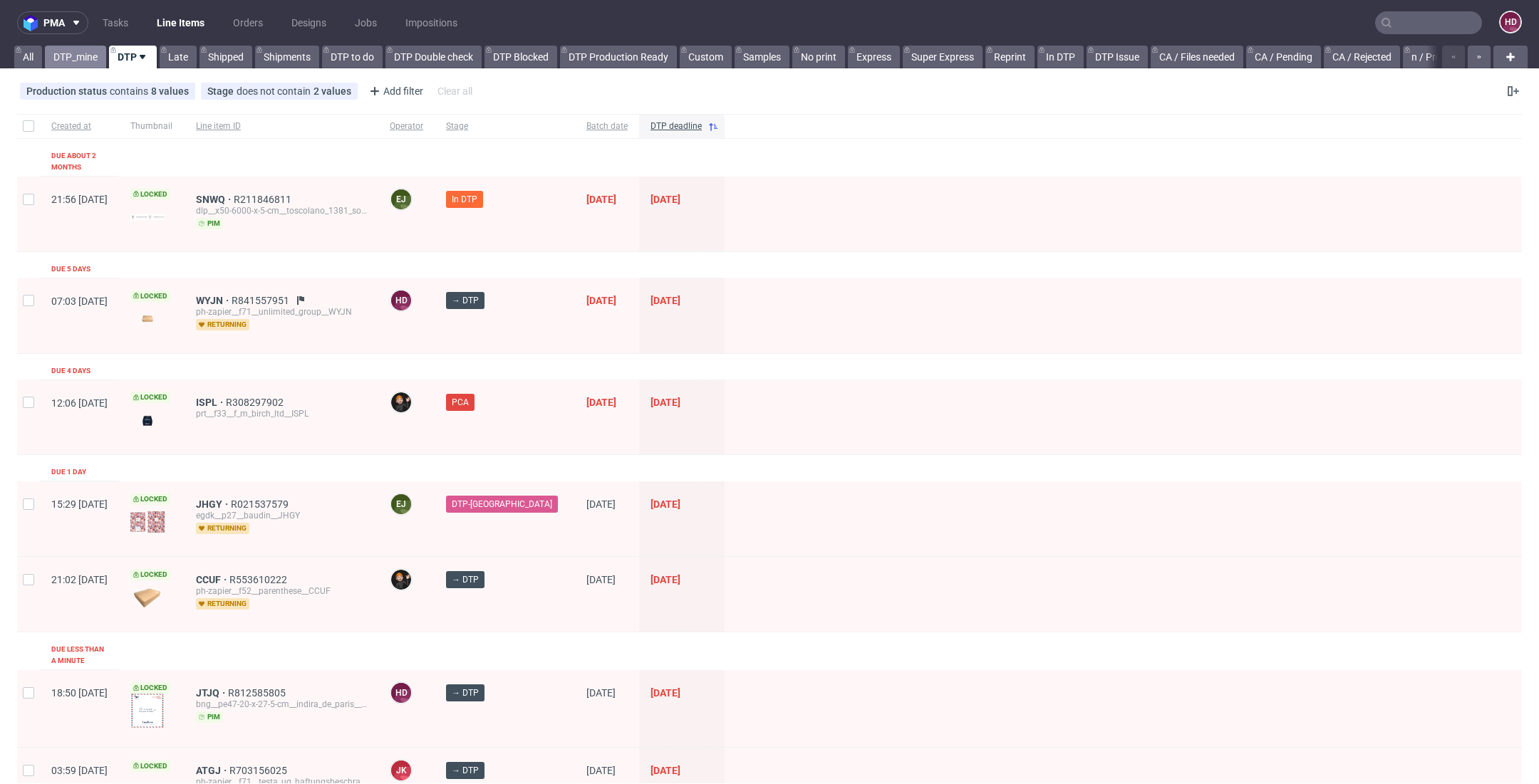
click at [79, 60] on link "DTP_mine" at bounding box center [75, 56] width 61 height 23
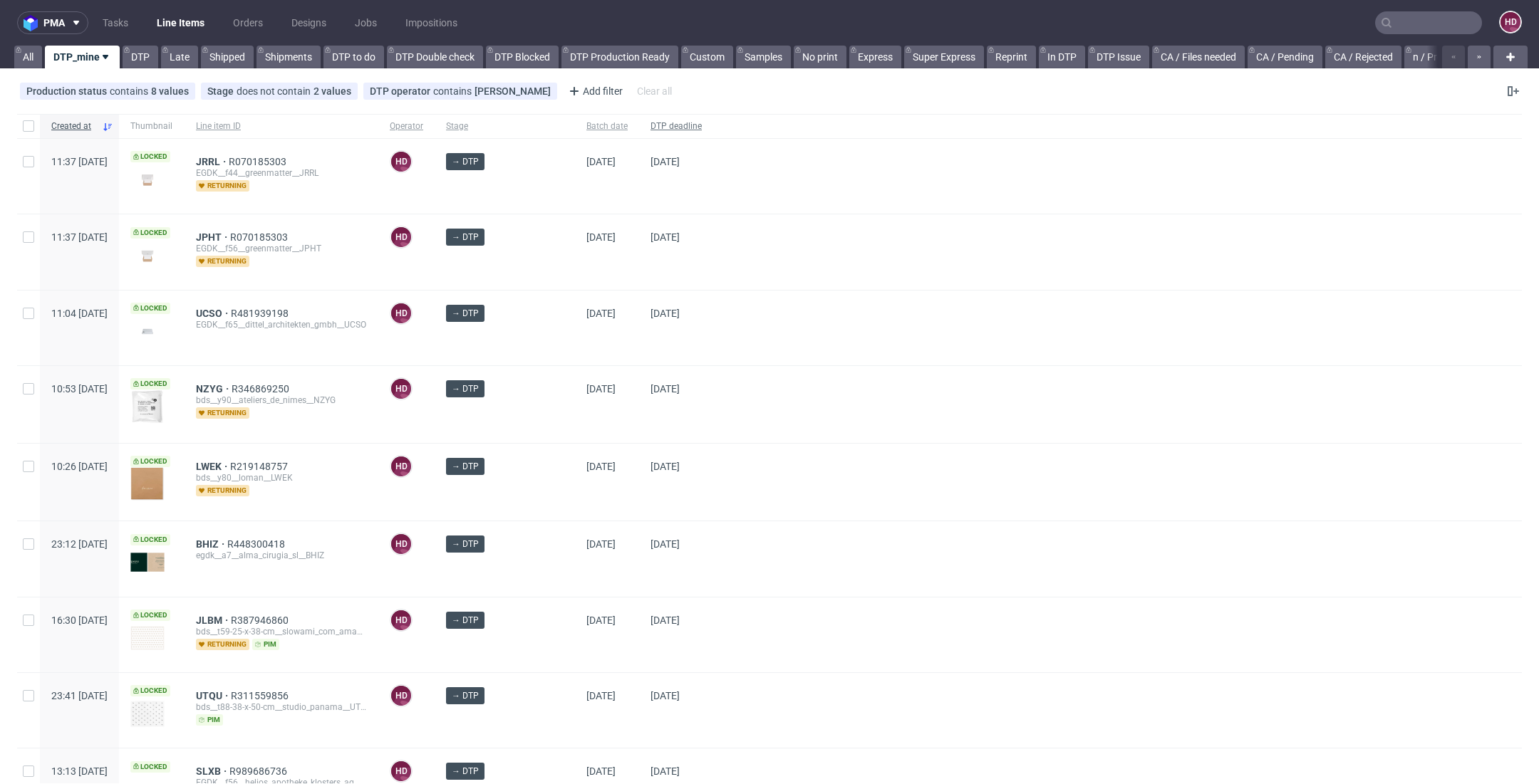
click at [650, 121] on span "DTP deadline" at bounding box center [676, 126] width 52 height 12
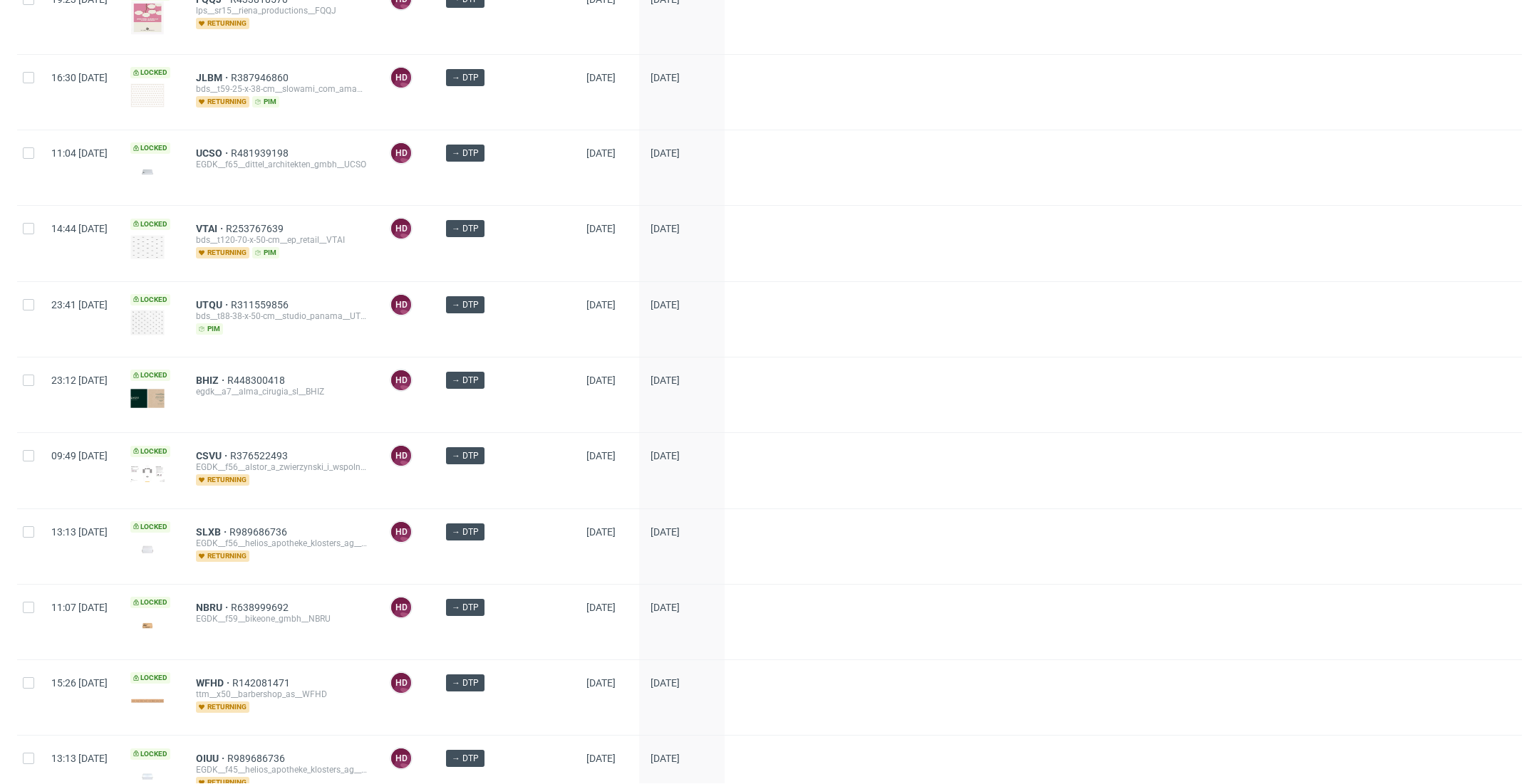
scroll to position [1264, 0]
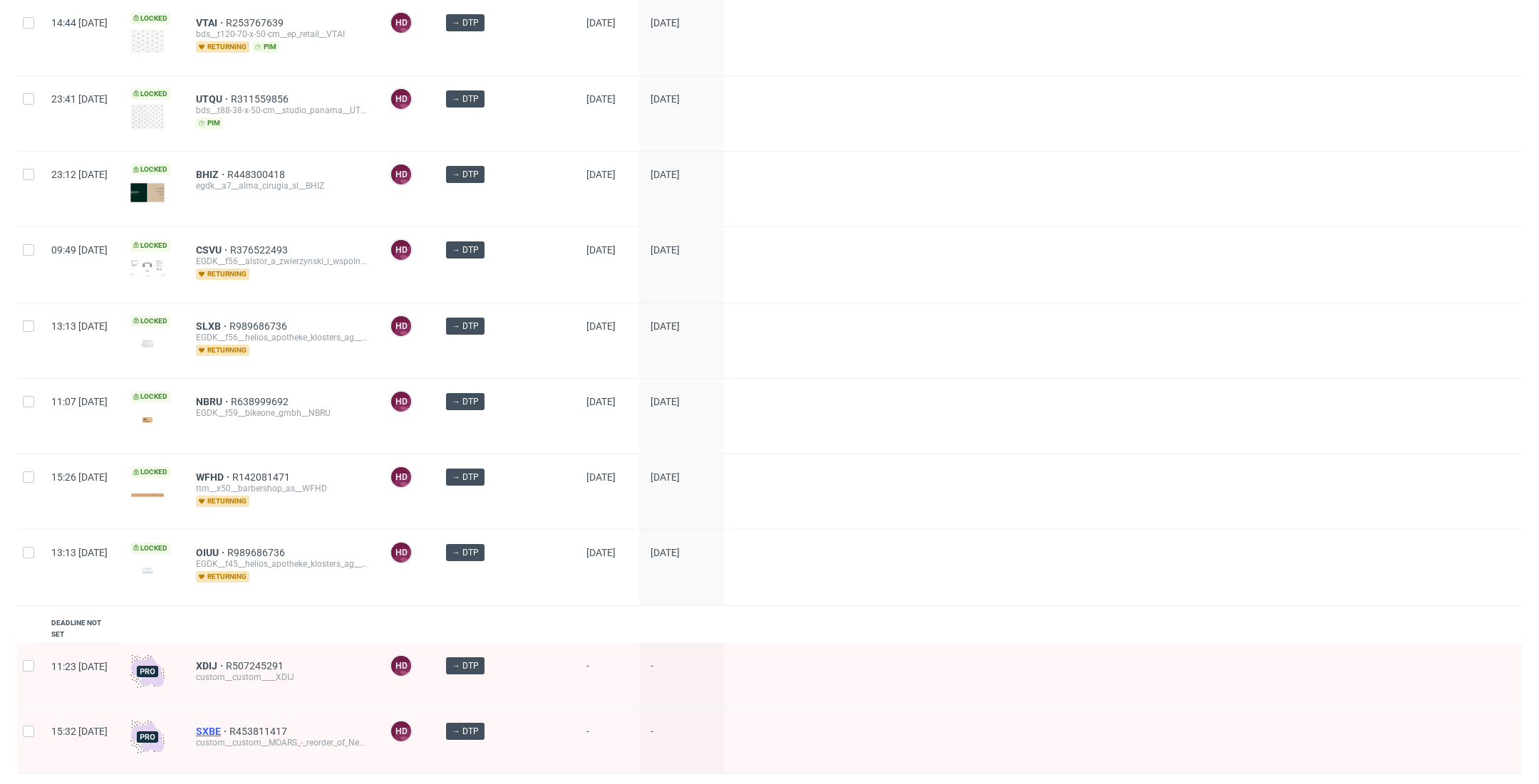
click at [229, 726] on span "SXBE" at bounding box center [212, 732] width 33 height 11
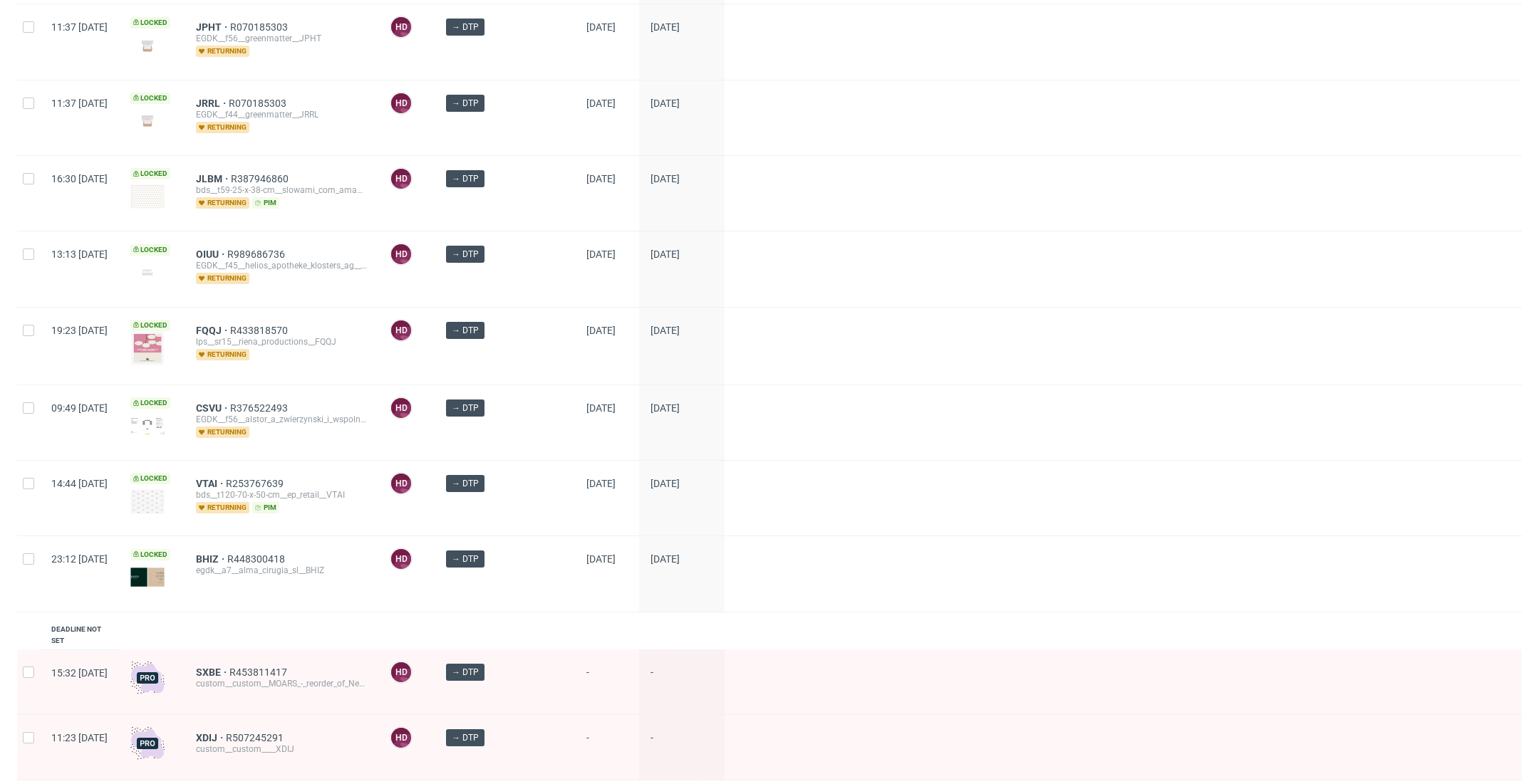
scroll to position [1264, 0]
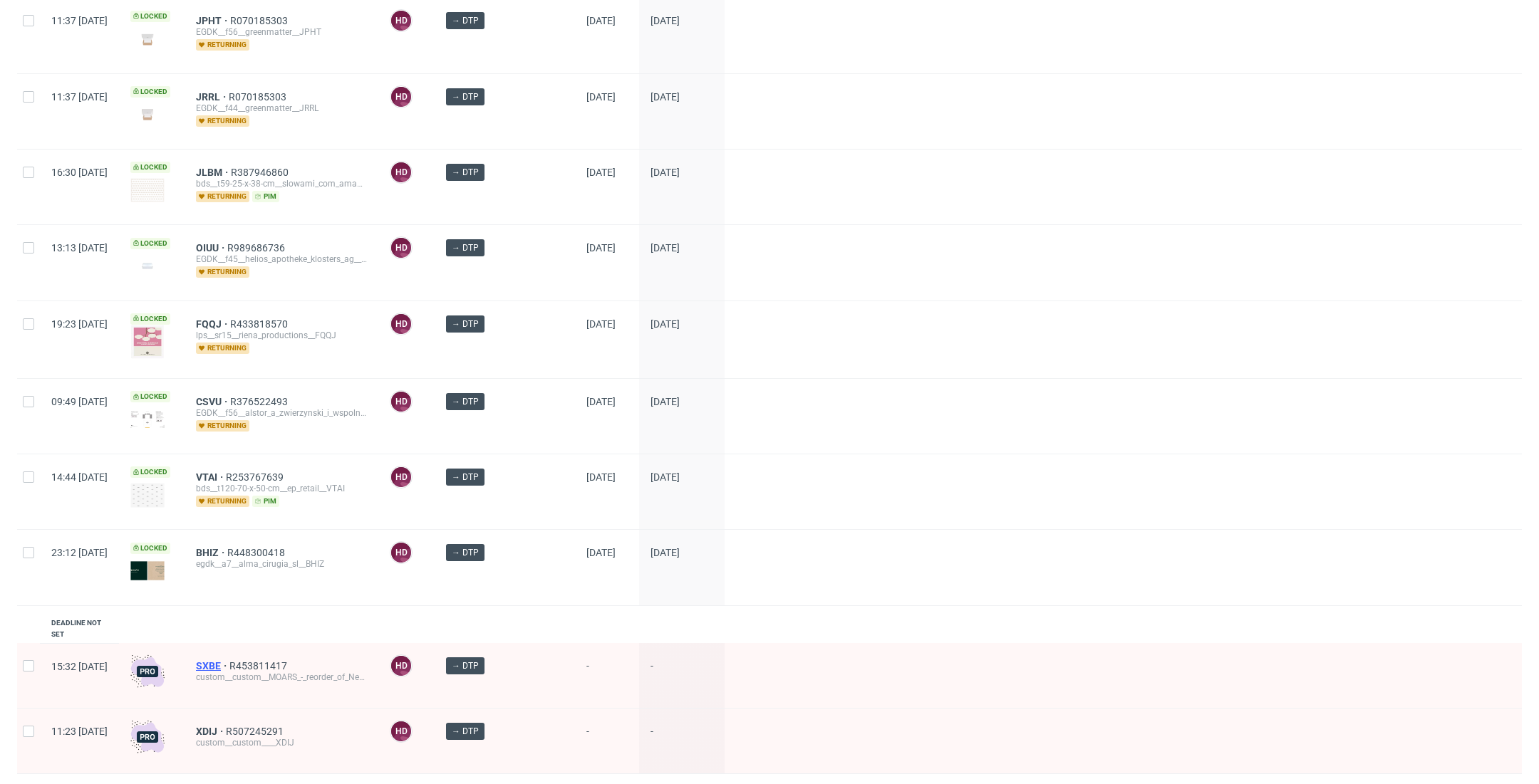
click at [229, 660] on span "SXBE" at bounding box center [212, 666] width 33 height 11
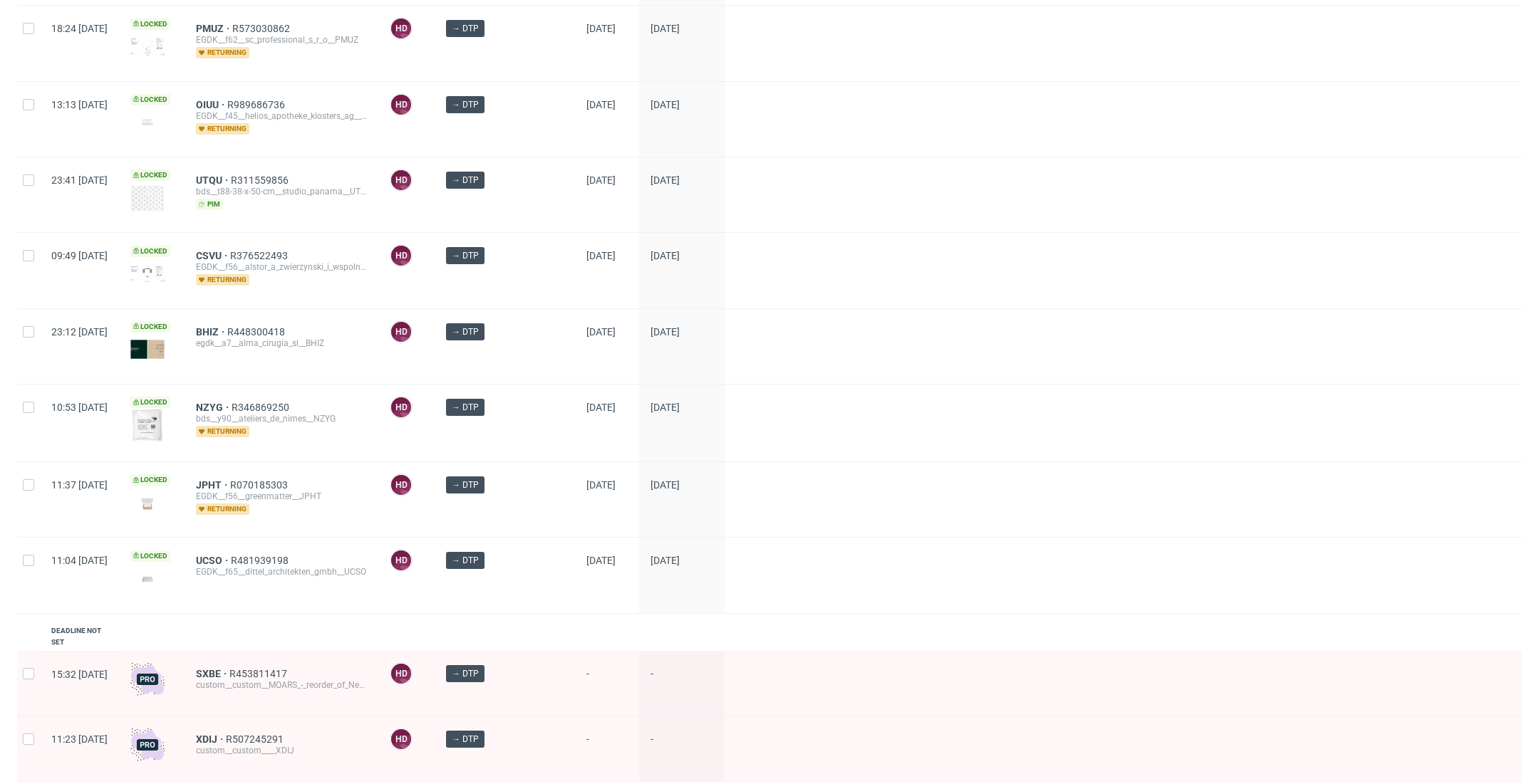
scroll to position [1264, 0]
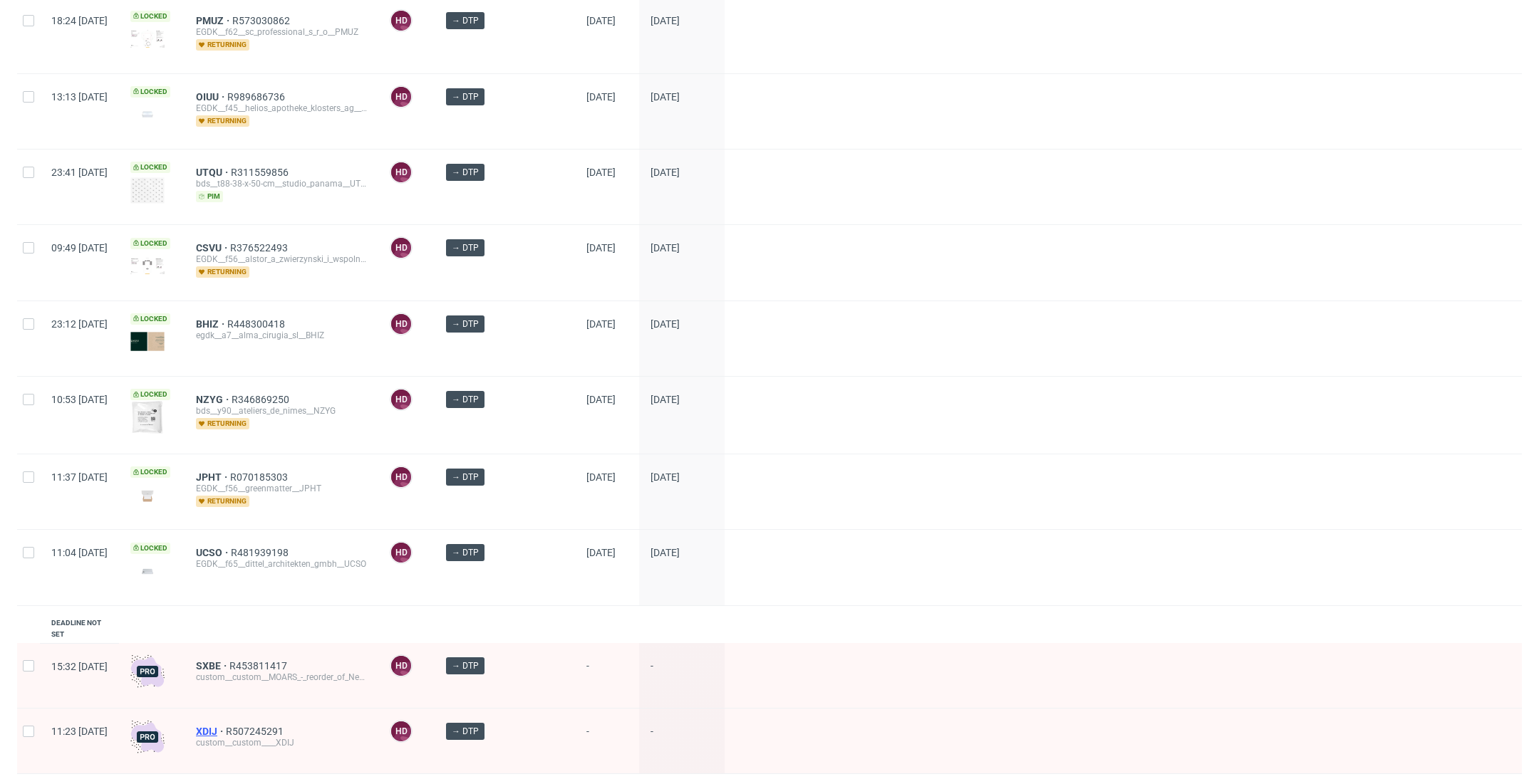
click at [226, 726] on span "XDIJ" at bounding box center [211, 732] width 30 height 11
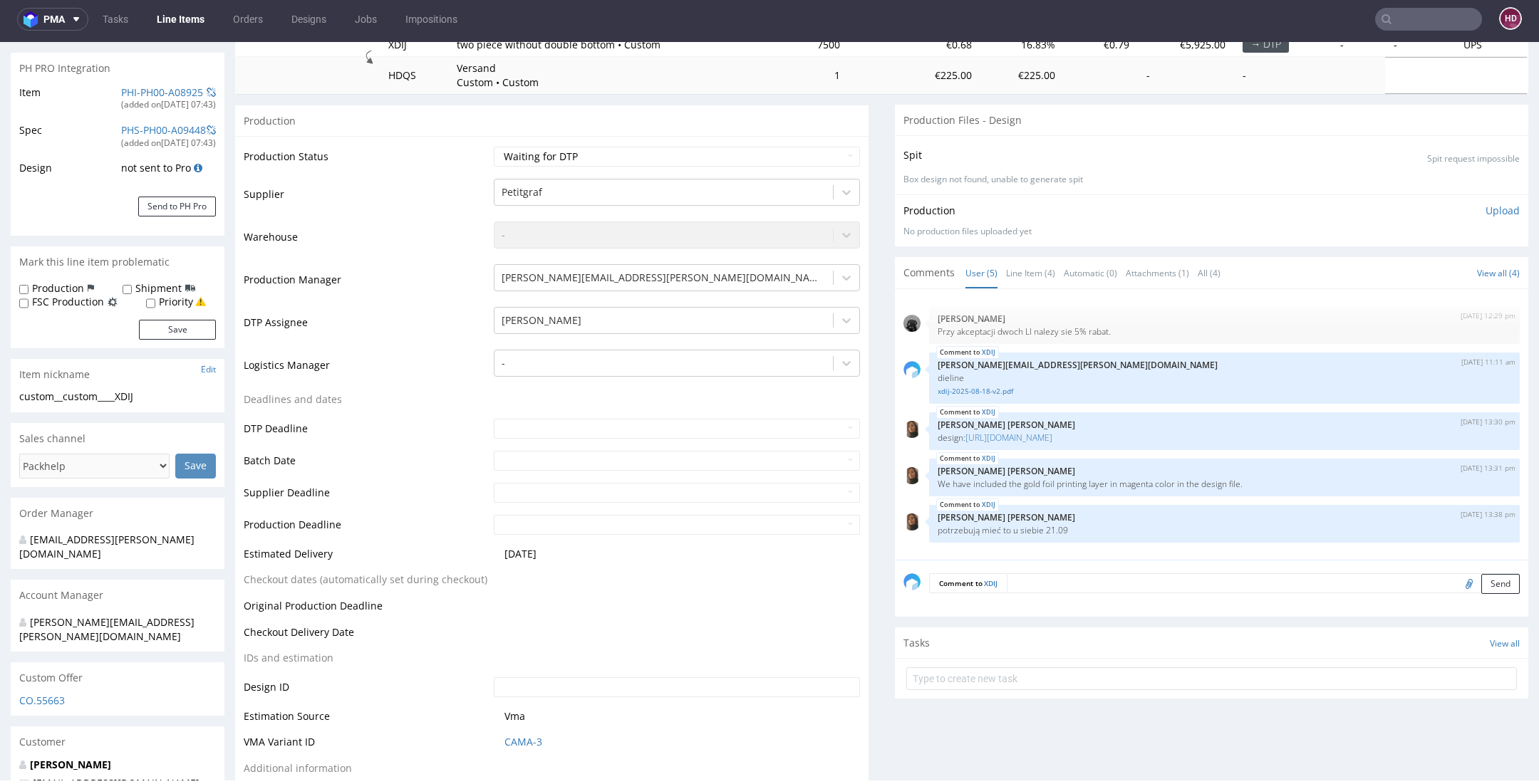
scroll to position [204, 0]
click at [976, 385] on link "xdij-2025-08-18-v2.pdf" at bounding box center [1223, 388] width 573 height 10
click at [1052, 431] on link "[URL][DOMAIN_NAME]" at bounding box center [1009, 435] width 87 height 12
